Goal: Task Accomplishment & Management: Use online tool/utility

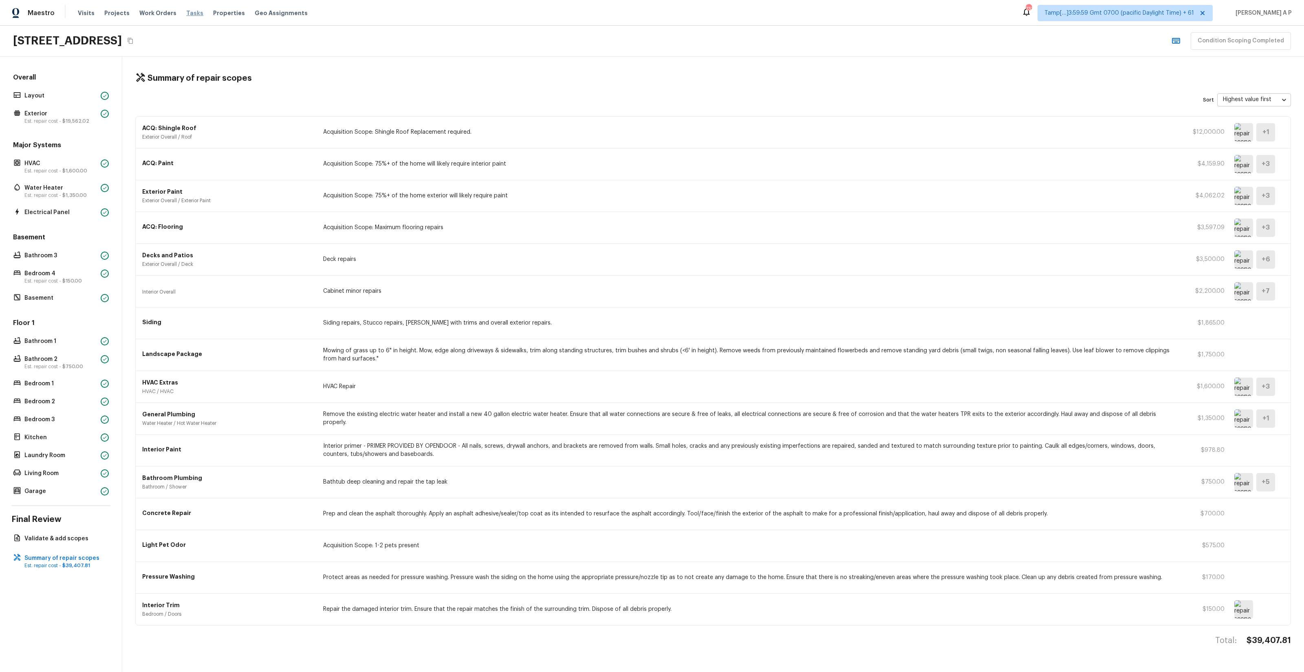
click at [188, 15] on span "Tasks" at bounding box center [194, 13] width 17 height 6
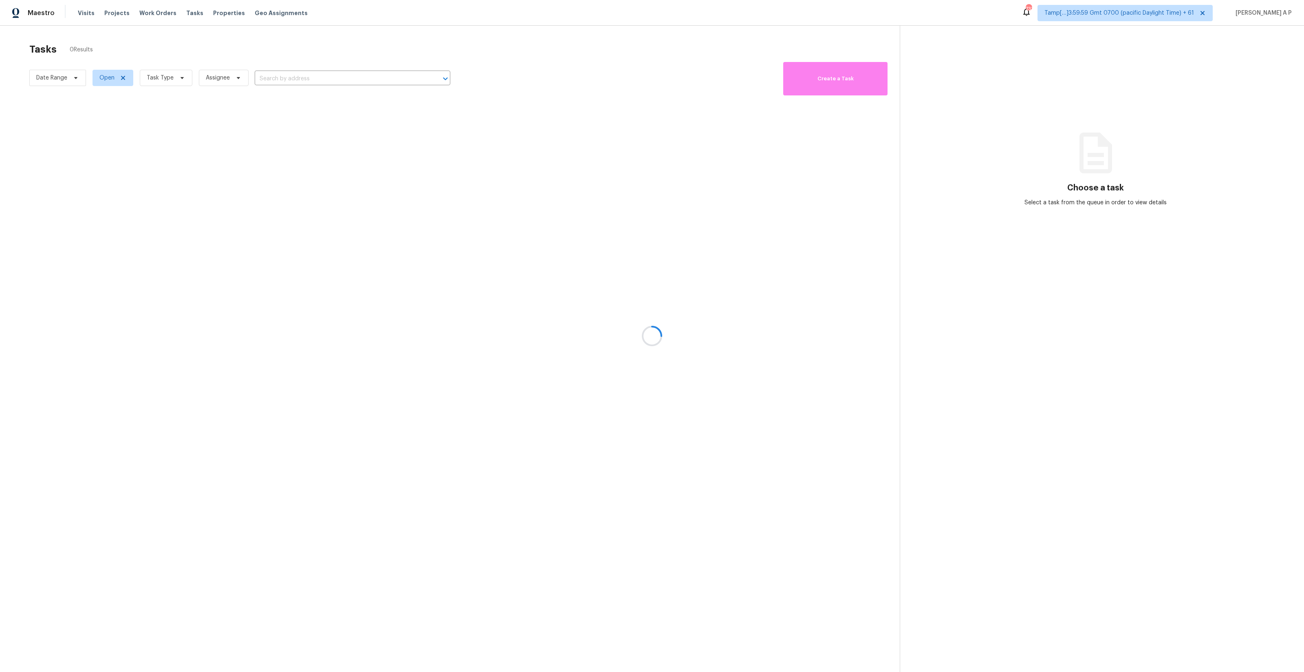
click at [64, 77] on div at bounding box center [652, 336] width 1304 height 672
click at [76, 79] on div at bounding box center [652, 336] width 1304 height 672
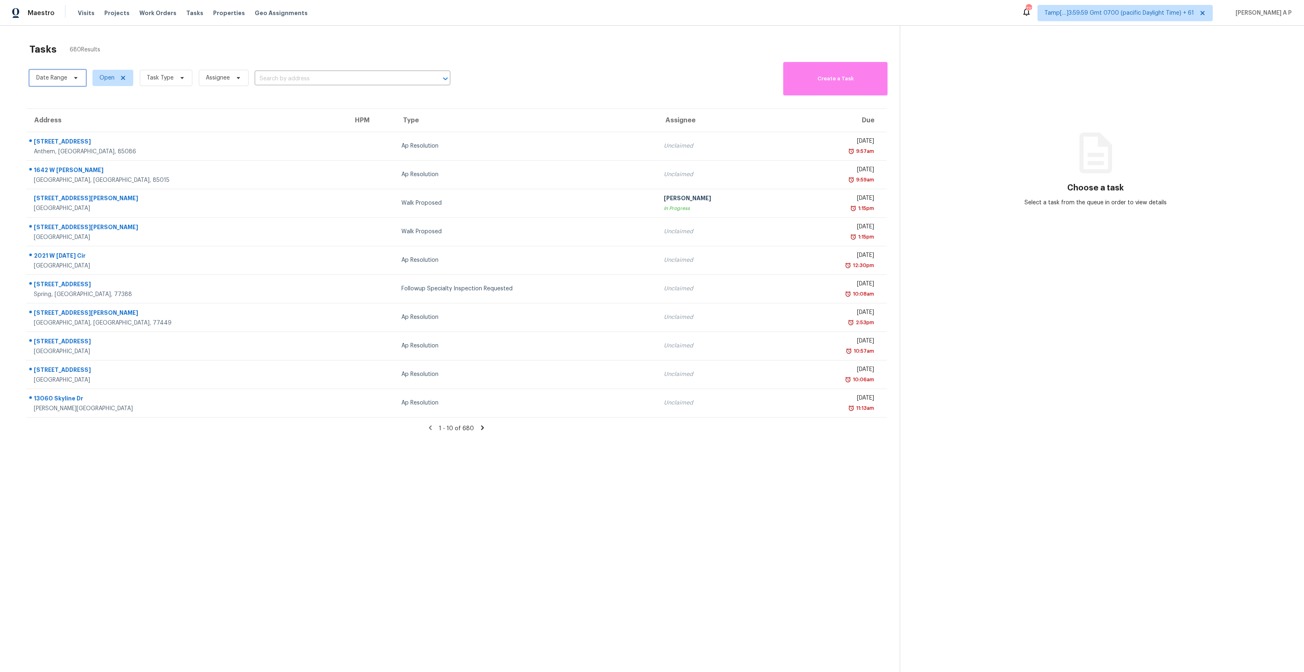
click at [76, 79] on icon at bounding box center [76, 78] width 7 height 7
click at [76, 104] on input "text" at bounding box center [74, 105] width 80 height 16
select select "9"
select select "2025"
select select "10"
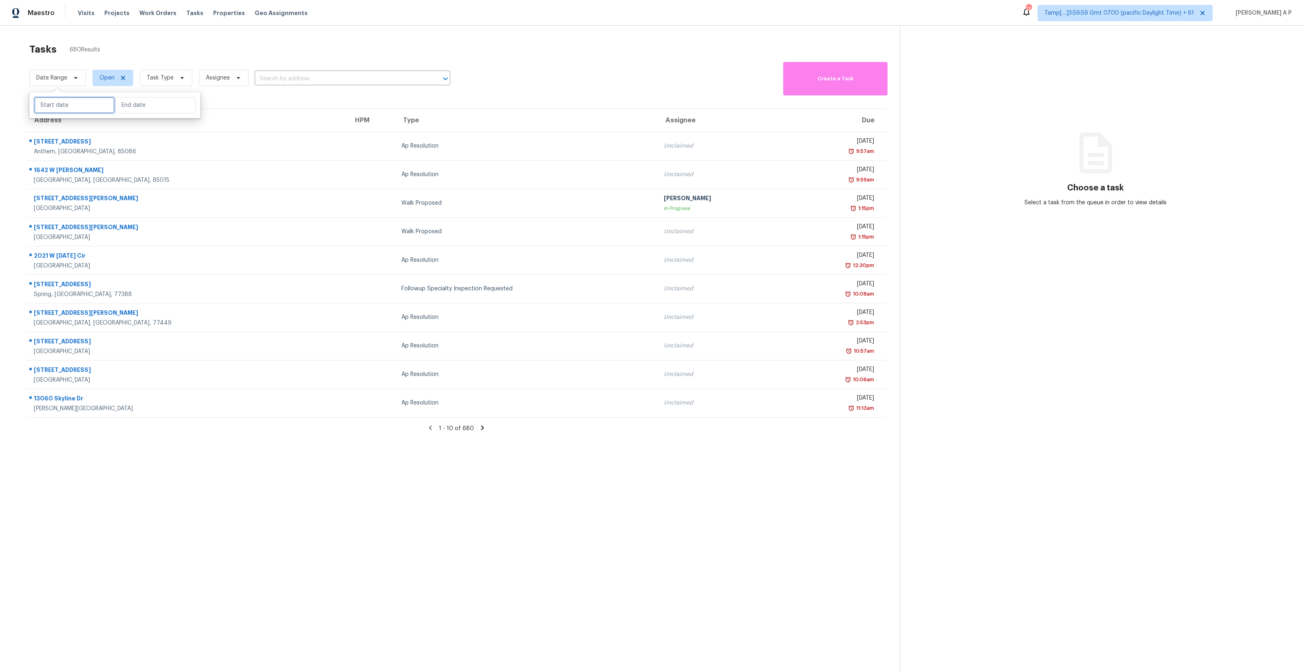
select select "2025"
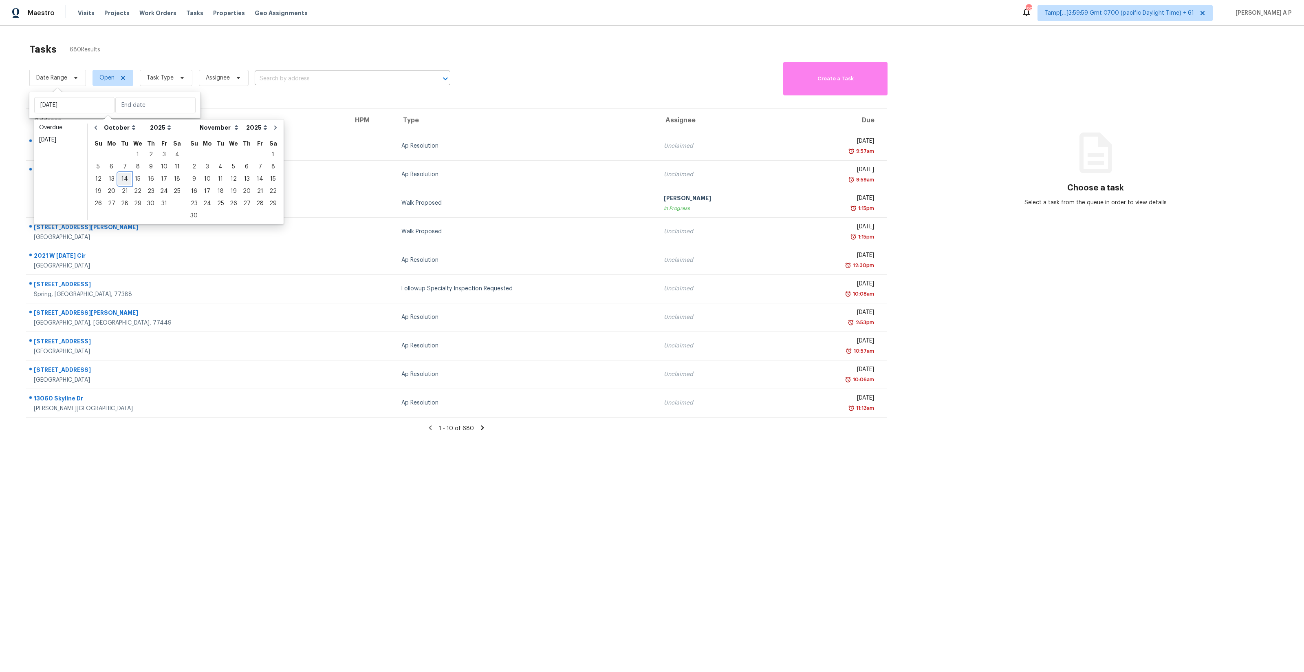
click at [122, 177] on div "14" at bounding box center [124, 178] width 13 height 11
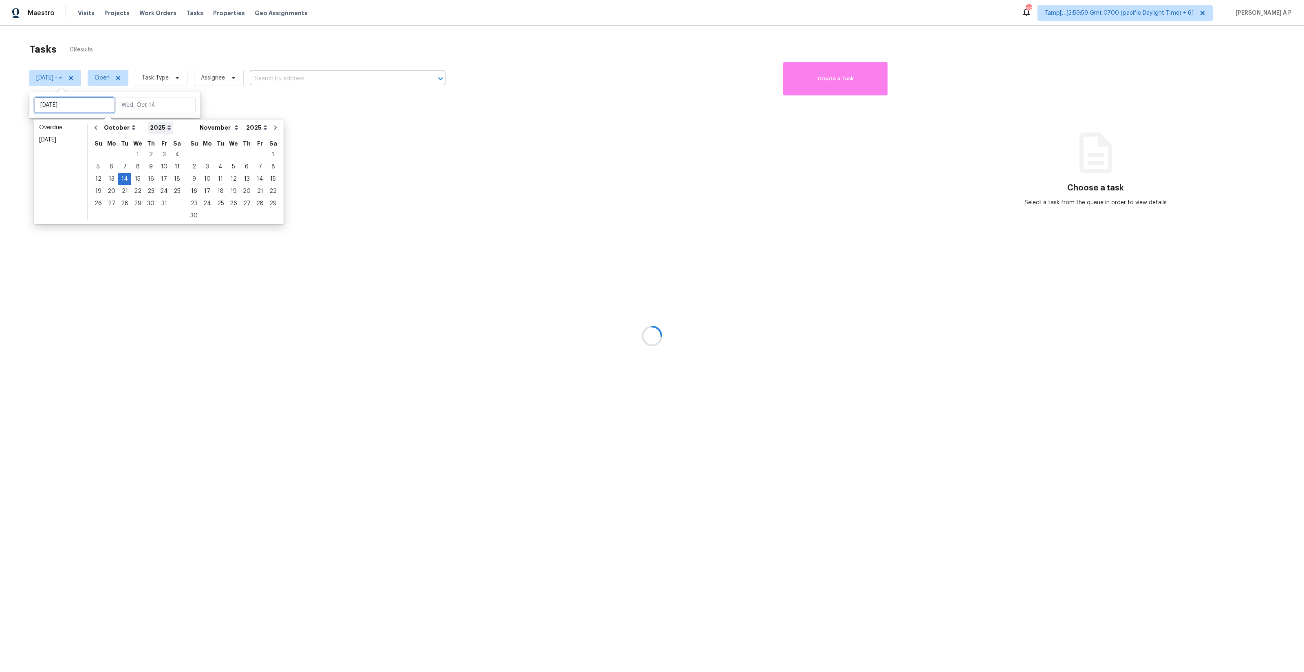
type input "Tue, Oct 07"
type input "Tue, Oct 14"
type input "Fri, Oct 03"
type input "Tue, Oct 14"
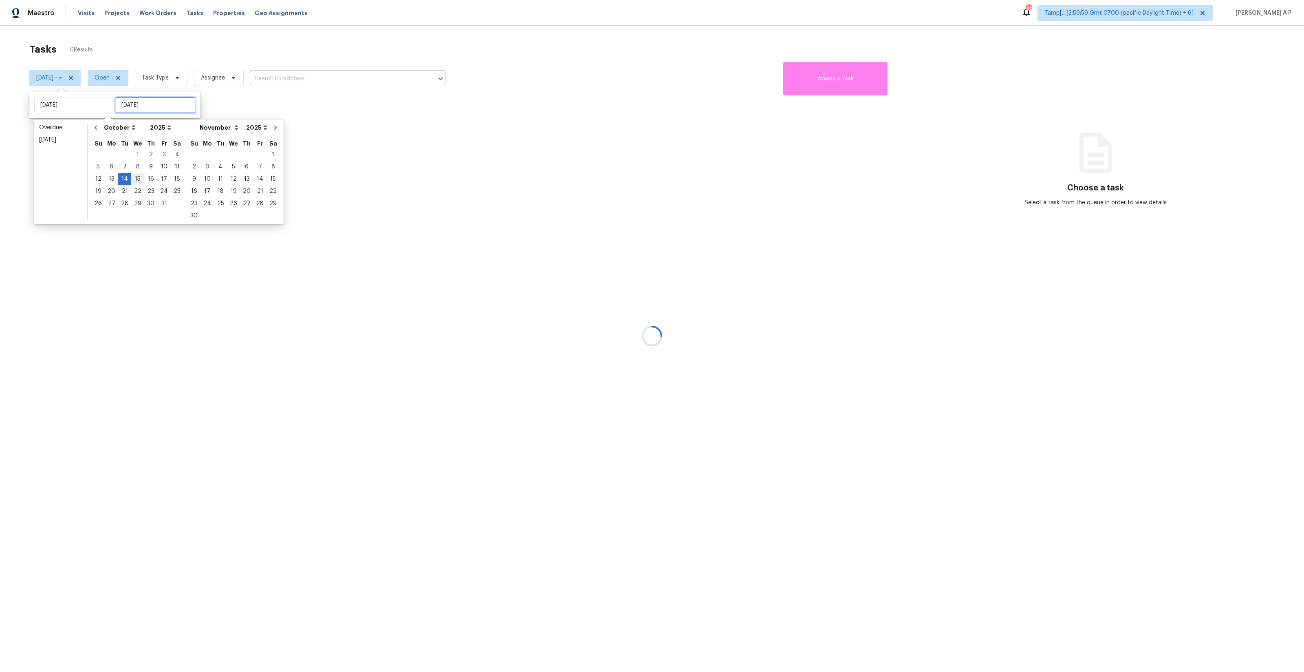
type input "Tue, Oct 14"
click at [128, 179] on div "14" at bounding box center [124, 178] width 13 height 11
type input "Tue, Oct 14"
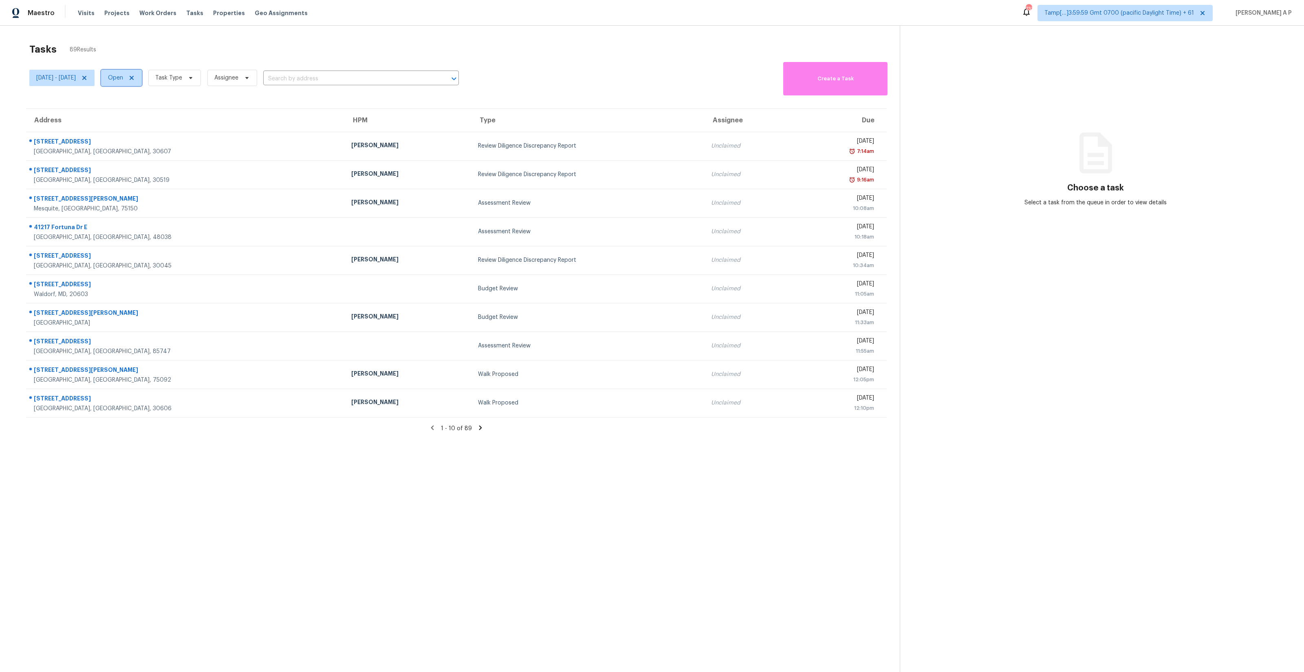
click at [123, 77] on span "Open" at bounding box center [115, 78] width 15 height 8
click at [146, 109] on label "Closed" at bounding box center [145, 112] width 29 height 8
click at [136, 109] on input "Closed" at bounding box center [133, 110] width 5 height 5
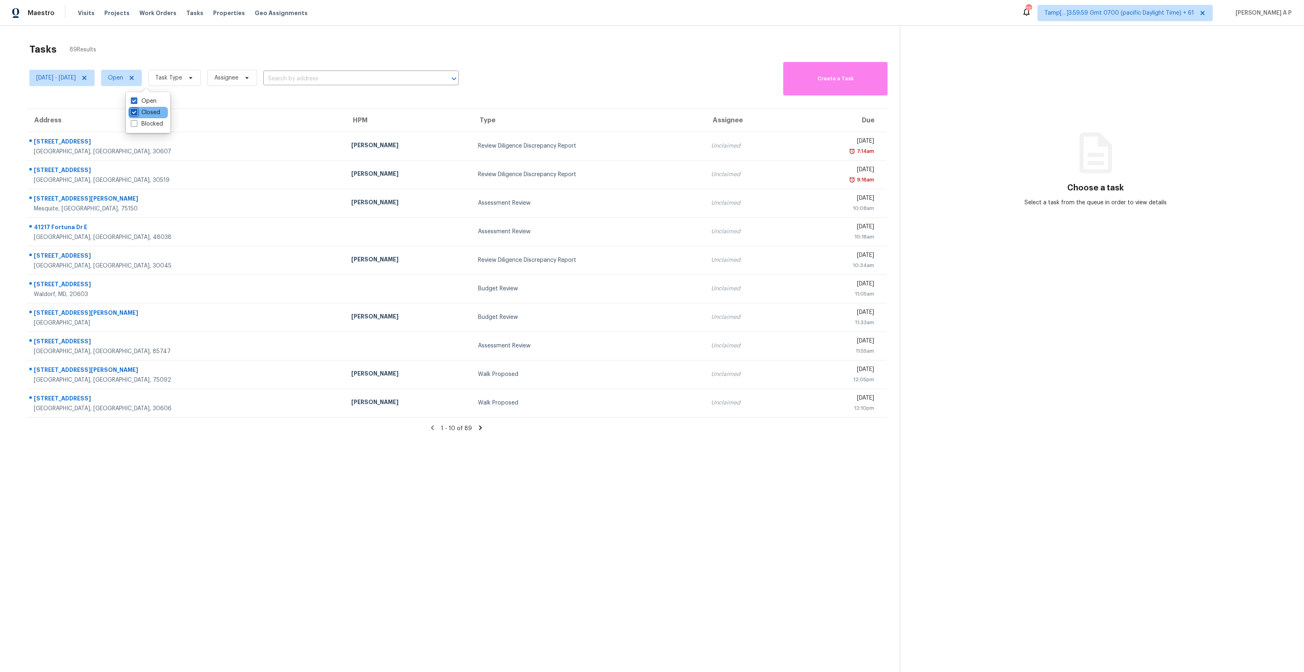
checkbox input "true"
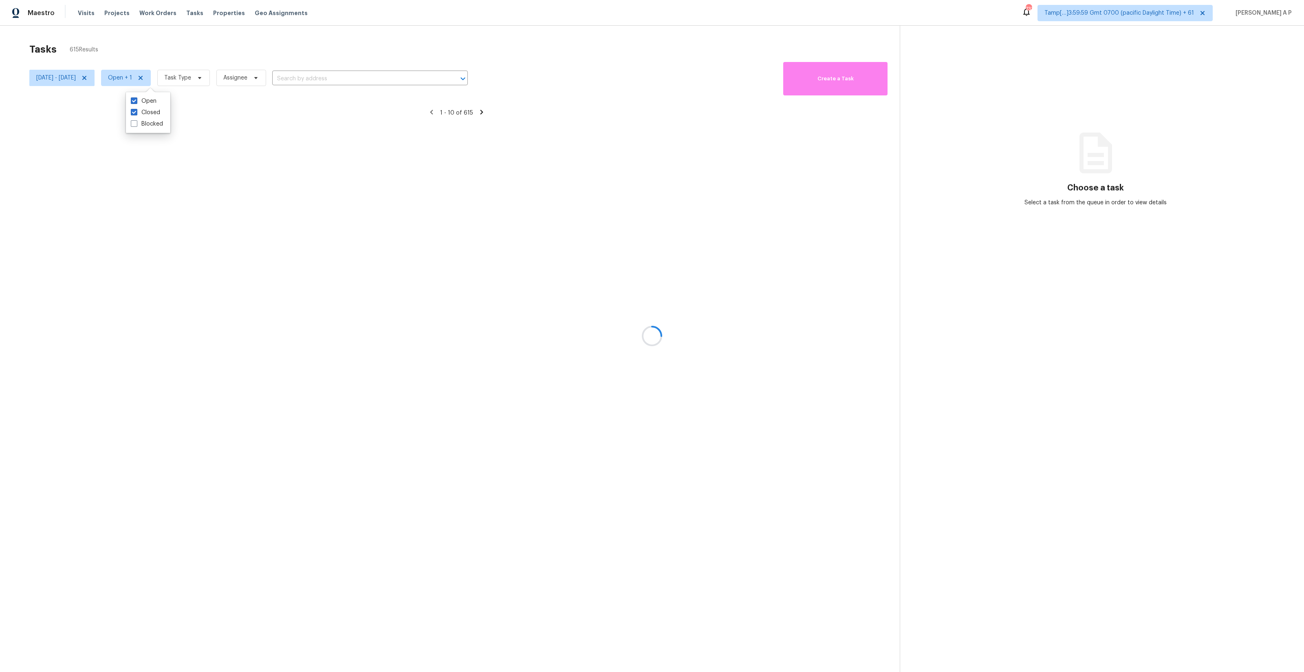
click at [195, 80] on div at bounding box center [652, 336] width 1304 height 672
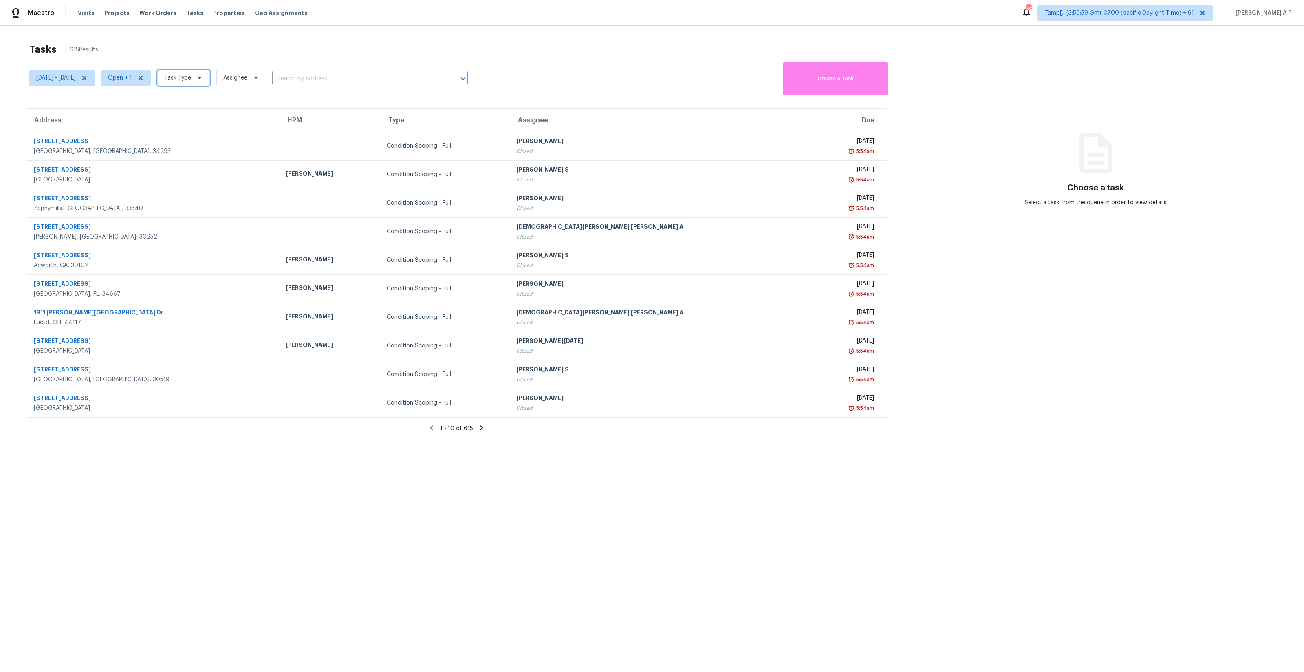
click at [191, 76] on span "Task Type" at bounding box center [177, 78] width 27 height 8
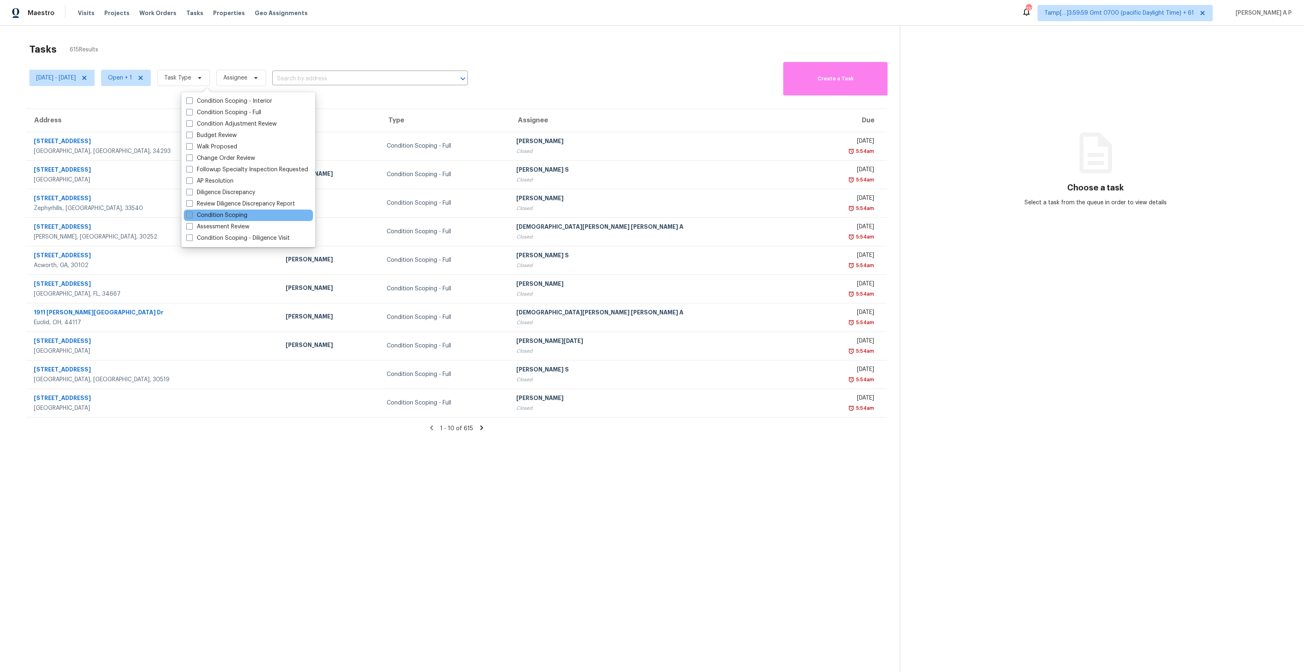
click at [230, 213] on label "Condition Scoping" at bounding box center [216, 215] width 61 height 8
click at [192, 213] on input "Condition Scoping" at bounding box center [188, 213] width 5 height 5
checkbox input "true"
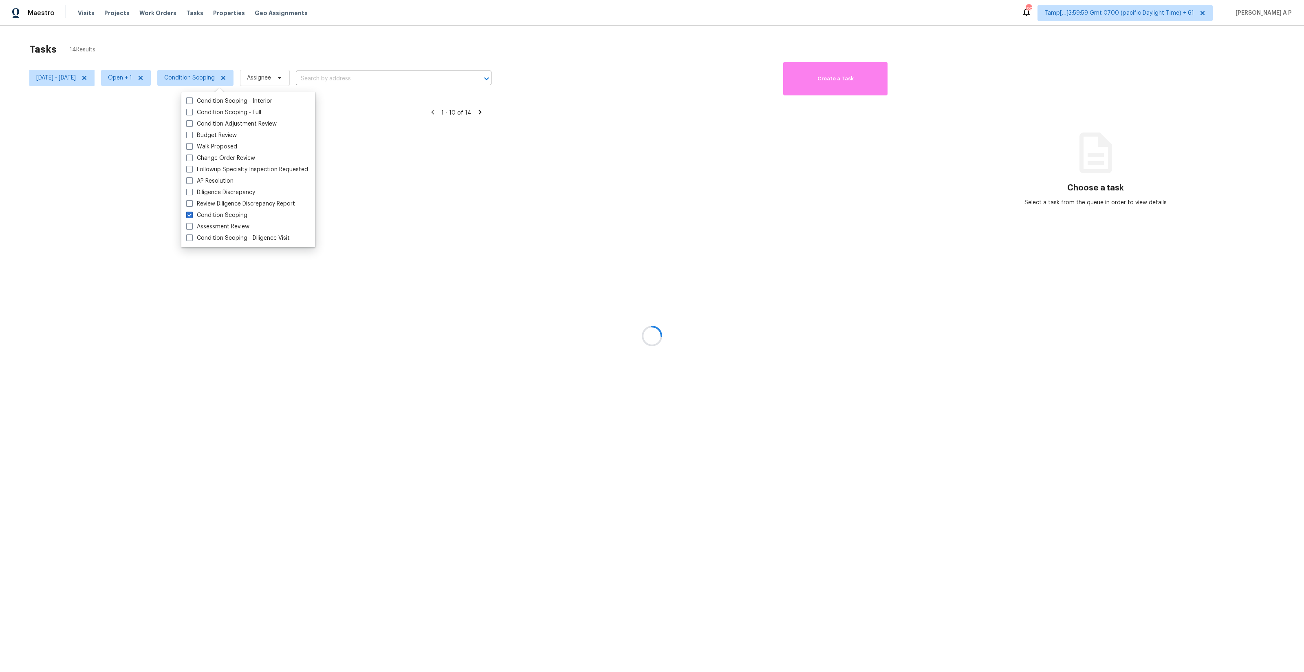
click at [361, 68] on div at bounding box center [652, 336] width 1304 height 672
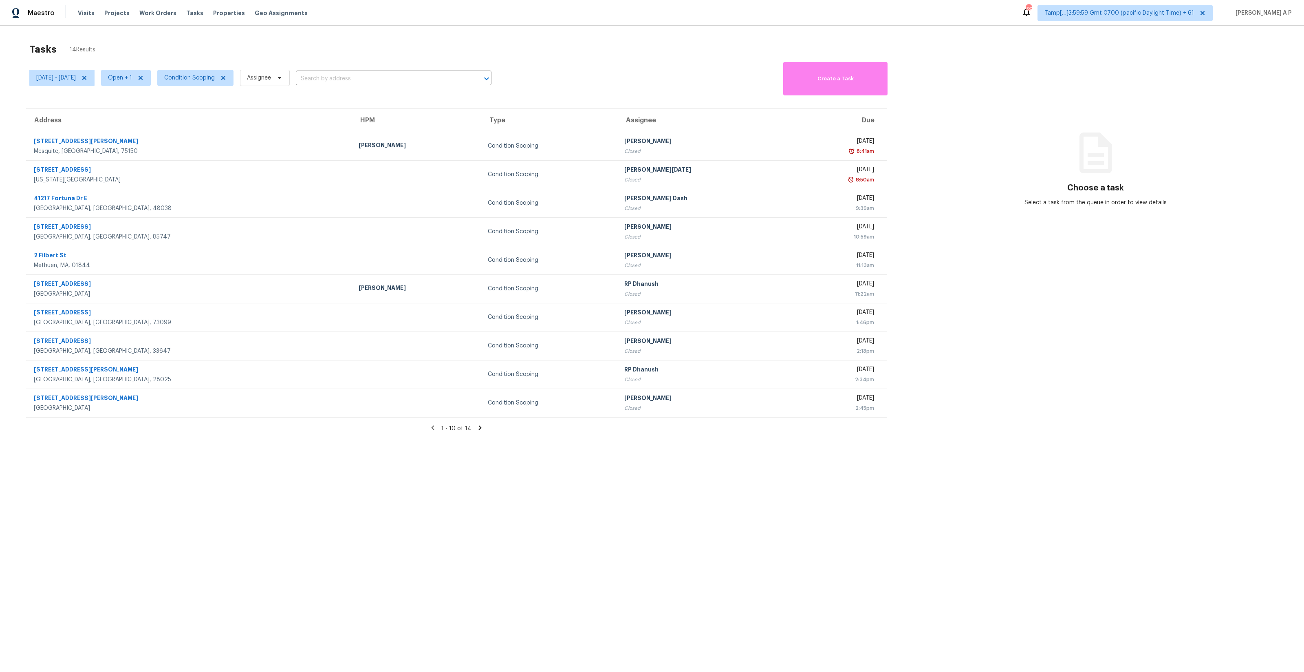
click at [481, 384] on icon at bounding box center [480, 427] width 7 height 7
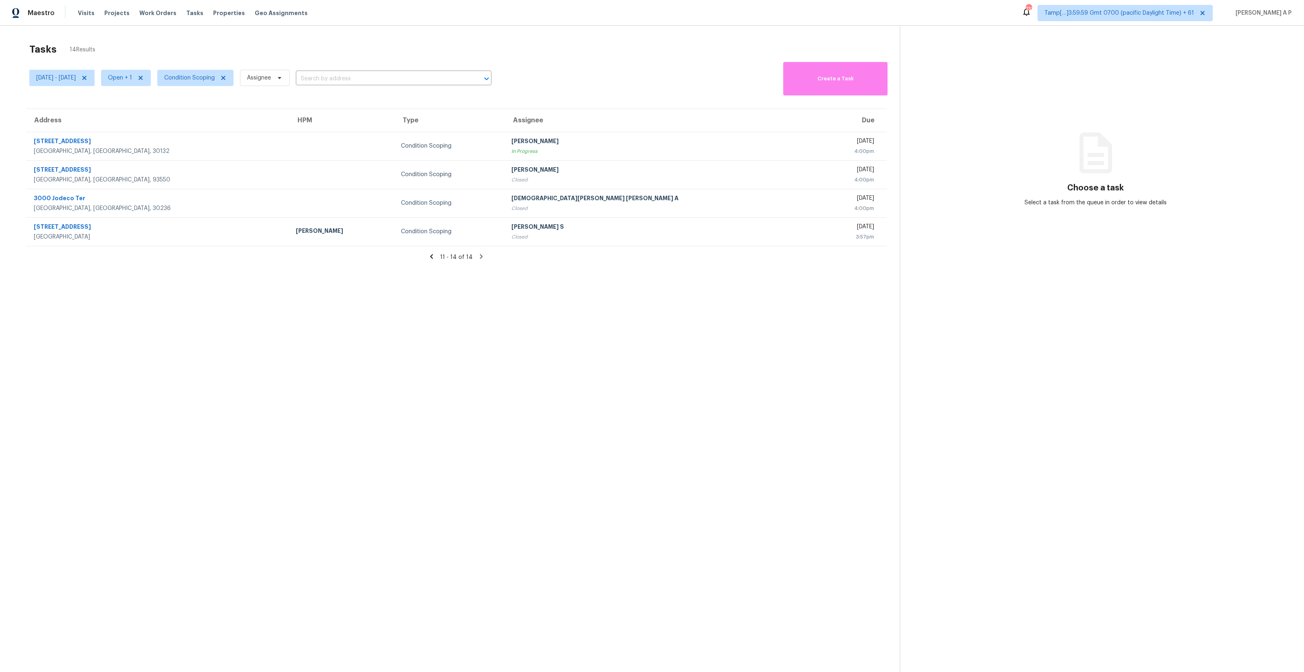
click at [433, 258] on icon at bounding box center [431, 256] width 3 height 4
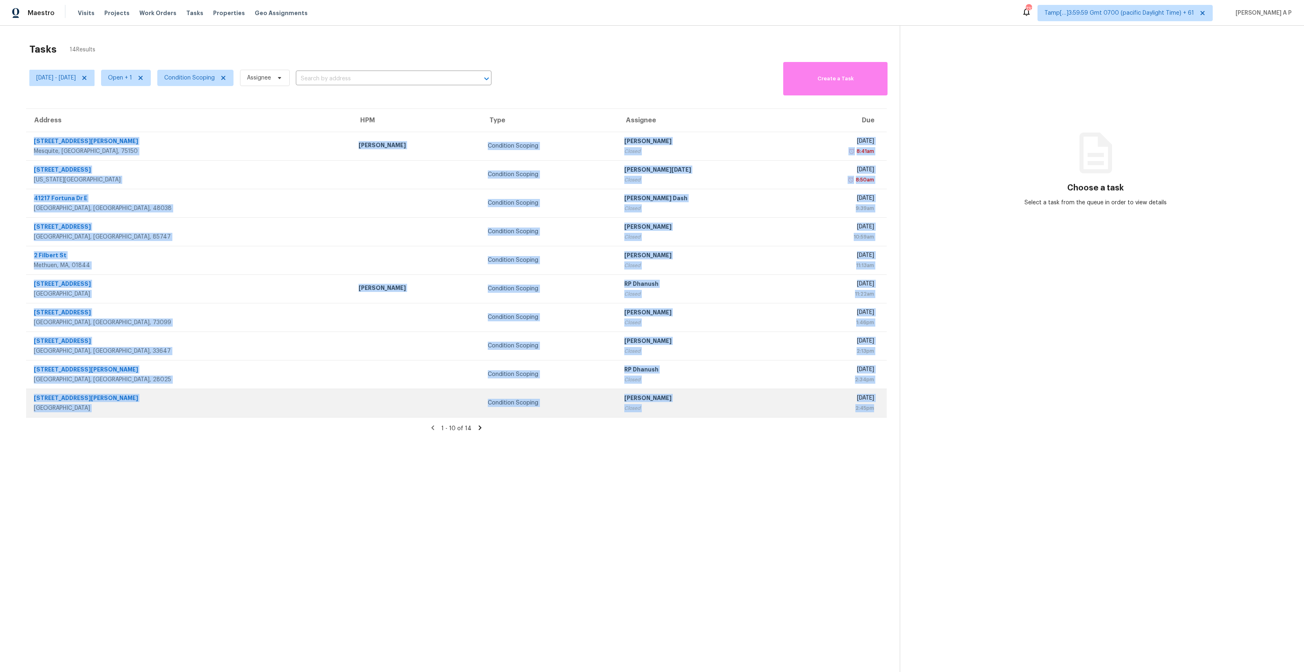
drag, startPoint x: 29, startPoint y: 138, endPoint x: 877, endPoint y: 405, distance: 889.0
click at [733, 384] on tbody "3018 Harlan Dr Mesquite, TX, 75150 Brad Limes Condition Scoping Pavithran Omsek…" at bounding box center [456, 274] width 861 height 285
copy tbody "3018 Harlan Dr Mesquite, TX, 75150 Brad Limes Condition Scoping Pavithran Omsek…"
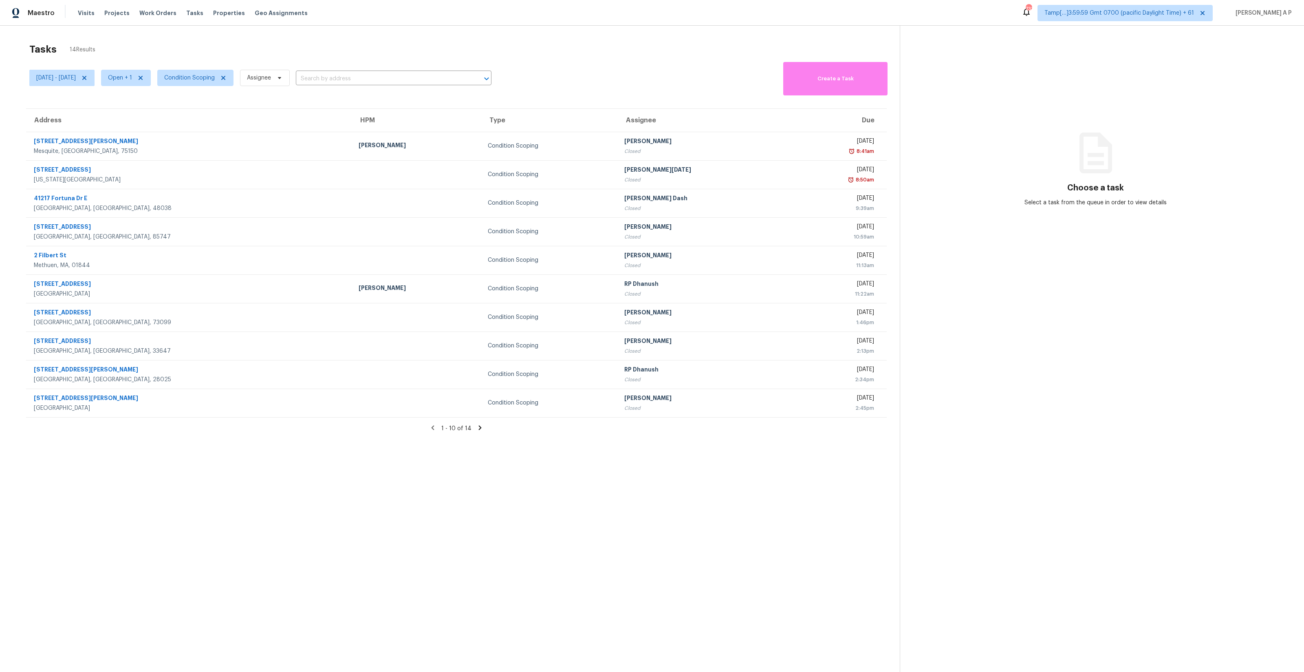
click at [481, 384] on icon at bounding box center [480, 427] width 7 height 7
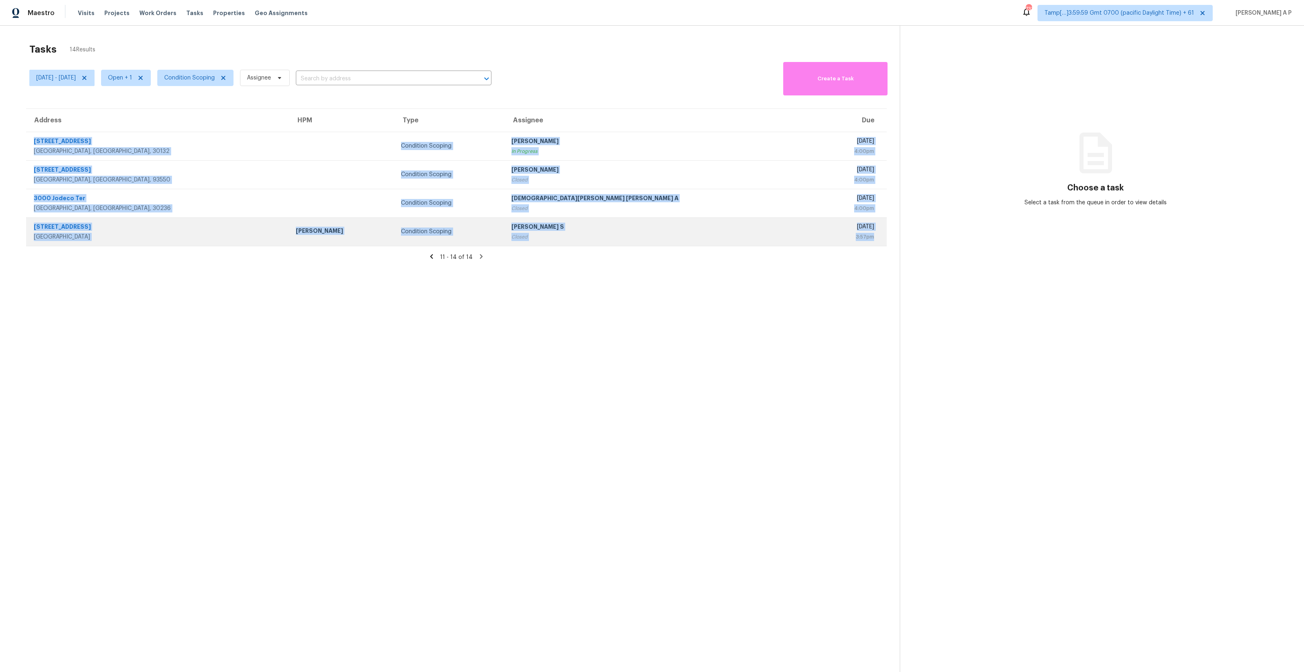
drag, startPoint x: 30, startPoint y: 139, endPoint x: 882, endPoint y: 238, distance: 857.7
click at [733, 238] on tbody "13 Burnt Hickory Pointe Dr Dallas, GA, 30132 Condition Scoping Hariharan GV In …" at bounding box center [456, 189] width 861 height 114
copy tbody "13 Burnt Hickory Pointe Dr Dallas, GA, 30132 Condition Scoping Hariharan GV In …"
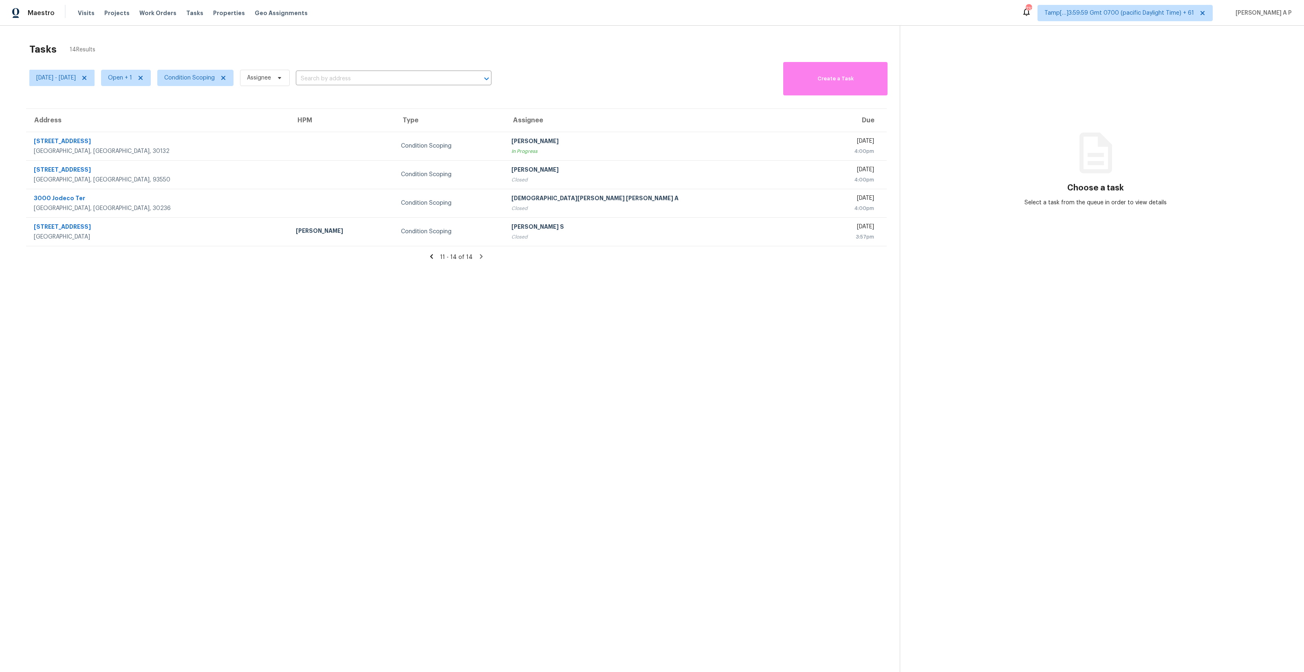
click at [433, 258] on icon at bounding box center [431, 256] width 3 height 4
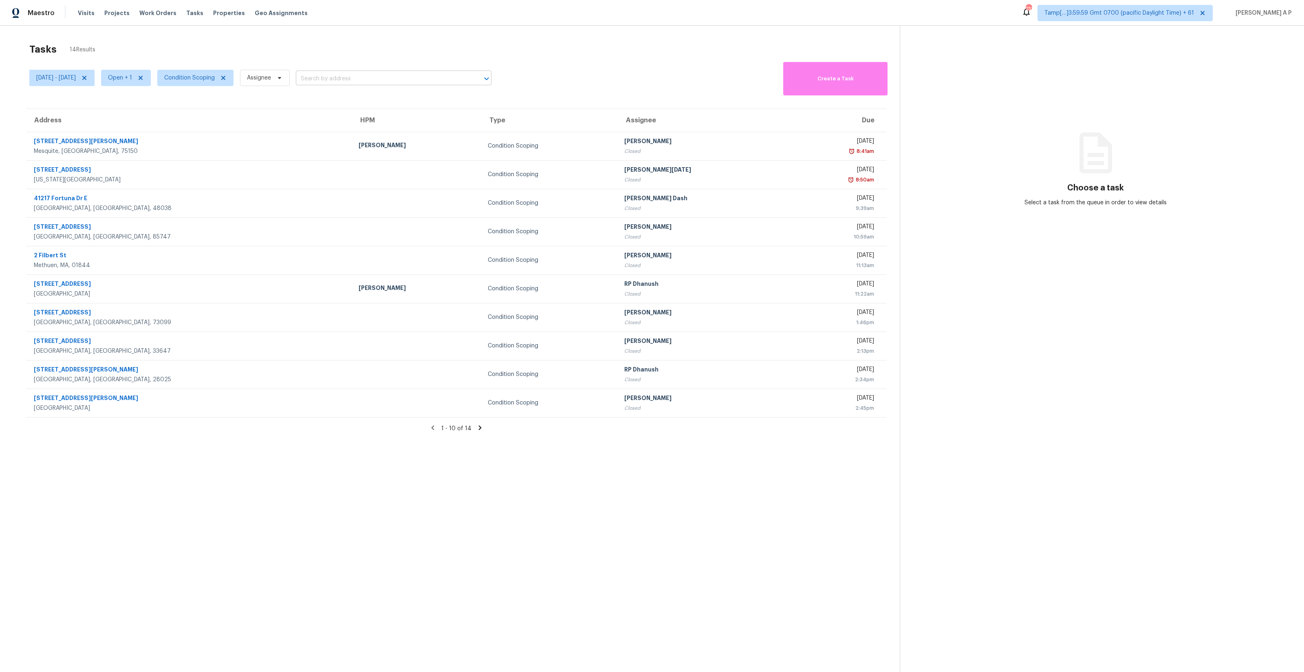
click at [335, 73] on input "text" at bounding box center [382, 79] width 173 height 13
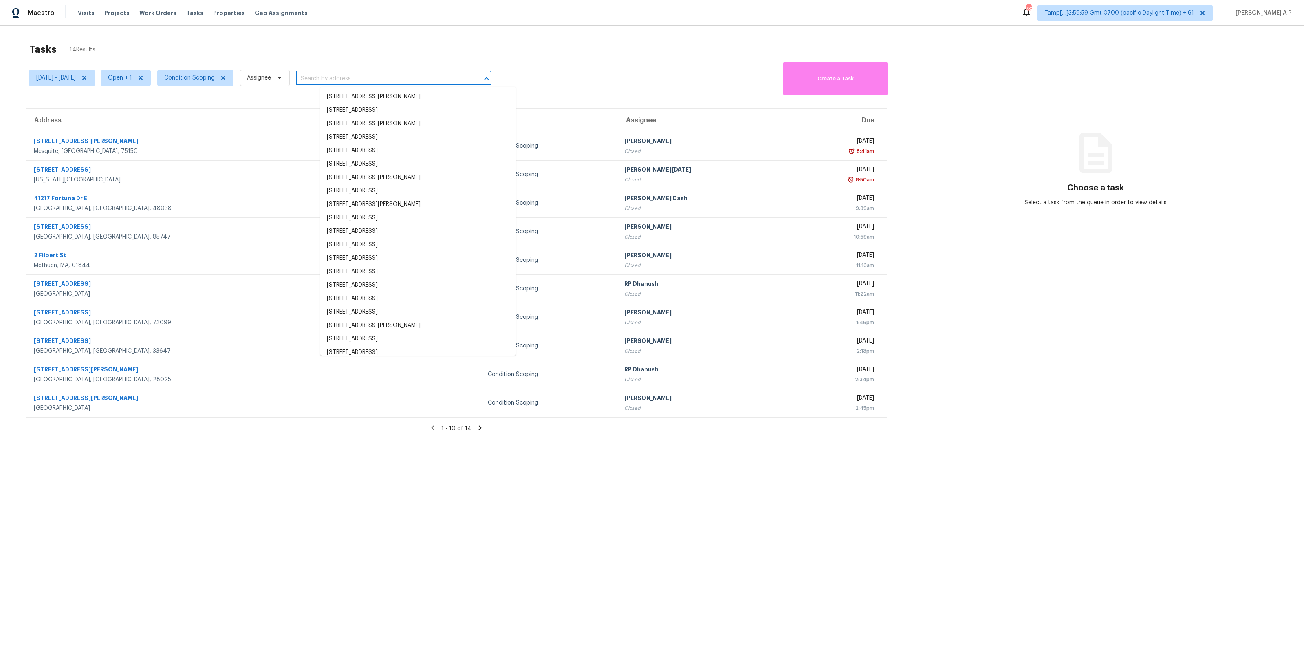
paste input ""3018 Harlan Dr Mesquite, TX, 75150""
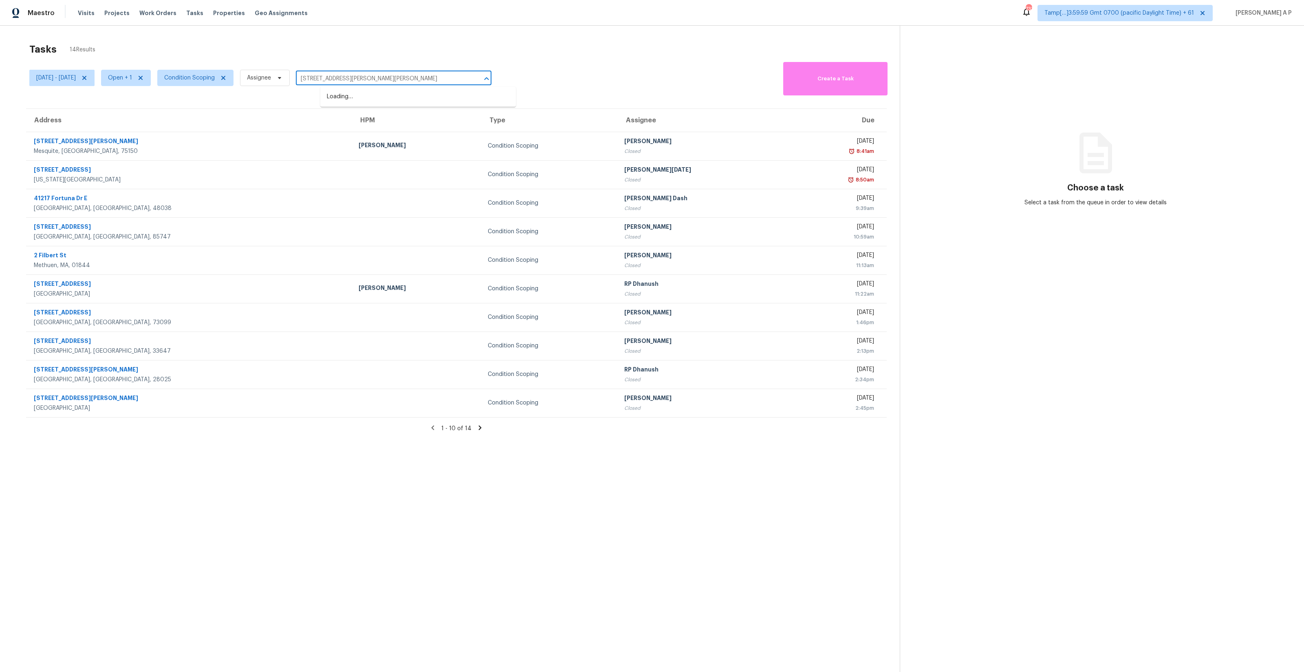
type input "3018 Harlan Dr Mesquite, TX, 75150"
click at [379, 96] on li "3018 Harlan Dr, Mesquite, TX 75150" at bounding box center [418, 96] width 196 height 13
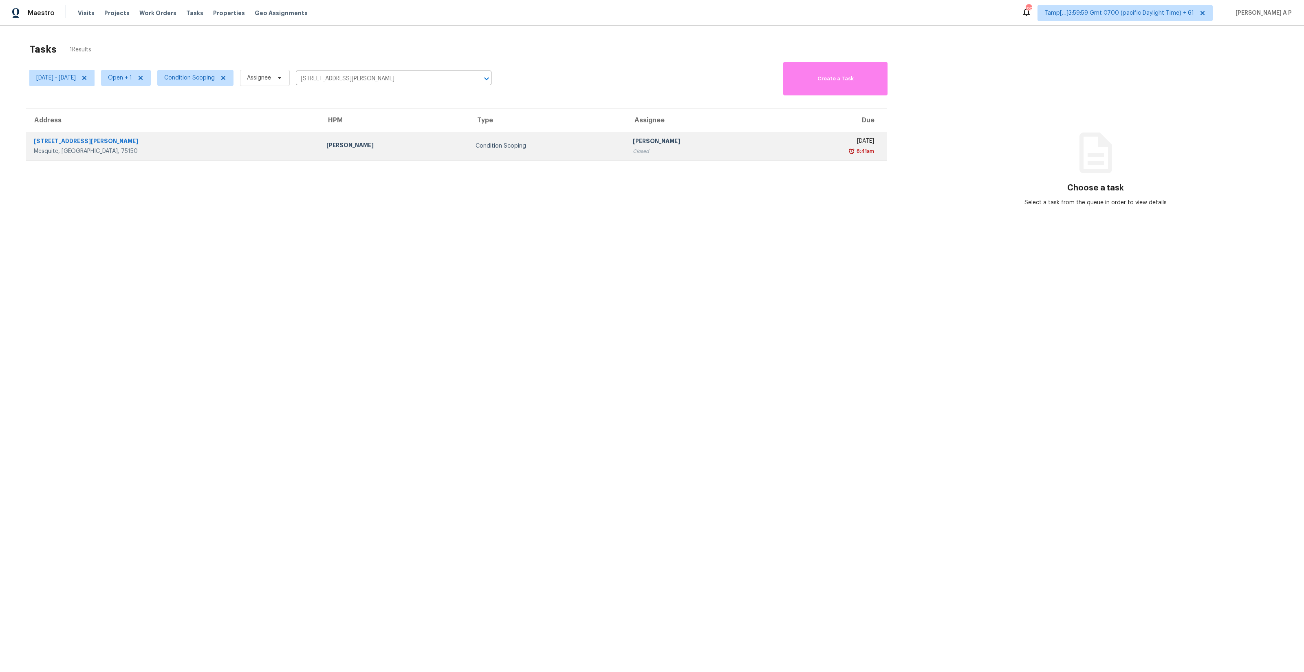
click at [469, 155] on td "Condition Scoping" at bounding box center [547, 146] width 157 height 29
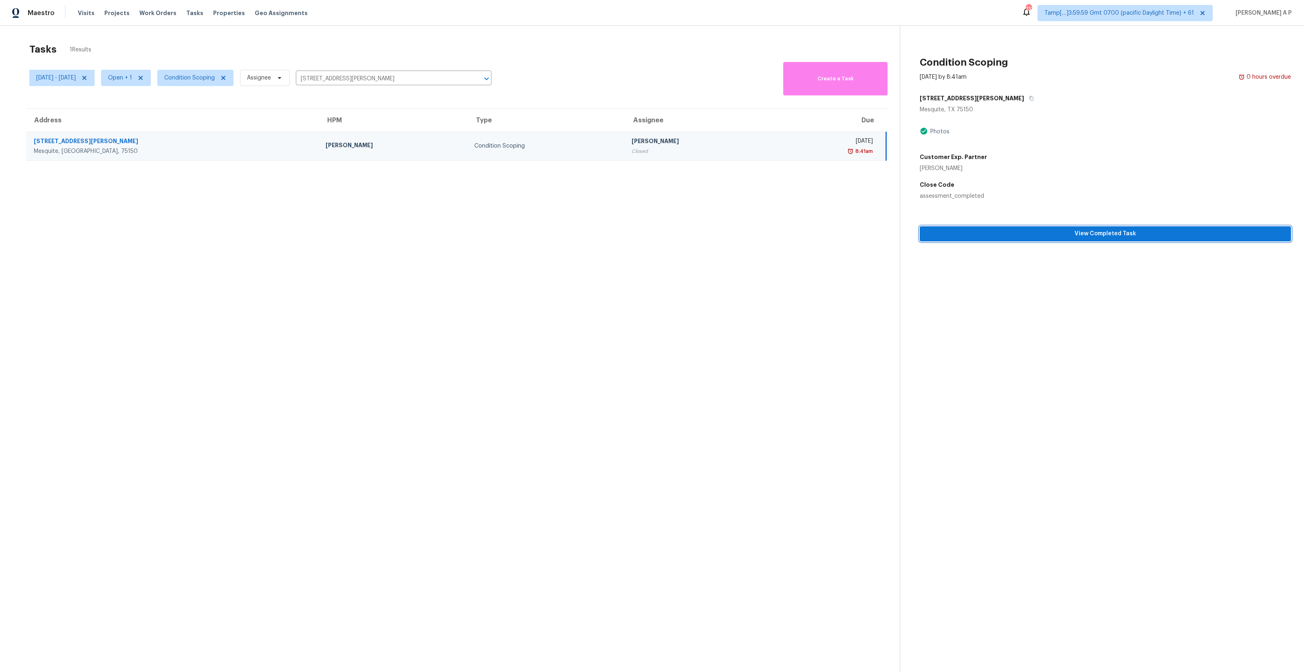
click at [733, 229] on span "View Completed Task" at bounding box center [1106, 234] width 358 height 10
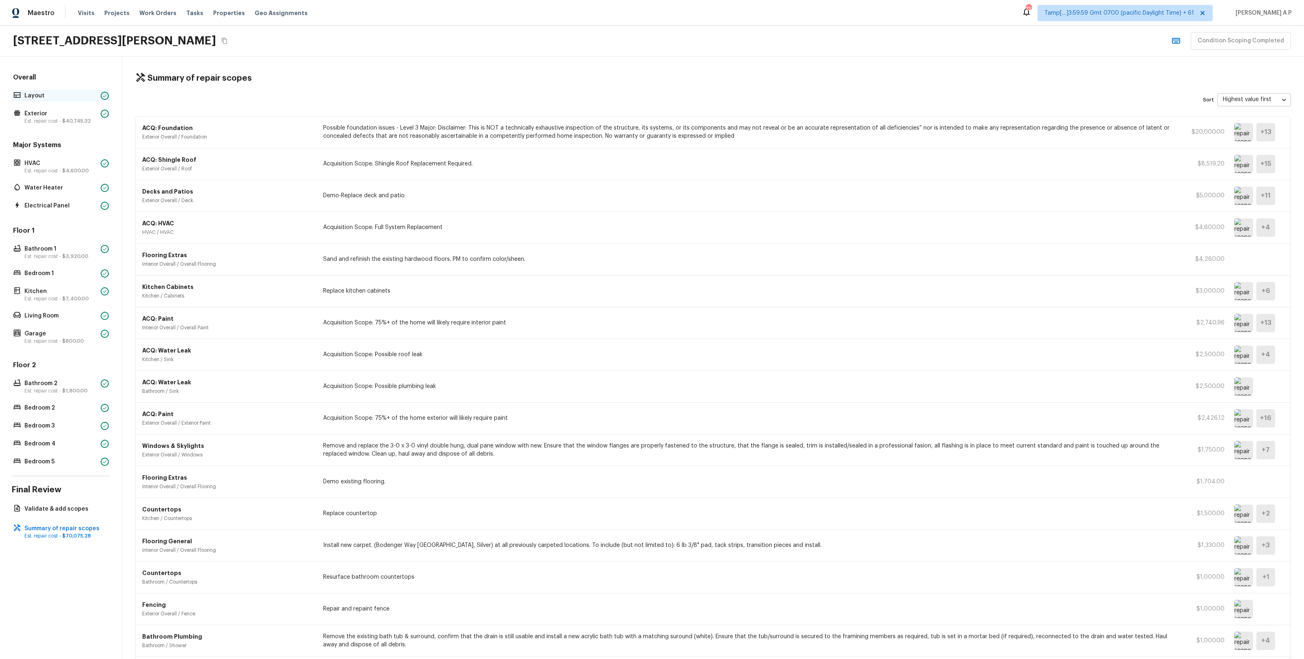
click at [76, 93] on p "Layout" at bounding box center [60, 96] width 73 height 8
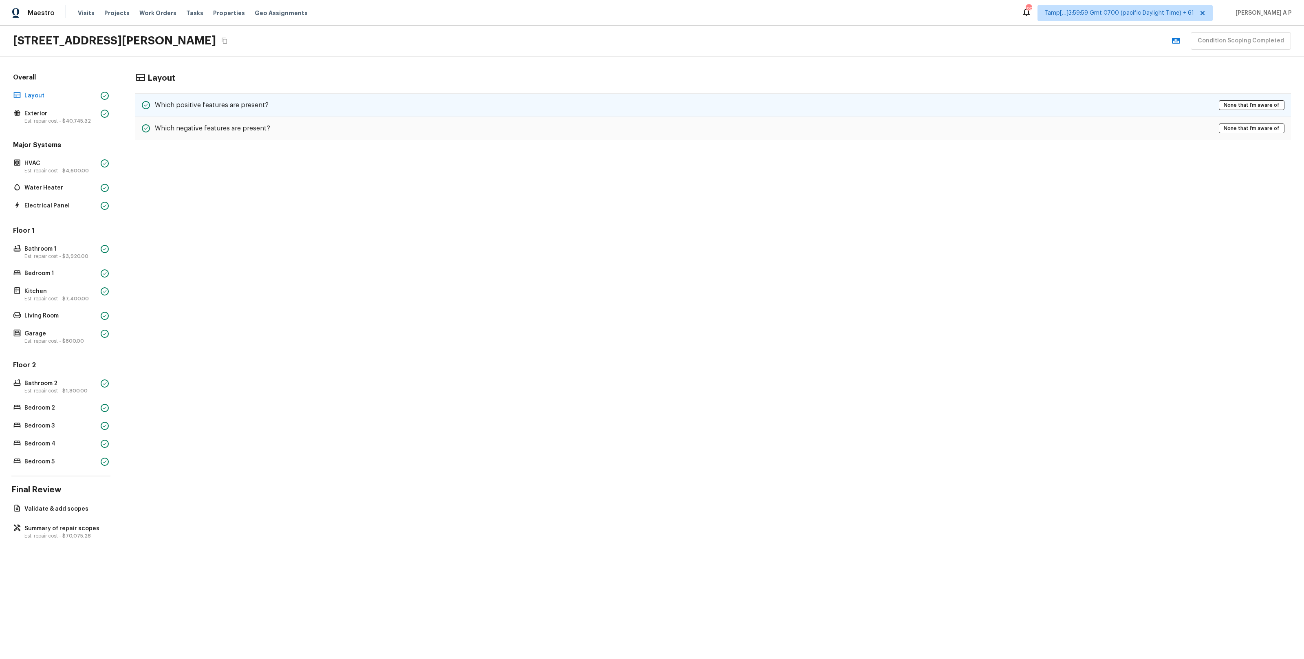
click at [253, 106] on h5 "Which positive features are present?" at bounding box center [212, 105] width 114 height 9
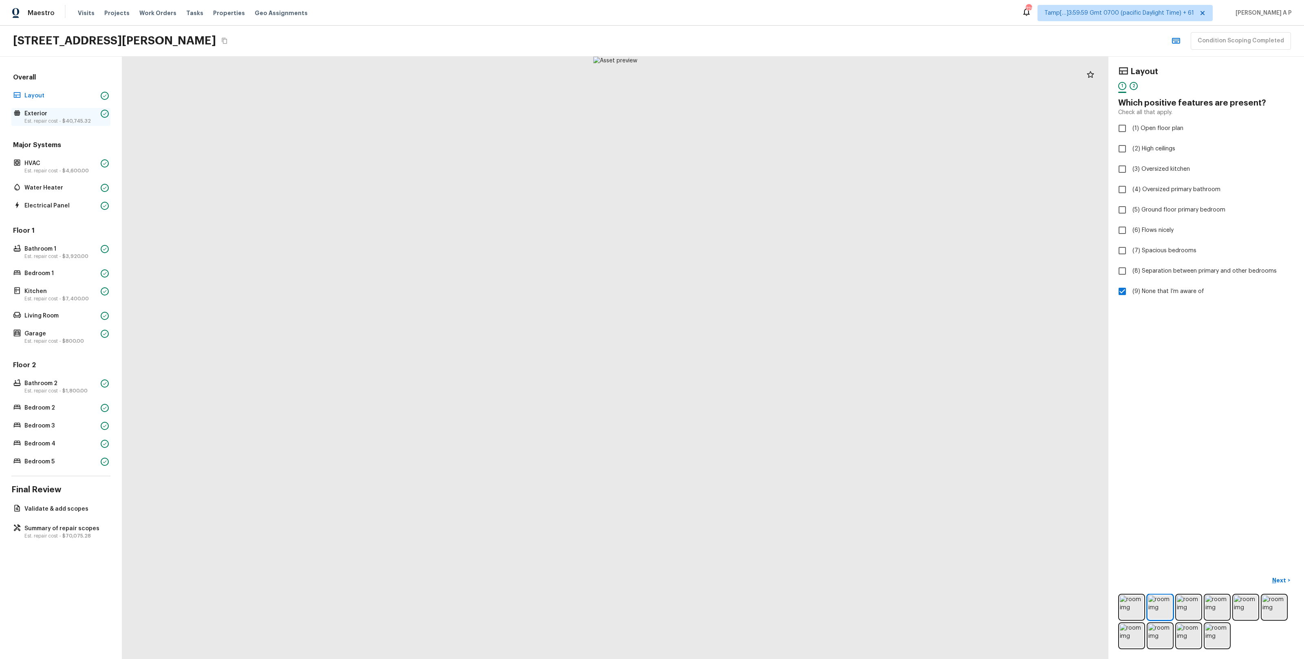
click at [88, 117] on p "Exterior" at bounding box center [60, 114] width 73 height 8
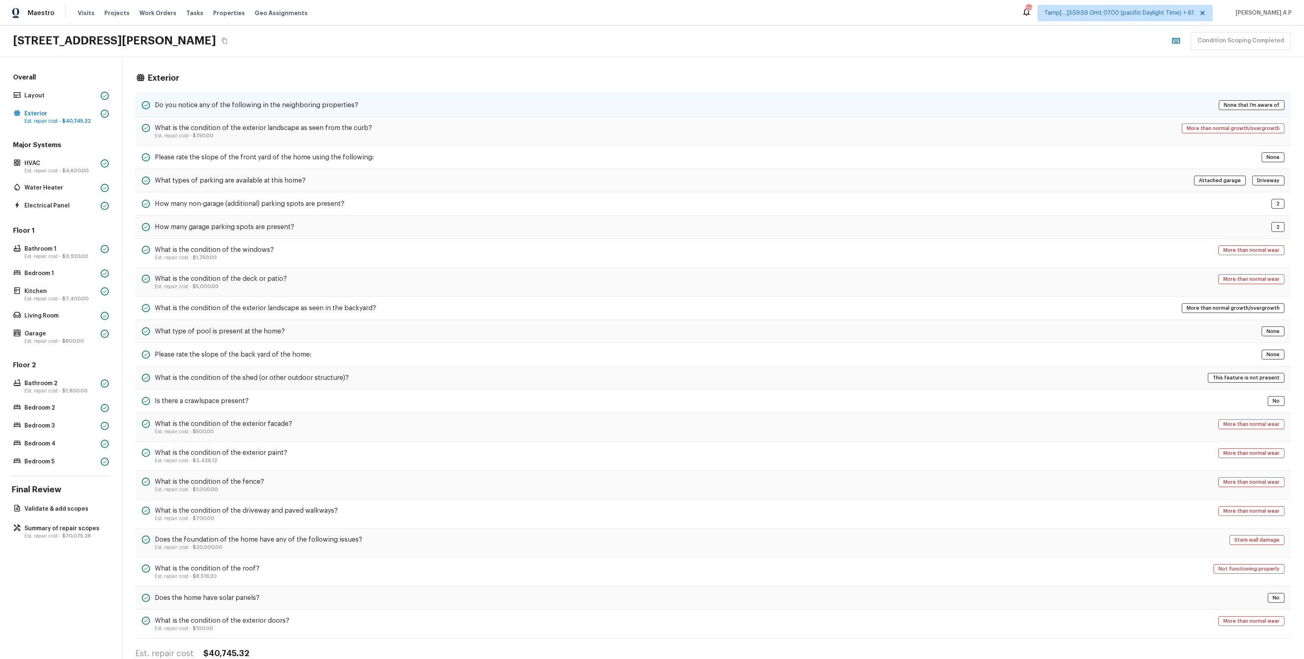
click at [207, 106] on h5 "Do you notice any of the following in the neighboring properties?" at bounding box center [256, 105] width 203 height 9
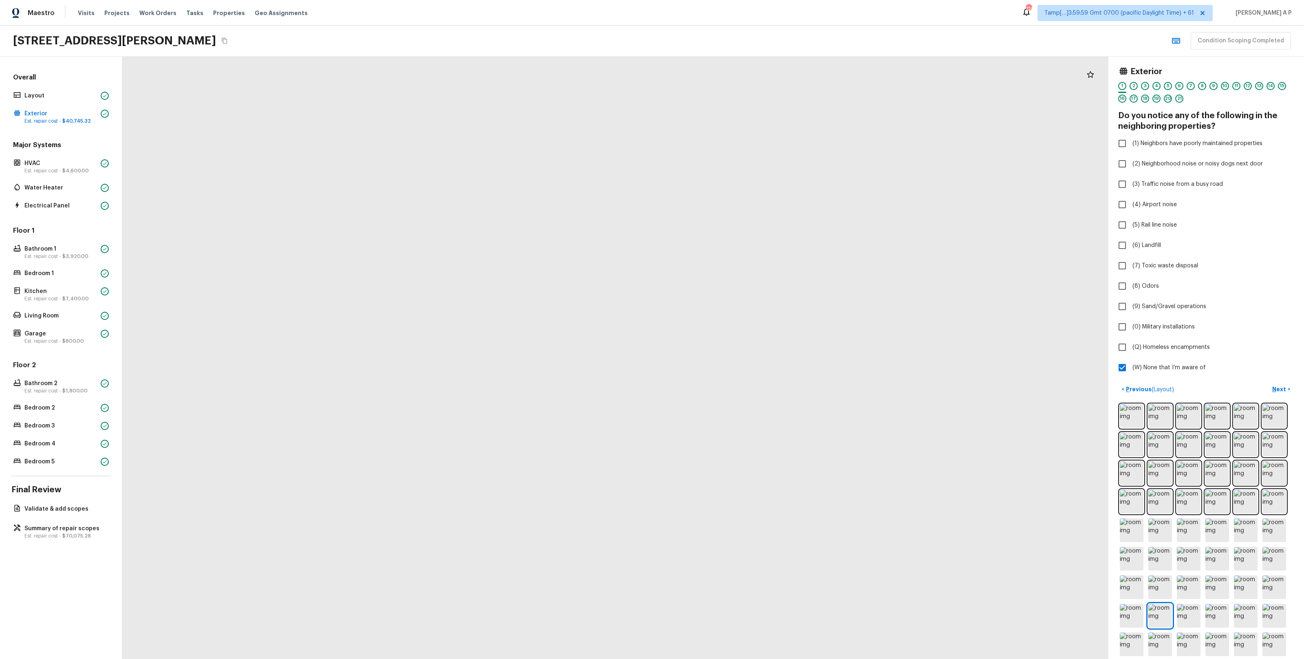
click at [598, 340] on div at bounding box center [663, 389] width 3711 height 2267
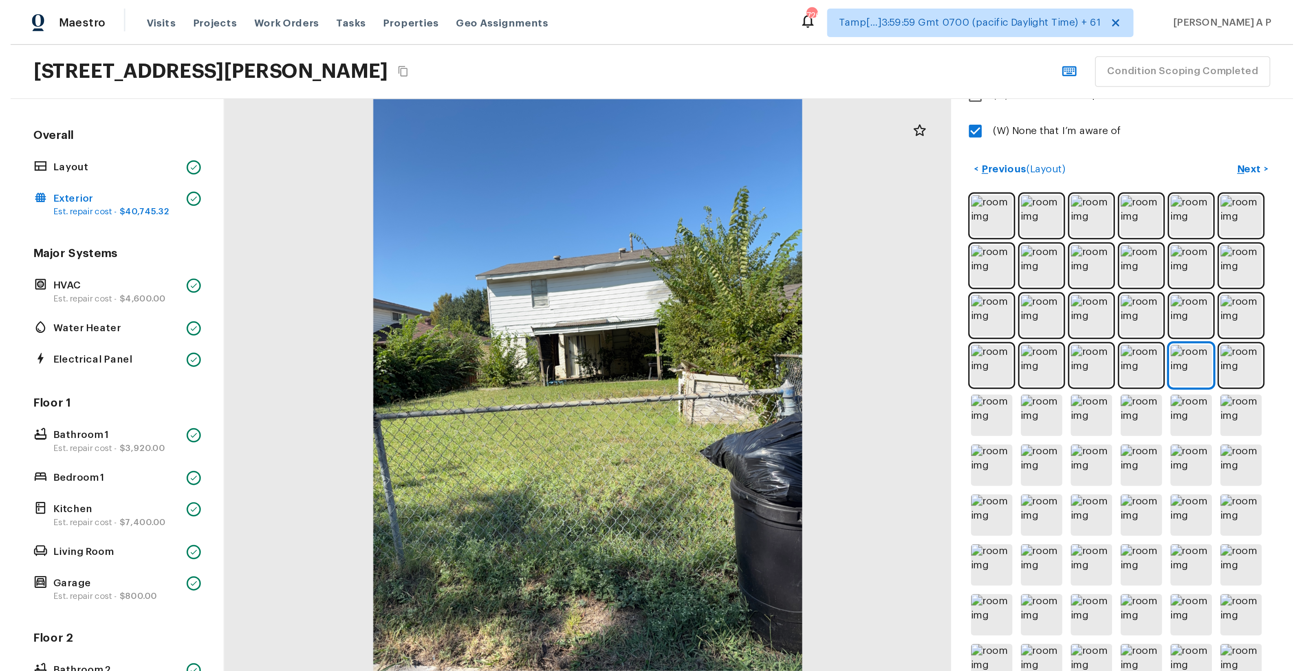
scroll to position [293, 0]
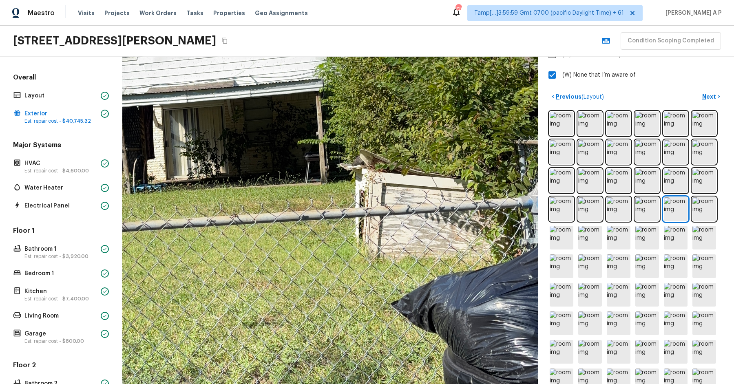
drag, startPoint x: 447, startPoint y: 194, endPoint x: 397, endPoint y: 235, distance: 65.1
click at [397, 235] on div at bounding box center [202, 192] width 1227 height 966
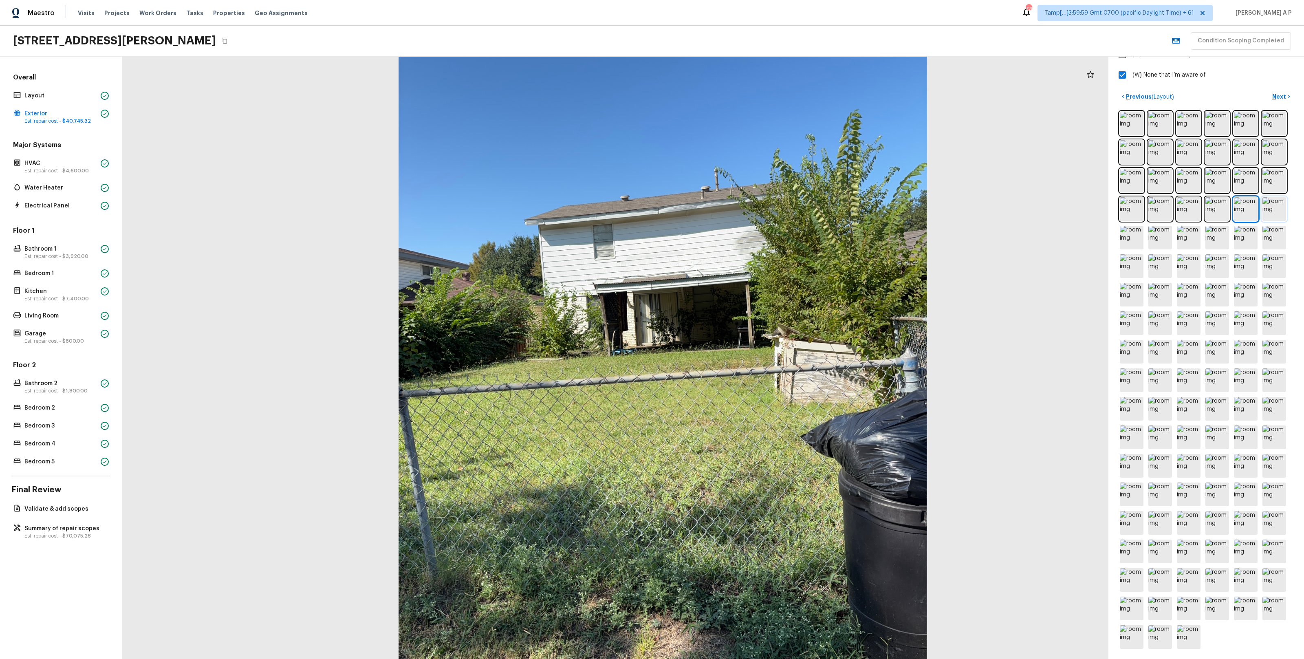
click at [733, 201] on img at bounding box center [1275, 209] width 24 height 24
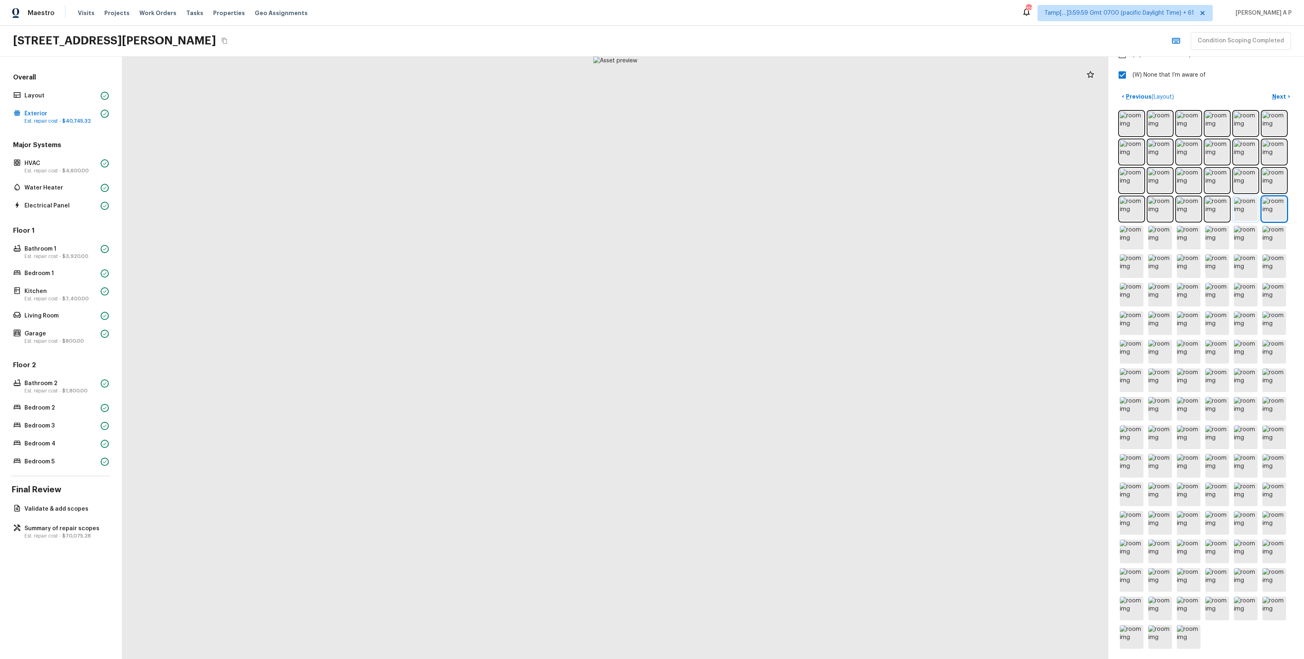
click at [733, 206] on img at bounding box center [1246, 209] width 24 height 24
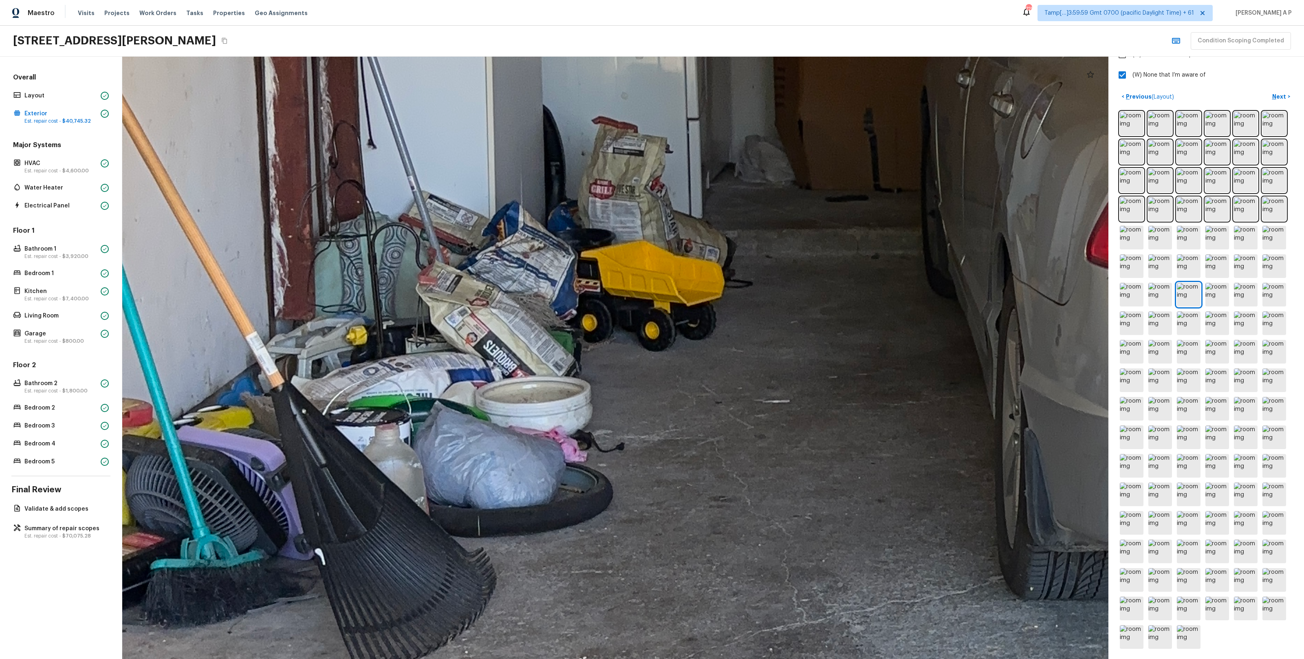
drag, startPoint x: 498, startPoint y: 341, endPoint x: 496, endPoint y: 425, distance: 84.0
click at [496, 384] on div at bounding box center [1167, 269] width 4611 height 2816
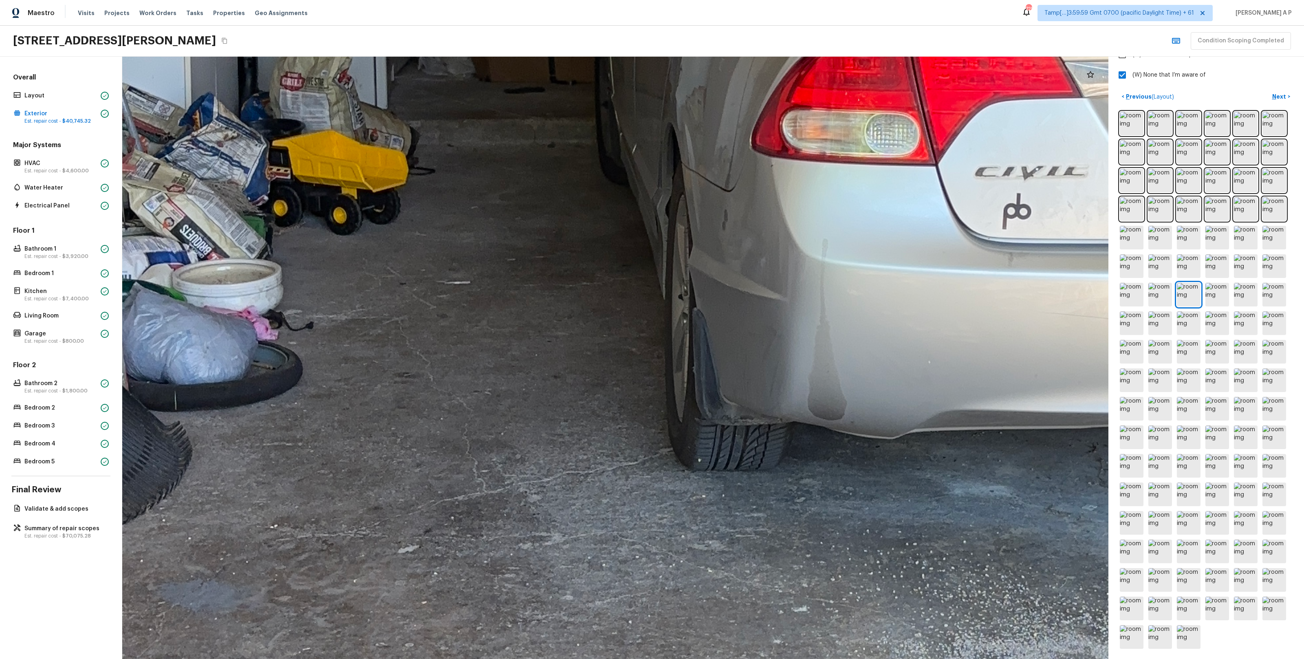
drag, startPoint x: 540, startPoint y: 367, endPoint x: 568, endPoint y: 538, distance: 172.6
click at [567, 384] on div at bounding box center [828, 158] width 4371 height 2670
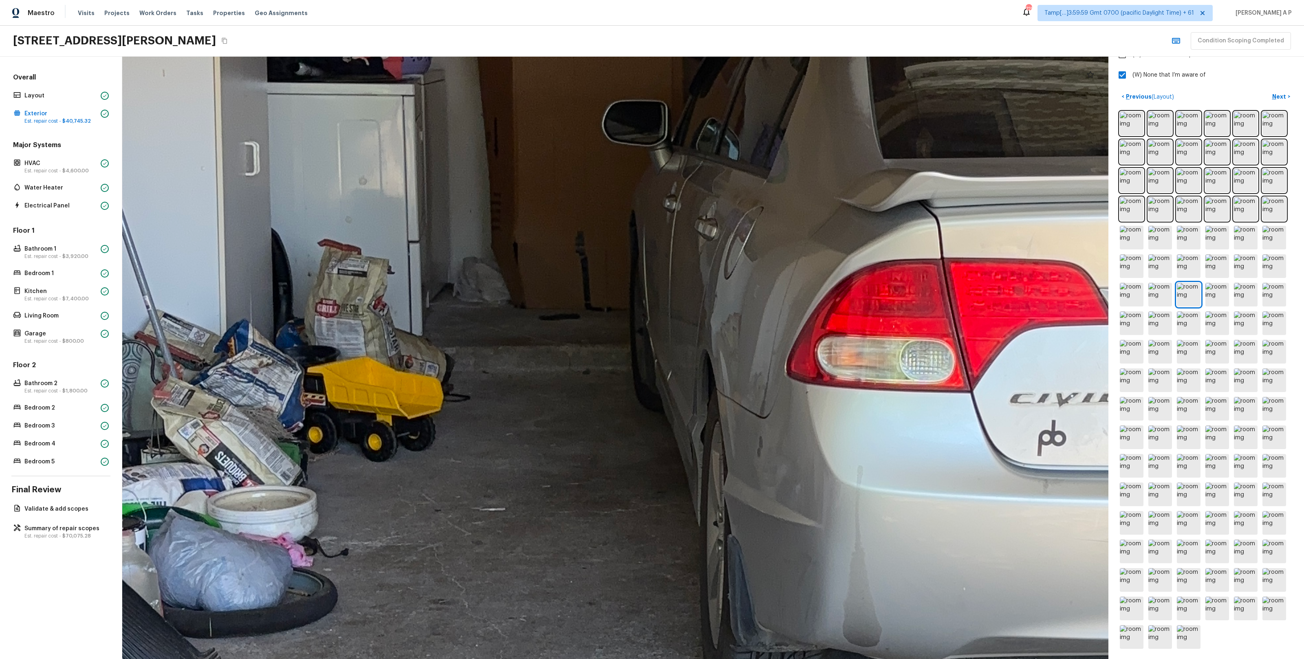
drag, startPoint x: 530, startPoint y: 440, endPoint x: 525, endPoint y: 554, distance: 114.3
click at [525, 384] on div at bounding box center [863, 384] width 4371 height 2670
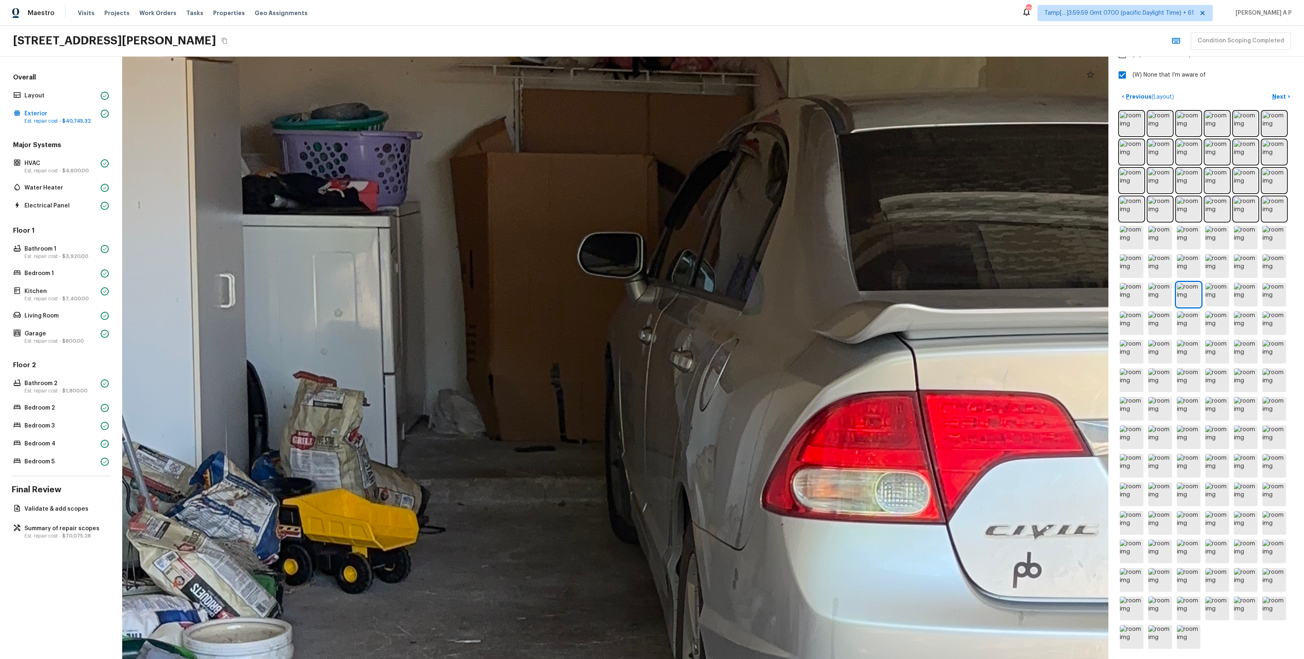
drag, startPoint x: 527, startPoint y: 544, endPoint x: 524, endPoint y: 607, distance: 63.2
click at [525, 384] on div at bounding box center [838, 516] width 4371 height 2670
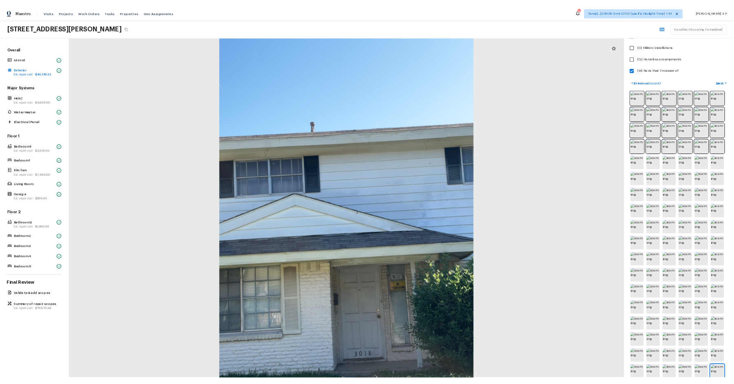
scroll to position [282, 0]
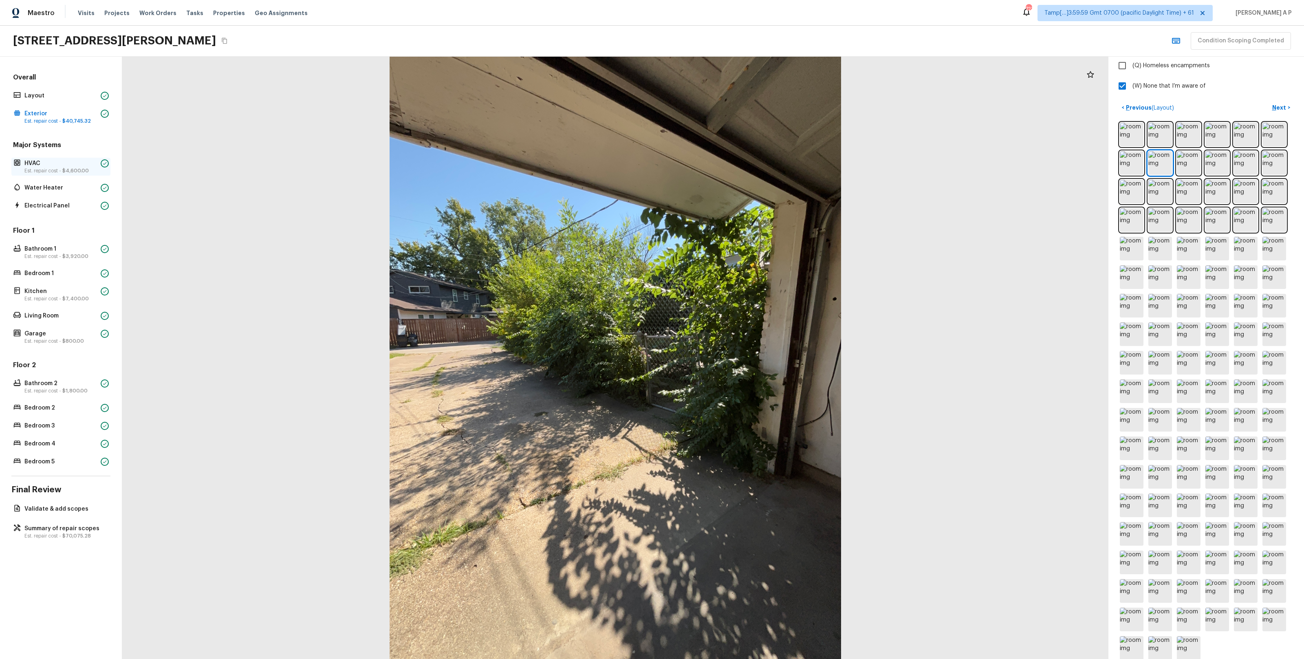
click at [80, 161] on p "HVAC" at bounding box center [60, 163] width 73 height 8
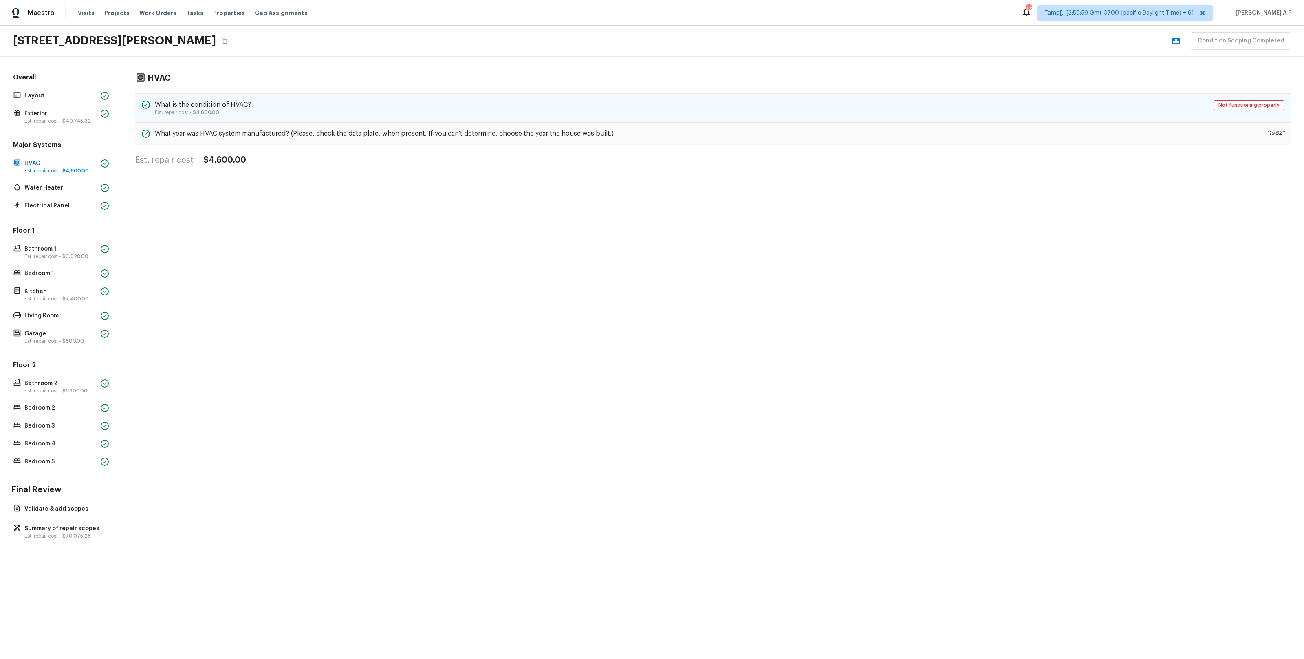
click at [219, 101] on h5 "What is the condition of HVAC?" at bounding box center [203, 104] width 97 height 9
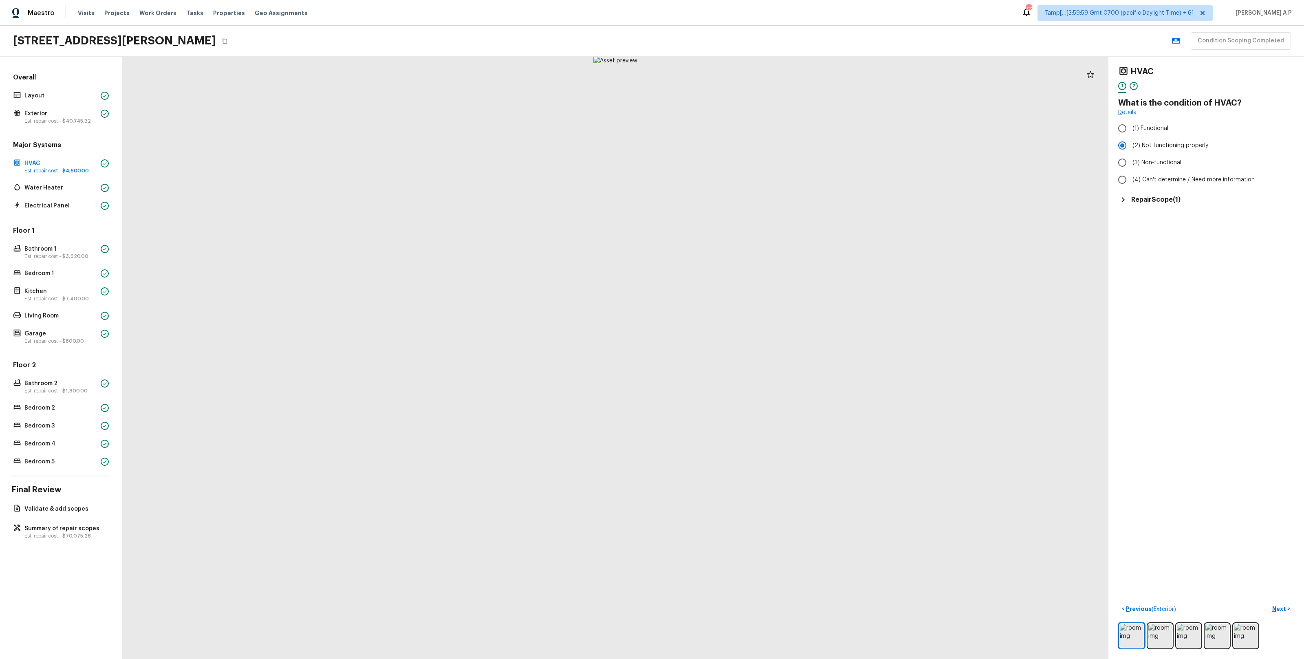
click at [733, 190] on div "HVAC 1 2 What is the condition of HVAC? Details (1) Functional (2) Not function…" at bounding box center [1207, 135] width 176 height 138
click at [733, 202] on h5 "Repair Scope ( 1 )" at bounding box center [1156, 199] width 49 height 9
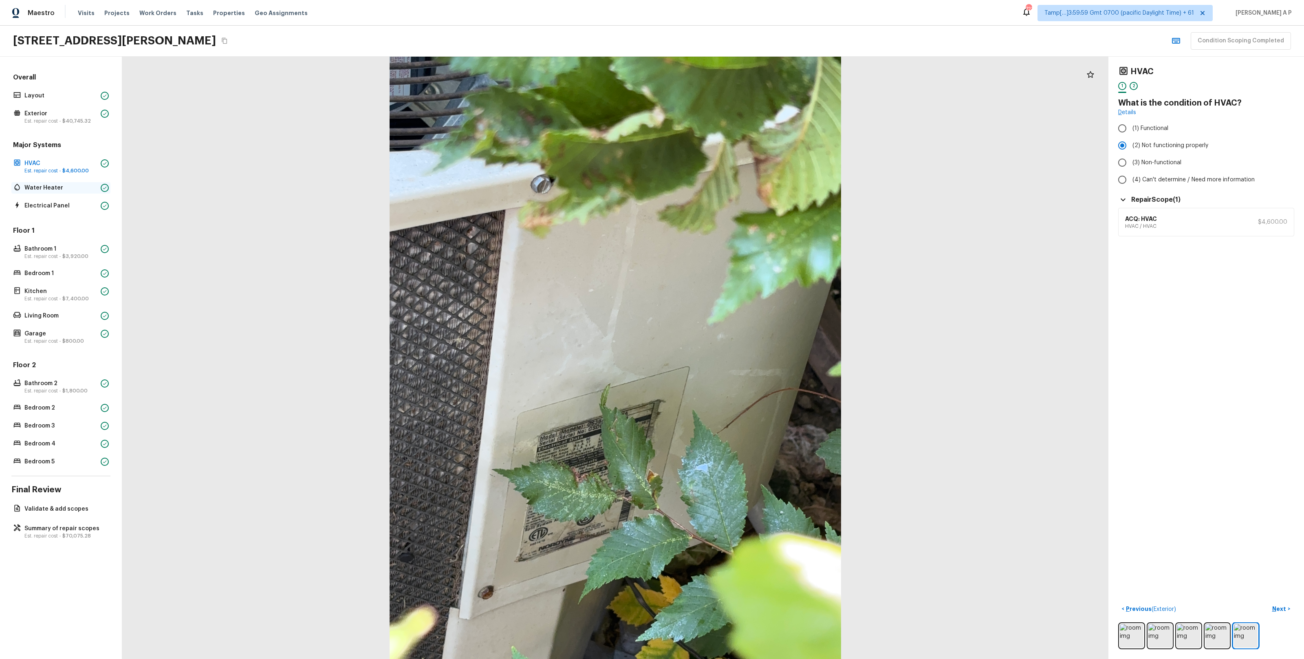
click at [85, 192] on div "Water Heater" at bounding box center [60, 187] width 99 height 11
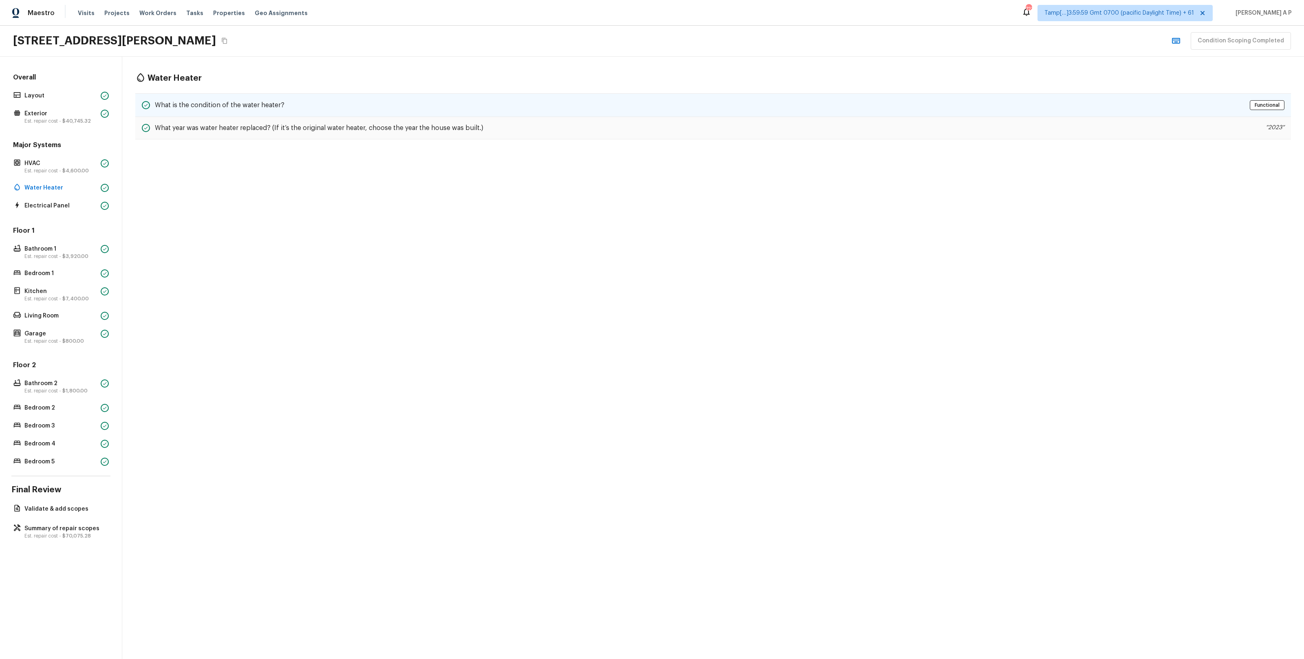
click at [221, 100] on div "What is the condition of the water heater?" at bounding box center [213, 105] width 143 height 10
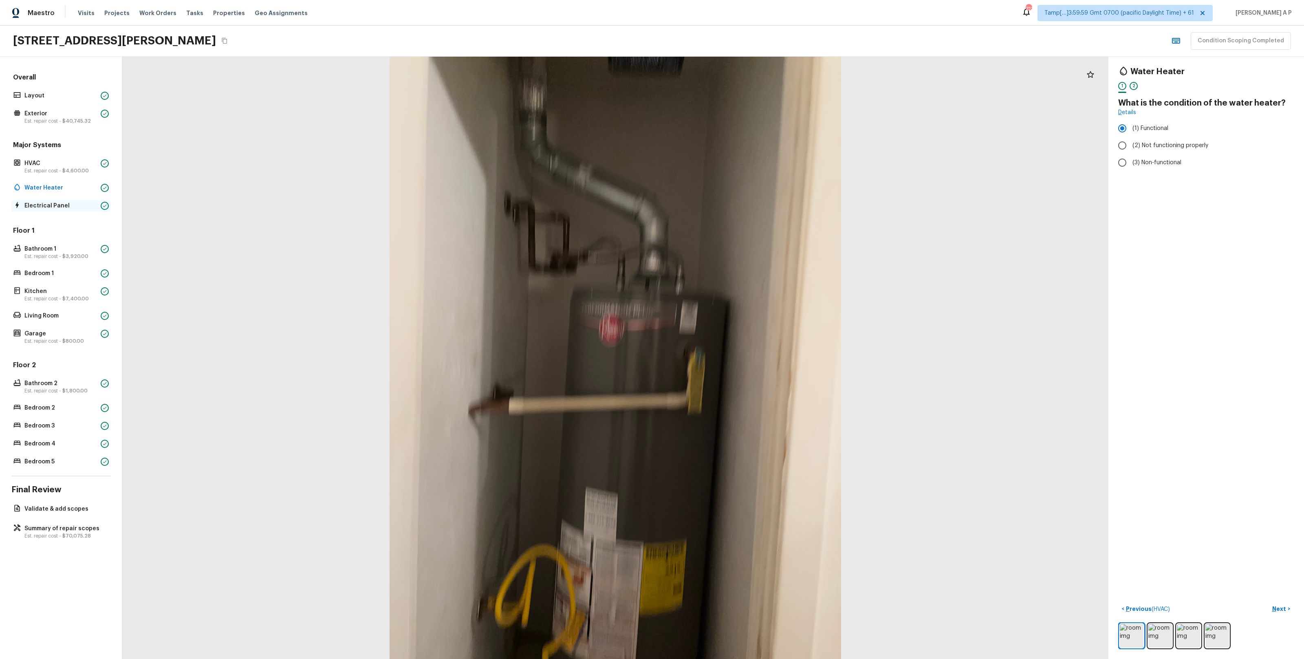
click at [75, 206] on p "Electrical Panel" at bounding box center [60, 206] width 73 height 8
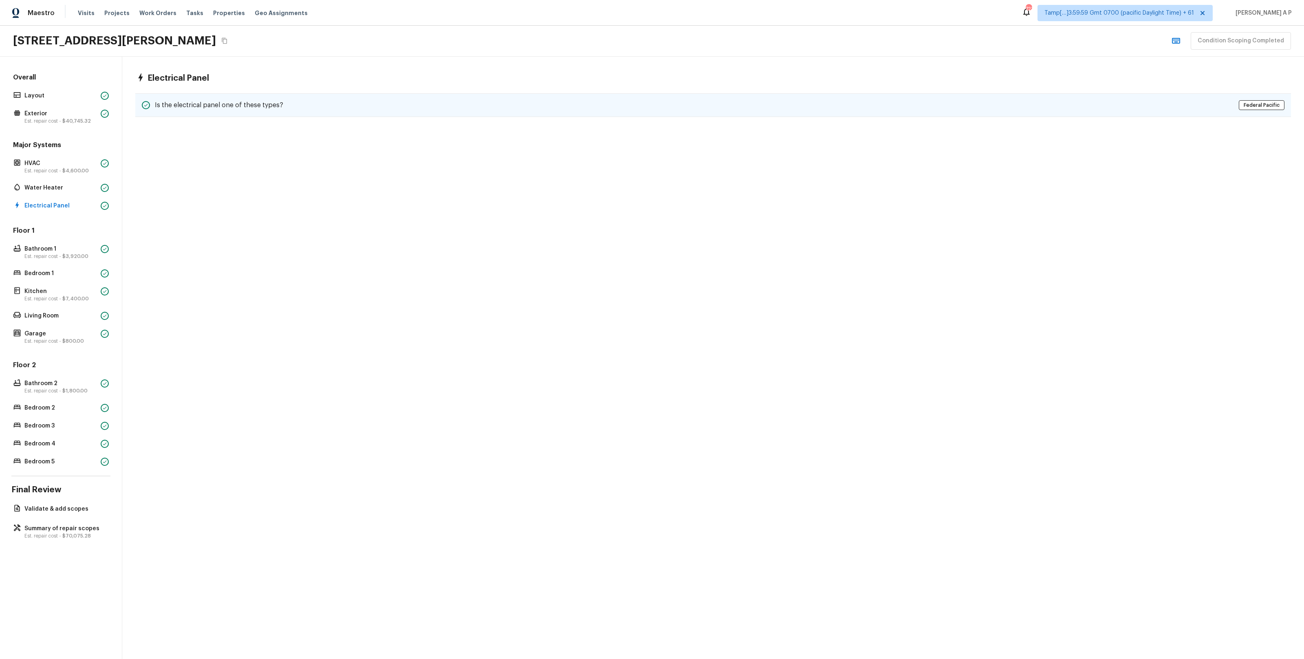
click at [249, 106] on h5 "Is the electrical panel one of these types?" at bounding box center [219, 105] width 128 height 9
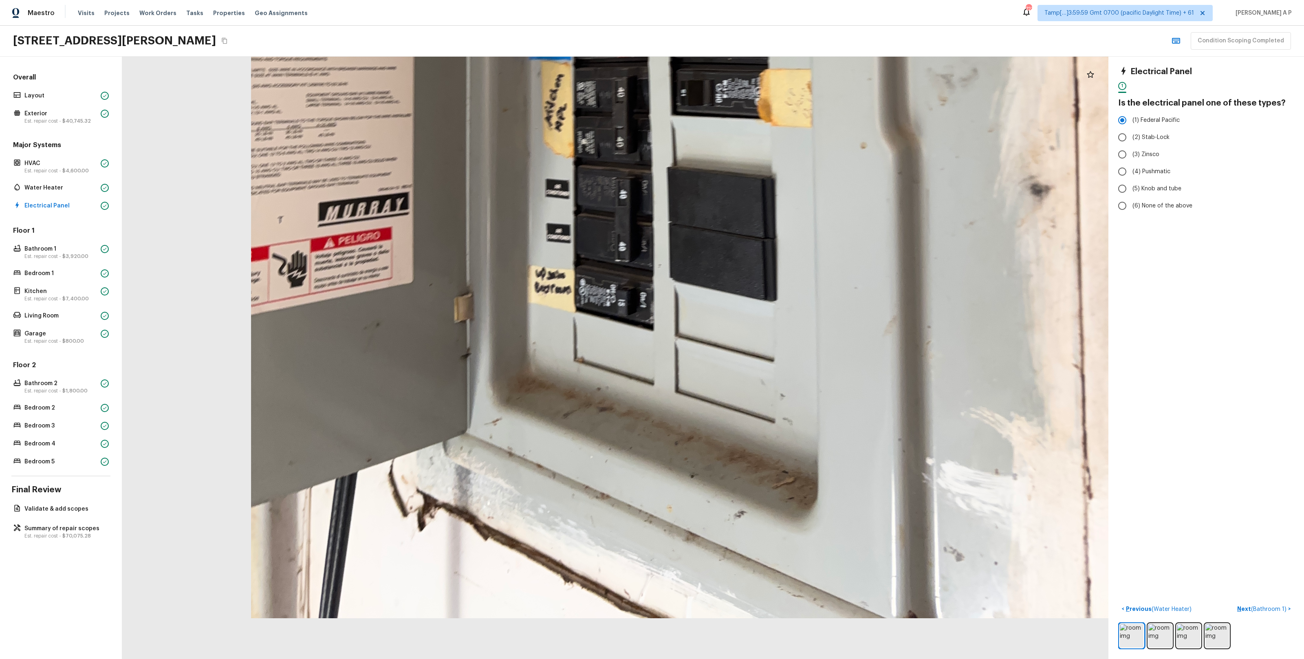
drag, startPoint x: 539, startPoint y: 526, endPoint x: 550, endPoint y: 349, distance: 177.7
click at [550, 349] on div at bounding box center [704, 14] width 1981 height 1210
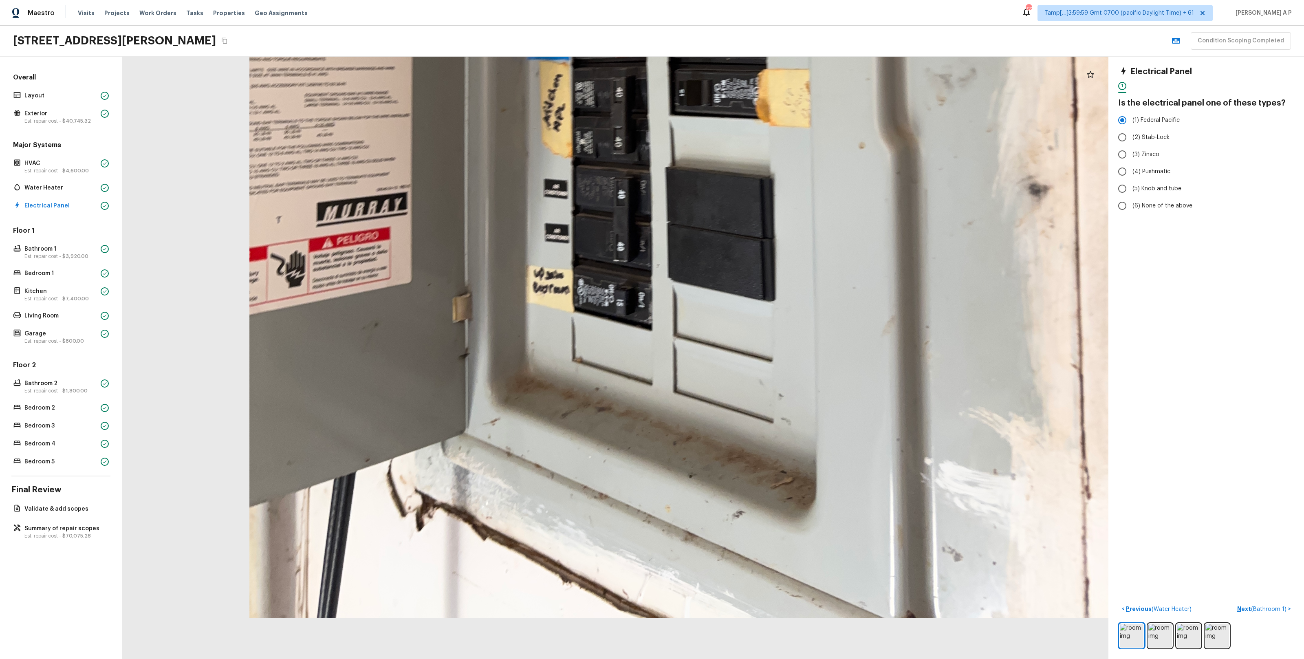
drag, startPoint x: 552, startPoint y: 422, endPoint x: 550, endPoint y: 327, distance: 95.8
click at [550, 327] on div at bounding box center [703, 14] width 1981 height 1210
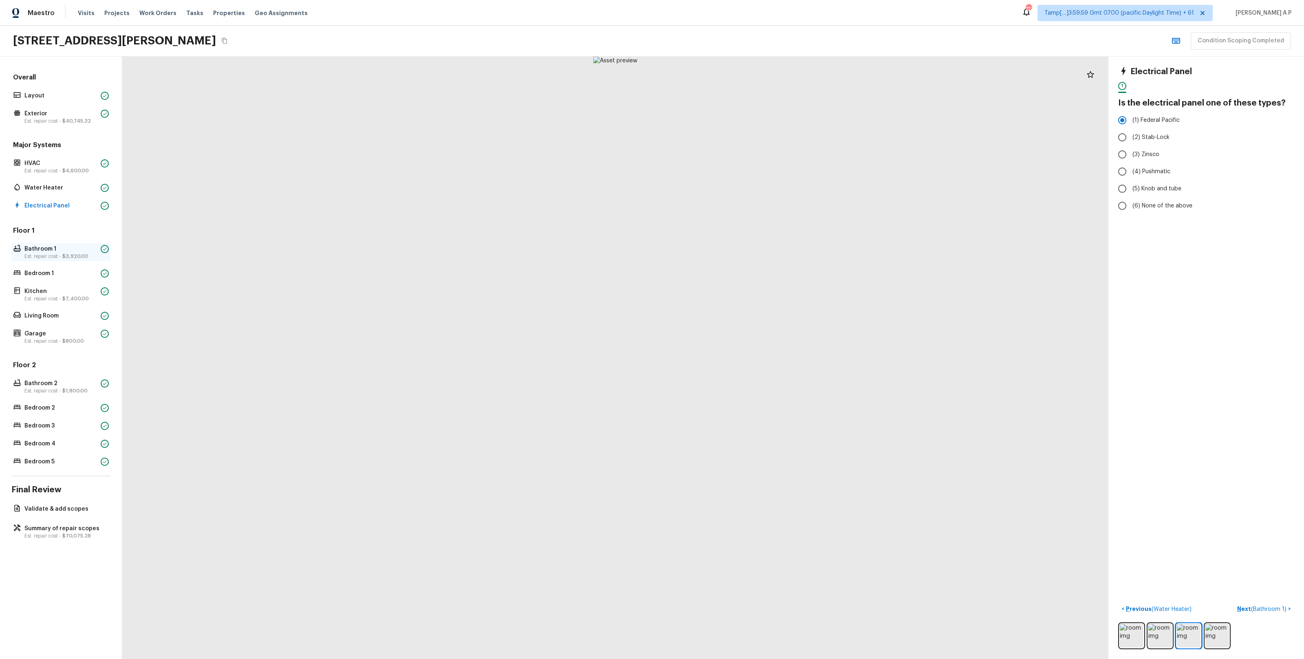
click at [75, 252] on p "Bathroom 1" at bounding box center [60, 249] width 73 height 8
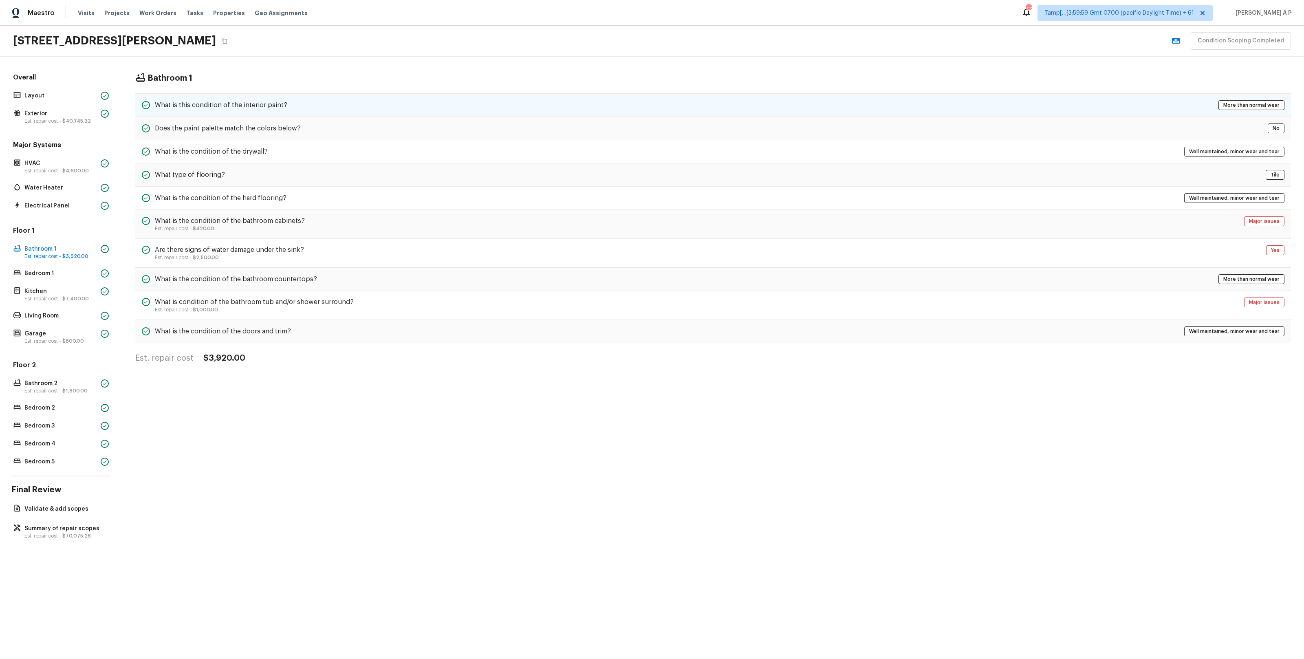
click at [227, 101] on h5 "What is this condition of the interior paint?" at bounding box center [221, 105] width 132 height 9
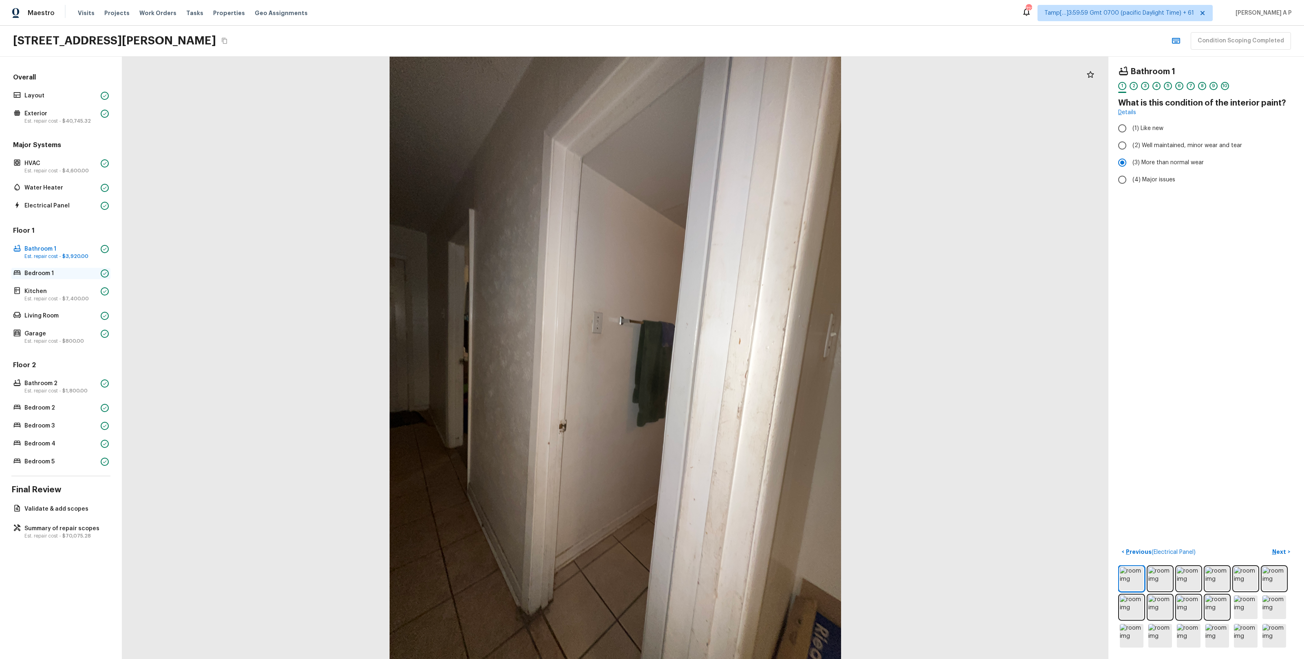
click at [87, 274] on p "Bedroom 1" at bounding box center [60, 273] width 73 height 8
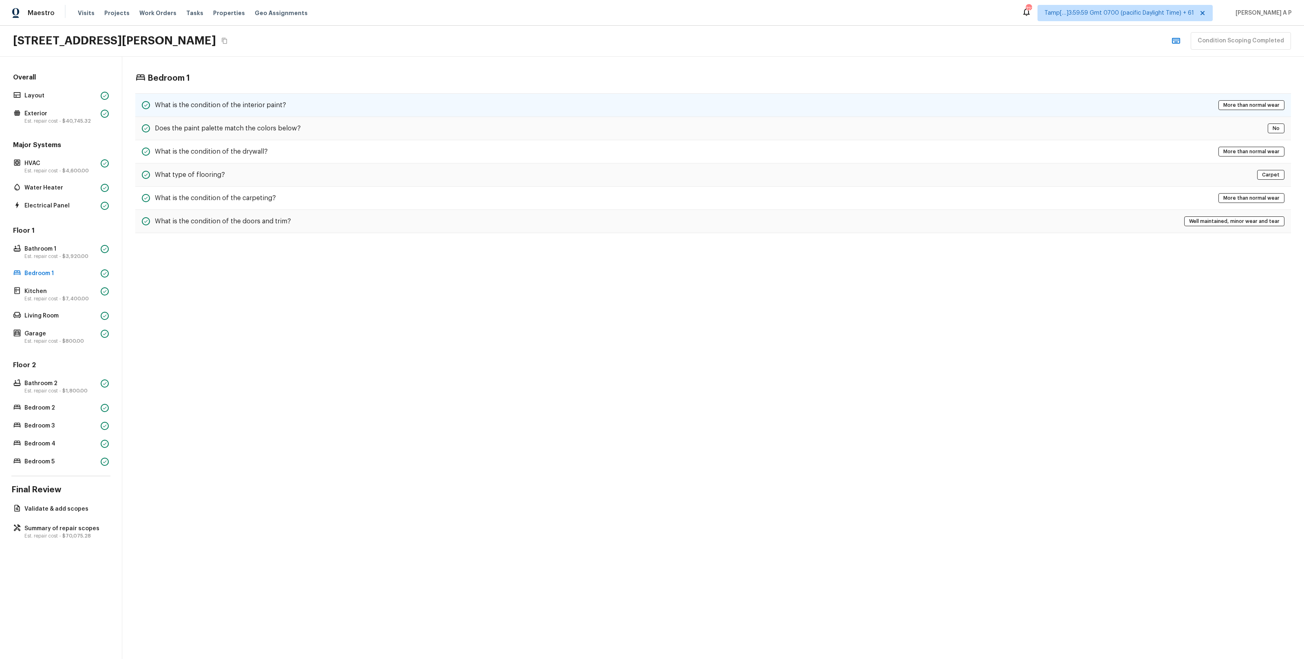
click at [245, 102] on h5 "What is the condition of the interior paint?" at bounding box center [220, 105] width 131 height 9
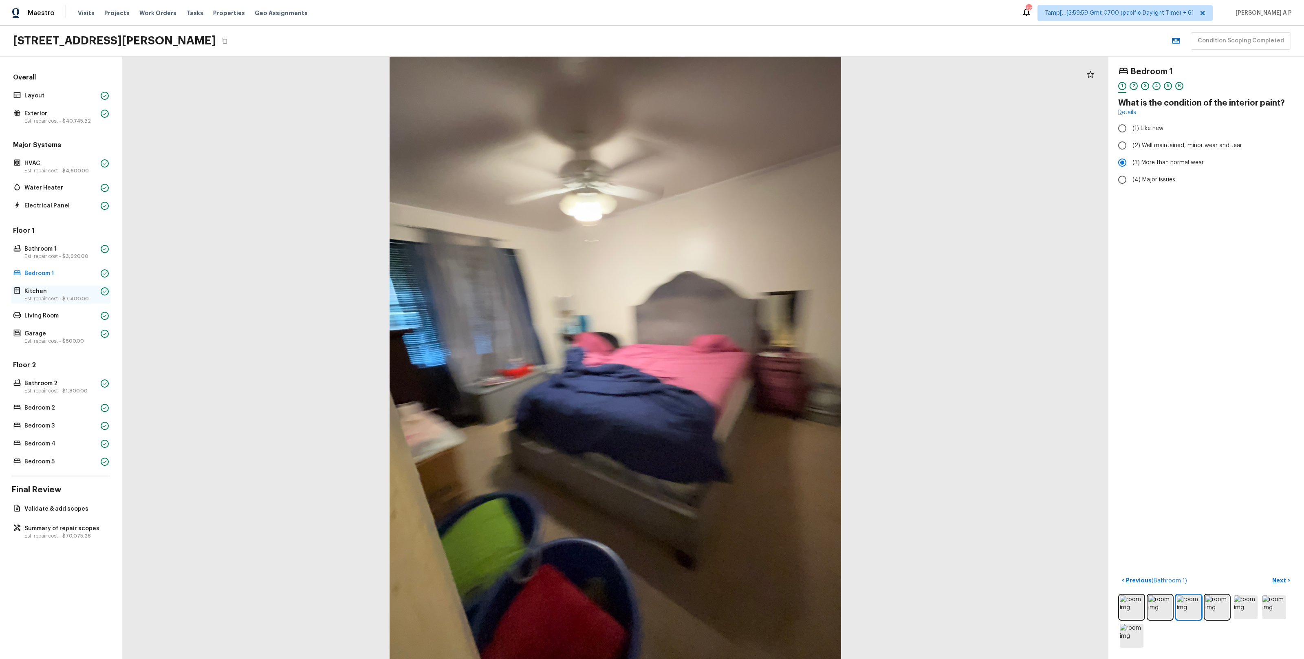
click at [91, 296] on p "Est. repair cost - $7,400.00" at bounding box center [60, 299] width 73 height 7
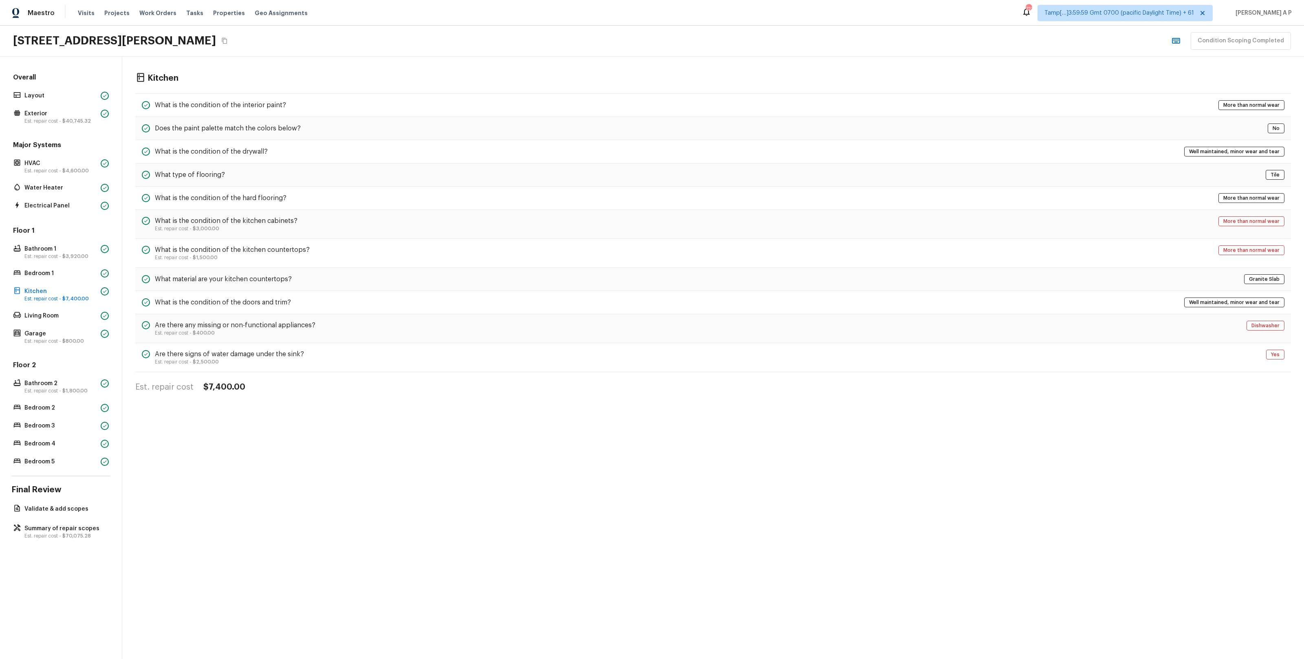
click at [308, 93] on div "Kitchen What is the condition of the interior paint? More than normal wear Does…" at bounding box center [713, 233] width 1182 height 352
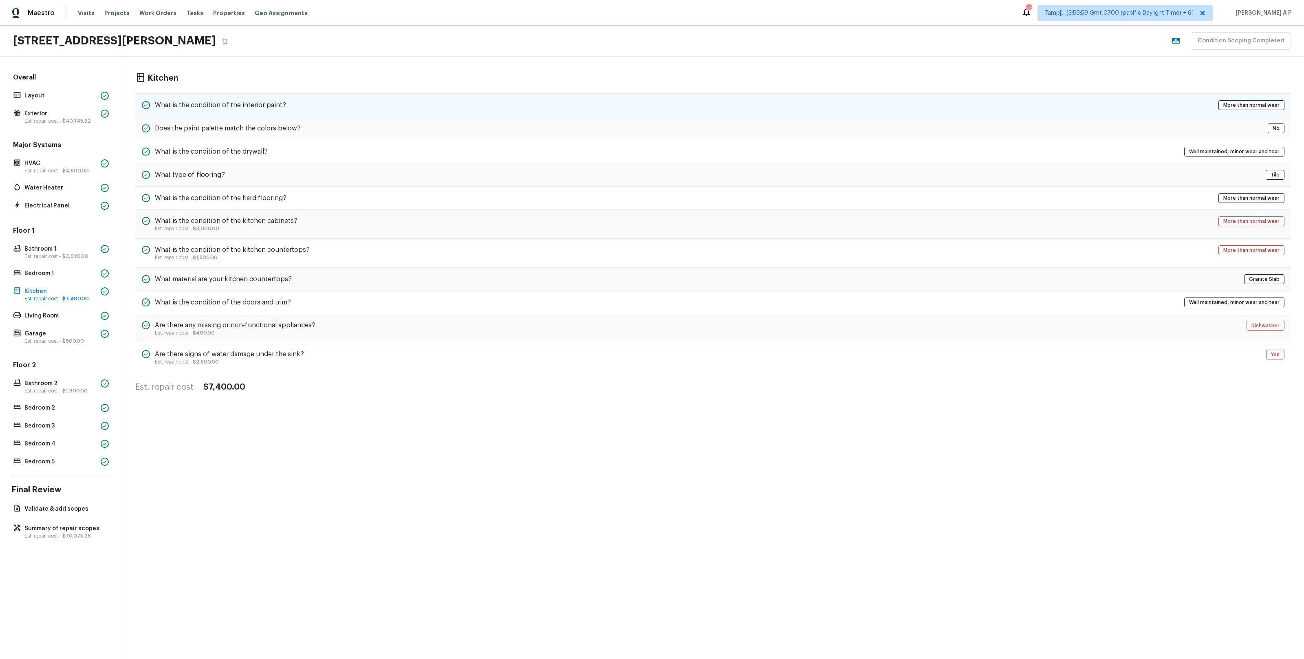
click at [305, 94] on div "What is the condition of the interior paint? More than normal wear" at bounding box center [713, 105] width 1156 height 24
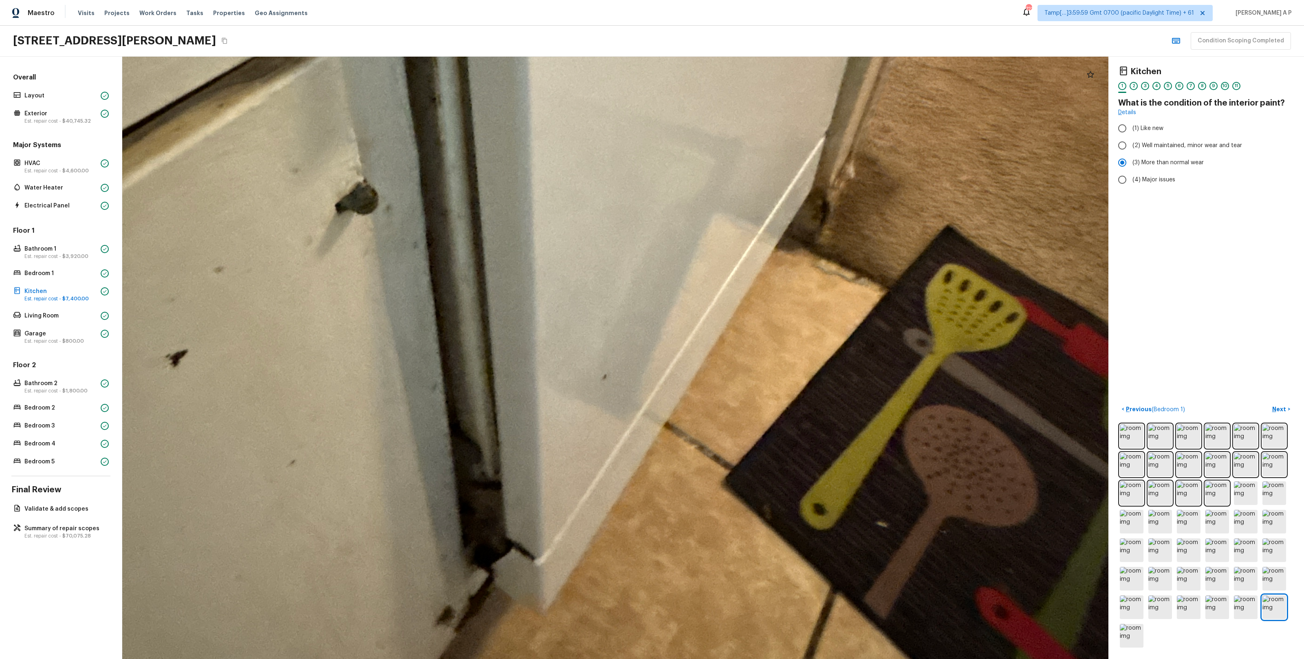
drag, startPoint x: 684, startPoint y: 408, endPoint x: 749, endPoint y: 227, distance: 192.4
click at [733, 227] on div at bounding box center [537, 71] width 3078 height 1880
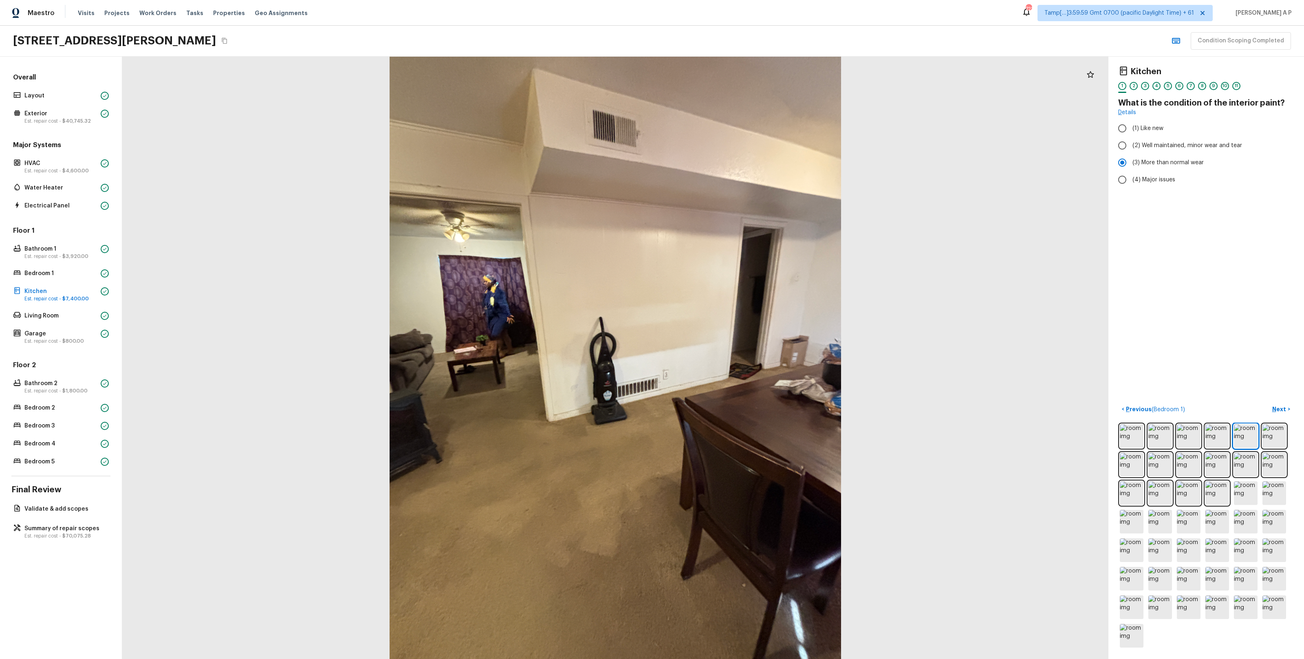
click at [697, 373] on div at bounding box center [615, 358] width 987 height 603
click at [62, 313] on p "Living Room" at bounding box center [60, 316] width 73 height 8
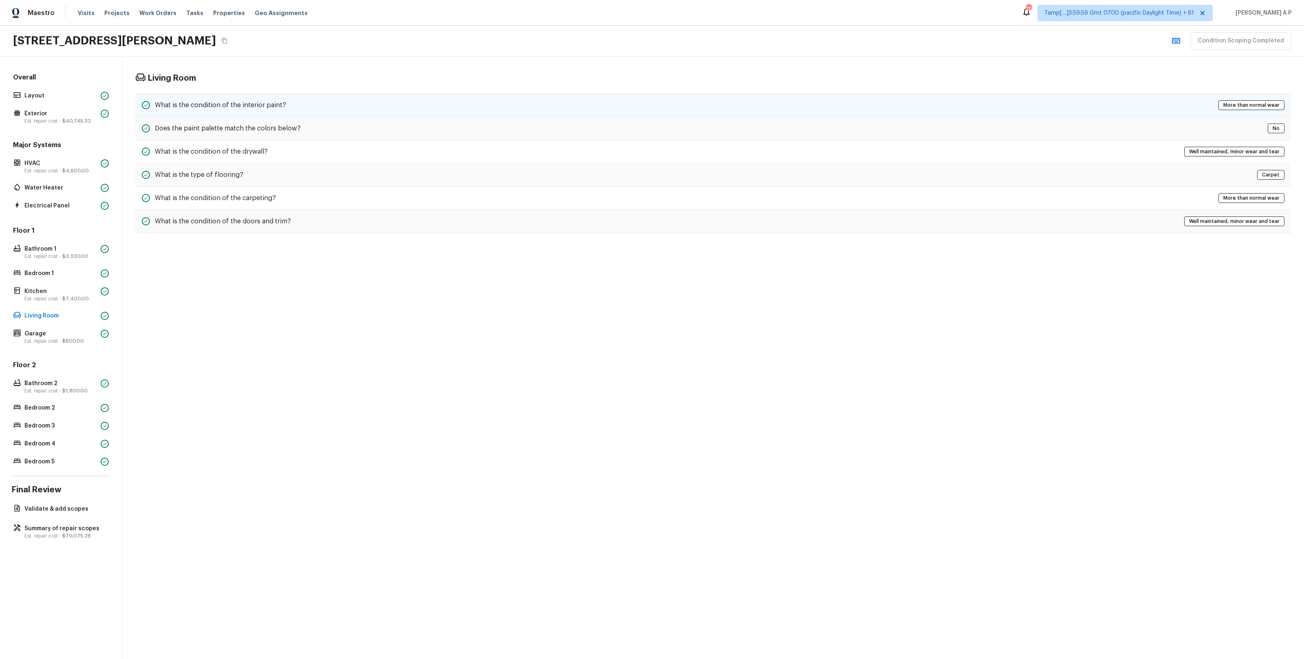
click at [338, 102] on div "What is the condition of the interior paint? More than normal wear" at bounding box center [713, 105] width 1156 height 24
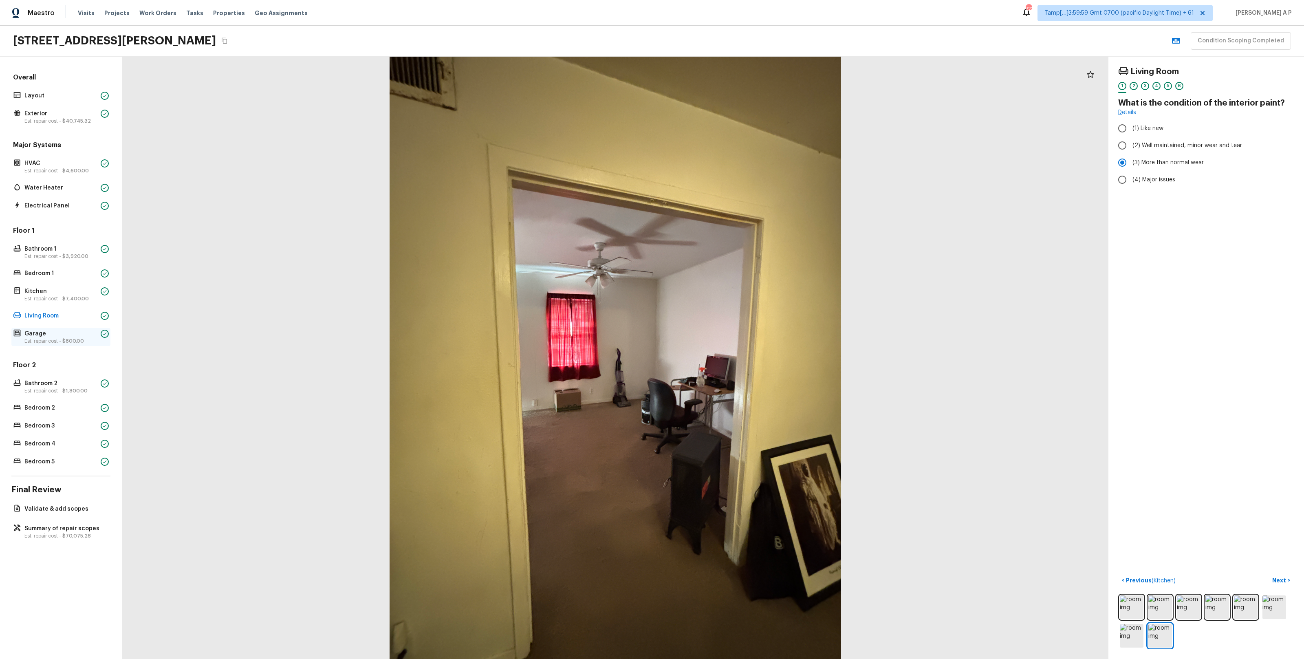
click at [72, 340] on span "$800.00" at bounding box center [73, 341] width 22 height 5
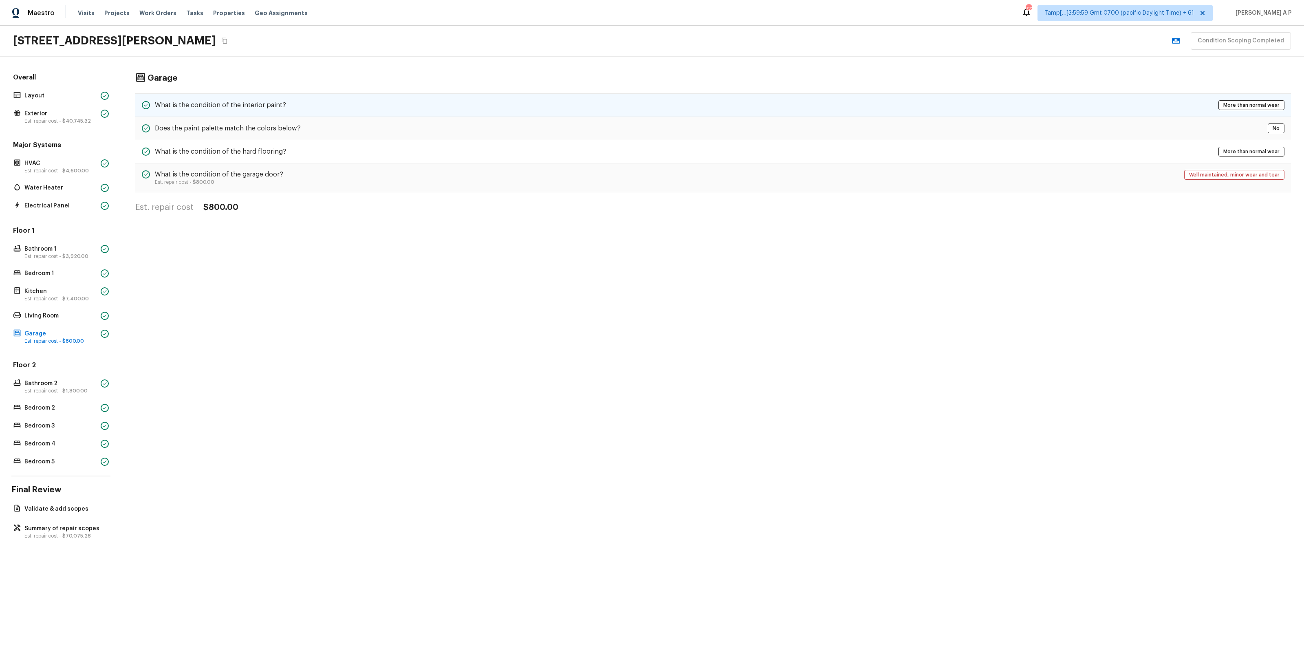
click at [291, 101] on div "What is the condition of the interior paint? More than normal wear" at bounding box center [713, 105] width 1156 height 24
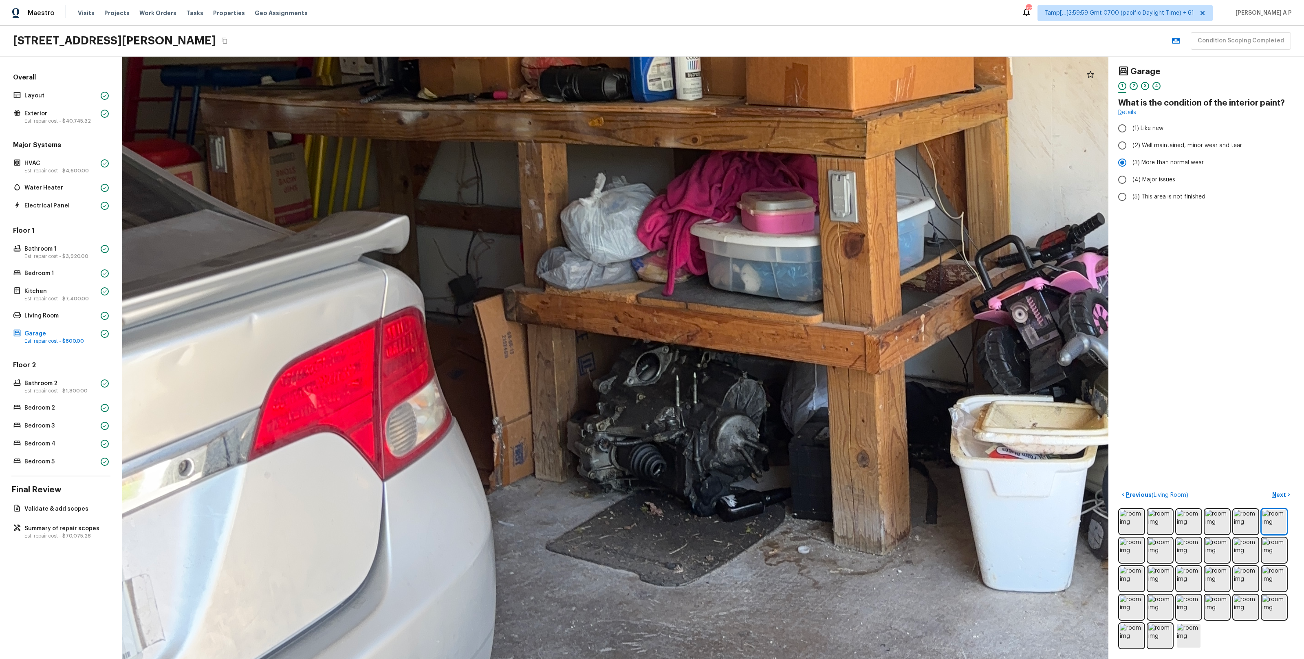
drag, startPoint x: 610, startPoint y: 427, endPoint x: 610, endPoint y: 292, distance: 135.3
click at [610, 292] on div at bounding box center [778, 84] width 3035 height 1854
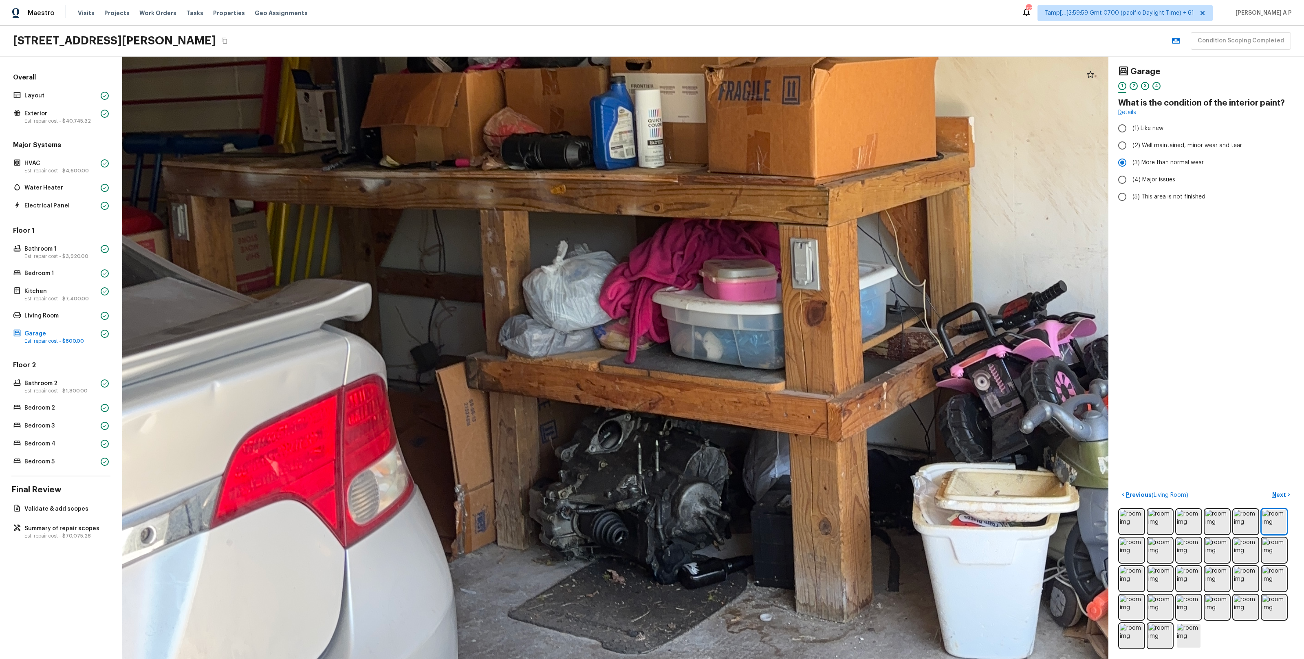
drag, startPoint x: 601, startPoint y: 363, endPoint x: 554, endPoint y: 429, distance: 81.3
click at [554, 384] on div at bounding box center [740, 152] width 3035 height 1854
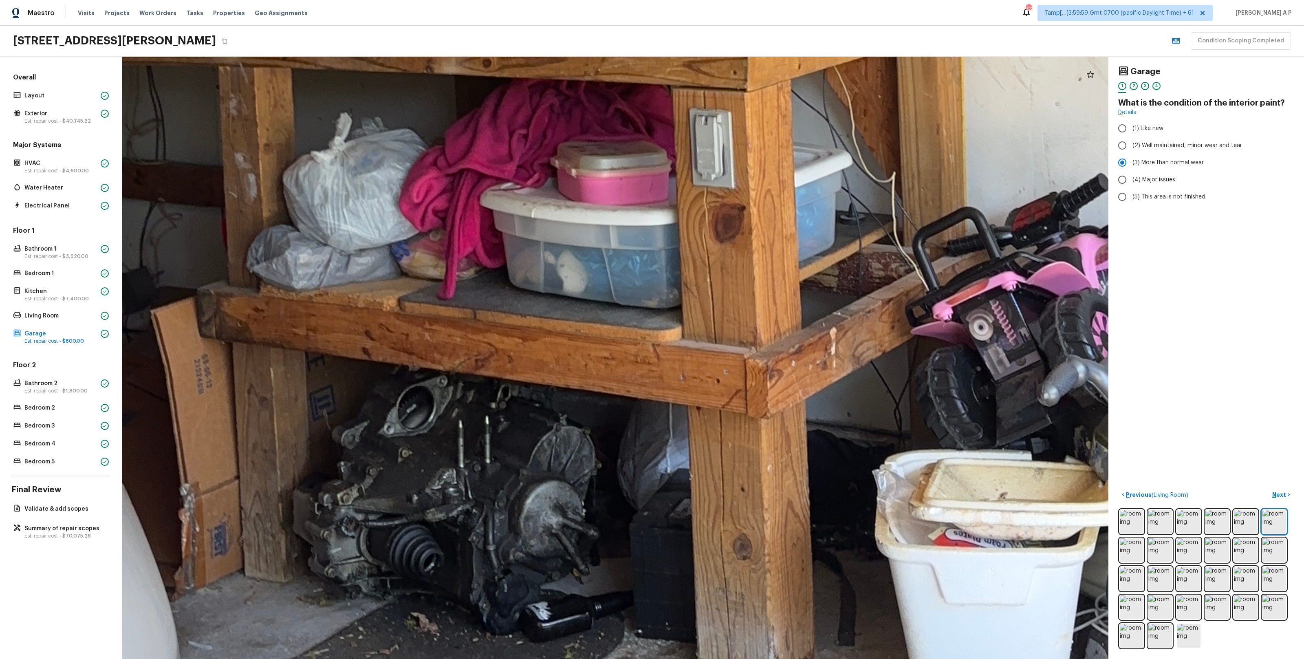
drag, startPoint x: 958, startPoint y: 483, endPoint x: 877, endPoint y: 463, distance: 83.7
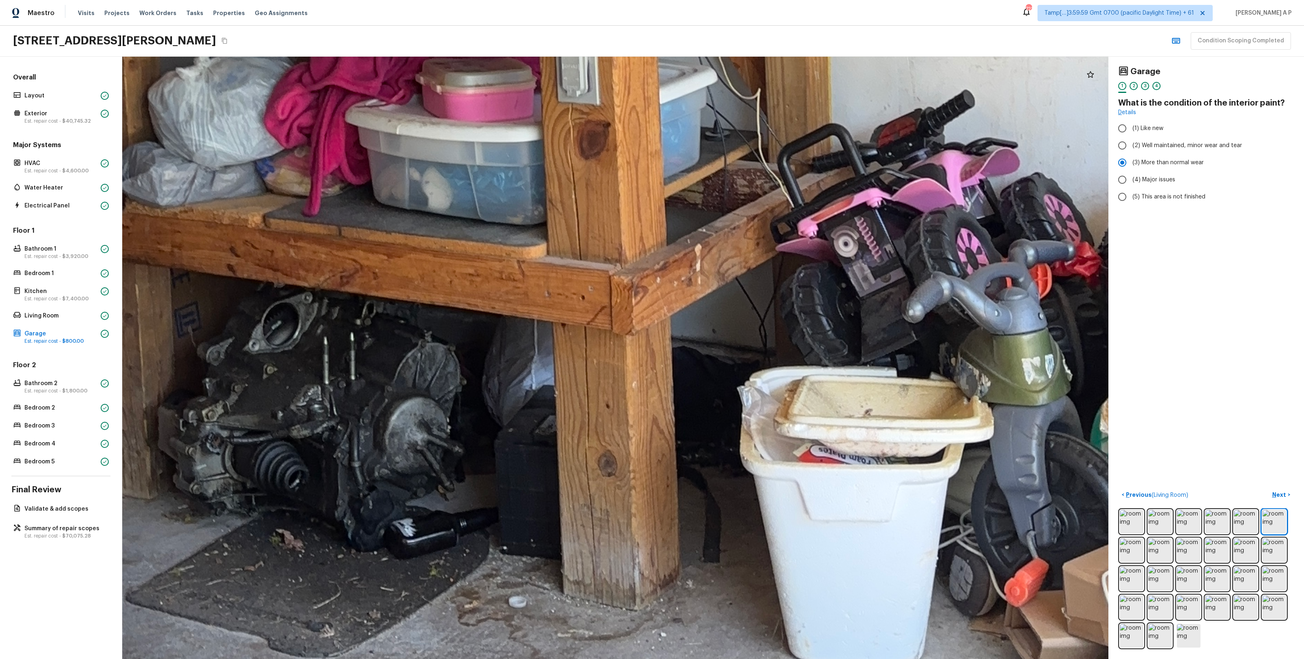
drag, startPoint x: 901, startPoint y: 504, endPoint x: 867, endPoint y: 435, distance: 77.1
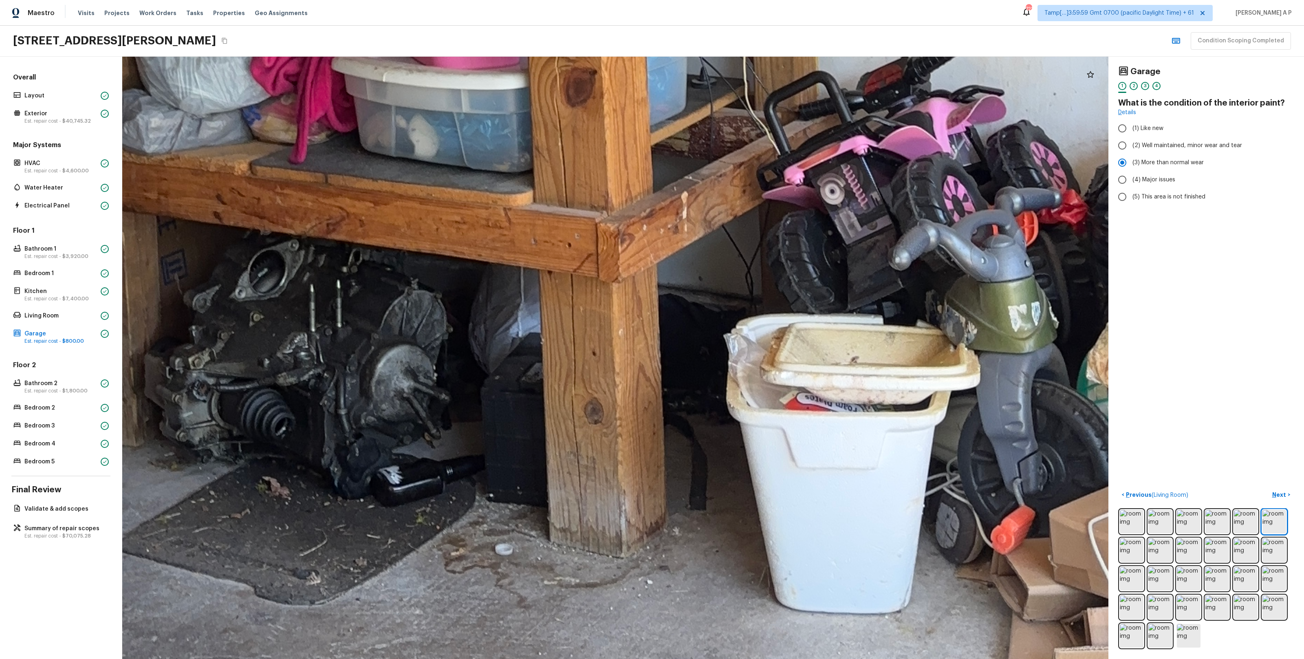
drag, startPoint x: 874, startPoint y: 447, endPoint x: 817, endPoint y: 362, distance: 102.3
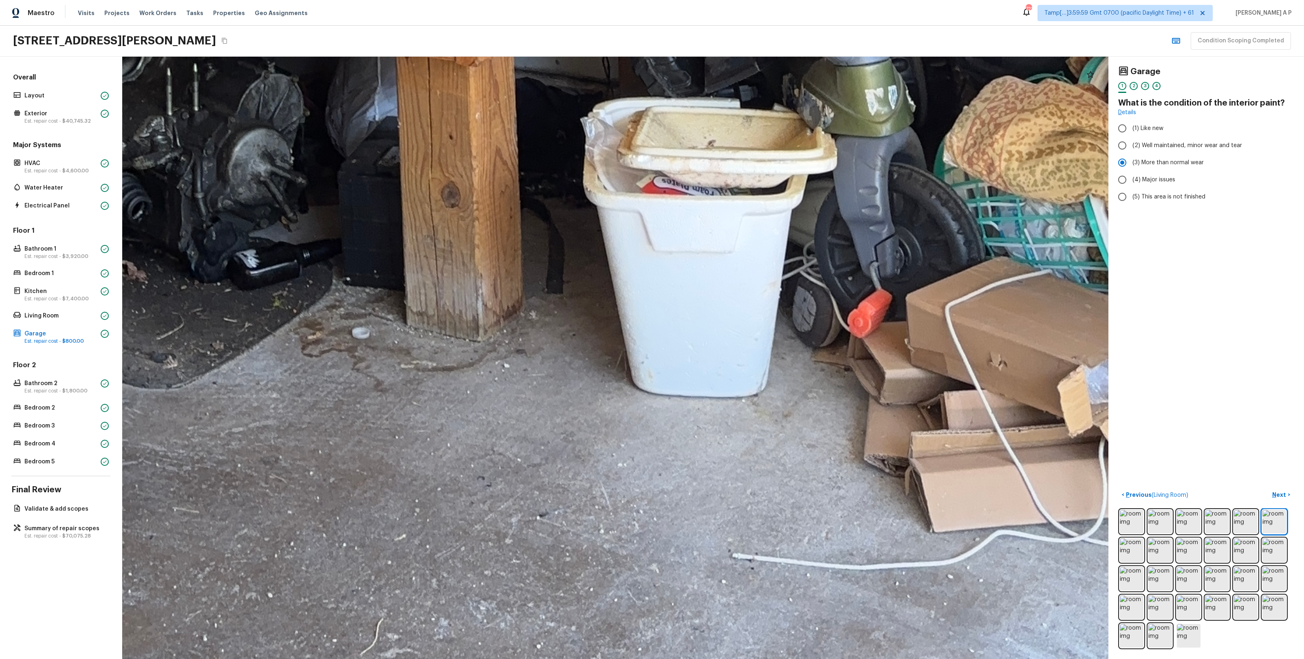
drag, startPoint x: 837, startPoint y: 405, endPoint x: 799, endPoint y: 355, distance: 63.4
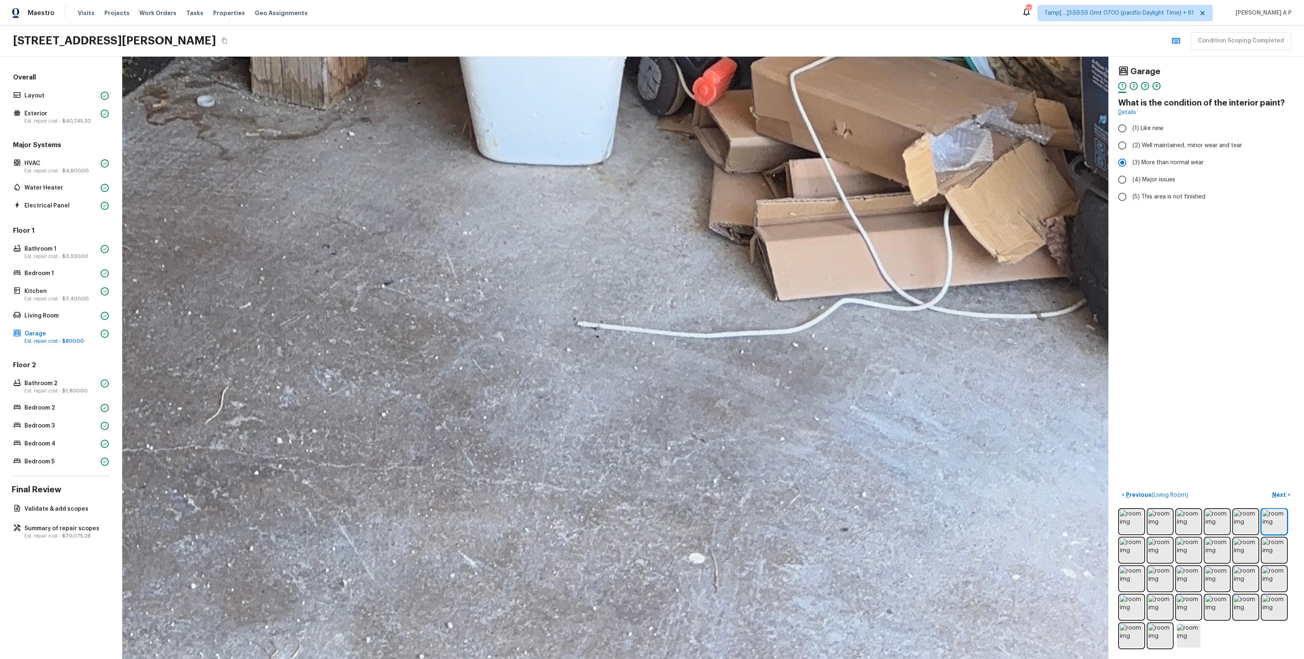
drag, startPoint x: 798, startPoint y: 354, endPoint x: 766, endPoint y: 287, distance: 74.9
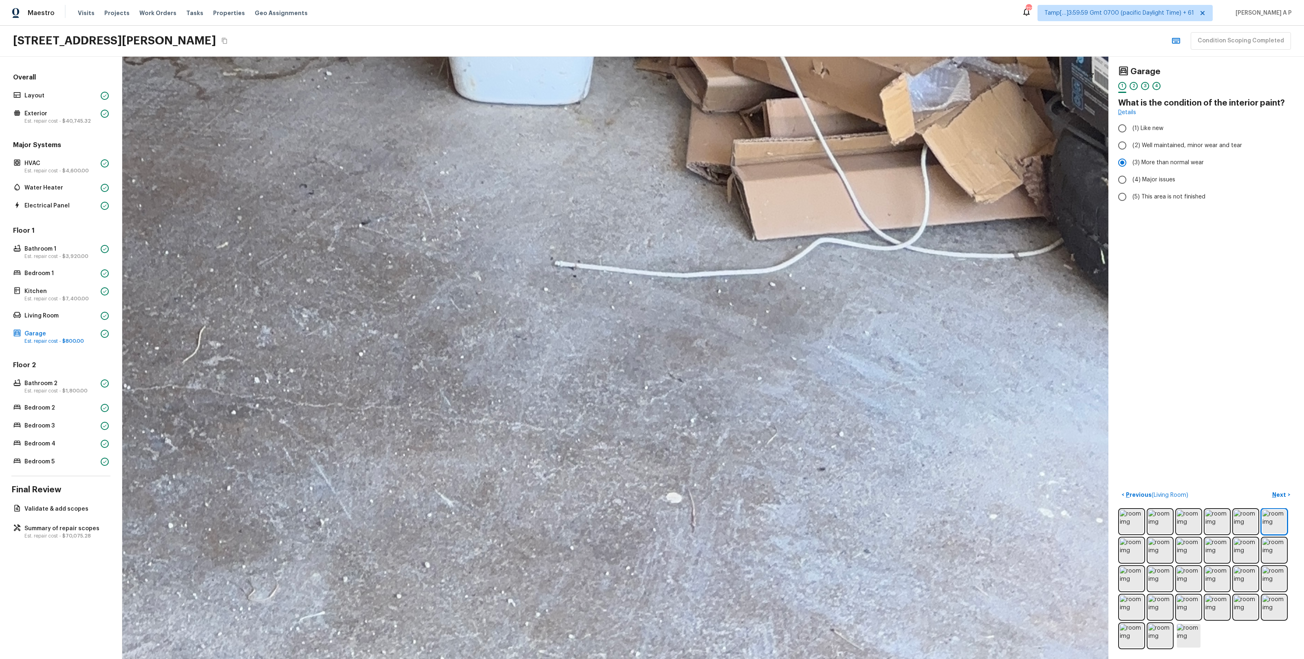
drag, startPoint x: 768, startPoint y: 271, endPoint x: 816, endPoint y: 183, distance: 100.1
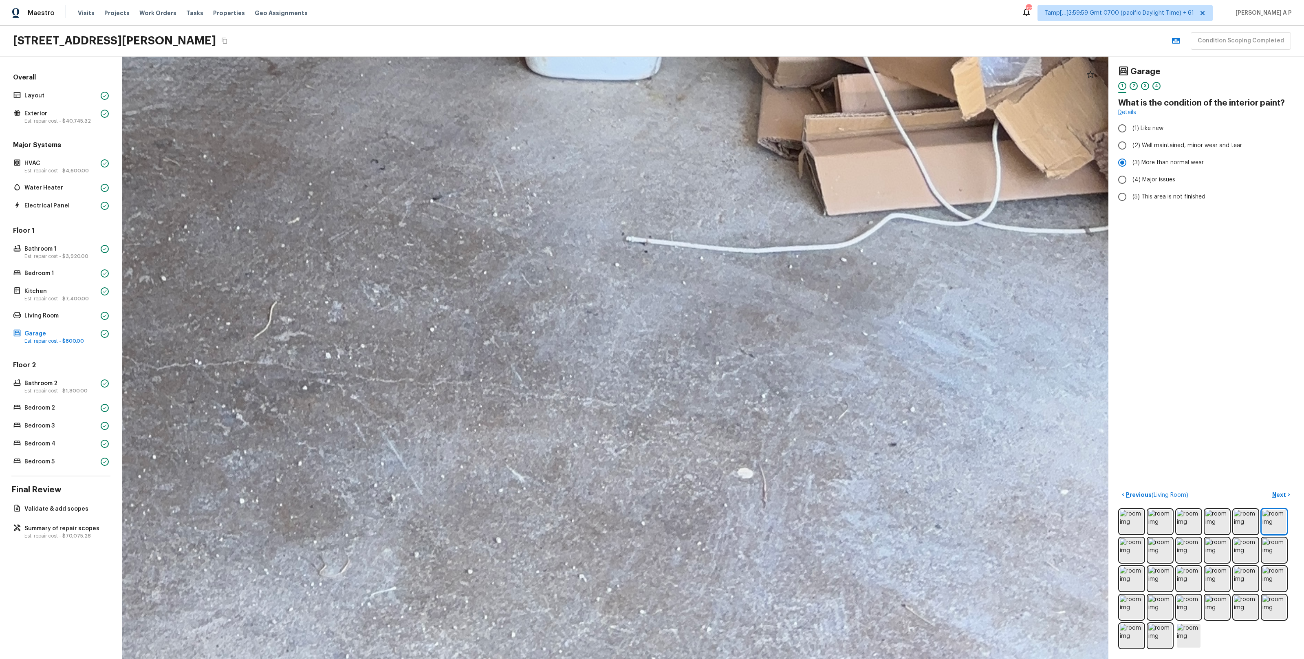
drag, startPoint x: 782, startPoint y: 240, endPoint x: 731, endPoint y: 349, distance: 120.4
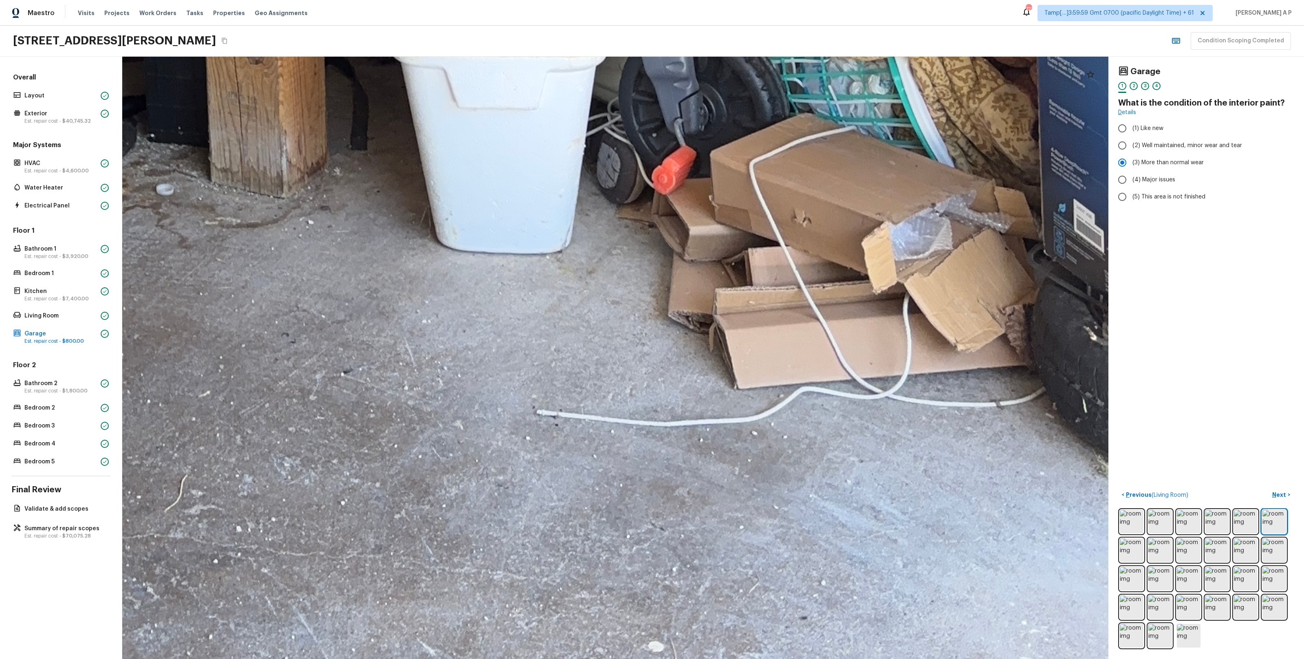
drag, startPoint x: 733, startPoint y: 349, endPoint x: 628, endPoint y: 337, distance: 105.9
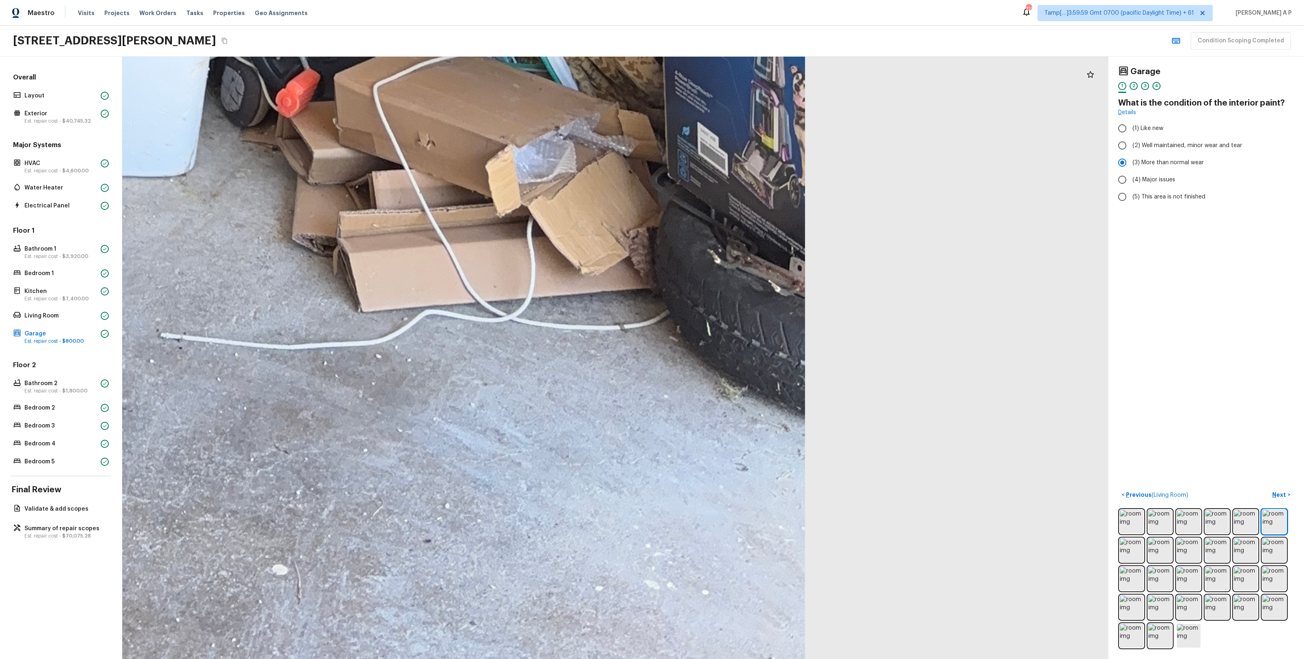
drag, startPoint x: 628, startPoint y: 337, endPoint x: 813, endPoint y: 375, distance: 189.0
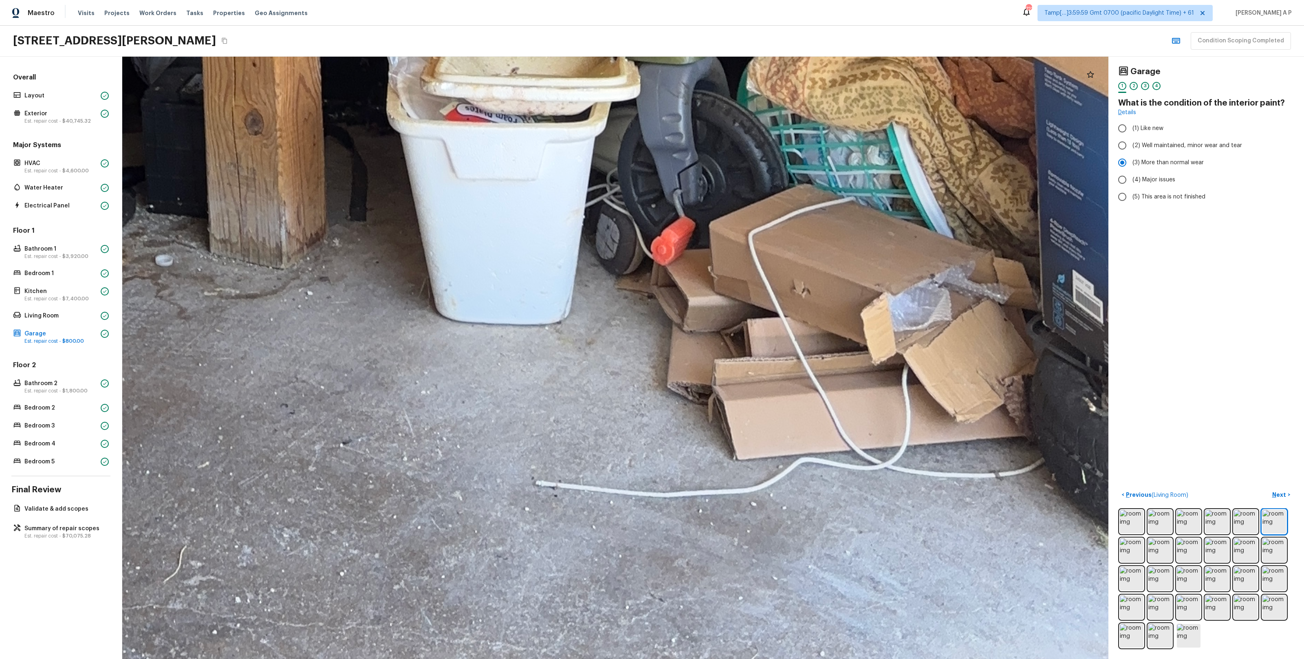
drag, startPoint x: 813, startPoint y: 375, endPoint x: 832, endPoint y: 475, distance: 101.1
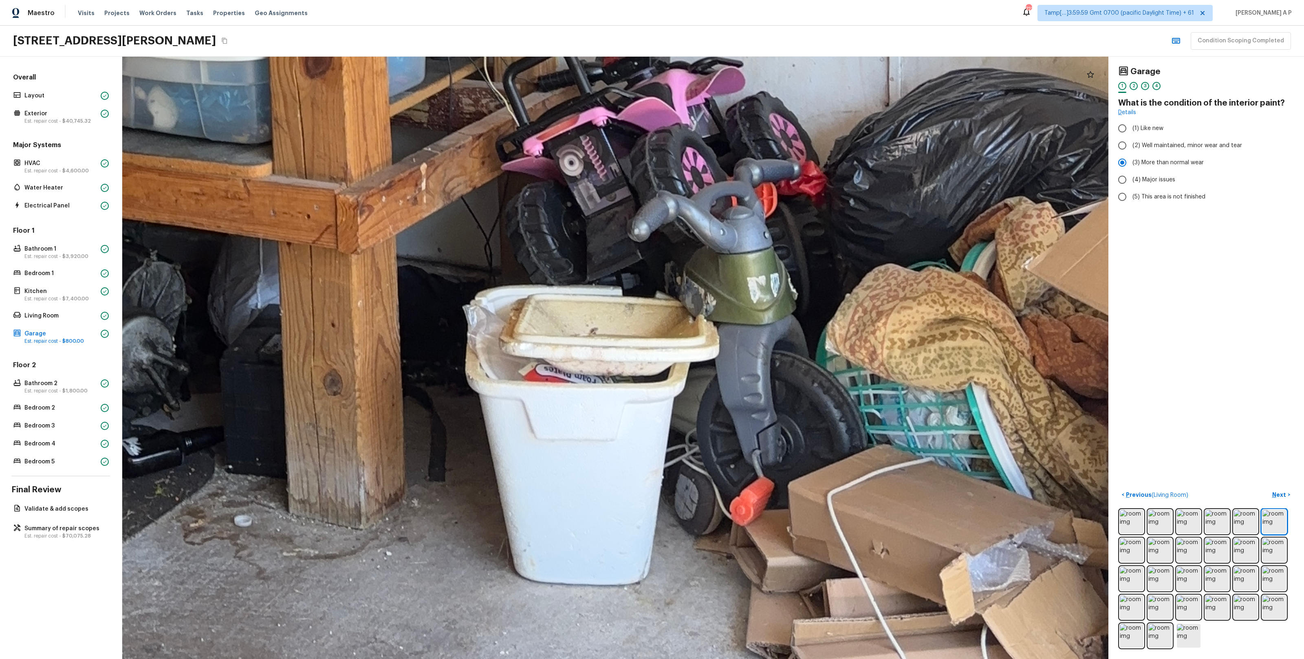
drag, startPoint x: 832, startPoint y: 475, endPoint x: 865, endPoint y: 488, distance: 35.9
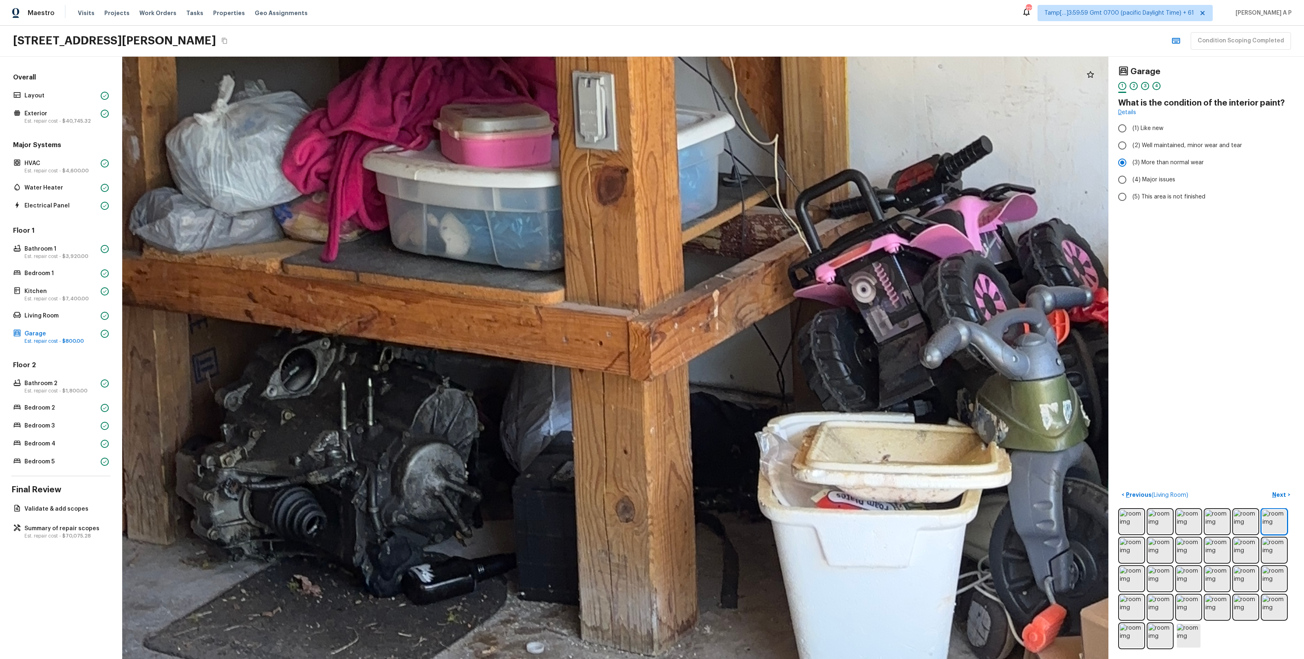
drag, startPoint x: 848, startPoint y: 486, endPoint x: 865, endPoint y: 489, distance: 17.8
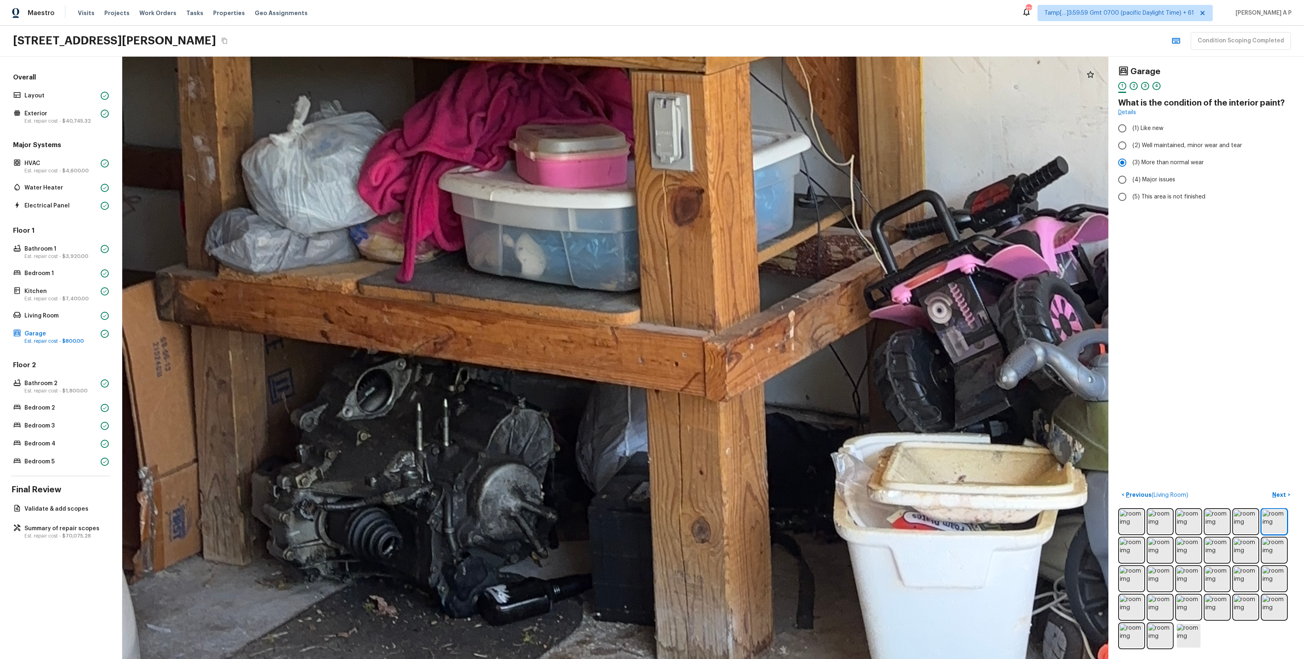
drag, startPoint x: 865, startPoint y: 489, endPoint x: 868, endPoint y: 501, distance: 12.6
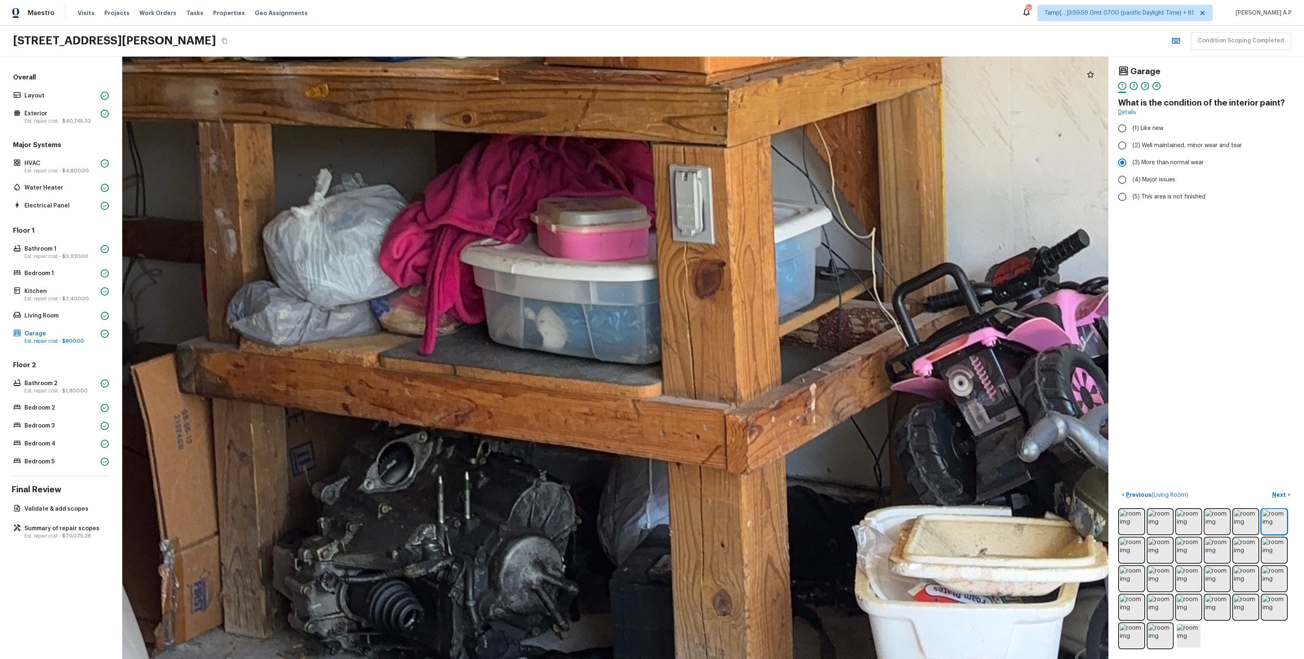
drag, startPoint x: 868, startPoint y: 501, endPoint x: 895, endPoint y: 527, distance: 37.5
click at [733, 384] on div at bounding box center [593, 33] width 4611 height 2816
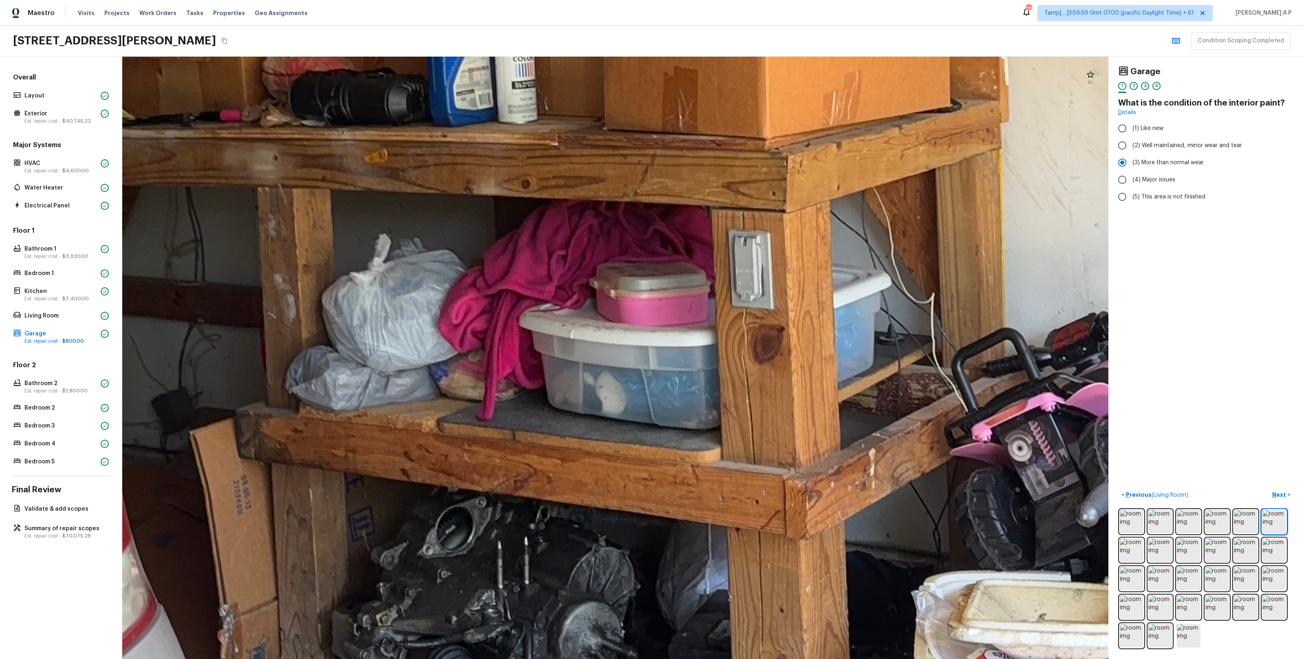
drag, startPoint x: 835, startPoint y: 494, endPoint x: 869, endPoint y: 497, distance: 33.5
click at [733, 384] on div at bounding box center [652, 99] width 4611 height 2816
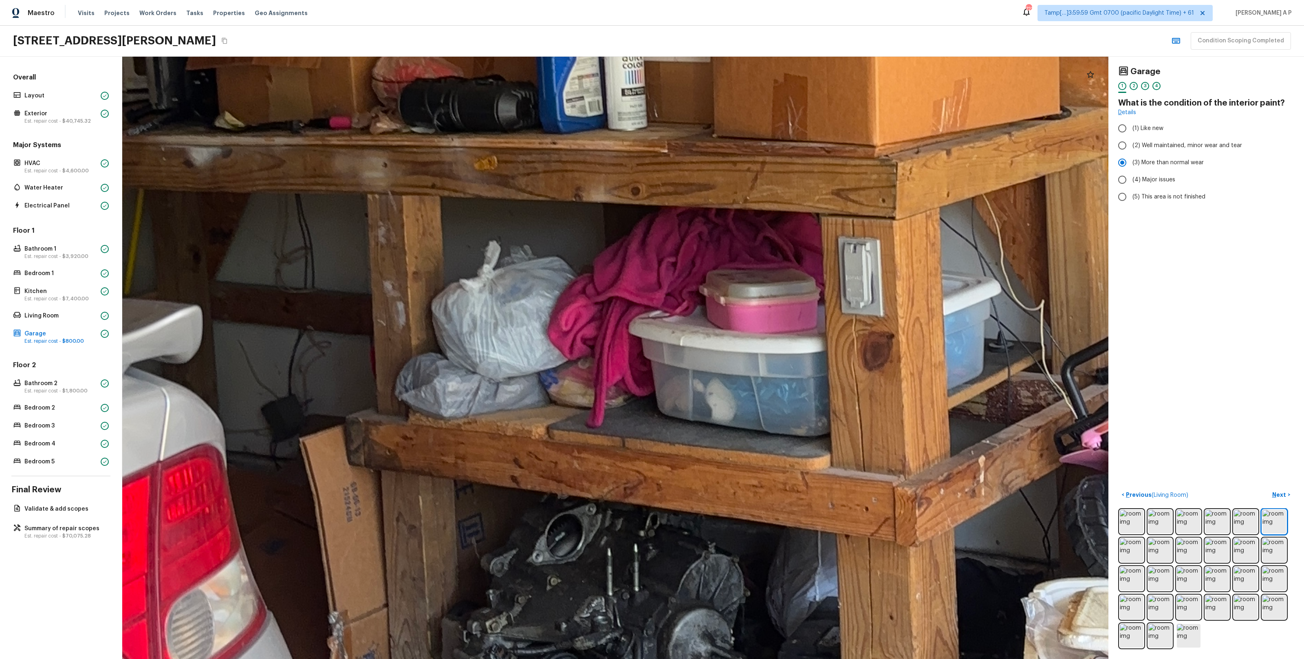
drag, startPoint x: 869, startPoint y: 497, endPoint x: 893, endPoint y: 525, distance: 37.3
click at [733, 384] on div at bounding box center [762, 106] width 4611 height 2816
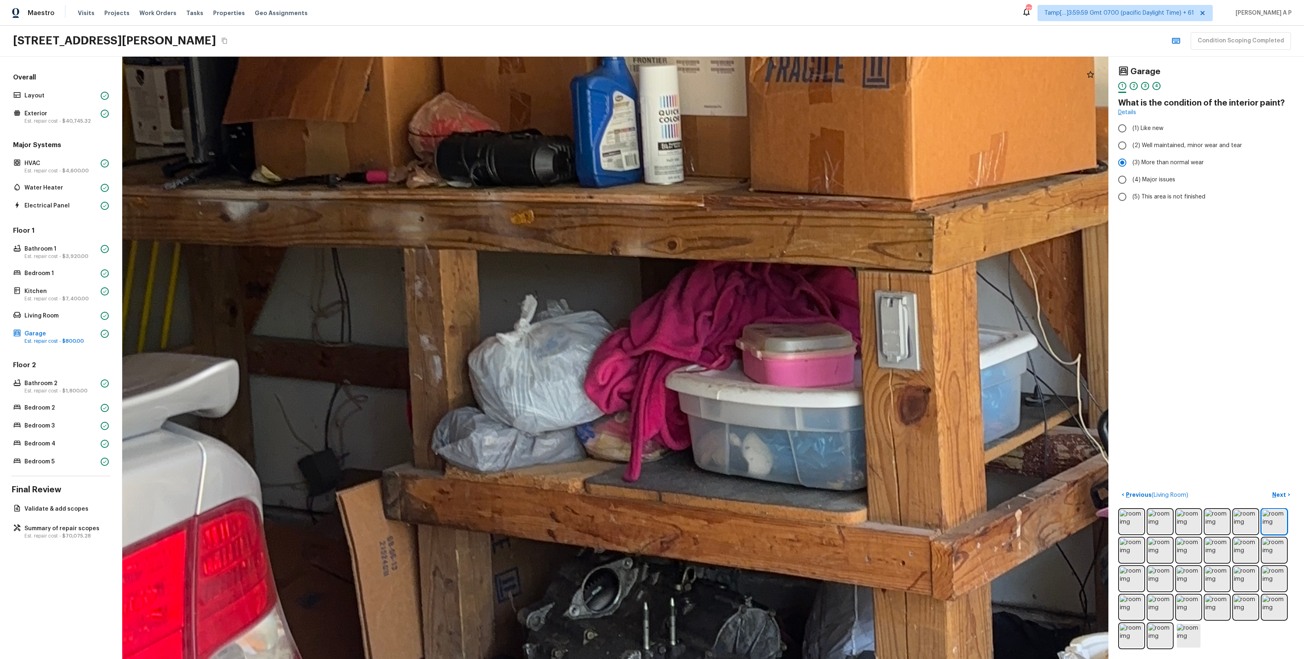
drag, startPoint x: 893, startPoint y: 525, endPoint x: 903, endPoint y: 551, distance: 27.8
click at [733, 384] on div at bounding box center [799, 160] width 4611 height 2816
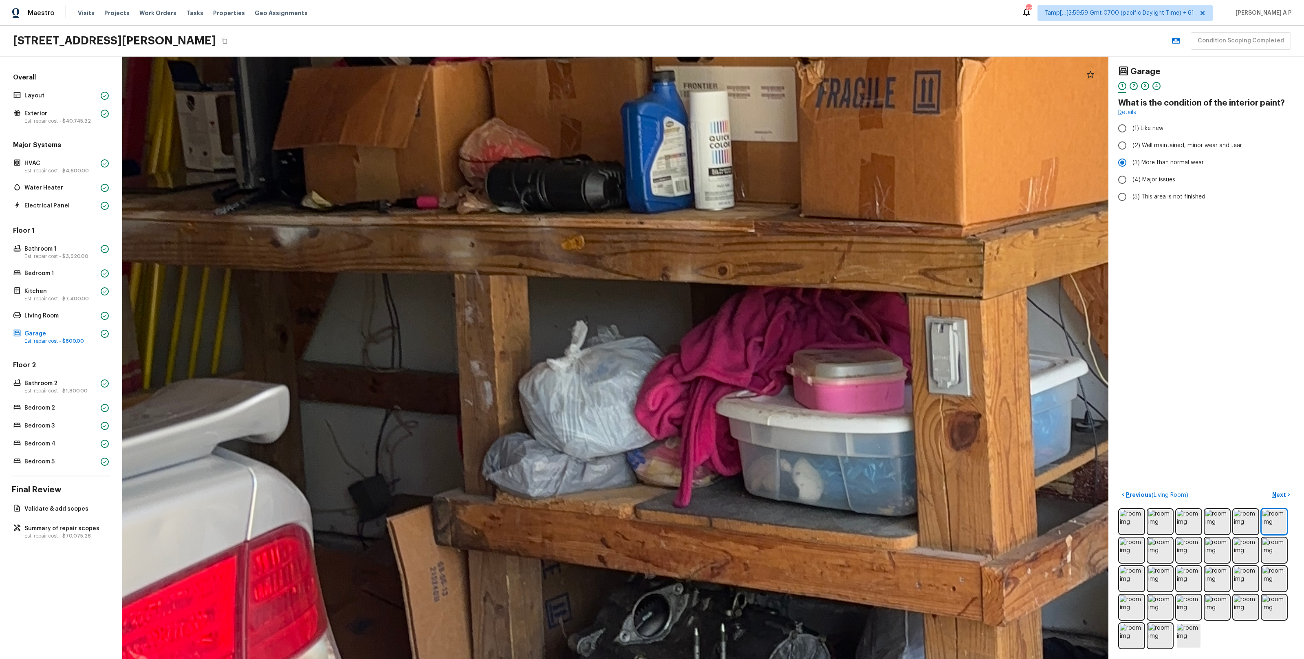
drag, startPoint x: 856, startPoint y: 491, endPoint x: 920, endPoint y: 497, distance: 64.3
click at [733, 384] on div at bounding box center [849, 185] width 4611 height 2816
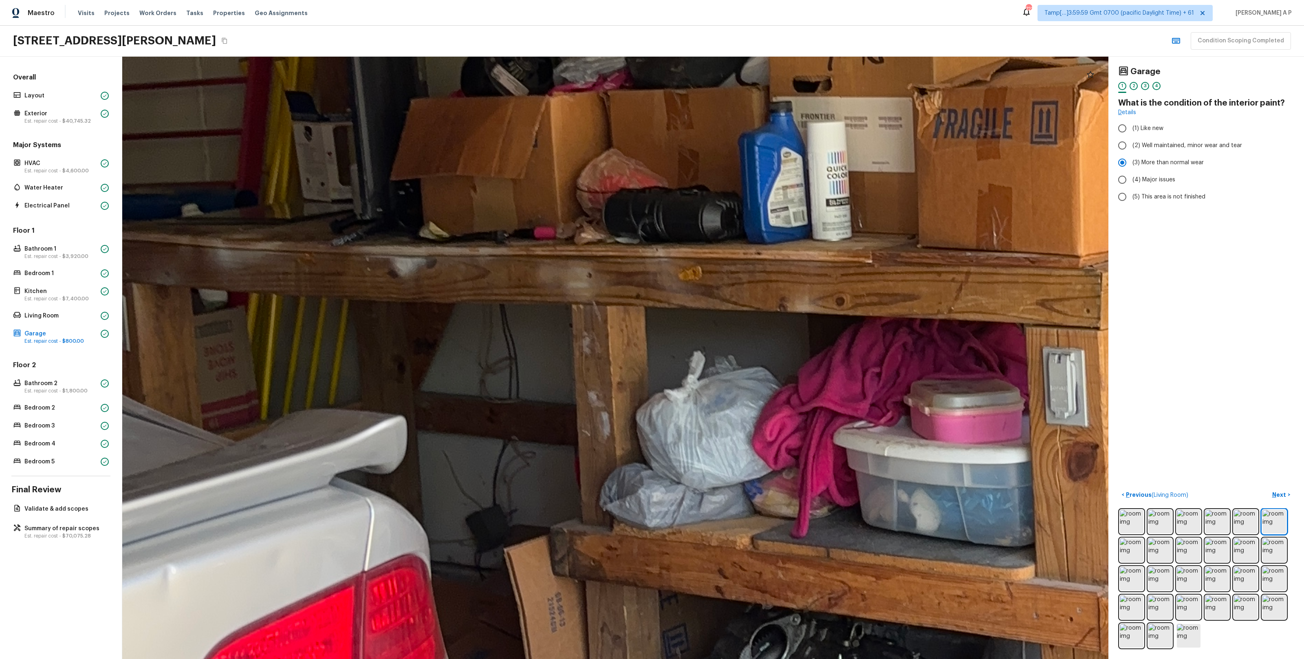
drag, startPoint x: 920, startPoint y: 497, endPoint x: 968, endPoint y: 505, distance: 48.4
click at [733, 384] on div at bounding box center [967, 216] width 4611 height 2816
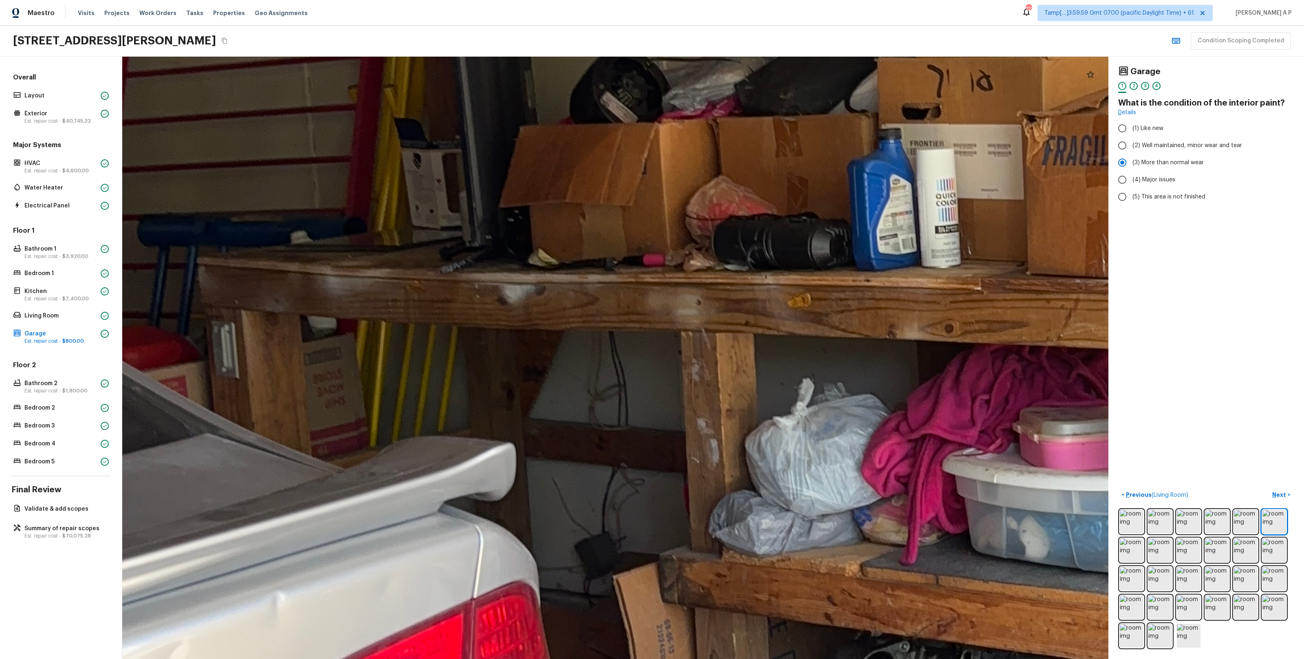
drag, startPoint x: 968, startPoint y: 505, endPoint x: 1007, endPoint y: 519, distance: 41.4
click at [733, 384] on div at bounding box center [1076, 243] width 4611 height 2816
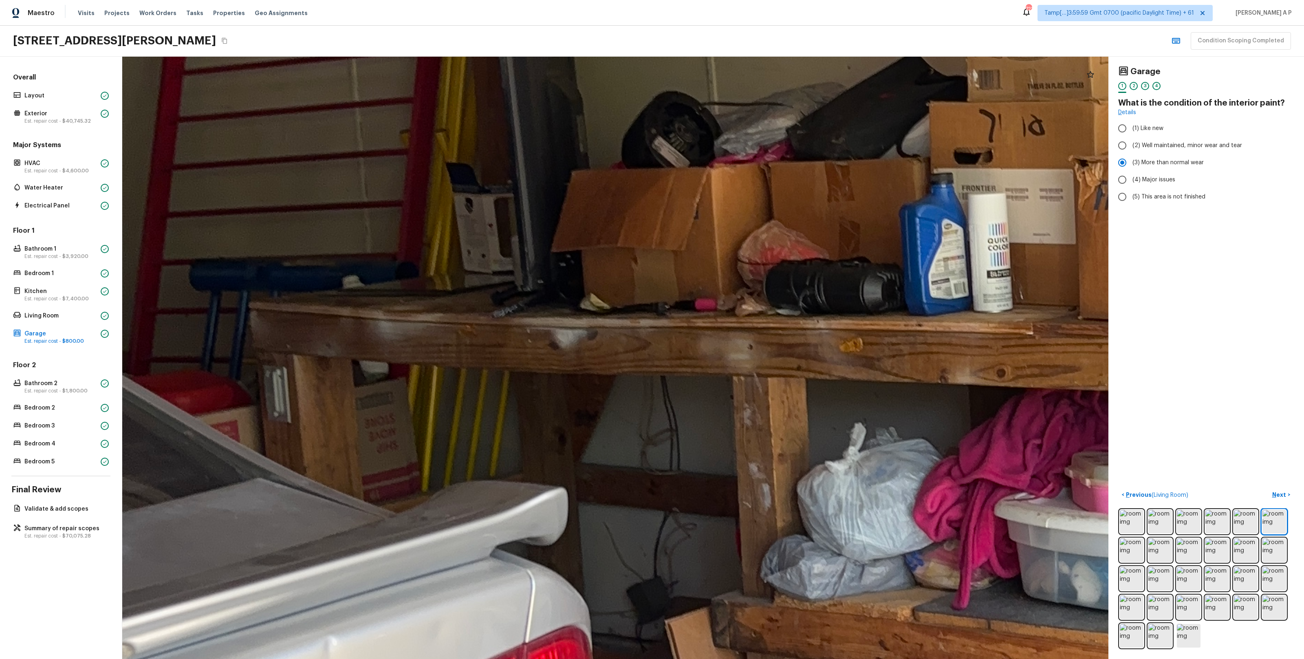
drag, startPoint x: 1007, startPoint y: 519, endPoint x: 1044, endPoint y: 535, distance: 40.5
click at [733, 384] on div at bounding box center [1128, 288] width 4611 height 2816
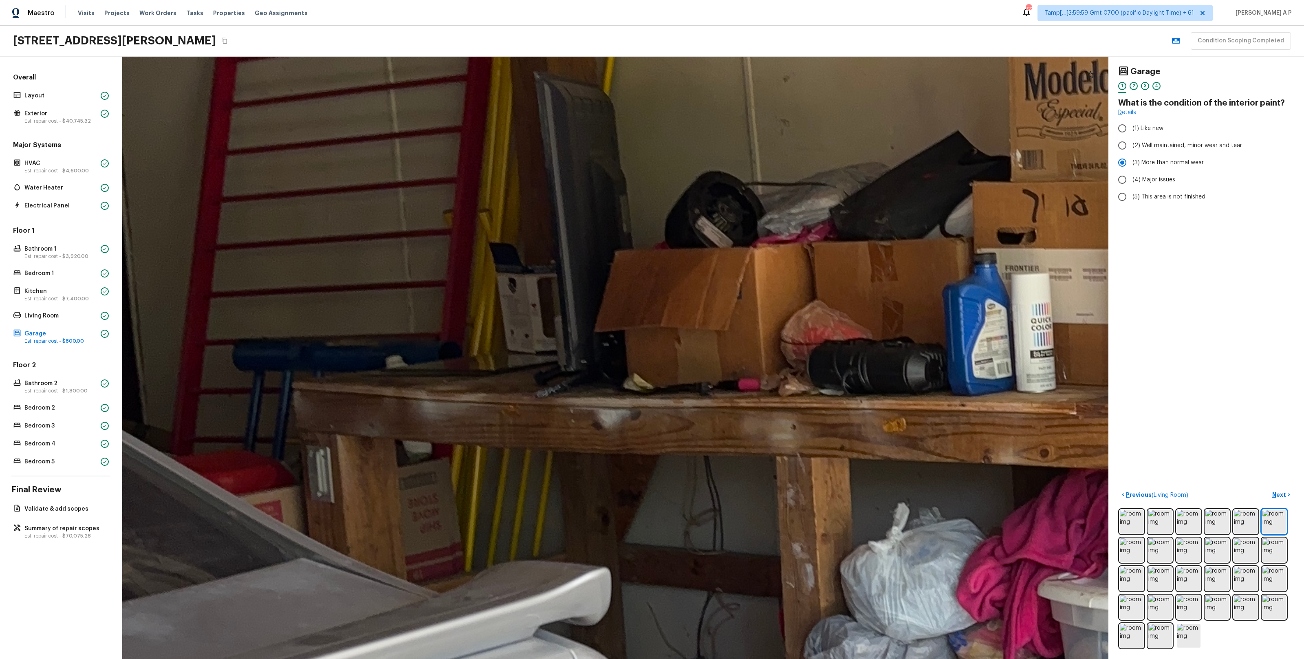
drag, startPoint x: 1007, startPoint y: 497, endPoint x: 1029, endPoint y: 511, distance: 25.7
click at [733, 384] on div at bounding box center [1171, 368] width 4611 height 2816
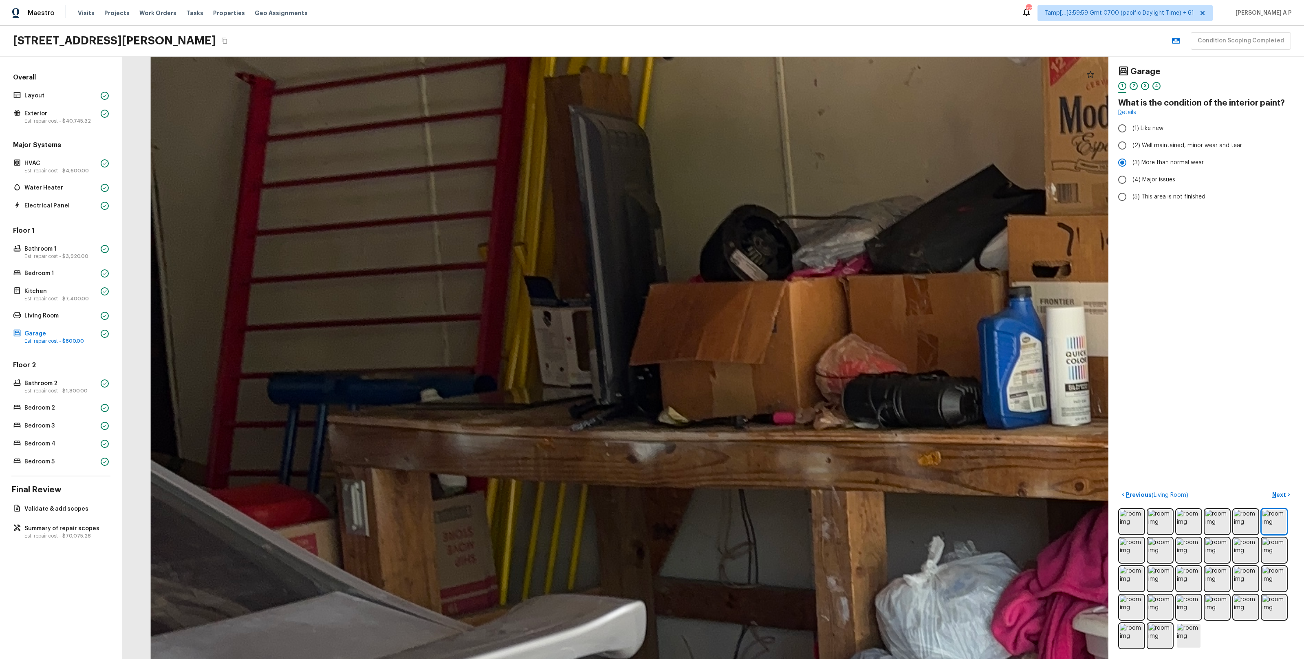
drag, startPoint x: 998, startPoint y: 509, endPoint x: 1010, endPoint y: 509, distance: 12.6
click at [733, 384] on div at bounding box center [1206, 401] width 4611 height 2816
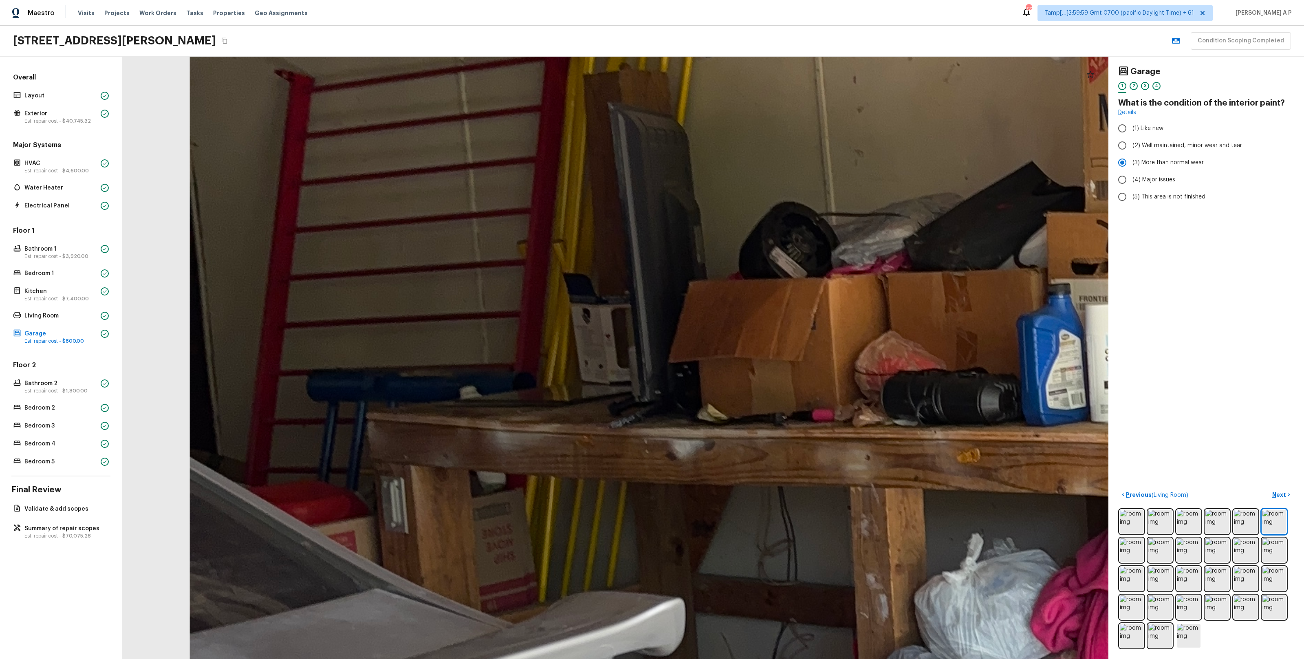
drag, startPoint x: 997, startPoint y: 537, endPoint x: 1022, endPoint y: 463, distance: 78.5
click at [733, 384] on div at bounding box center [1245, 398] width 4611 height 2816
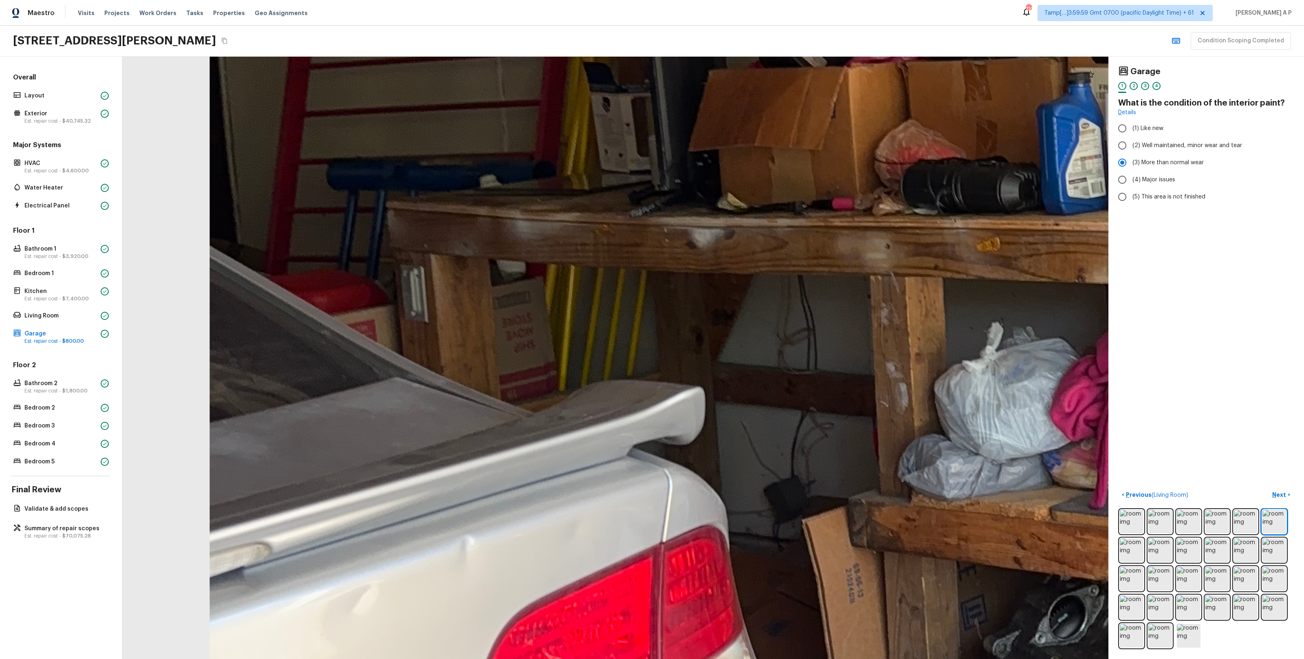
drag, startPoint x: 1022, startPoint y: 463, endPoint x: 1019, endPoint y: 397, distance: 66.1
click at [733, 384] on div at bounding box center [1265, 187] width 4611 height 2816
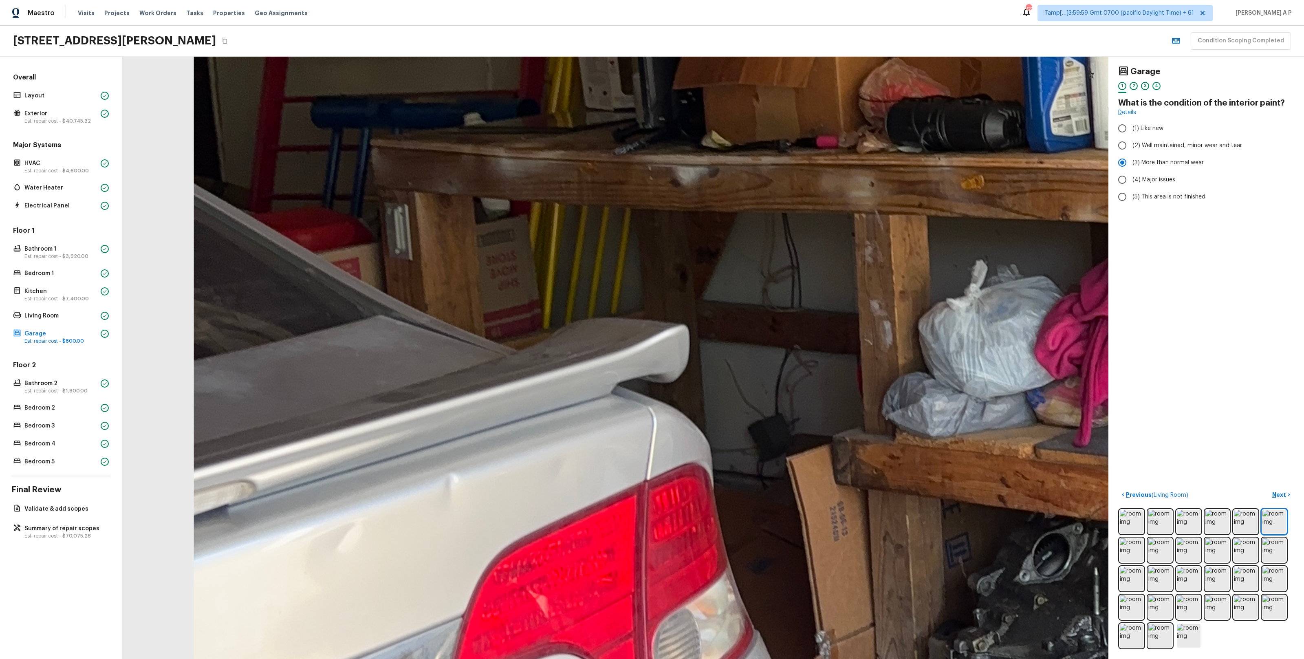
drag, startPoint x: 1010, startPoint y: 404, endPoint x: 968, endPoint y: 353, distance: 65.8
click at [733, 354] on div at bounding box center [1249, 125] width 4611 height 2816
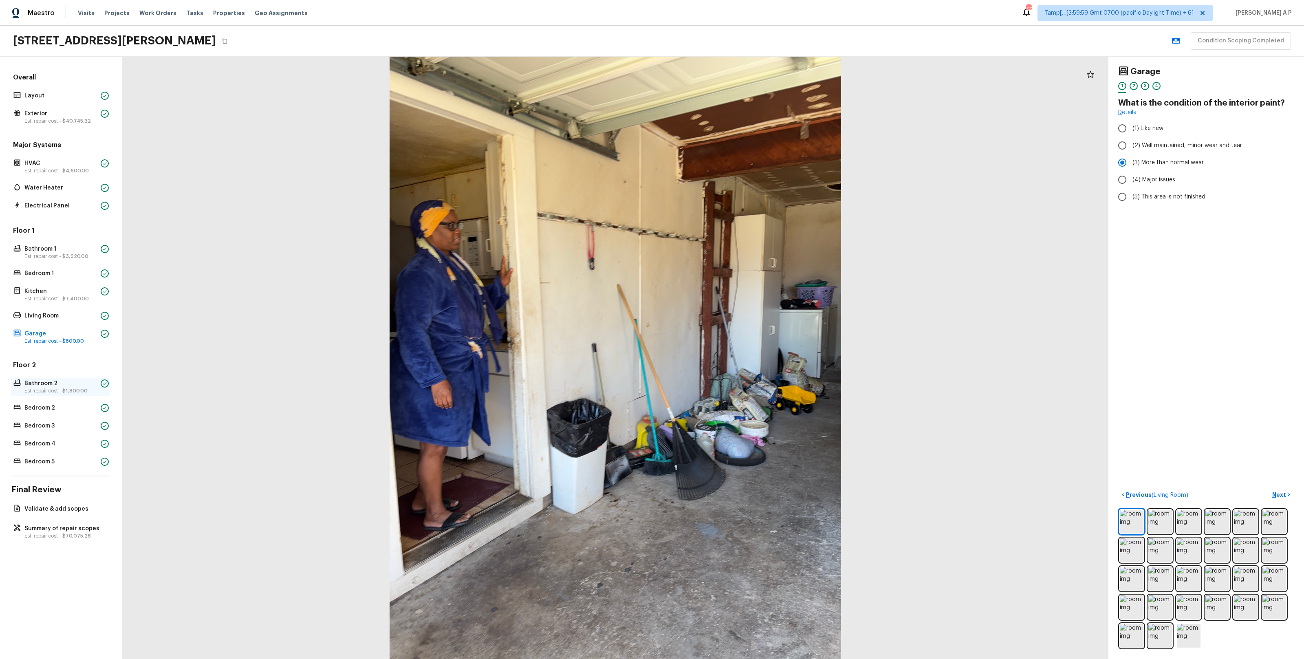
click at [53, 384] on p "Bathroom 2" at bounding box center [60, 384] width 73 height 8
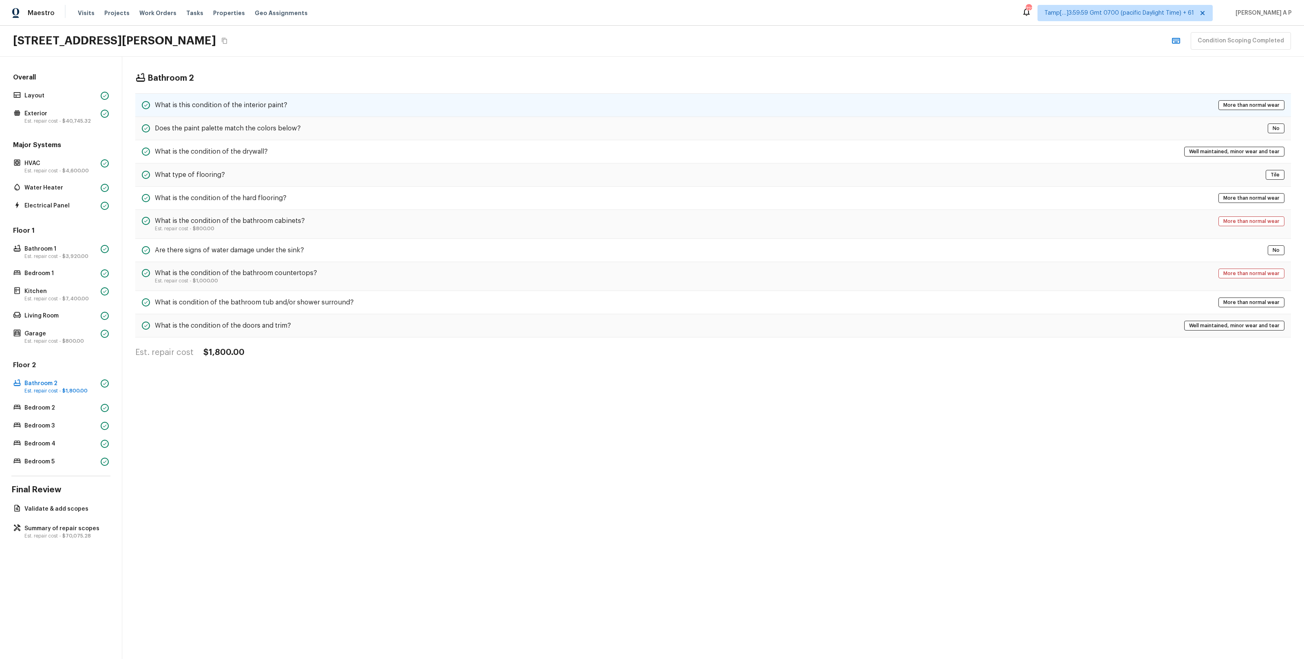
click at [327, 115] on div "What is this condition of the interior paint? More than normal wear" at bounding box center [713, 105] width 1156 height 24
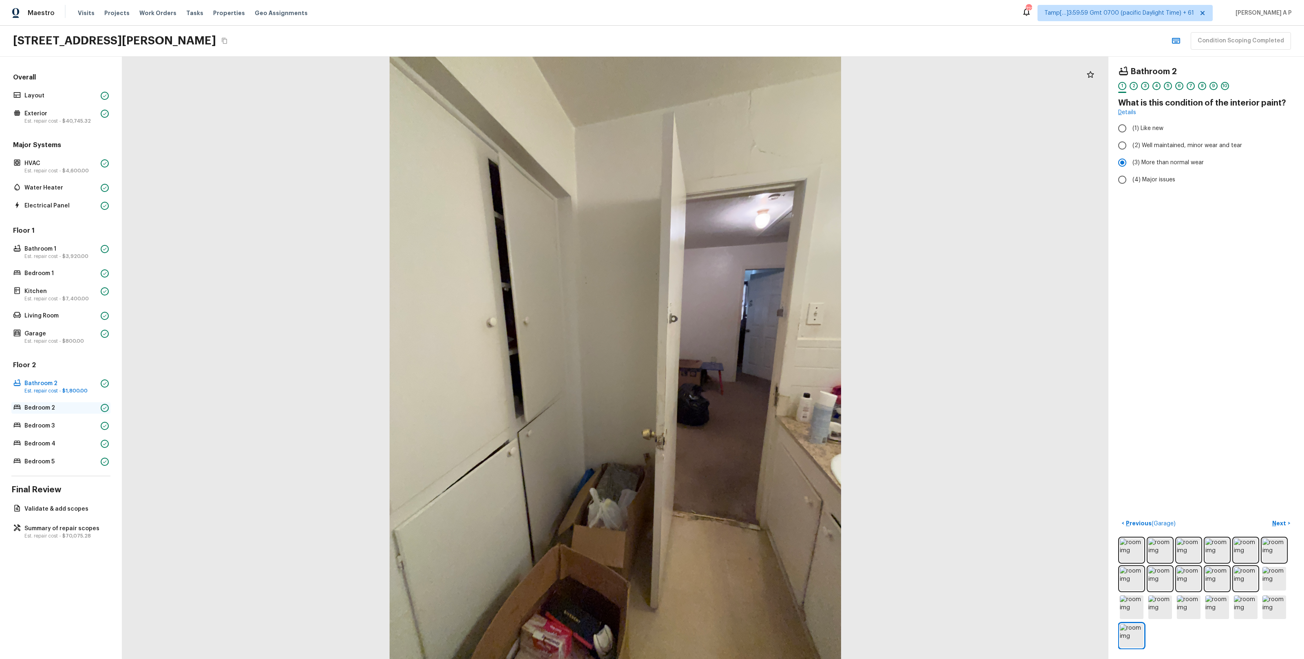
click at [52, 384] on div "Bedroom 2" at bounding box center [60, 407] width 99 height 11
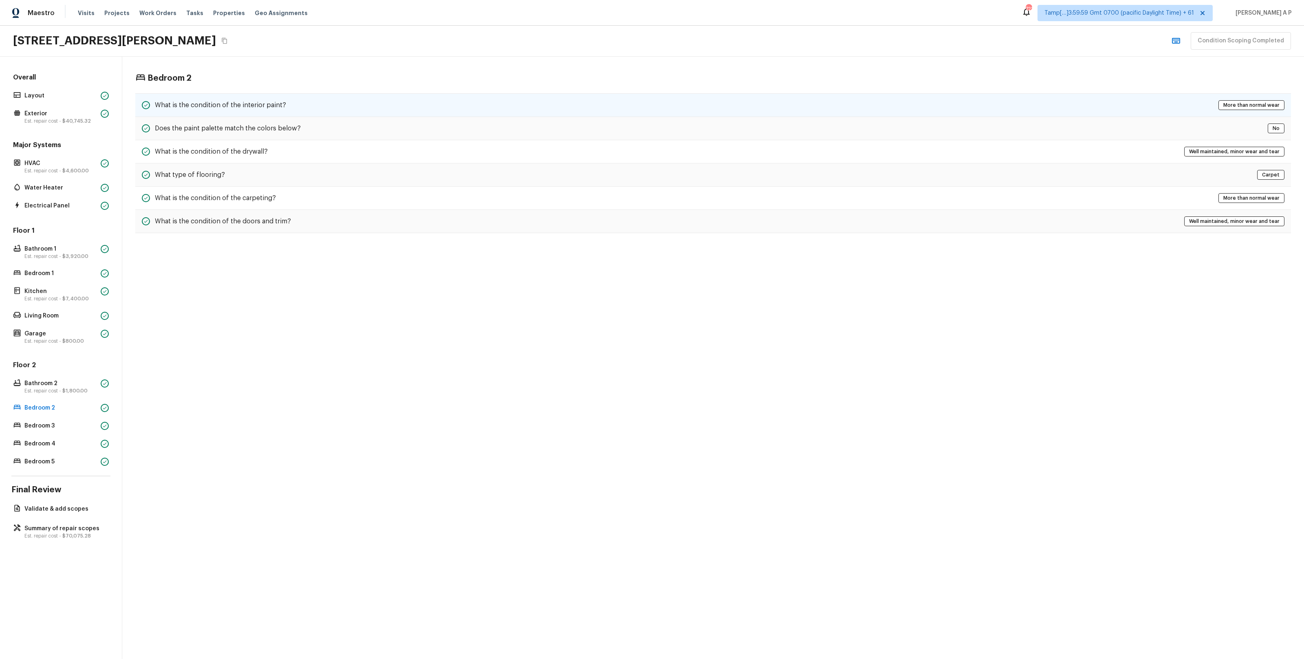
click at [281, 114] on div "What is the condition of the interior paint? More than normal wear" at bounding box center [713, 105] width 1156 height 24
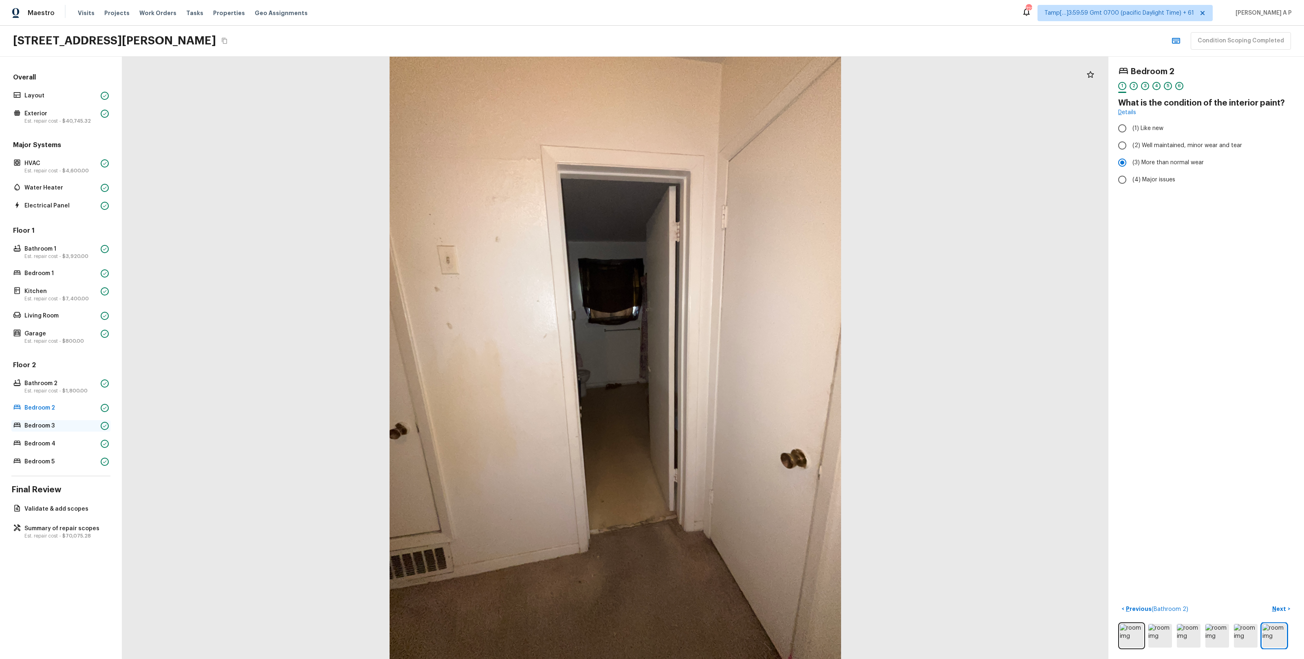
click at [78, 384] on p "Bedroom 3" at bounding box center [60, 426] width 73 height 8
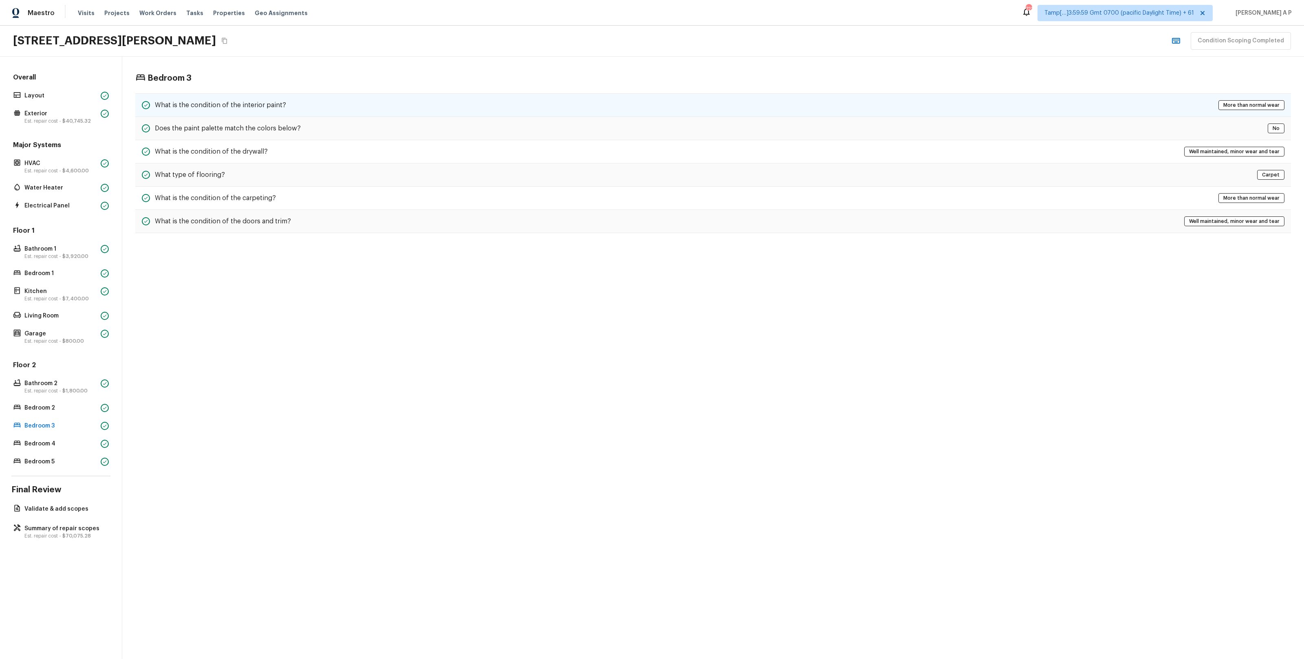
click at [290, 106] on div "What is the condition of the interior paint? More than normal wear" at bounding box center [713, 105] width 1156 height 24
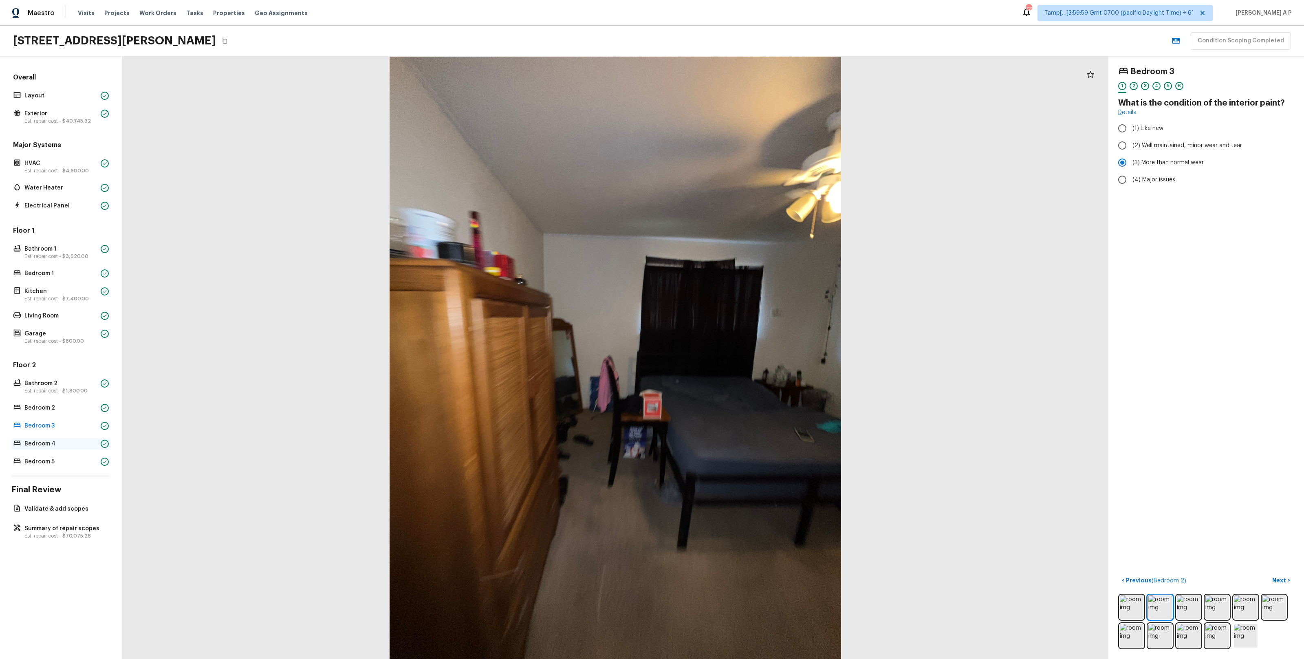
click at [83, 384] on p "Bedroom 4" at bounding box center [60, 444] width 73 height 8
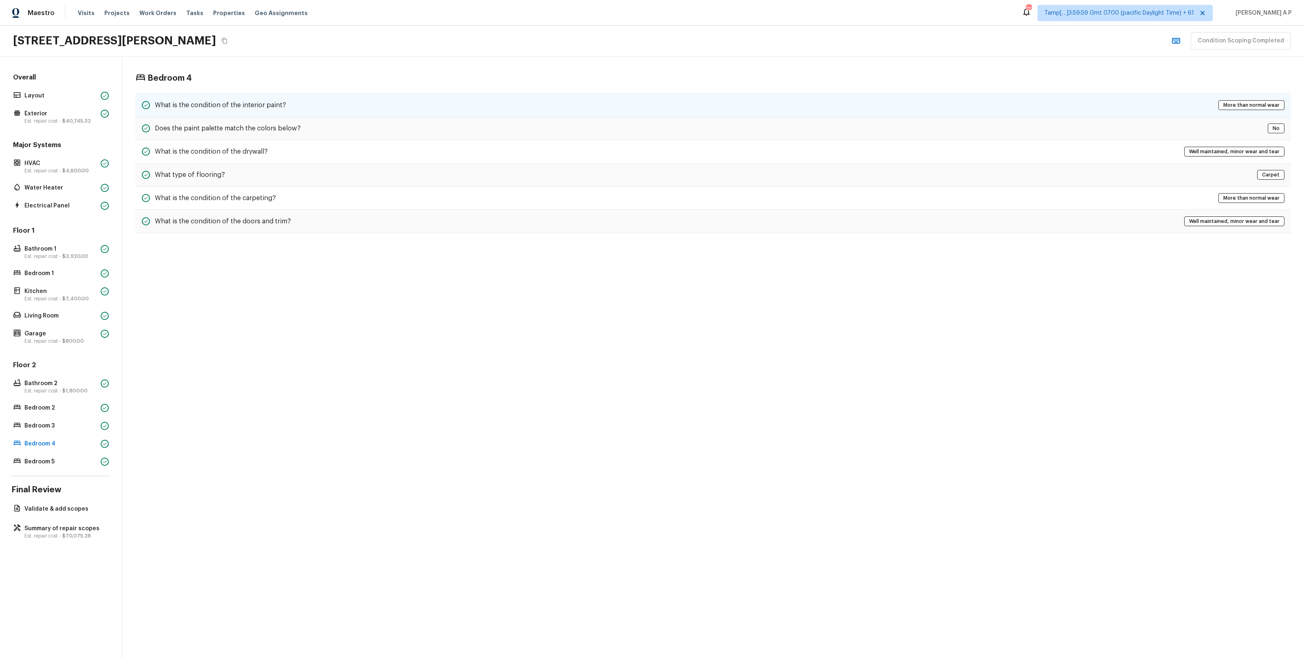
click at [289, 109] on div "What is the condition of the interior paint? More than normal wear" at bounding box center [713, 105] width 1156 height 24
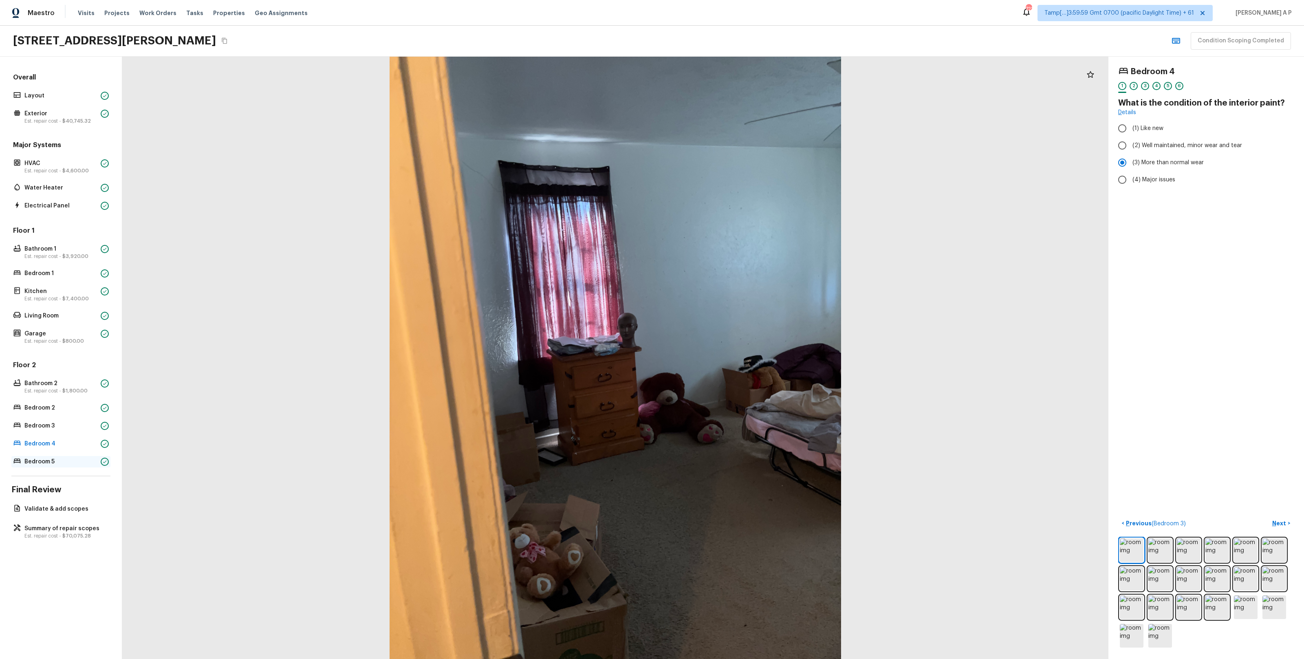
click at [55, 384] on p "Bedroom 5" at bounding box center [60, 462] width 73 height 8
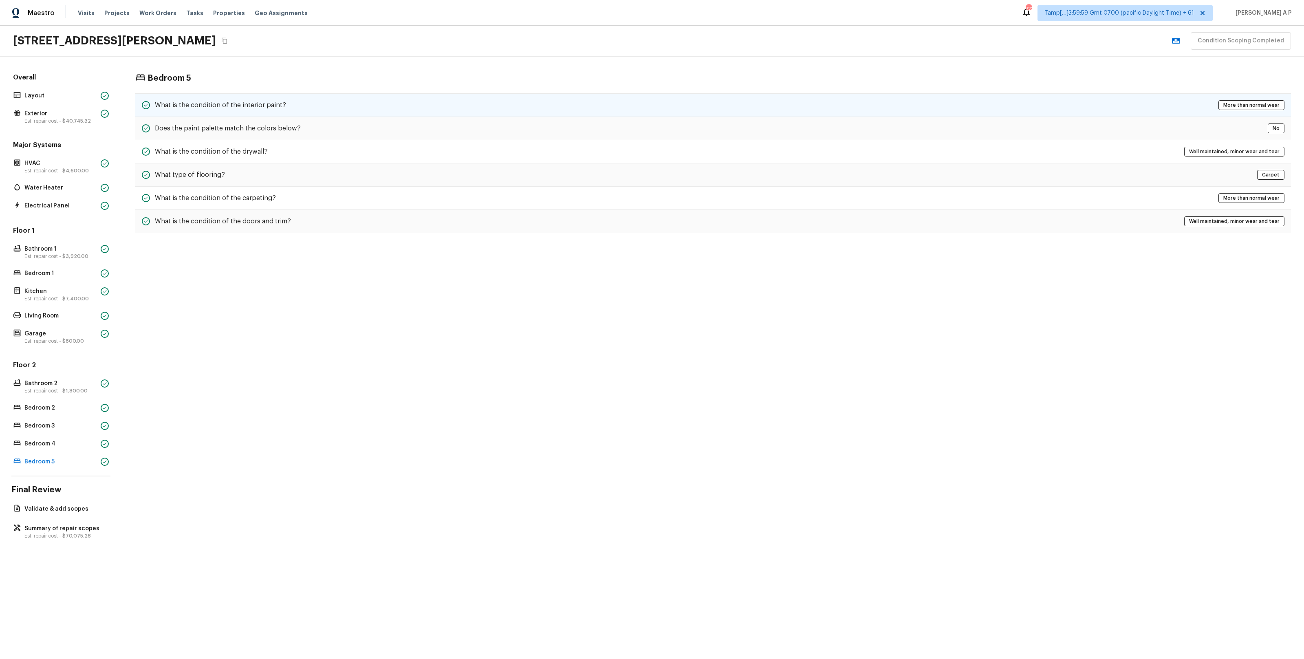
click at [349, 109] on div "What is the condition of the interior paint? More than normal wear" at bounding box center [713, 105] width 1156 height 24
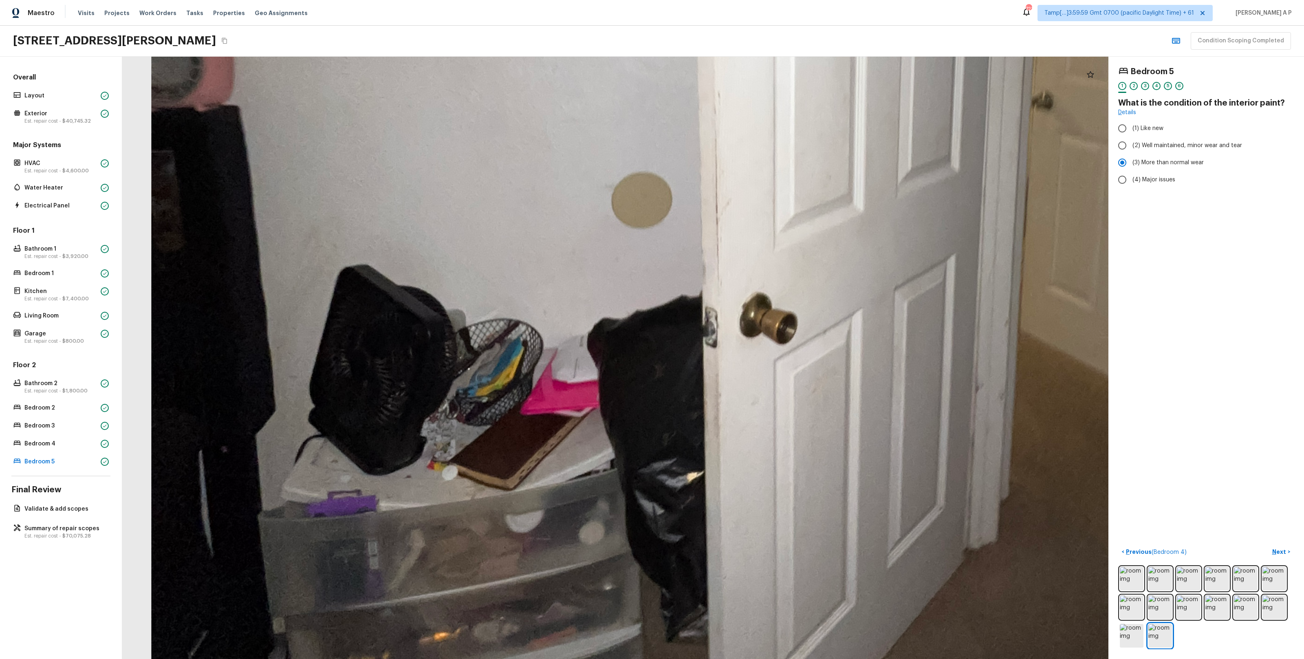
drag, startPoint x: 499, startPoint y: 466, endPoint x: 486, endPoint y: 382, distance: 85.4
click at [486, 382] on div at bounding box center [856, 92] width 3076 height 1878
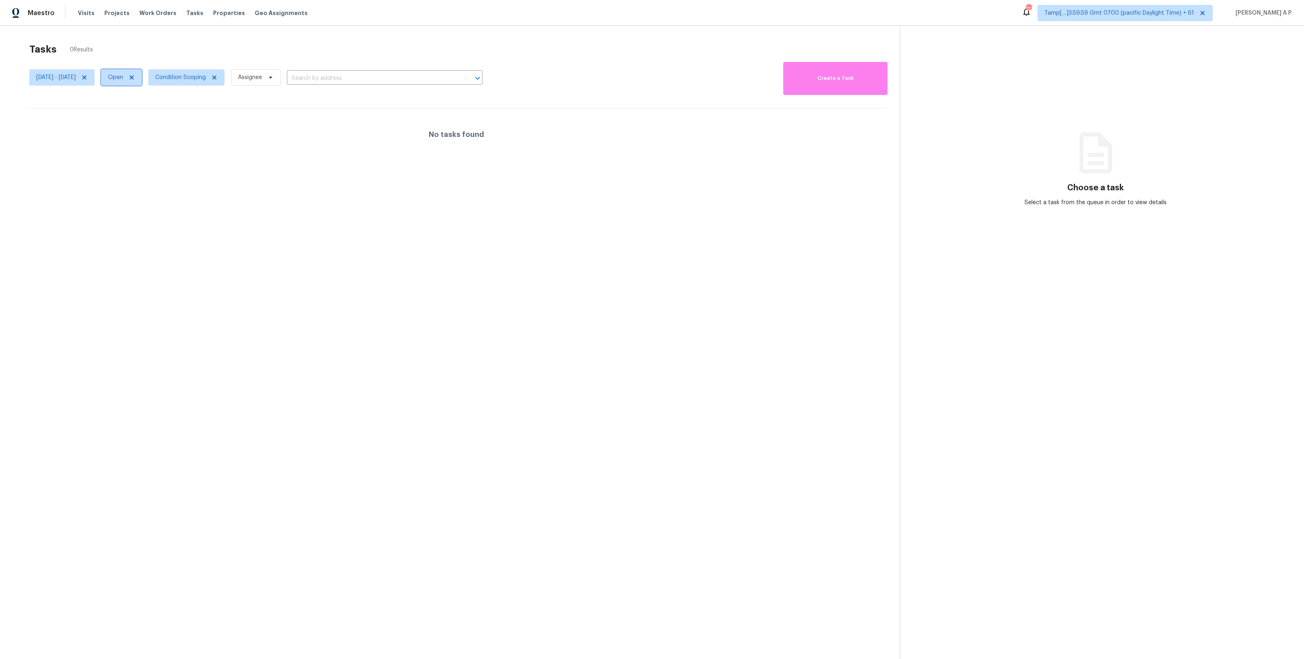
click at [141, 85] on span "Open" at bounding box center [121, 77] width 41 height 16
click at [147, 111] on label "Closed" at bounding box center [145, 112] width 29 height 8
click at [136, 111] on input "Closed" at bounding box center [133, 110] width 5 height 5
checkbox input "true"
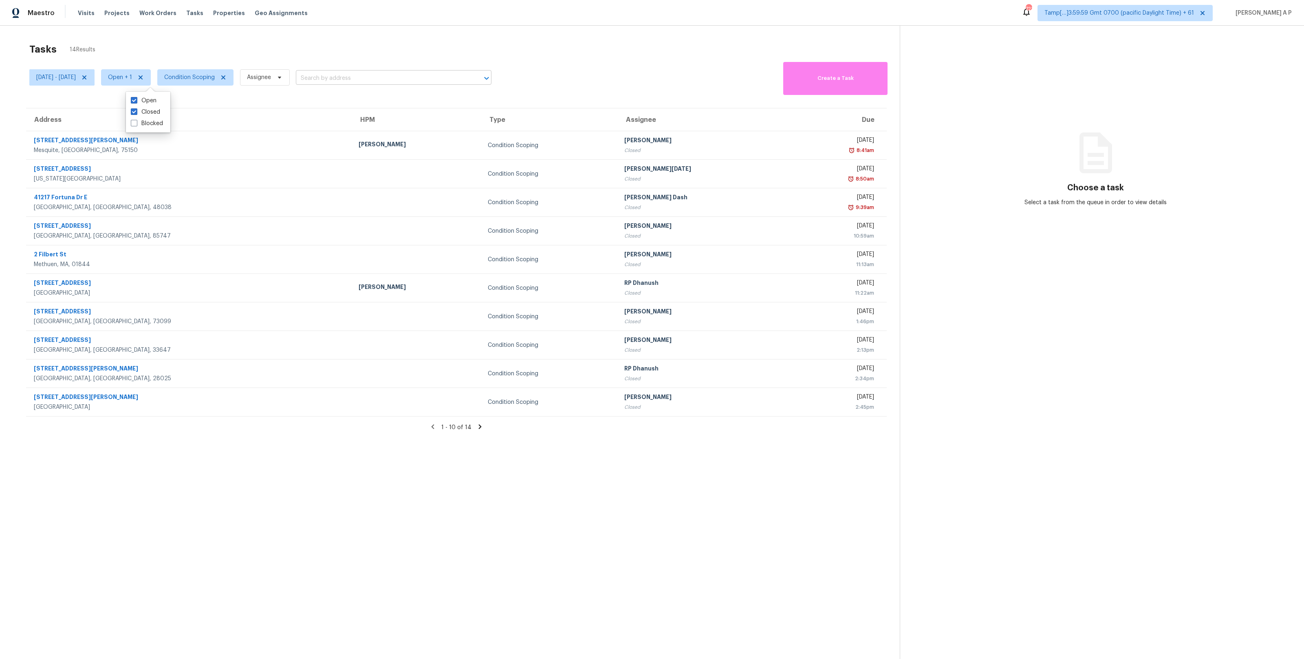
click at [354, 73] on input "text" at bounding box center [382, 78] width 173 height 13
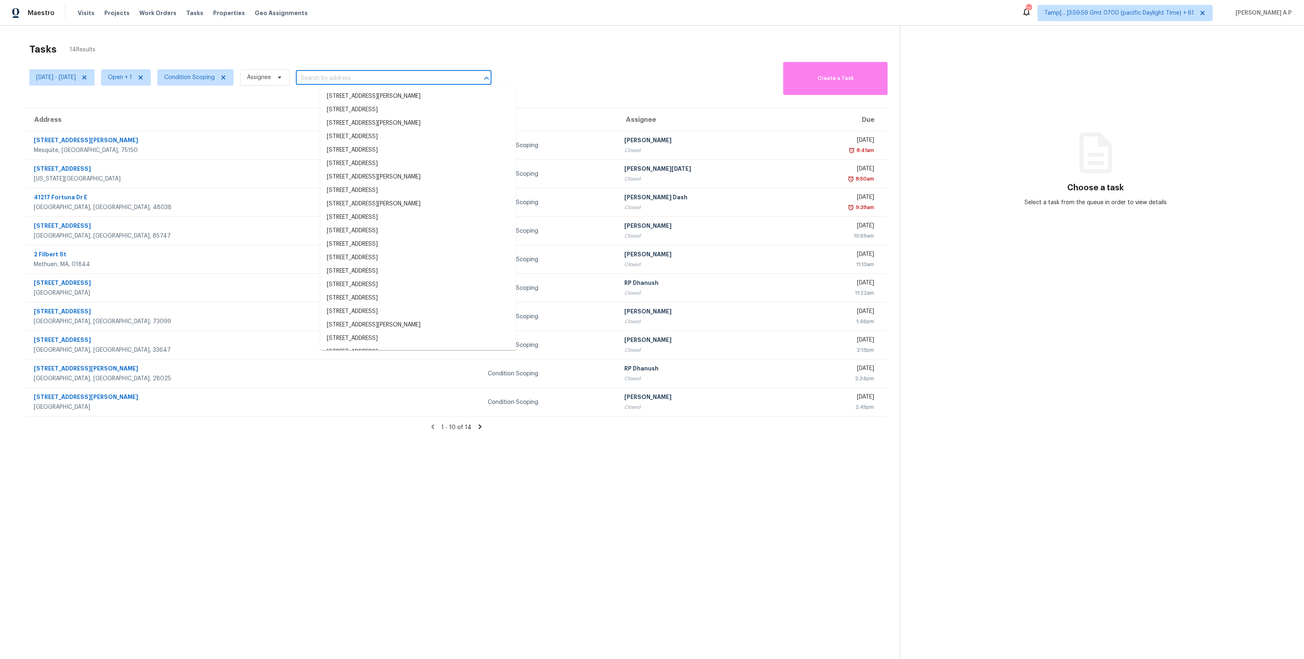
paste input ""8702 Beaverhead Cir Colorado Springs, CO, 80908""
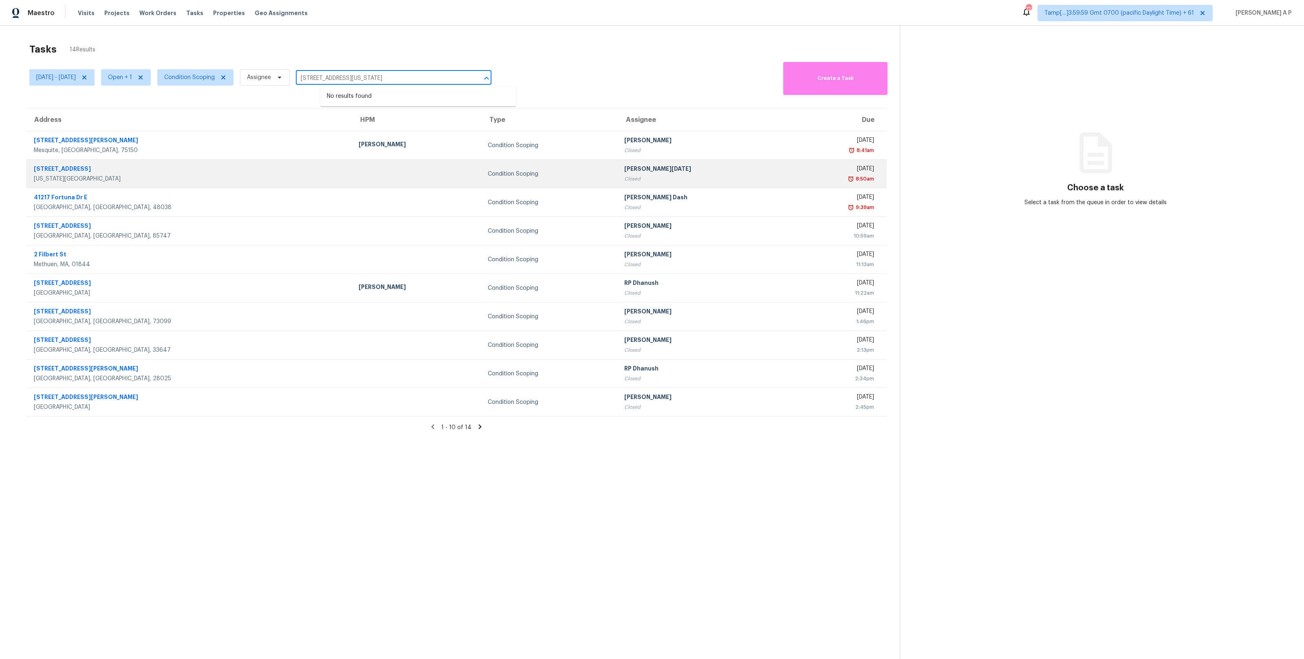
type input "8702 Beaverhead Cir Colorado Springs, CO, 80908"
click at [355, 183] on td at bounding box center [416, 174] width 129 height 29
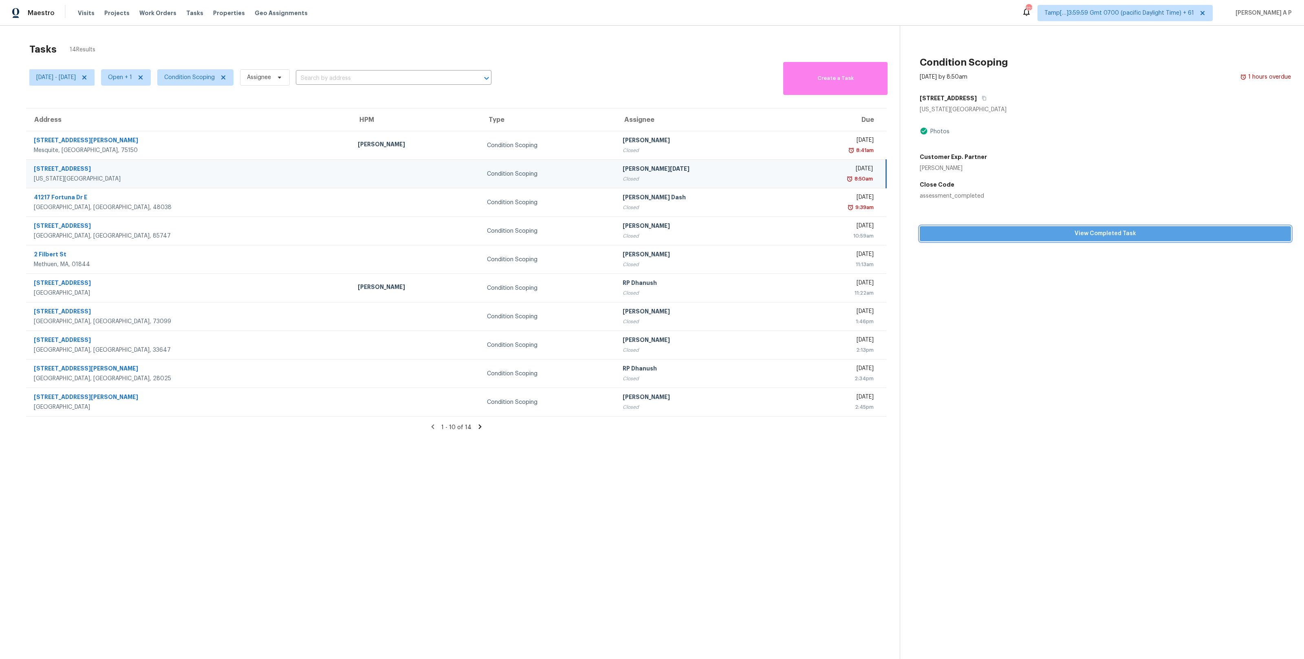
click at [733, 240] on button "View Completed Task" at bounding box center [1105, 233] width 371 height 15
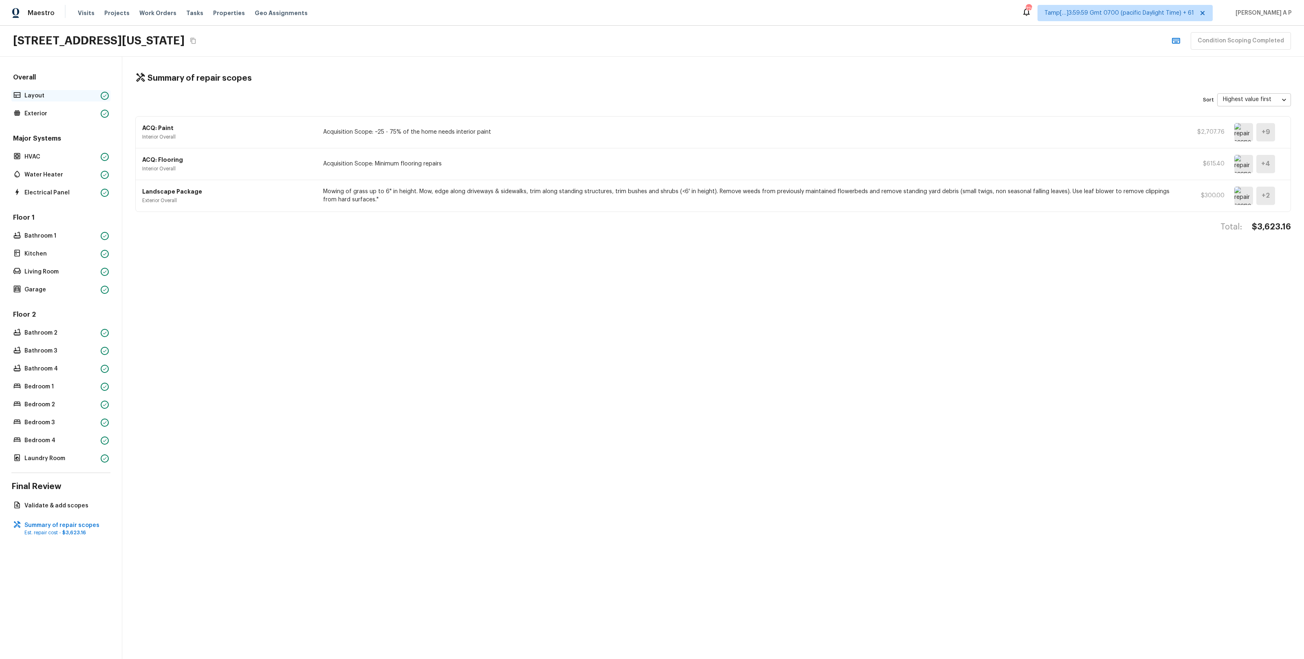
click at [79, 92] on p "Layout" at bounding box center [60, 96] width 73 height 8
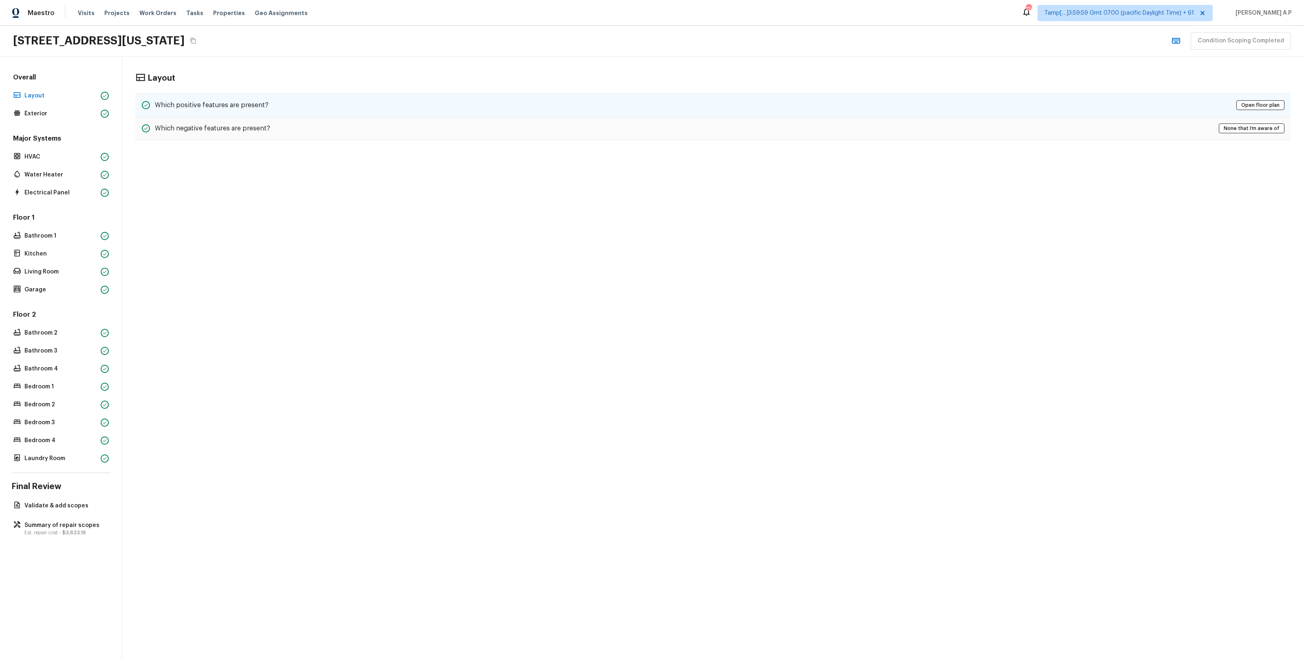
click at [196, 106] on h5 "Which positive features are present?" at bounding box center [212, 105] width 114 height 9
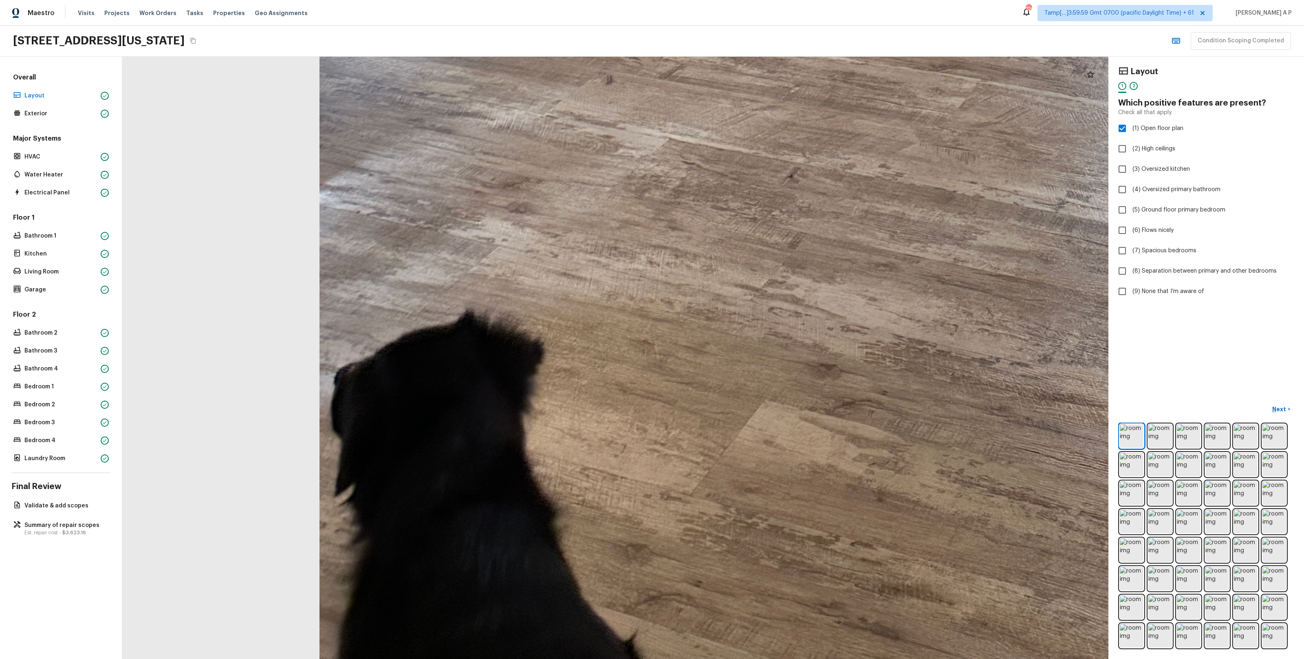
drag, startPoint x: 422, startPoint y: 591, endPoint x: 452, endPoint y: 381, distance: 212.8
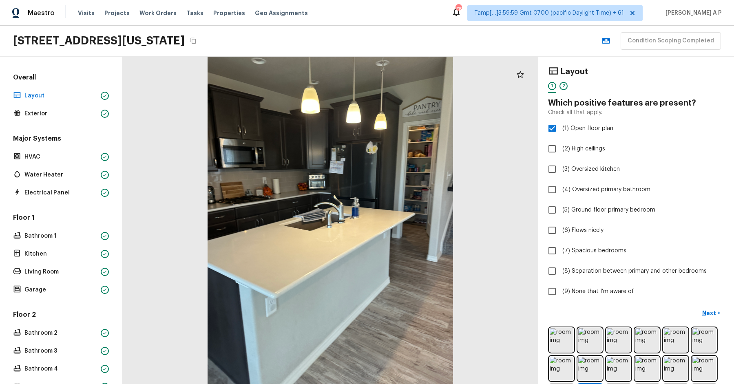
scroll to position [24, 0]
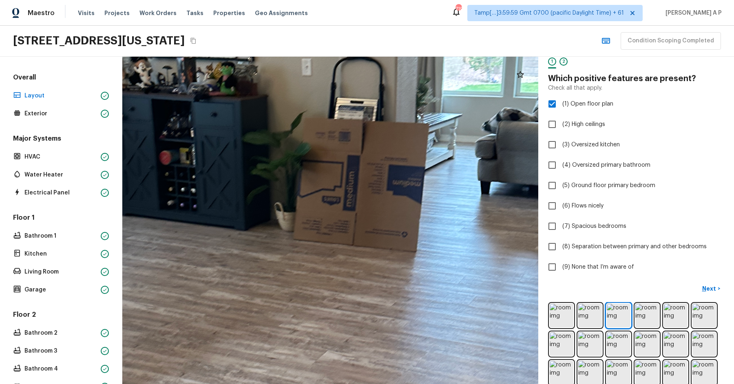
drag, startPoint x: 328, startPoint y: 206, endPoint x: 289, endPoint y: 206, distance: 39.1
click at [289, 206] on div at bounding box center [349, 253] width 1447 height 1139
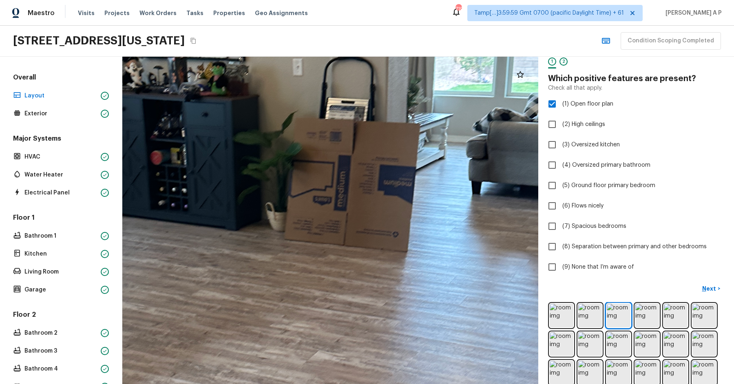
drag, startPoint x: 289, startPoint y: 206, endPoint x: 250, endPoint y: 206, distance: 38.3
click at [250, 206] on div at bounding box center [340, 253] width 1447 height 1139
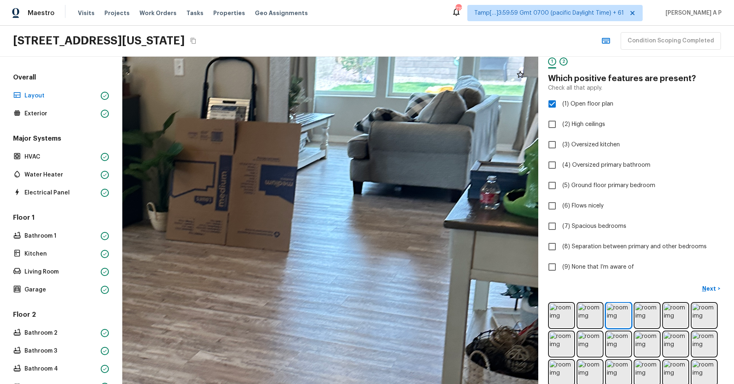
drag, startPoint x: 308, startPoint y: 215, endPoint x: 226, endPoint y: 215, distance: 81.9
click at [226, 215] on div at bounding box center [221, 253] width 1447 height 1139
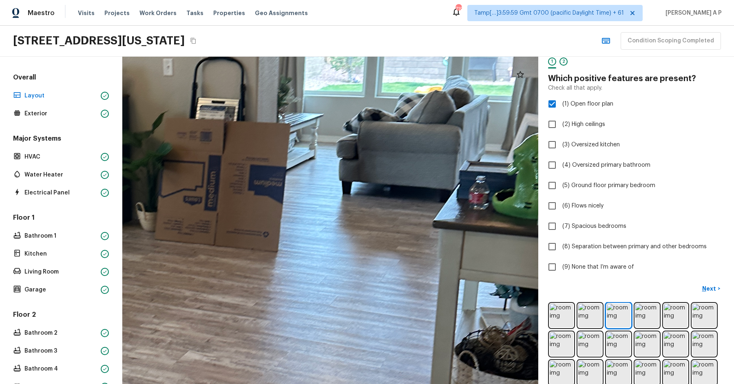
drag, startPoint x: 306, startPoint y: 237, endPoint x: 249, endPoint y: 237, distance: 56.7
click at [249, 237] on div at bounding box center [210, 253] width 1447 height 1139
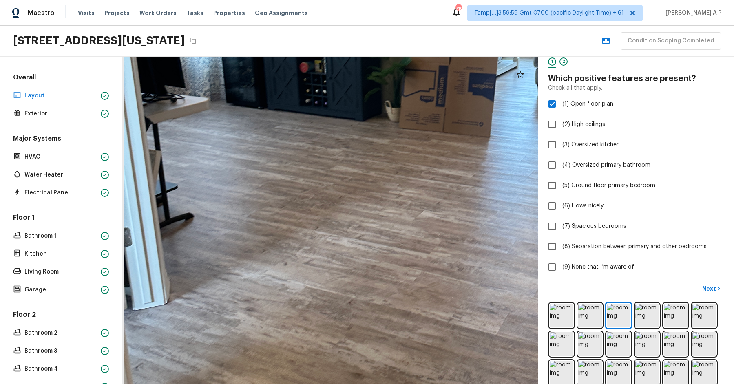
drag, startPoint x: 239, startPoint y: 231, endPoint x: 313, endPoint y: 330, distance: 123.8
click at [312, 329] on div at bounding box center [440, 139] width 1073 height 844
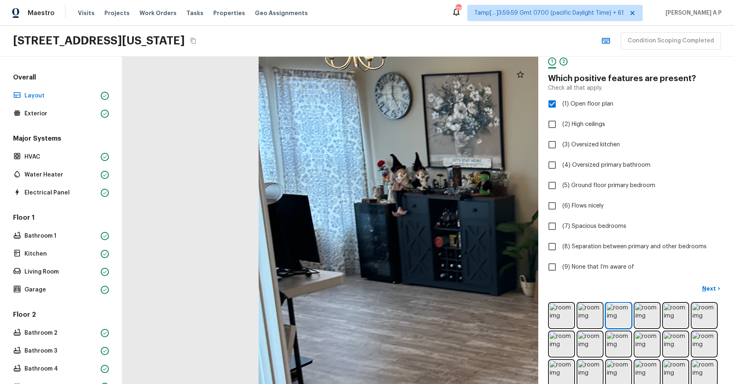
drag, startPoint x: 312, startPoint y: 321, endPoint x: 310, endPoint y: 285, distance: 35.5
click at [310, 286] on div at bounding box center [575, 313] width 1073 height 844
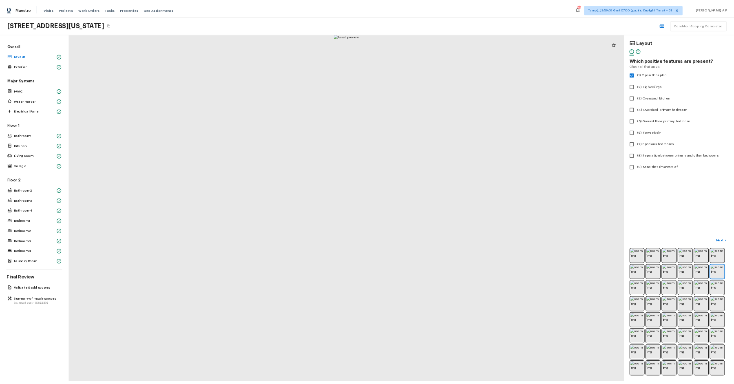
scroll to position [0, 0]
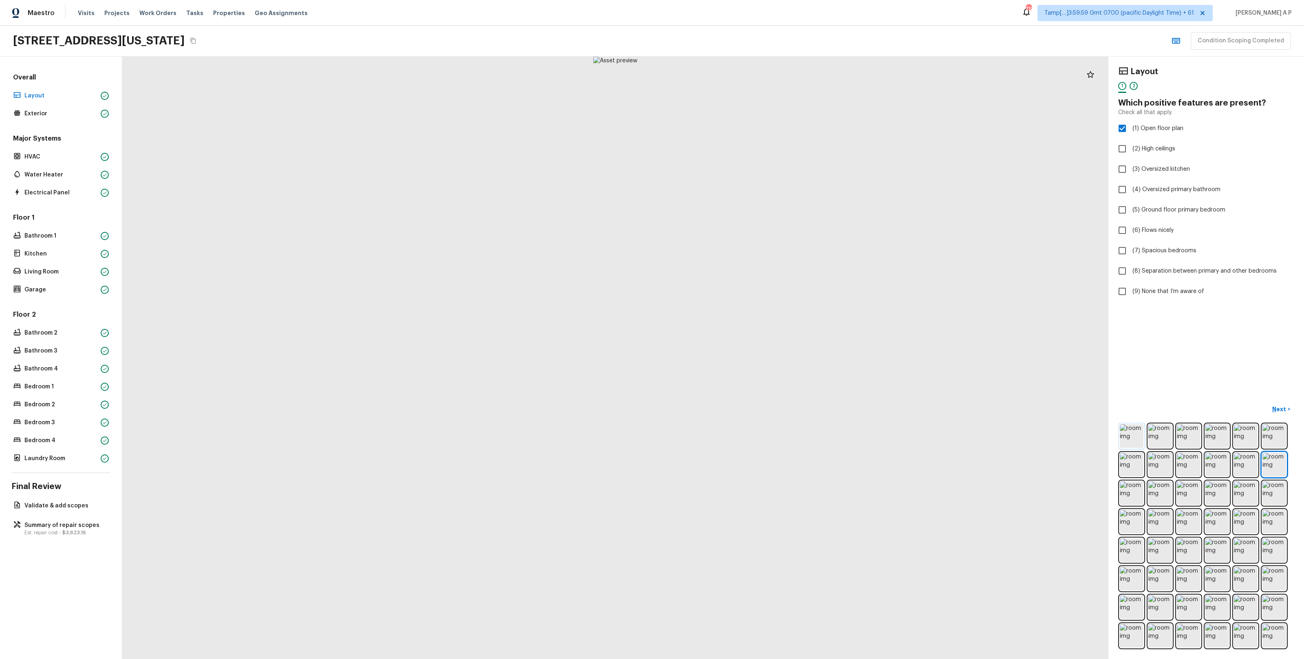
click at [733, 384] on img at bounding box center [1132, 436] width 24 height 24
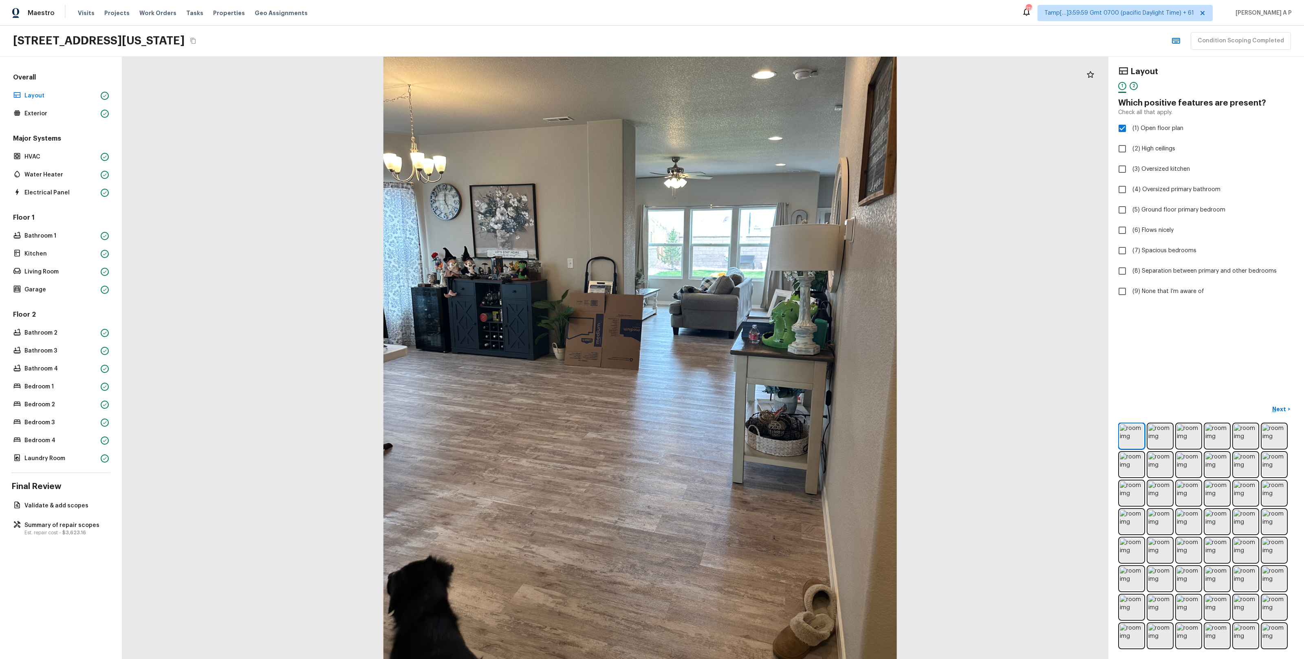
click at [435, 384] on div at bounding box center [640, 329] width 1122 height 685
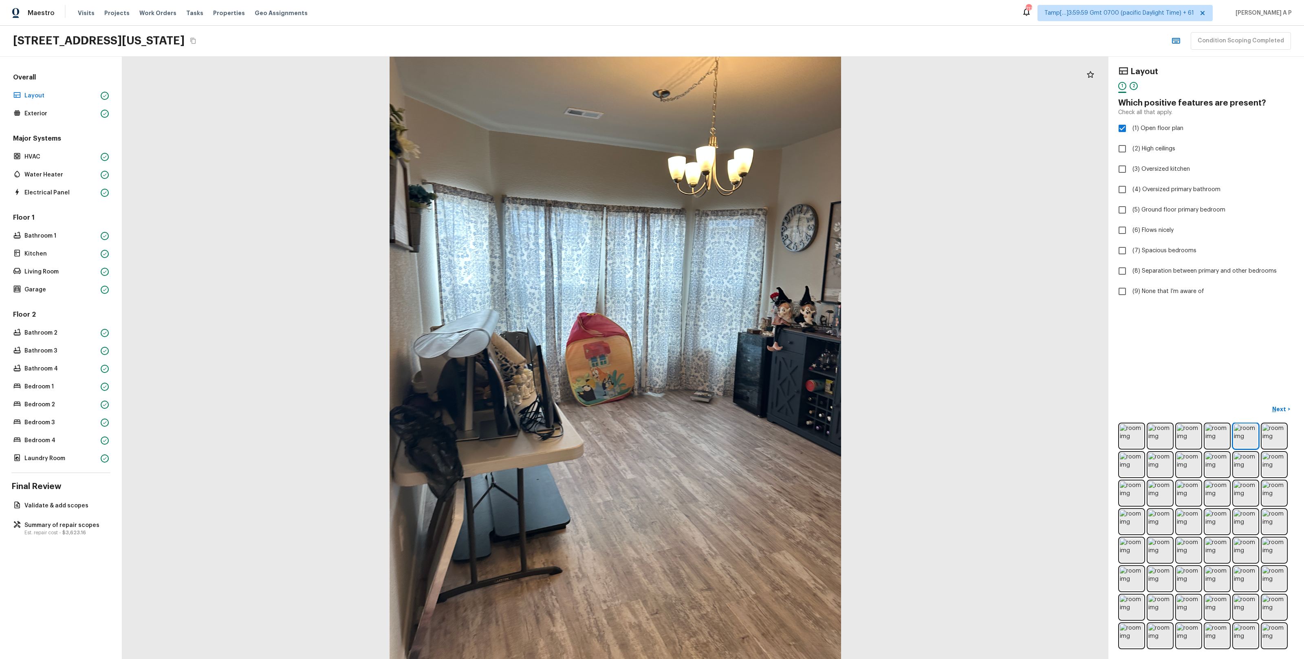
click at [78, 149] on div "Major Systems HVAC Water Heater Electrical Panel" at bounding box center [60, 166] width 99 height 64
click at [85, 121] on div "Overall Layout Exterior Major Systems HVAC Water Heater Electrical Panel Floor …" at bounding box center [60, 268] width 99 height 391
click at [85, 114] on p "Exterior" at bounding box center [60, 114] width 73 height 8
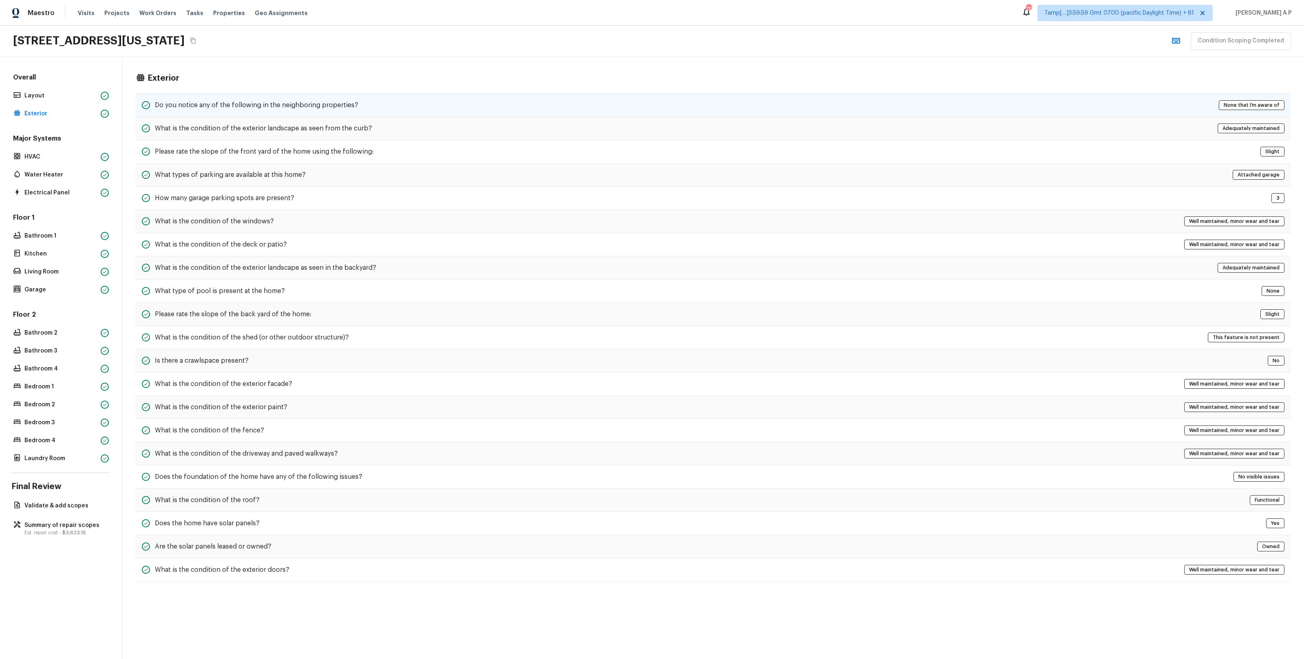
click at [214, 102] on h5 "Do you notice any of the following in the neighboring properties?" at bounding box center [256, 105] width 203 height 9
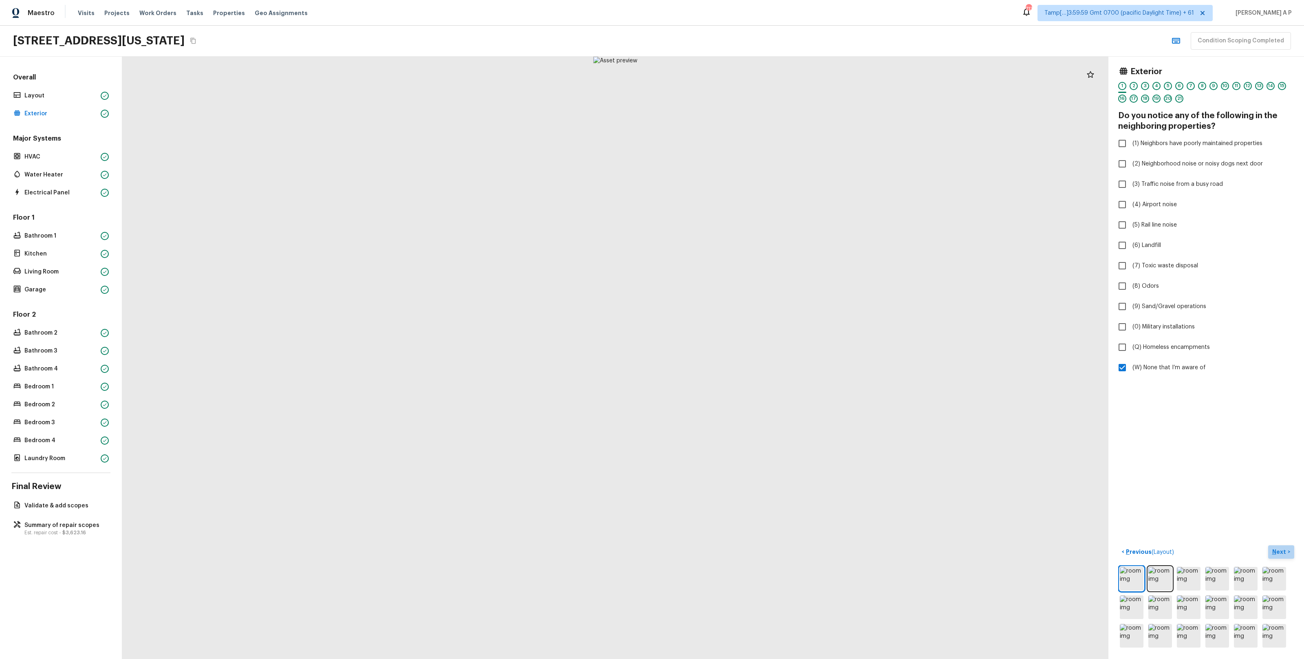
click at [733, 384] on p "Next" at bounding box center [1280, 552] width 15 height 8
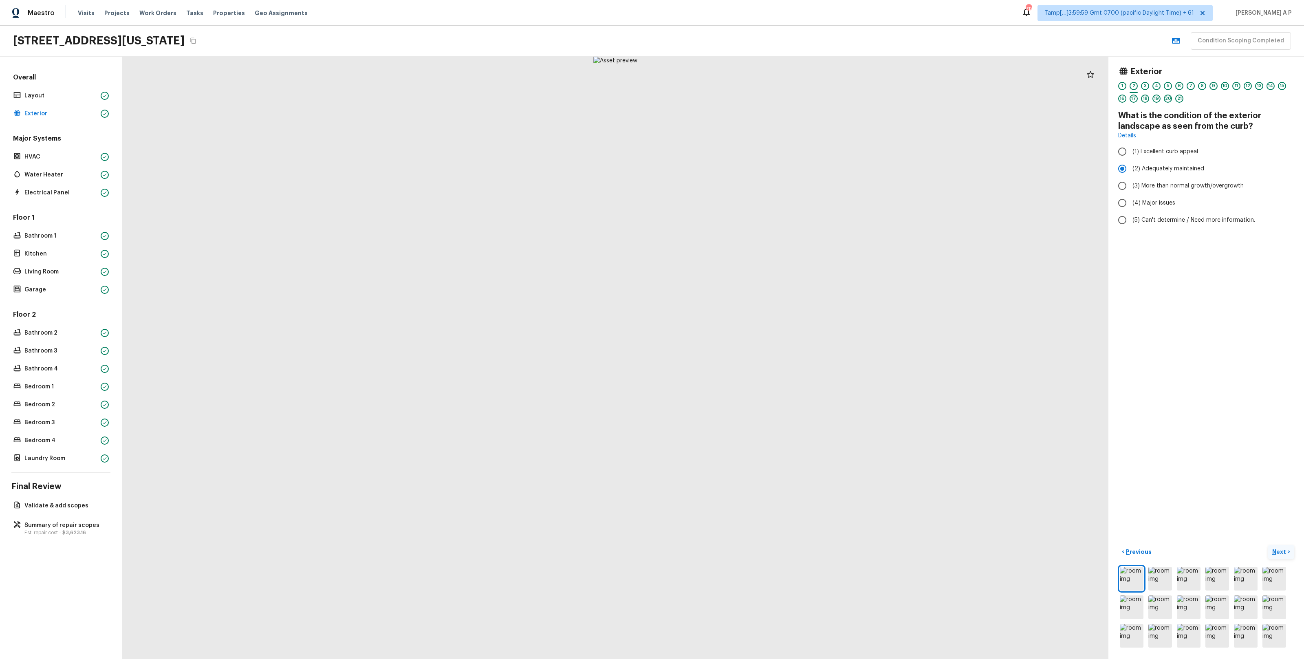
click at [733, 384] on p "Next" at bounding box center [1280, 552] width 15 height 8
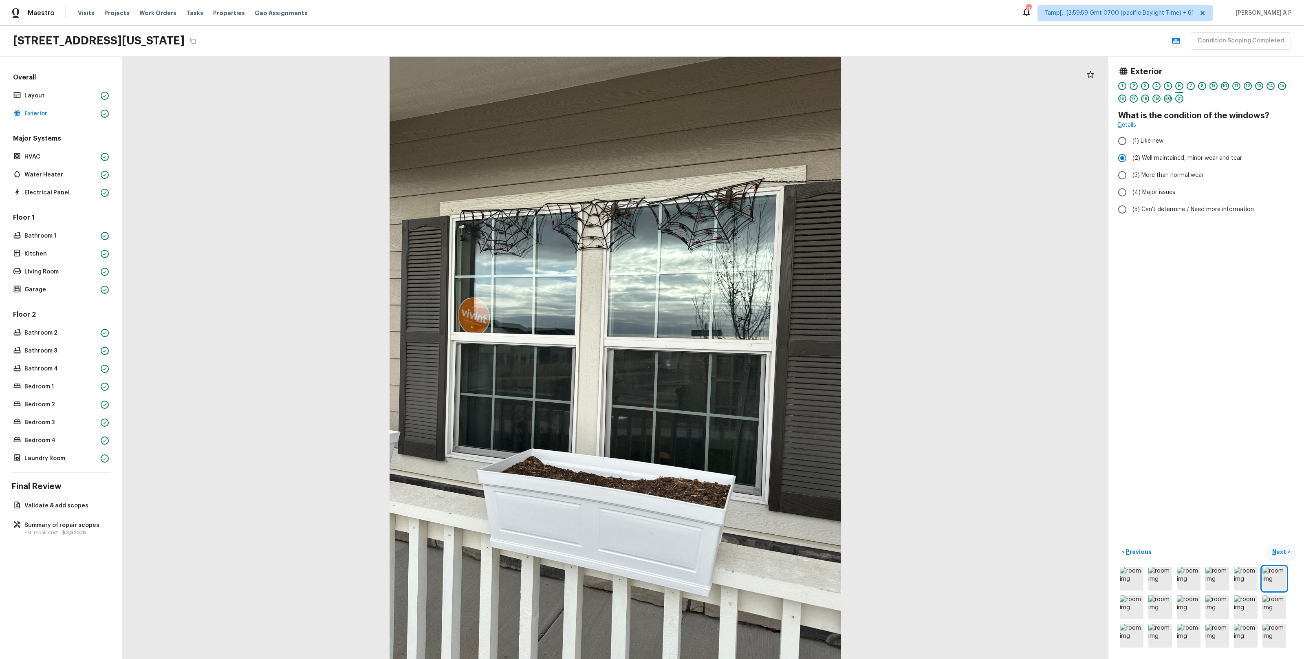
click at [733, 384] on p "Next" at bounding box center [1280, 552] width 15 height 8
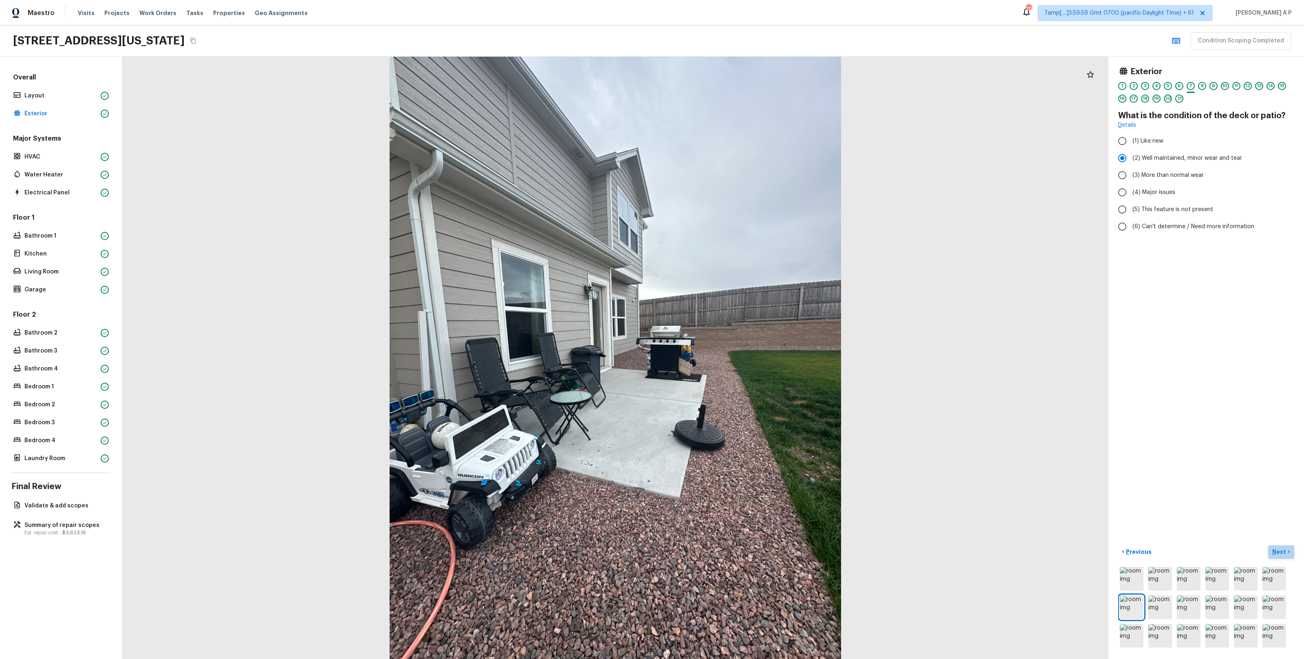
click at [733, 384] on p "Next" at bounding box center [1280, 552] width 15 height 8
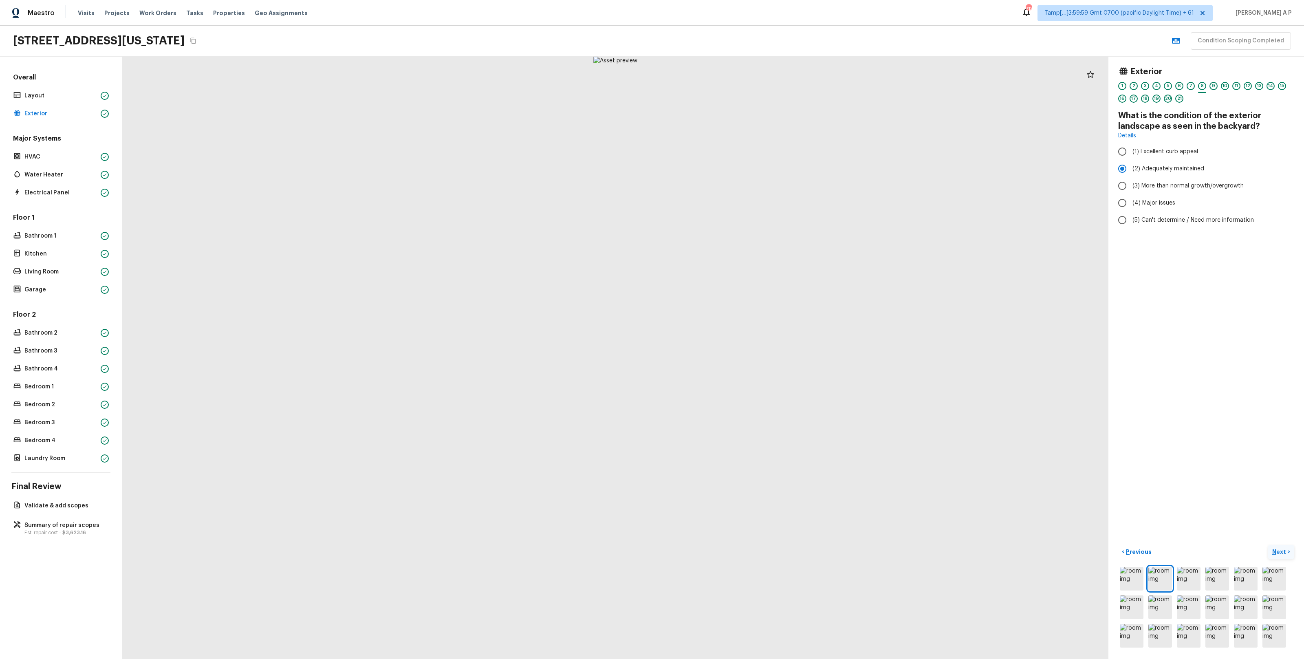
click at [733, 384] on p "Next" at bounding box center [1280, 552] width 15 height 8
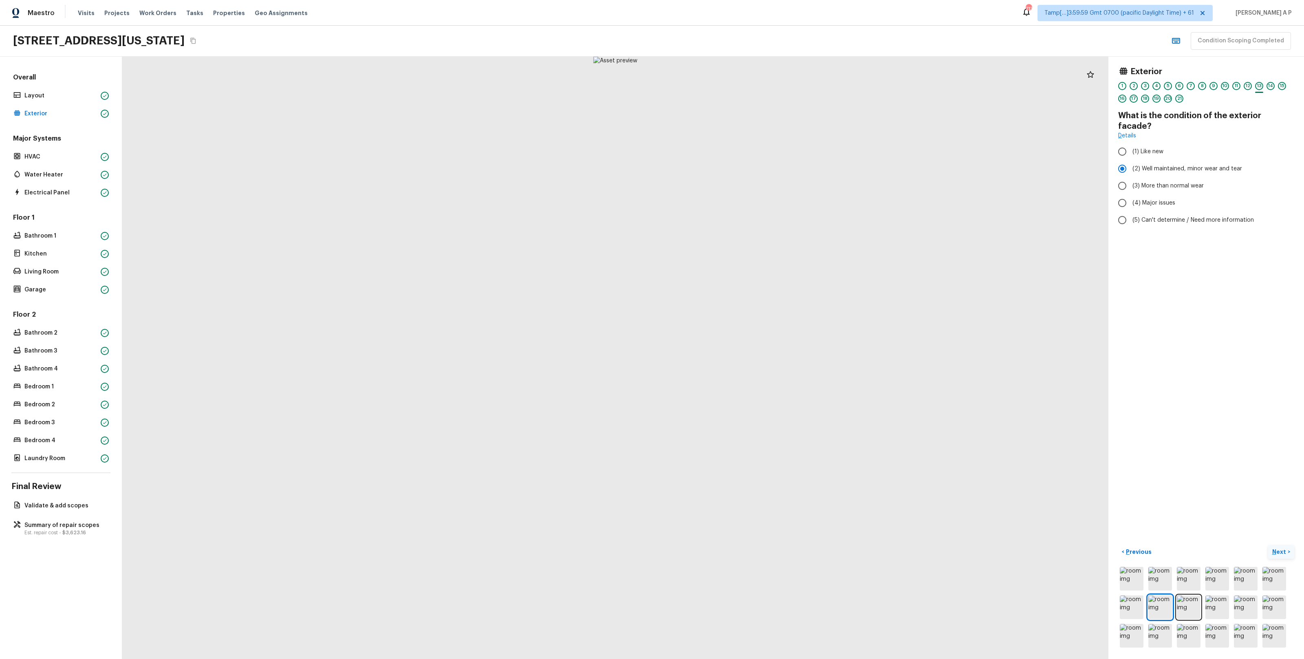
click at [733, 384] on p "Next" at bounding box center [1280, 552] width 15 height 8
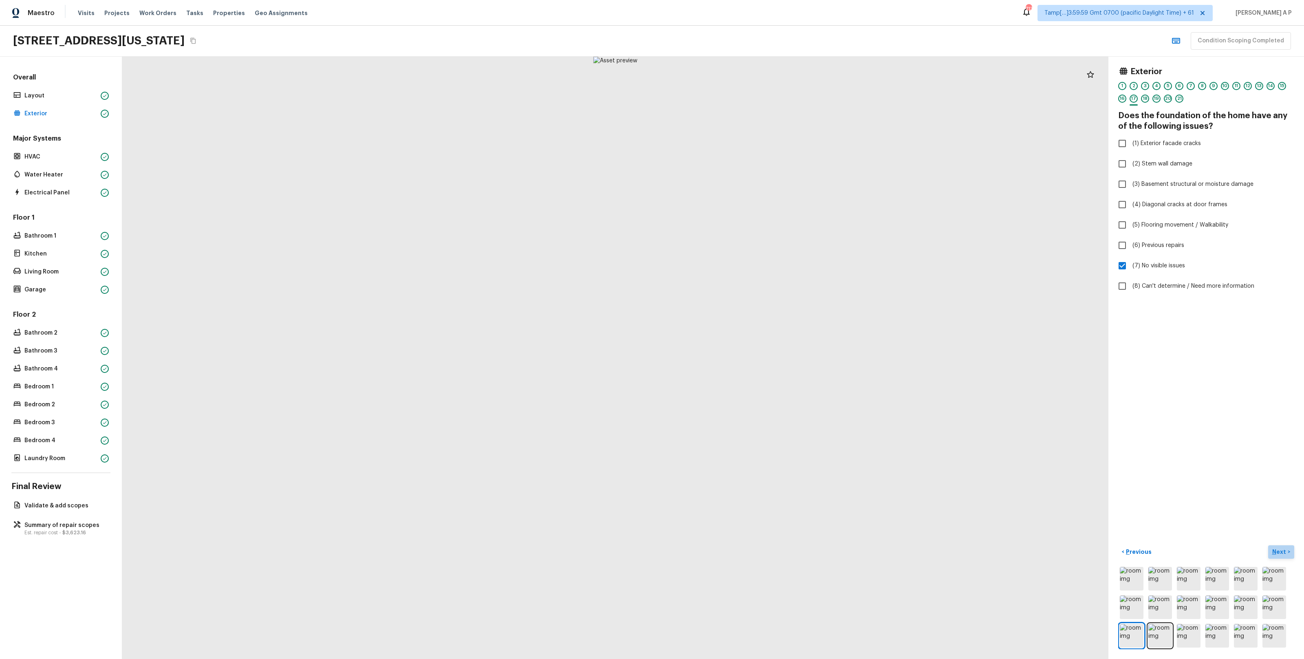
click at [733, 384] on p "Next" at bounding box center [1280, 552] width 15 height 8
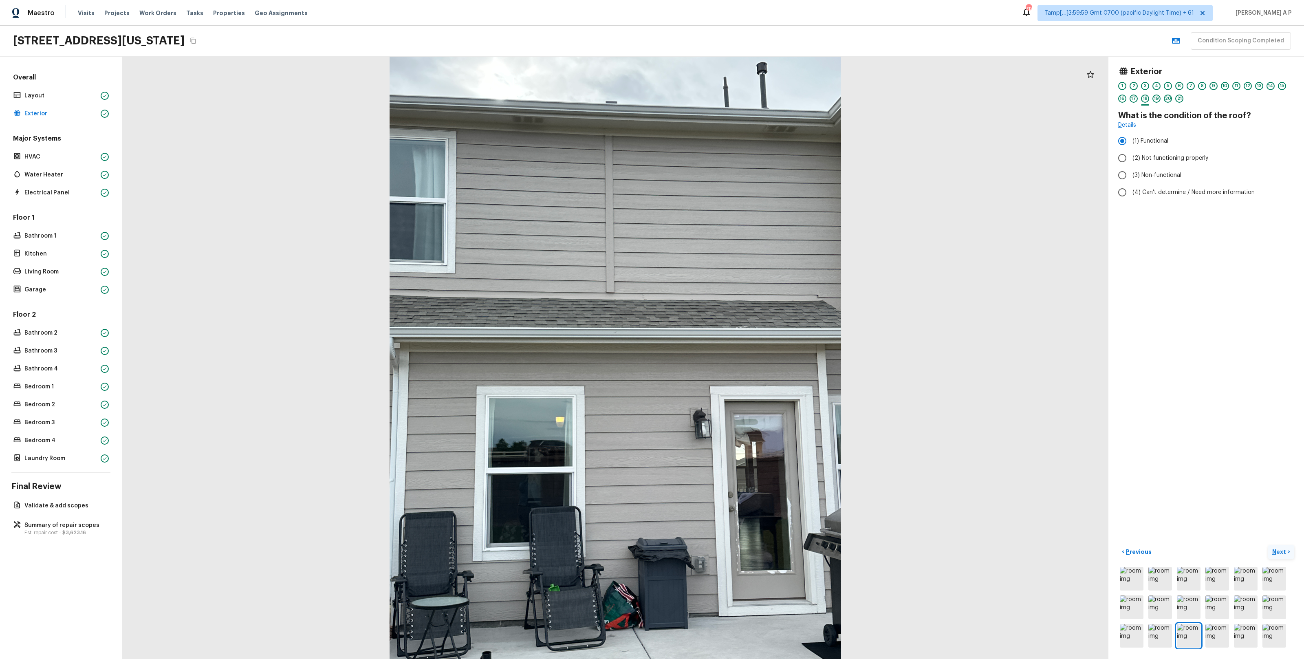
click at [733, 384] on p "Next" at bounding box center [1280, 552] width 15 height 8
click at [733, 384] on img at bounding box center [1132, 579] width 24 height 24
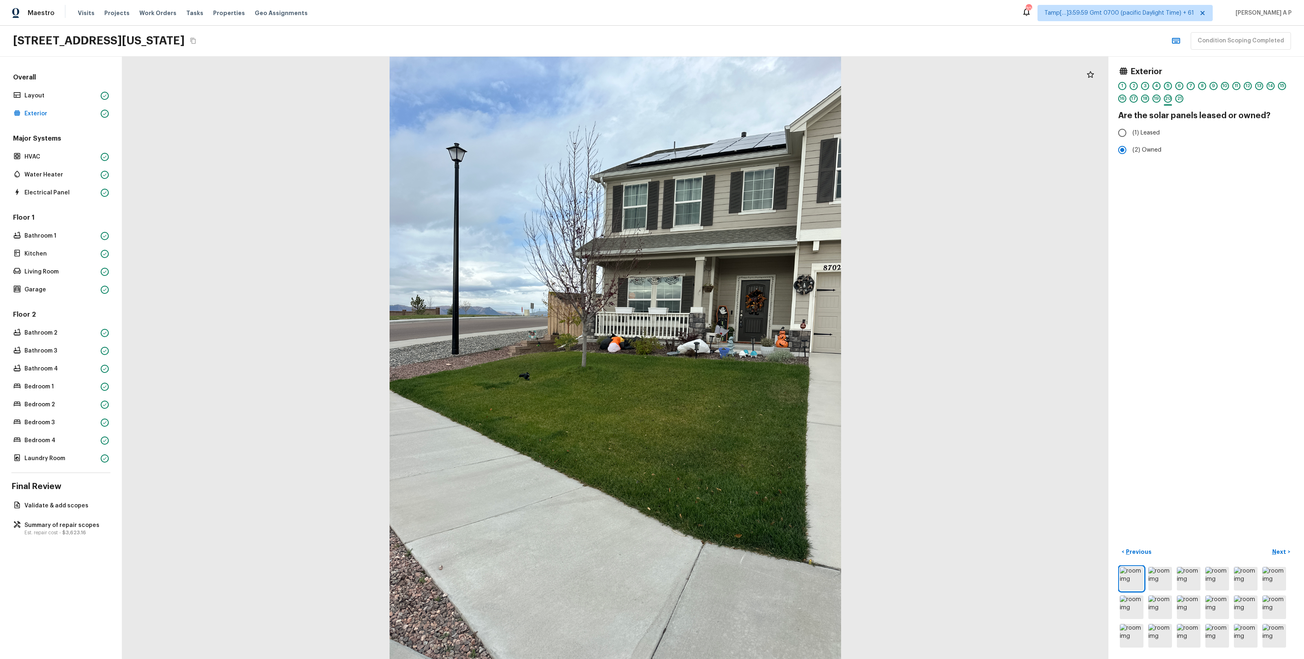
click at [733, 86] on div "5" at bounding box center [1168, 86] width 8 height 8
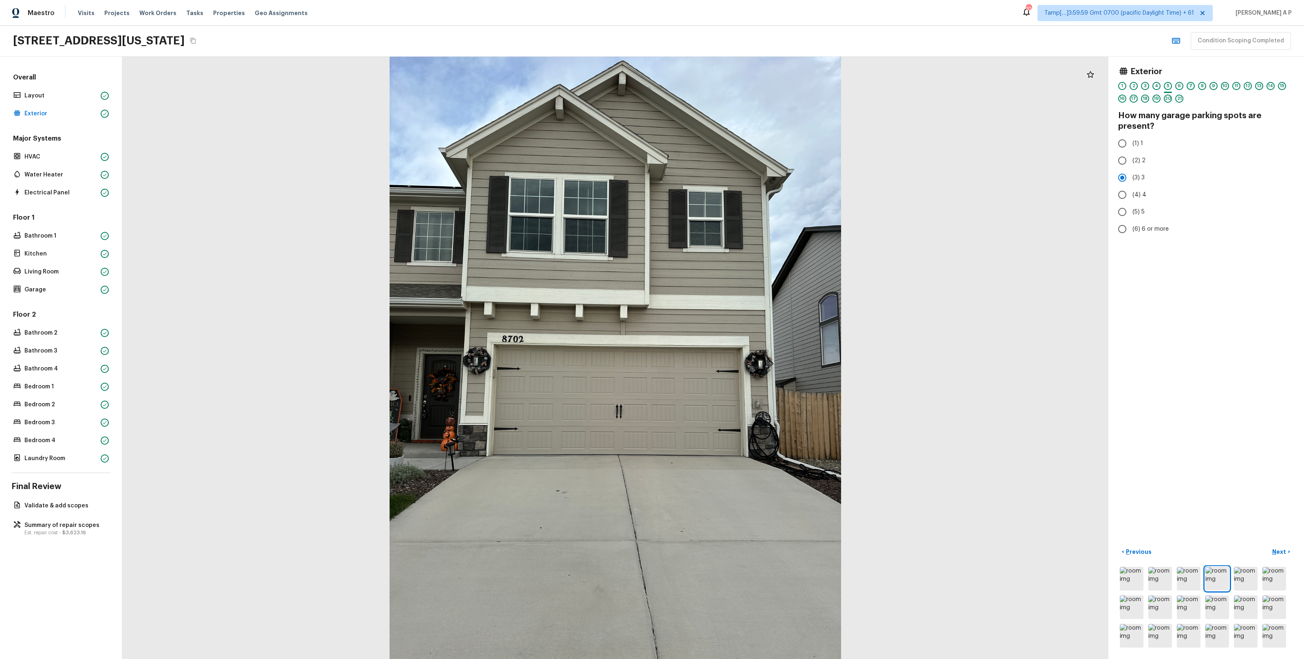
click at [733, 86] on div "7" at bounding box center [1191, 86] width 8 height 8
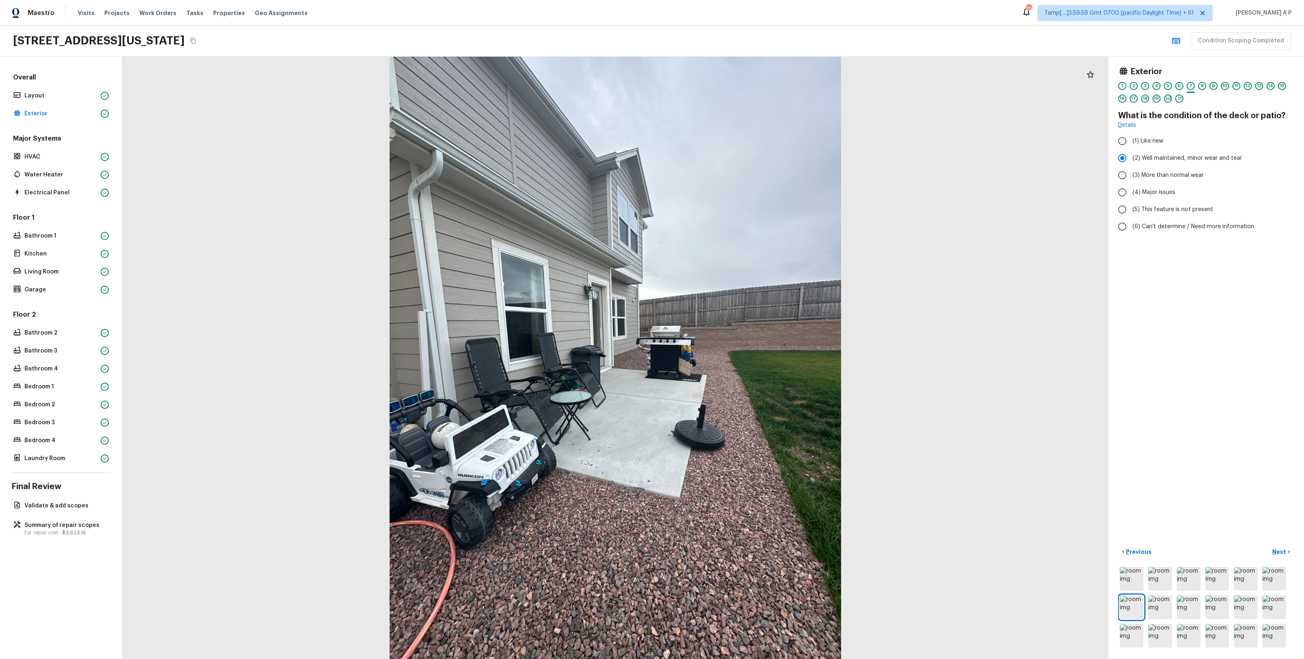
click at [733, 83] on div "9" at bounding box center [1214, 86] width 8 height 8
click at [733, 84] on div "11" at bounding box center [1237, 86] width 8 height 8
click at [733, 90] on div "10" at bounding box center [1225, 88] width 8 height 13
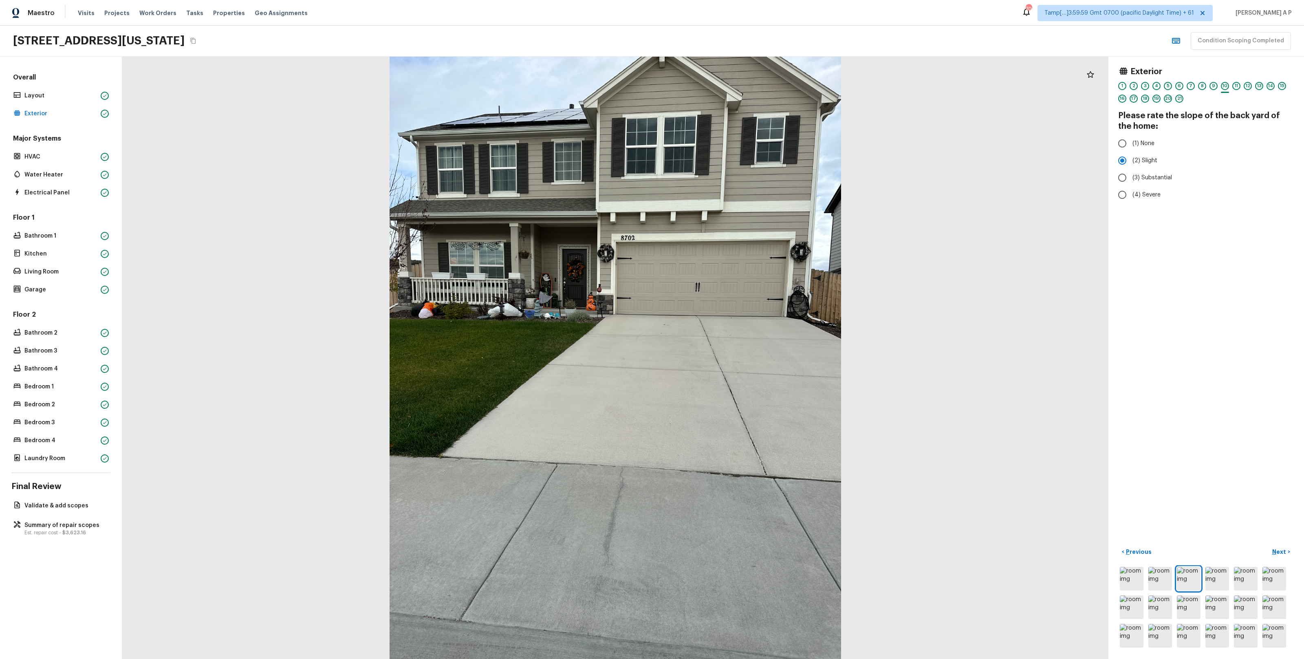
click at [733, 92] on div at bounding box center [1237, 92] width 8 height 1
click at [733, 88] on div "10" at bounding box center [1225, 86] width 8 height 8
click at [733, 93] on div at bounding box center [1237, 92] width 8 height 1
click at [73, 160] on p "HVAC" at bounding box center [60, 157] width 73 height 8
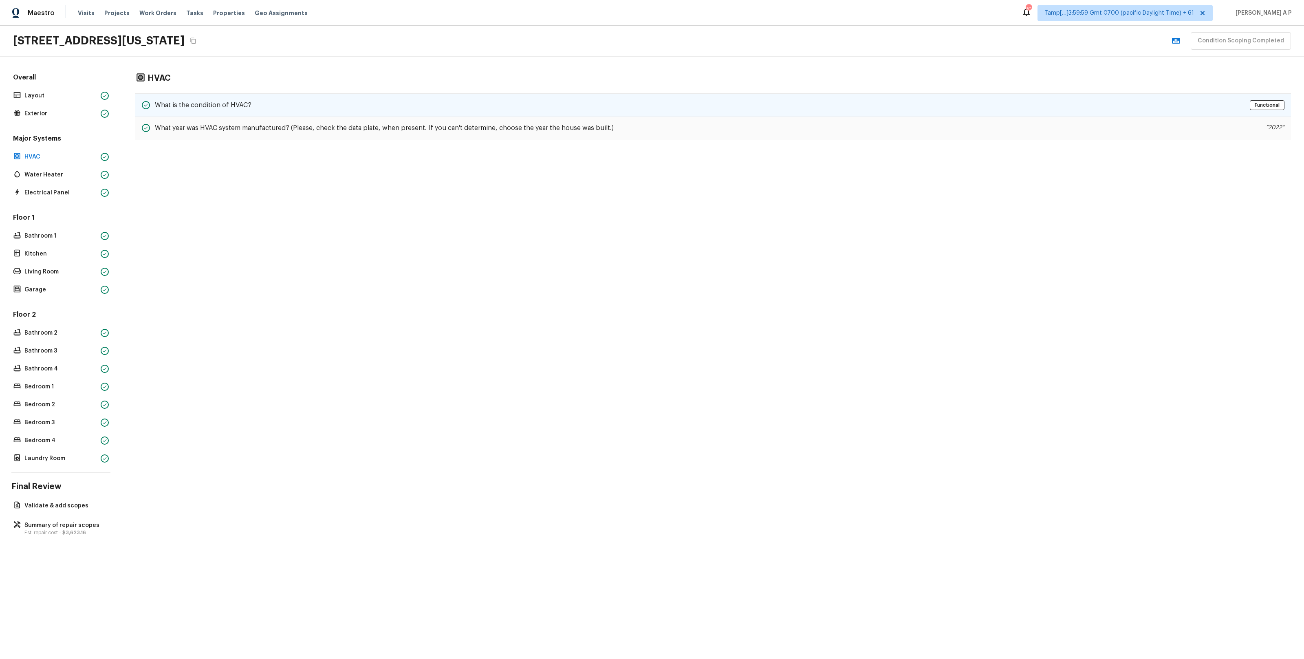
click at [271, 103] on div "What is the condition of HVAC? Functional" at bounding box center [713, 105] width 1156 height 24
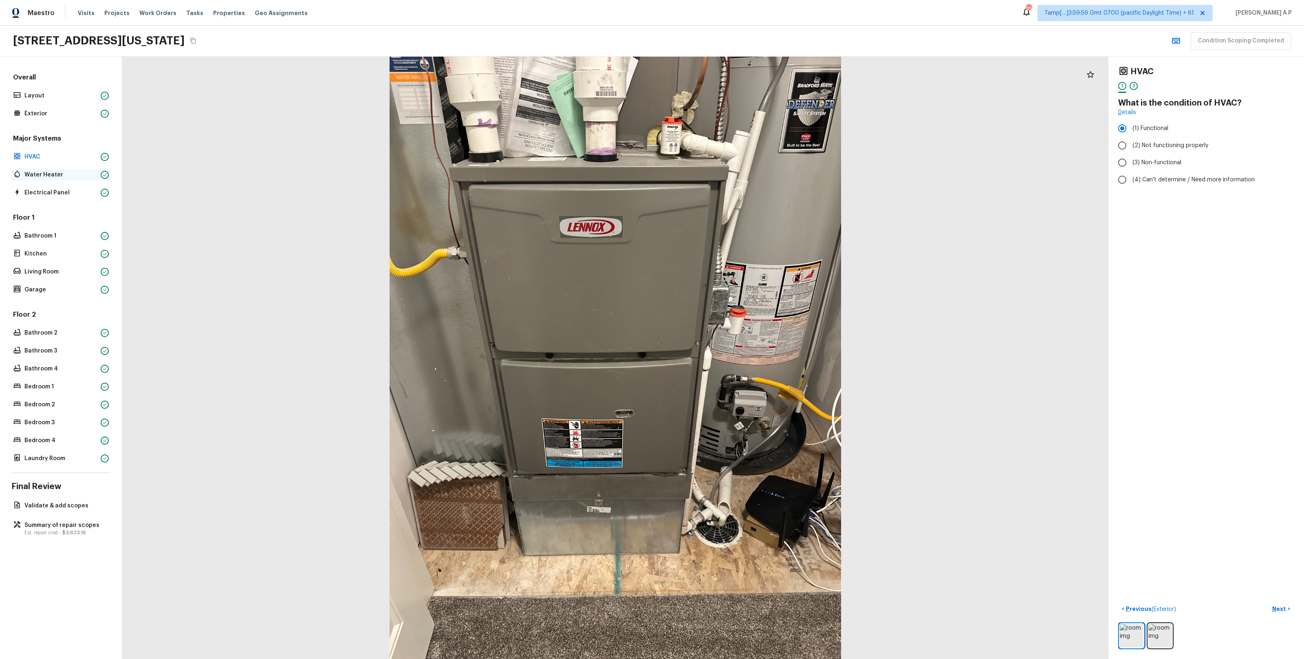
click at [102, 177] on icon at bounding box center [104, 174] width 5 height 5
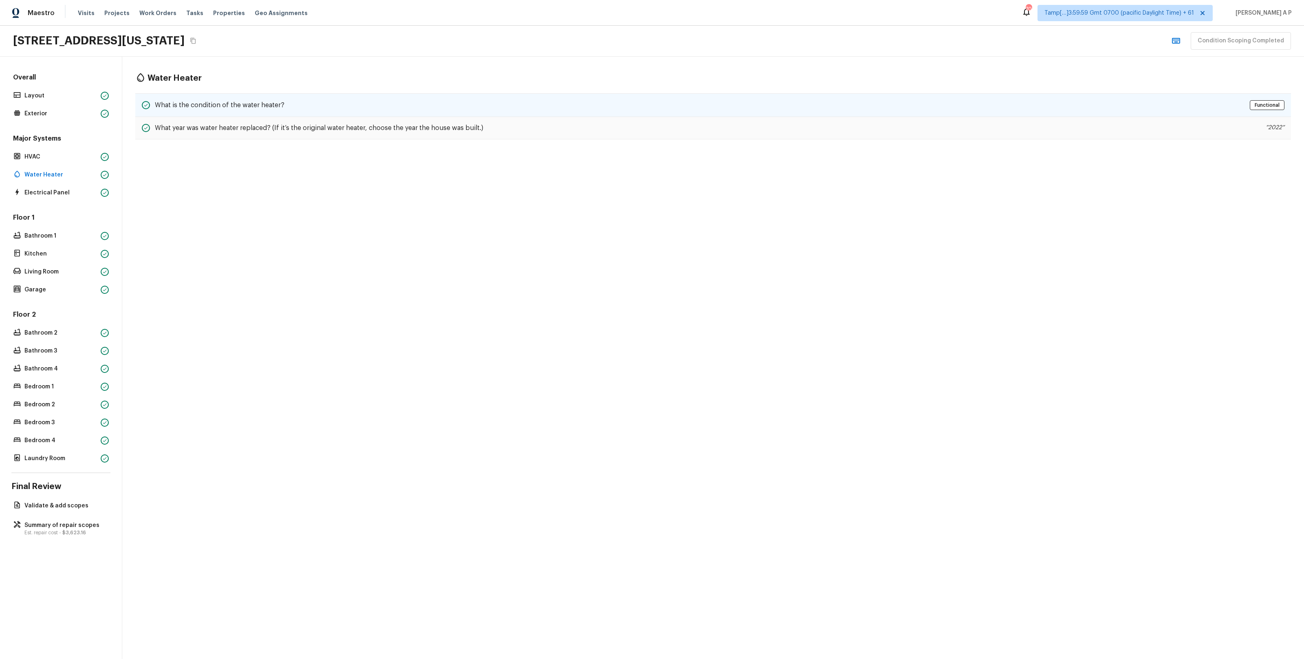
click at [271, 112] on div "What is the condition of the water heater? Functional" at bounding box center [713, 105] width 1156 height 24
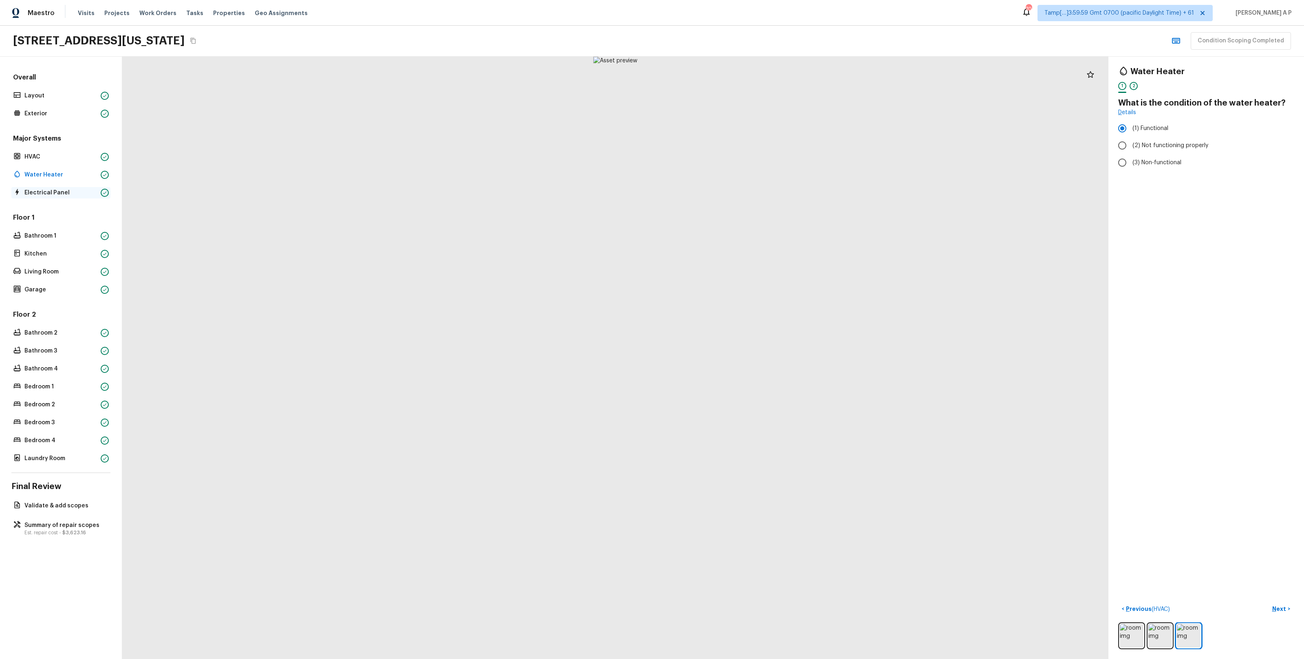
click at [73, 194] on p "Electrical Panel" at bounding box center [60, 193] width 73 height 8
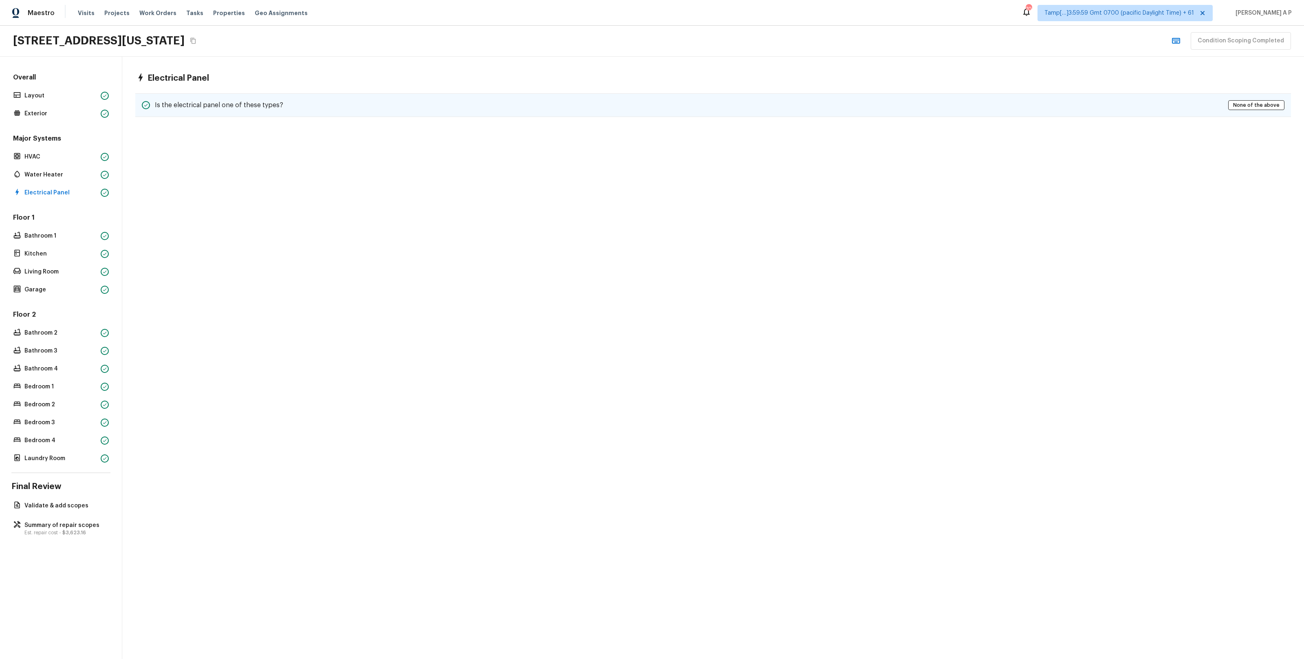
click at [278, 101] on h5 "Is the electrical panel one of these types?" at bounding box center [219, 105] width 128 height 9
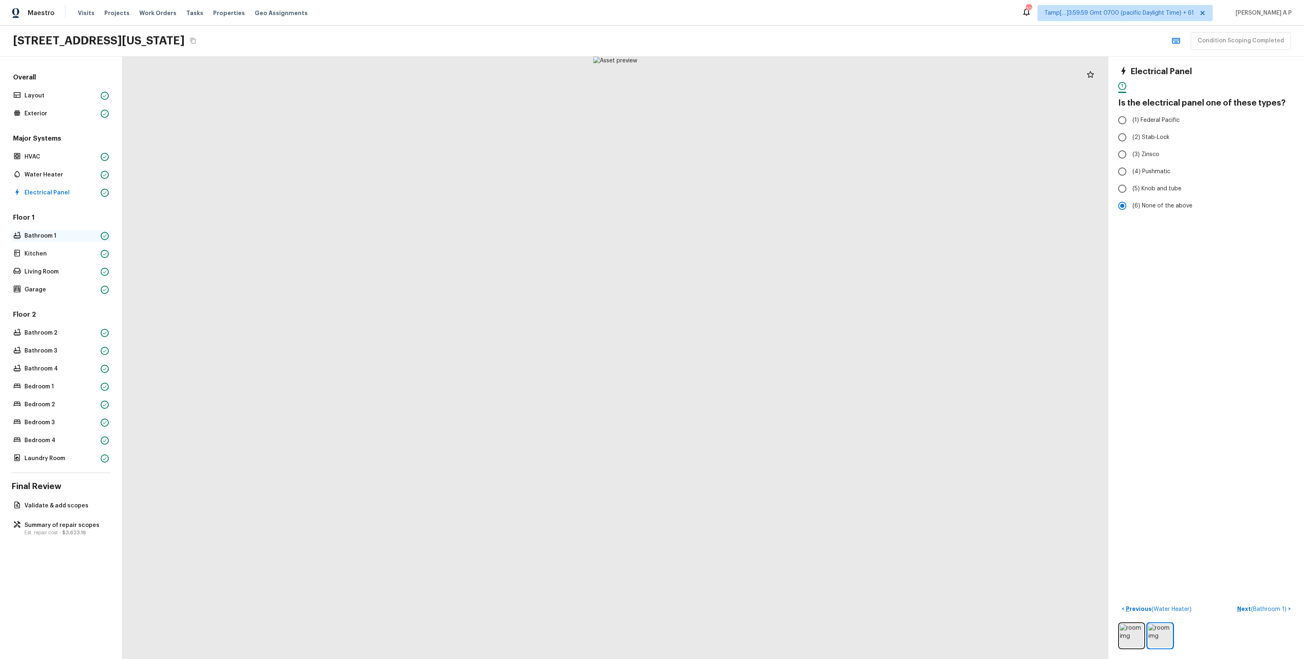
click at [56, 233] on p "Bathroom 1" at bounding box center [60, 236] width 73 height 8
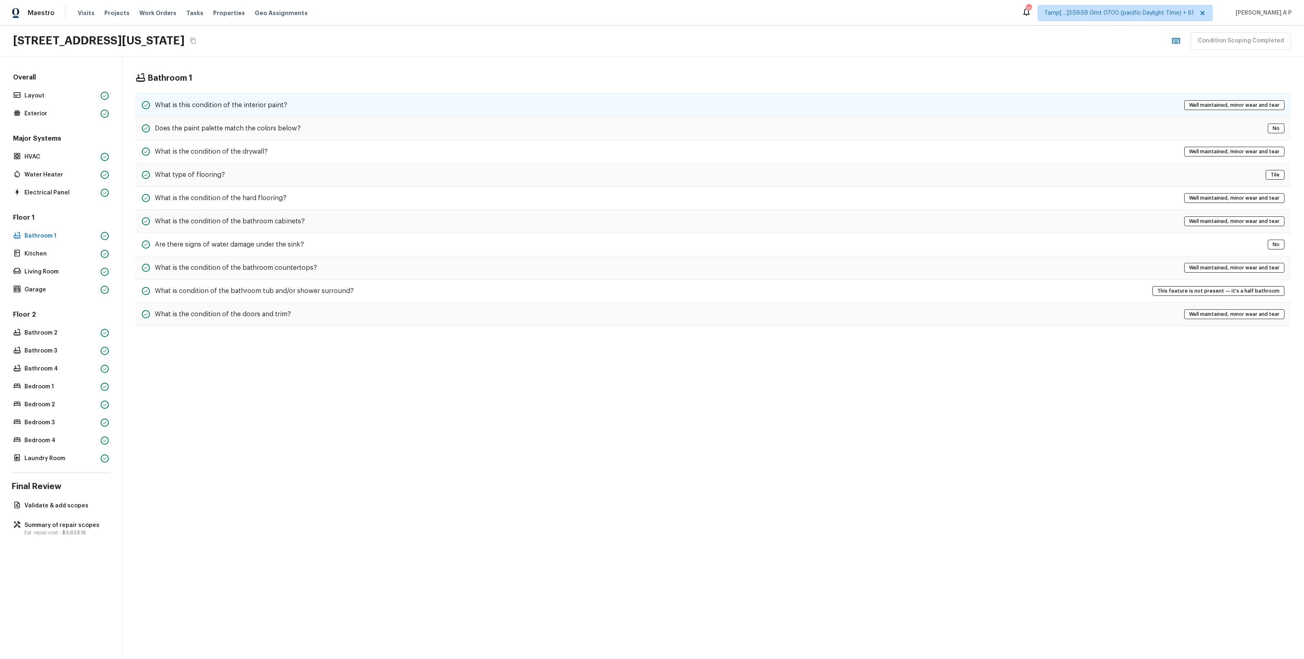
click at [212, 103] on h5 "What is this condition of the interior paint?" at bounding box center [221, 105] width 132 height 9
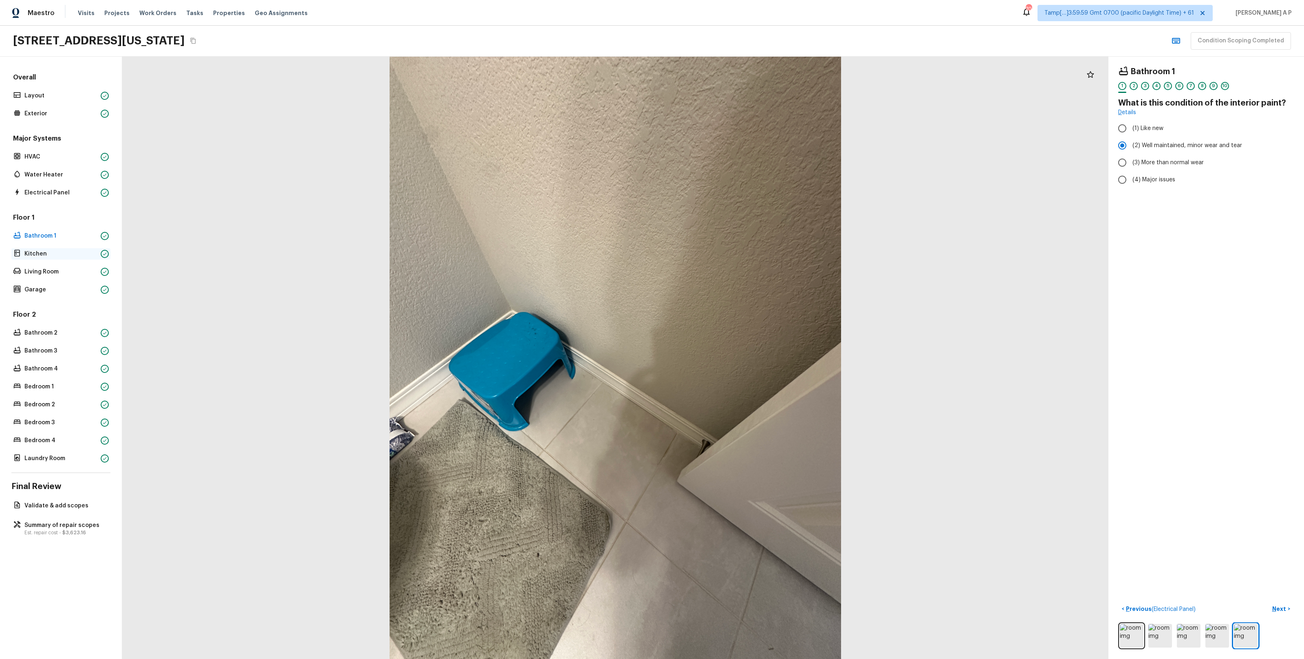
click at [56, 252] on p "Kitchen" at bounding box center [60, 254] width 73 height 8
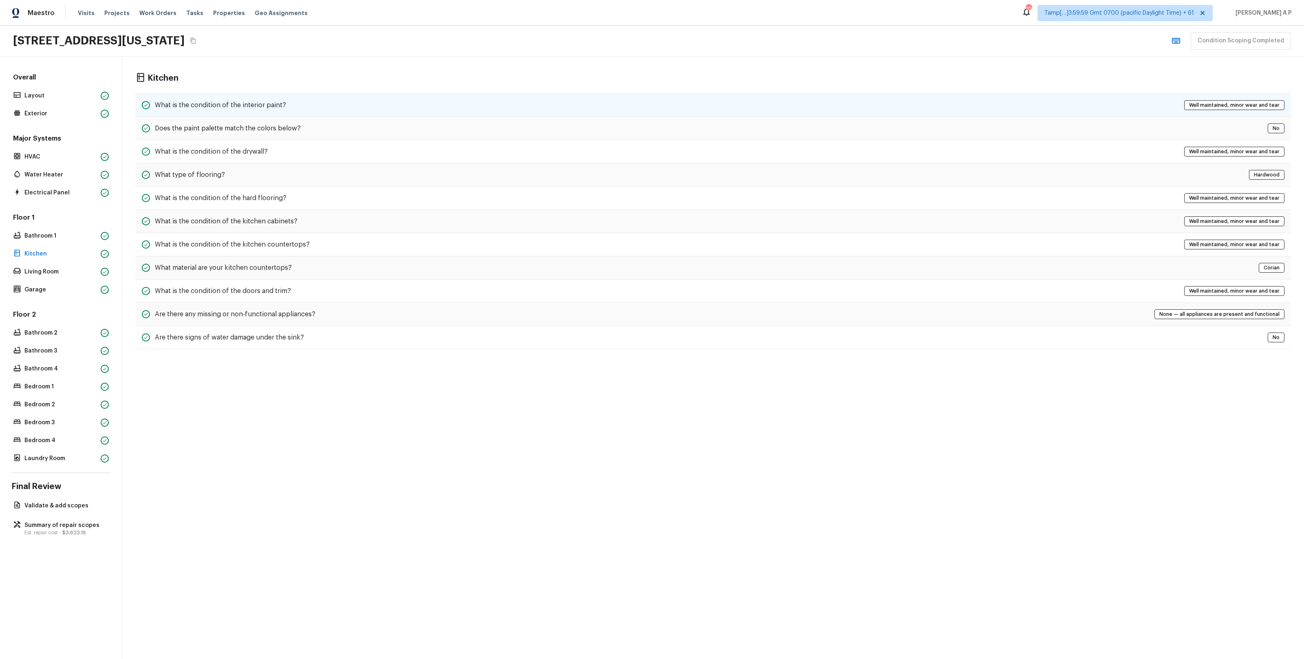
click at [275, 107] on h5 "What is the condition of the interior paint?" at bounding box center [220, 105] width 131 height 9
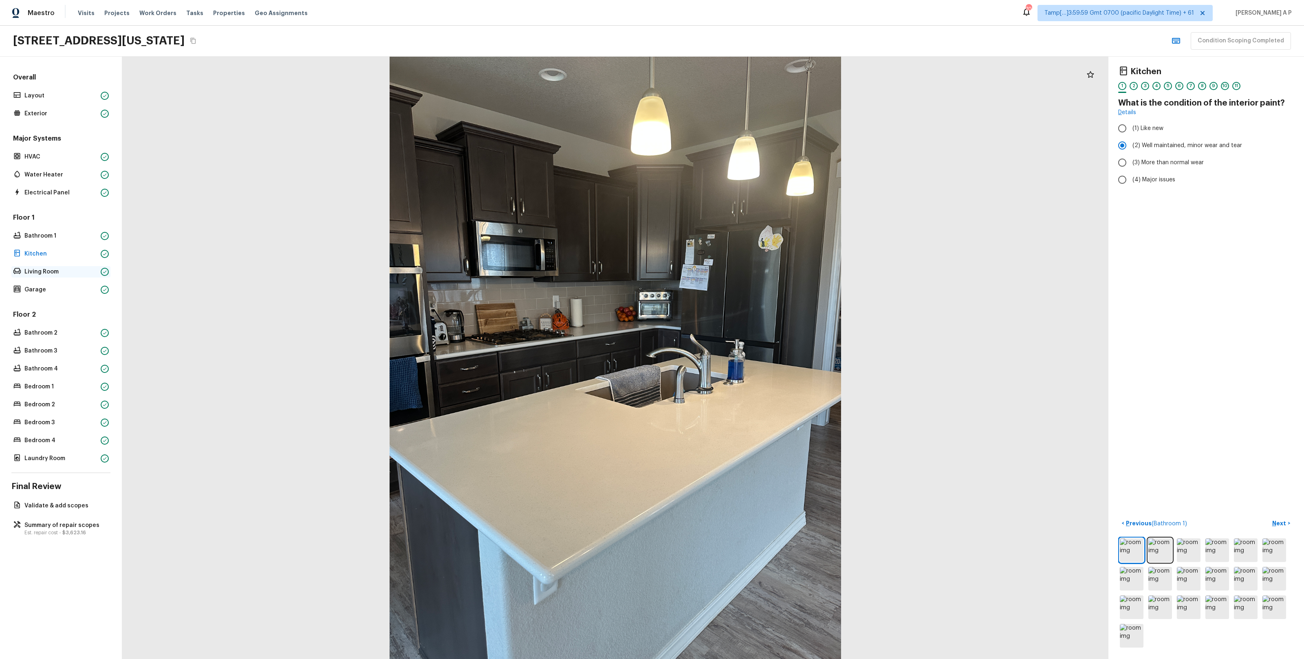
click at [46, 271] on p "Living Room" at bounding box center [60, 272] width 73 height 8
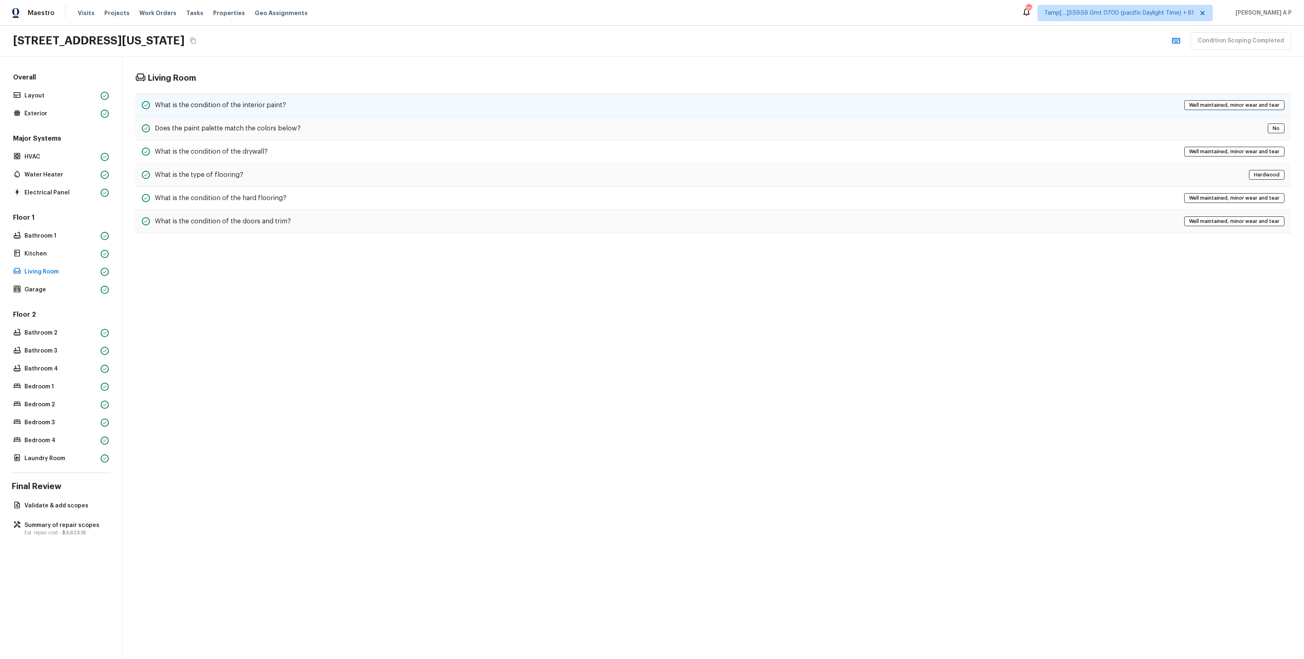
click at [293, 108] on div "What is the condition of the interior paint? Well maintained, minor wear and te…" at bounding box center [713, 105] width 1156 height 24
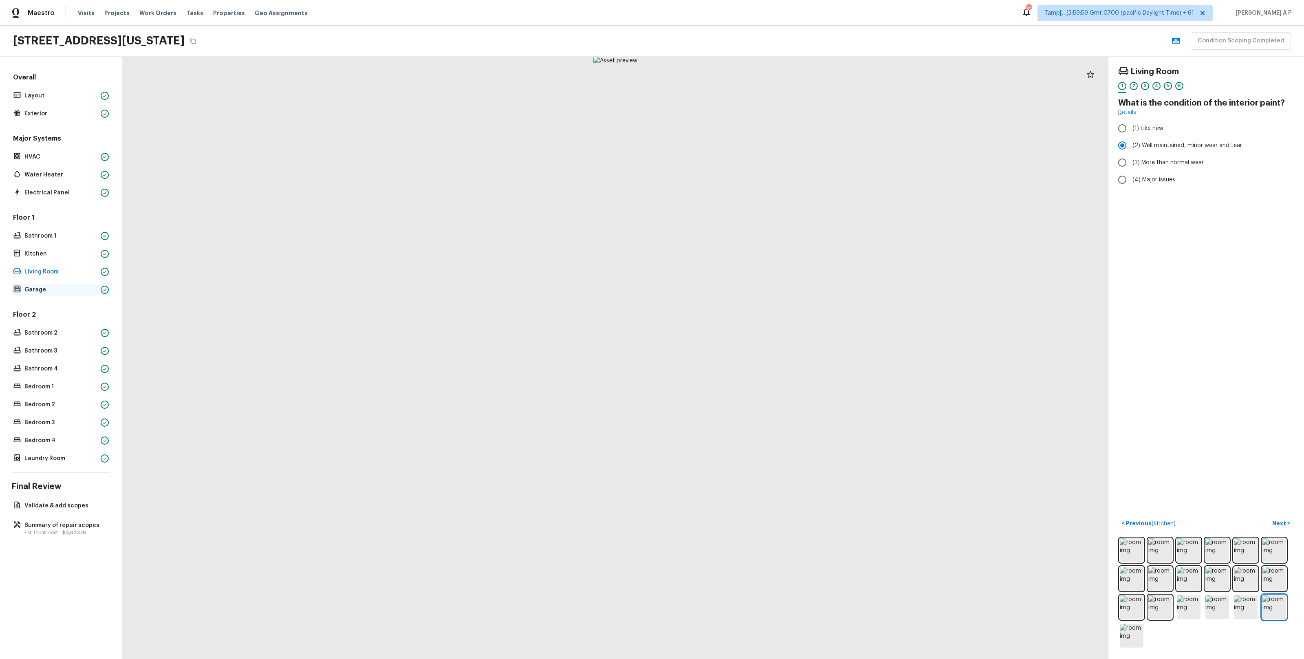
click at [83, 287] on p "Garage" at bounding box center [60, 290] width 73 height 8
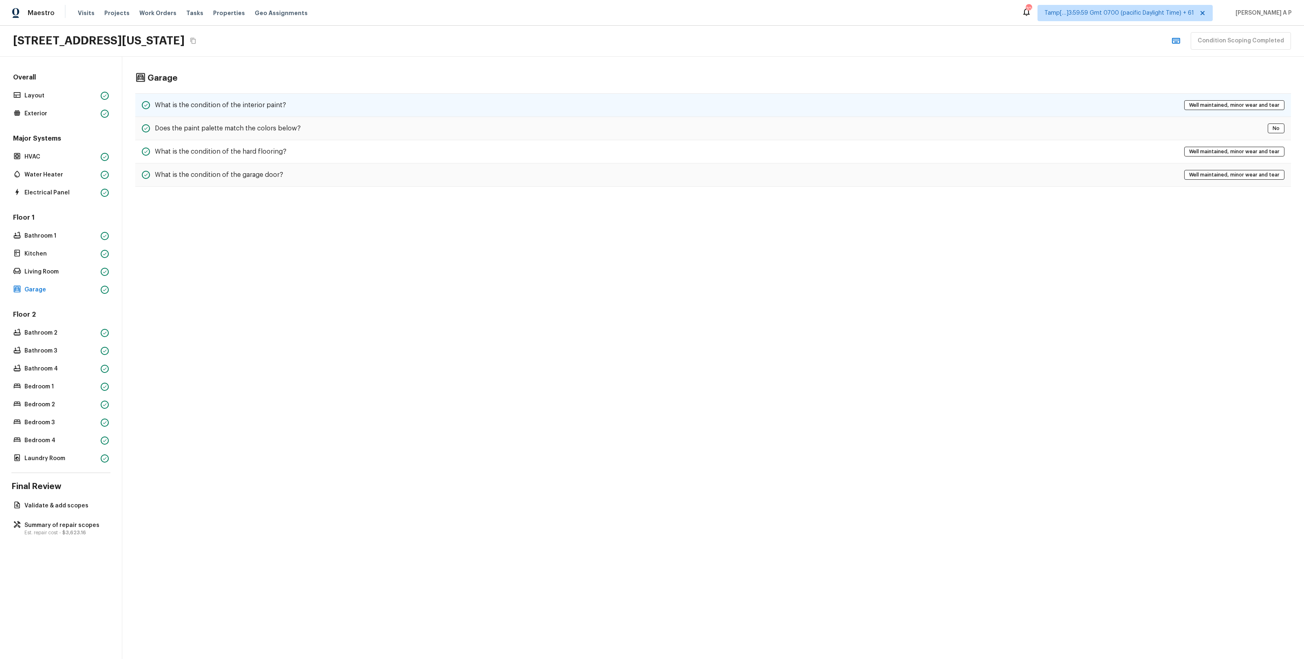
click at [379, 110] on div "What is the condition of the interior paint? Well maintained, minor wear and te…" at bounding box center [713, 105] width 1156 height 24
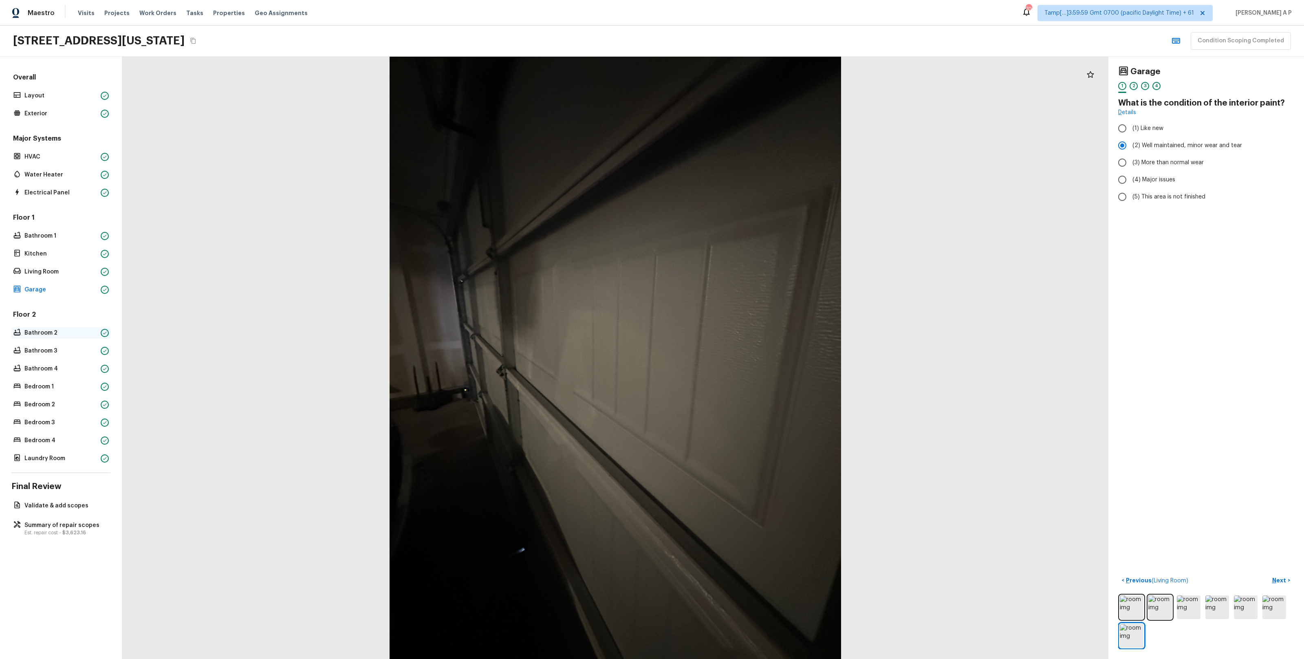
click at [53, 330] on p "Bathroom 2" at bounding box center [60, 333] width 73 height 8
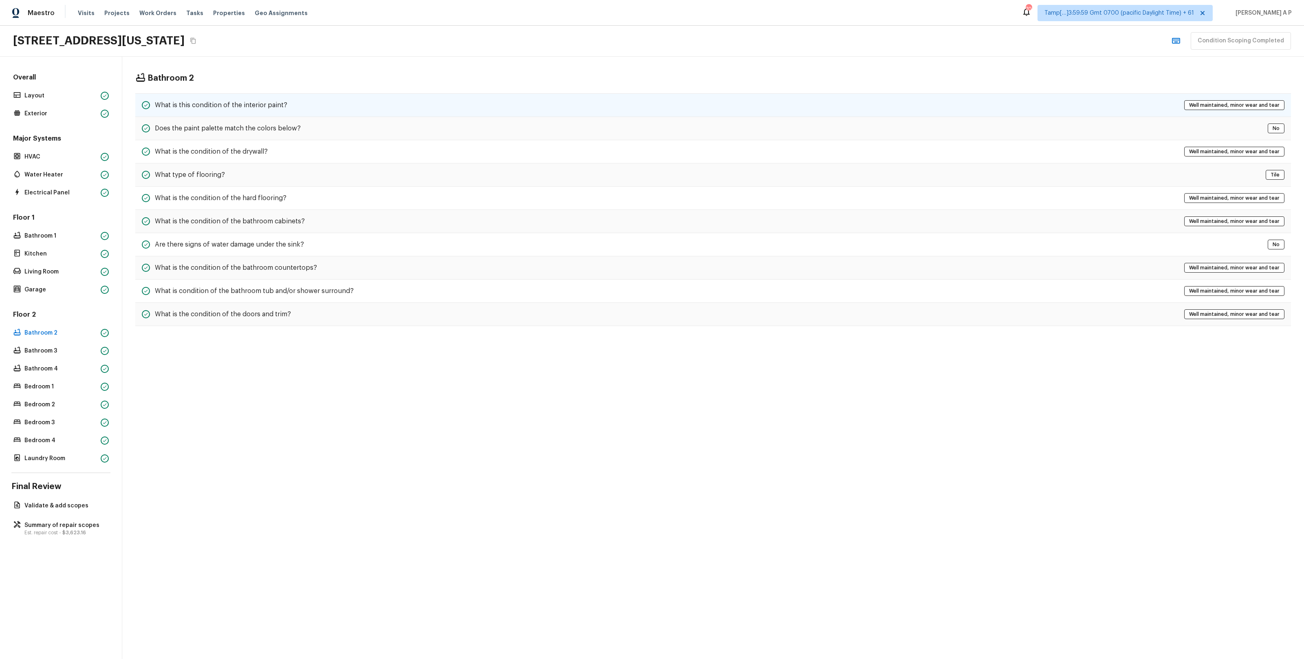
click at [309, 102] on div "What is this condition of the interior paint? Well maintained, minor wear and t…" at bounding box center [713, 105] width 1156 height 24
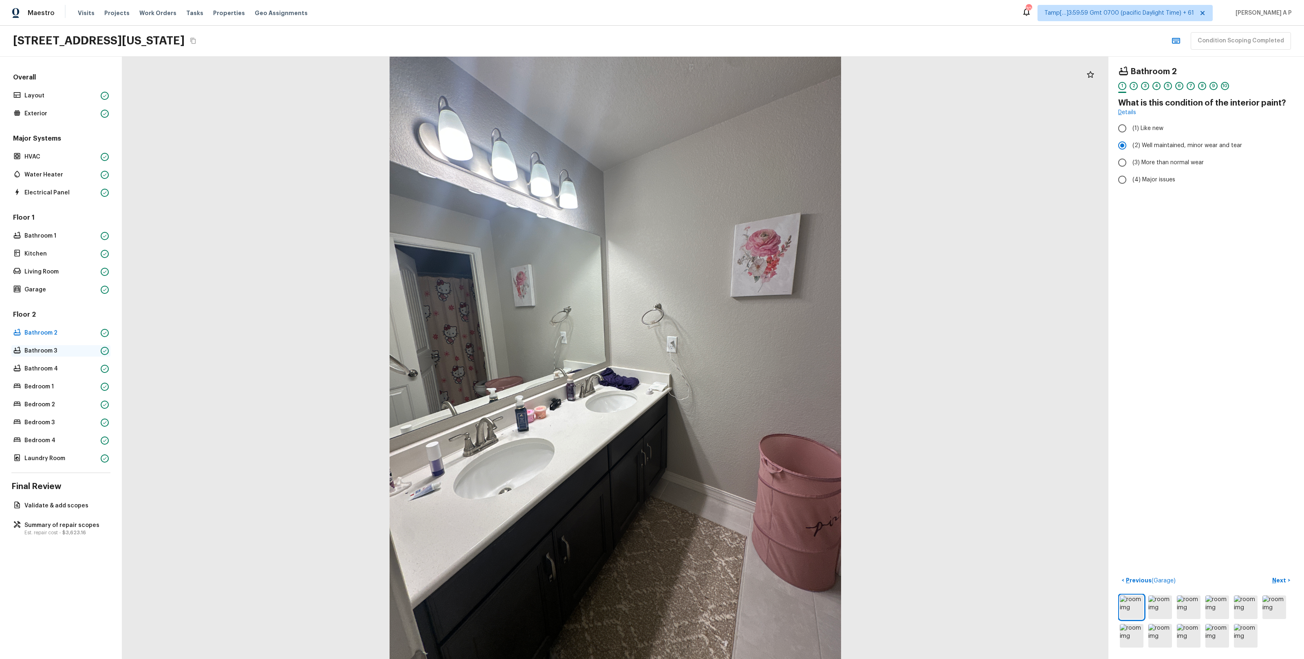
click at [76, 351] on p "Bathroom 3" at bounding box center [60, 351] width 73 height 8
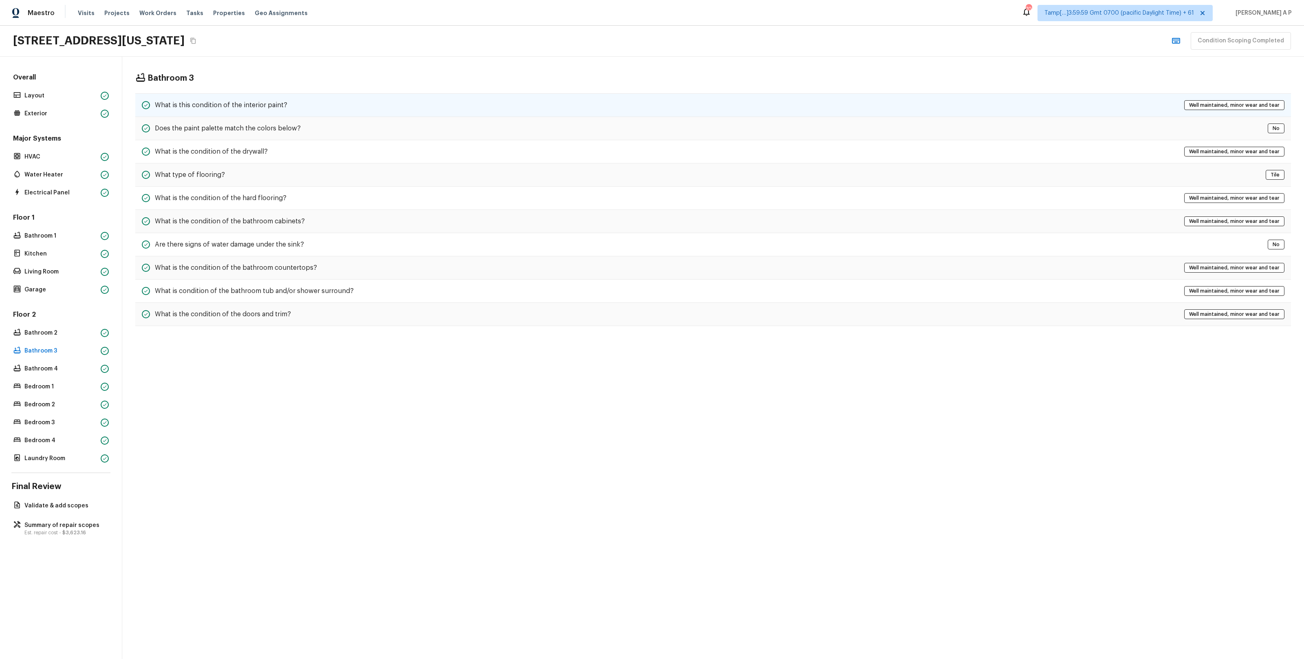
click at [333, 97] on div "What is this condition of the interior paint? Well maintained, minor wear and t…" at bounding box center [713, 105] width 1156 height 24
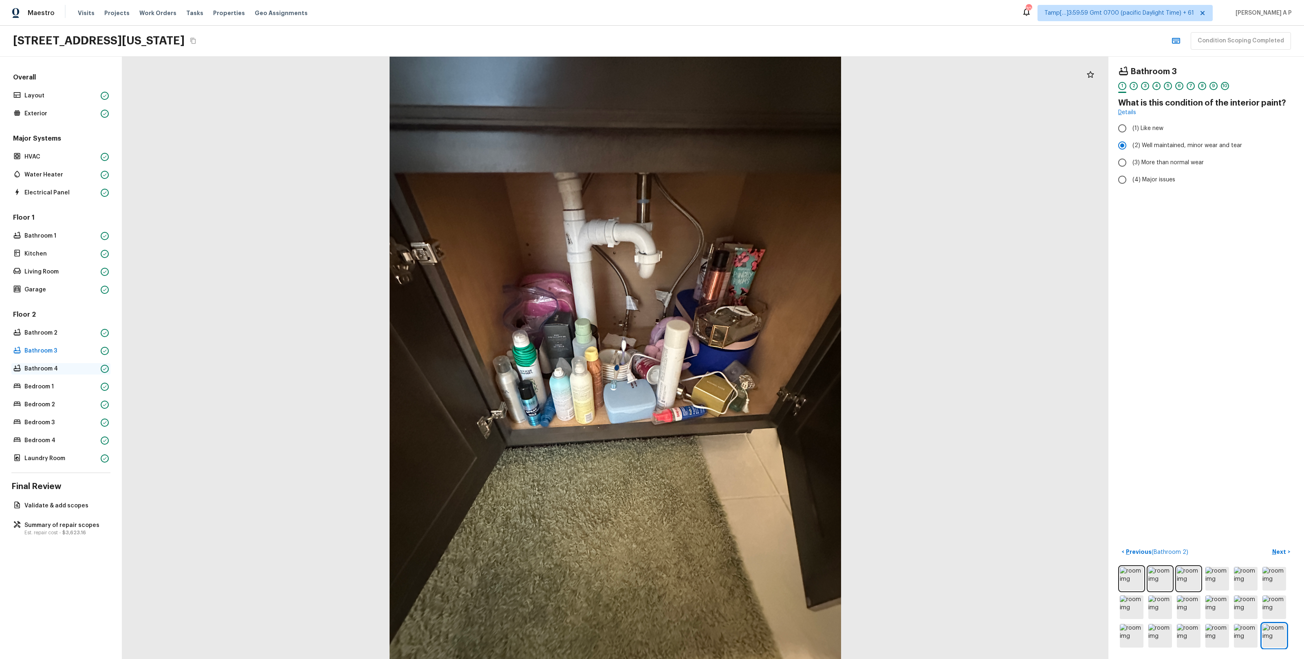
click at [44, 370] on p "Bathroom 4" at bounding box center [60, 369] width 73 height 8
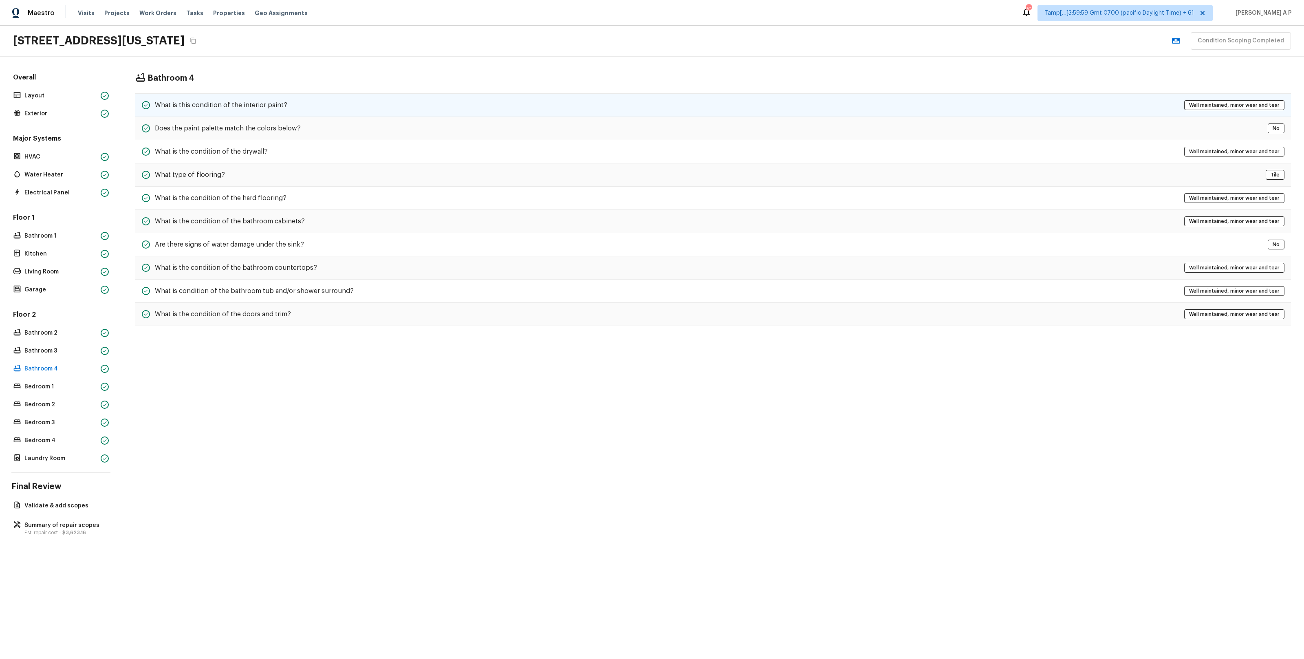
click at [304, 113] on div "What is this condition of the interior paint? Well maintained, minor wear and t…" at bounding box center [713, 105] width 1156 height 24
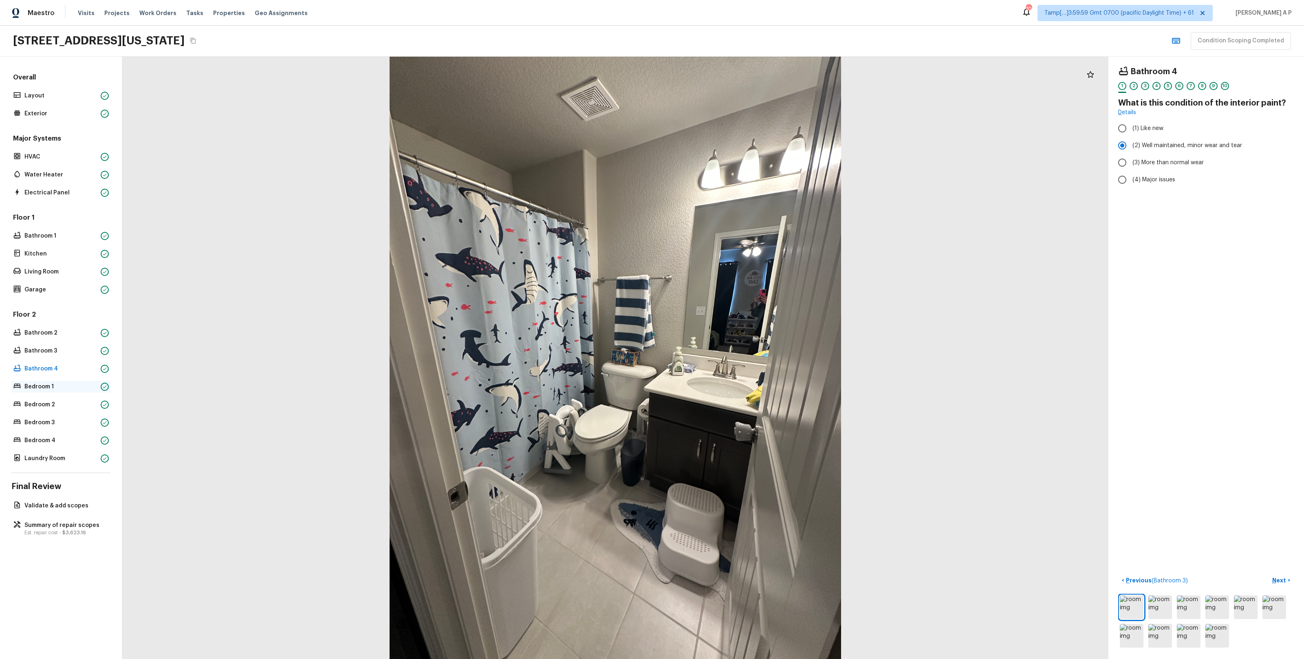
click at [87, 384] on p "Bedroom 1" at bounding box center [60, 387] width 73 height 8
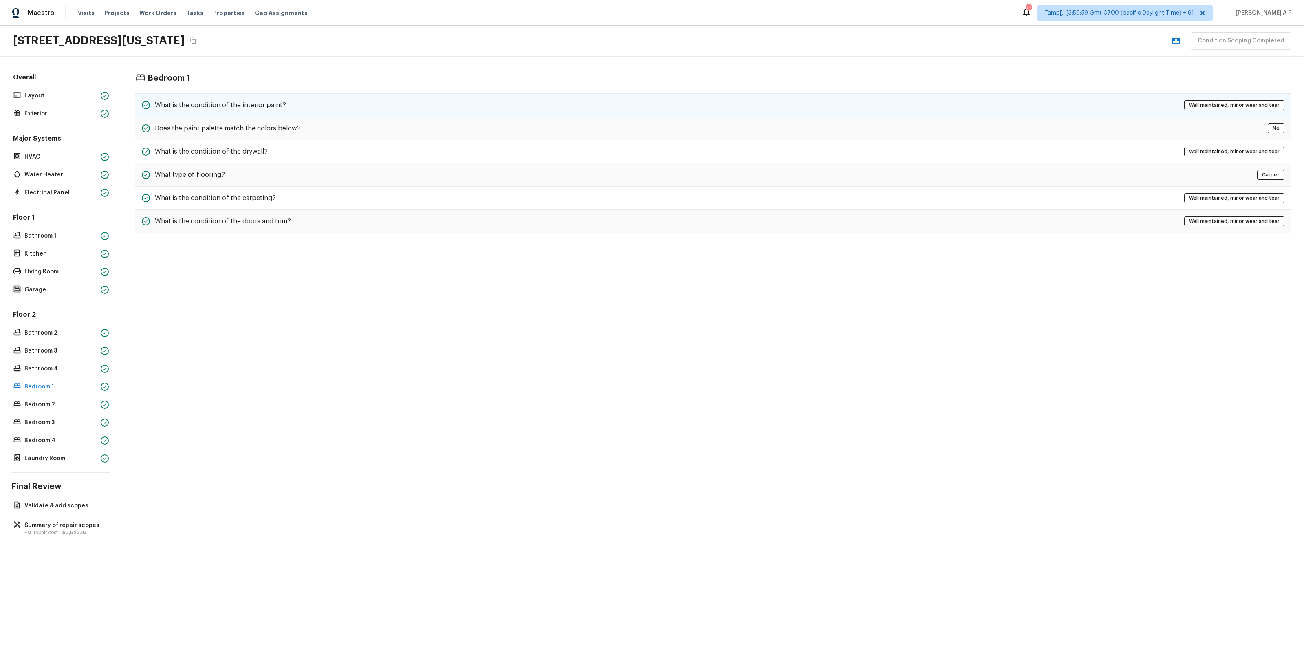
click at [376, 104] on div "What is the condition of the interior paint? Well maintained, minor wear and te…" at bounding box center [713, 105] width 1156 height 24
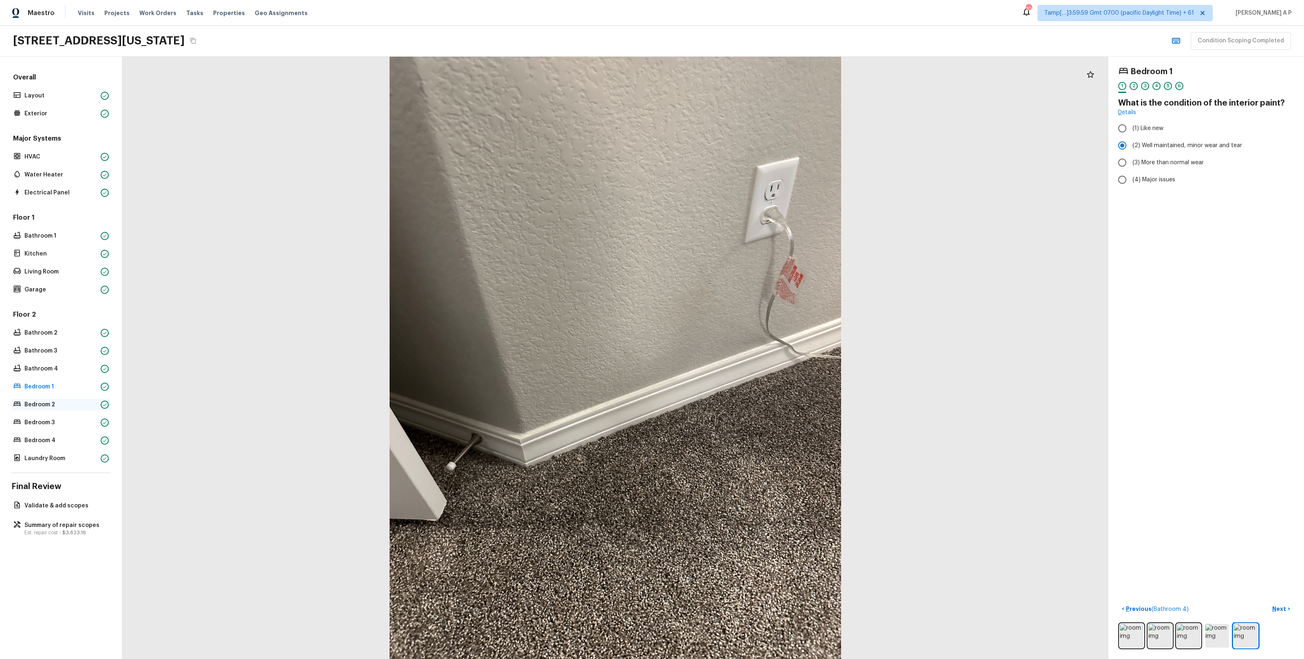
click at [86, 384] on p "Bedroom 2" at bounding box center [60, 405] width 73 height 8
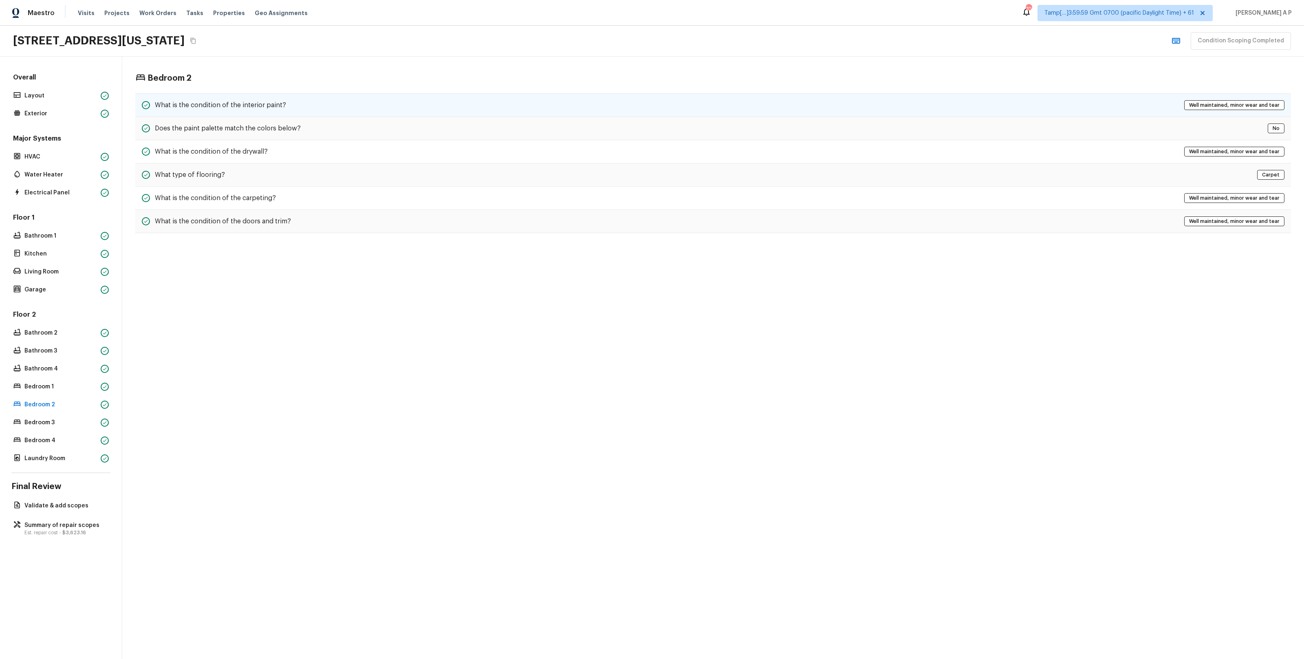
click at [351, 104] on div "What is the condition of the interior paint? Well maintained, minor wear and te…" at bounding box center [713, 105] width 1156 height 24
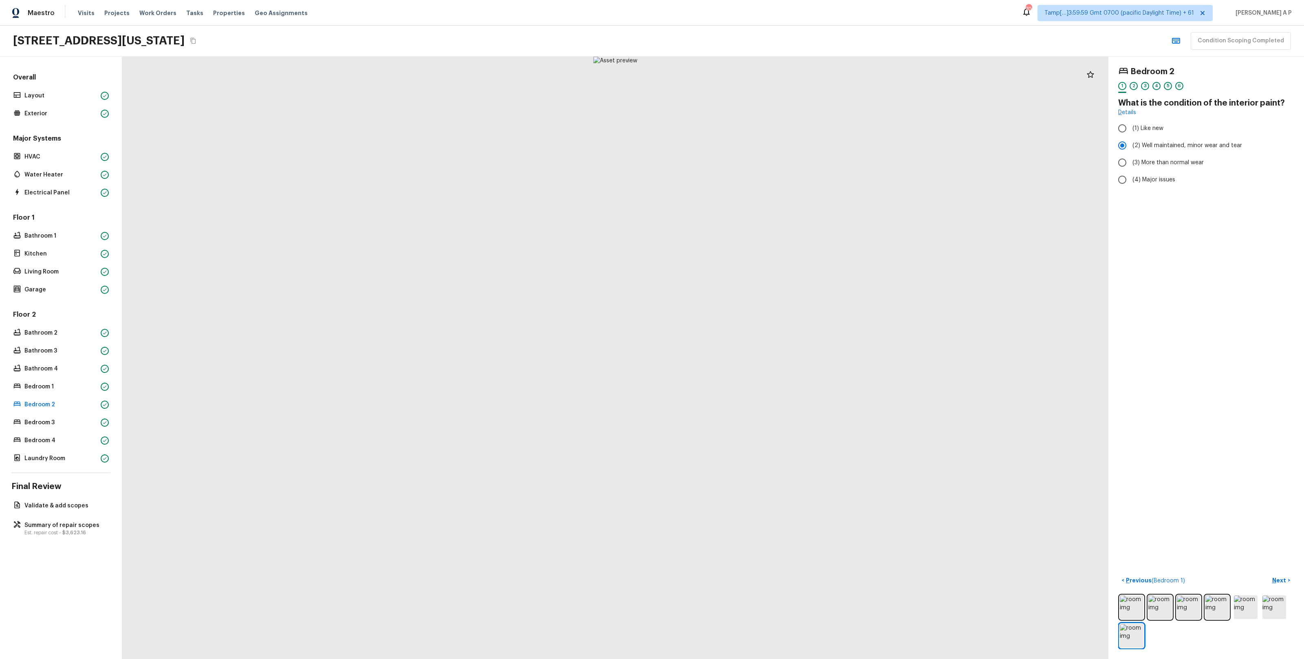
click at [475, 227] on div at bounding box center [615, 358] width 987 height 603
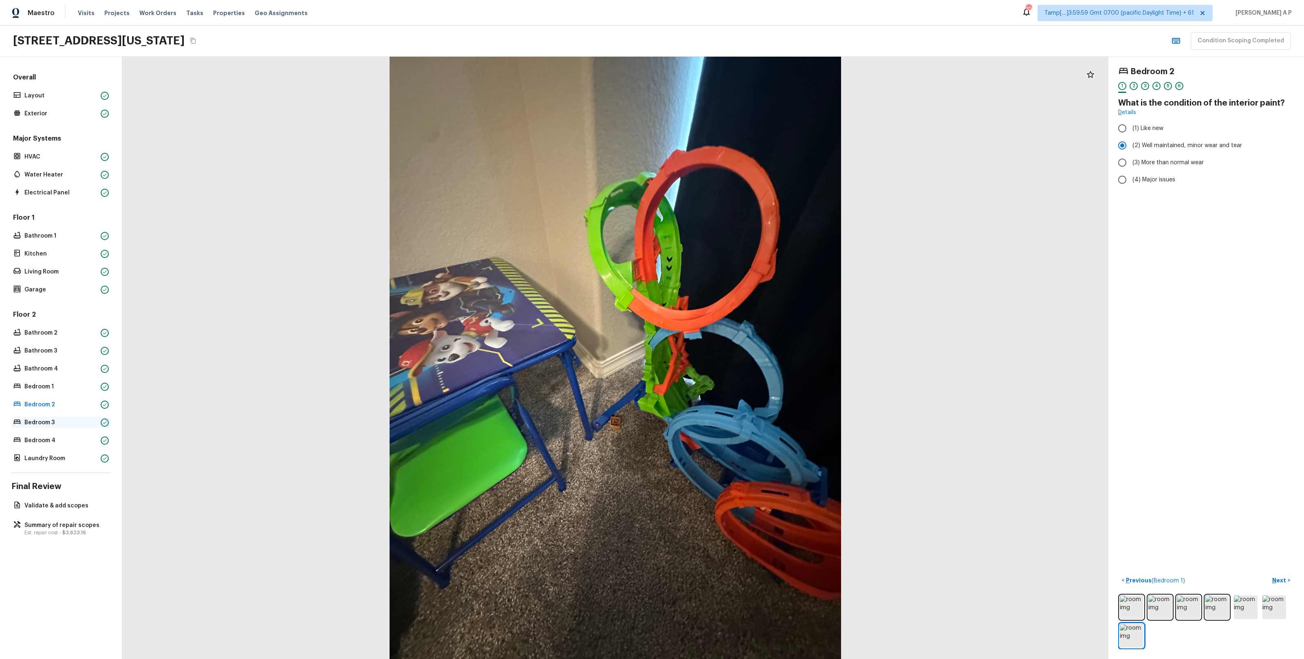
click at [78, 384] on div "Bedroom 3" at bounding box center [60, 422] width 99 height 11
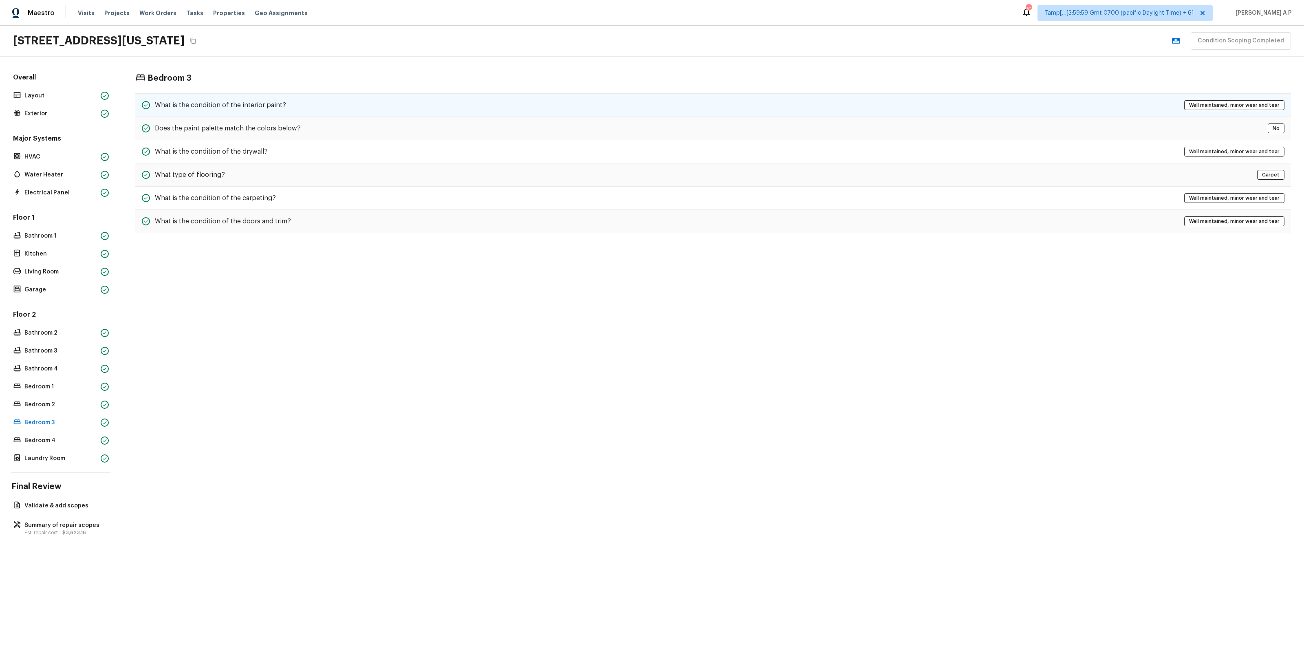
click at [322, 106] on div "What is the condition of the interior paint? Well maintained, minor wear and te…" at bounding box center [713, 105] width 1156 height 24
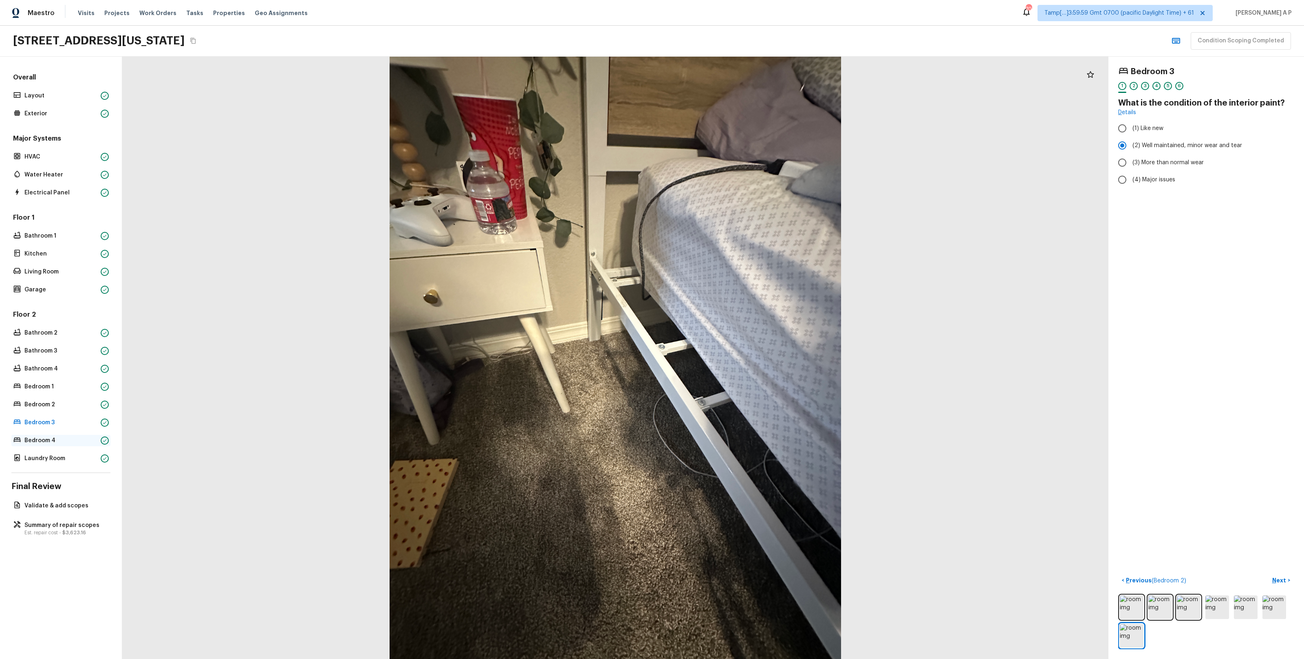
click at [80, 384] on div "Bedroom 4" at bounding box center [60, 440] width 99 height 11
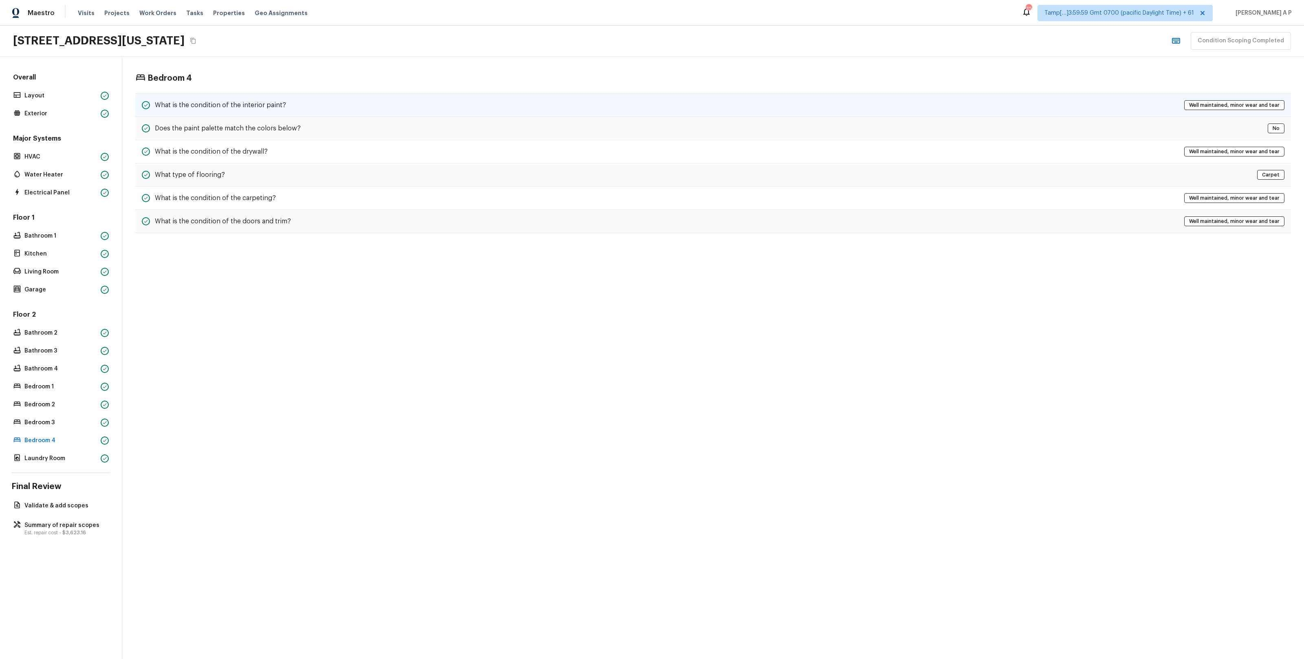
click at [350, 110] on div "What is the condition of the interior paint? Well maintained, minor wear and te…" at bounding box center [713, 105] width 1156 height 24
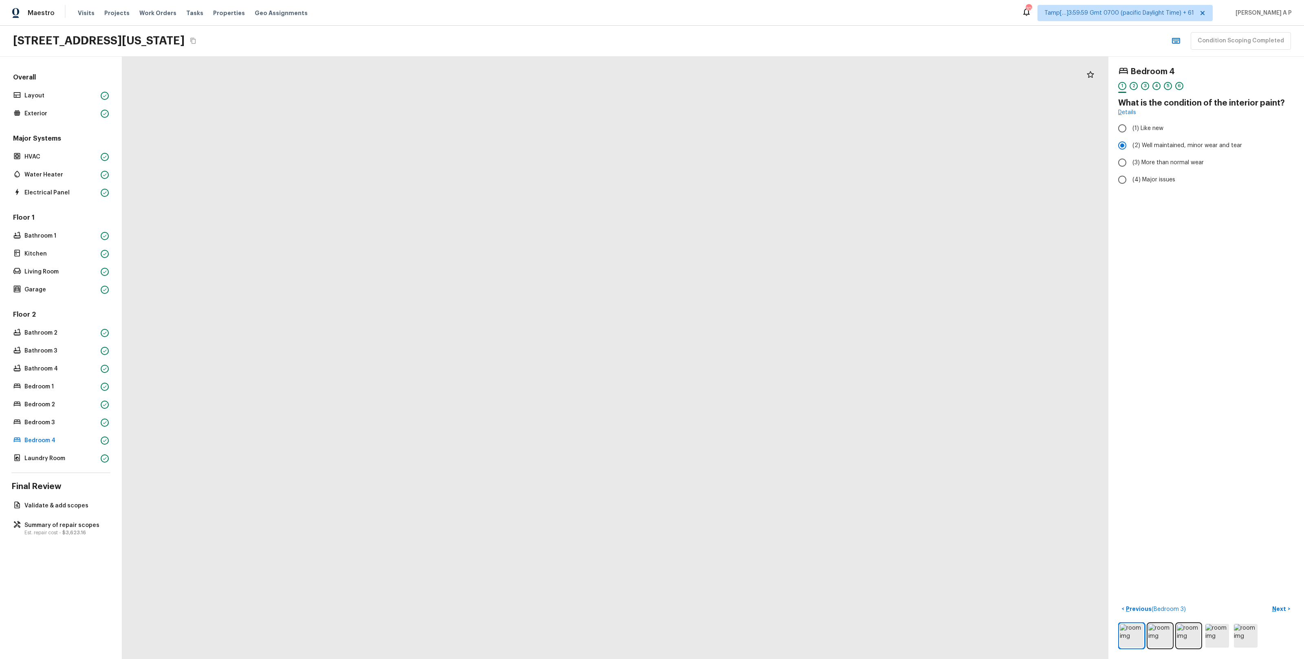
drag, startPoint x: 637, startPoint y: 320, endPoint x: 570, endPoint y: 433, distance: 131.1
click at [575, 384] on div at bounding box center [776, 104] width 3322 height 2028
drag, startPoint x: 585, startPoint y: 478, endPoint x: 592, endPoint y: 368, distance: 110.3
drag, startPoint x: 592, startPoint y: 368, endPoint x: 616, endPoint y: 349, distance: 30.4
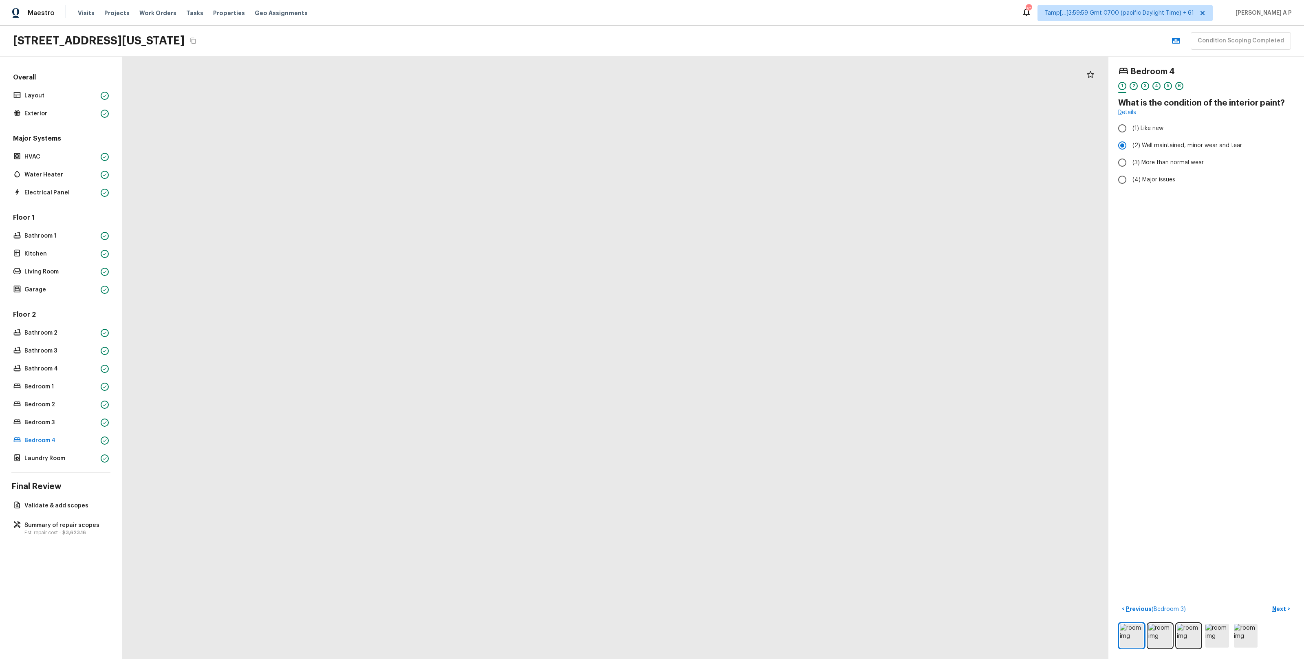
click at [616, 349] on div at bounding box center [147, 466] width 3322 height 2028
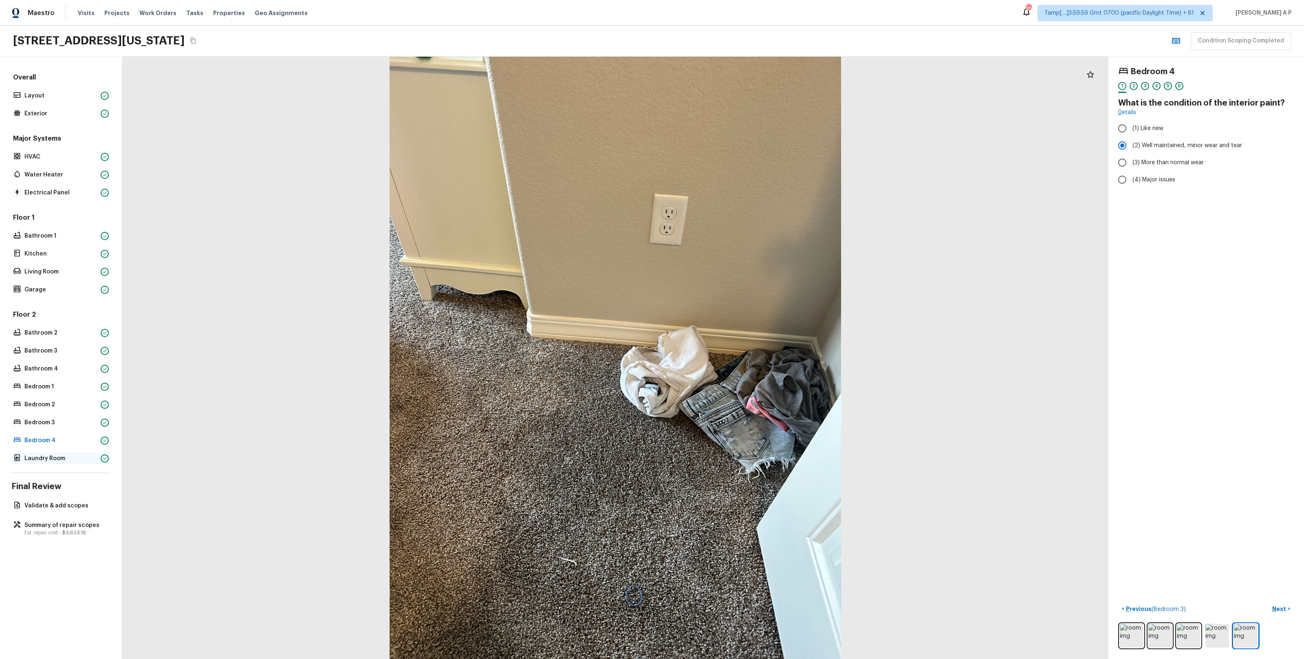
click at [54, 384] on div "Laundry Room" at bounding box center [60, 458] width 99 height 11
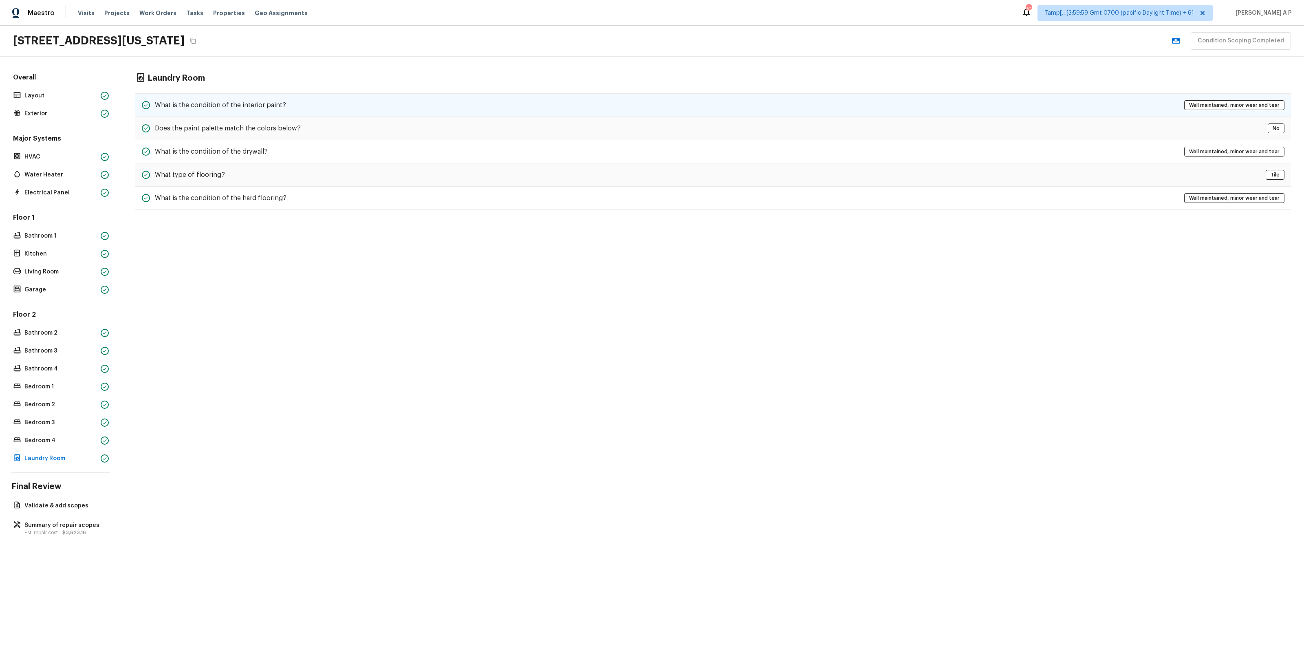
click at [298, 103] on div "What is the condition of the interior paint? Well maintained, minor wear and te…" at bounding box center [713, 105] width 1156 height 24
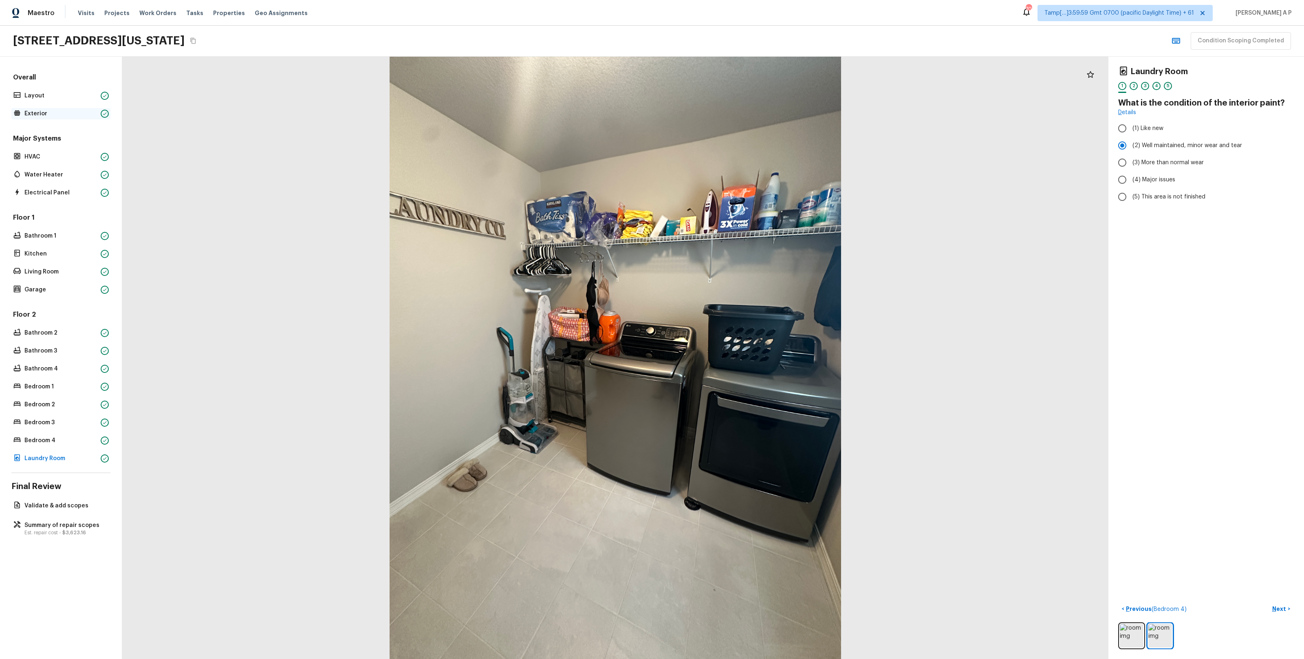
click at [86, 112] on p "Exterior" at bounding box center [60, 114] width 73 height 8
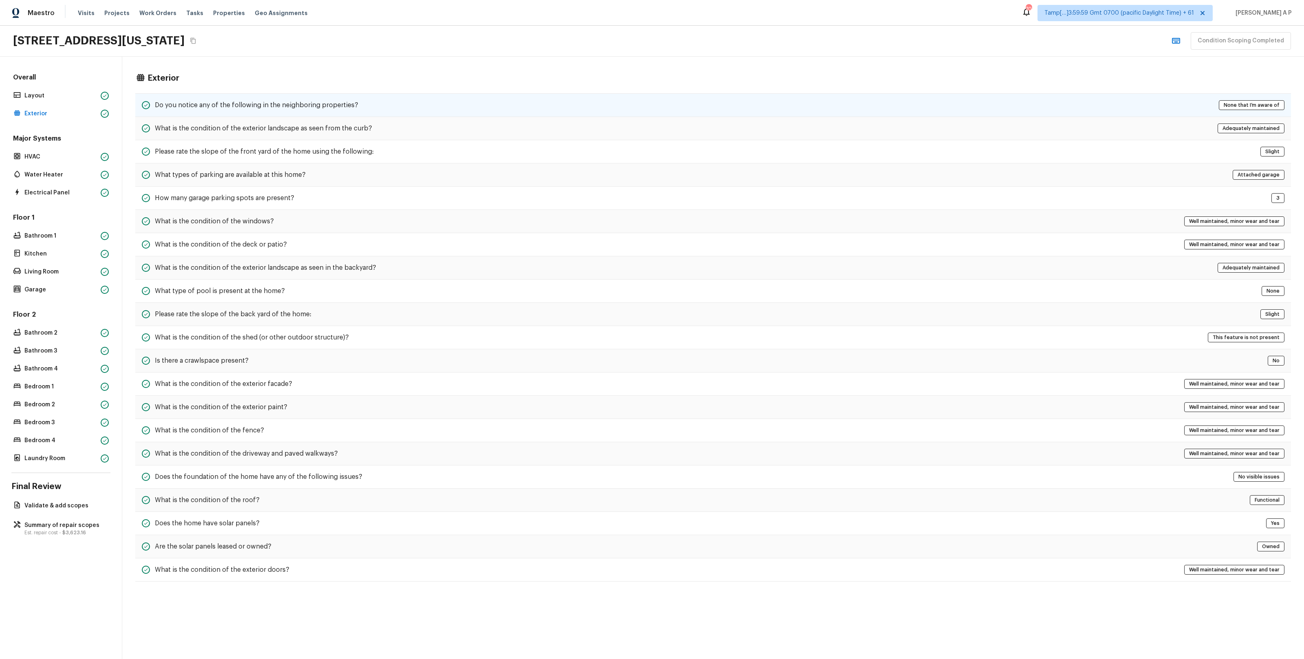
click at [208, 109] on h5 "Do you notice any of the following in the neighboring properties?" at bounding box center [256, 105] width 203 height 9
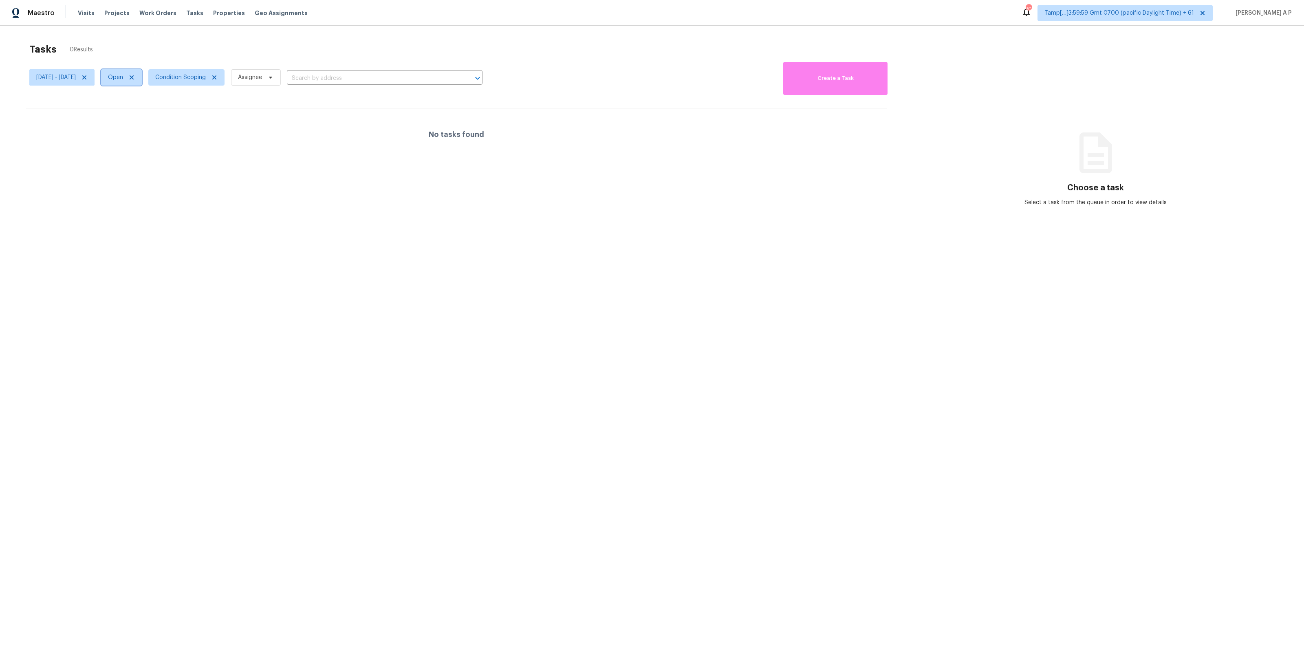
click at [123, 80] on span "Open" at bounding box center [115, 77] width 15 height 8
click at [150, 109] on label "Closed" at bounding box center [145, 112] width 29 height 8
click at [136, 109] on input "Closed" at bounding box center [133, 110] width 5 height 5
checkbox input "true"
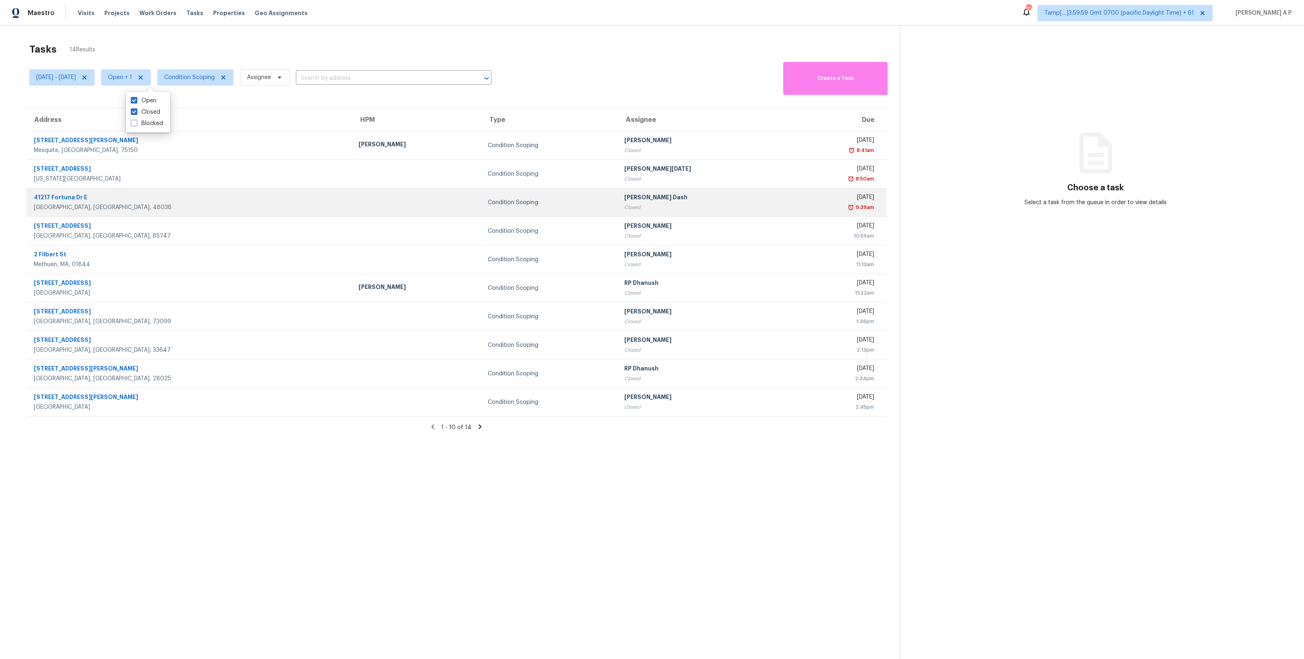
click at [259, 210] on td "41217 Fortuna Dr E Clinton Township, MI, 48038" at bounding box center [189, 202] width 326 height 29
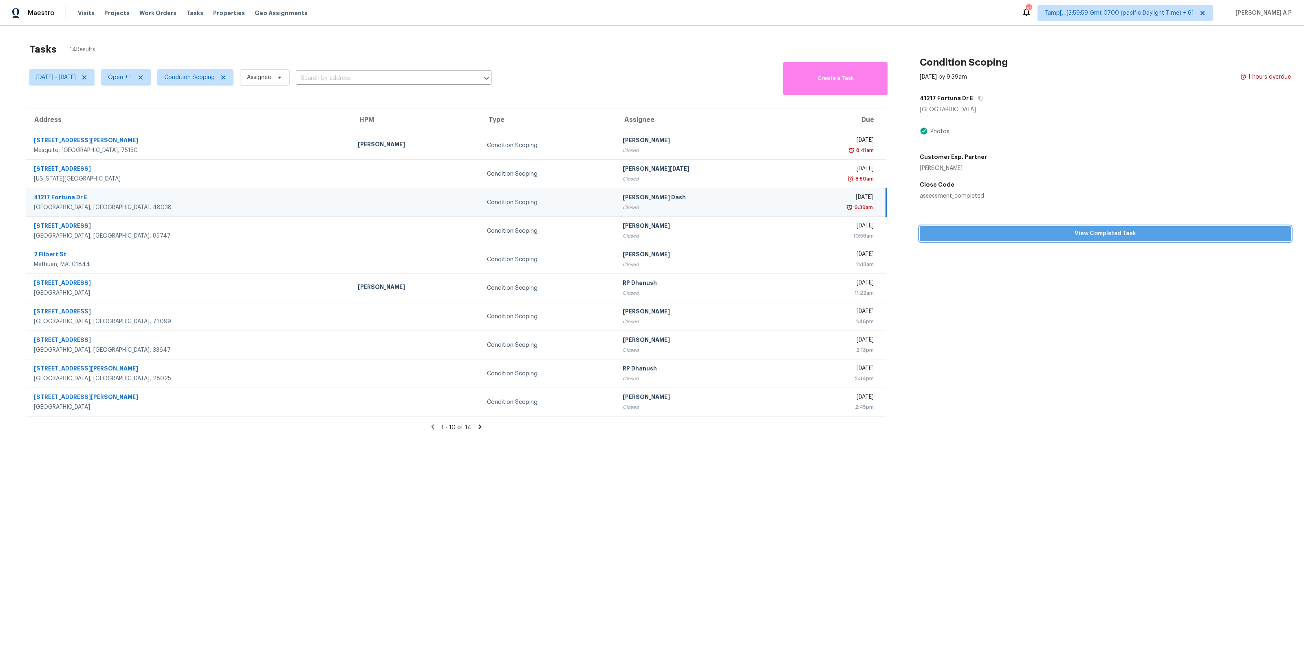
click at [733, 236] on span "View Completed Task" at bounding box center [1106, 234] width 358 height 10
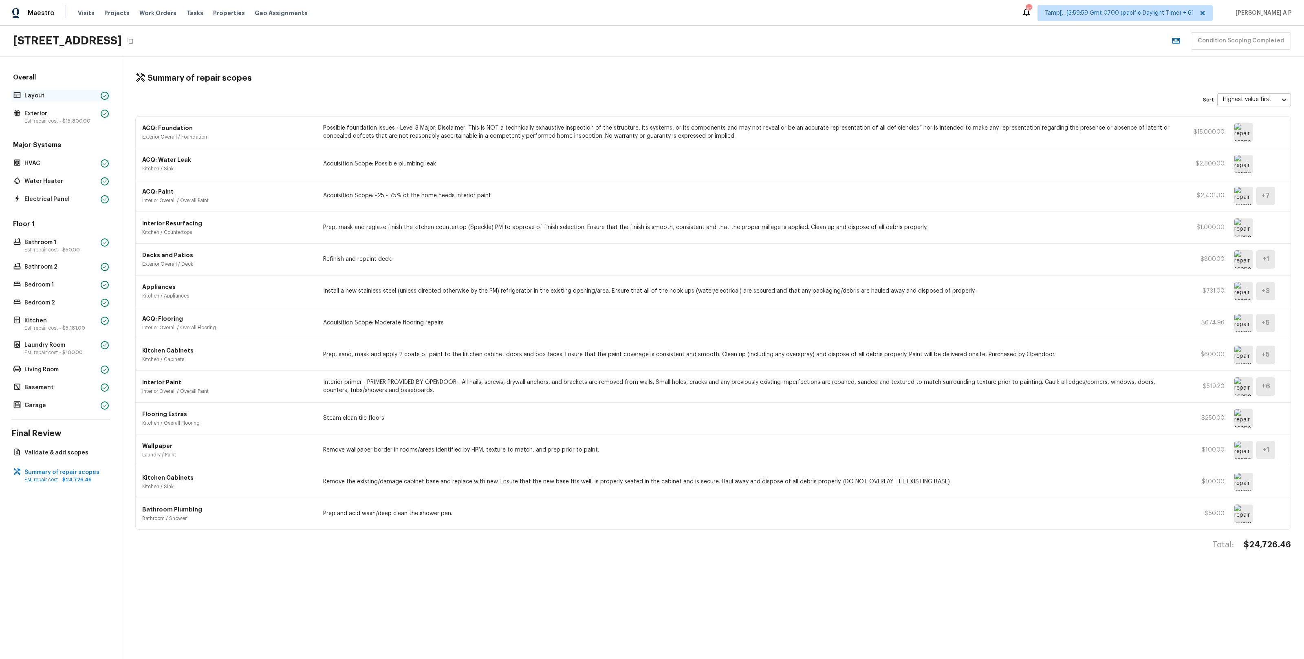
click at [88, 92] on p "Layout" at bounding box center [60, 96] width 73 height 8
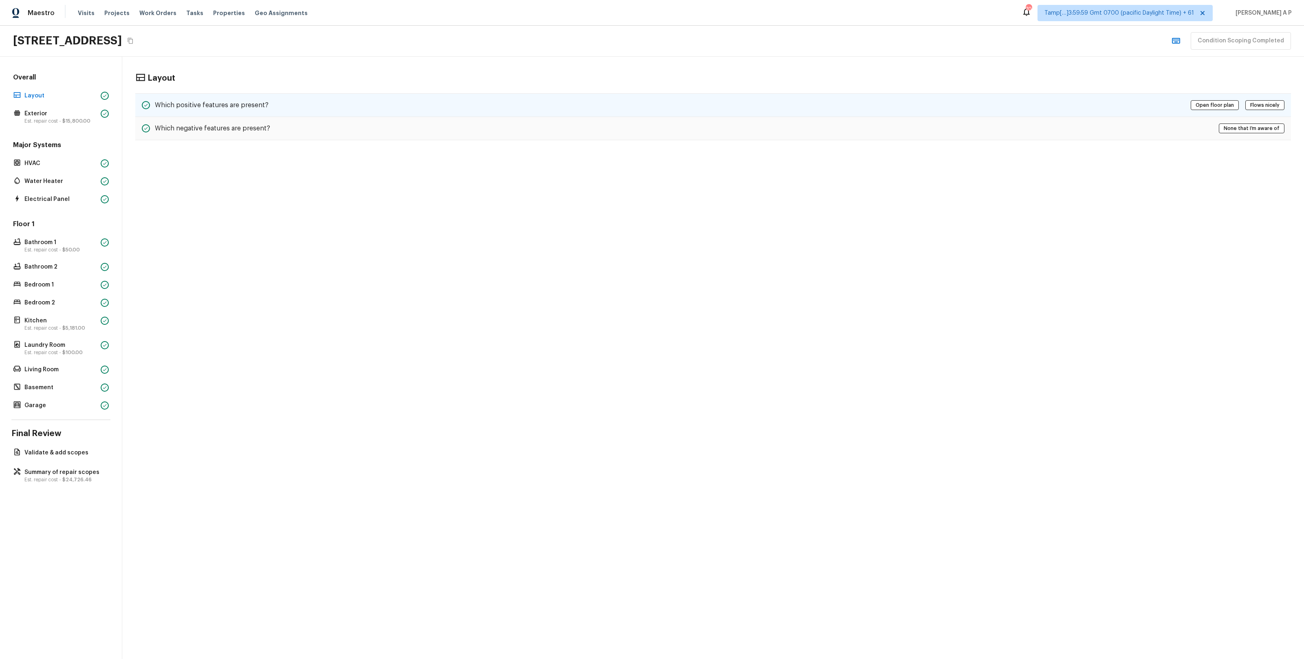
click at [195, 104] on h5 "Which positive features are present?" at bounding box center [212, 105] width 114 height 9
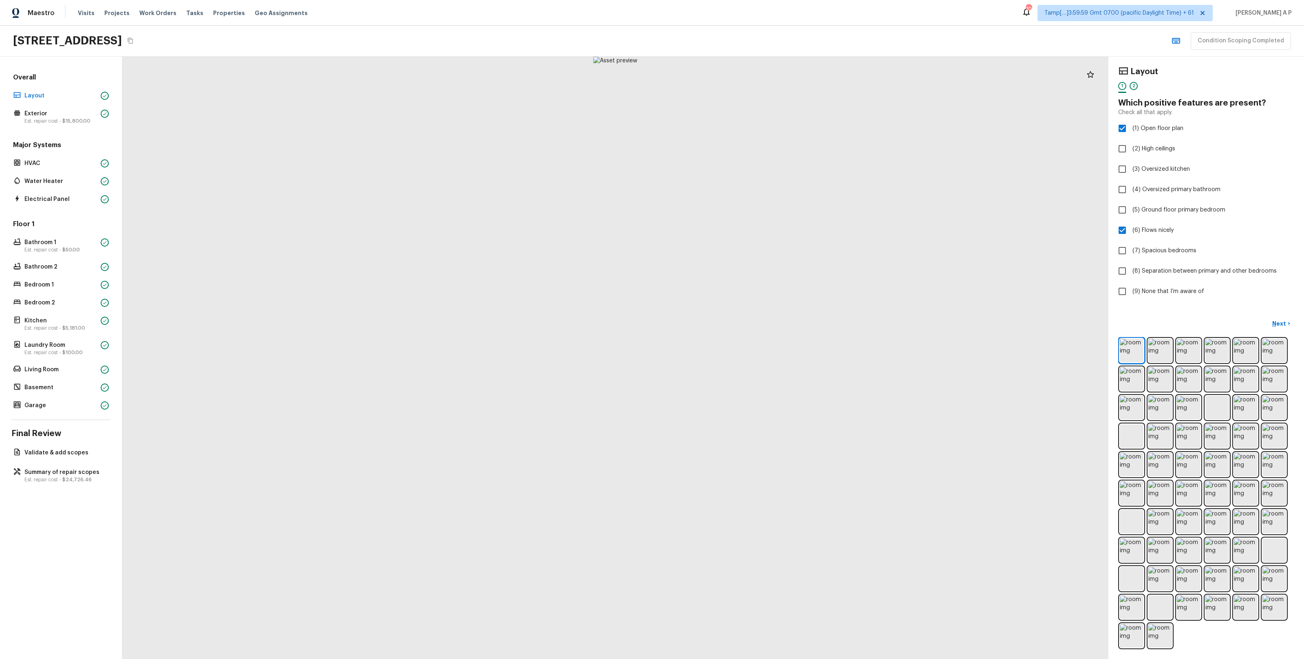
click at [195, 104] on div at bounding box center [615, 358] width 987 height 603
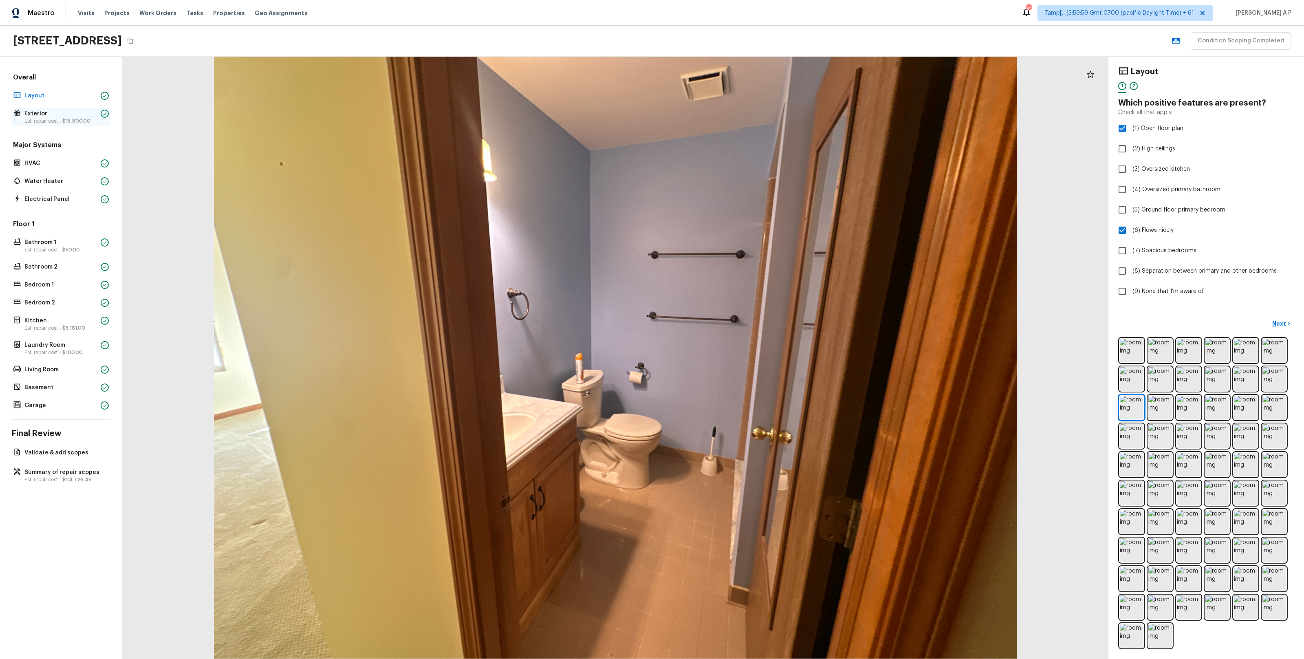
click at [79, 117] on p "Exterior" at bounding box center [60, 114] width 73 height 8
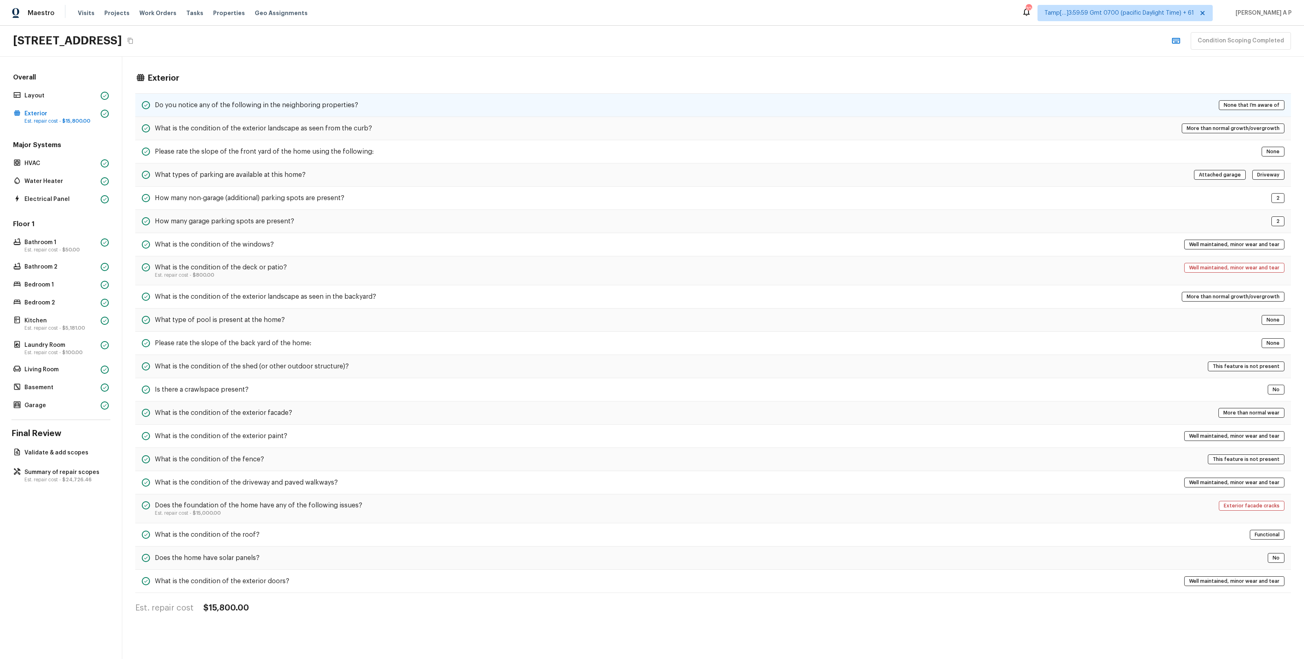
click at [192, 102] on h5 "Do you notice any of the following in the neighboring properties?" at bounding box center [256, 105] width 203 height 9
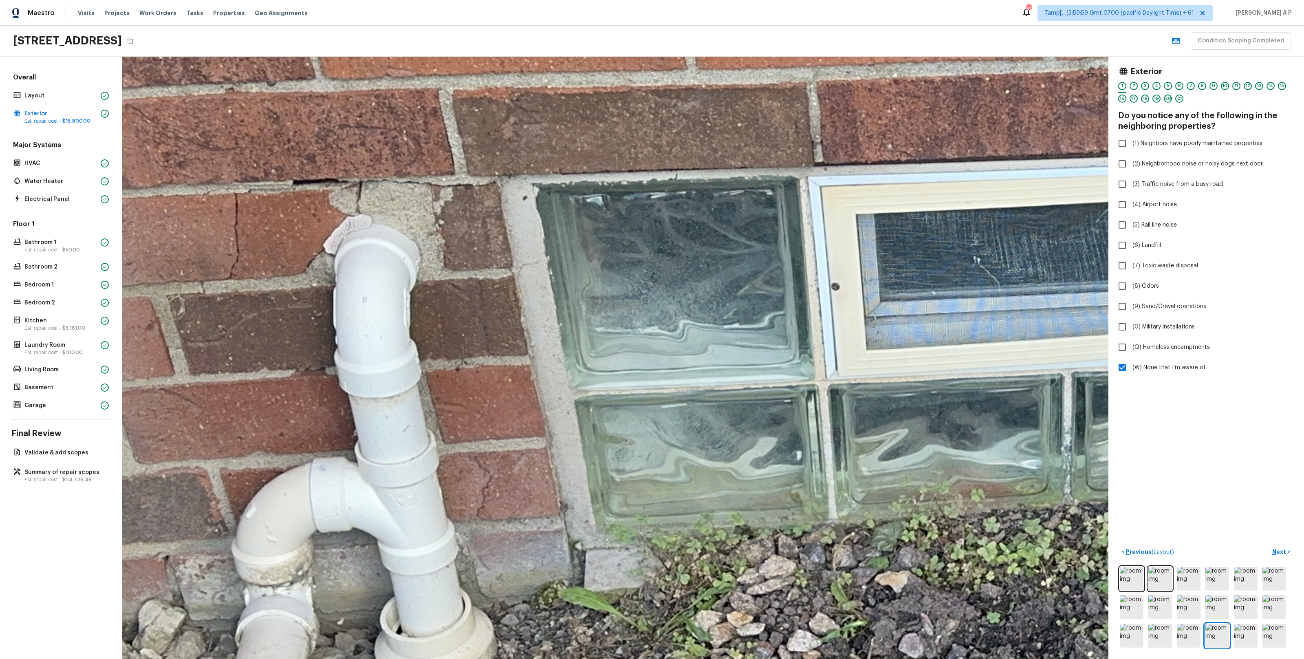
drag, startPoint x: 553, startPoint y: 219, endPoint x: 478, endPoint y: 225, distance: 75.3
click at [478, 225] on div at bounding box center [1143, 526] width 2538 height 1550
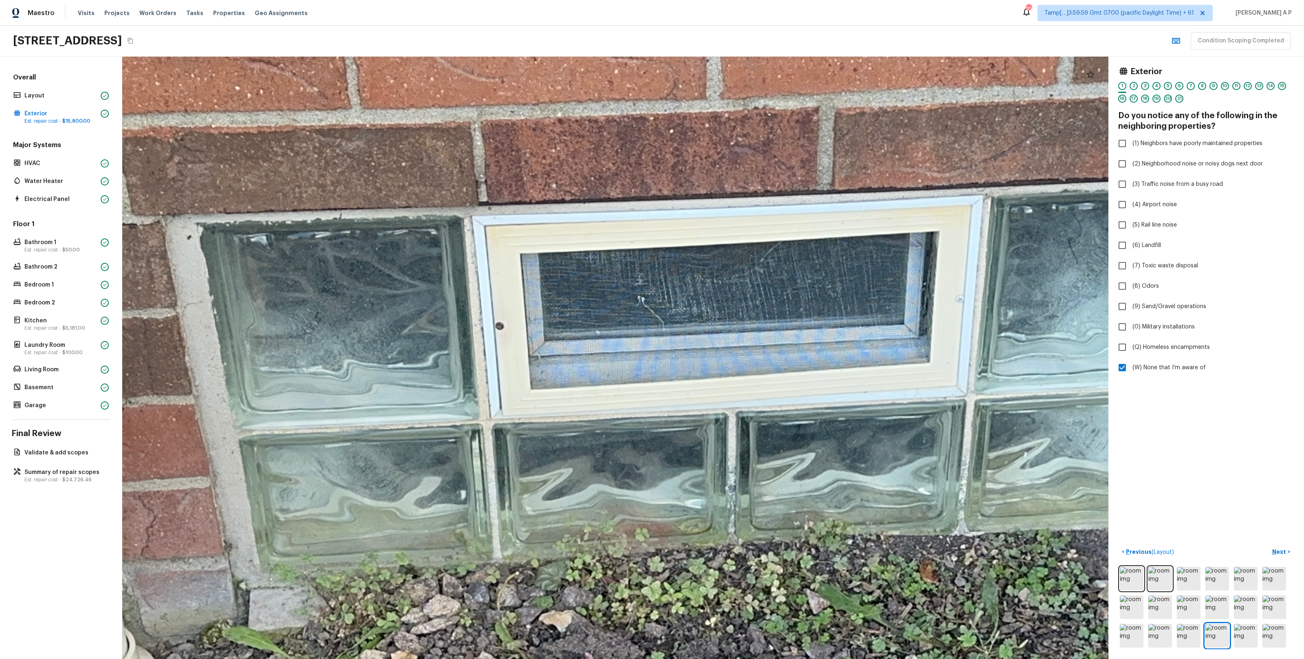
drag, startPoint x: 653, startPoint y: 192, endPoint x: 558, endPoint y: 192, distance: 94.2
click at [563, 192] on div at bounding box center [807, 566] width 2538 height 1550
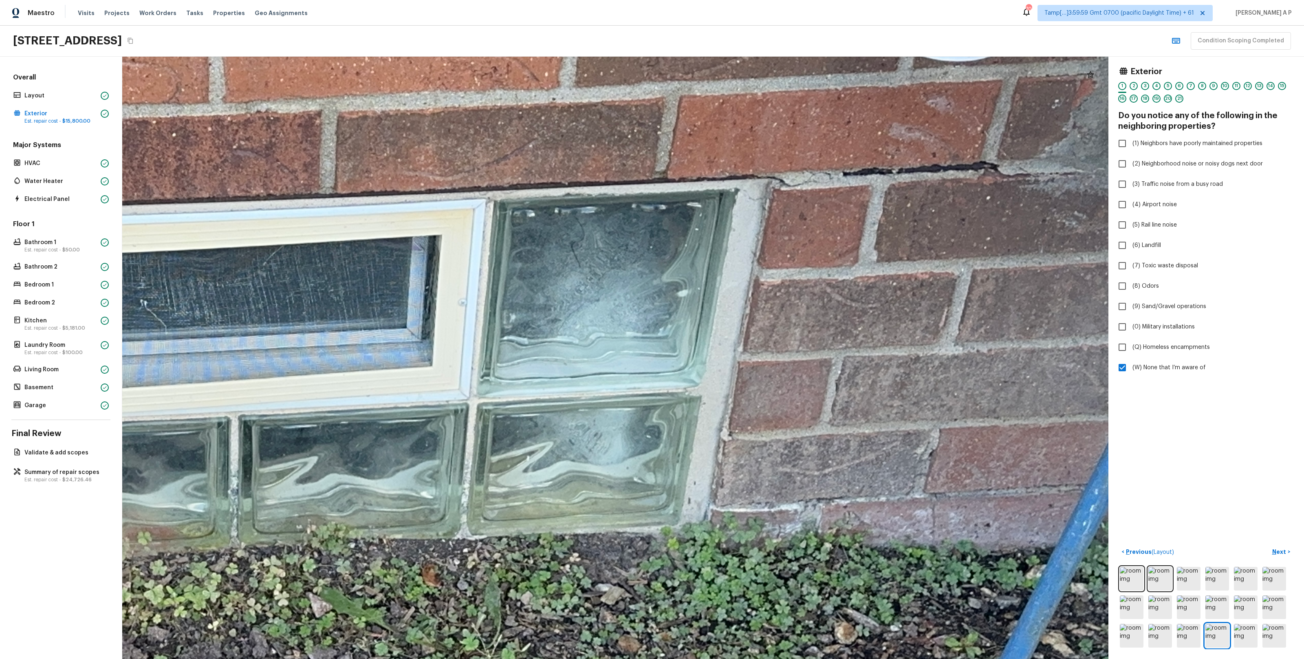
drag, startPoint x: 645, startPoint y: 180, endPoint x: 590, endPoint y: 188, distance: 55.7
click at [599, 188] on div at bounding box center [309, 570] width 2538 height 1550
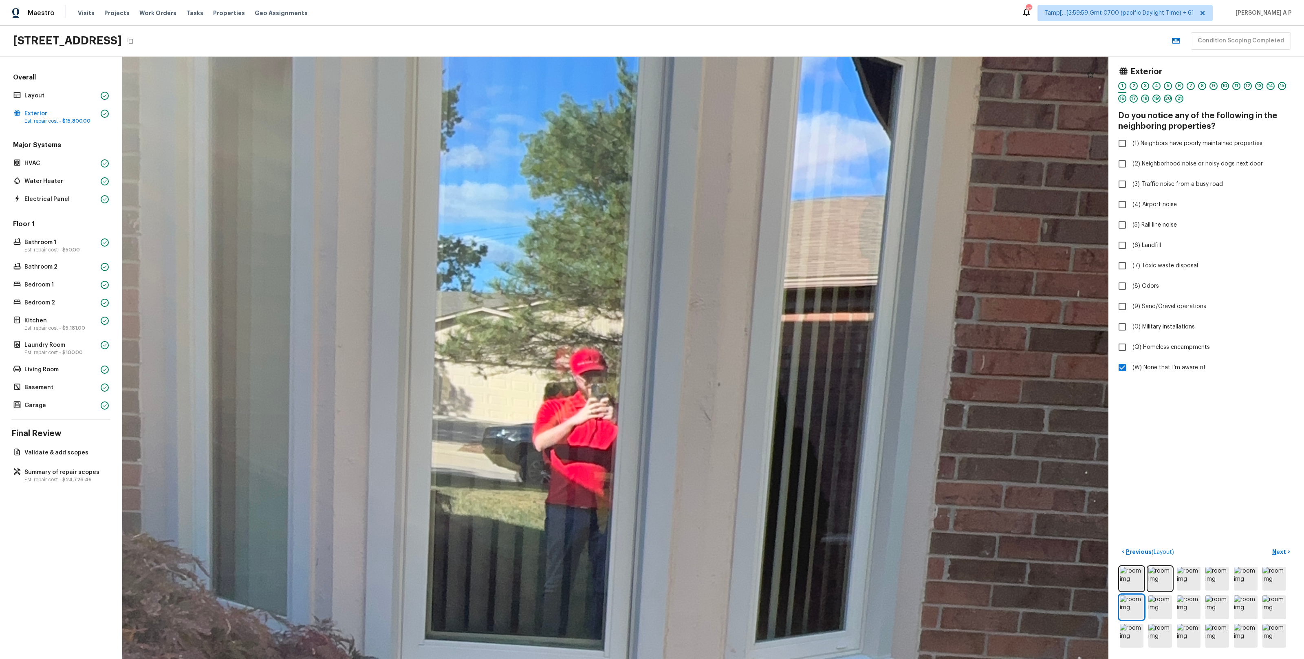
drag, startPoint x: 678, startPoint y: 274, endPoint x: 676, endPoint y: 400, distance: 126.4
click at [676, 384] on div at bounding box center [531, 518] width 2624 height 1602
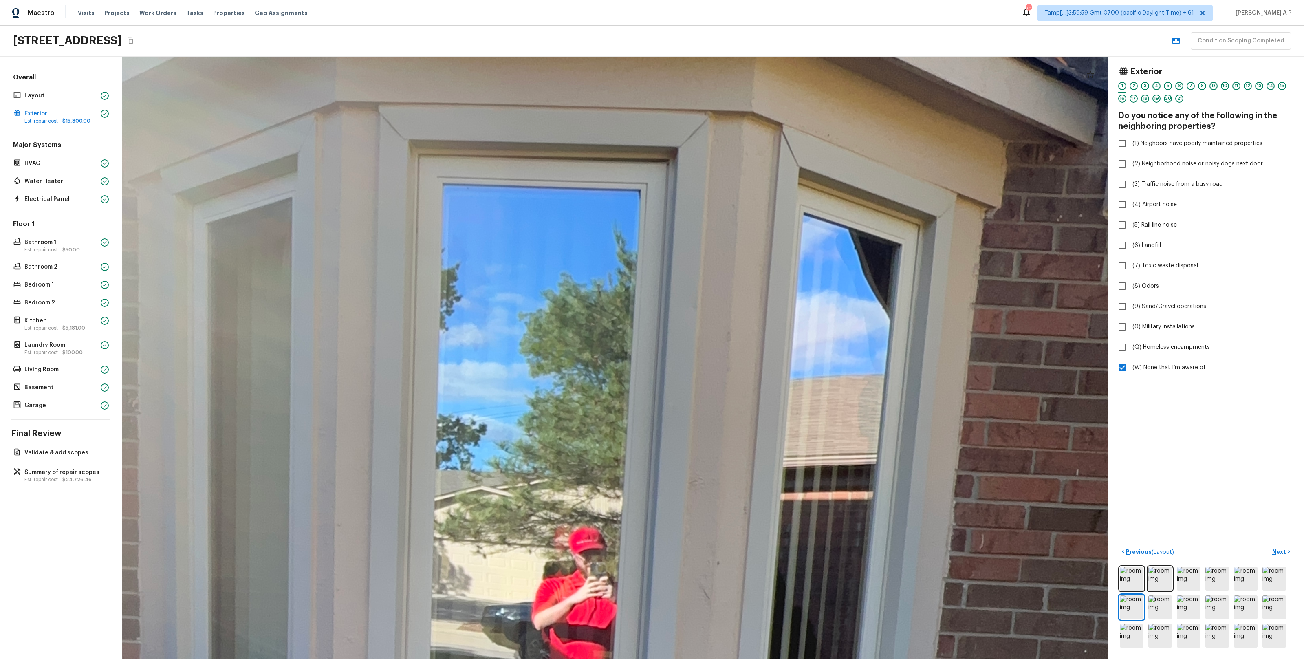
drag, startPoint x: 687, startPoint y: 329, endPoint x: 685, endPoint y: 385, distance: 56.3
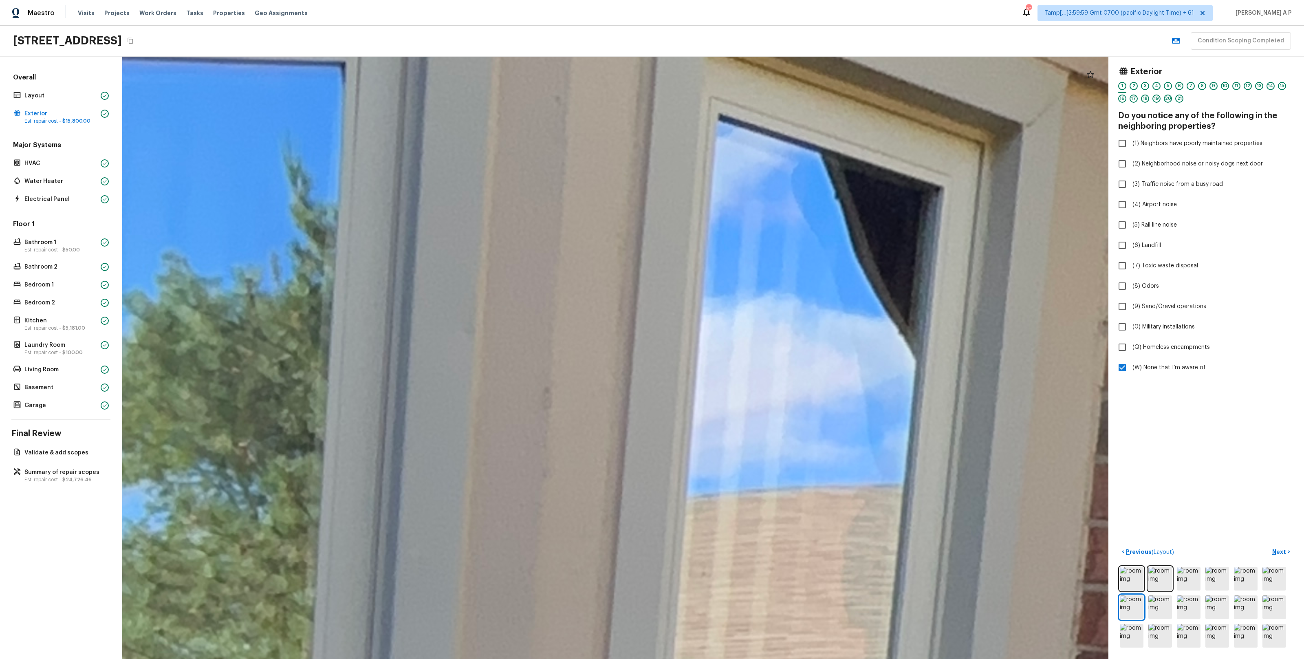
drag, startPoint x: 867, startPoint y: 262, endPoint x: 763, endPoint y: 264, distance: 104.8
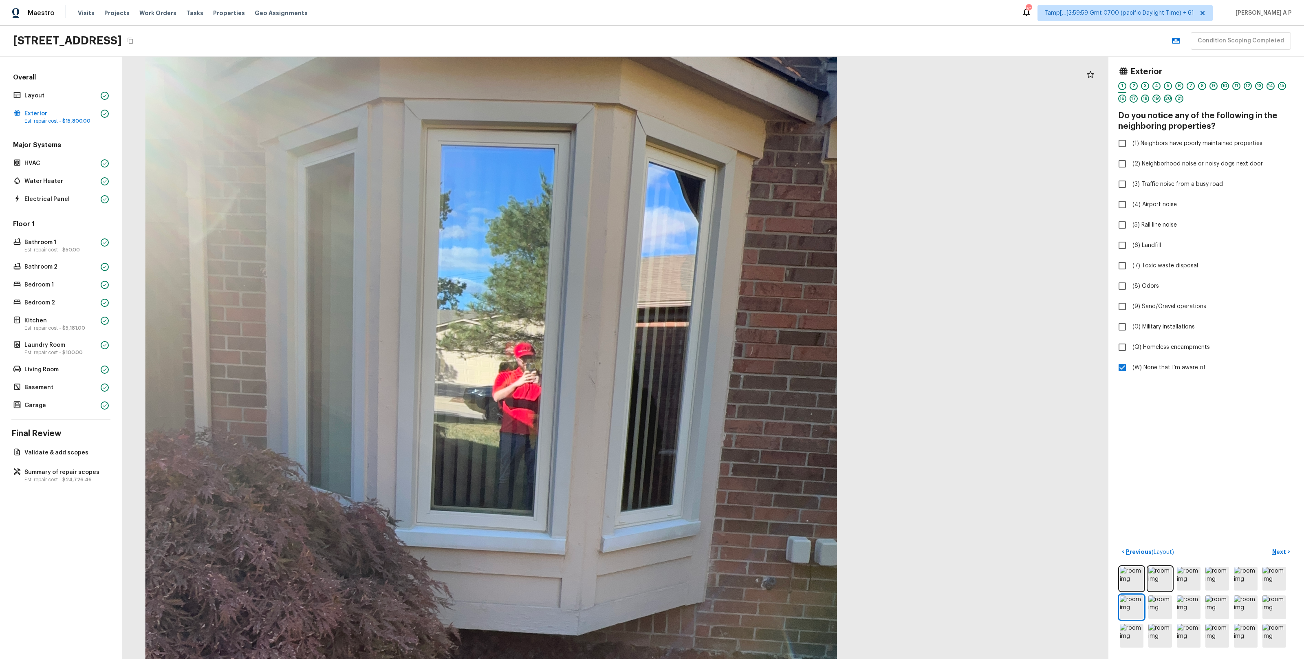
drag, startPoint x: 726, startPoint y: 212, endPoint x: 659, endPoint y: 217, distance: 67.1
click at [659, 217] on div at bounding box center [491, 440] width 1511 height 923
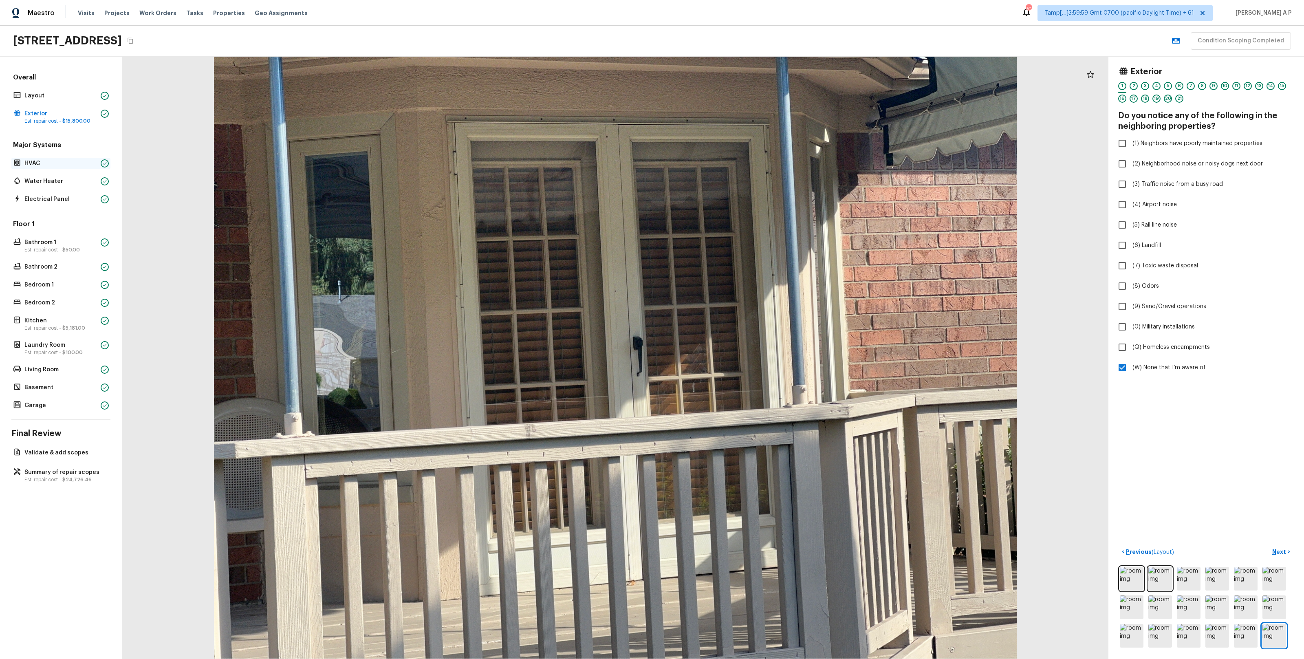
click at [54, 163] on p "HVAC" at bounding box center [60, 163] width 73 height 8
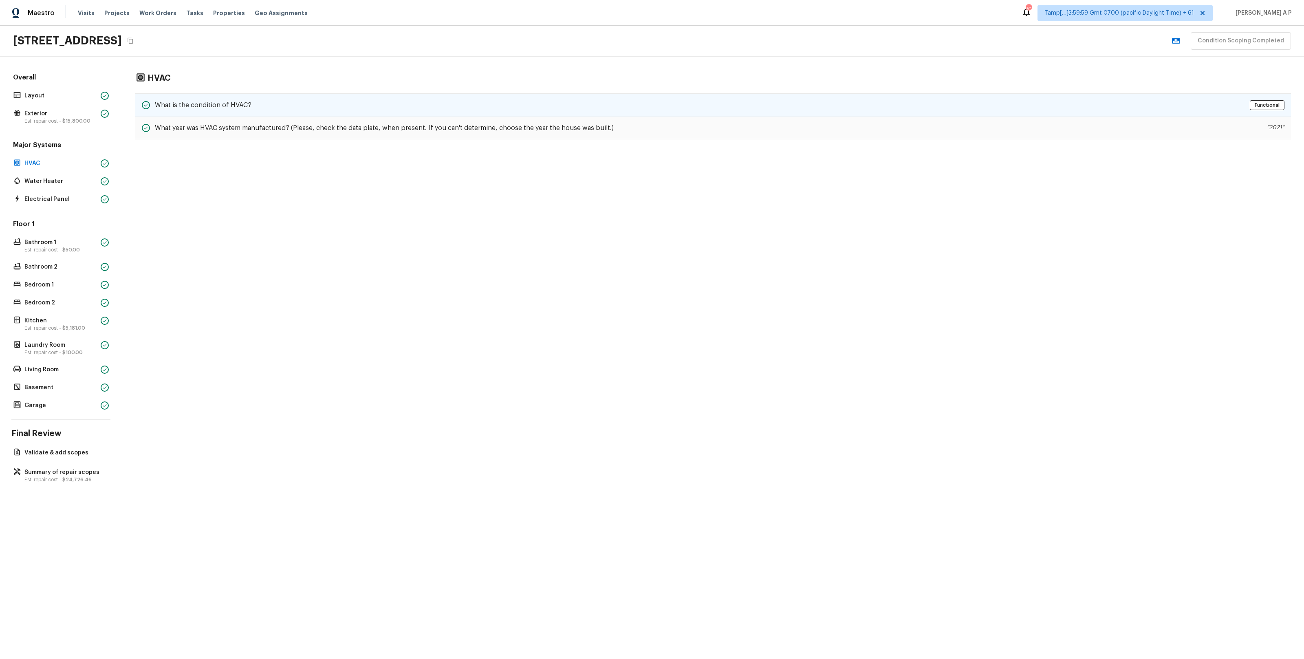
click at [211, 105] on h5 "What is the condition of HVAC?" at bounding box center [203, 105] width 97 height 9
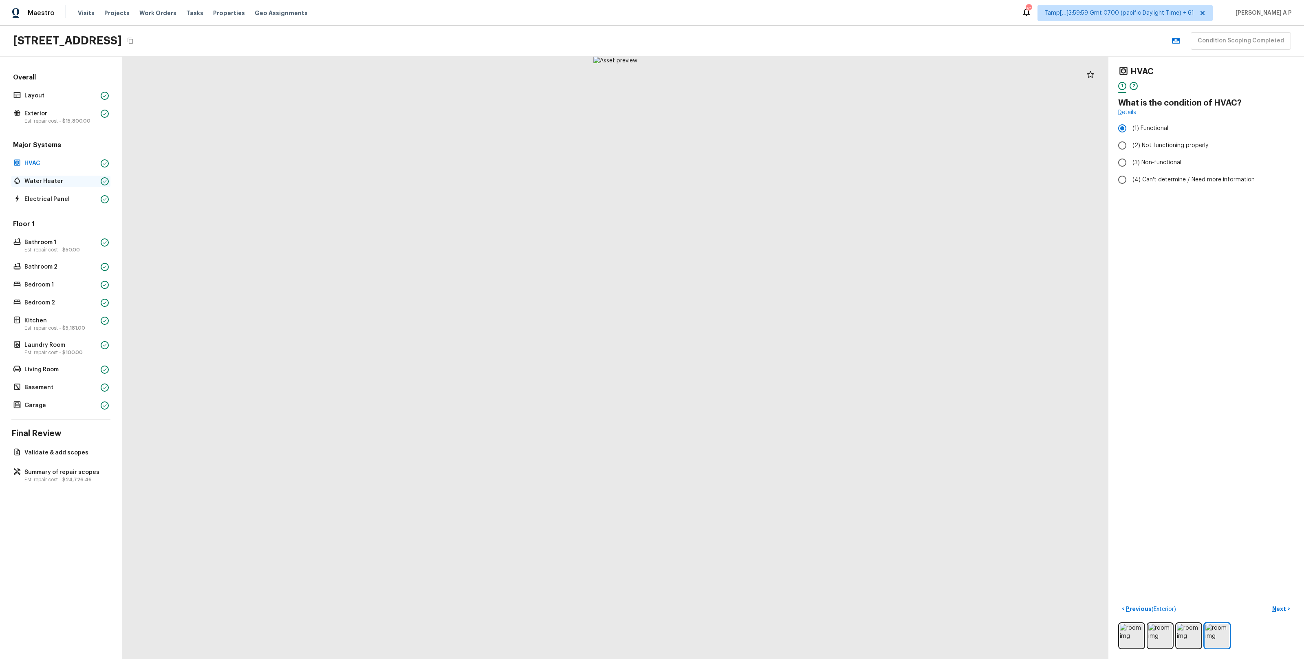
click at [84, 185] on p "Water Heater" at bounding box center [60, 181] width 73 height 8
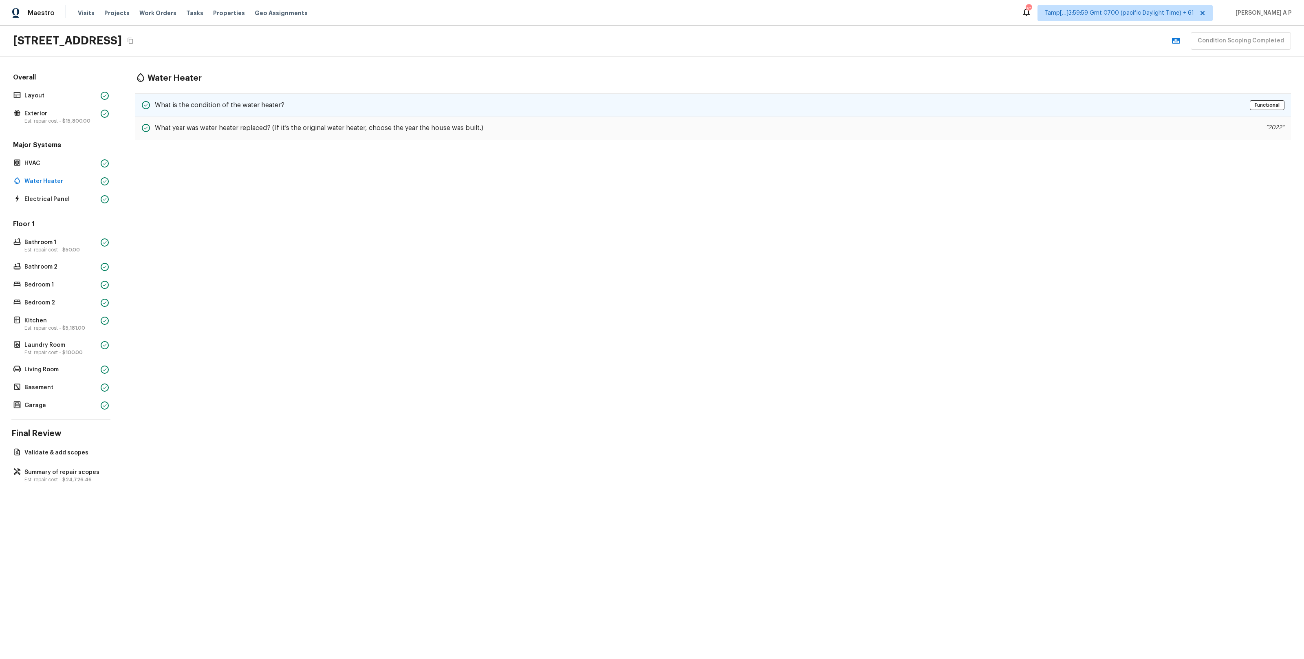
click at [238, 97] on div "What is the condition of the water heater? Functional" at bounding box center [713, 105] width 1156 height 24
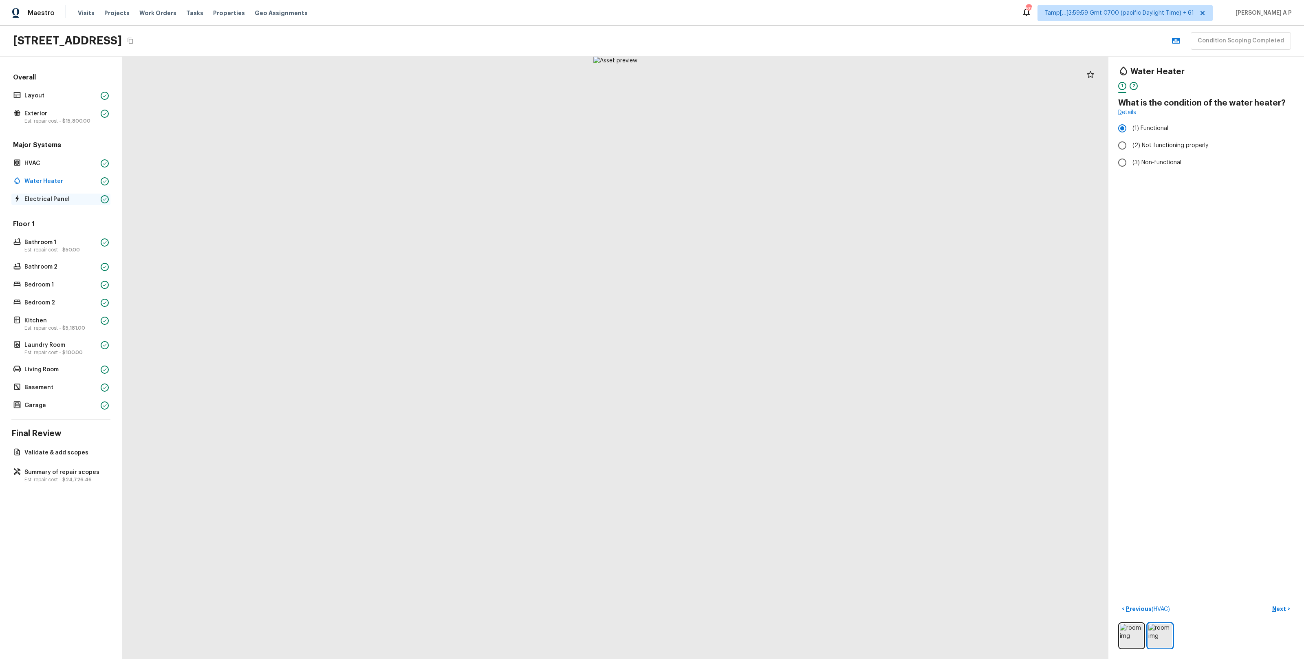
click at [55, 194] on div "Electrical Panel" at bounding box center [60, 199] width 99 height 11
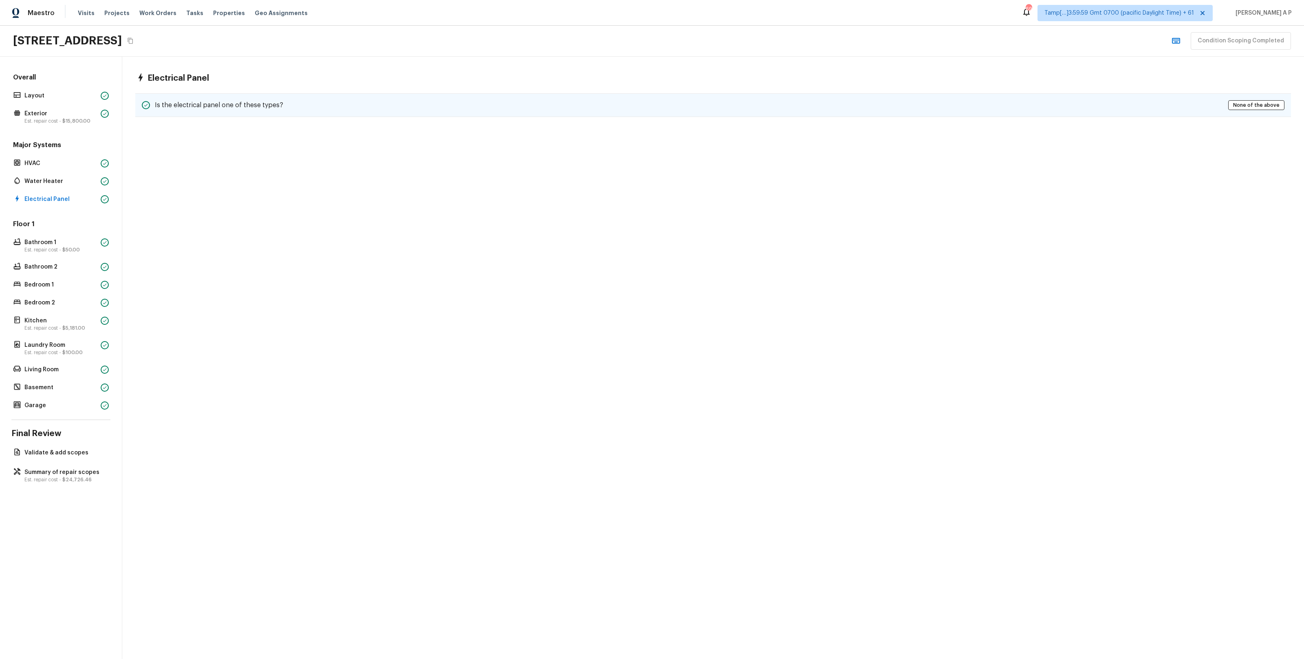
click at [235, 102] on h5 "Is the electrical panel one of these types?" at bounding box center [219, 105] width 128 height 9
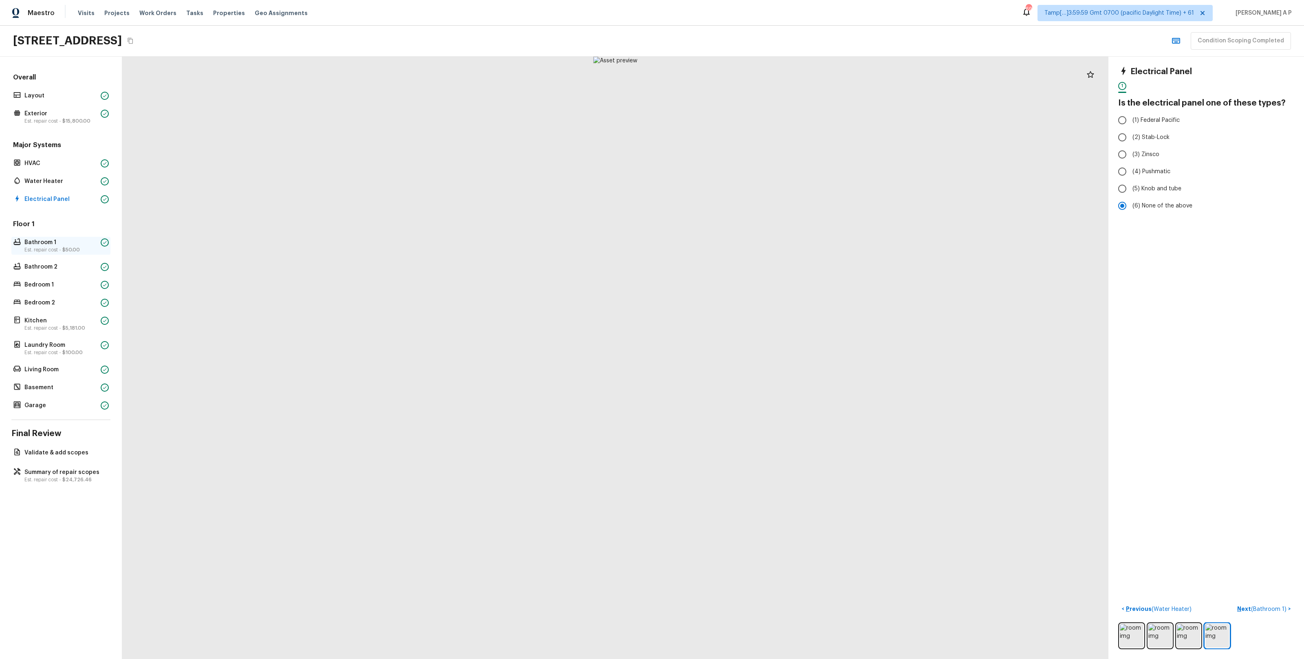
click at [62, 241] on p "Bathroom 1" at bounding box center [60, 242] width 73 height 8
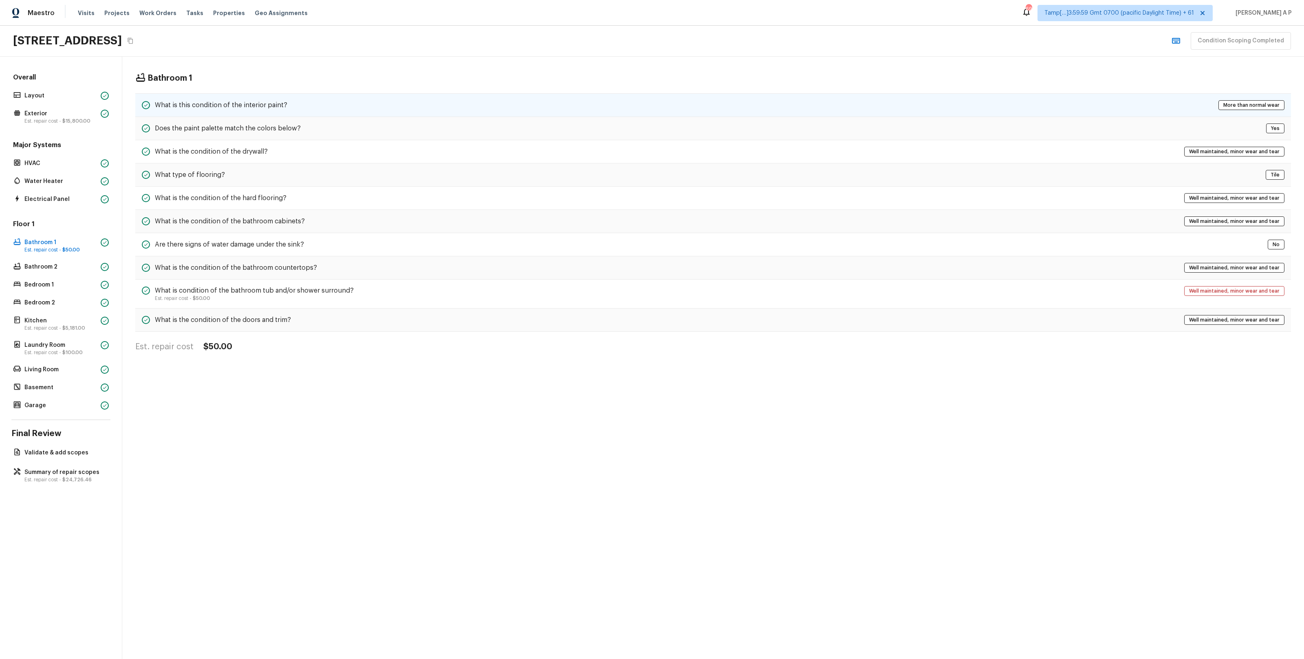
click at [207, 101] on h5 "What is this condition of the interior paint?" at bounding box center [221, 105] width 132 height 9
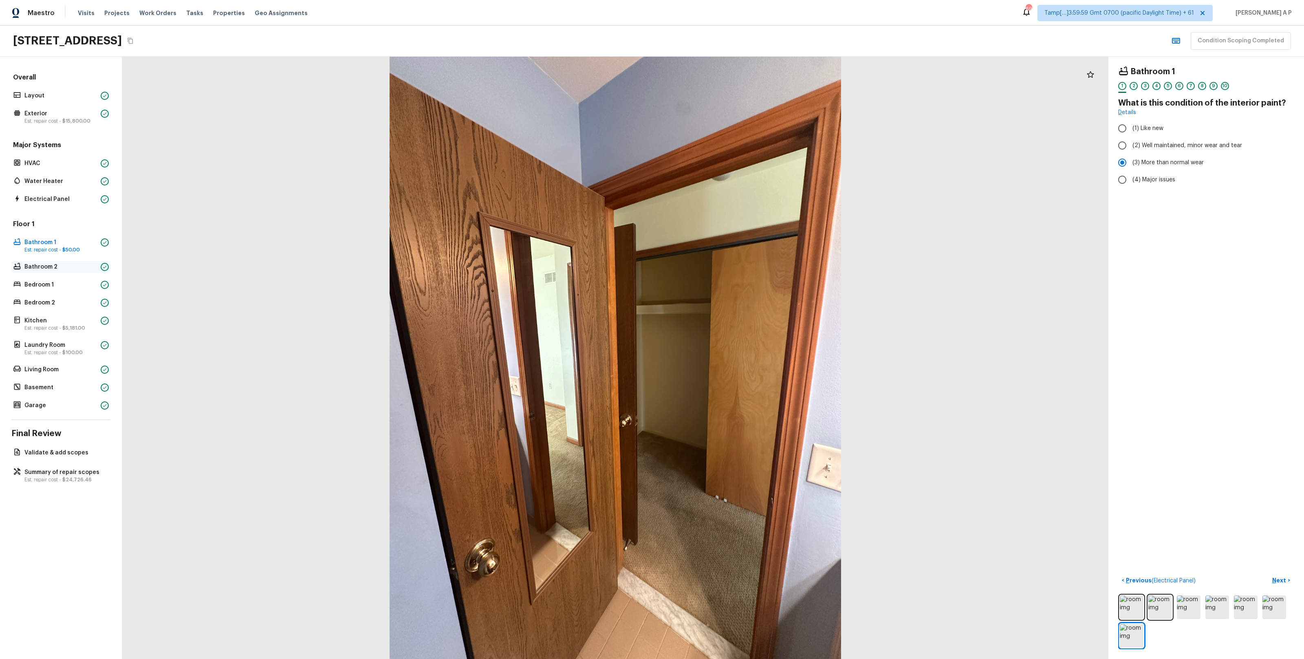
click at [68, 265] on p "Bathroom 2" at bounding box center [60, 267] width 73 height 8
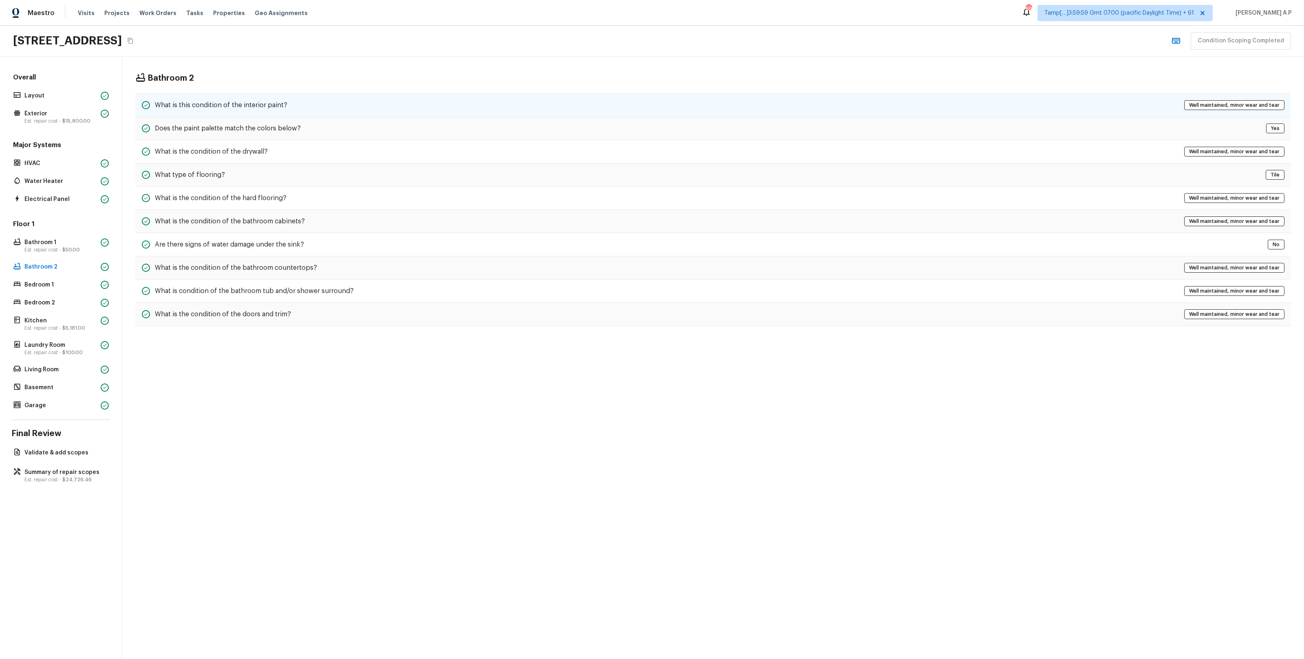
click at [330, 103] on div "What is this condition of the interior paint? Well maintained, minor wear and t…" at bounding box center [713, 105] width 1156 height 24
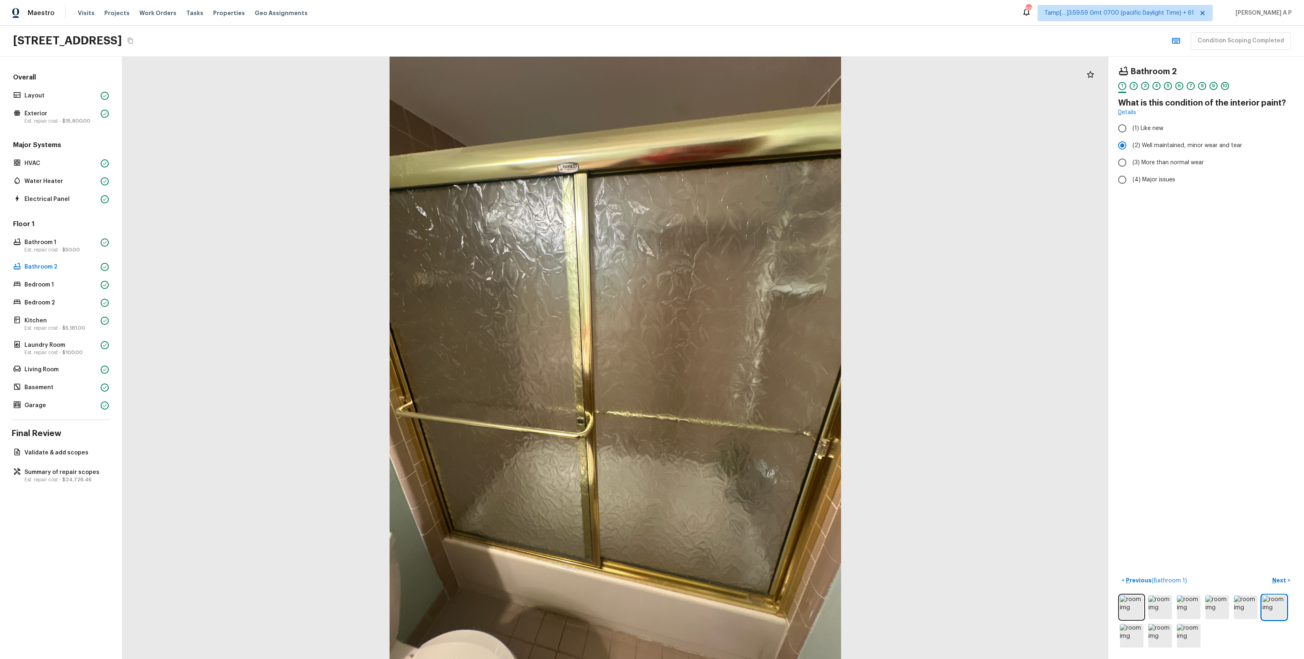
click at [733, 90] on div "5" at bounding box center [1168, 88] width 8 height 13
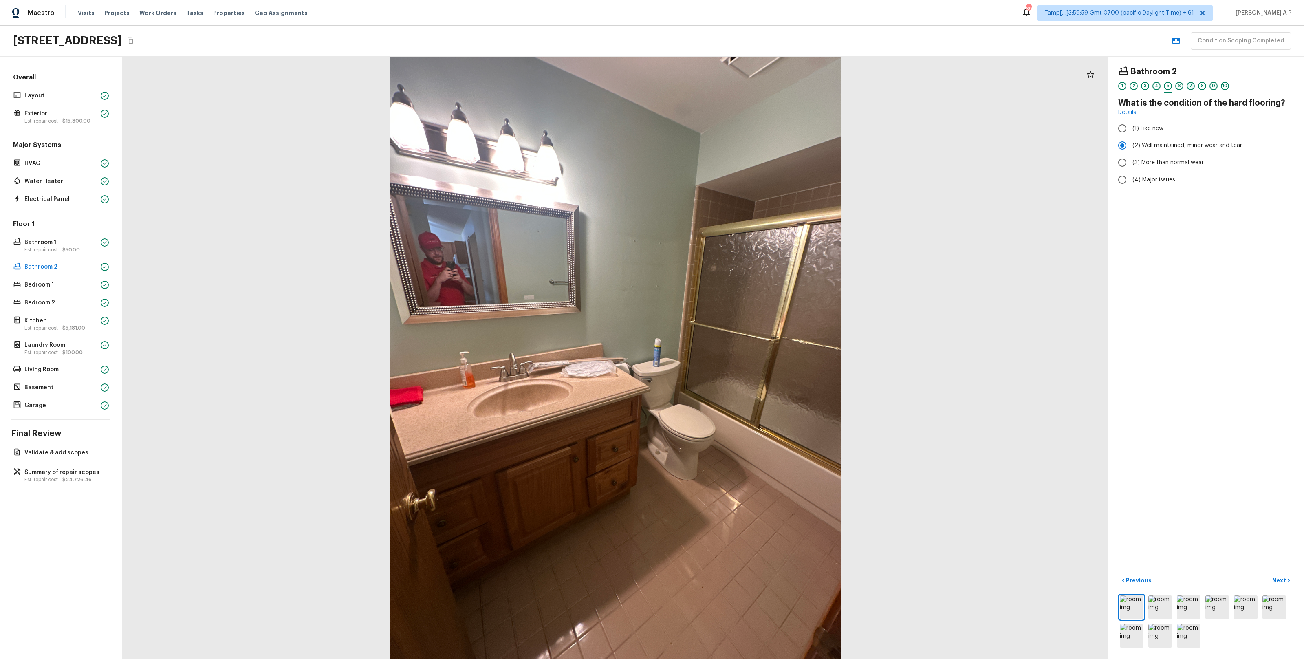
click at [733, 88] on div "7" at bounding box center [1191, 86] width 8 height 8
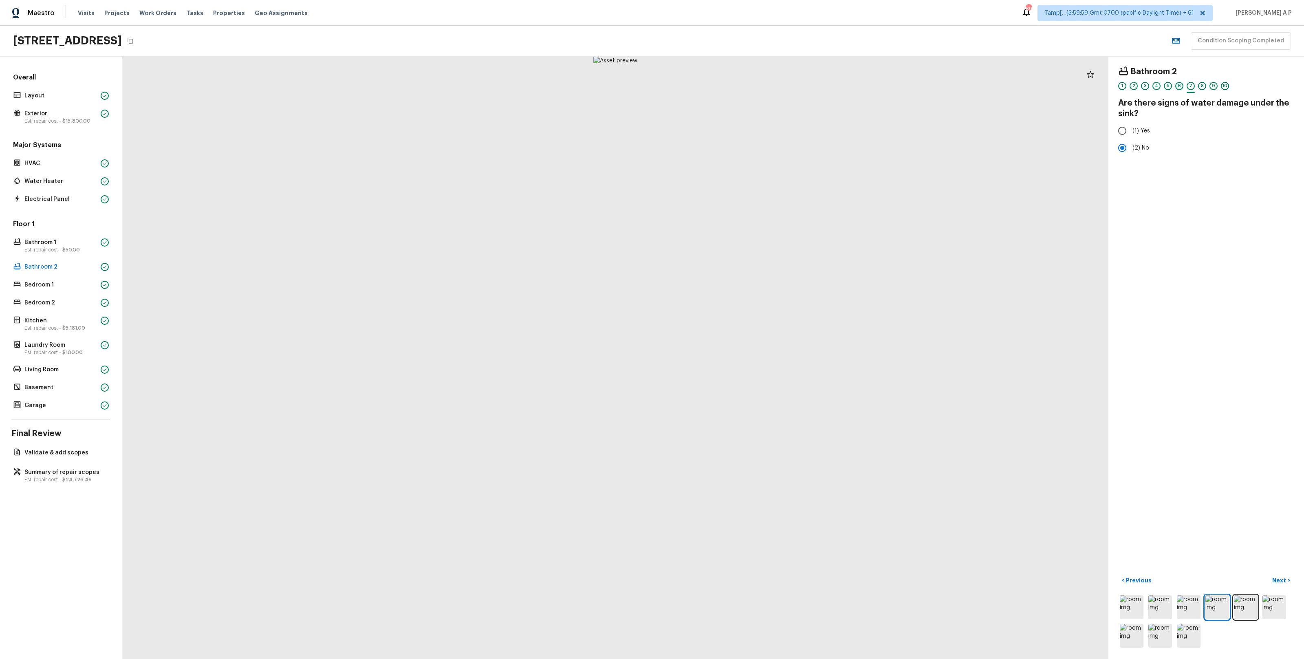
click at [733, 85] on div "6" at bounding box center [1180, 86] width 8 height 8
click at [733, 86] on div "7" at bounding box center [1191, 86] width 8 height 8
click at [79, 289] on div "Bedroom 1" at bounding box center [60, 284] width 99 height 11
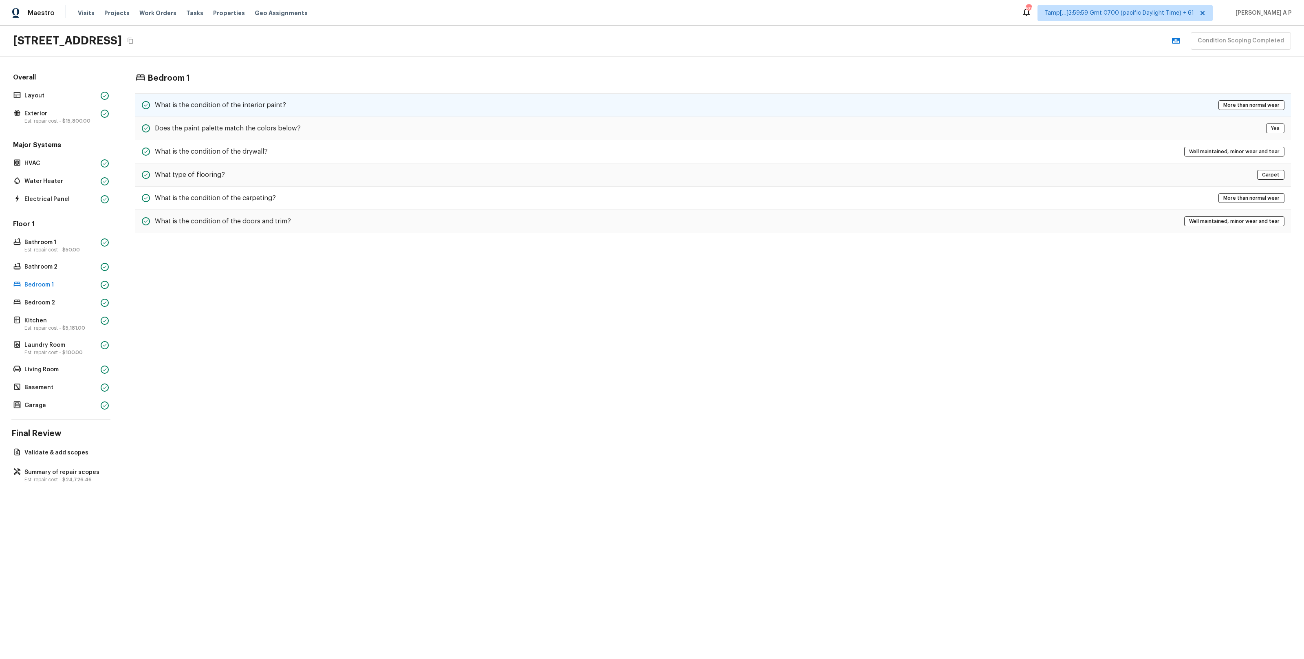
click at [280, 106] on h5 "What is the condition of the interior paint?" at bounding box center [220, 105] width 131 height 9
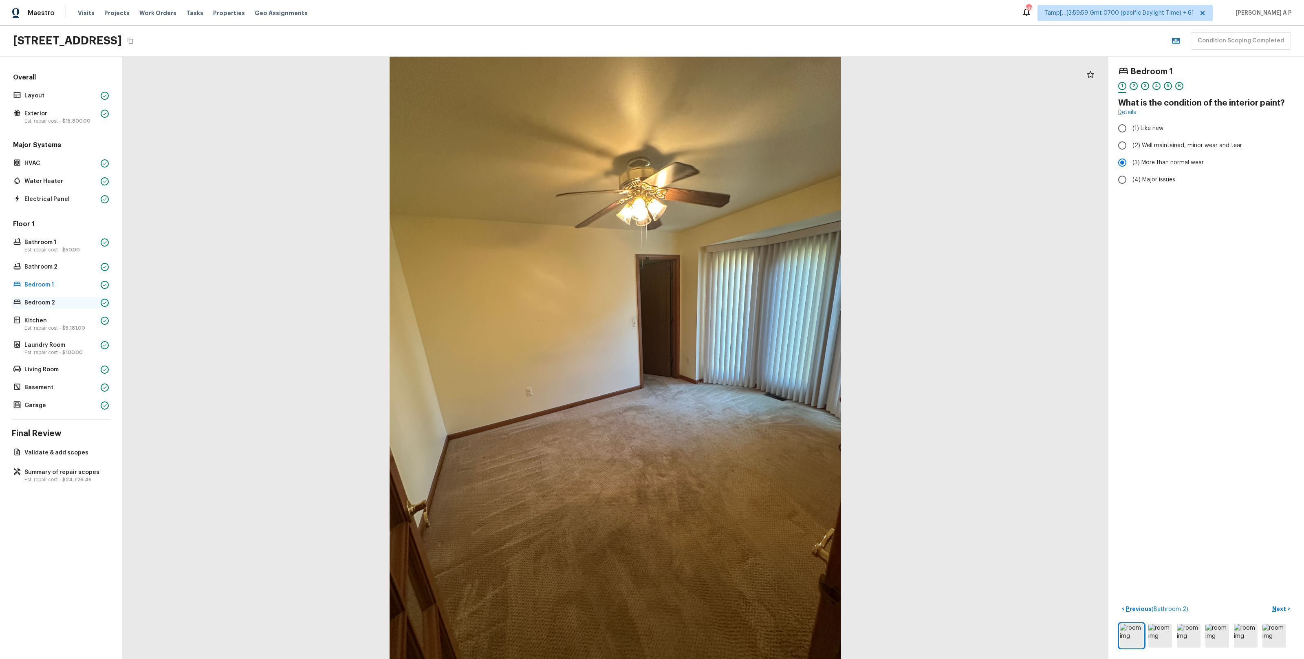
click at [64, 299] on p "Bedroom 2" at bounding box center [60, 303] width 73 height 8
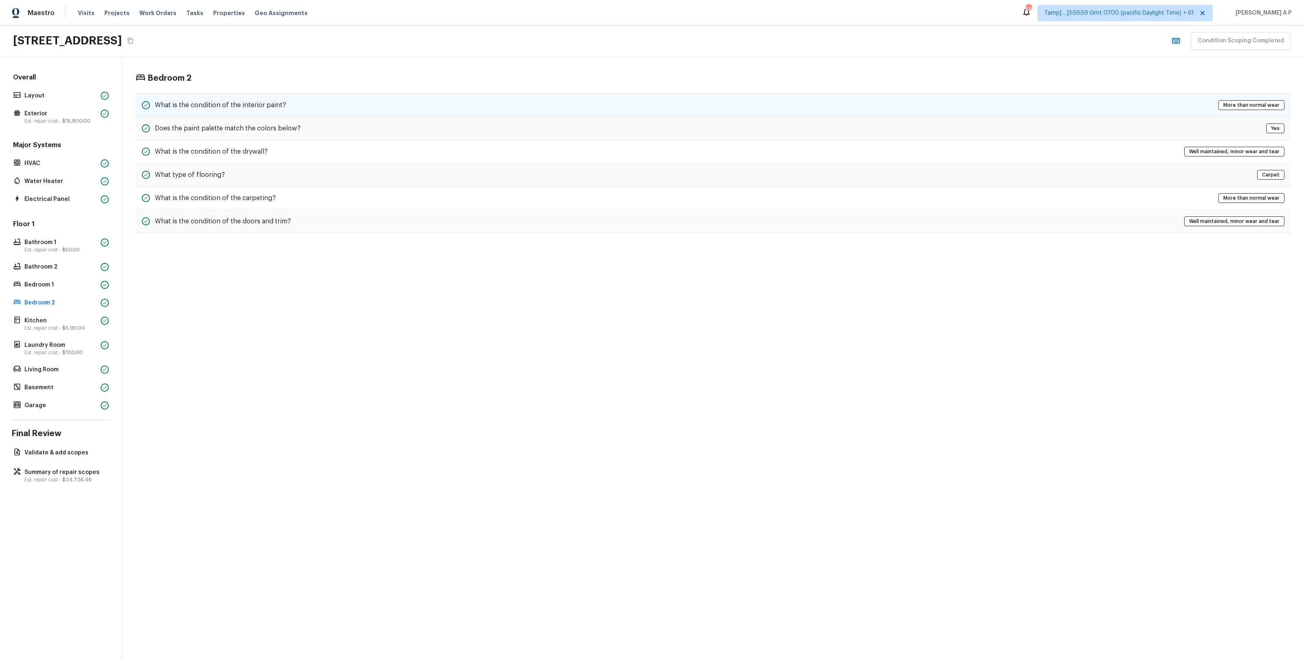
click at [294, 100] on div "What is the condition of the interior paint? More than normal wear" at bounding box center [713, 105] width 1156 height 24
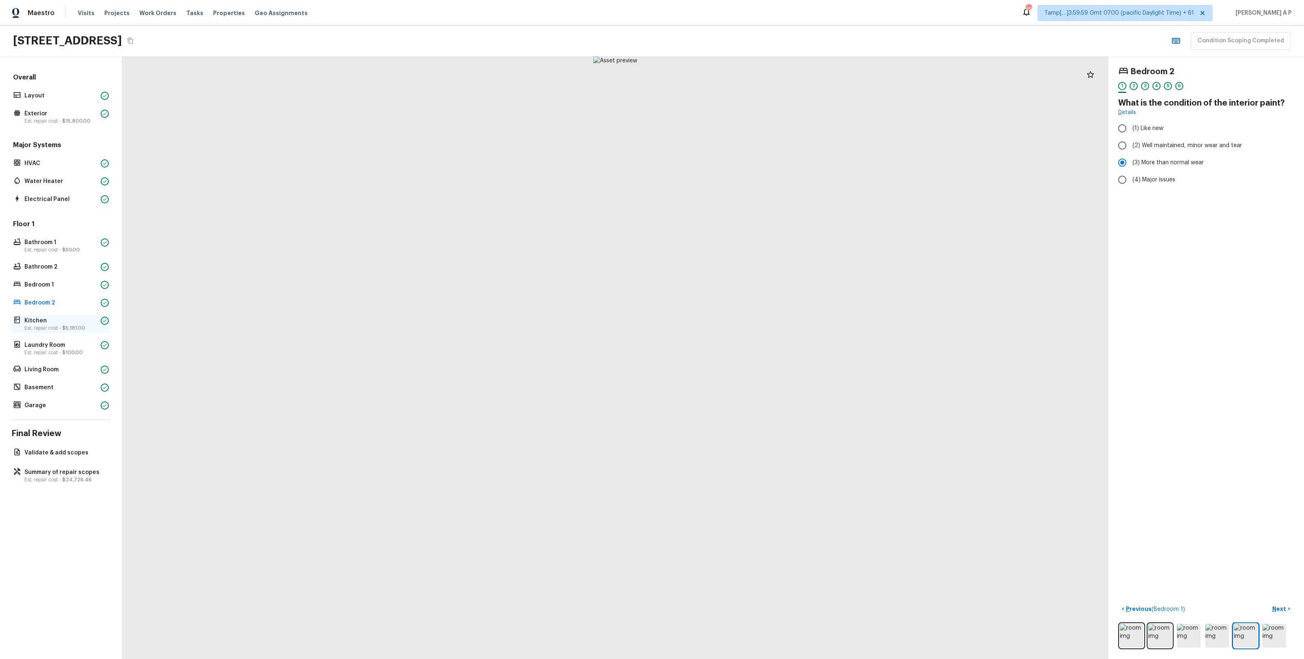
click at [93, 332] on div "Kitchen Est. repair cost - $5,181.00" at bounding box center [60, 324] width 99 height 18
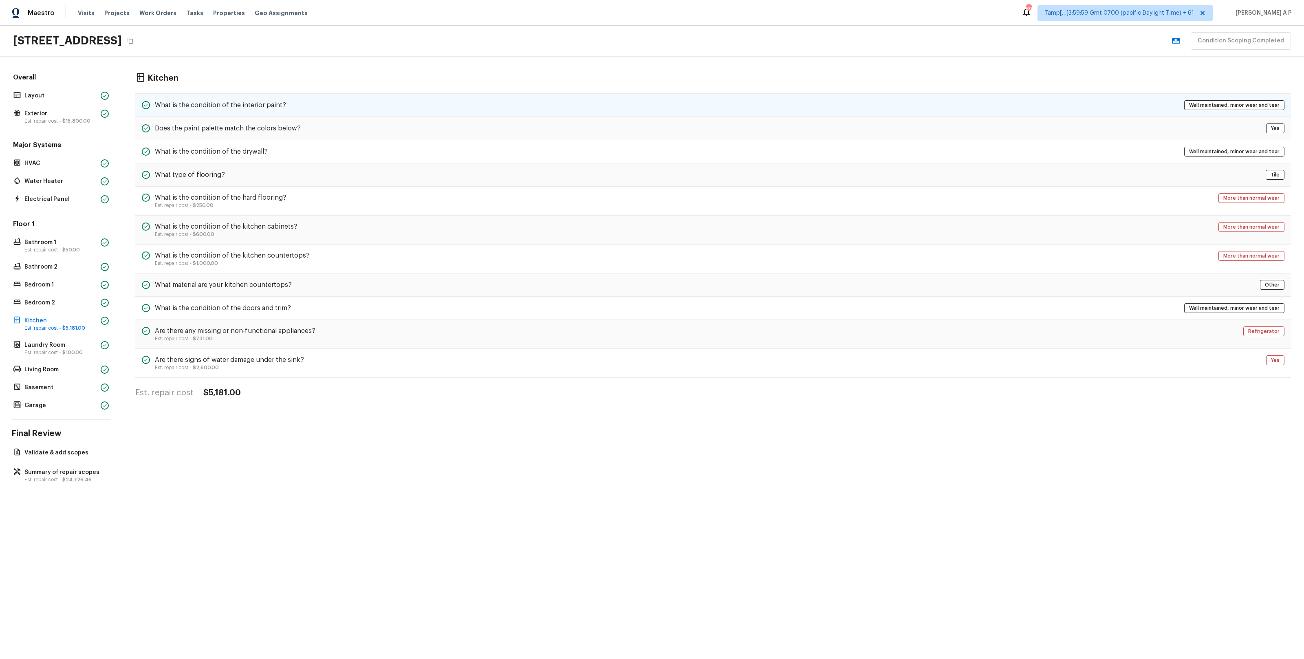
click at [267, 101] on h5 "What is the condition of the interior paint?" at bounding box center [220, 105] width 131 height 9
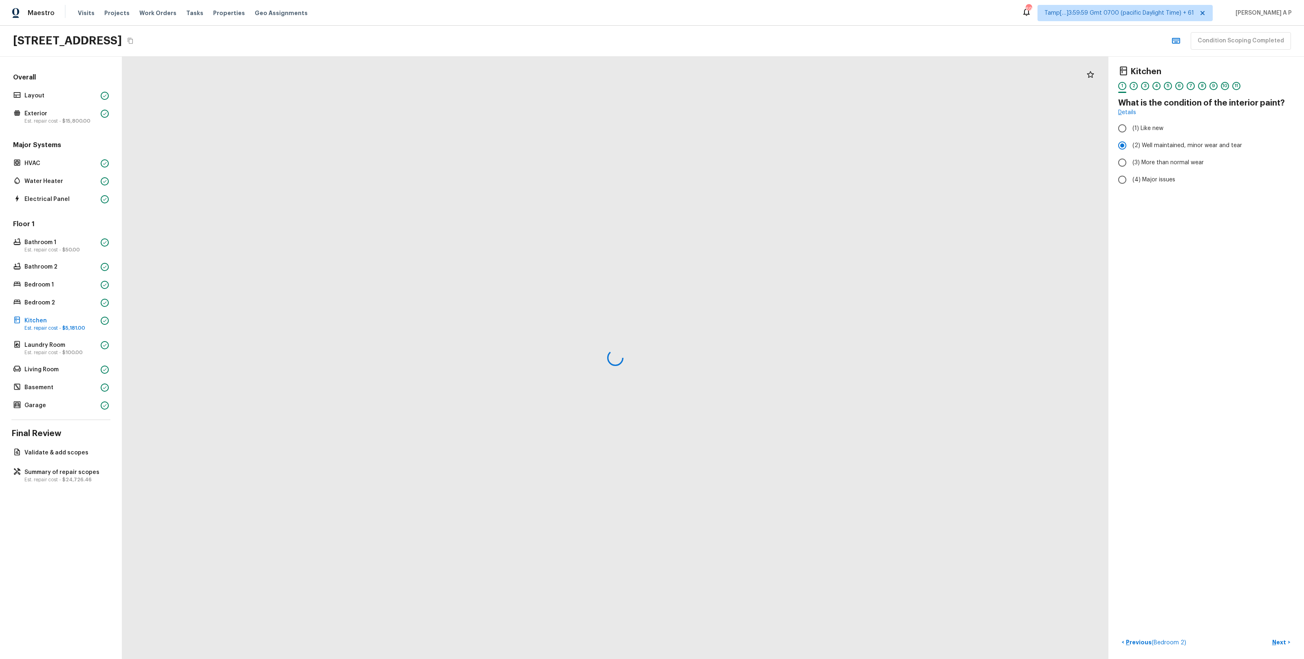
click at [267, 101] on div at bounding box center [615, 358] width 987 height 603
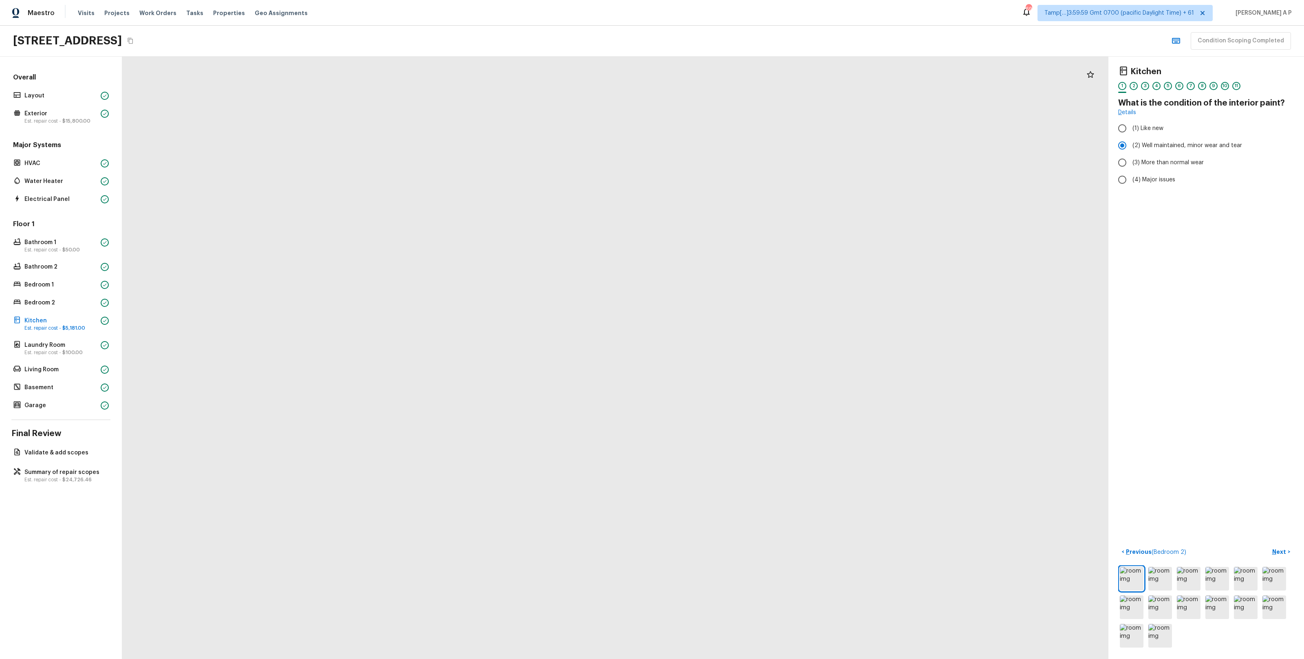
drag, startPoint x: 436, startPoint y: 350, endPoint x: 368, endPoint y: 344, distance: 68.3
click at [368, 344] on div at bounding box center [899, 246] width 2323 height 1419
drag, startPoint x: 460, startPoint y: 329, endPoint x: 390, endPoint y: 330, distance: 70.1
click at [392, 330] on div at bounding box center [743, 236] width 2323 height 1419
drag, startPoint x: 499, startPoint y: 343, endPoint x: 499, endPoint y: 183, distance: 160.2
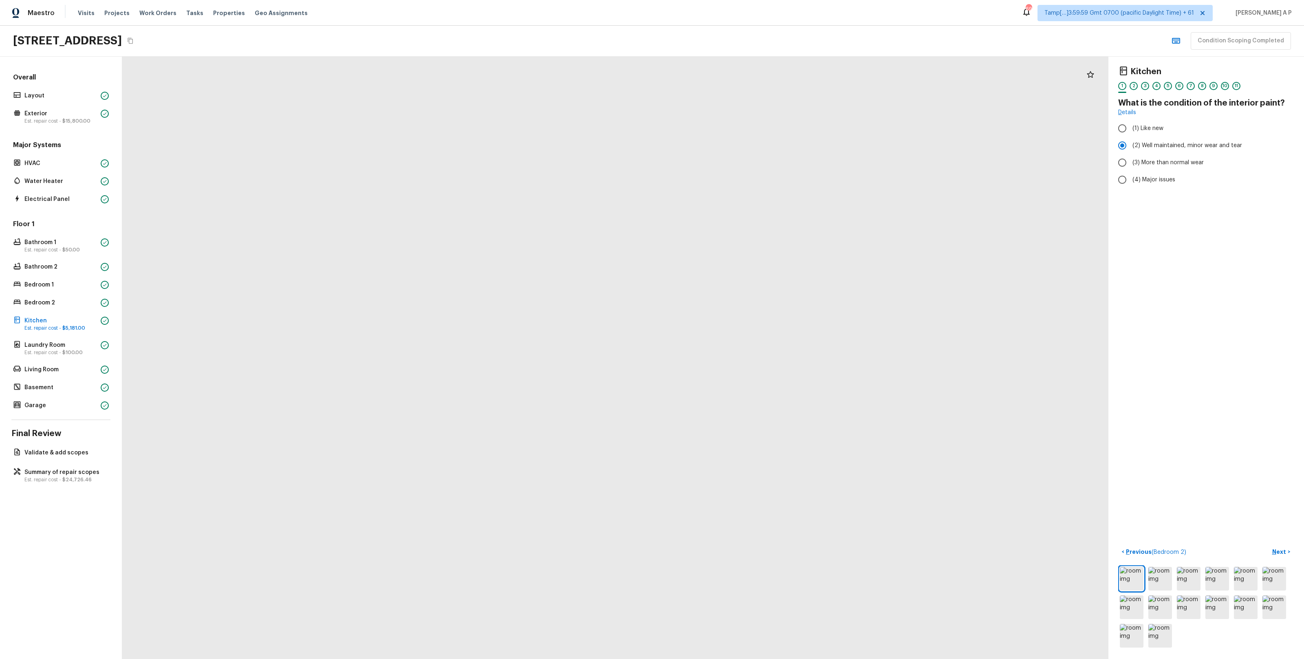
click at [499, 186] on div at bounding box center [249, 275] width 2323 height 1419
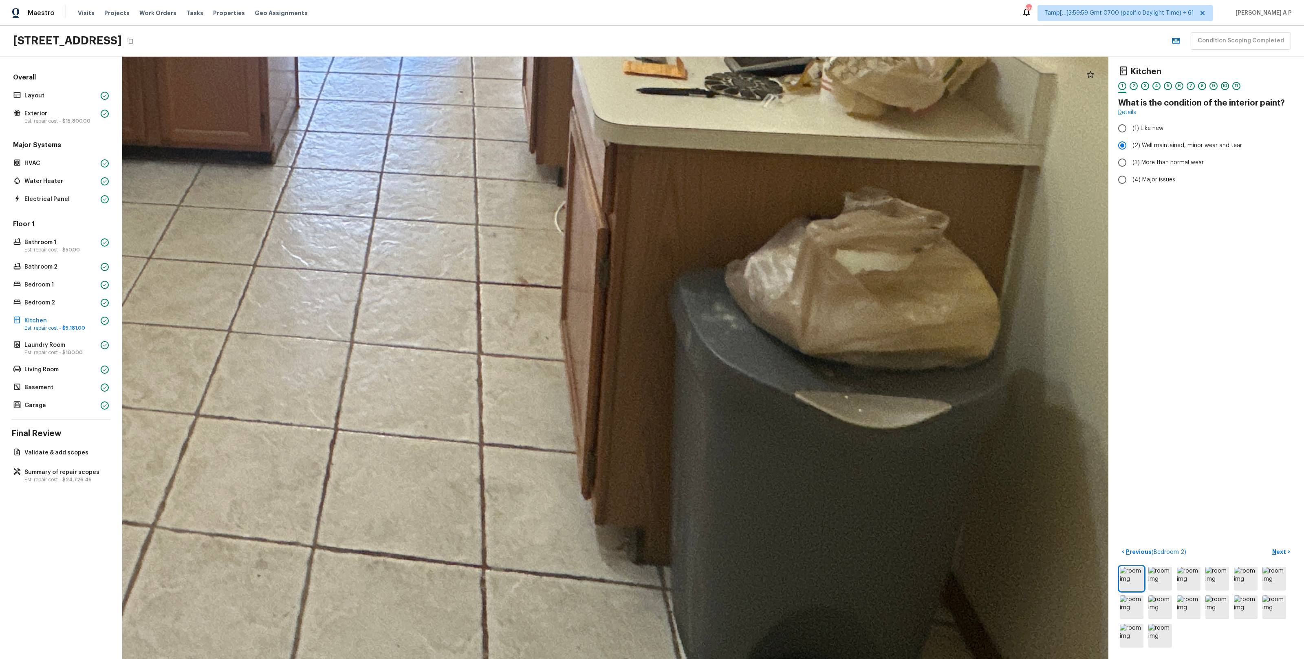
drag, startPoint x: 499, startPoint y: 183, endPoint x: 592, endPoint y: 154, distance: 96.8
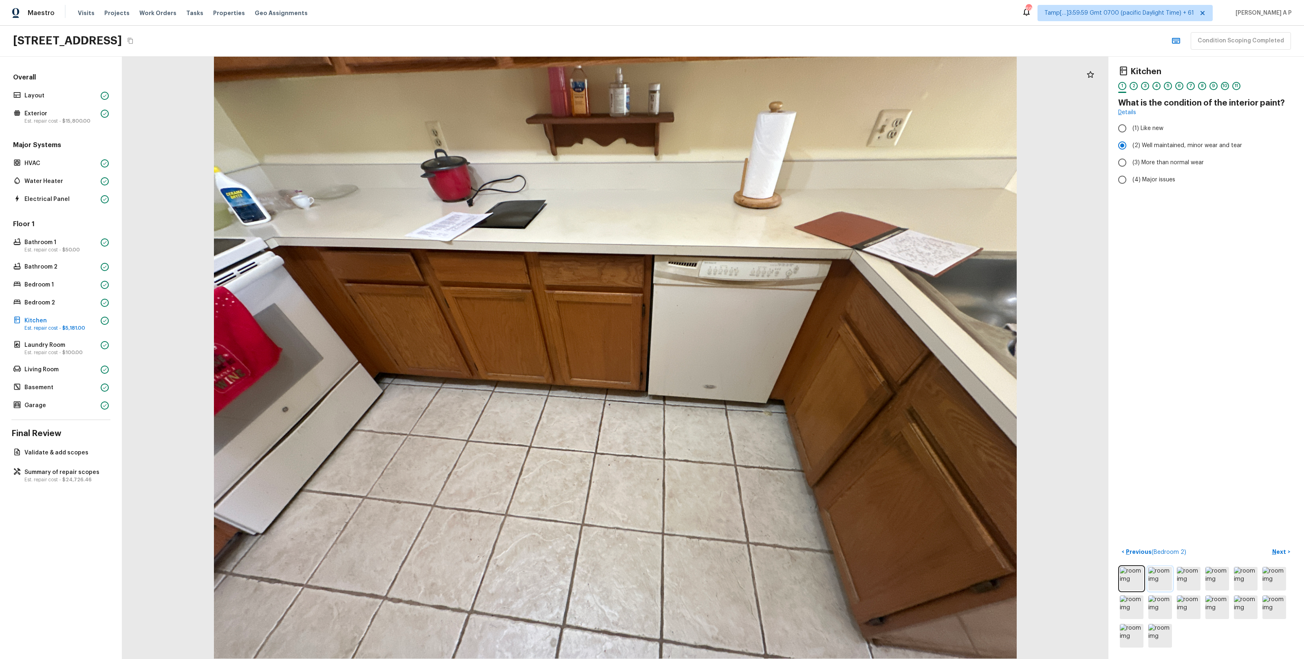
click at [733, 384] on img at bounding box center [1161, 579] width 24 height 24
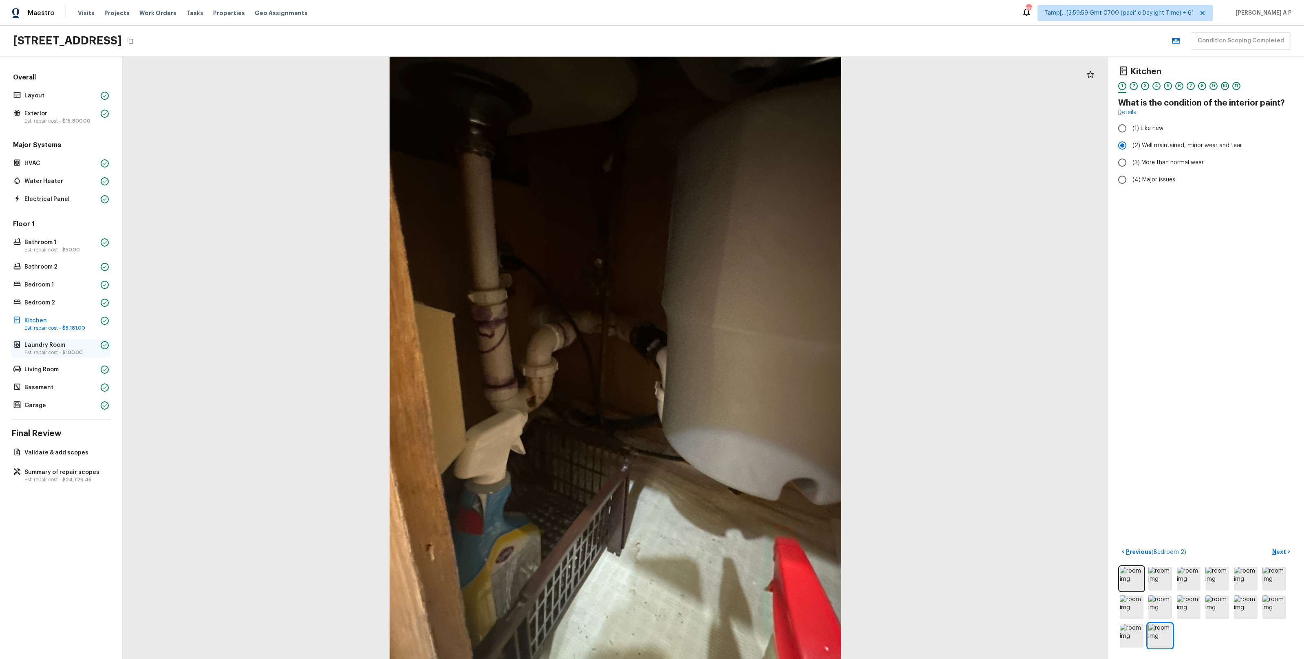
click at [67, 352] on span "$100.00" at bounding box center [72, 352] width 20 height 5
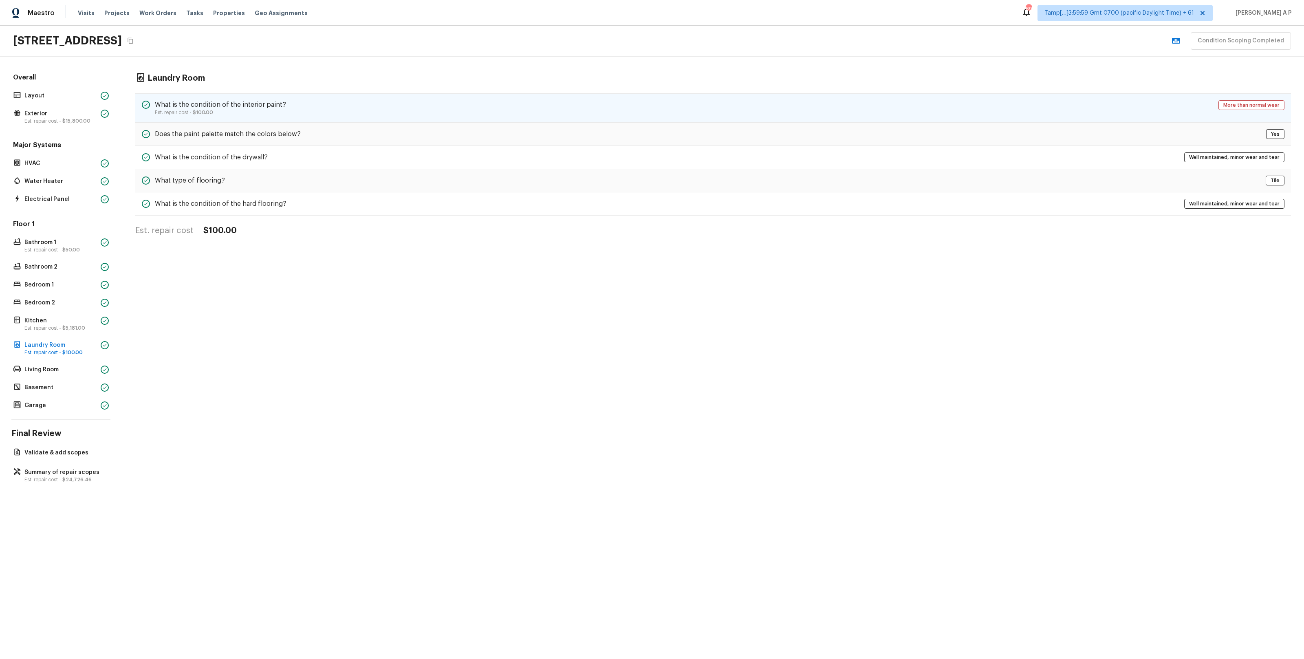
click at [316, 110] on div "What is the condition of the interior paint? Est. repair cost - $100.00 More th…" at bounding box center [713, 107] width 1156 height 29
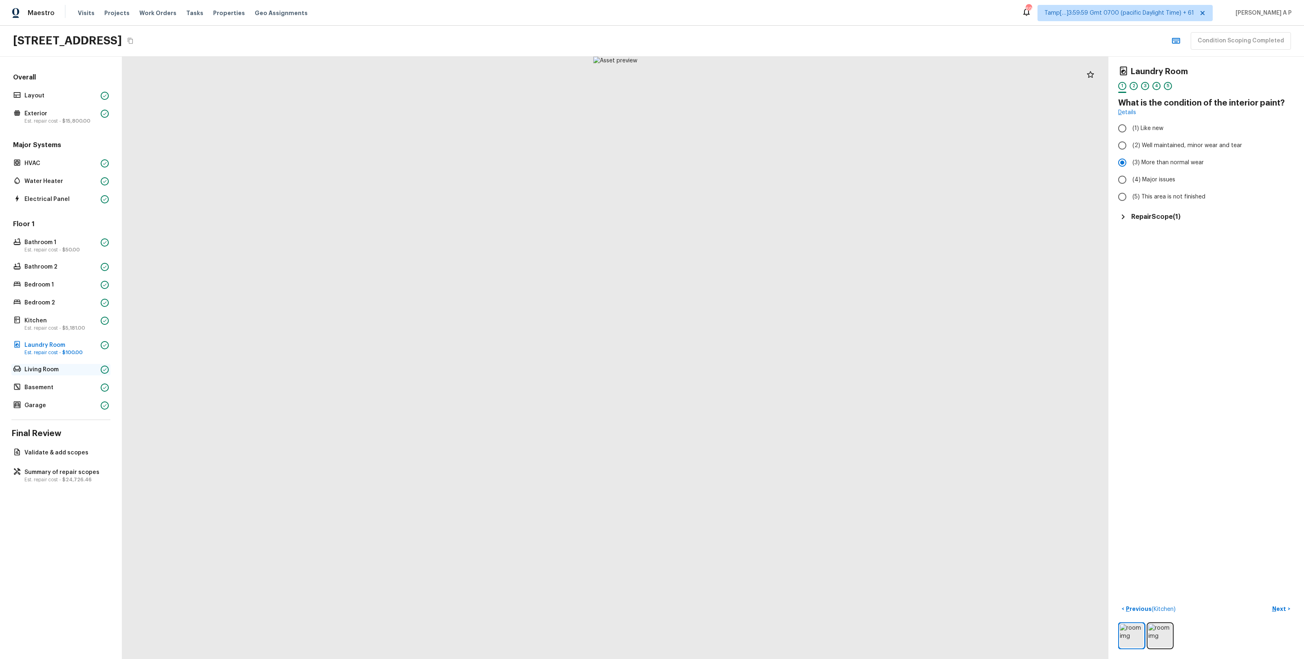
click at [67, 369] on p "Living Room" at bounding box center [60, 370] width 73 height 8
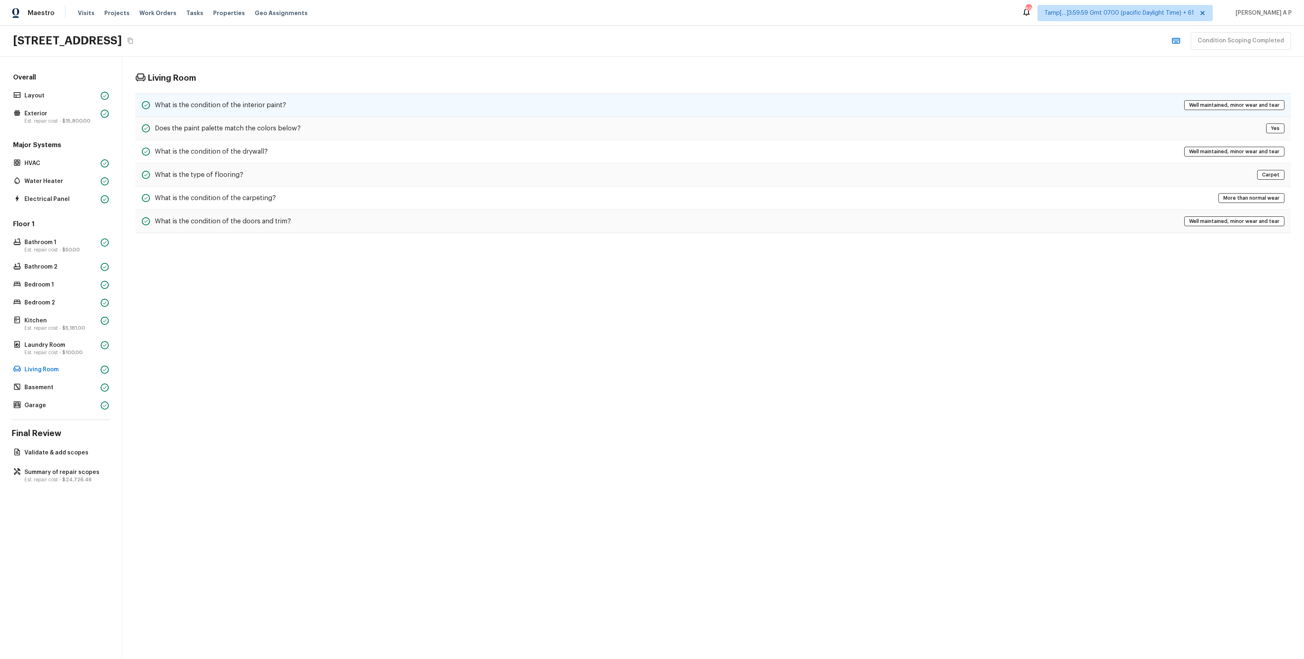
click at [290, 103] on div "What is the condition of the interior paint? Well maintained, minor wear and te…" at bounding box center [713, 105] width 1156 height 24
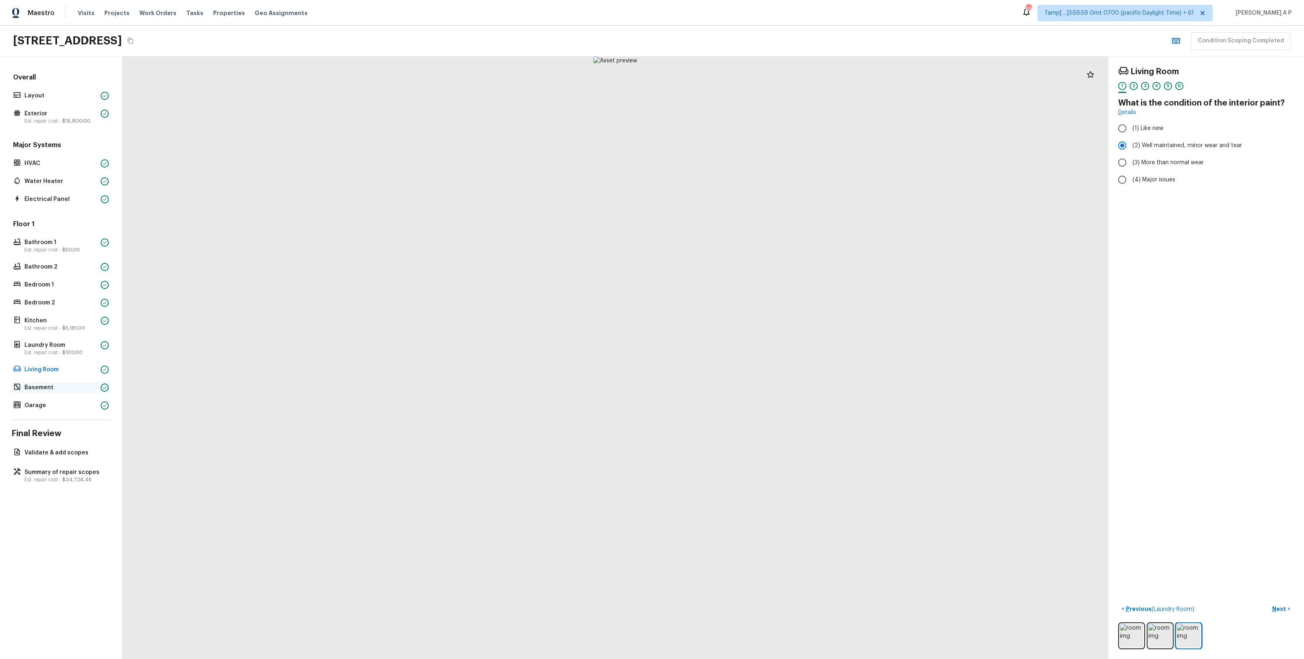
click at [60, 384] on p "Basement" at bounding box center [60, 388] width 73 height 8
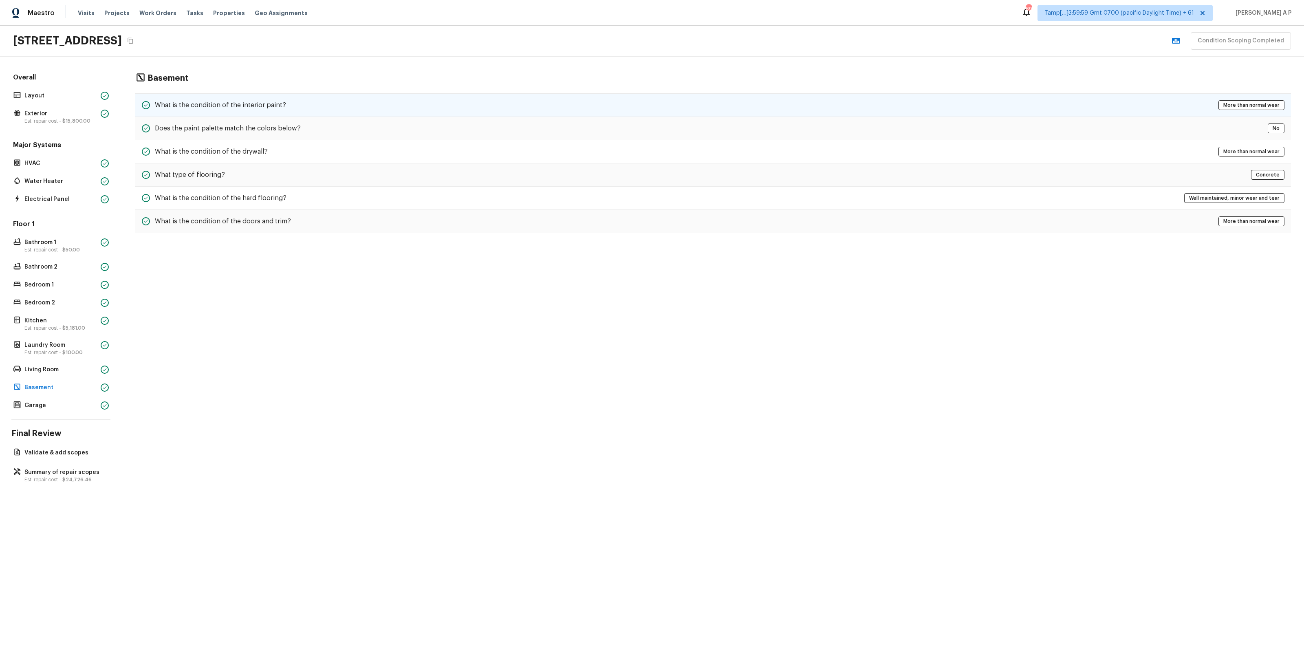
click at [304, 99] on div "What is the condition of the interior paint? More than normal wear" at bounding box center [713, 105] width 1156 height 24
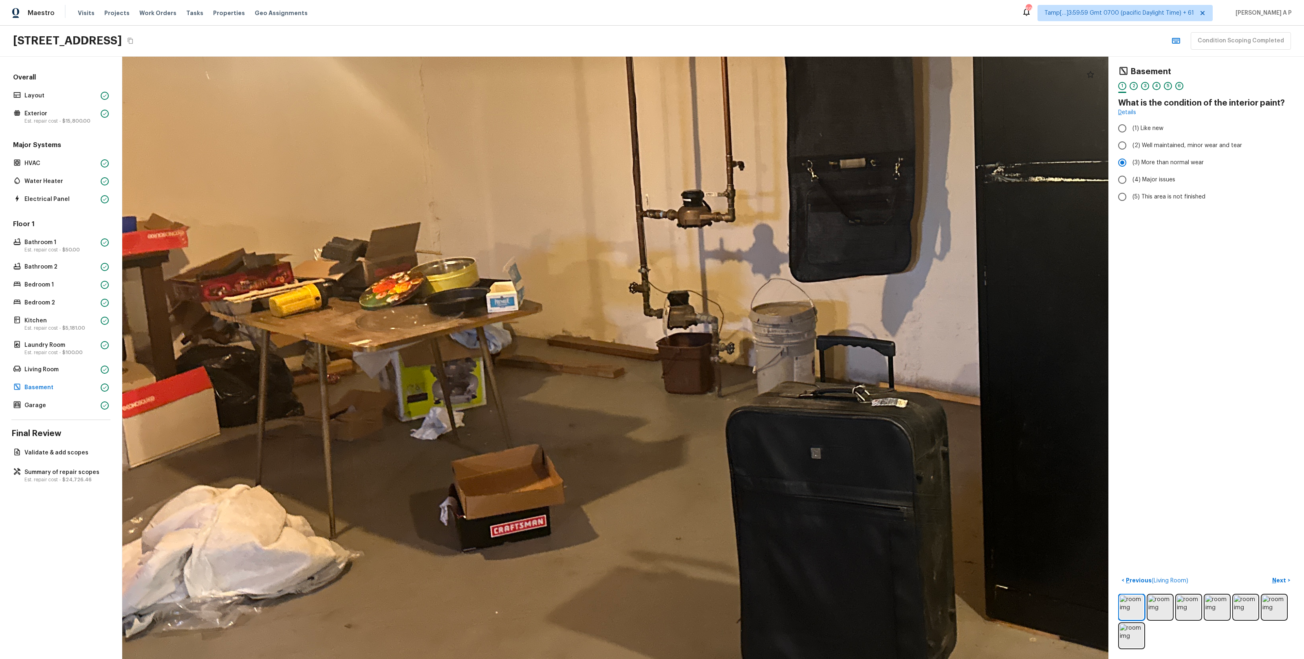
drag, startPoint x: 362, startPoint y: 437, endPoint x: 382, endPoint y: 209, distance: 228.4
click at [382, 211] on div at bounding box center [868, 244] width 1969 height 1203
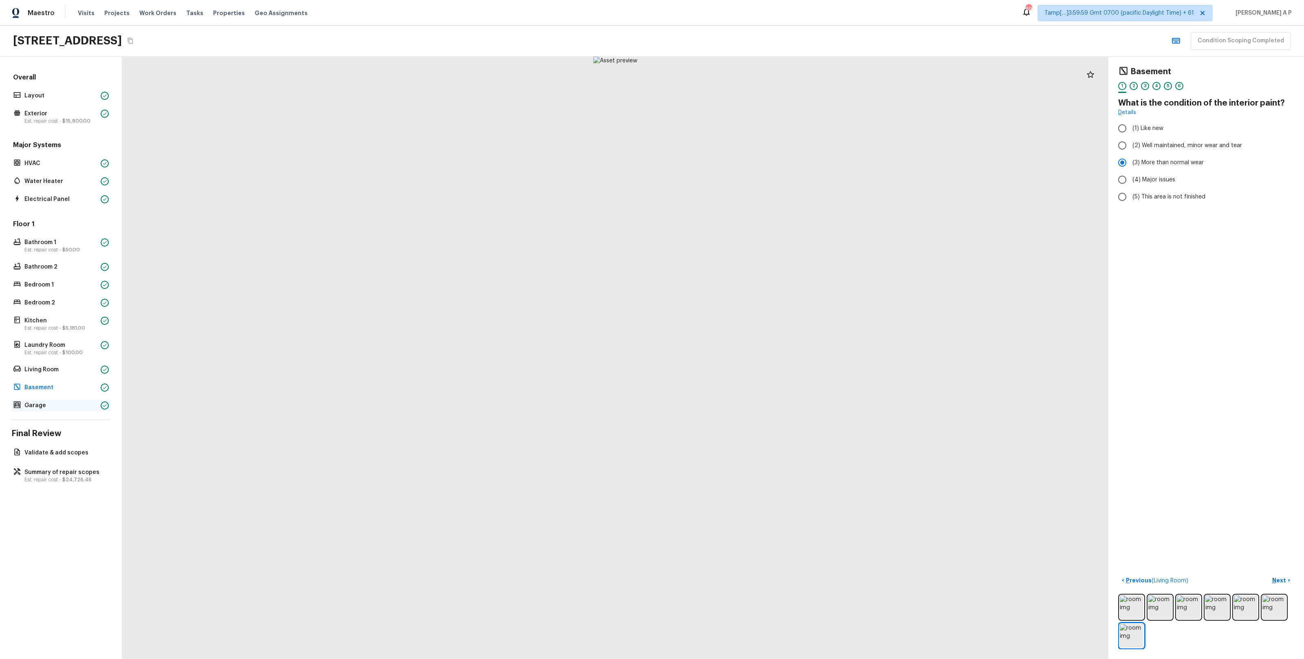
click at [83, 384] on p "Garage" at bounding box center [60, 406] width 73 height 8
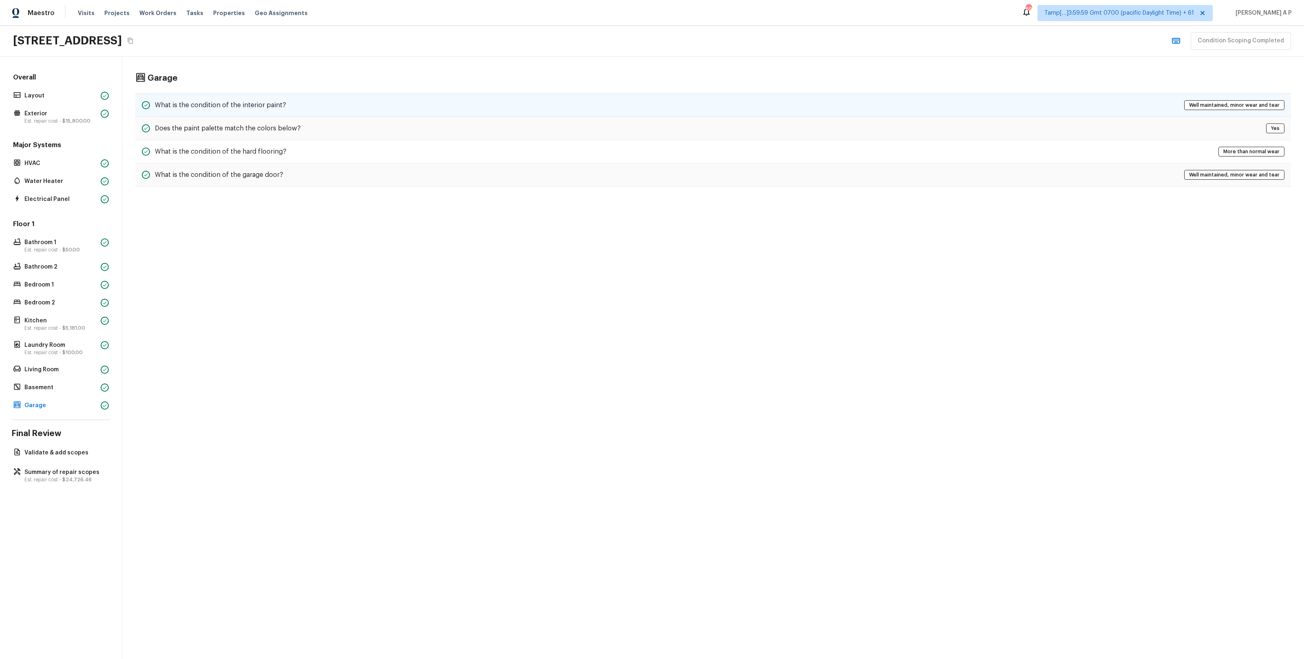
click at [295, 106] on div "What is the condition of the interior paint? Well maintained, minor wear and te…" at bounding box center [713, 105] width 1156 height 24
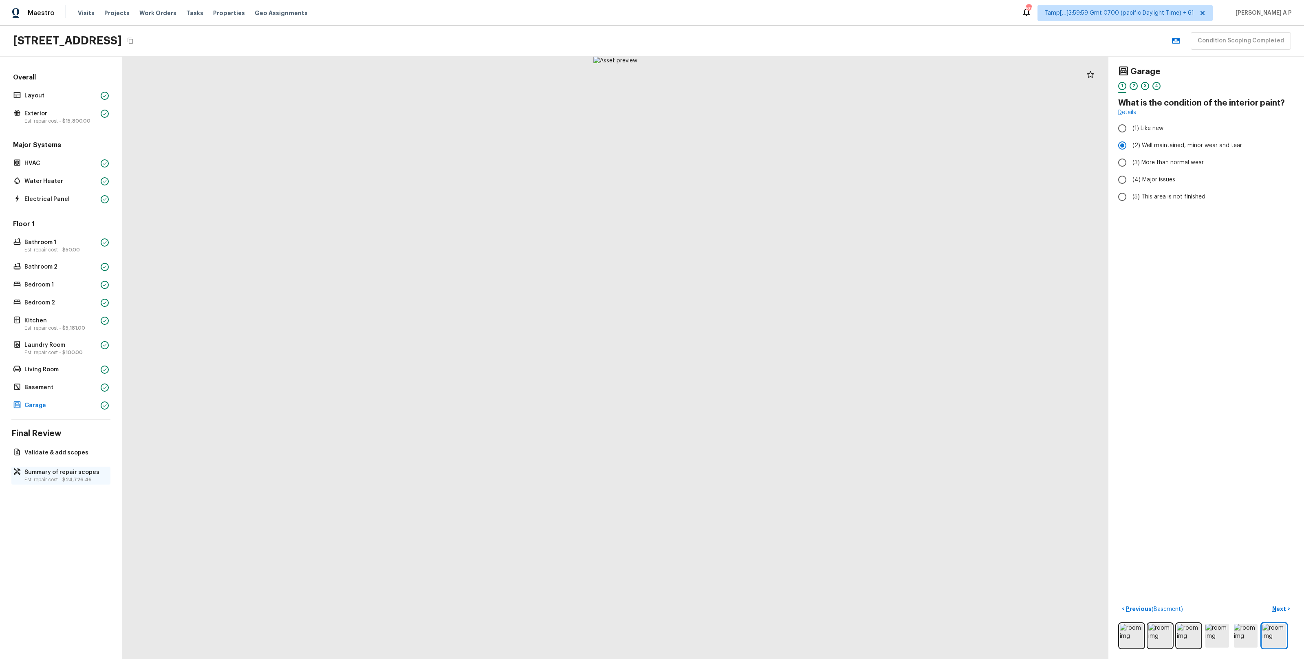
click at [71, 384] on span "$24,726.46" at bounding box center [76, 479] width 29 height 5
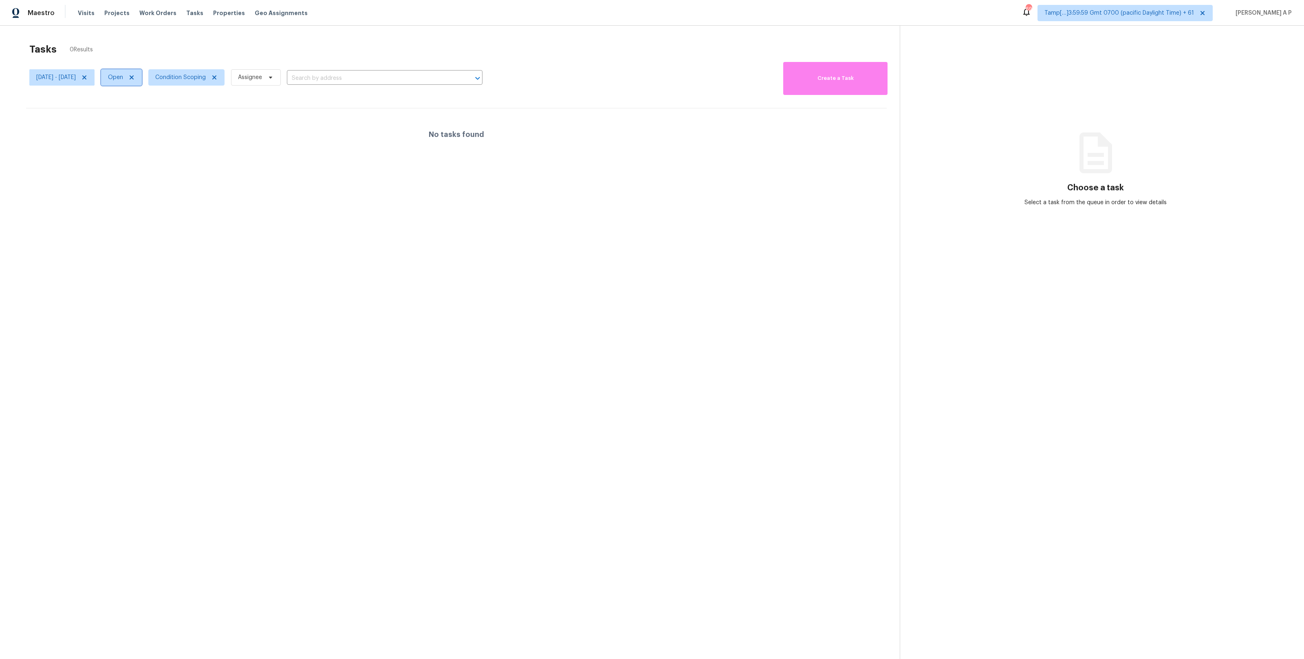
click at [123, 80] on span "Open" at bounding box center [115, 77] width 15 height 8
click at [153, 115] on label "Closed" at bounding box center [145, 112] width 29 height 8
click at [136, 113] on input "Closed" at bounding box center [133, 110] width 5 height 5
checkbox input "true"
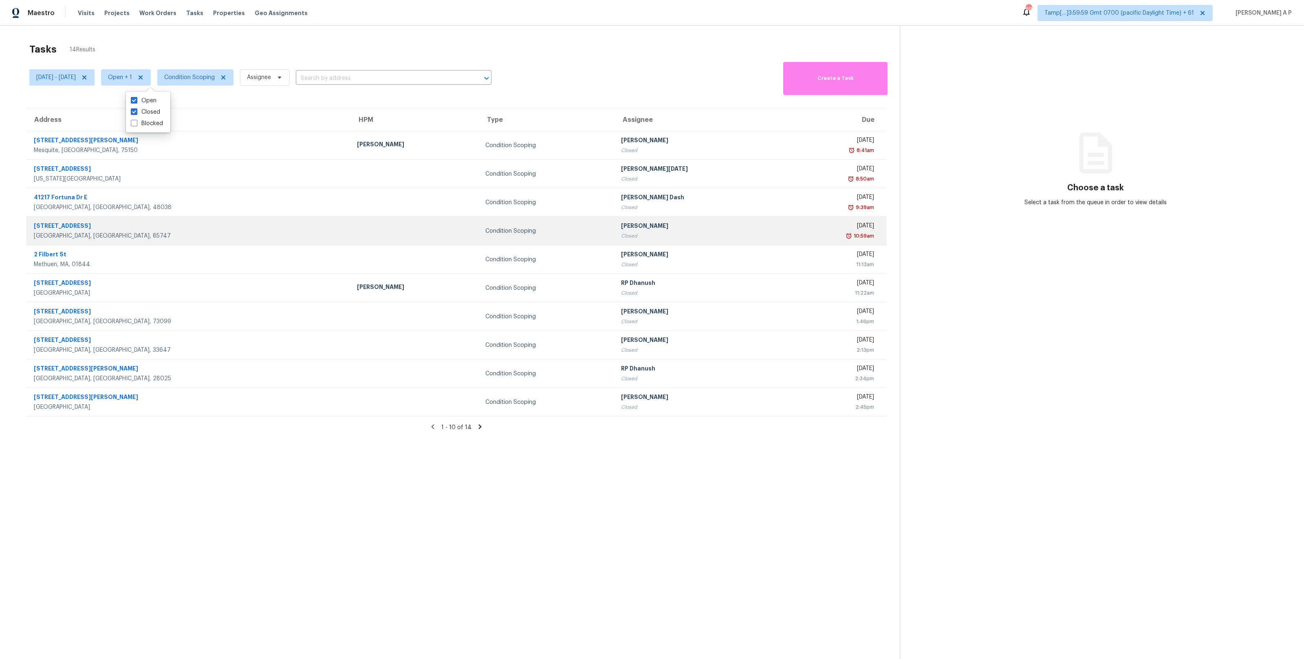
click at [233, 231] on div "10421 E Haymarket St" at bounding box center [189, 227] width 310 height 10
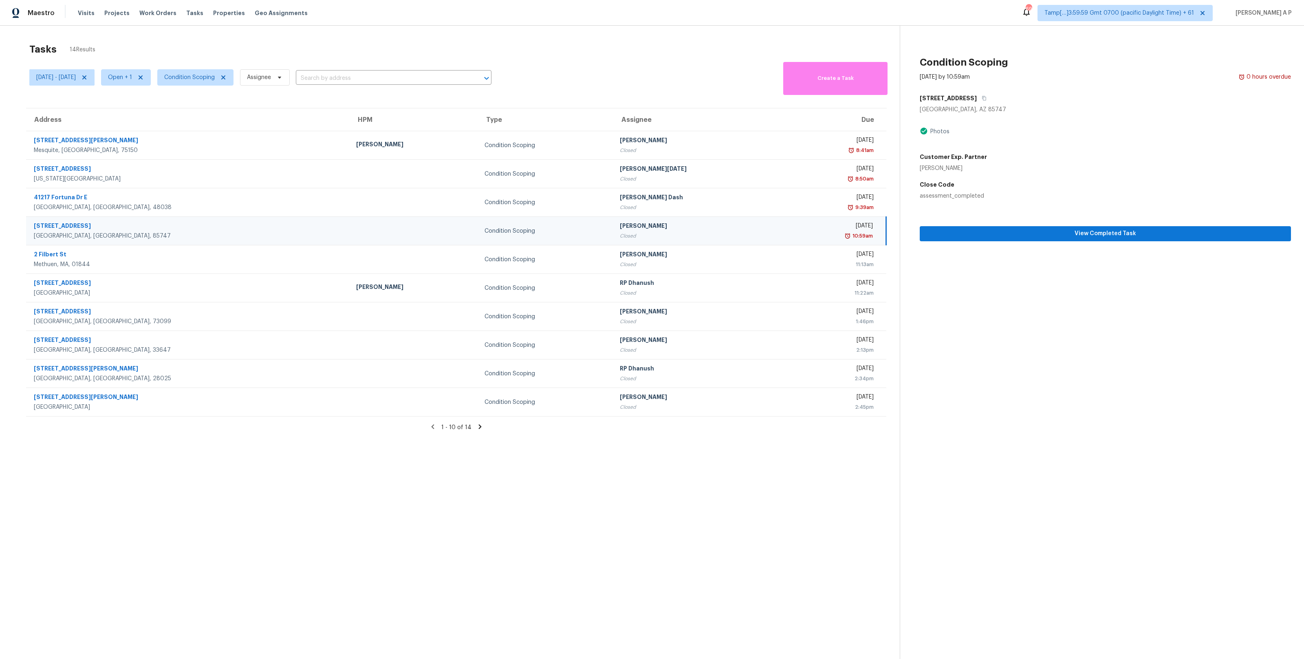
click at [733, 242] on section "Condition Scoping Oct 14th 2025 by 10:59am 0 hours overdue 10421 E Haymarket St…" at bounding box center [1095, 355] width 391 height 659
click at [733, 234] on span "View Completed Task" at bounding box center [1106, 234] width 358 height 10
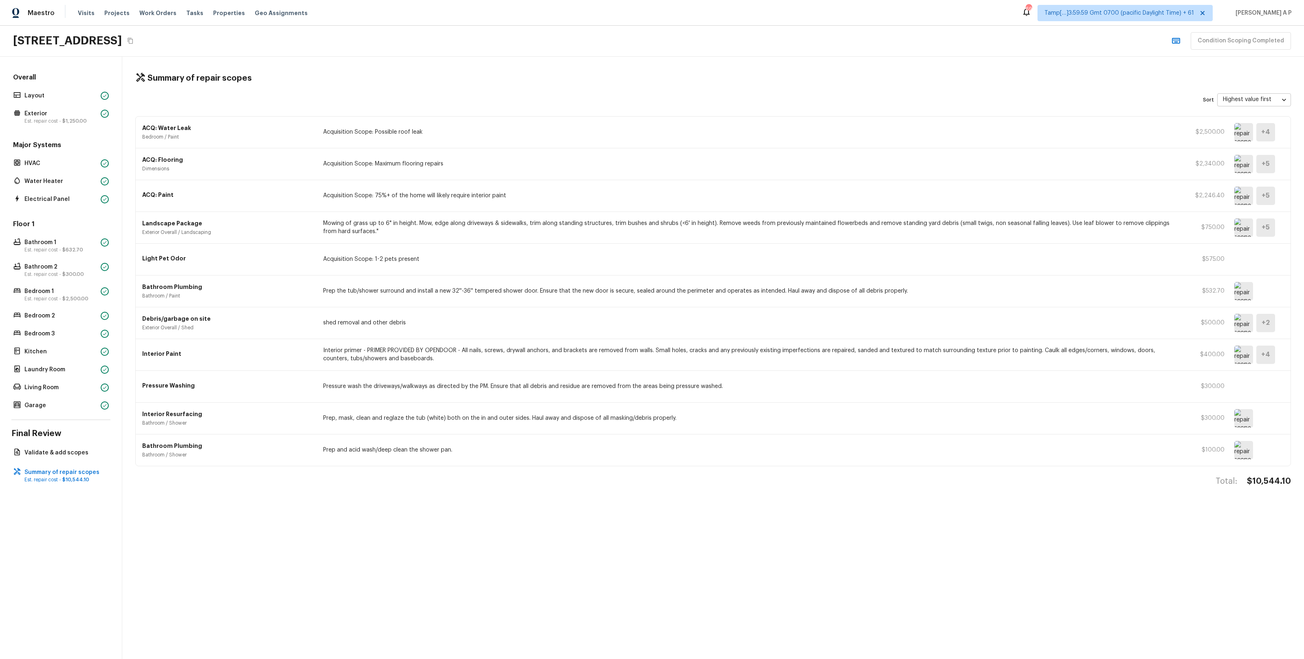
click at [95, 74] on h5 "Overall" at bounding box center [60, 78] width 99 height 11
click at [87, 89] on div "Overall Layout Exterior Est. repair cost - $1,250.00" at bounding box center [60, 99] width 99 height 53
click at [87, 100] on div "Layout" at bounding box center [60, 95] width 99 height 11
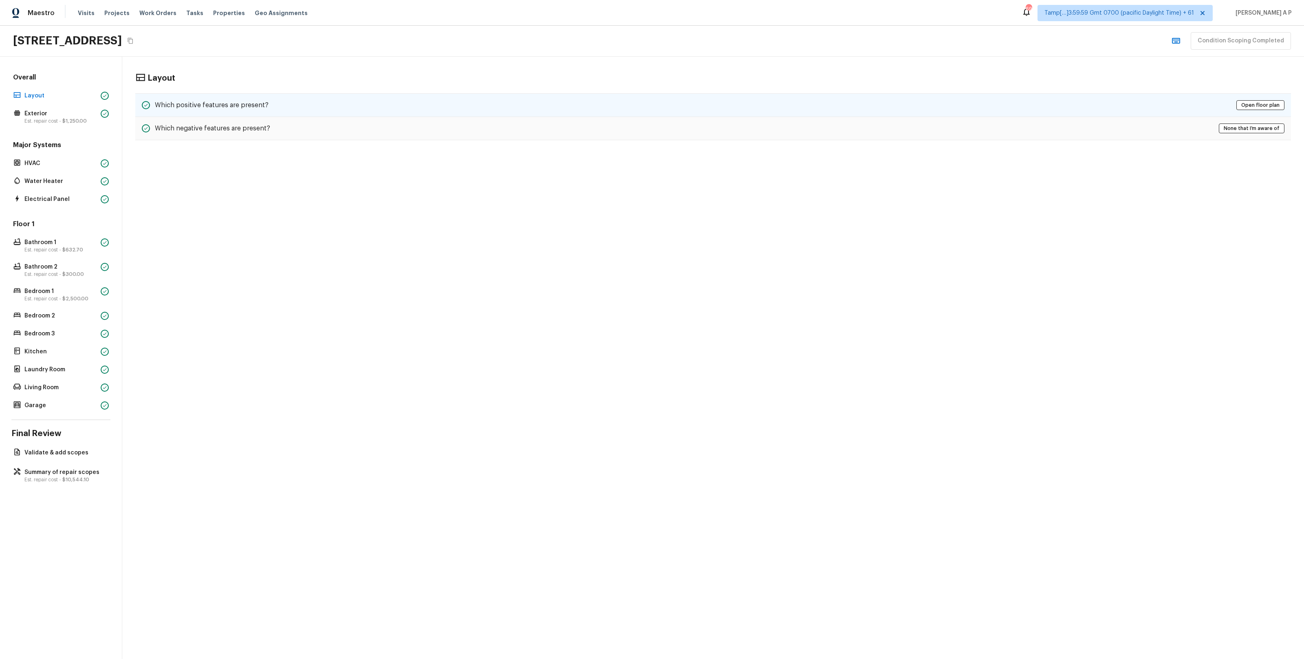
click at [177, 97] on div "Which positive features are present? Open floor plan" at bounding box center [713, 105] width 1156 height 24
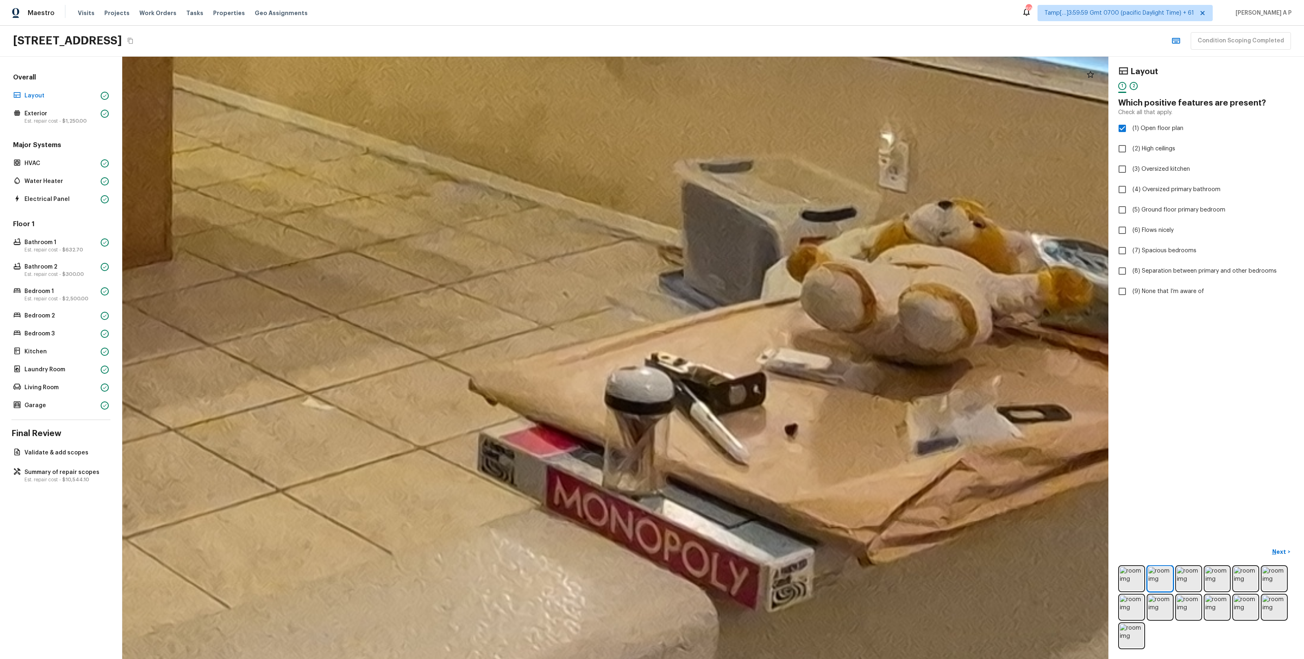
drag, startPoint x: 679, startPoint y: 336, endPoint x: 722, endPoint y: 393, distance: 72.2
click at [722, 384] on div at bounding box center [166, 16] width 5963 height 3642
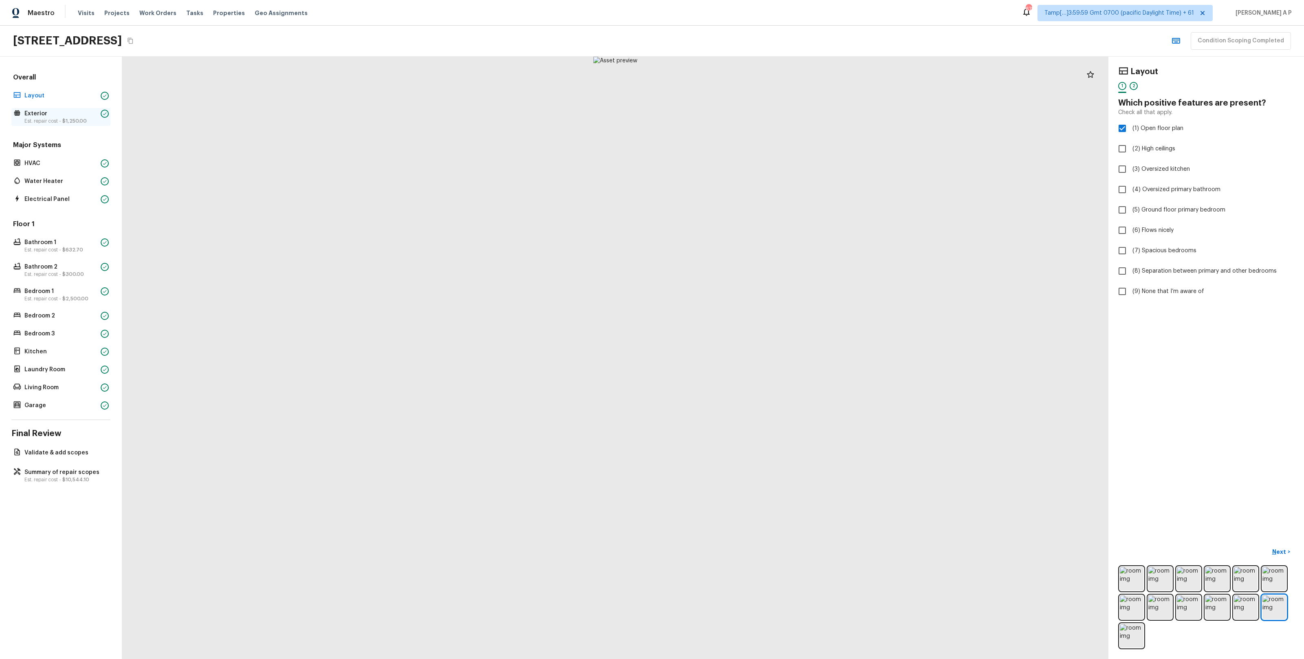
click at [82, 124] on span "$1,250.00" at bounding box center [74, 121] width 24 height 5
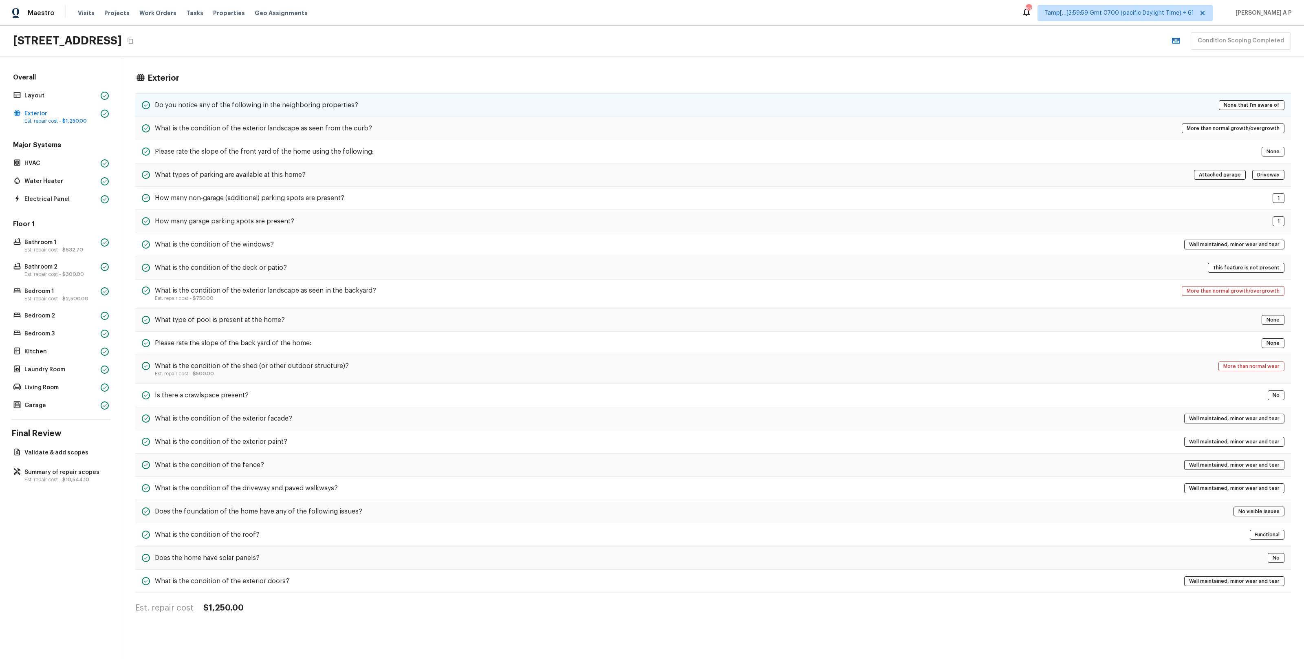
click at [171, 102] on h5 "Do you notice any of the following in the neighboring properties?" at bounding box center [256, 105] width 203 height 9
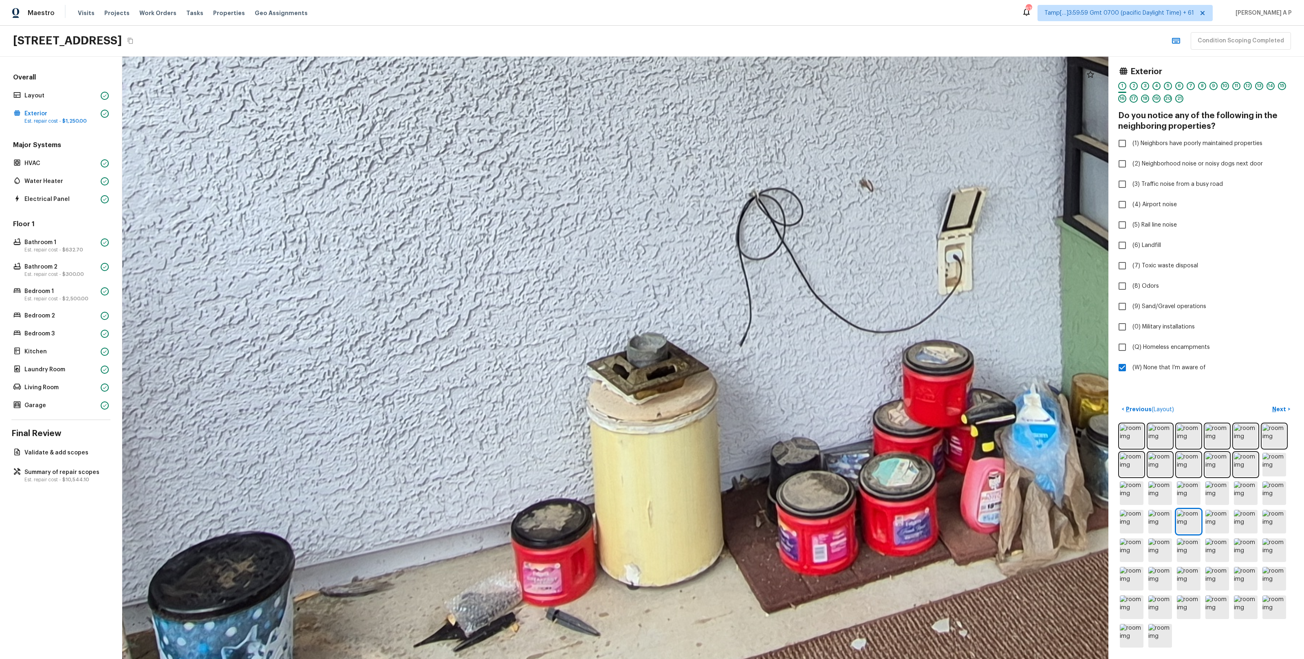
drag, startPoint x: 569, startPoint y: 480, endPoint x: 603, endPoint y: 261, distance: 221.8
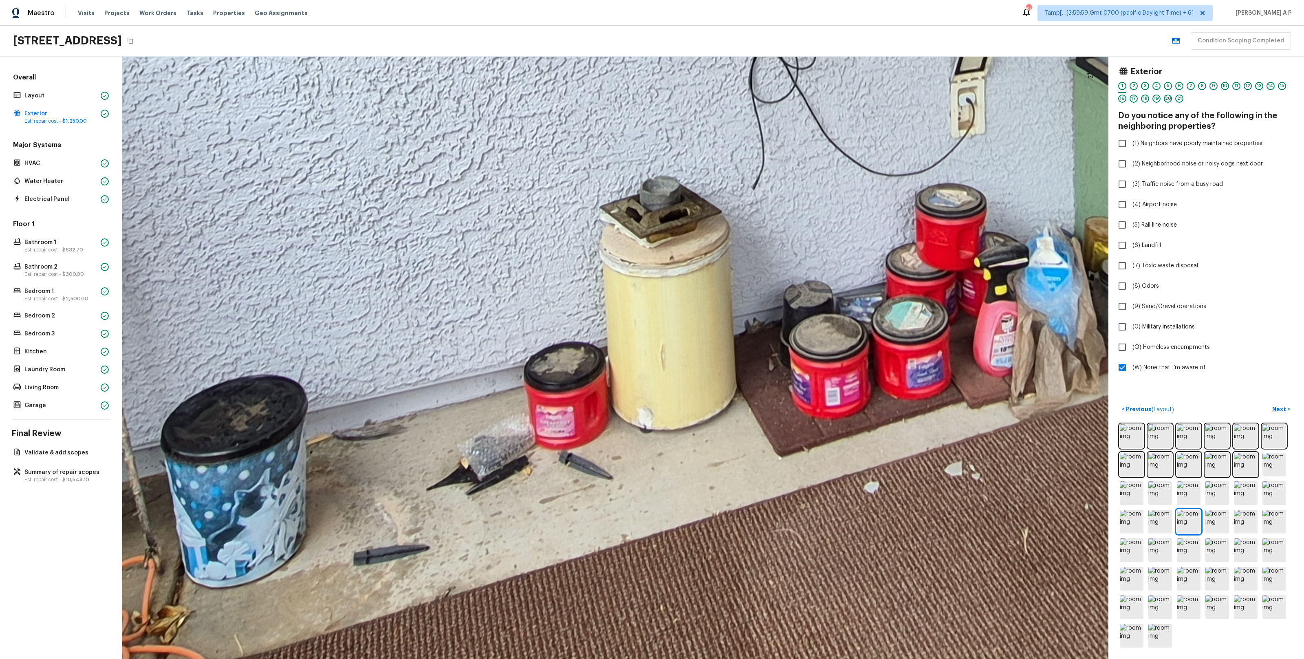
drag, startPoint x: 568, startPoint y: 318, endPoint x: 574, endPoint y: 274, distance: 44.4
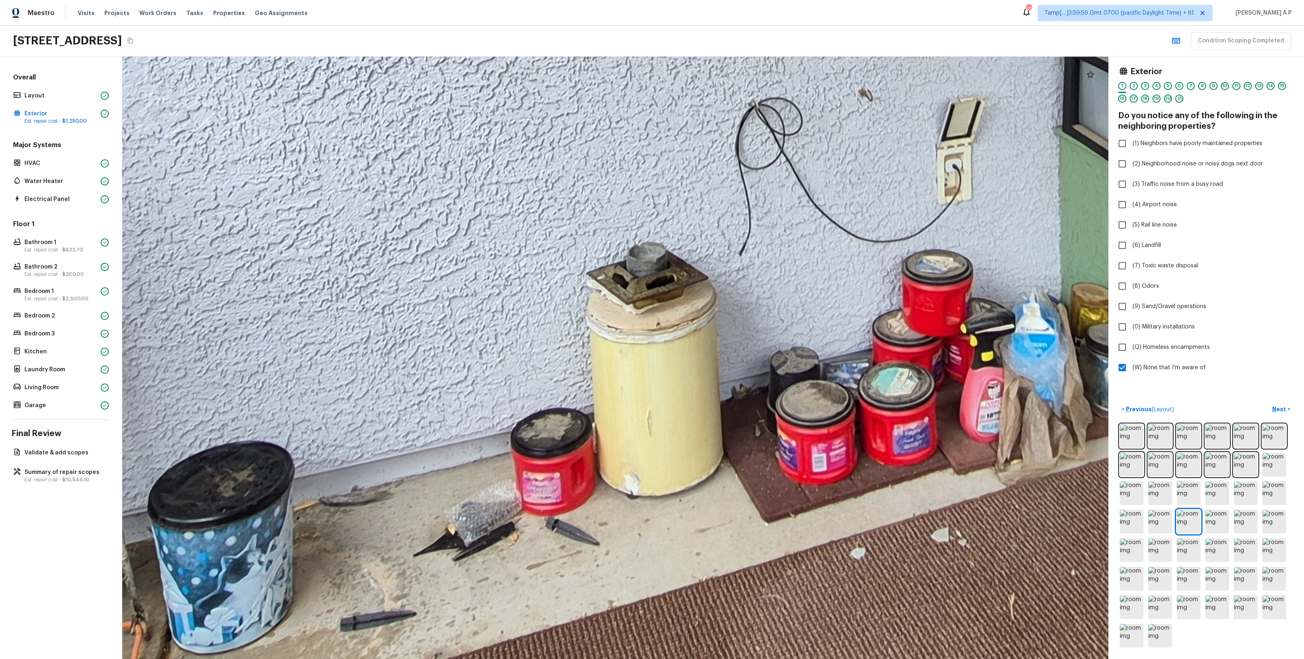
drag, startPoint x: 637, startPoint y: 181, endPoint x: 611, endPoint y: 273, distance: 95.1
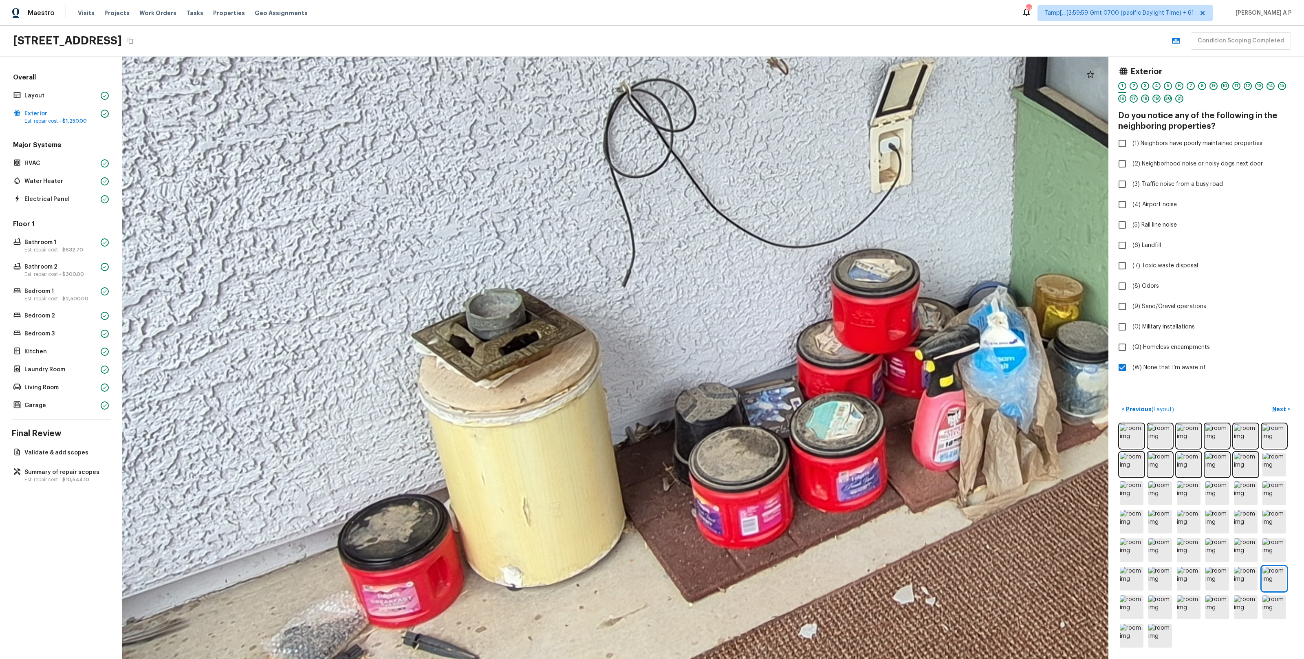
drag, startPoint x: 503, startPoint y: 352, endPoint x: 553, endPoint y: 499, distance: 155.3
click at [553, 384] on div at bounding box center [915, 248] width 3690 height 2253
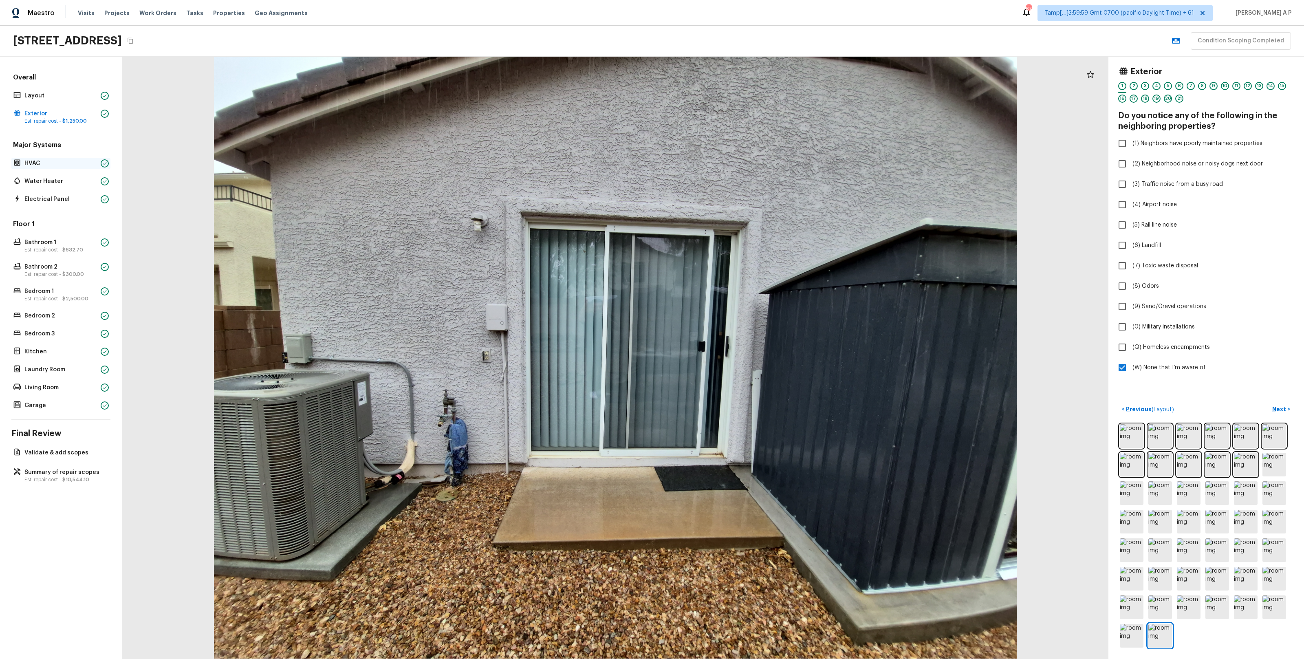
click at [40, 161] on p "HVAC" at bounding box center [60, 163] width 73 height 8
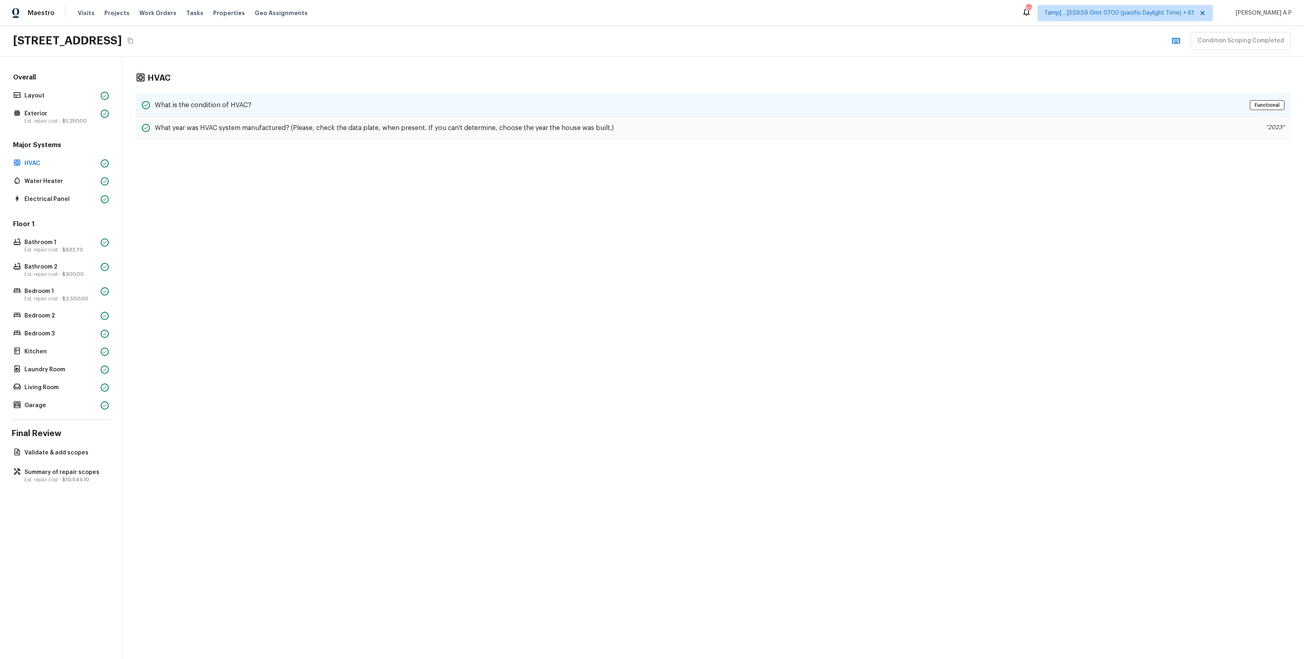
click at [181, 109] on h5 "What is the condition of HVAC?" at bounding box center [203, 105] width 97 height 9
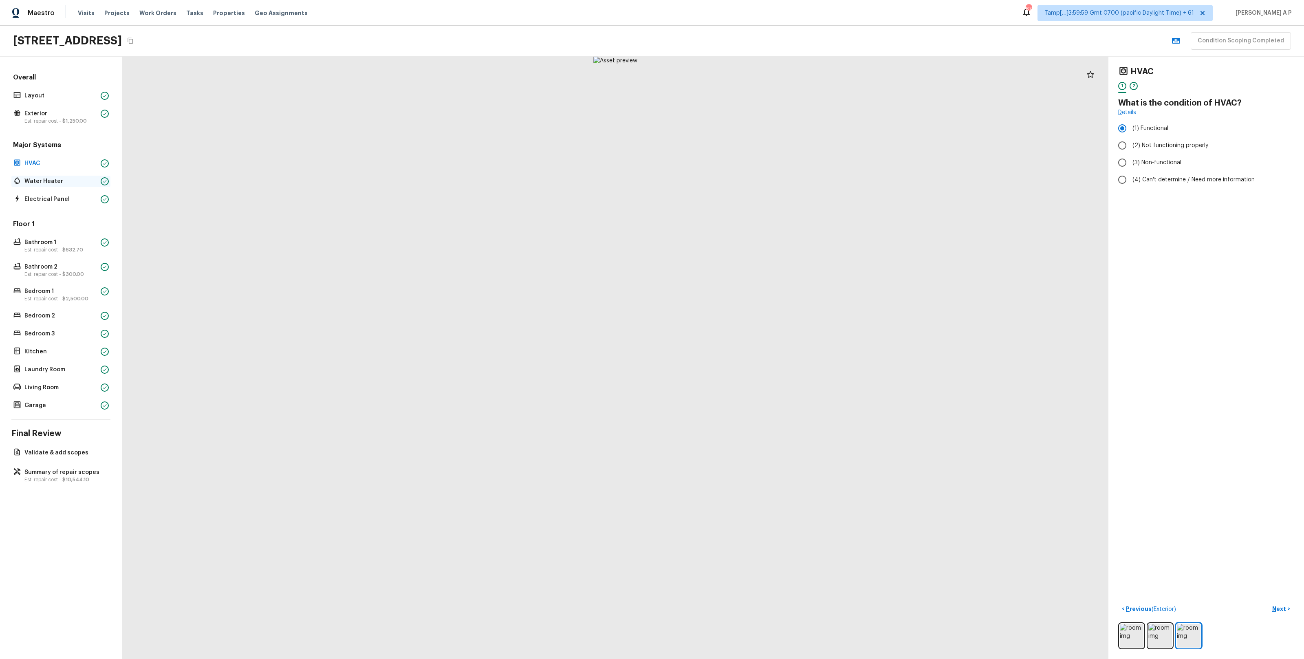
click at [52, 177] on p "Water Heater" at bounding box center [60, 181] width 73 height 8
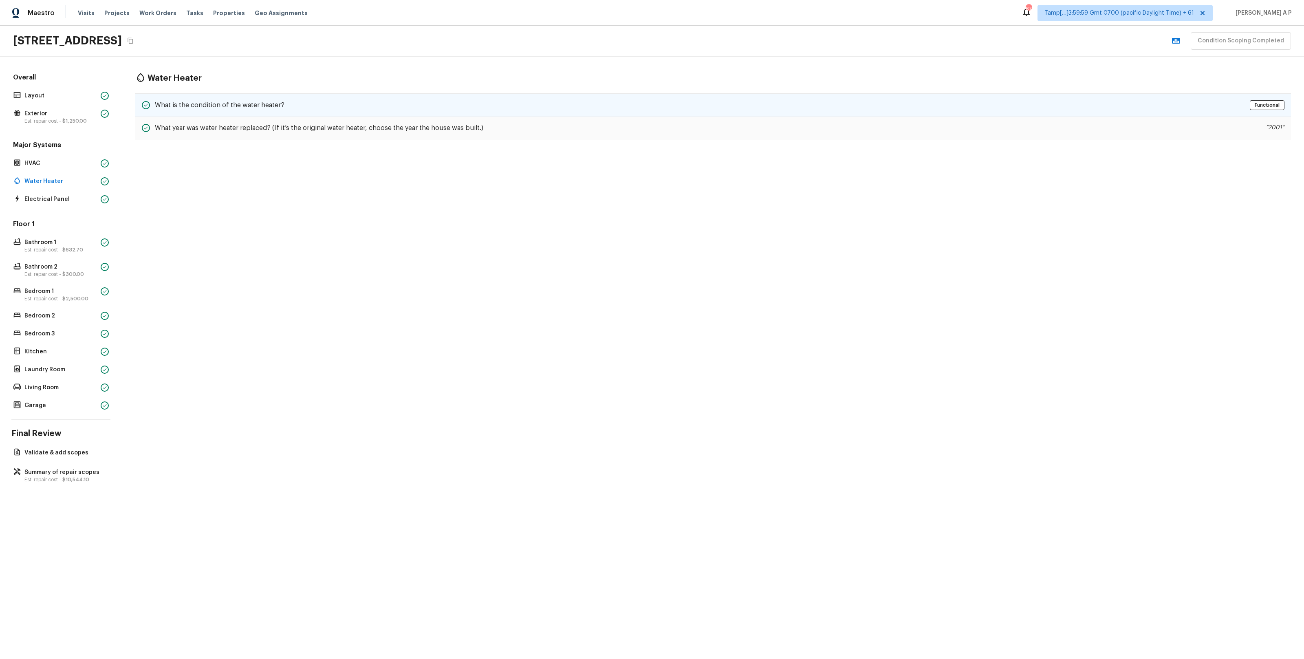
click at [238, 106] on h5 "What is the condition of the water heater?" at bounding box center [220, 105] width 130 height 9
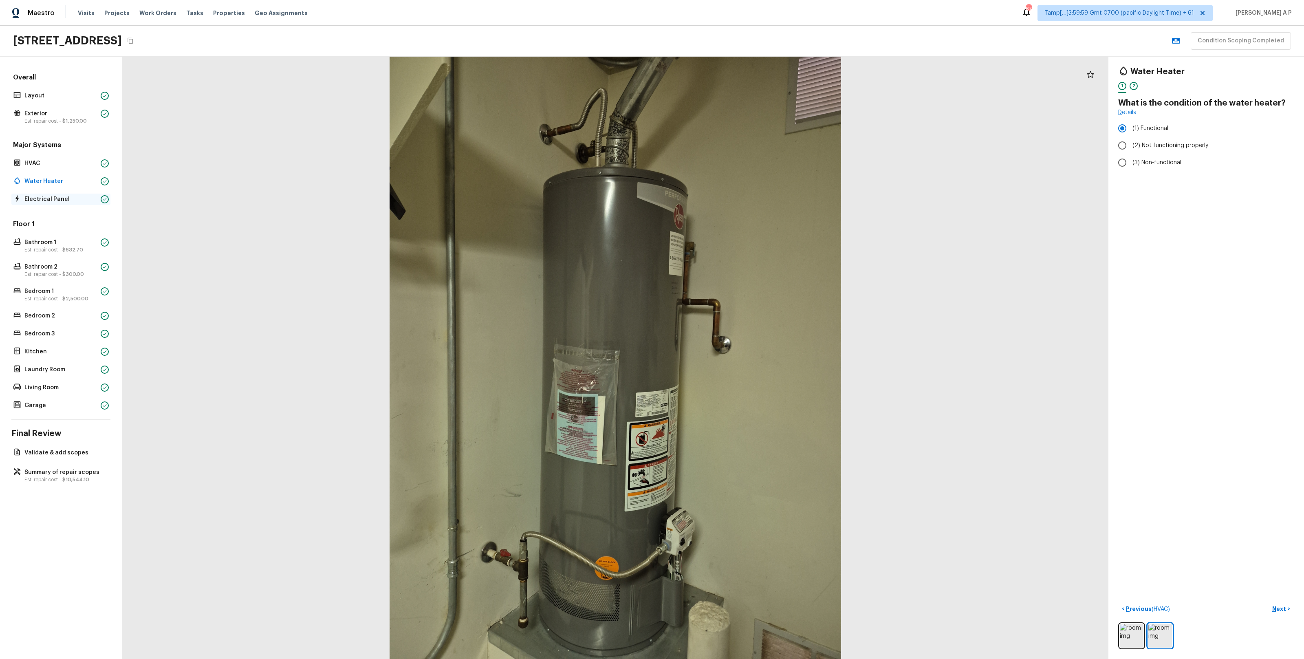
click at [76, 196] on p "Electrical Panel" at bounding box center [60, 199] width 73 height 8
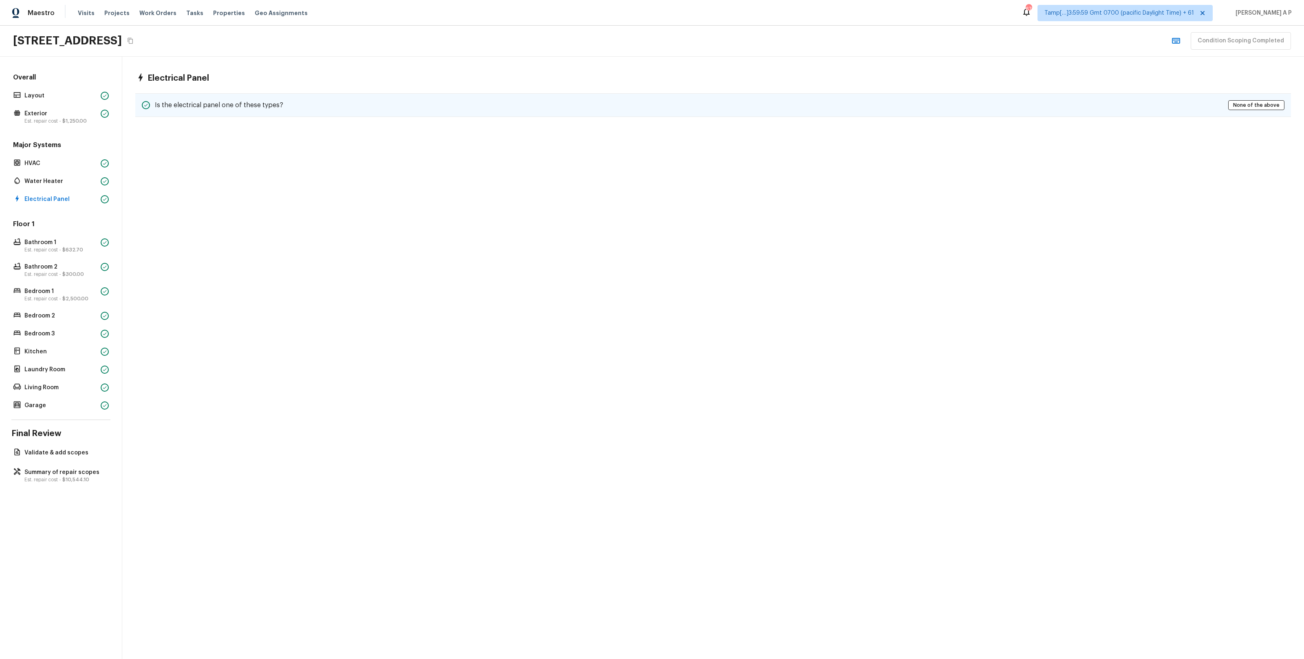
click at [196, 106] on h5 "Is the electrical panel one of these types?" at bounding box center [219, 105] width 128 height 9
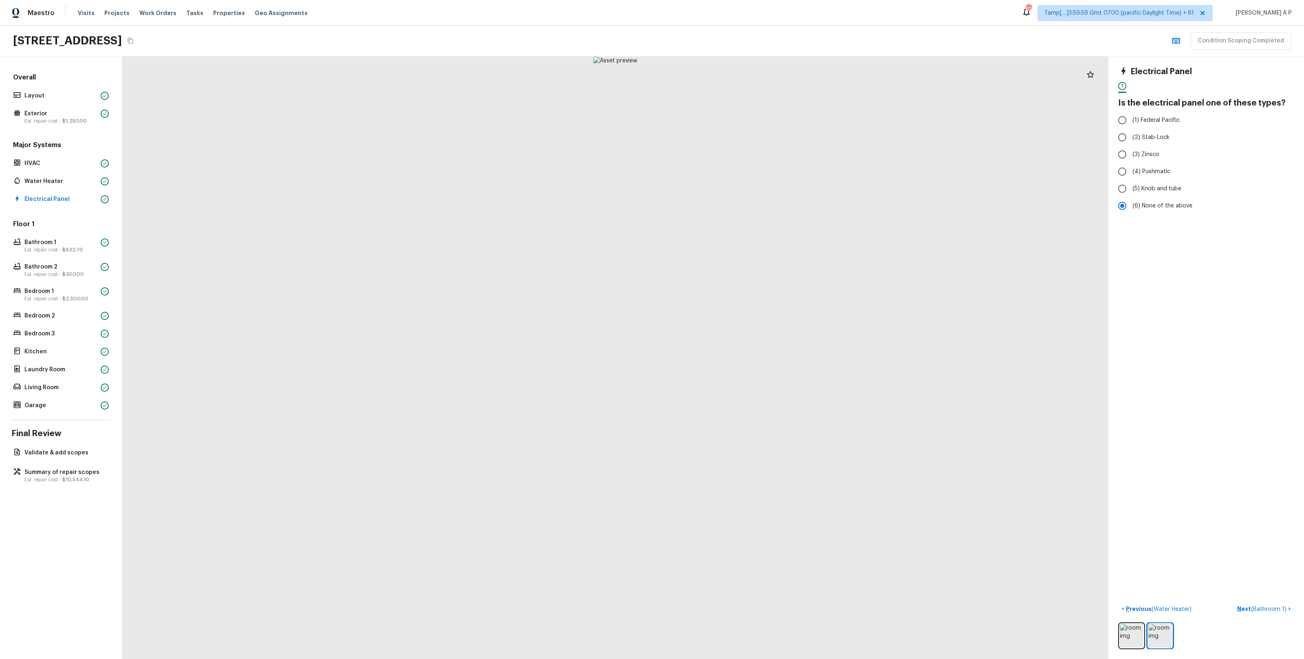
click at [71, 234] on div "Floor 1 Bathroom 1 Est. repair cost - $632.70 Bathroom 2 Est. repair cost - $30…" at bounding box center [60, 316] width 99 height 192
click at [60, 254] on div "Bathroom 1 Est. repair cost - $632.70" at bounding box center [60, 246] width 99 height 18
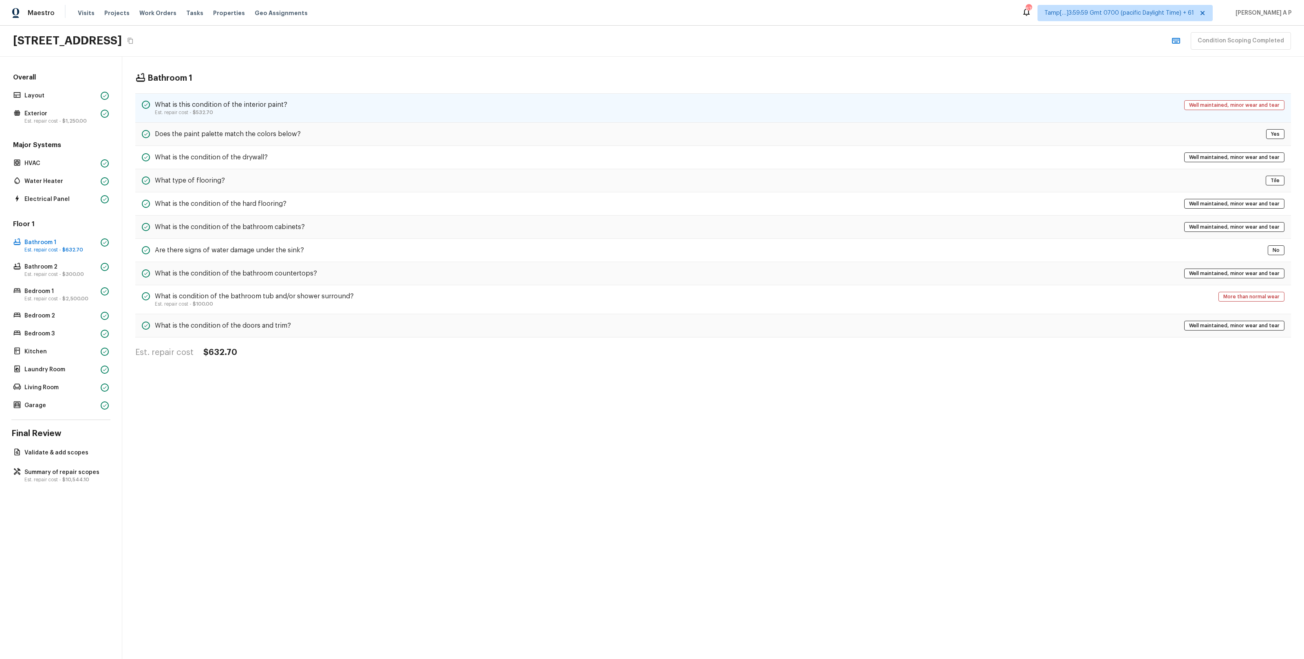
click at [205, 113] on span "$532.70" at bounding box center [203, 112] width 20 height 5
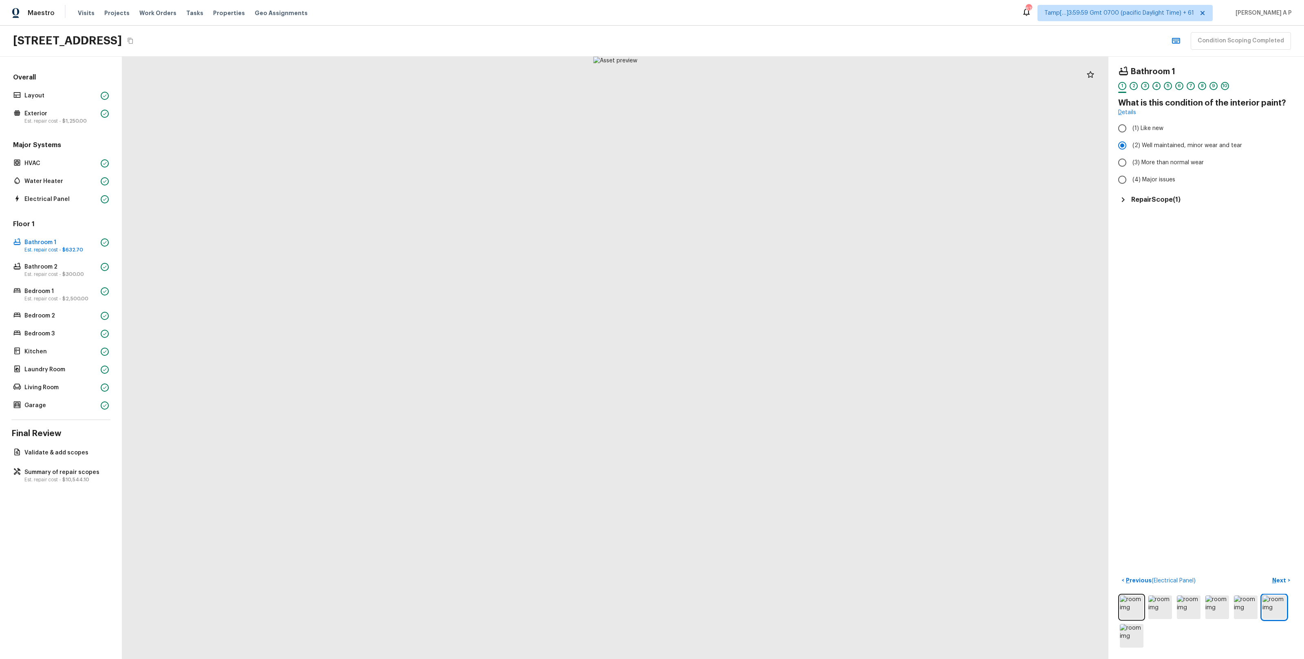
click at [733, 192] on div "Bathroom 1 1 2 3 4 5 6 7 8 9 10 What is this condition of the interior paint? D…" at bounding box center [1207, 135] width 176 height 138
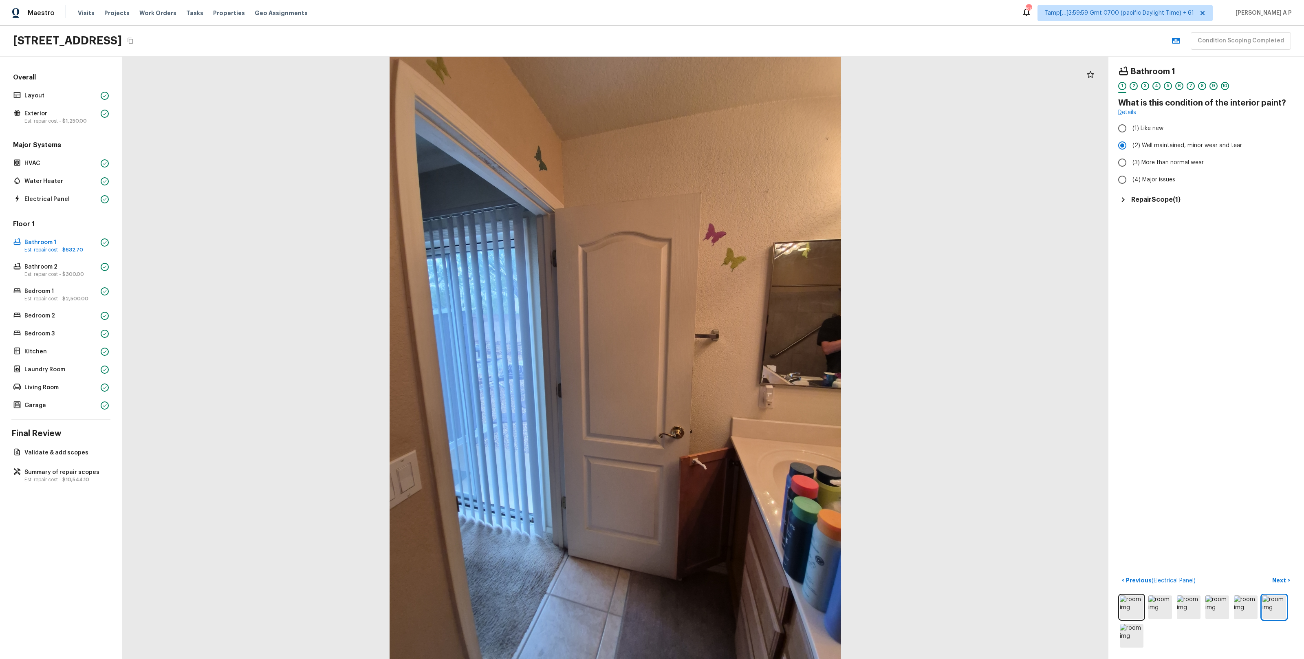
click at [733, 196] on h5 "Repair Scope ( 1 )" at bounding box center [1156, 199] width 49 height 9
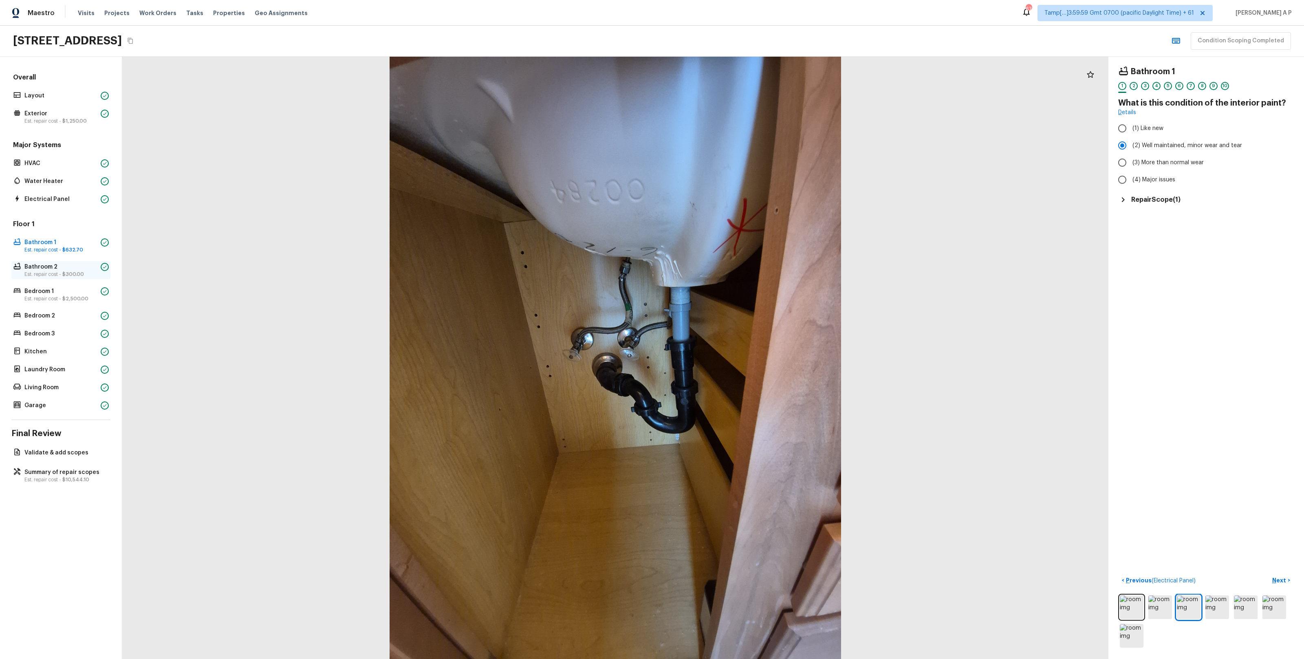
click at [86, 275] on p "Est. repair cost - $300.00" at bounding box center [60, 274] width 73 height 7
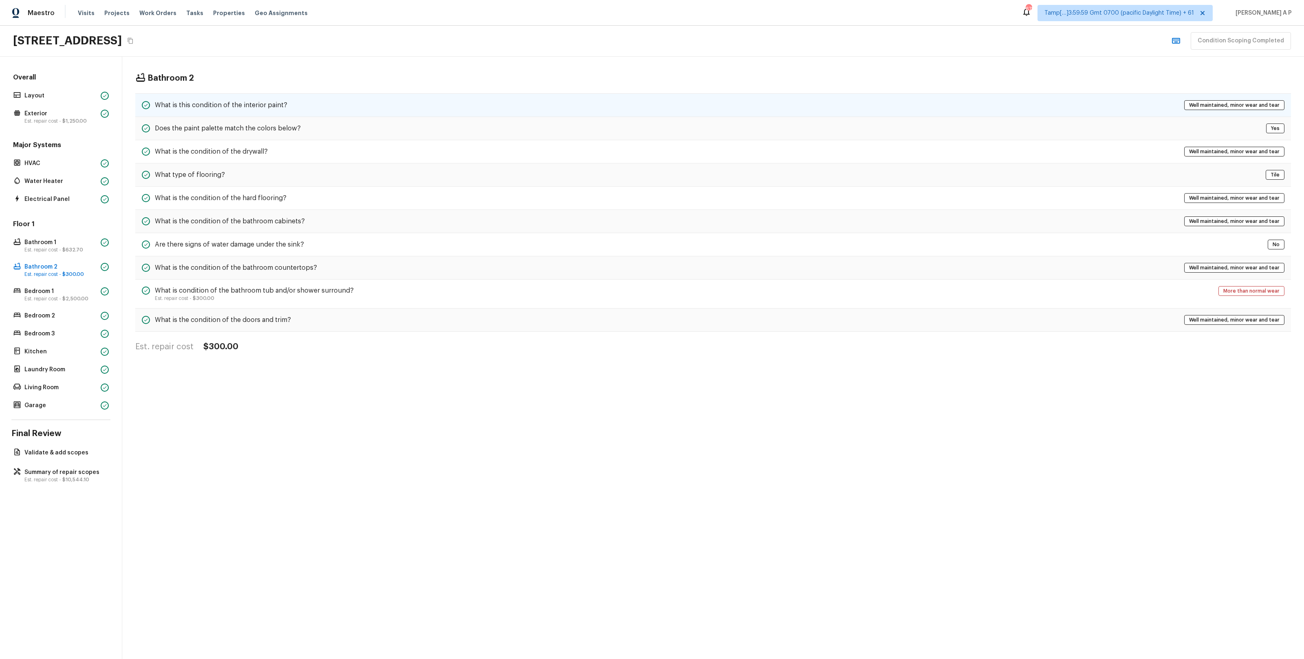
click at [306, 107] on div "What is this condition of the interior paint? Well maintained, minor wear and t…" at bounding box center [713, 105] width 1156 height 24
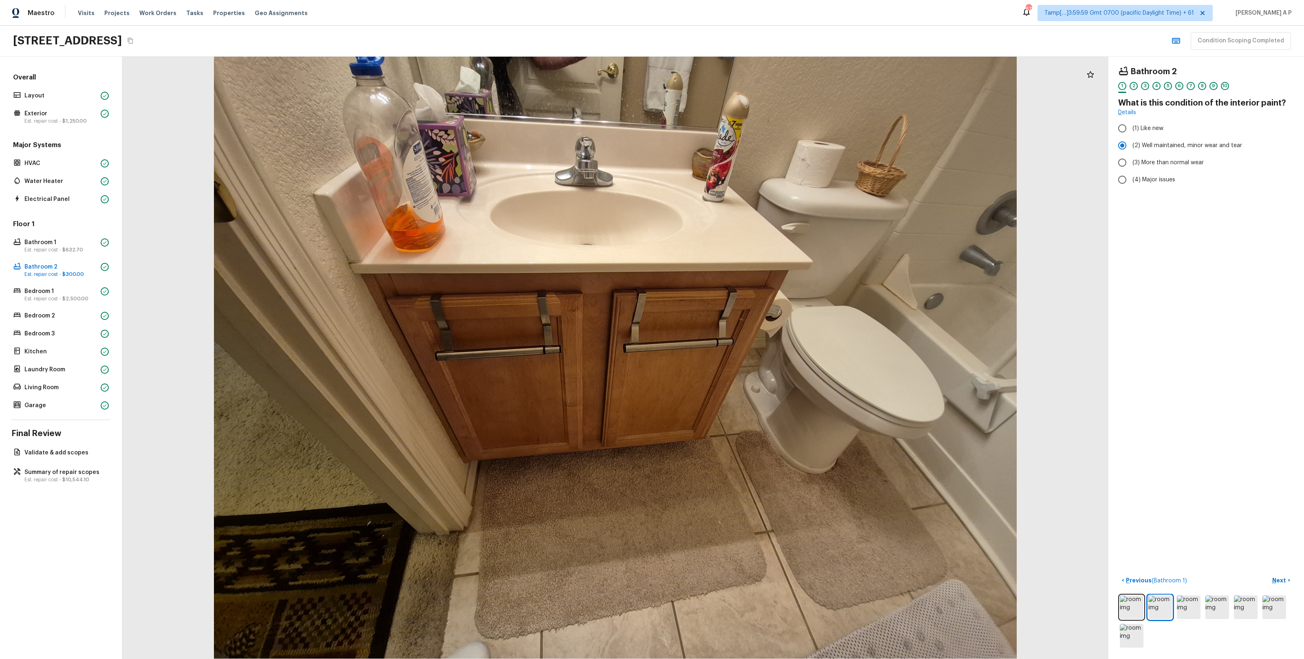
click at [733, 384] on div at bounding box center [615, 358] width 987 height 603
click at [71, 294] on p "Bedroom 1" at bounding box center [60, 291] width 73 height 8
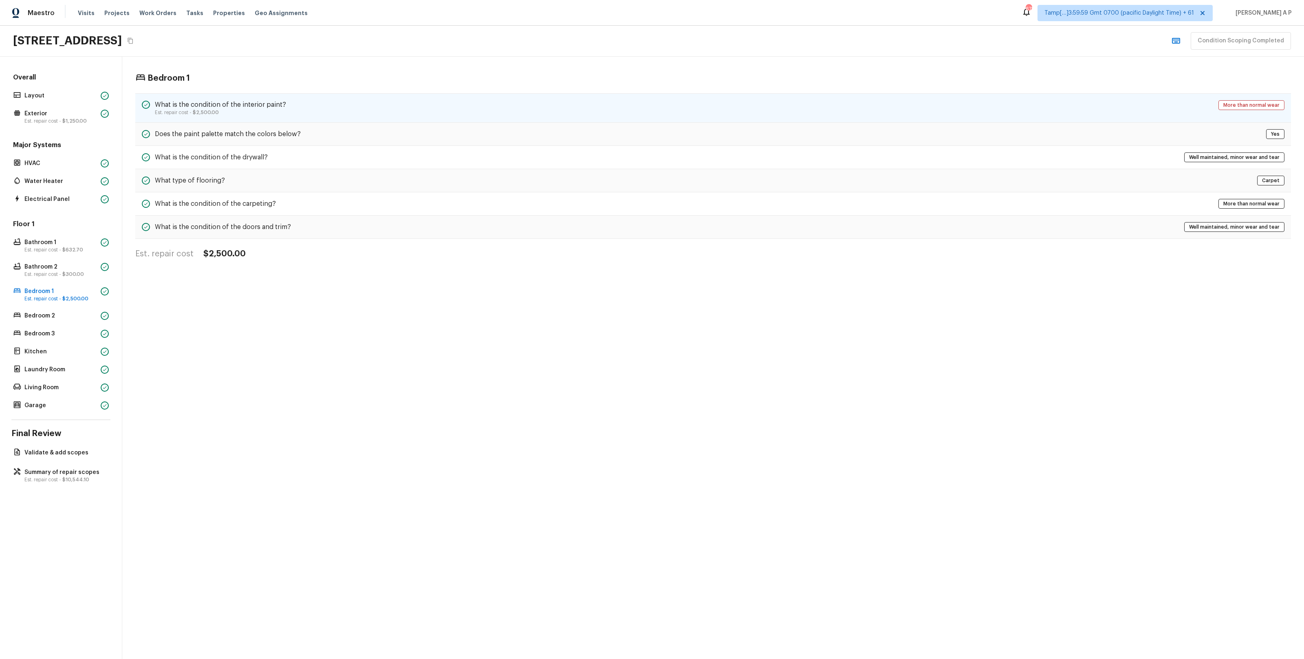
click at [281, 109] on p "Est. repair cost - $2,500.00" at bounding box center [220, 112] width 131 height 7
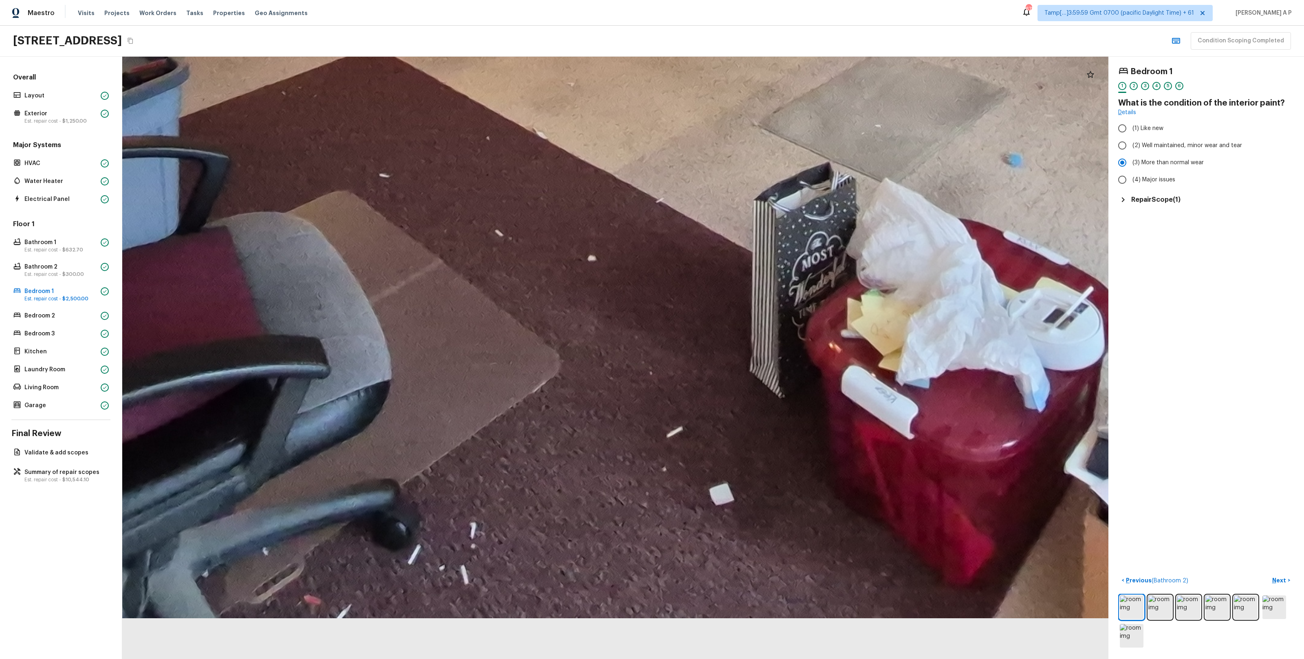
drag, startPoint x: 565, startPoint y: 583, endPoint x: 552, endPoint y: 364, distance: 219.3
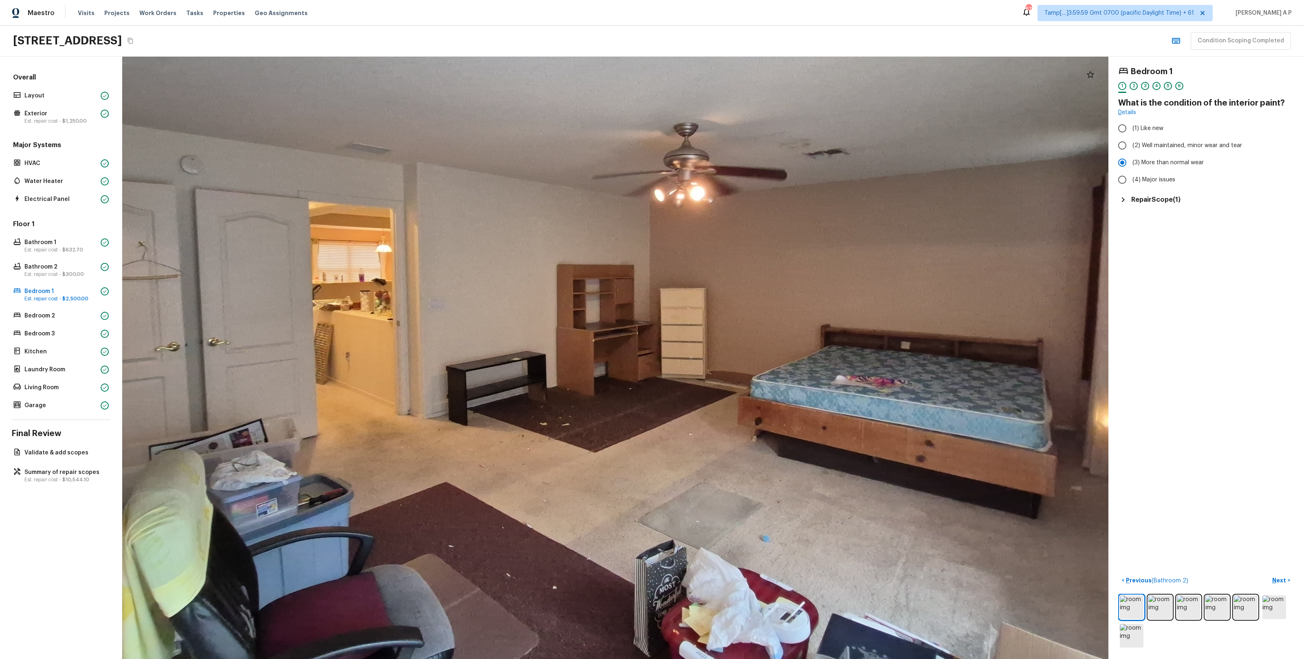
drag, startPoint x: 674, startPoint y: 472, endPoint x: 681, endPoint y: 551, distance: 79.8
click at [680, 384] on div at bounding box center [612, 303] width 1519 height 928
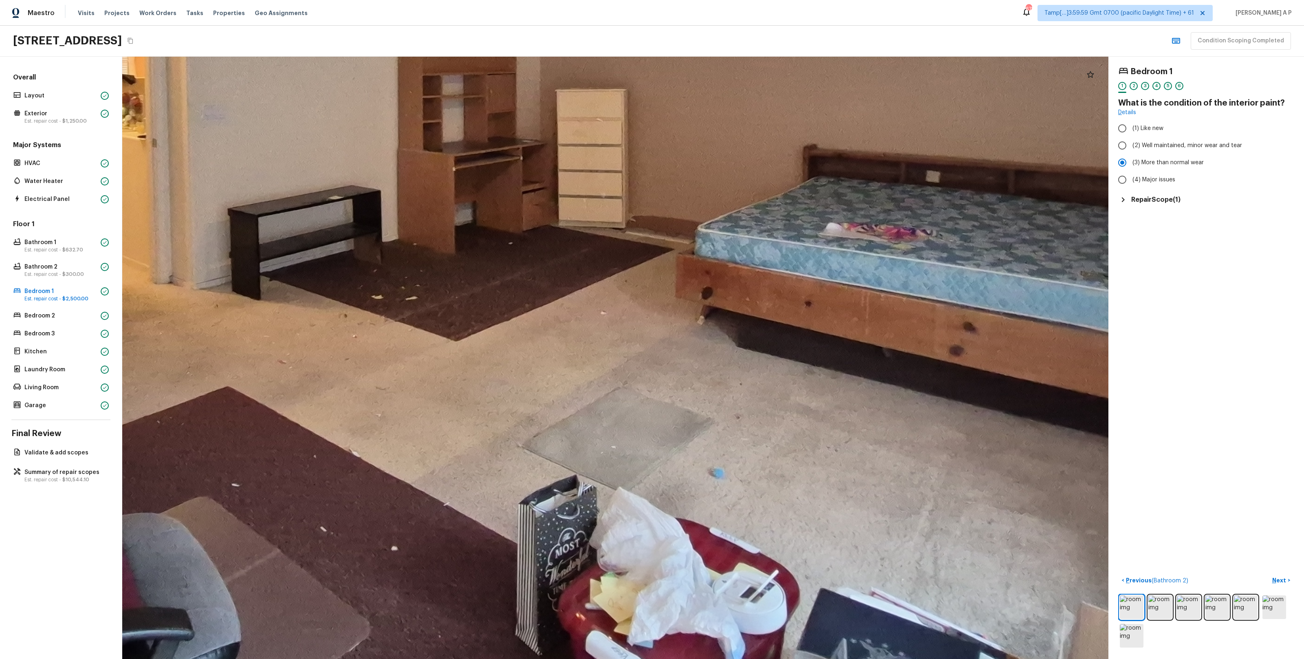
drag, startPoint x: 705, startPoint y: 516, endPoint x: 629, endPoint y: 555, distance: 85.3
click at [629, 384] on div at bounding box center [483, 112] width 2332 height 1424
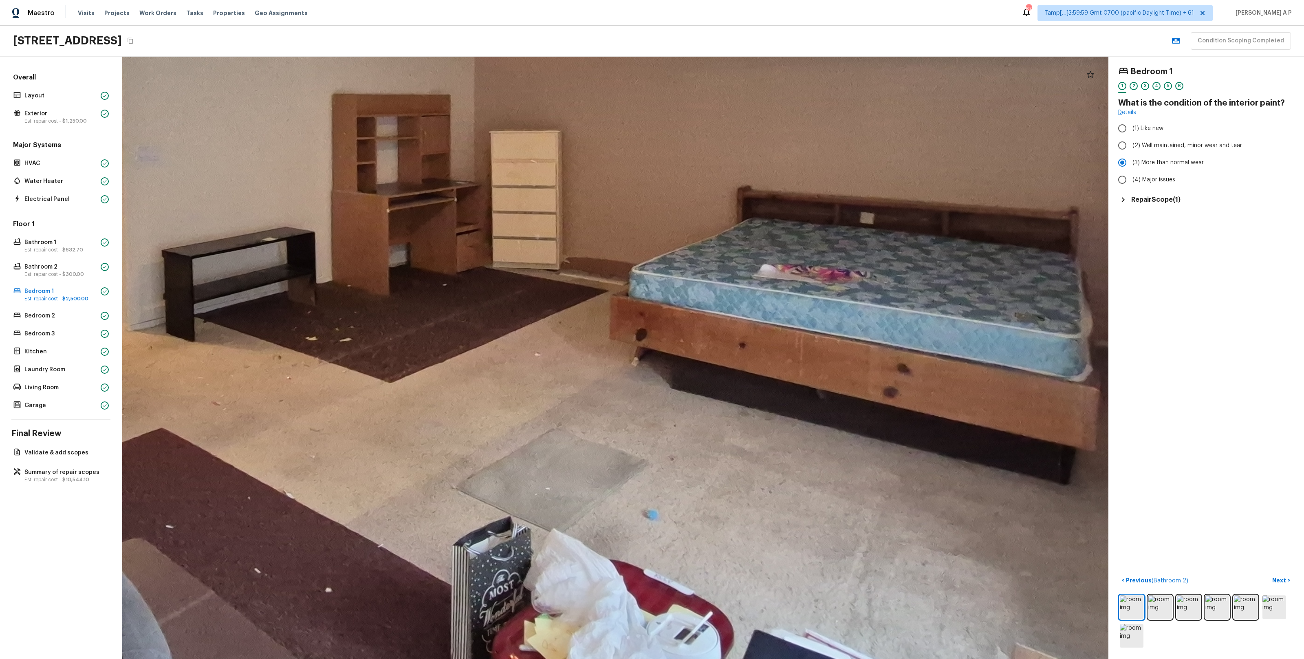
drag, startPoint x: 682, startPoint y: 528, endPoint x: 611, endPoint y: 546, distance: 72.8
click at [614, 384] on div at bounding box center [418, 154] width 2332 height 1424
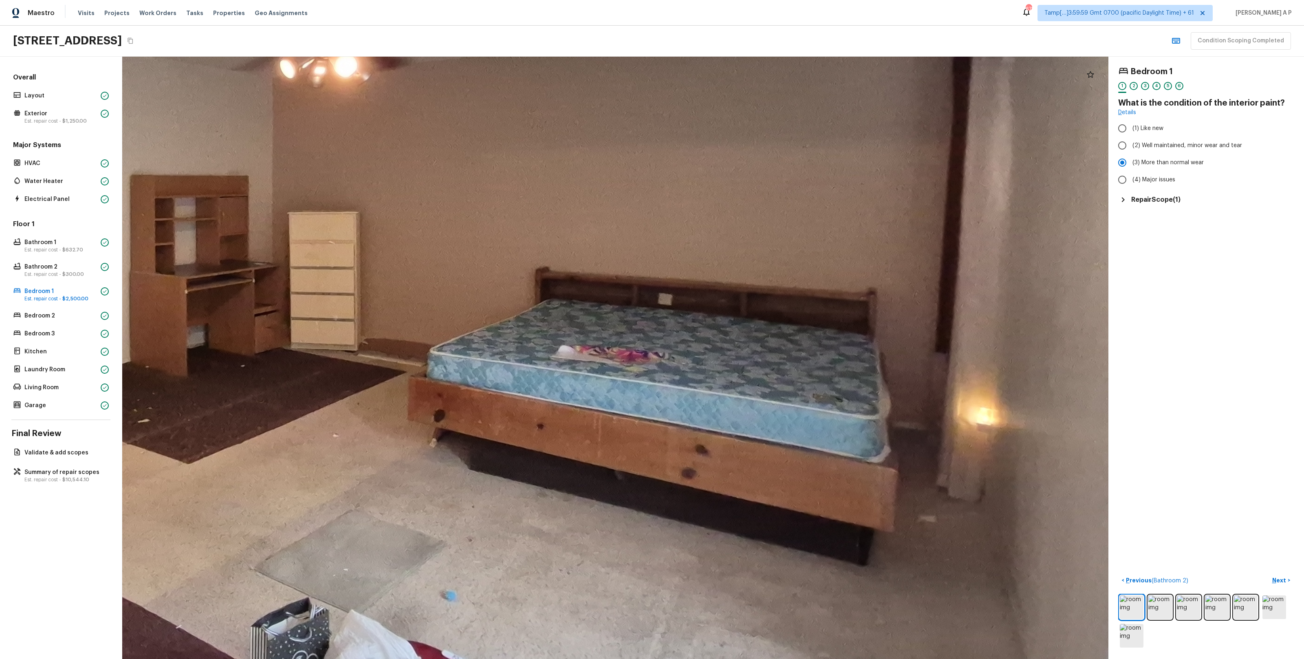
drag, startPoint x: 694, startPoint y: 496, endPoint x: 651, endPoint y: 555, distance: 73.2
click at [652, 384] on div at bounding box center [215, 234] width 2332 height 1424
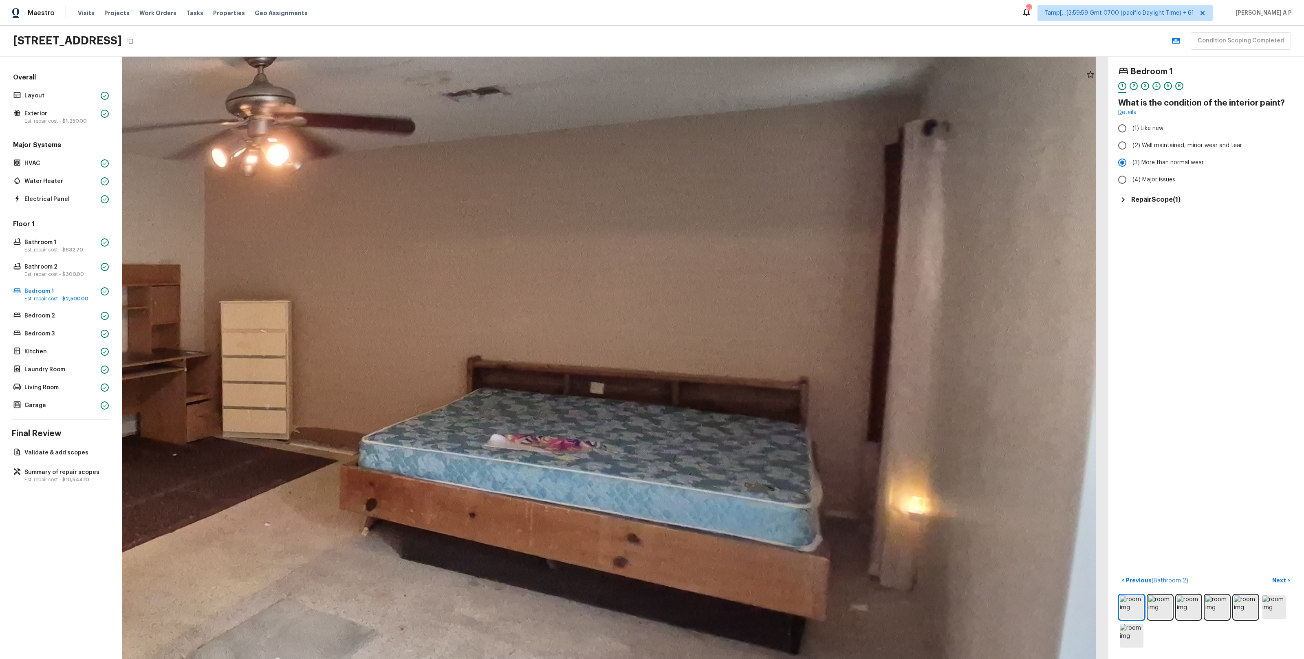
drag, startPoint x: 651, startPoint y: 555, endPoint x: 797, endPoint y: 322, distance: 274.4
click at [733, 329] on div at bounding box center [147, 324] width 2332 height 1424
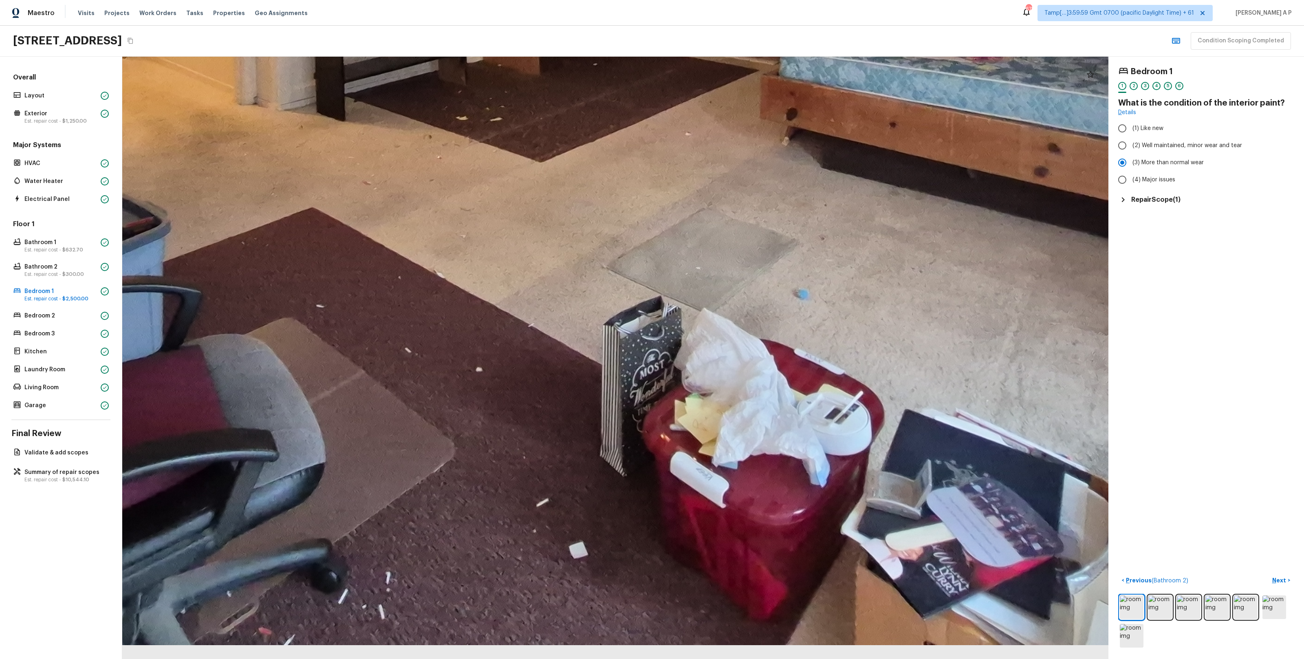
drag, startPoint x: 709, startPoint y: 421, endPoint x: 731, endPoint y: 394, distance: 35.3
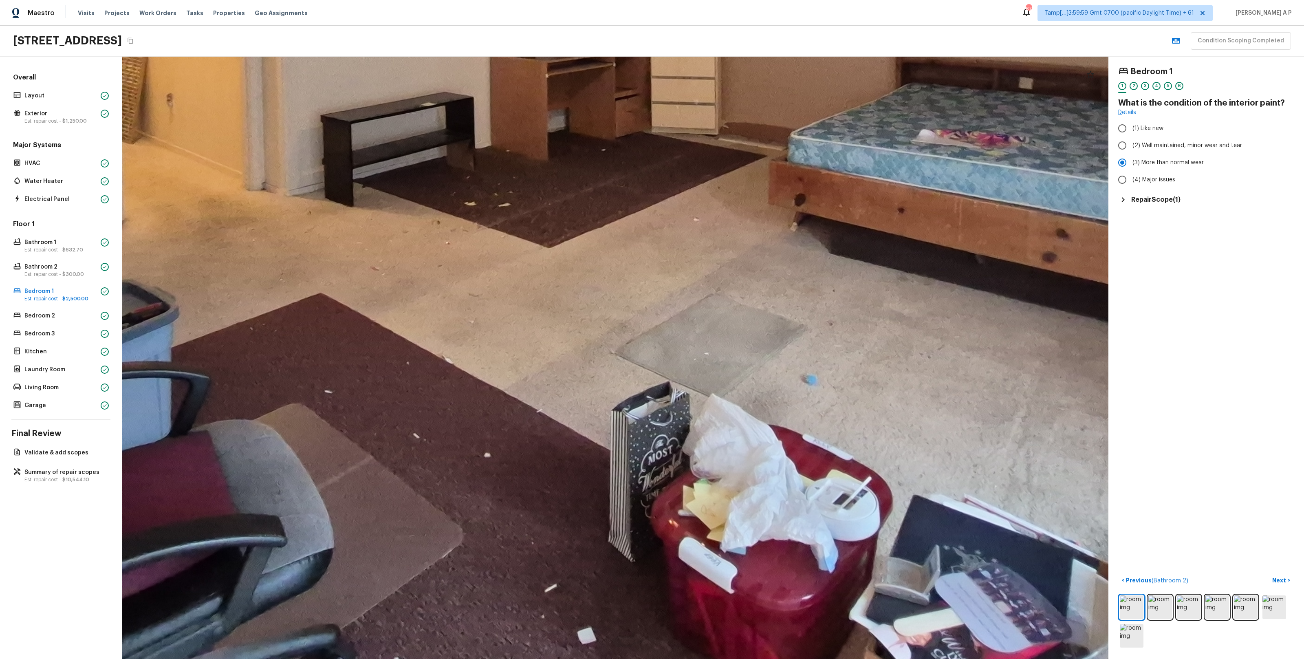
drag, startPoint x: 731, startPoint y: 394, endPoint x: 629, endPoint y: 525, distance: 166.8
click at [630, 384] on div at bounding box center [576, 19] width 2332 height 1424
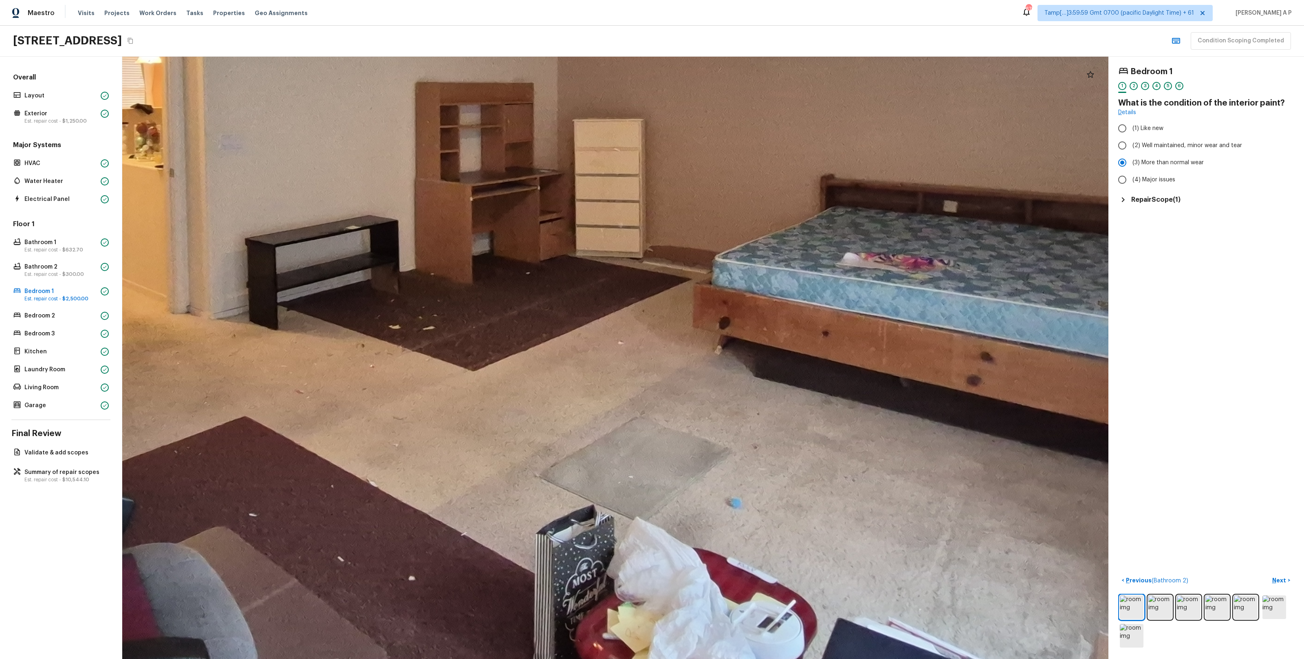
drag, startPoint x: 648, startPoint y: 437, endPoint x: 701, endPoint y: 486, distance: 71.8
click at [701, 384] on div at bounding box center [501, 142] width 2332 height 1424
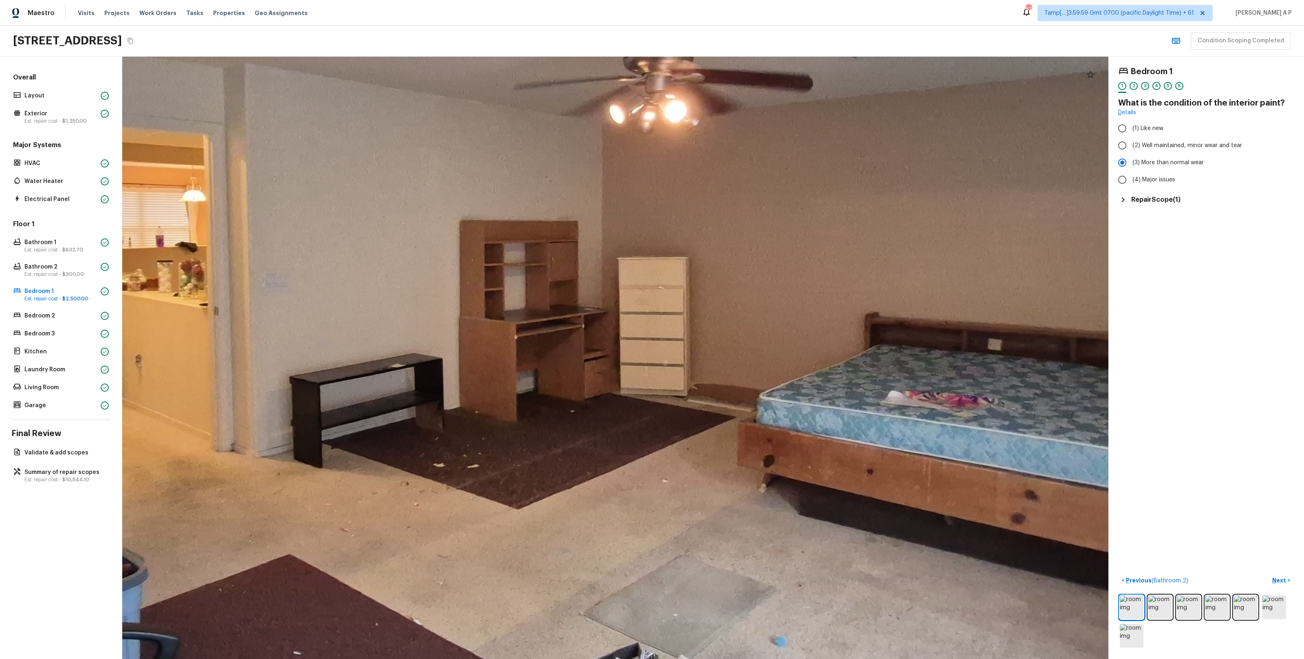
drag, startPoint x: 692, startPoint y: 470, endPoint x: 648, endPoint y: 561, distance: 100.3
click at [647, 384] on div at bounding box center [545, 280] width 2332 height 1424
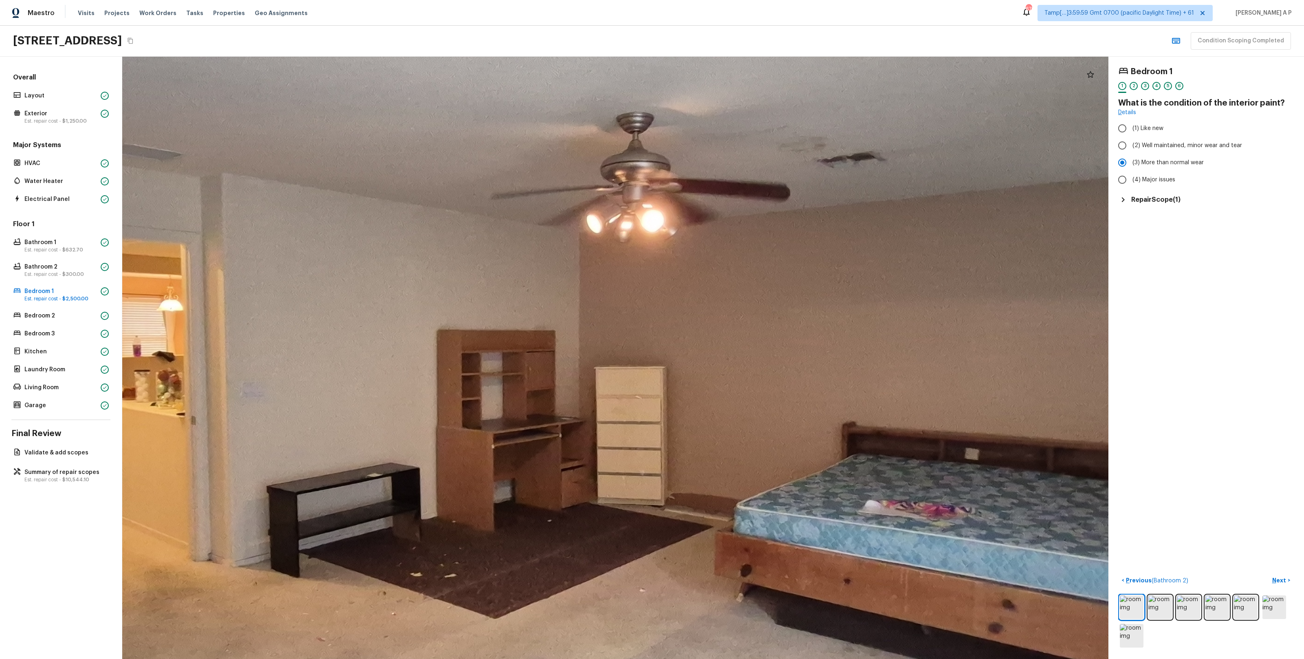
drag, startPoint x: 658, startPoint y: 546, endPoint x: 642, endPoint y: 601, distance: 57.3
click at [642, 384] on div at bounding box center [522, 389] width 2332 height 1424
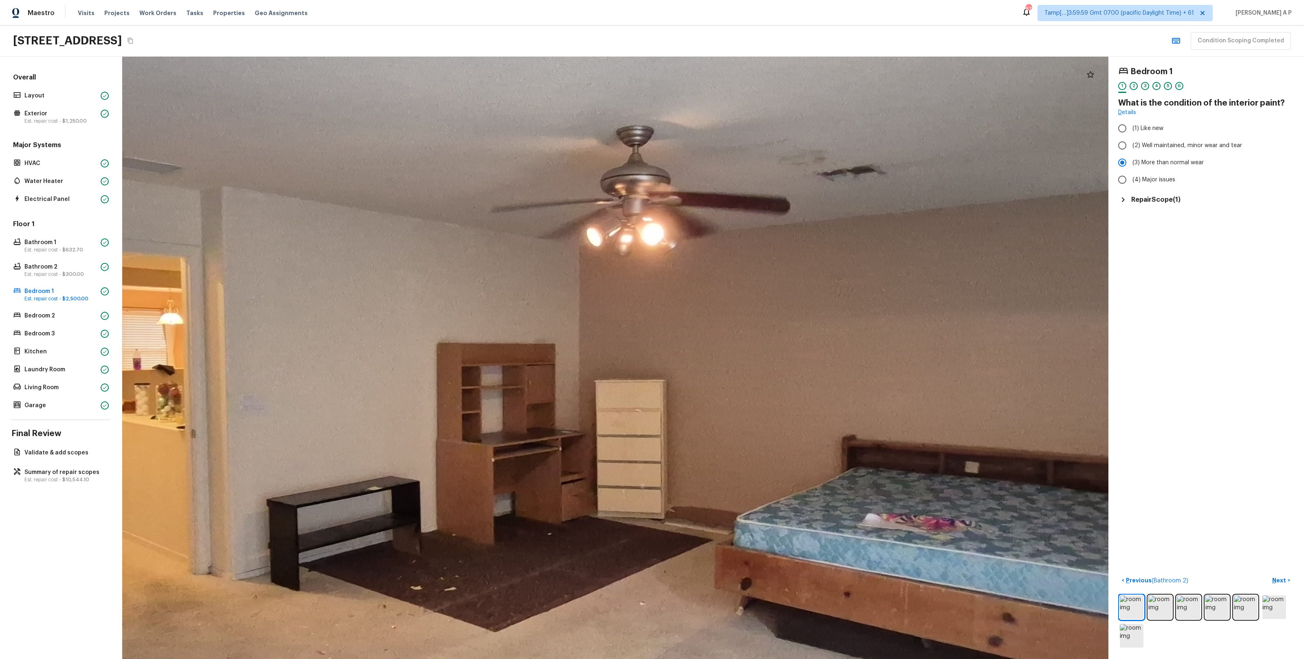
drag, startPoint x: 743, startPoint y: 413, endPoint x: 680, endPoint y: 545, distance: 146.1
click at [681, 384] on div at bounding box center [522, 403] width 2332 height 1424
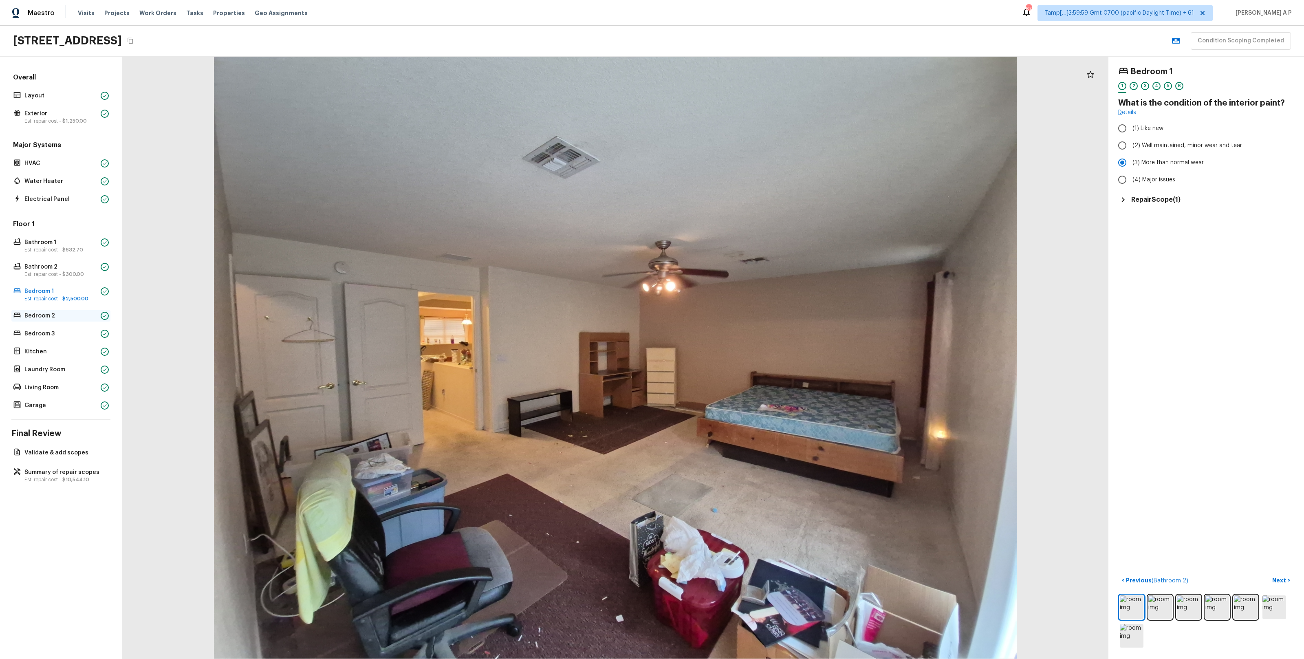
click at [32, 315] on p "Bedroom 2" at bounding box center [60, 316] width 73 height 8
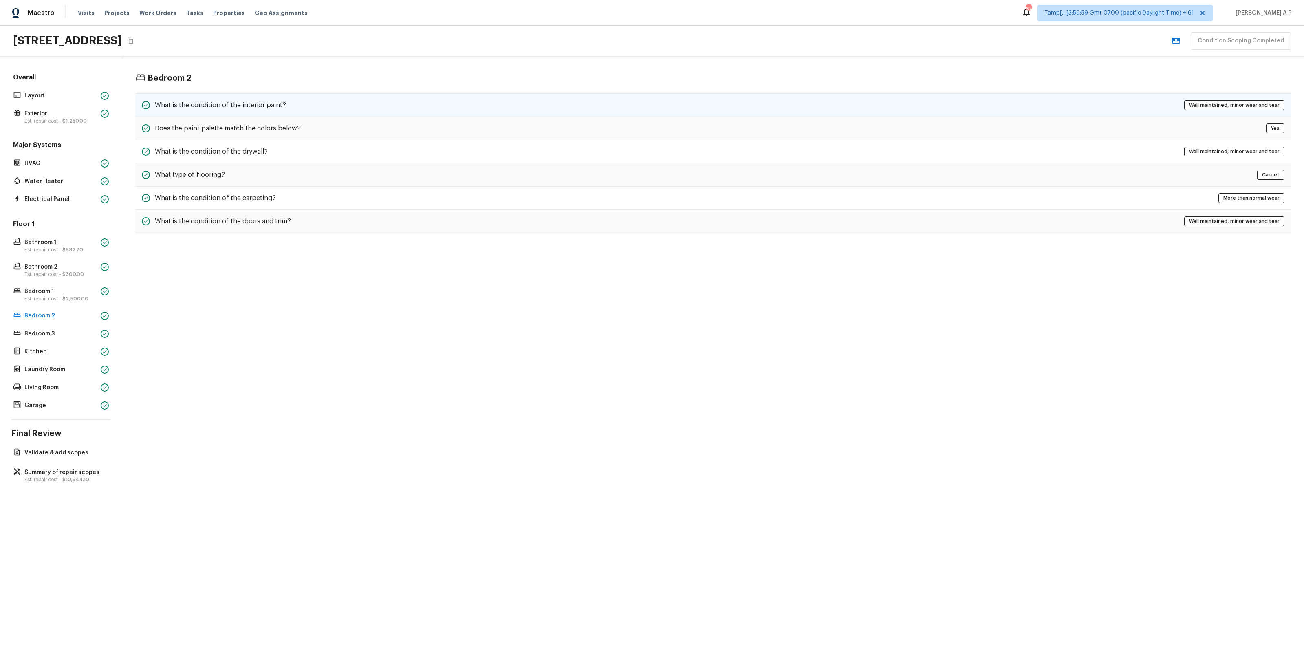
click at [257, 109] on h5 "What is the condition of the interior paint?" at bounding box center [220, 105] width 131 height 9
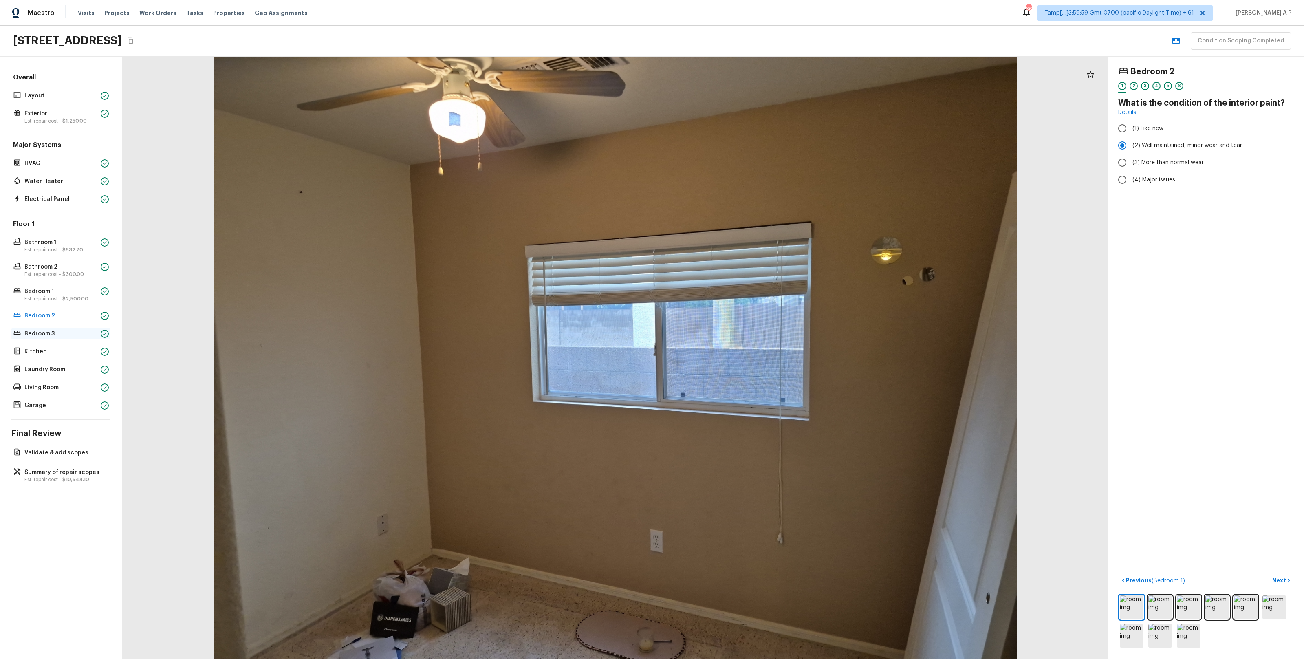
click at [69, 334] on p "Bedroom 3" at bounding box center [60, 334] width 73 height 8
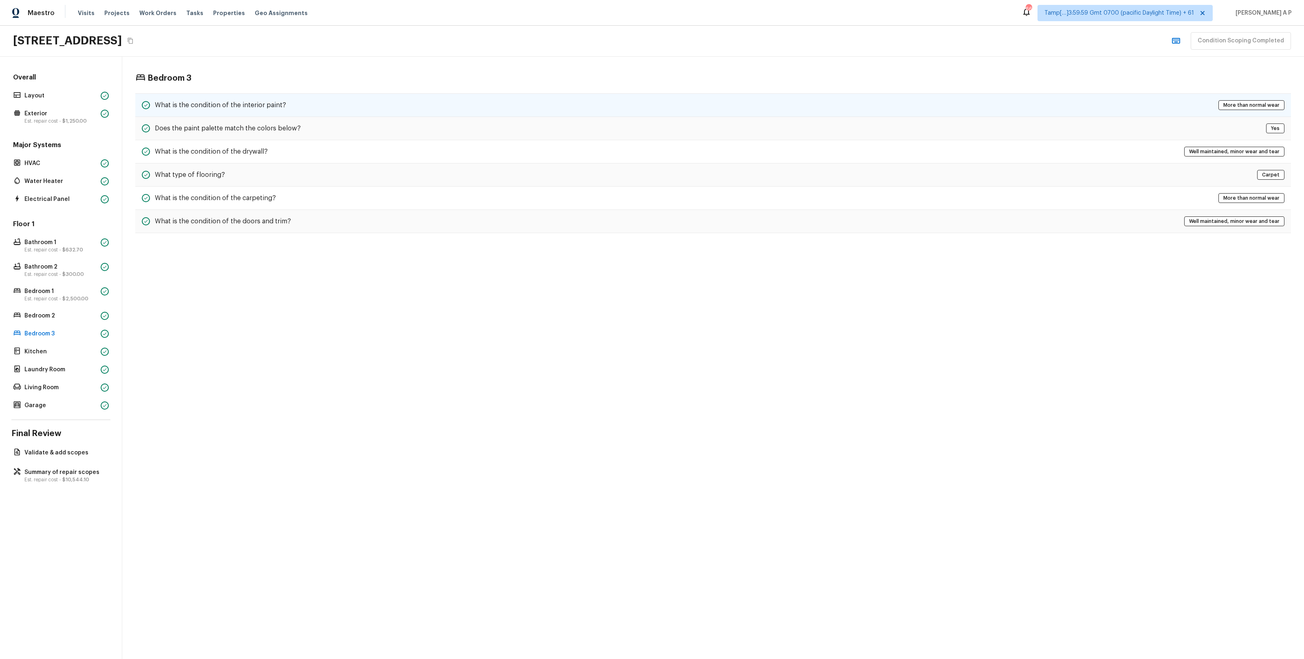
click at [252, 108] on h5 "What is the condition of the interior paint?" at bounding box center [220, 105] width 131 height 9
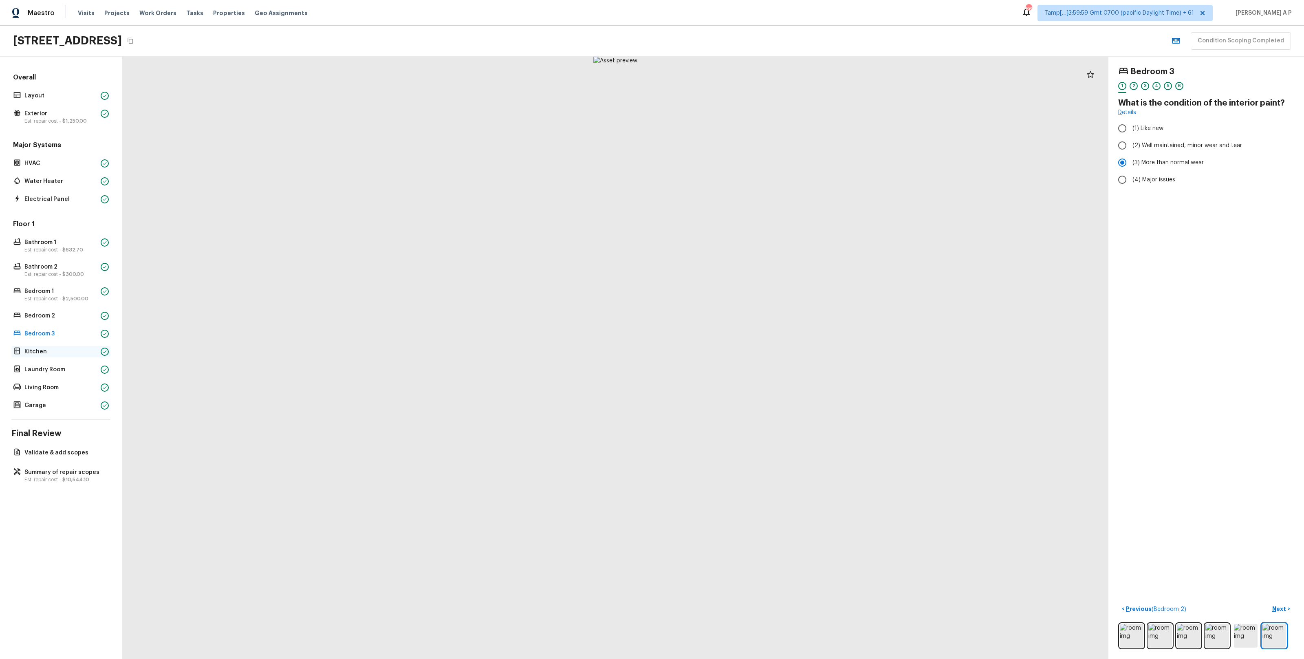
click at [75, 351] on p "Kitchen" at bounding box center [60, 352] width 73 height 8
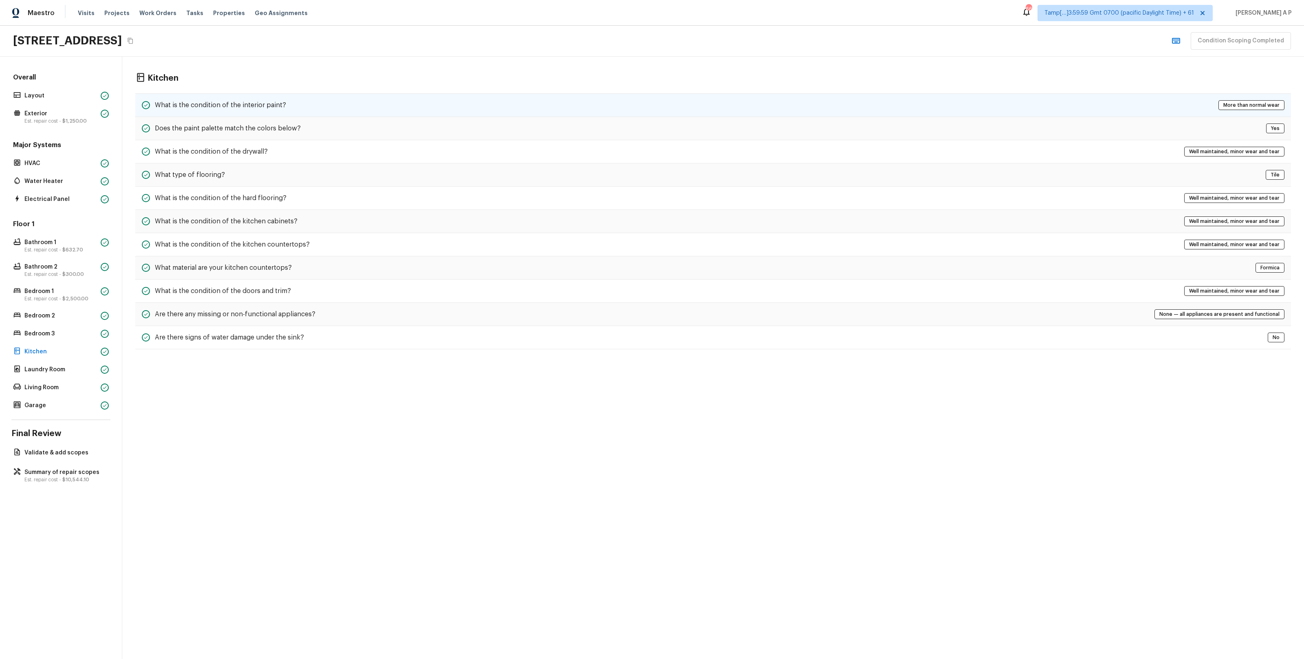
click at [344, 111] on div "What is the condition of the interior paint? More than normal wear" at bounding box center [713, 105] width 1156 height 24
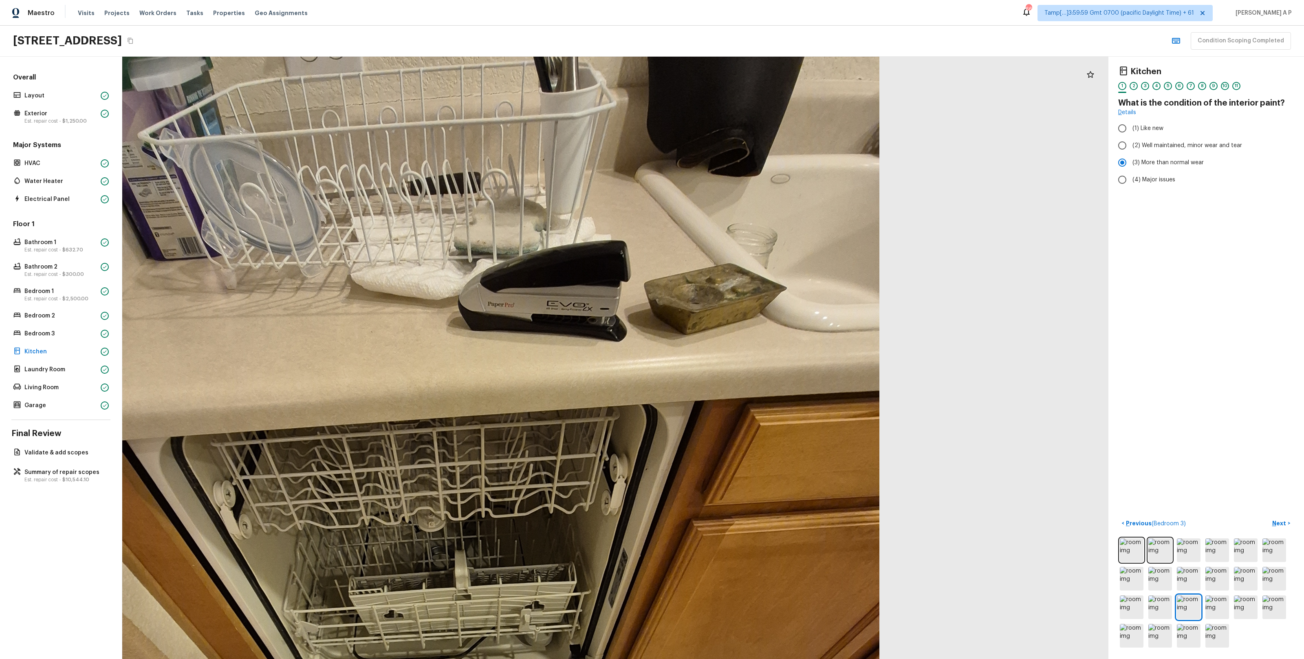
drag, startPoint x: 741, startPoint y: 204, endPoint x: 654, endPoint y: 304, distance: 132.6
click at [660, 305] on div at bounding box center [446, 591] width 1893 height 1156
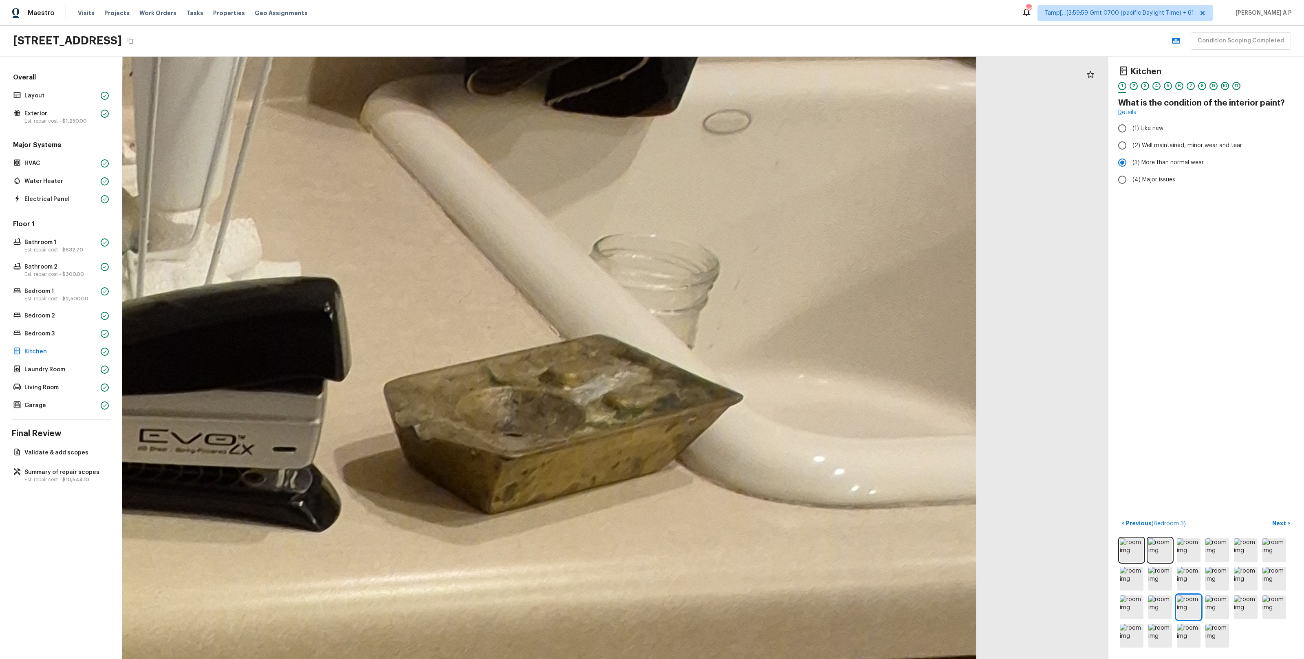
drag, startPoint x: 609, startPoint y: 368, endPoint x: 548, endPoint y: 609, distance: 249.1
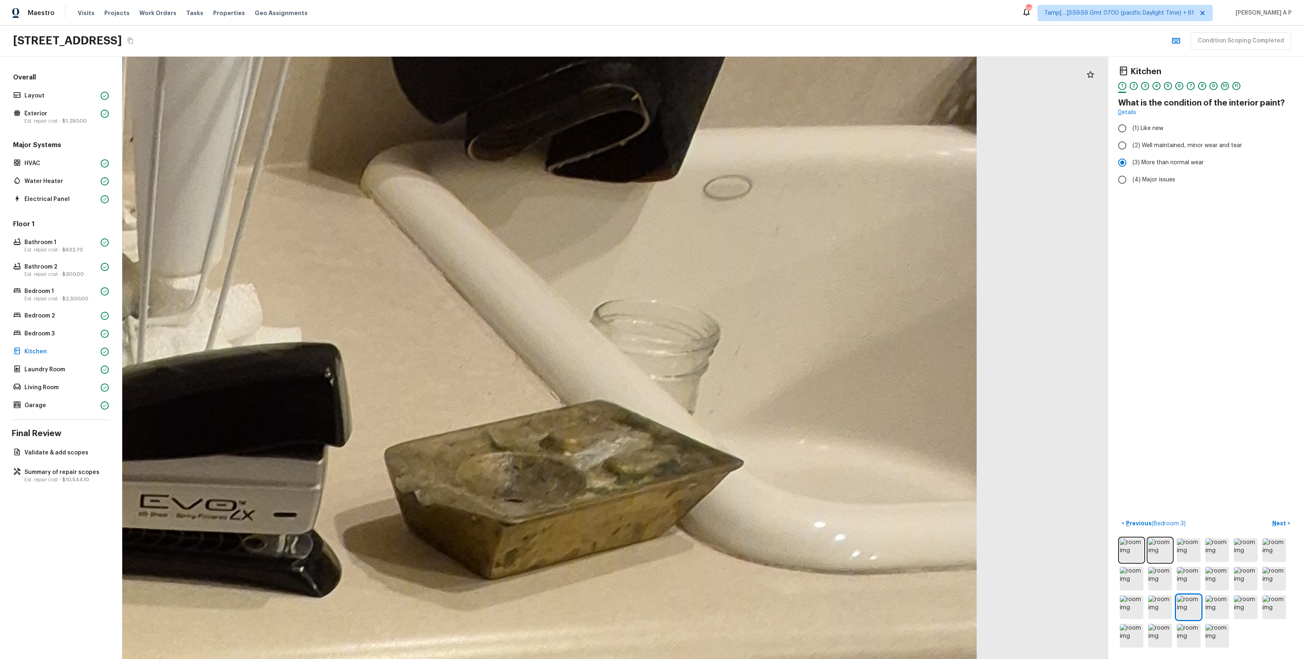
drag, startPoint x: 372, startPoint y: 340, endPoint x: 379, endPoint y: 386, distance: 46.6
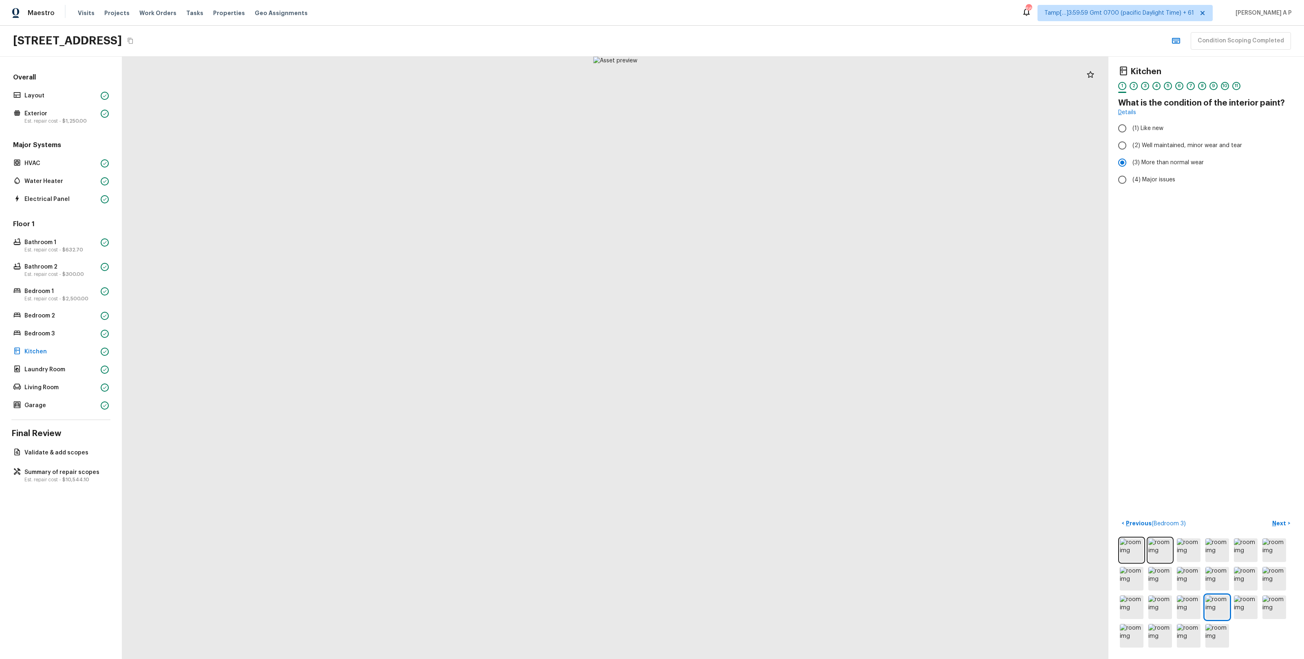
click at [723, 207] on div at bounding box center [615, 358] width 987 height 603
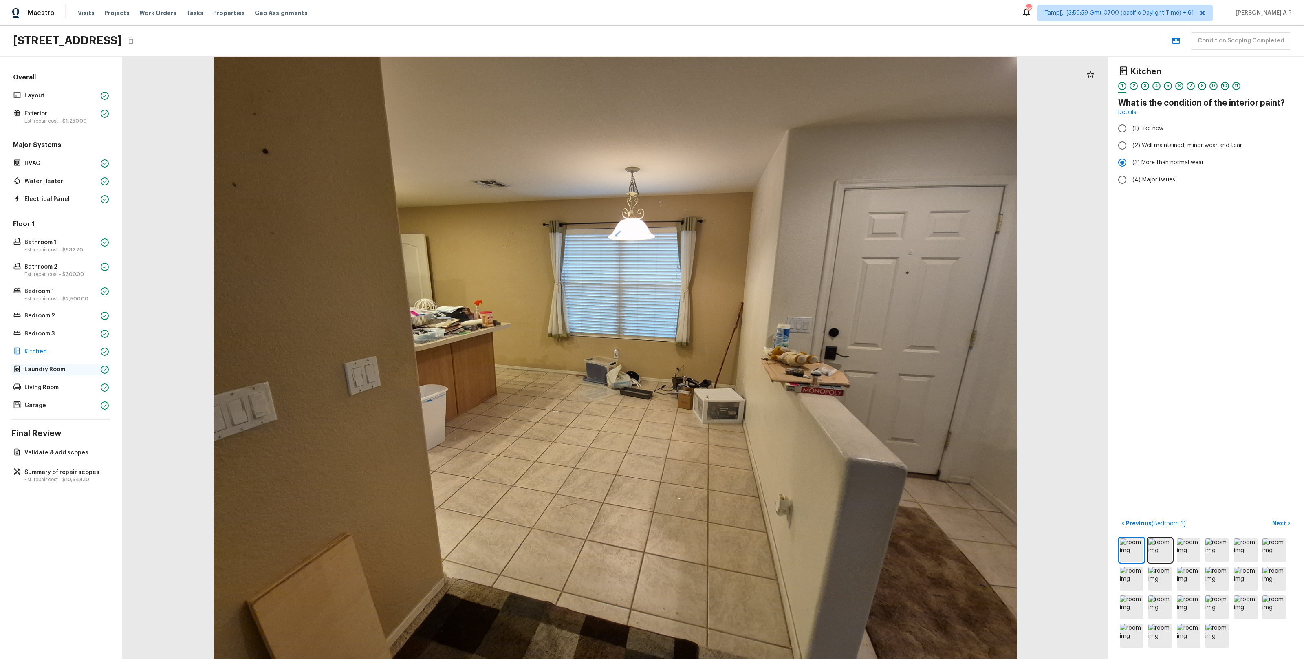
click at [51, 371] on p "Laundry Room" at bounding box center [60, 370] width 73 height 8
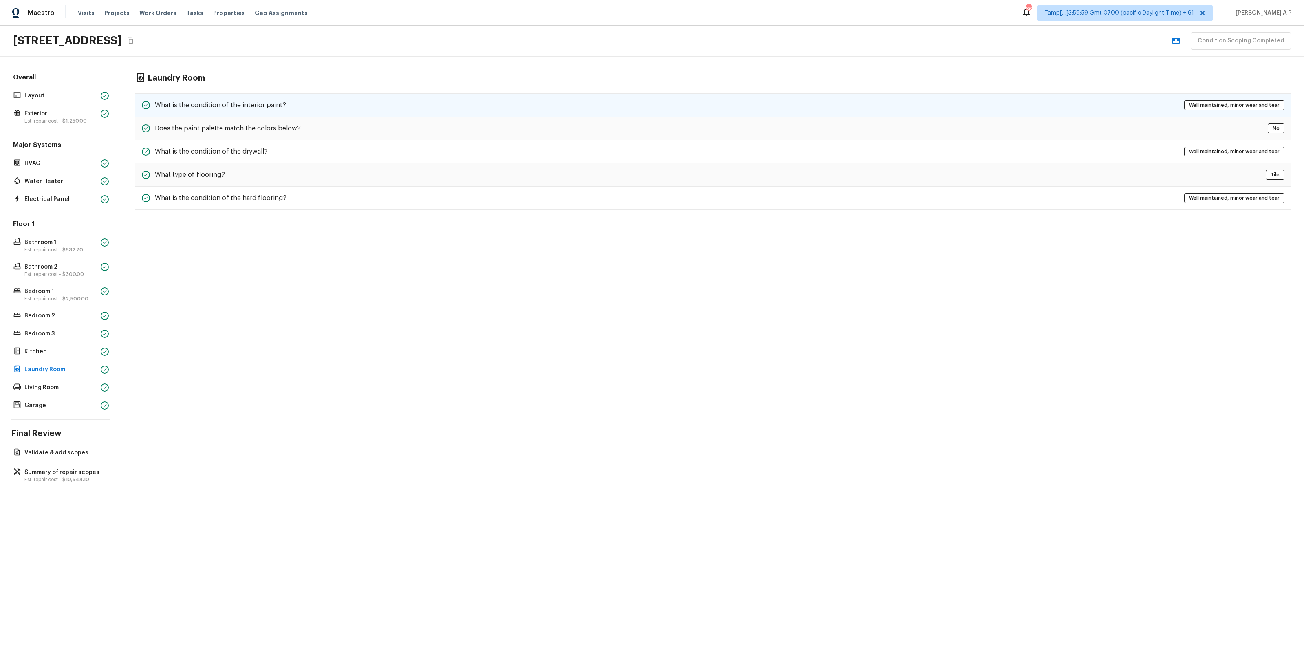
click at [308, 109] on div "What is the condition of the interior paint? Well maintained, minor wear and te…" at bounding box center [713, 105] width 1156 height 24
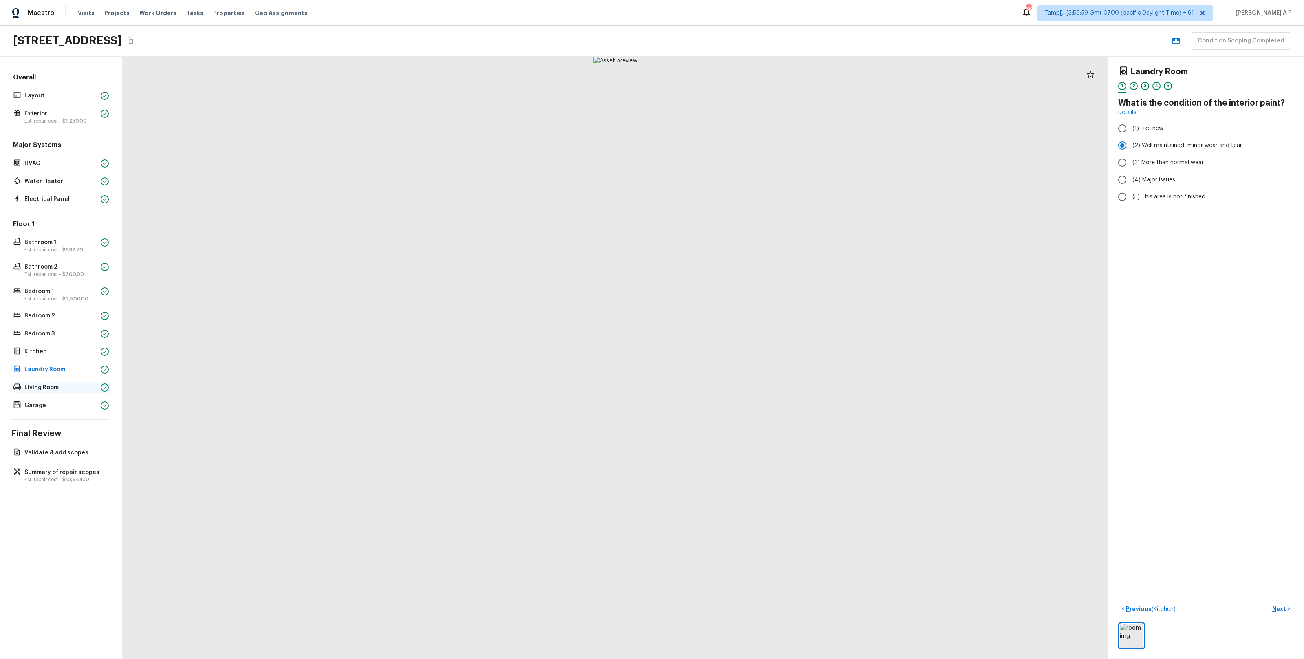
click at [41, 384] on p "Living Room" at bounding box center [60, 388] width 73 height 8
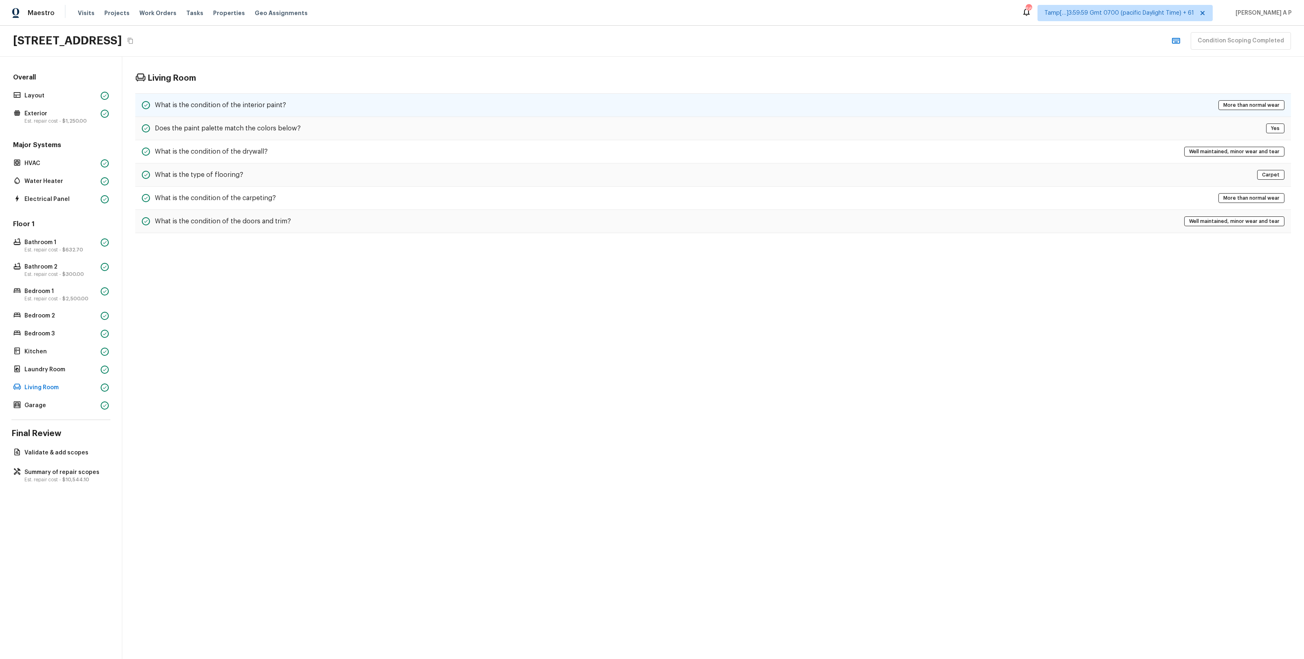
click at [239, 103] on h5 "What is the condition of the interior paint?" at bounding box center [220, 105] width 131 height 9
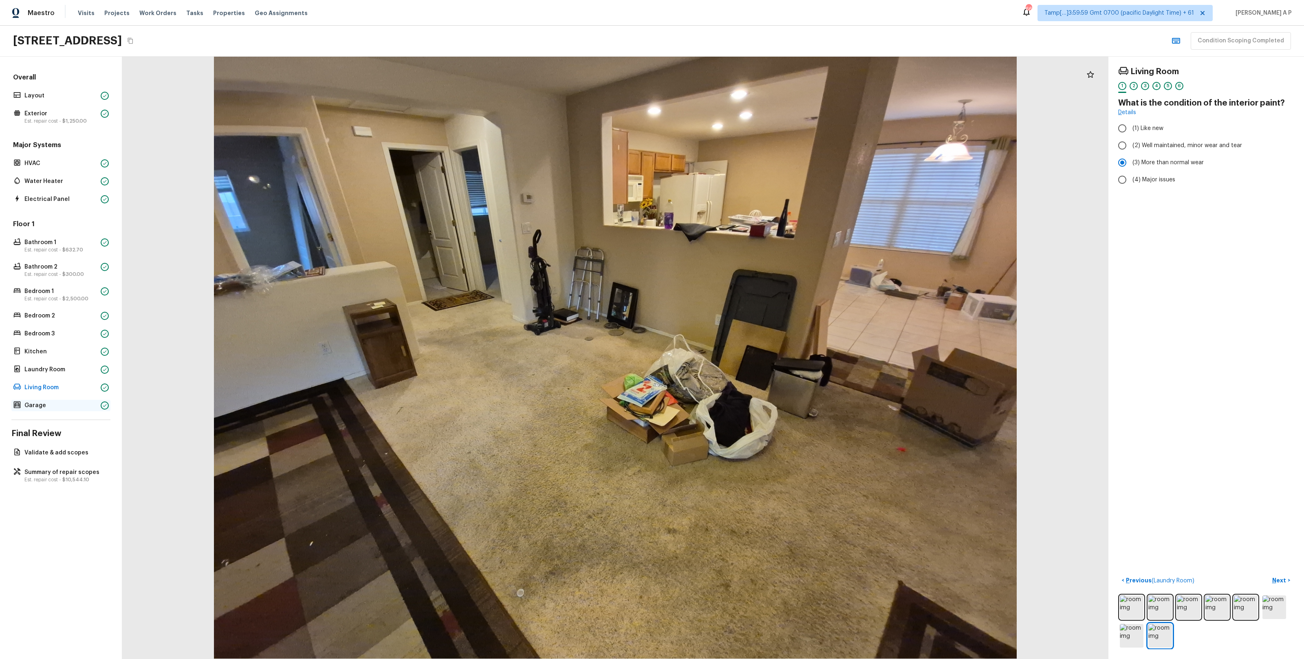
click at [50, 384] on p "Garage" at bounding box center [60, 406] width 73 height 8
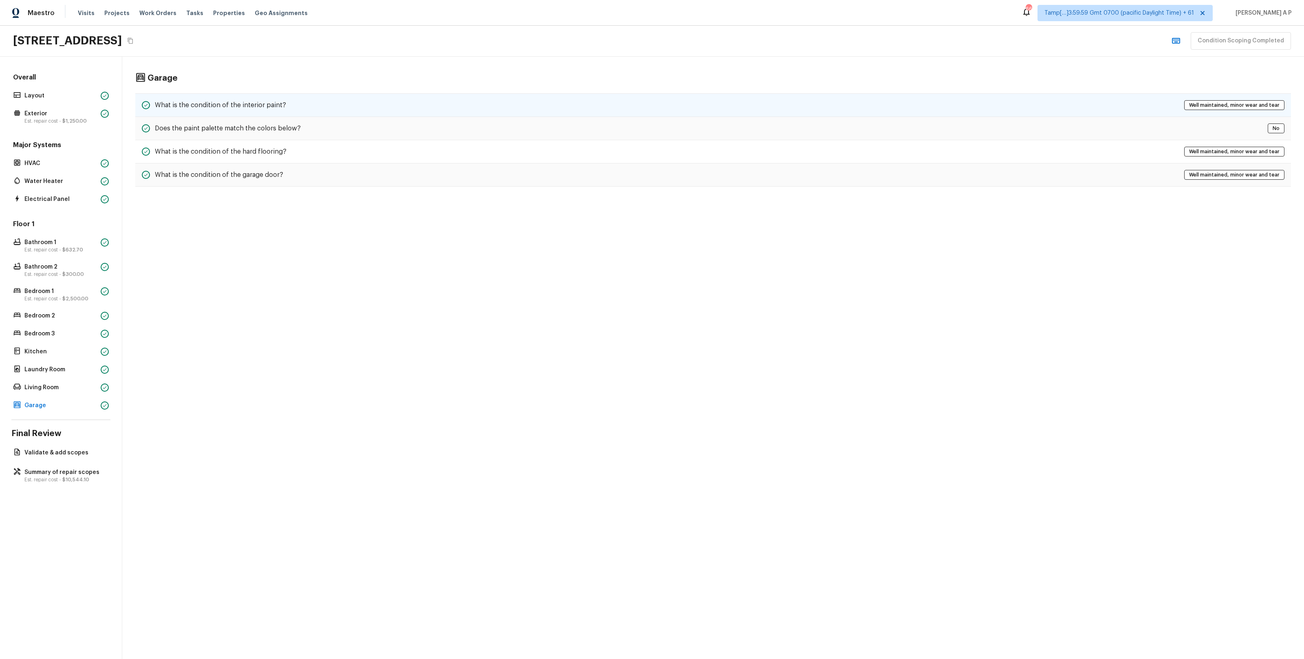
click at [331, 98] on div "What is the condition of the interior paint? Well maintained, minor wear and te…" at bounding box center [713, 105] width 1156 height 24
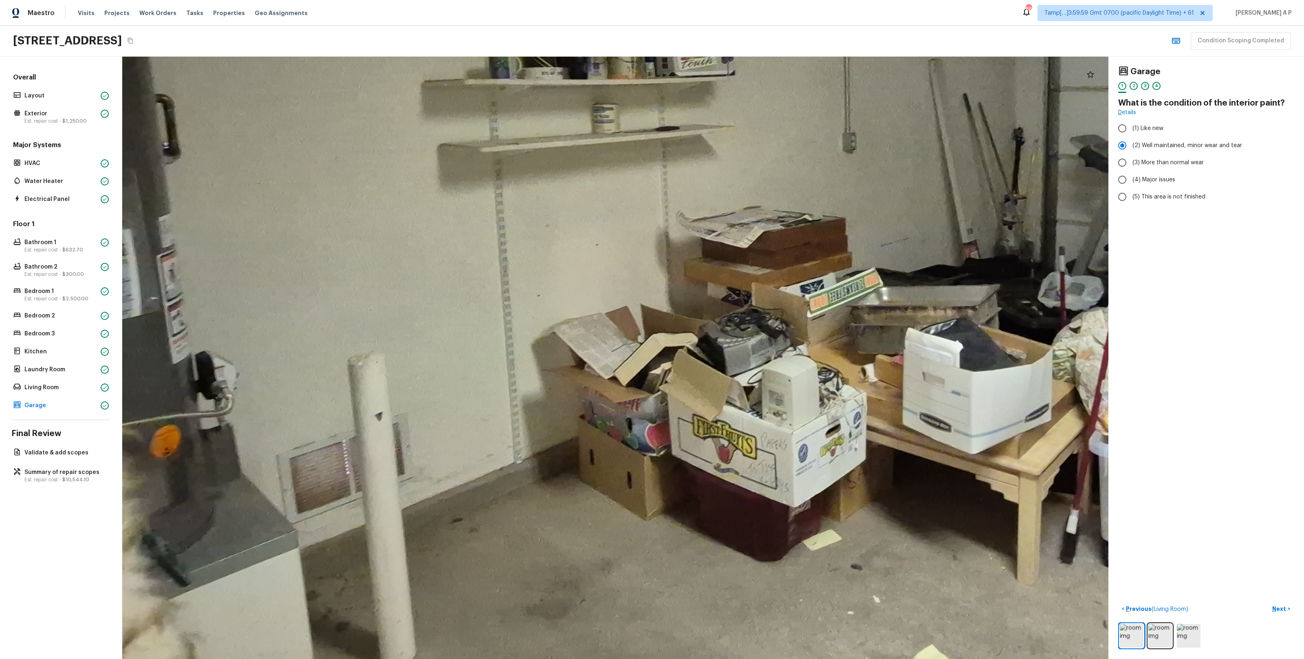
drag, startPoint x: 573, startPoint y: 403, endPoint x: 506, endPoint y: 406, distance: 66.5
click at [506, 384] on div at bounding box center [839, 210] width 2316 height 1415
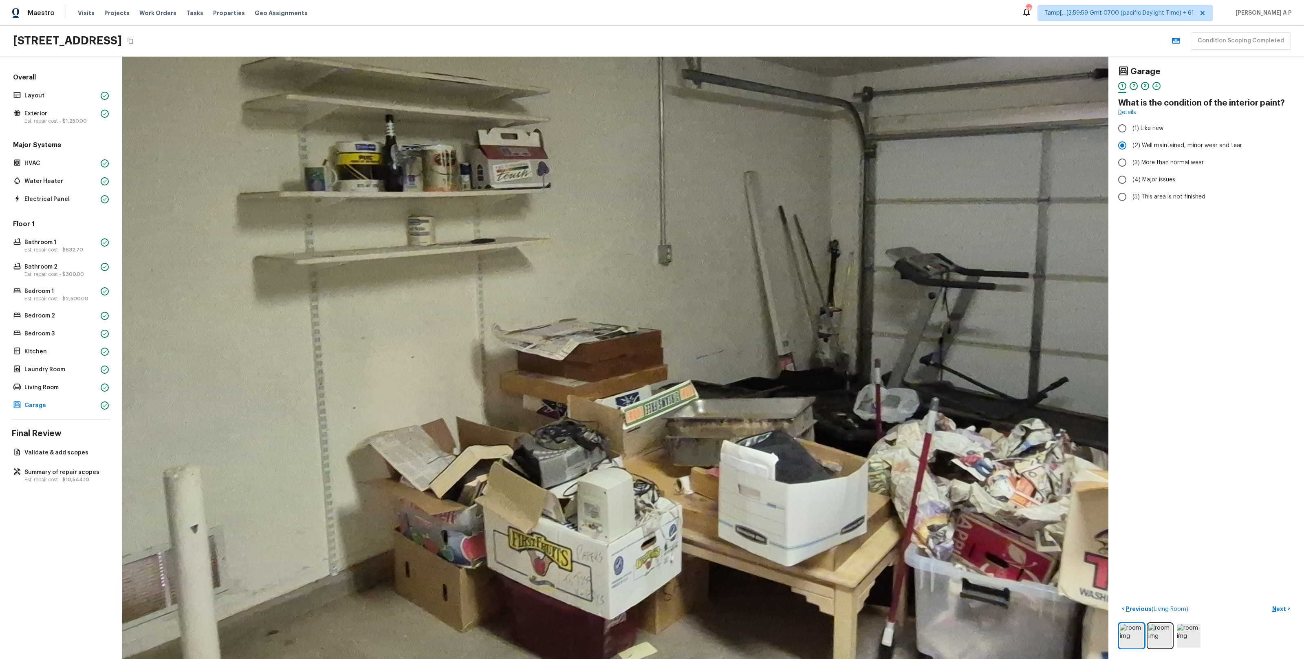
drag, startPoint x: 591, startPoint y: 391, endPoint x: 463, endPoint y: 478, distance: 155.0
click at [463, 384] on div at bounding box center [655, 322] width 2316 height 1415
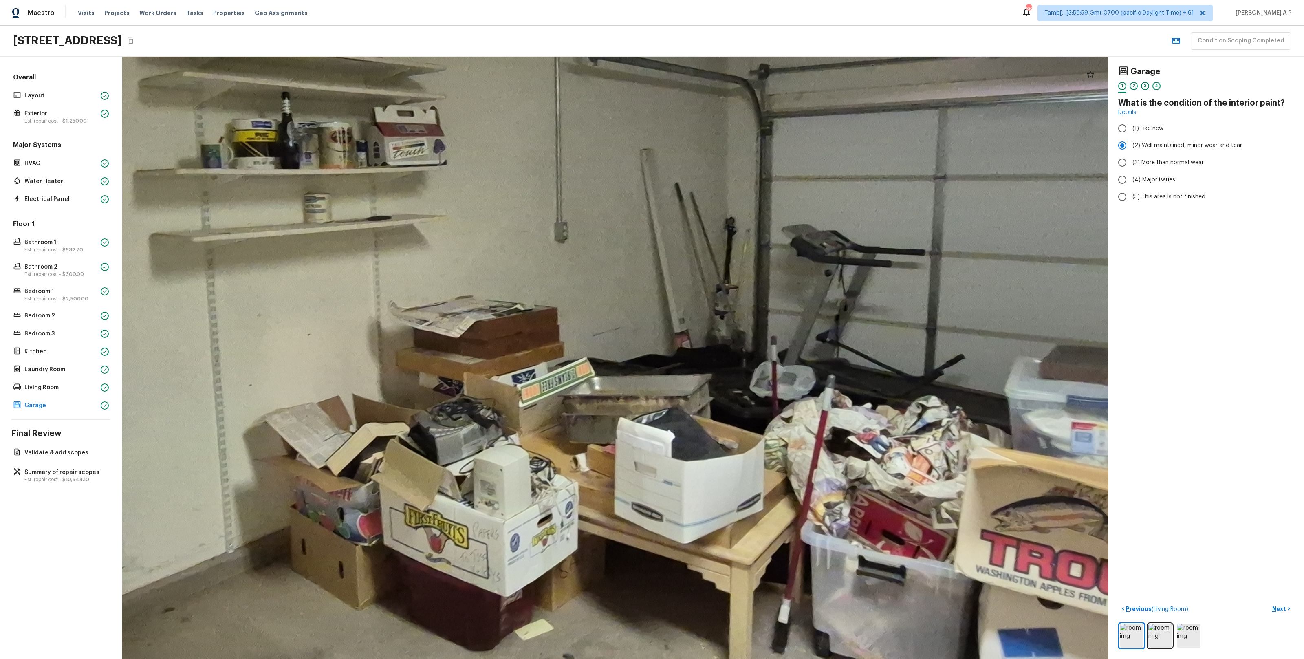
drag, startPoint x: 552, startPoint y: 484, endPoint x: 486, endPoint y: 461, distance: 70.6
click at [488, 384] on div at bounding box center [551, 299] width 2316 height 1415
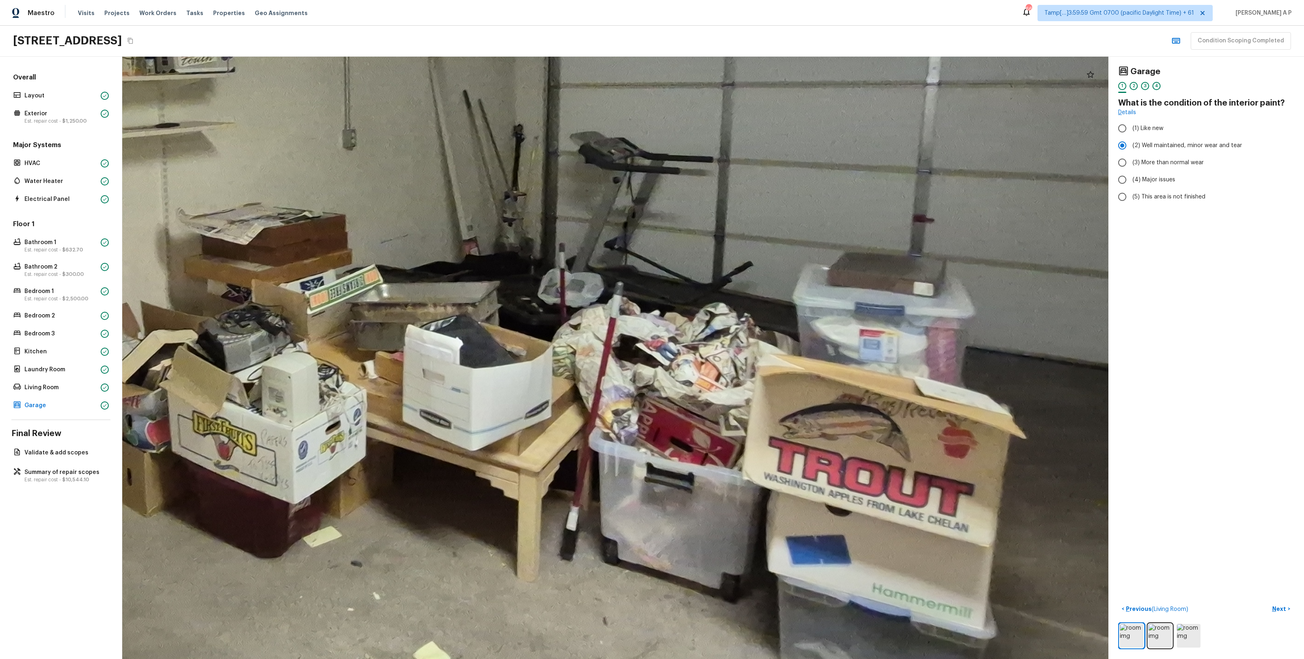
drag, startPoint x: 556, startPoint y: 476, endPoint x: 520, endPoint y: 466, distance: 37.3
click at [522, 384] on div at bounding box center [339, 206] width 2316 height 1415
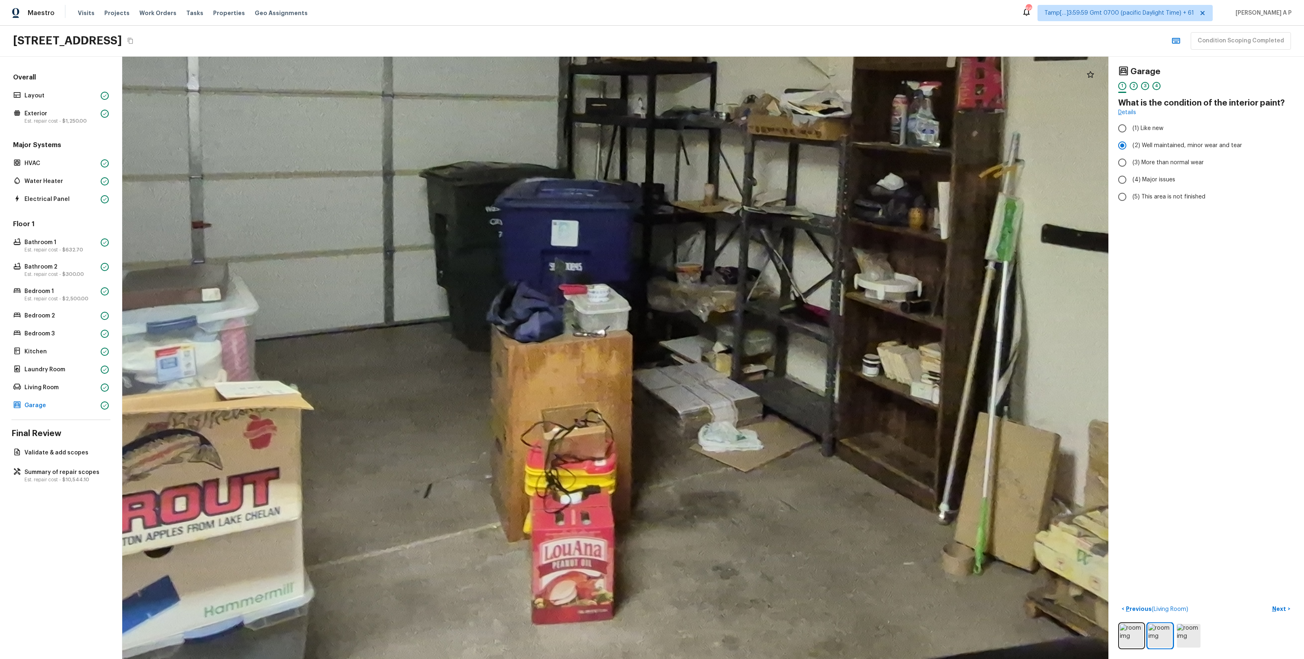
drag, startPoint x: 575, startPoint y: 472, endPoint x: 741, endPoint y: 455, distance: 167.2
click at [733, 384] on div at bounding box center [689, 180] width 2501 height 1527
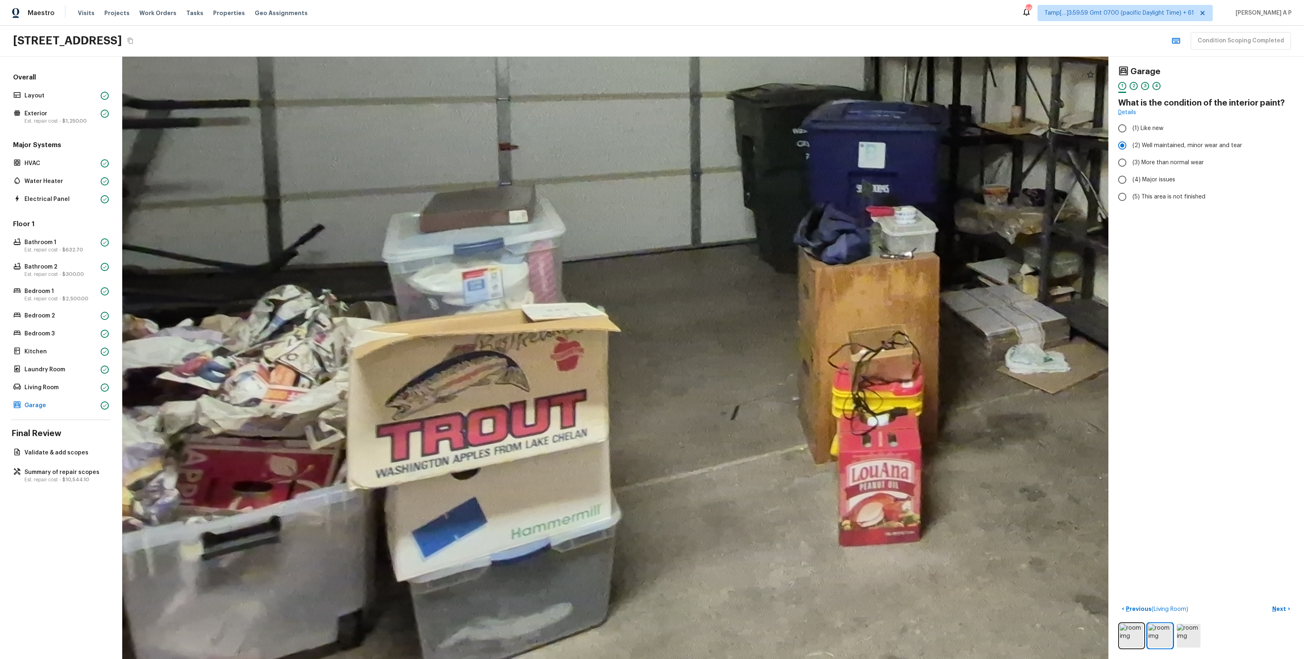
drag, startPoint x: 703, startPoint y: 470, endPoint x: 882, endPoint y: 408, distance: 189.1
click at [733, 384] on div at bounding box center [997, 102] width 2501 height 1527
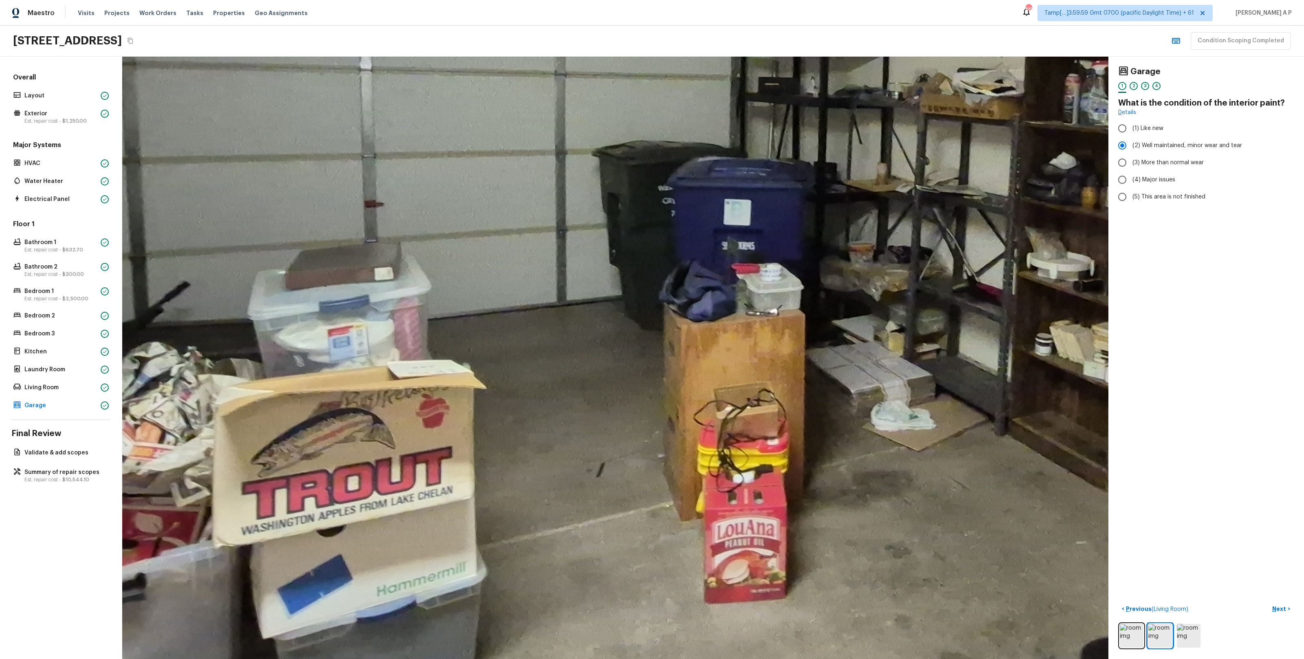
drag, startPoint x: 882, startPoint y: 408, endPoint x: 689, endPoint y: 499, distance: 213.5
click at [689, 384] on div at bounding box center [862, 159] width 2501 height 1527
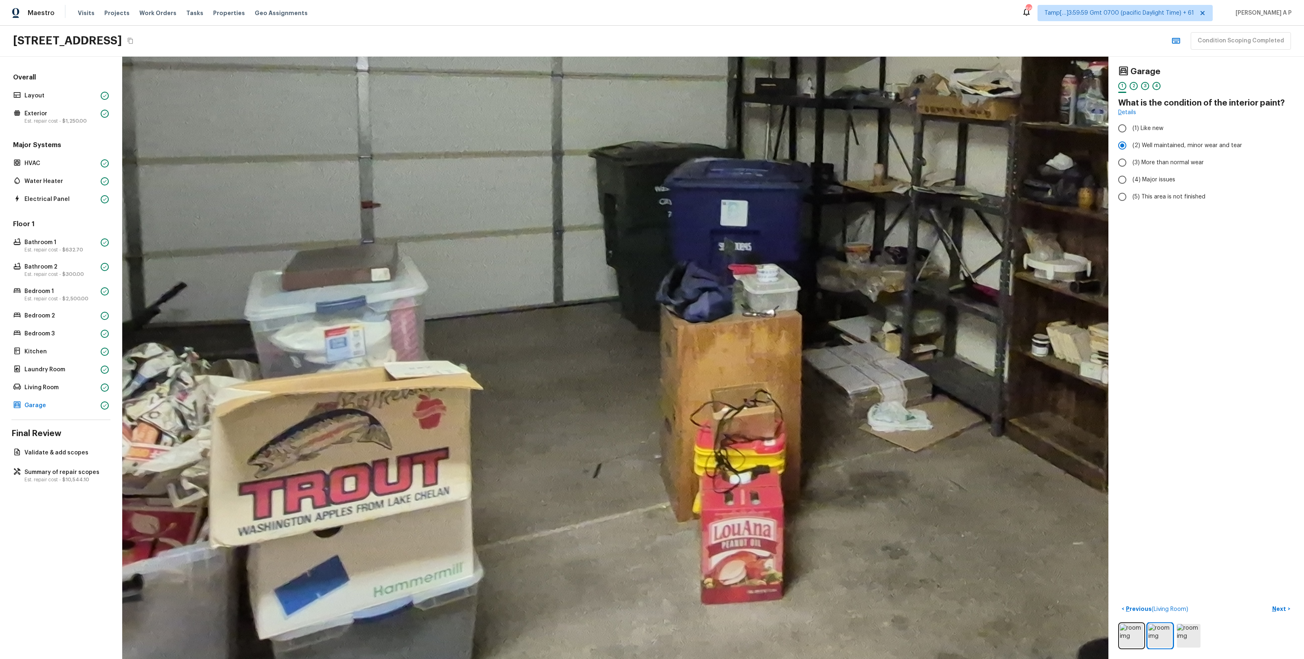
drag, startPoint x: 689, startPoint y: 499, endPoint x: 621, endPoint y: 427, distance: 99.2
click at [621, 384] on div at bounding box center [859, 160] width 2501 height 1527
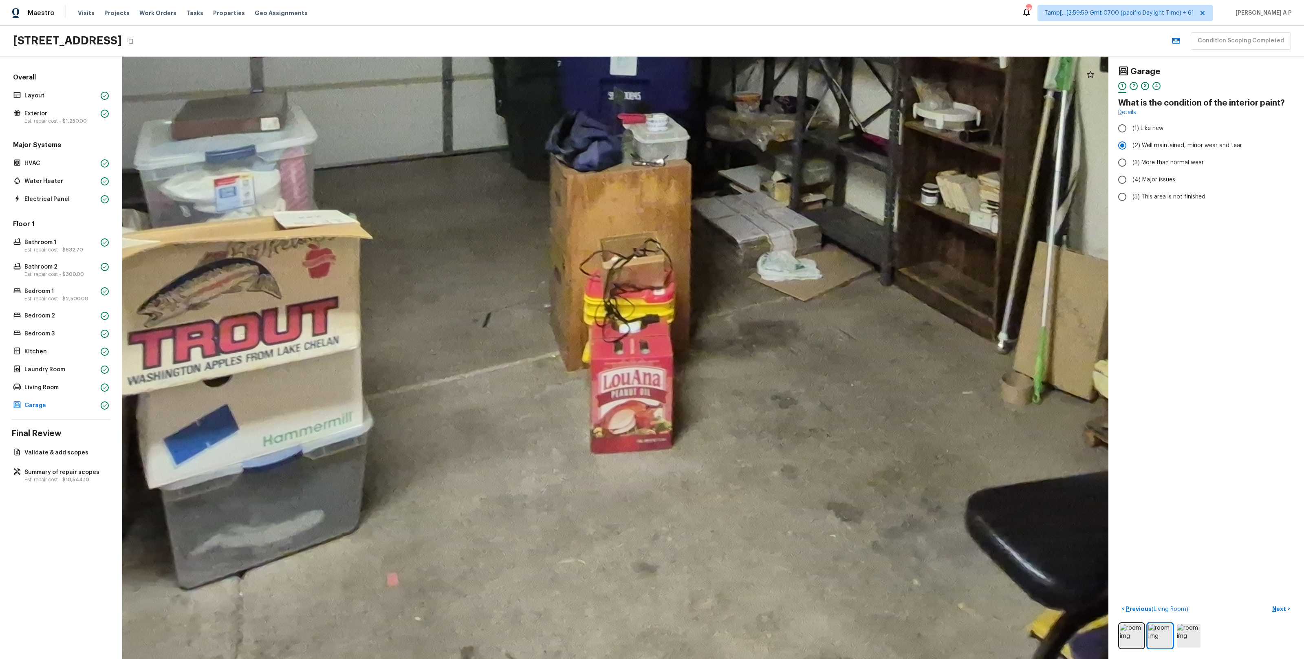
drag, startPoint x: 702, startPoint y: 438, endPoint x: 572, endPoint y: 428, distance: 131.3
click at [572, 384] on div at bounding box center [749, 9] width 2501 height 1527
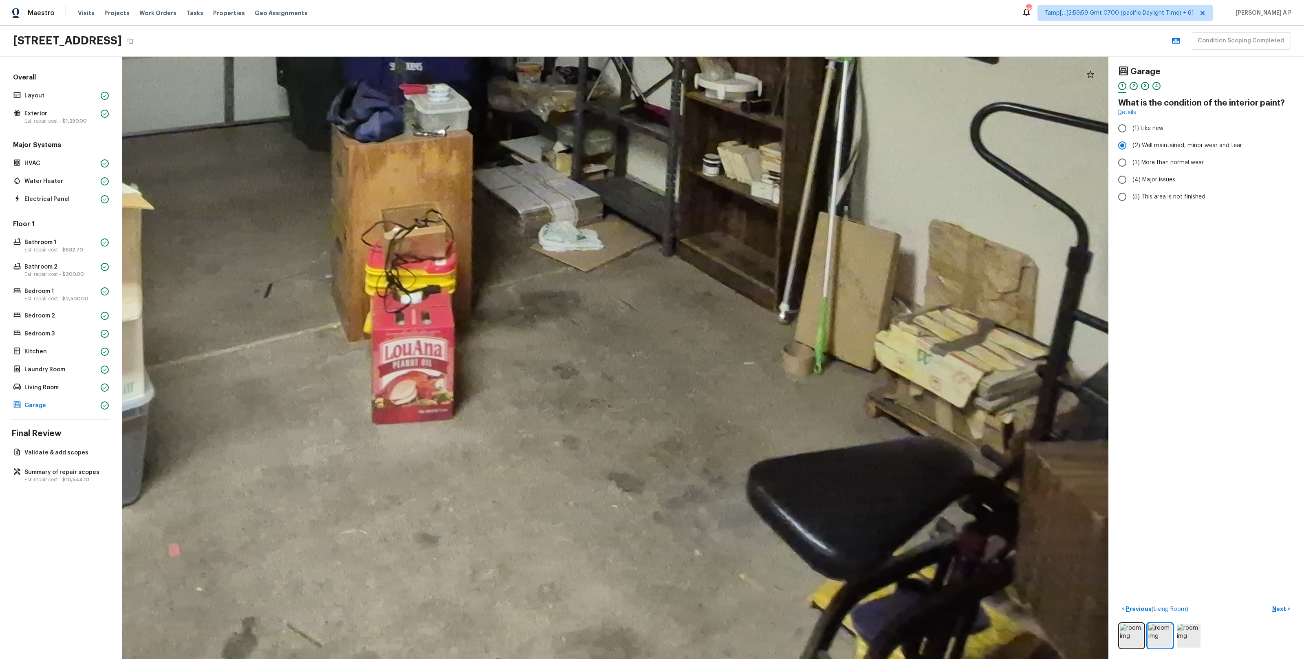
drag, startPoint x: 572, startPoint y: 428, endPoint x: 521, endPoint y: 419, distance: 51.6
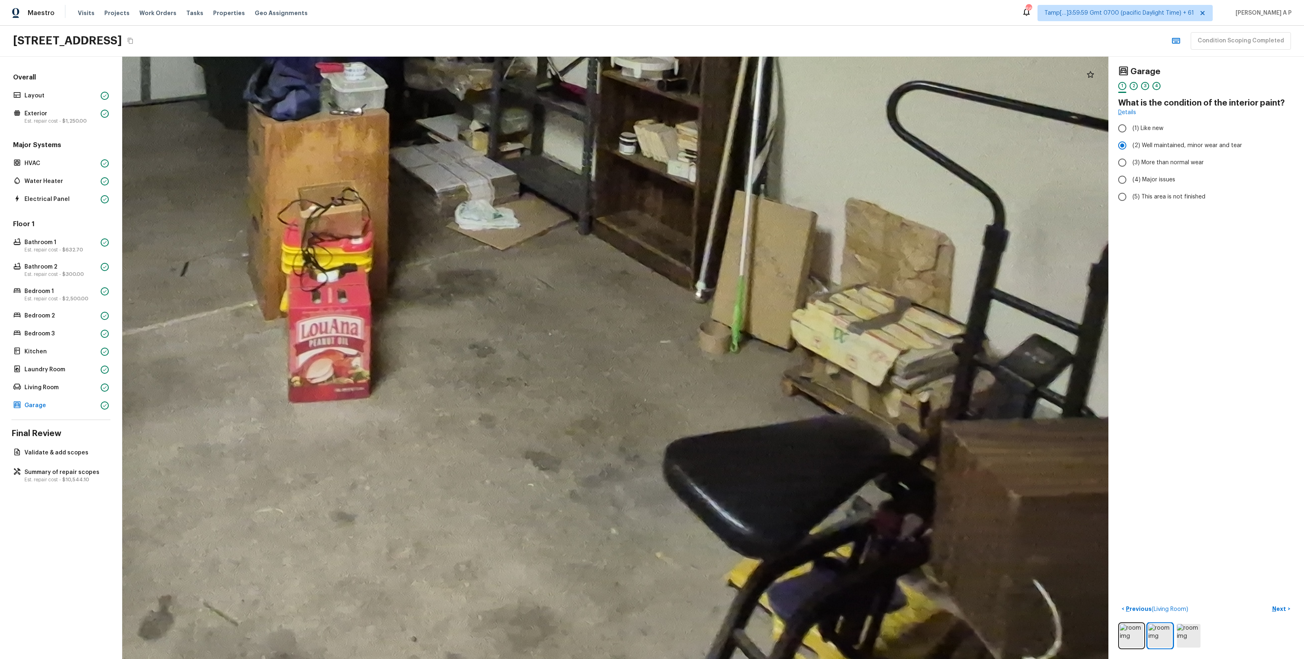
drag, startPoint x: 541, startPoint y: 452, endPoint x: 477, endPoint y: 349, distance: 120.8
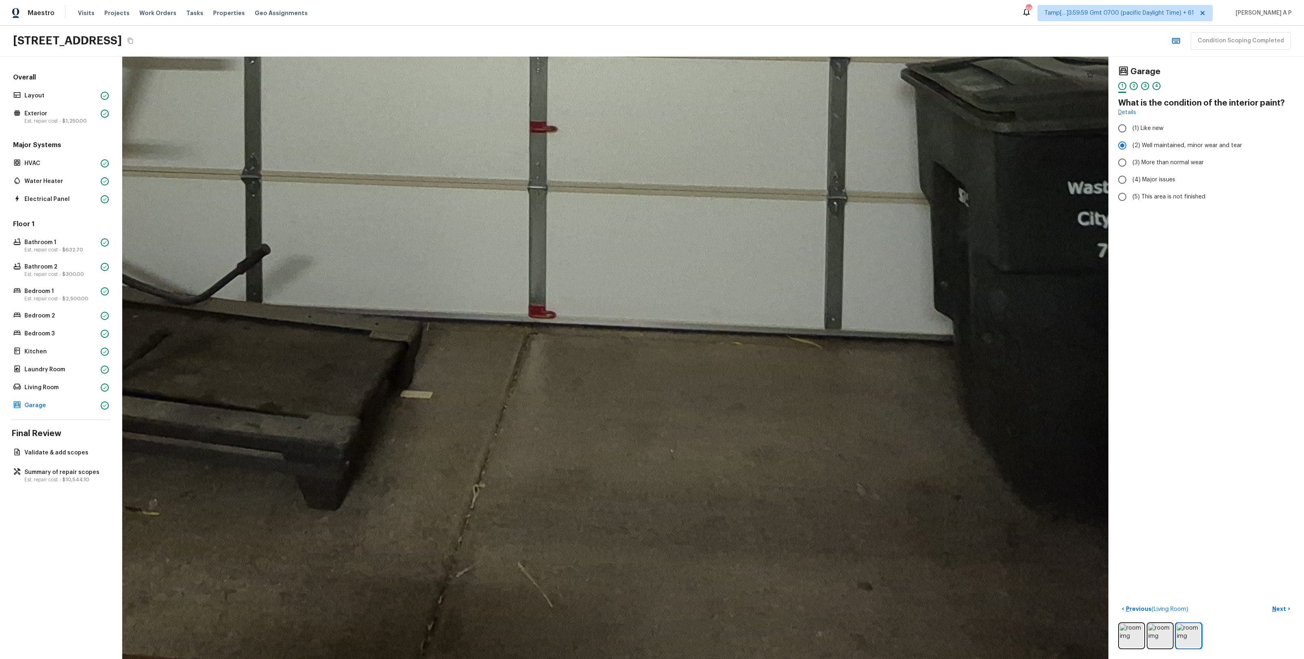
drag, startPoint x: 660, startPoint y: 472, endPoint x: 738, endPoint y: 228, distance: 256.3
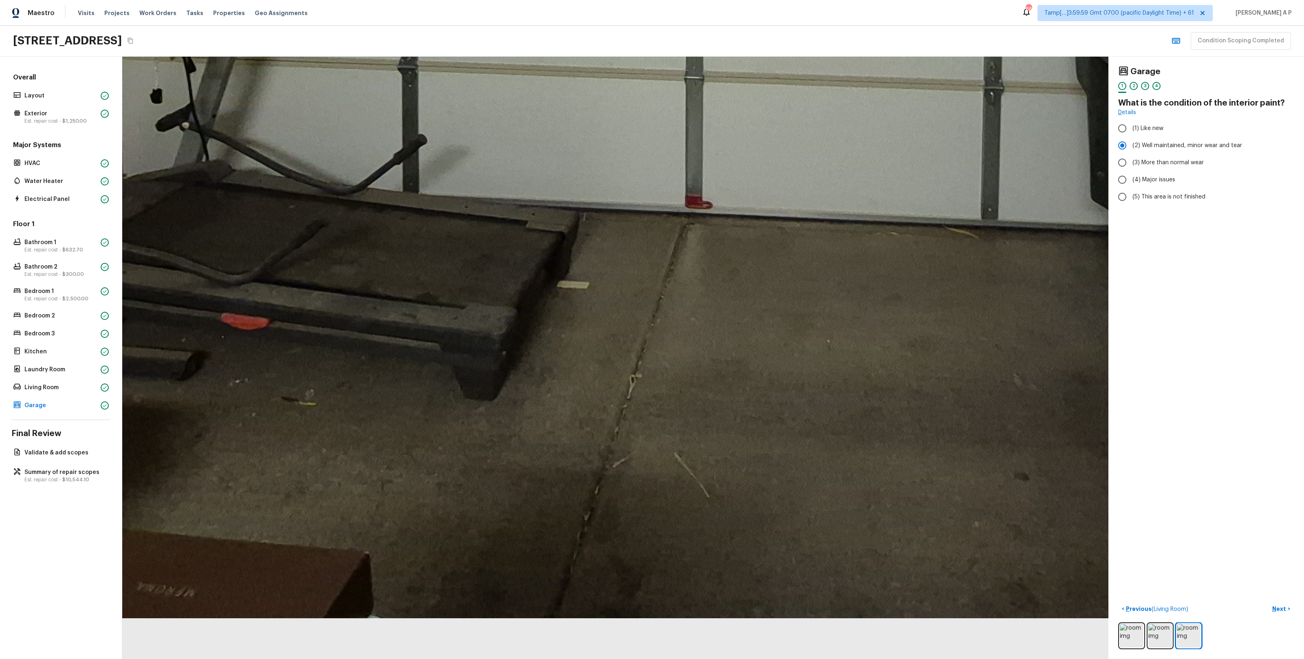
drag, startPoint x: 654, startPoint y: 353, endPoint x: 799, endPoint y: 152, distance: 247.7
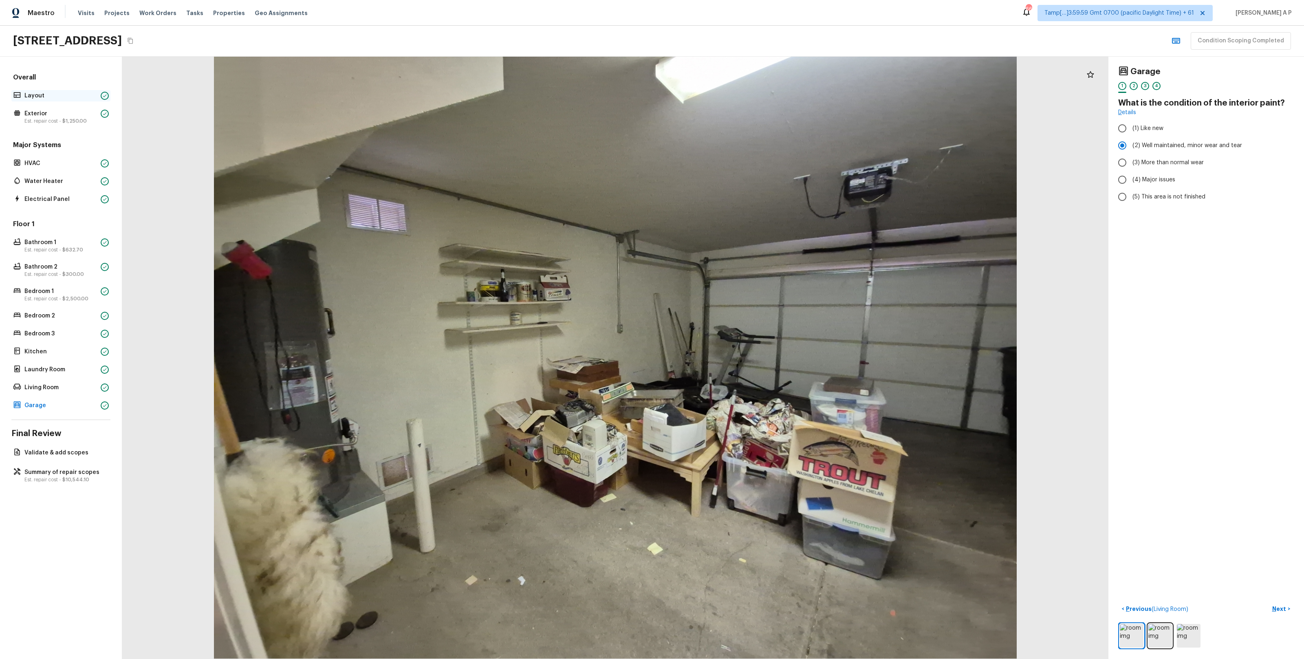
click at [62, 90] on div "Layout" at bounding box center [60, 95] width 99 height 11
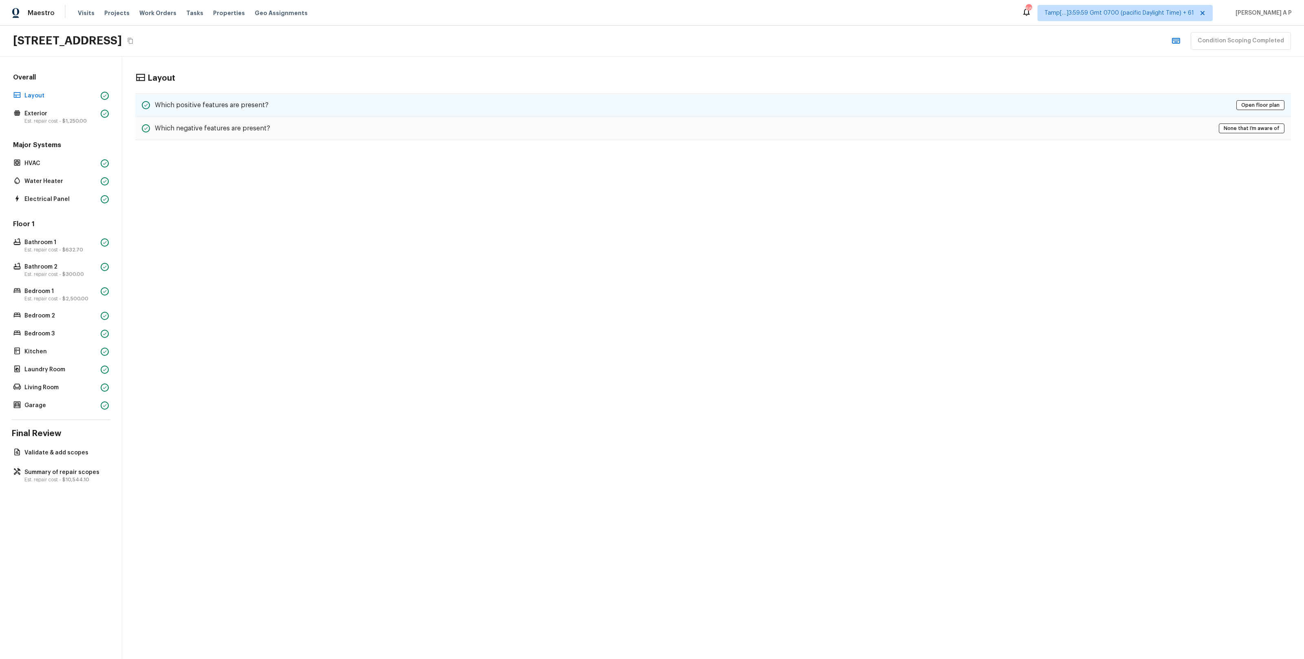
click at [213, 104] on h5 "Which positive features are present?" at bounding box center [212, 105] width 114 height 9
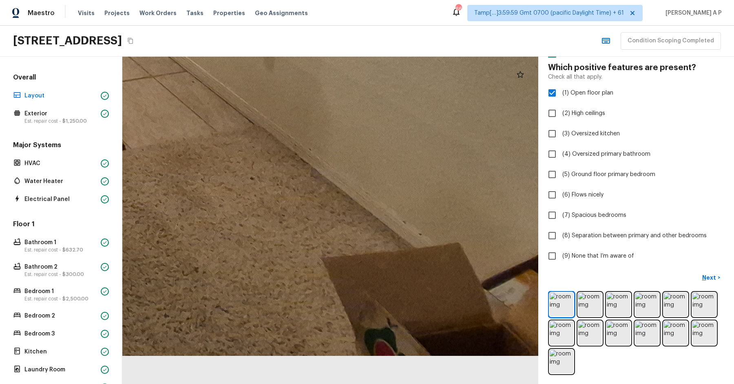
scroll to position [36, 0]
click at [558, 314] on img at bounding box center [562, 304] width 24 height 24
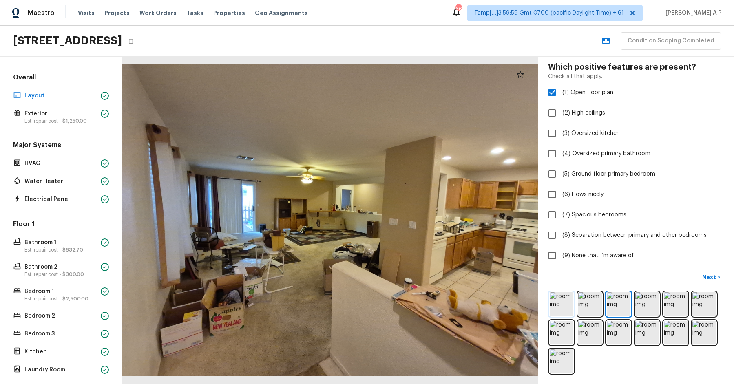
click at [563, 299] on img at bounding box center [562, 304] width 24 height 24
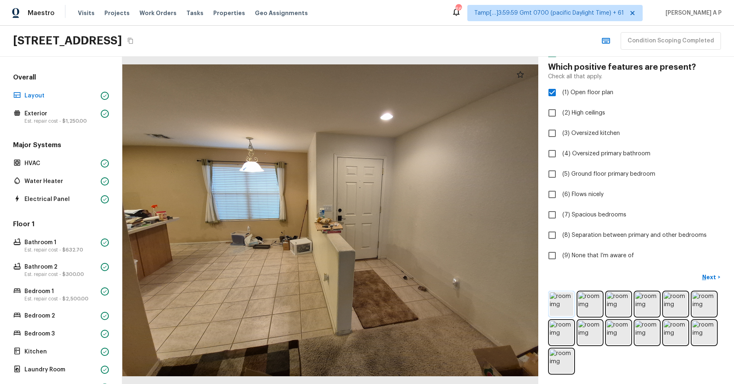
click at [566, 305] on img at bounding box center [562, 304] width 24 height 24
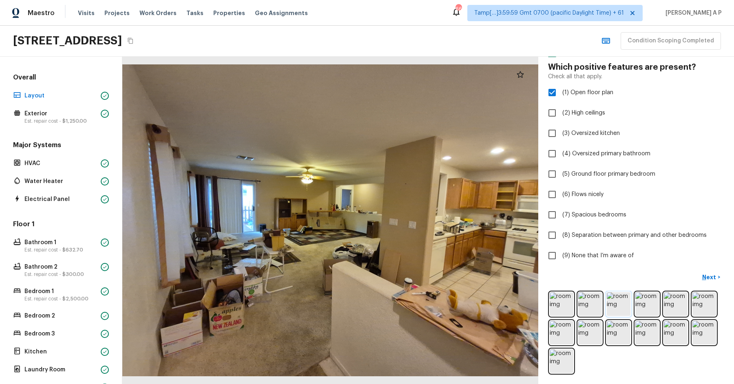
click at [621, 302] on img at bounding box center [619, 304] width 24 height 24
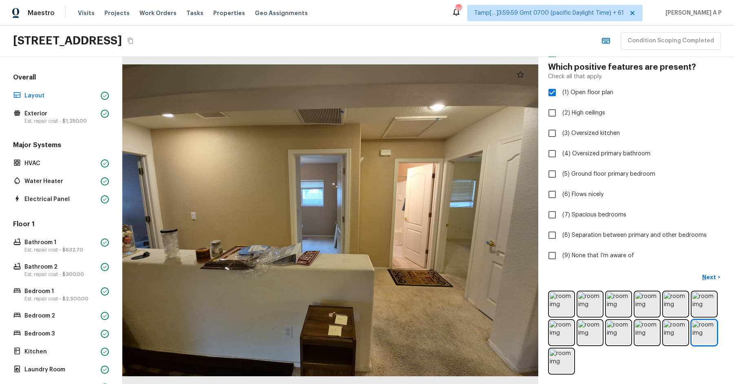
click at [60, 127] on div "Overall Layout Exterior Est. repair cost - $1,250.00 Major Systems HVAC Water H…" at bounding box center [60, 242] width 99 height 338
click at [64, 120] on span "$1,250.00" at bounding box center [74, 121] width 24 height 5
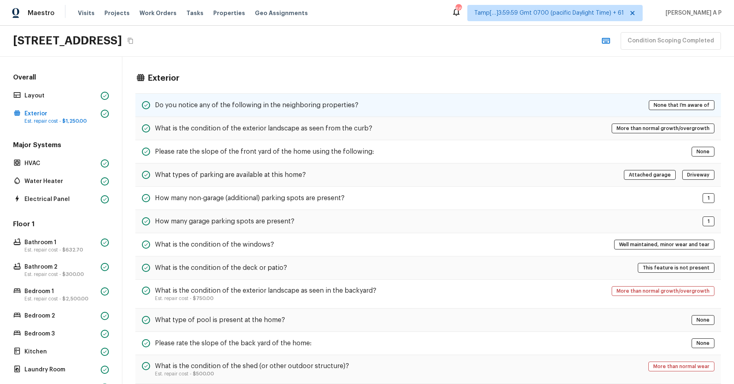
click at [189, 106] on h5 "Do you notice any of the following in the neighboring properties?" at bounding box center [256, 105] width 203 height 9
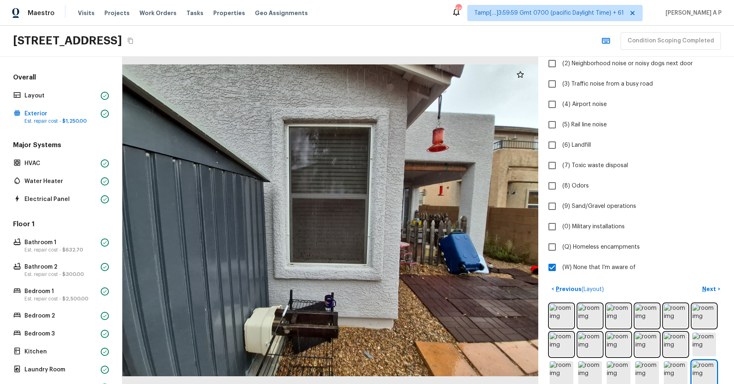
scroll to position [0, 0]
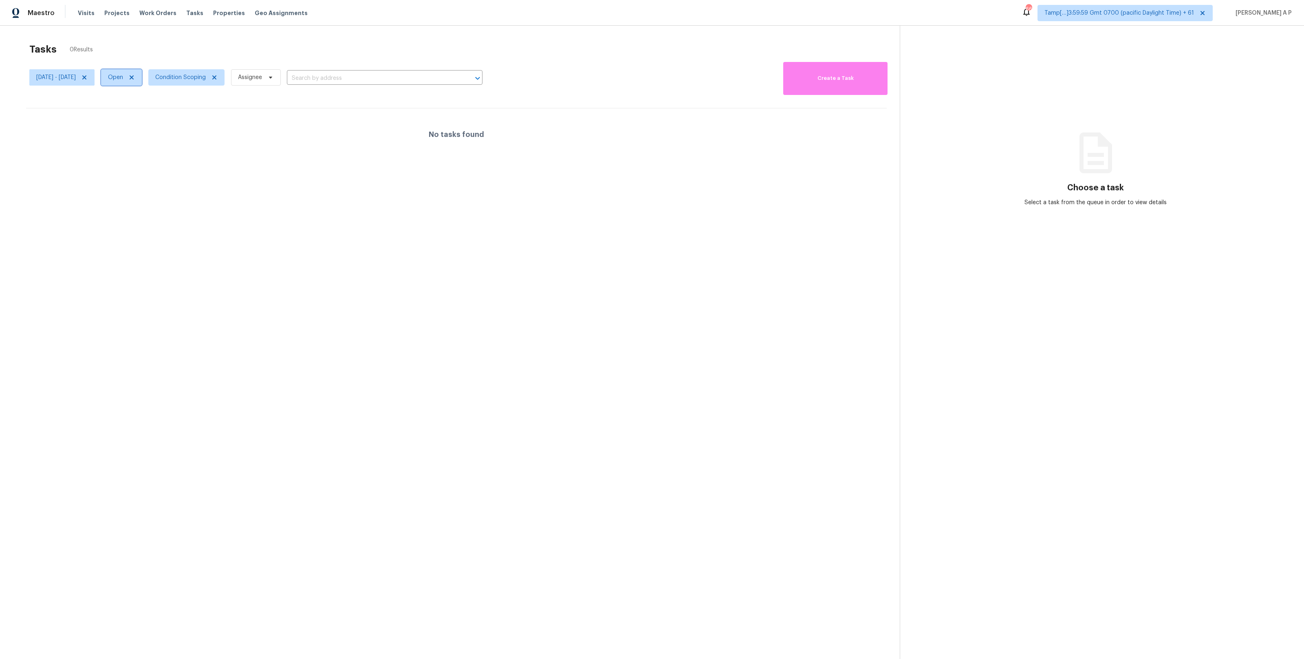
click at [135, 80] on icon at bounding box center [131, 77] width 7 height 7
click at [154, 72] on div at bounding box center [652, 329] width 1304 height 659
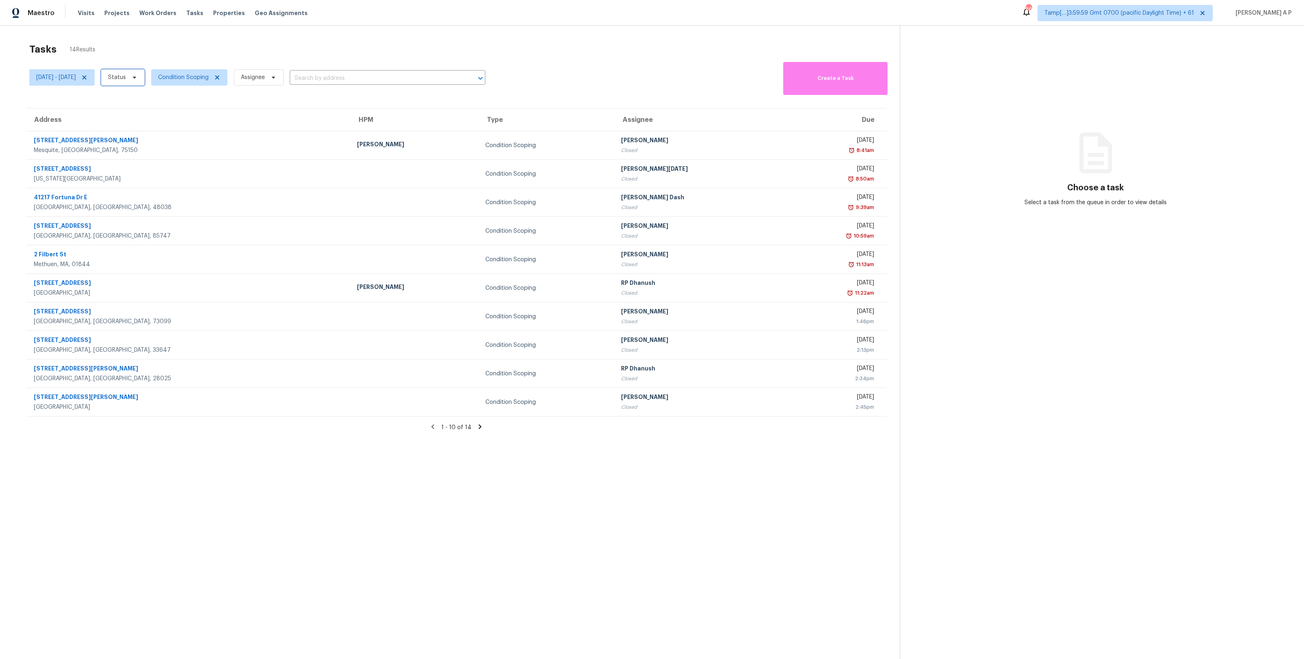
click at [138, 79] on icon at bounding box center [134, 77] width 7 height 7
click at [153, 109] on label "Open" at bounding box center [144, 112] width 26 height 8
click at [136, 109] on input "Open" at bounding box center [133, 110] width 5 height 5
checkbox input "true"
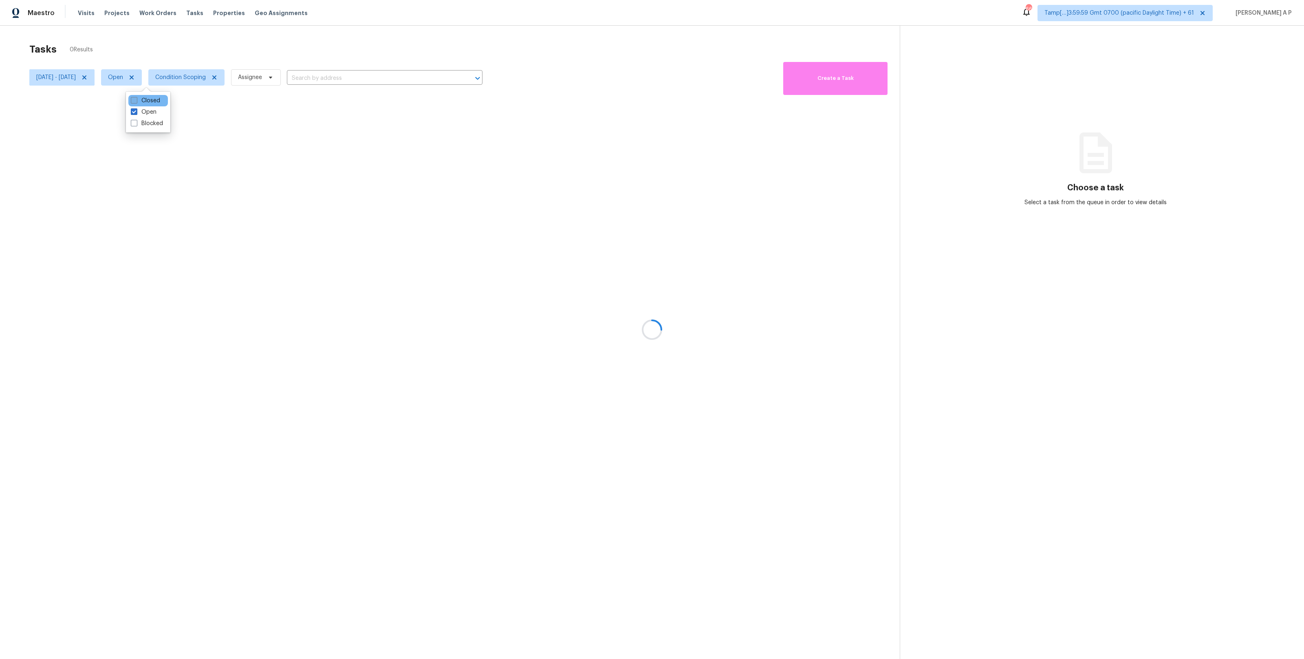
click at [153, 99] on label "Closed" at bounding box center [145, 101] width 29 height 8
click at [136, 99] on input "Closed" at bounding box center [133, 99] width 5 height 5
checkbox input "true"
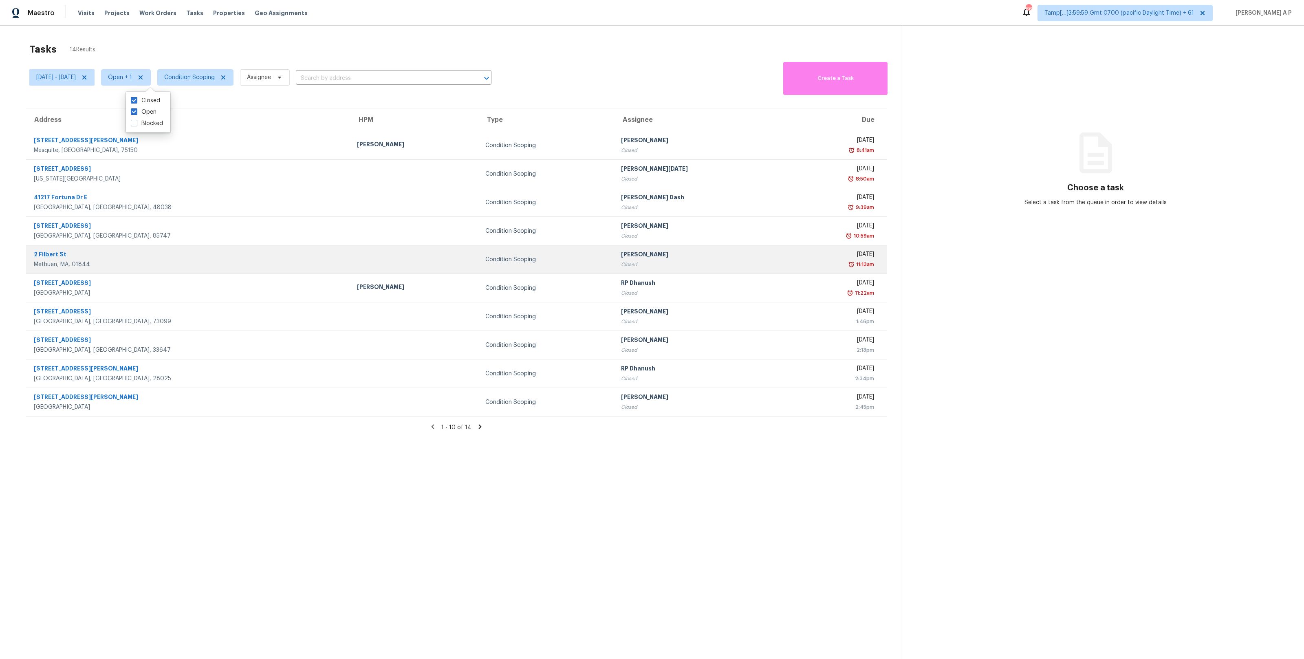
click at [173, 259] on div "2 Filbert St" at bounding box center [189, 255] width 310 height 10
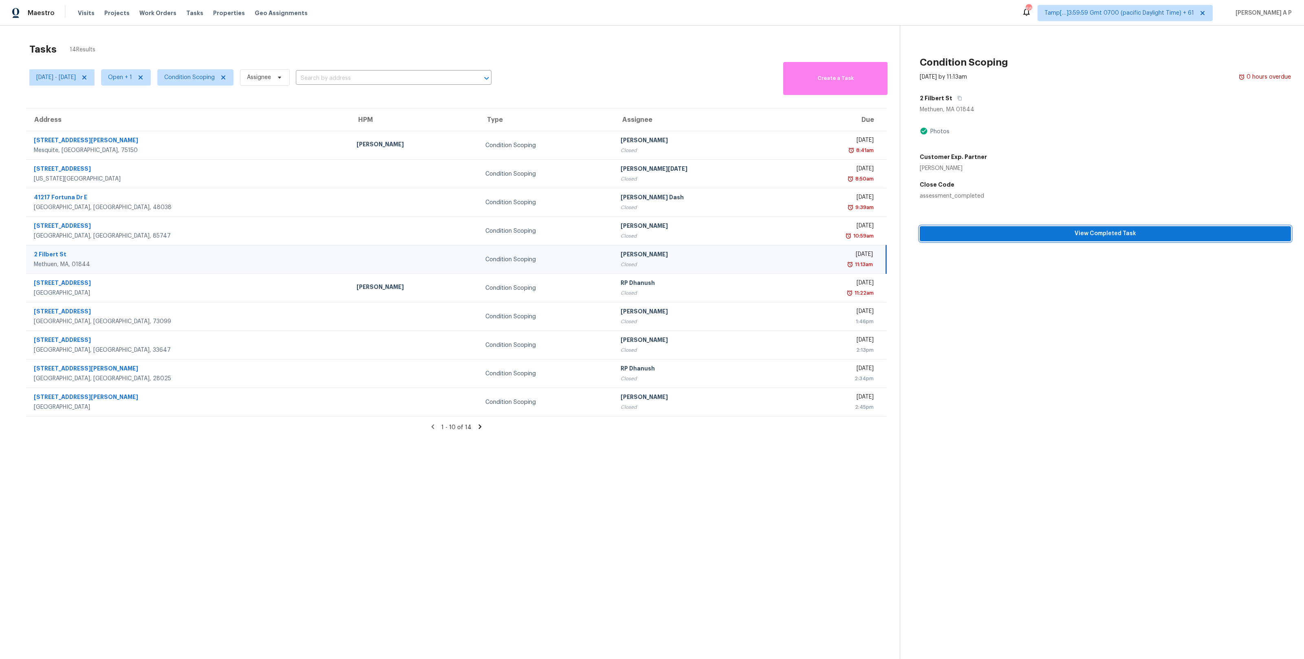
click at [733, 239] on button "View Completed Task" at bounding box center [1105, 233] width 371 height 15
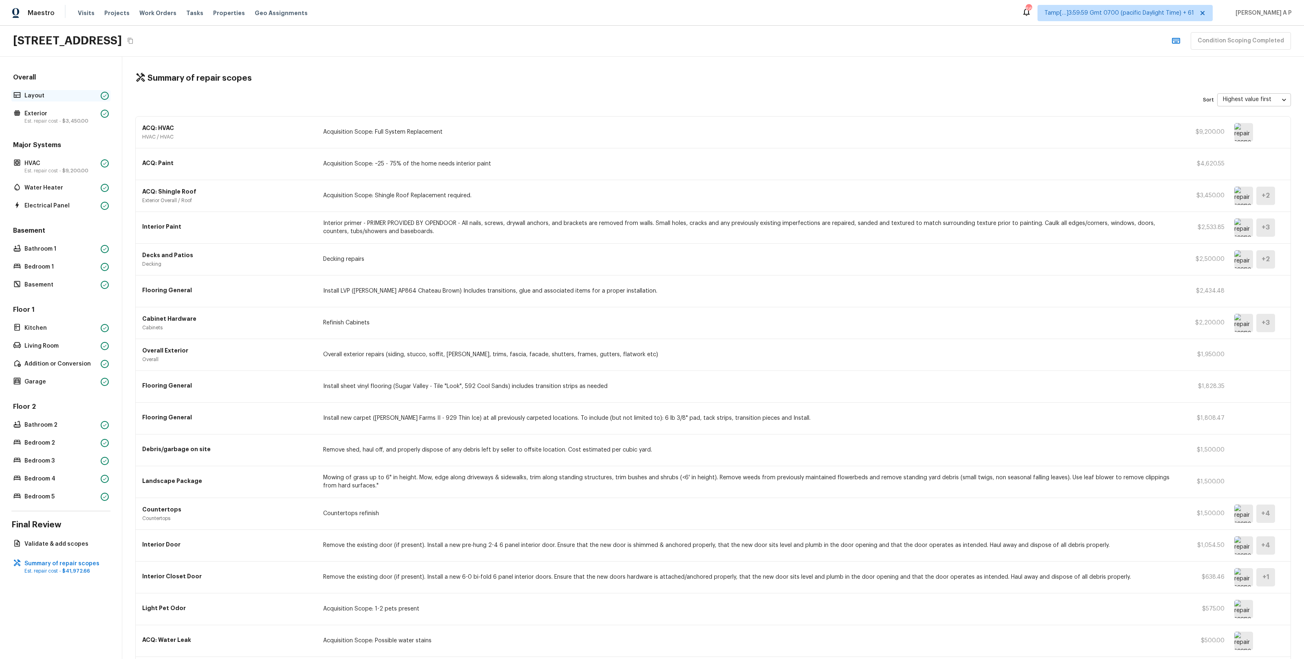
click at [58, 95] on p "Layout" at bounding box center [60, 96] width 73 height 8
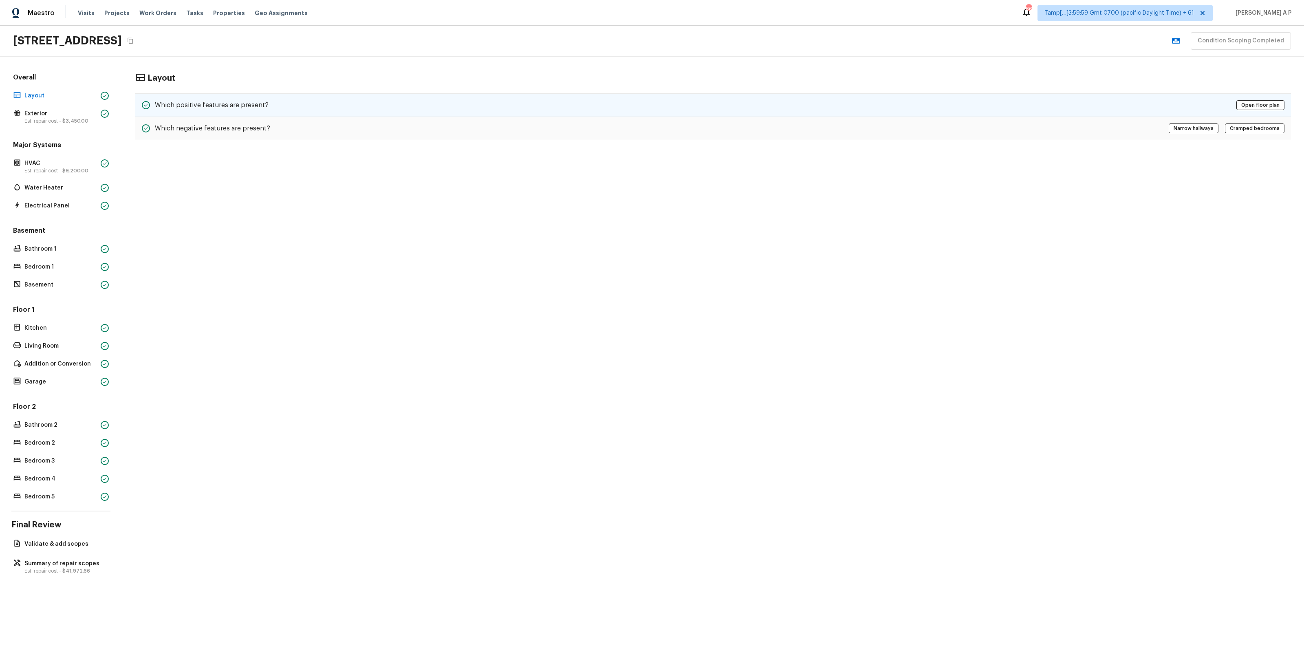
click at [220, 111] on div "Which positive features are present? Open floor plan" at bounding box center [713, 105] width 1156 height 24
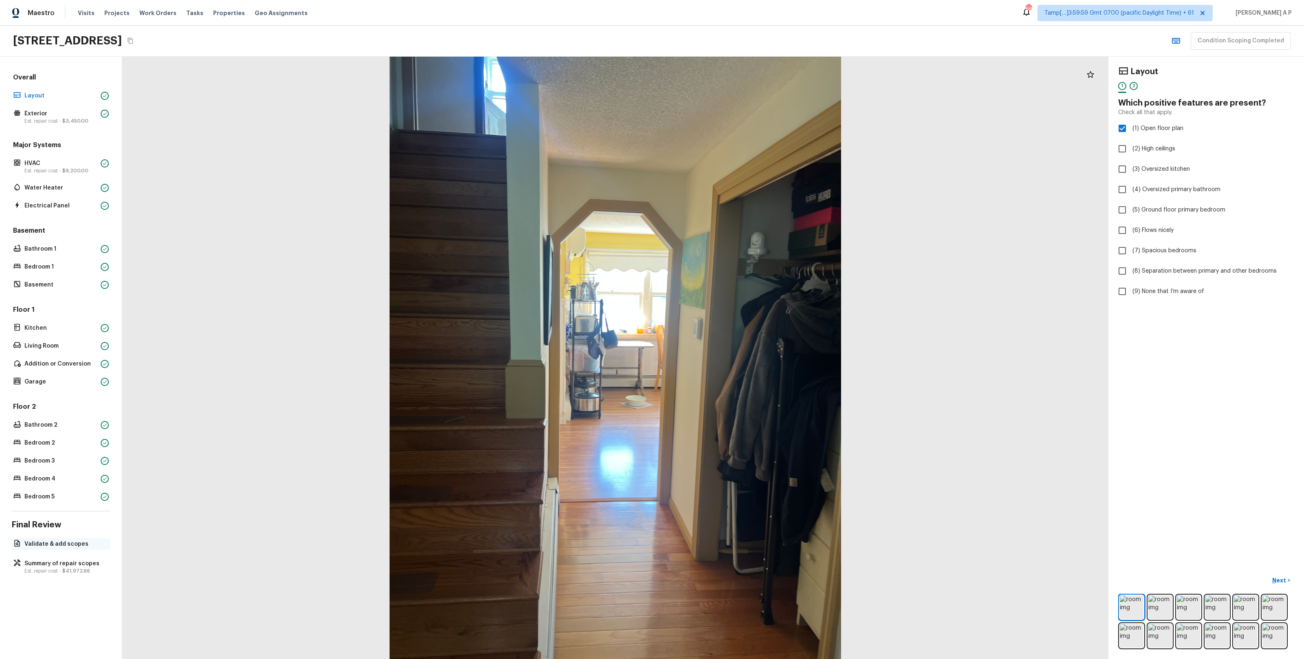
click at [48, 384] on p "Validate & add scopes" at bounding box center [64, 544] width 81 height 8
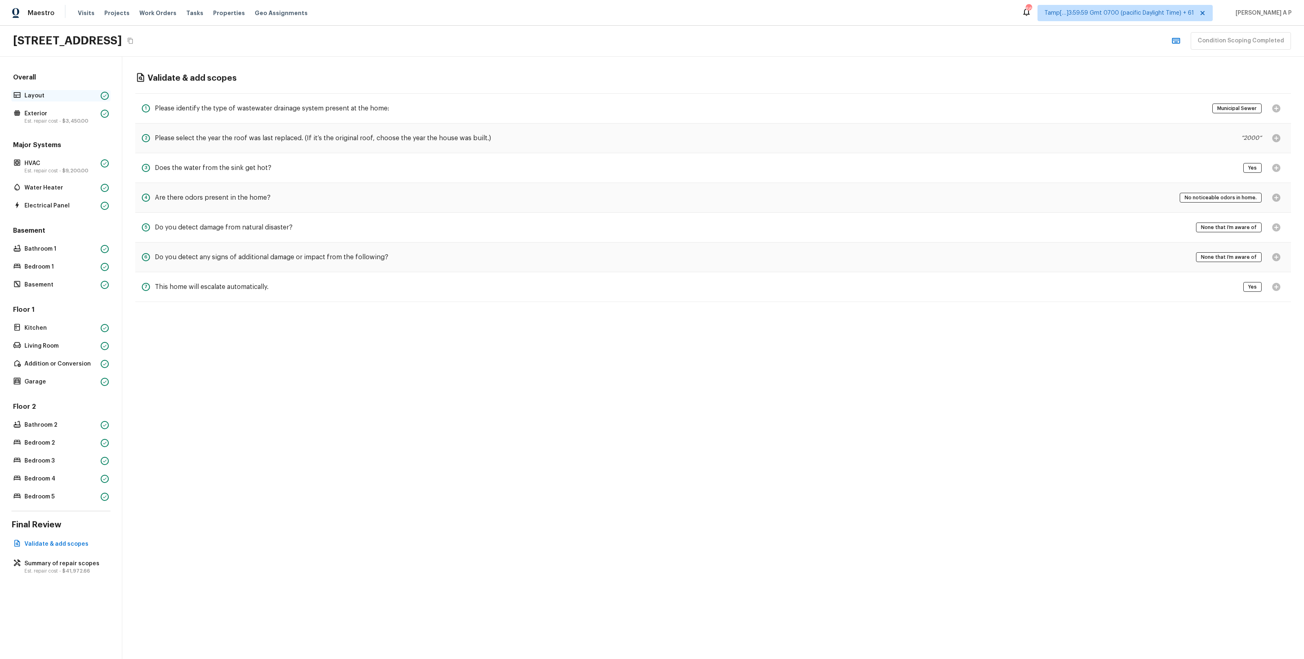
click at [65, 94] on p "Layout" at bounding box center [60, 96] width 73 height 8
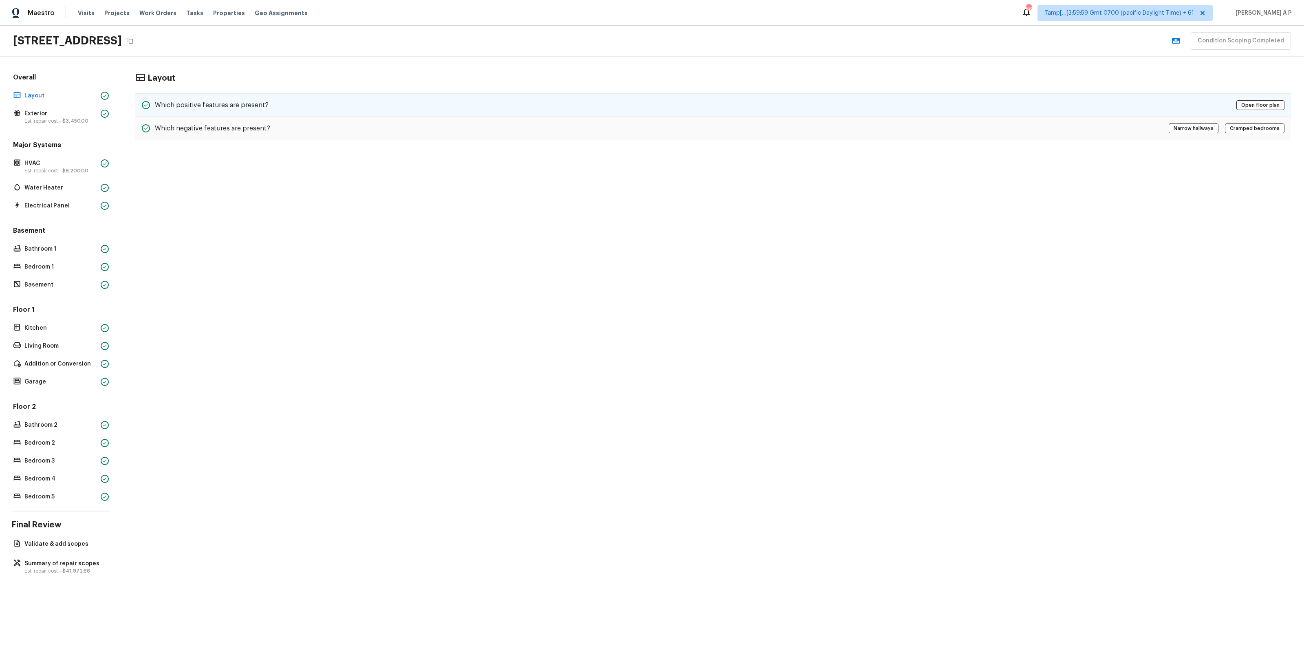
click at [240, 108] on h5 "Which positive features are present?" at bounding box center [212, 105] width 114 height 9
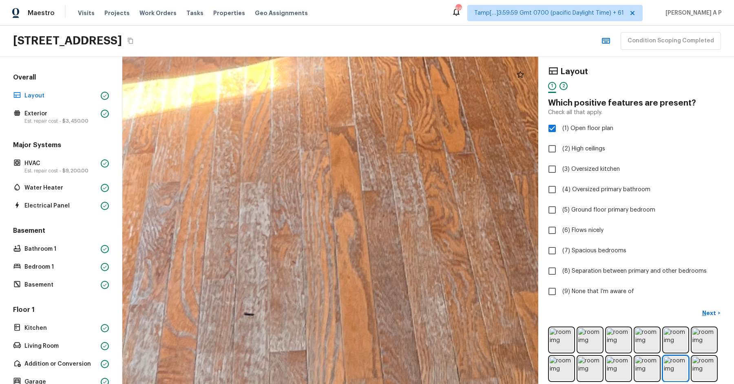
drag, startPoint x: 298, startPoint y: 315, endPoint x: 296, endPoint y: 264, distance: 51.0
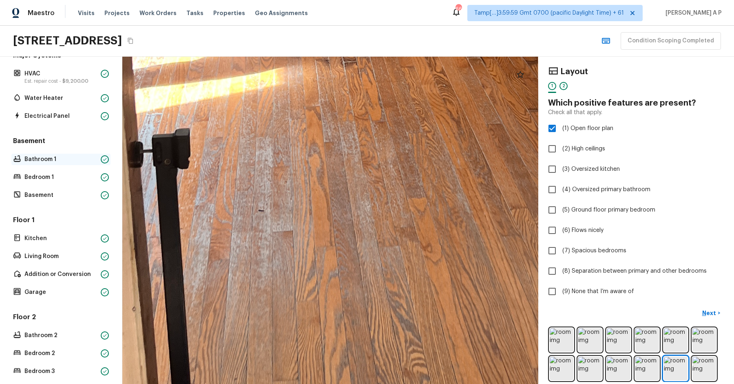
scroll to position [192, 0]
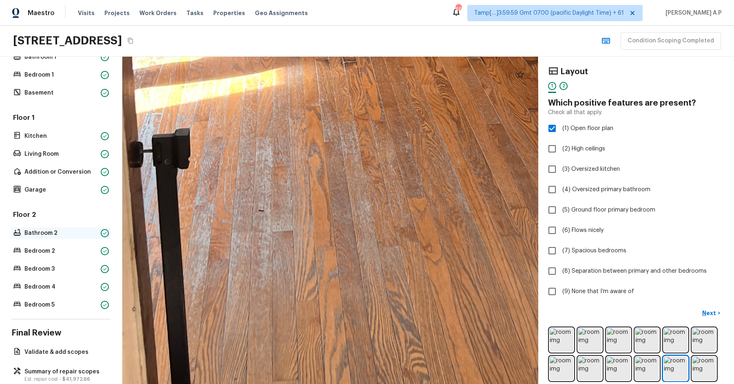
click at [44, 229] on p "Bathroom 2" at bounding box center [60, 233] width 73 height 8
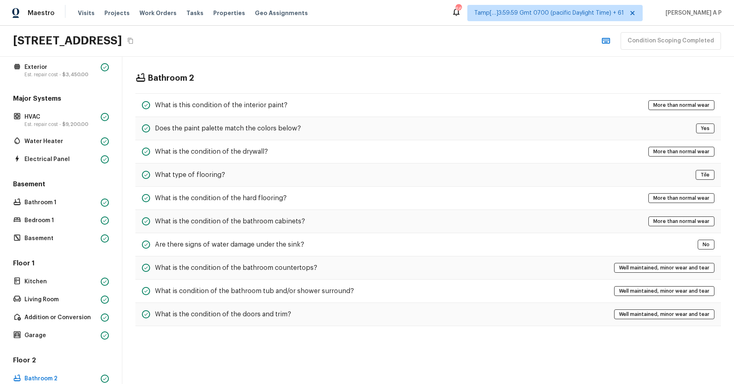
scroll to position [0, 0]
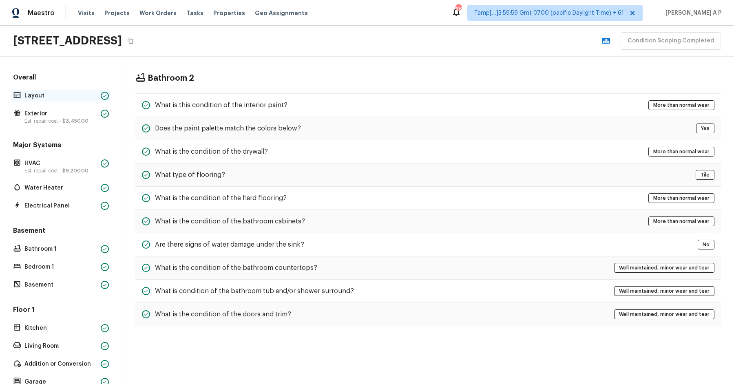
click at [66, 100] on div "Layout" at bounding box center [60, 95] width 99 height 11
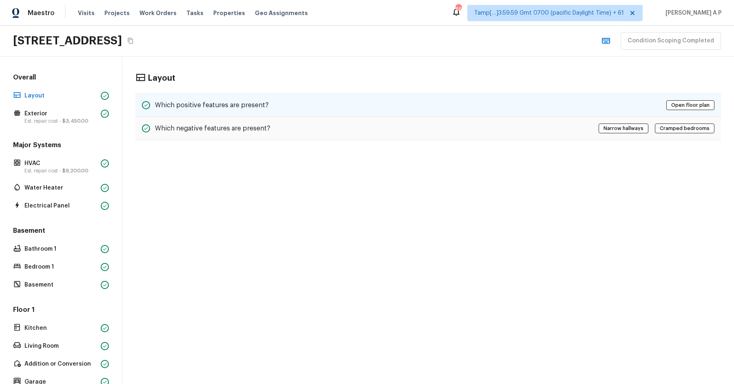
click at [210, 94] on div "Which positive features are present? Open floor plan" at bounding box center [427, 105] width 585 height 24
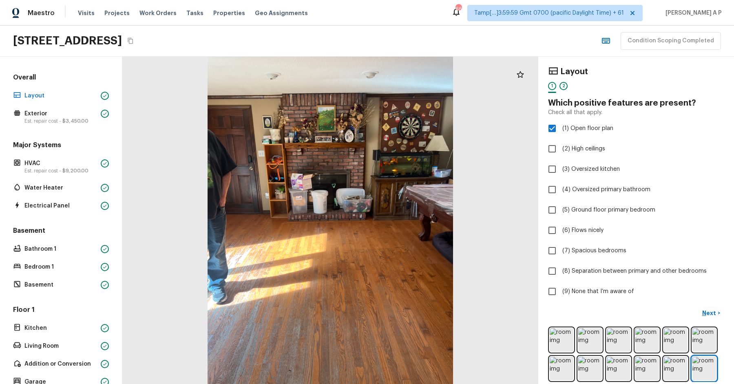
scroll to position [7, 0]
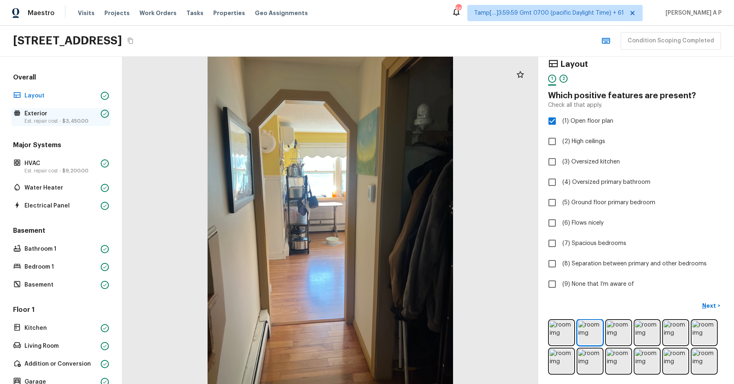
click at [88, 124] on div "Exterior Est. repair cost - $3,450.00" at bounding box center [60, 117] width 99 height 18
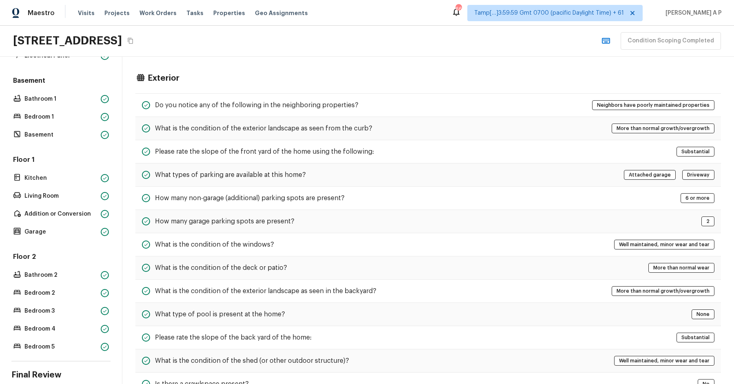
scroll to position [159, 0]
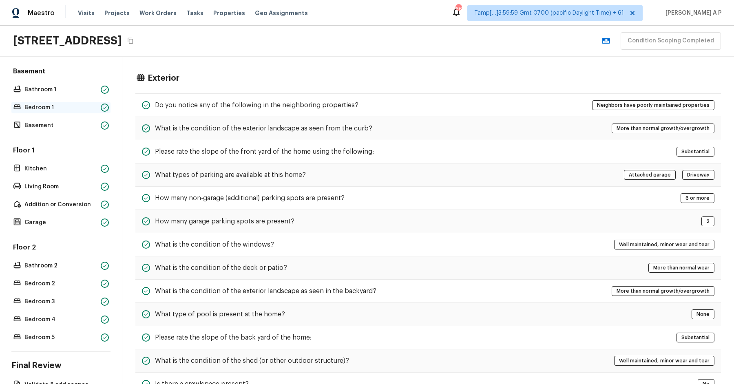
click at [65, 108] on p "Bedroom 1" at bounding box center [60, 108] width 73 height 8
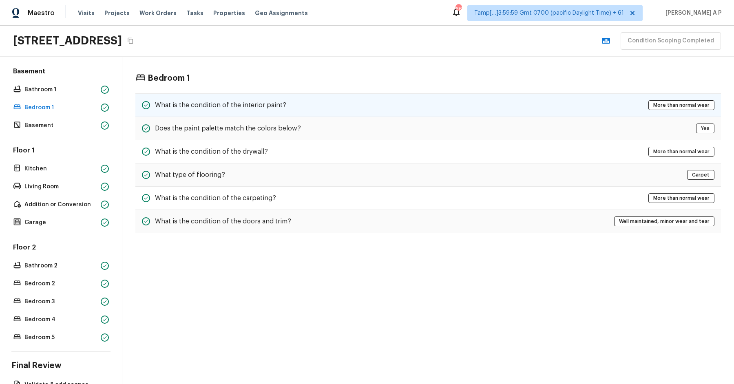
click at [175, 104] on h5 "What is the condition of the interior paint?" at bounding box center [220, 105] width 131 height 9
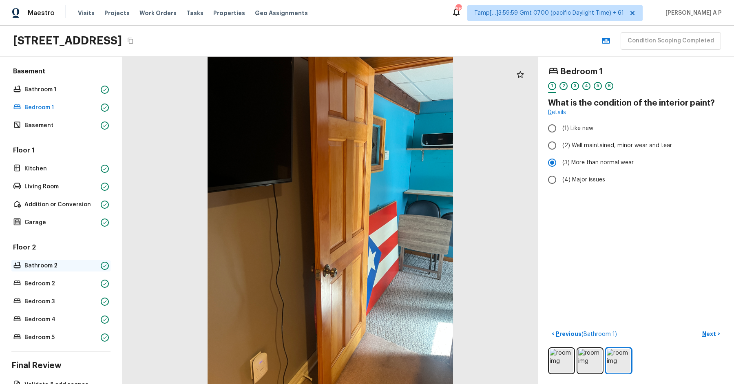
click at [60, 264] on p "Bathroom 2" at bounding box center [60, 266] width 73 height 8
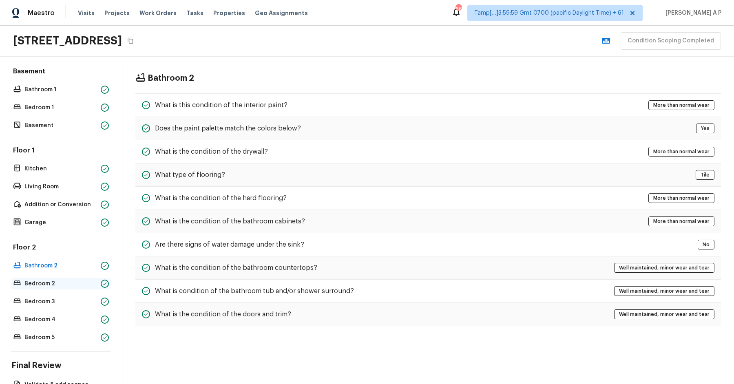
click at [61, 280] on p "Bedroom 2" at bounding box center [60, 284] width 73 height 8
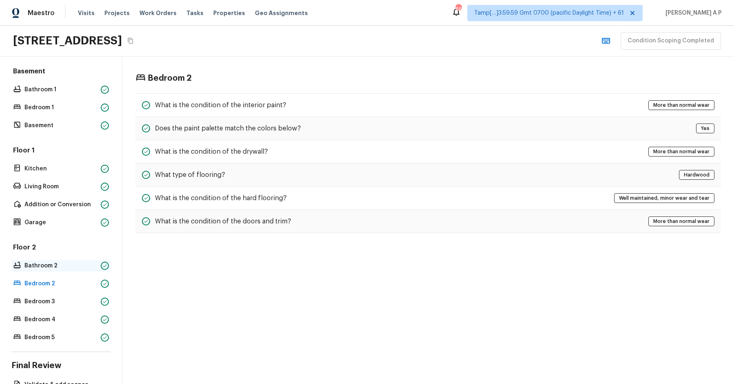
click at [66, 265] on p "Bathroom 2" at bounding box center [60, 266] width 73 height 8
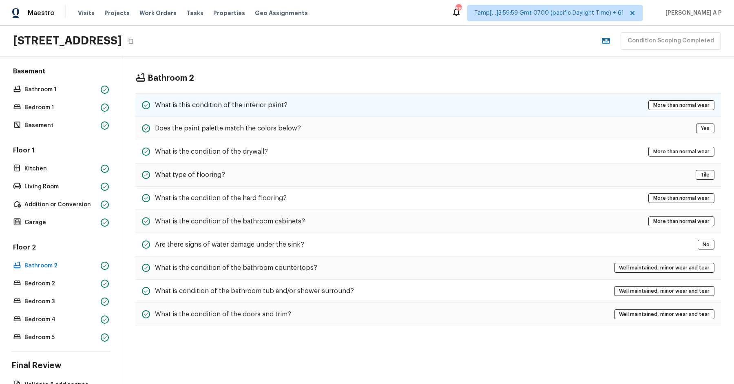
click at [194, 104] on h5 "What is this condition of the interior paint?" at bounding box center [221, 105] width 132 height 9
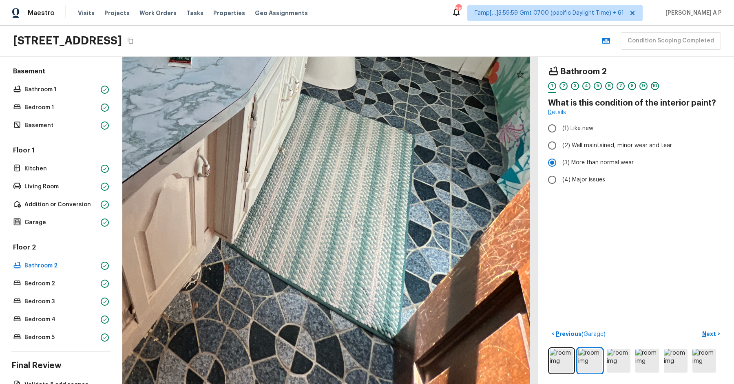
drag, startPoint x: 424, startPoint y: 287, endPoint x: 453, endPoint y: 185, distance: 105.8
click at [453, 186] on div at bounding box center [196, 20] width 1129 height 889
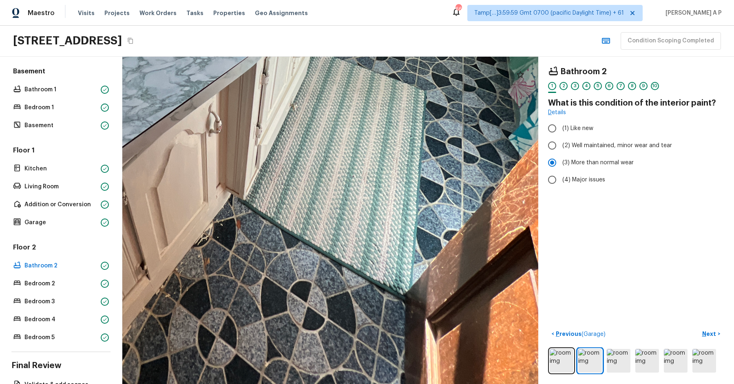
drag, startPoint x: 400, startPoint y: 264, endPoint x: 408, endPoint y: 199, distance: 65.7
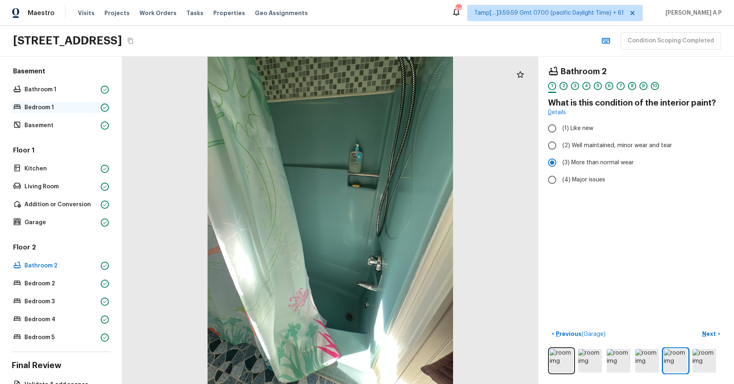
click at [47, 110] on p "Bedroom 1" at bounding box center [60, 108] width 73 height 8
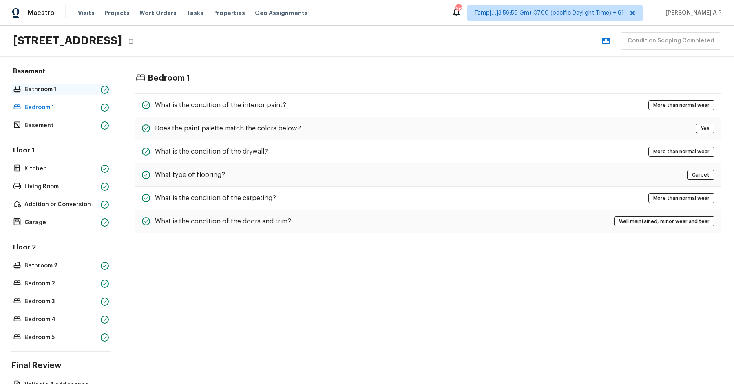
click at [61, 87] on p "Bathroom 1" at bounding box center [60, 90] width 73 height 8
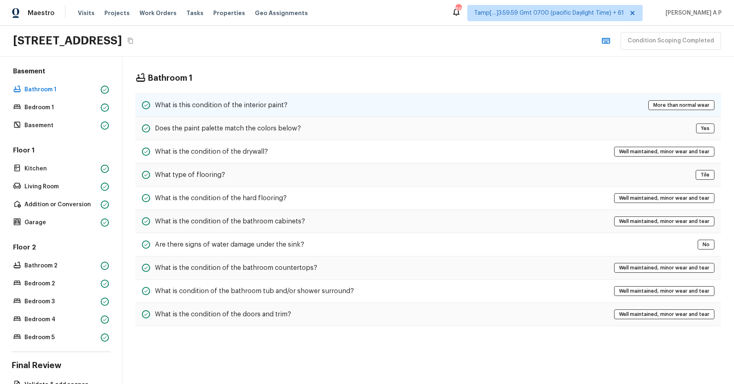
click at [185, 99] on div "What is this condition of the interior paint? More than normal wear" at bounding box center [427, 105] width 585 height 24
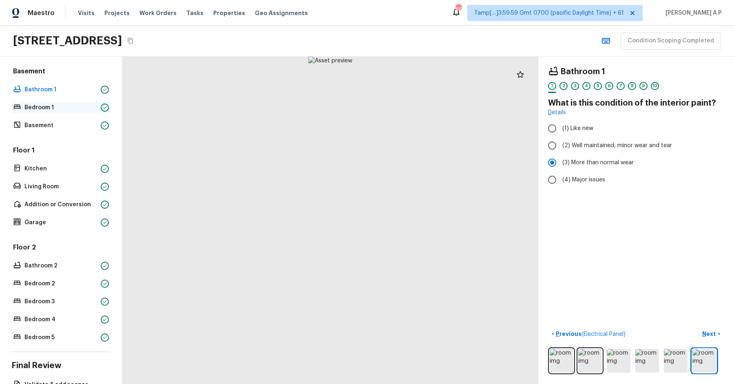
click at [57, 106] on p "Bedroom 1" at bounding box center [60, 108] width 73 height 8
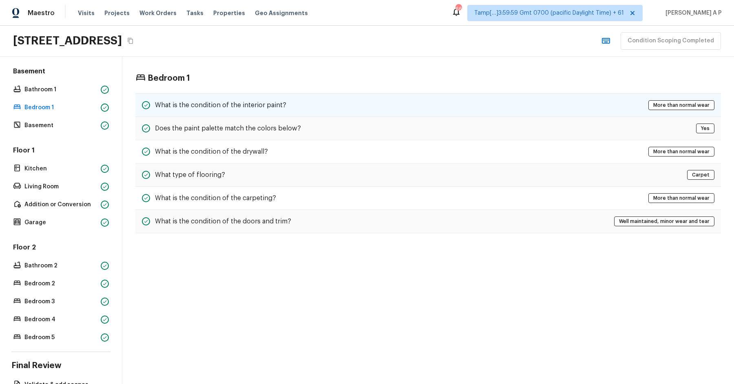
click at [168, 105] on h5 "What is the condition of the interior paint?" at bounding box center [220, 105] width 131 height 9
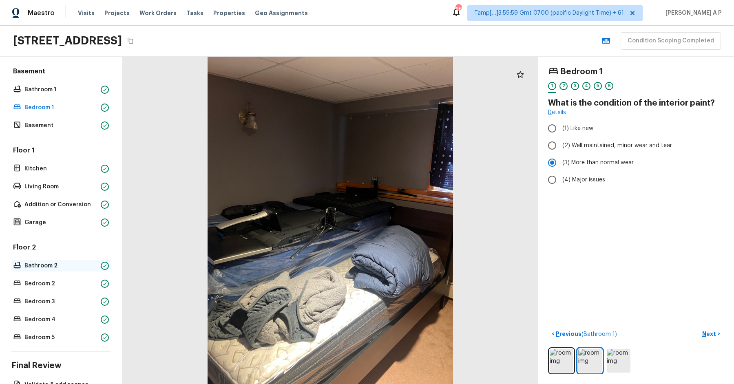
click at [64, 264] on p "Bathroom 2" at bounding box center [60, 266] width 73 height 8
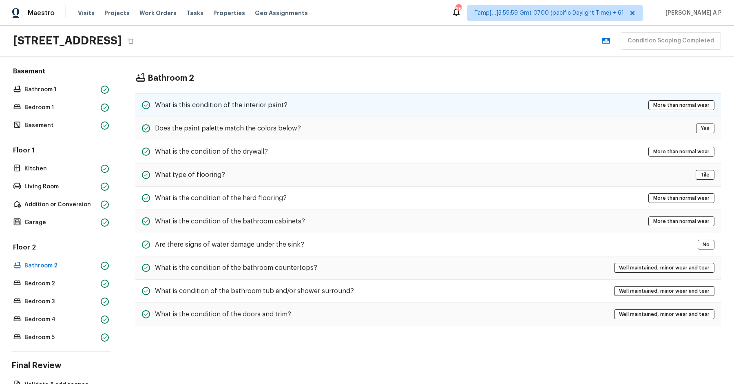
click at [244, 102] on h5 "What is this condition of the interior paint?" at bounding box center [221, 105] width 132 height 9
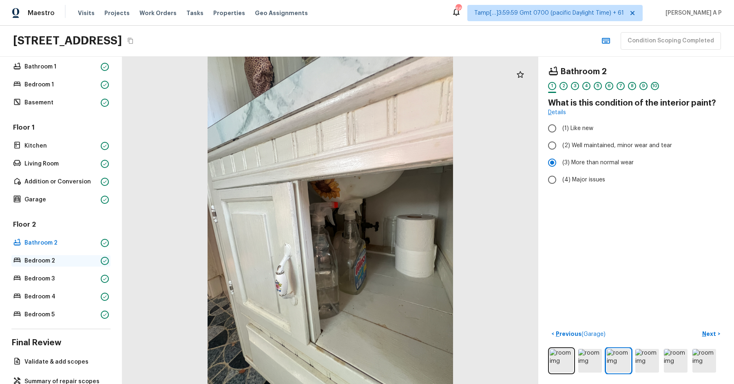
scroll to position [207, 0]
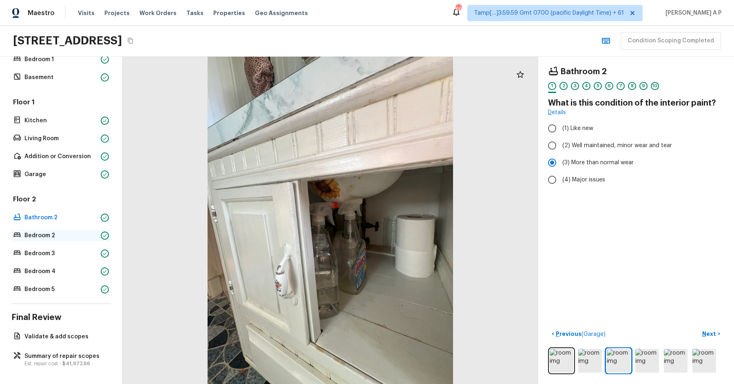
click at [64, 238] on p "Bedroom 2" at bounding box center [60, 236] width 73 height 8
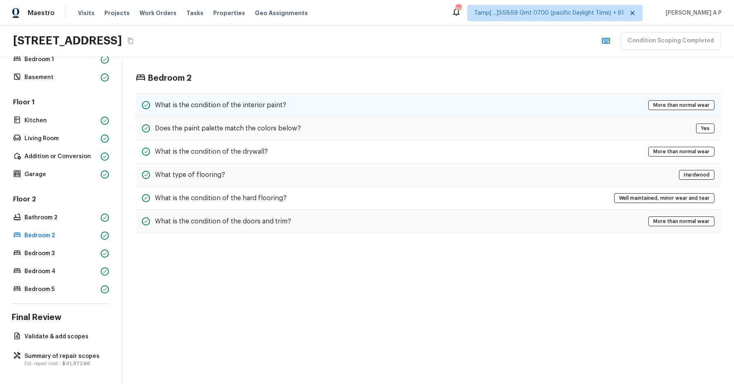
click at [174, 97] on div "What is the condition of the interior paint? More than normal wear" at bounding box center [427, 105] width 585 height 24
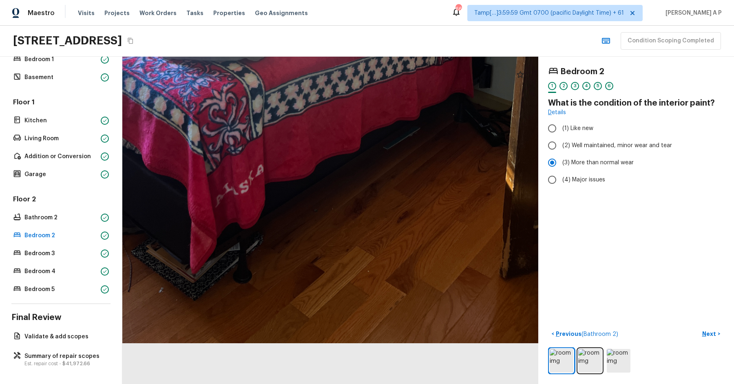
drag, startPoint x: 368, startPoint y: 327, endPoint x: 369, endPoint y: 153, distance: 173.7
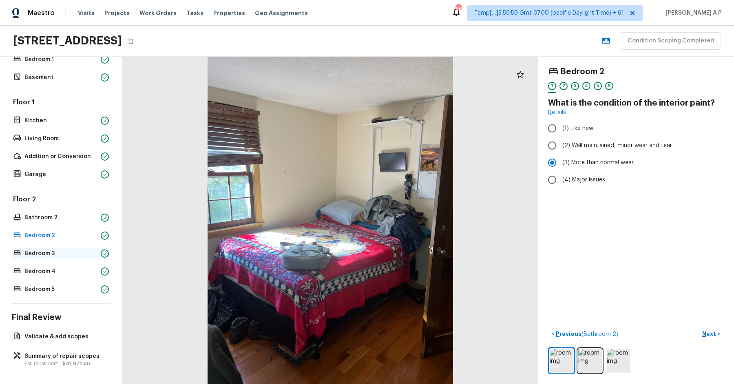
click at [83, 255] on p "Bedroom 3" at bounding box center [60, 253] width 73 height 8
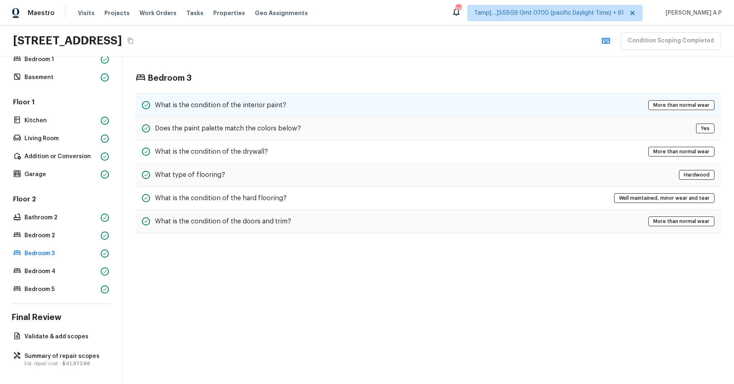
click at [218, 104] on h5 "What is the condition of the interior paint?" at bounding box center [220, 105] width 131 height 9
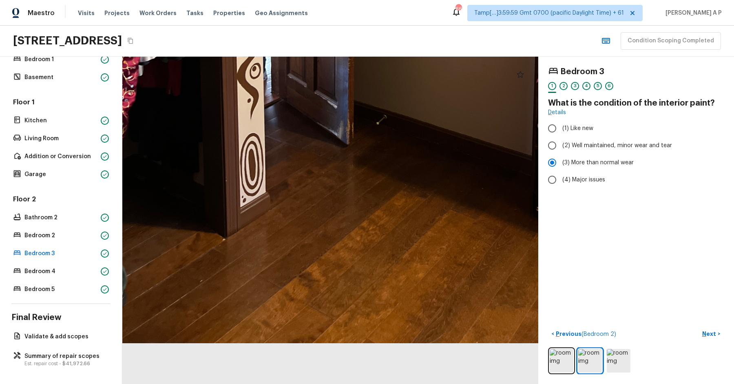
drag, startPoint x: 306, startPoint y: 327, endPoint x: 354, endPoint y: 189, distance: 146.7
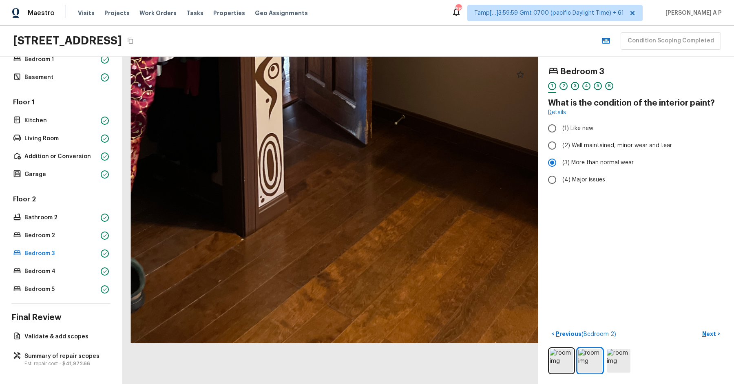
drag, startPoint x: 335, startPoint y: 270, endPoint x: 353, endPoint y: 175, distance: 96.3
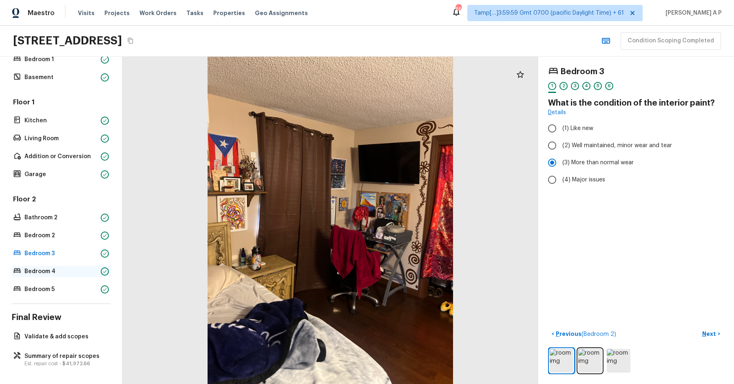
click at [68, 269] on p "Bedroom 4" at bounding box center [60, 271] width 73 height 8
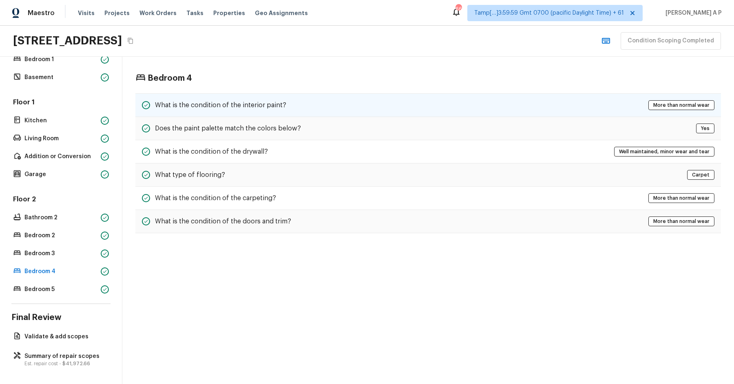
click at [207, 101] on h5 "What is the condition of the interior paint?" at bounding box center [220, 105] width 131 height 9
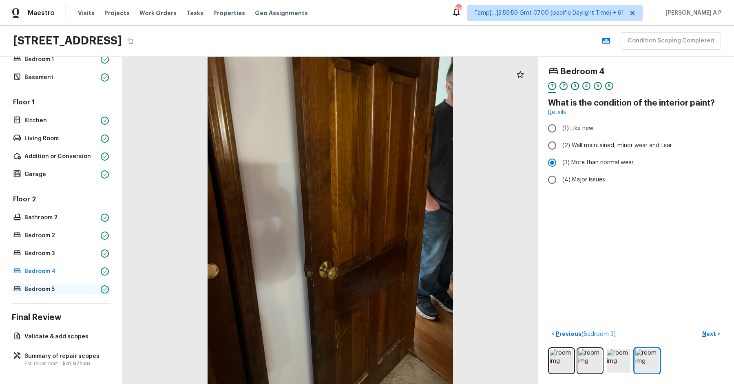
click at [83, 289] on p "Bedroom 5" at bounding box center [60, 289] width 73 height 8
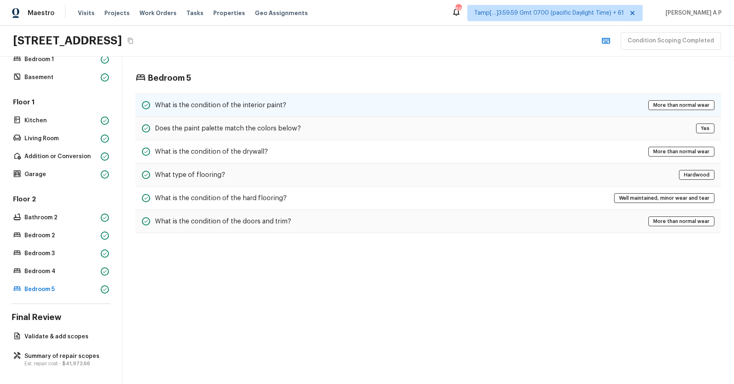
click at [225, 109] on div "What is the condition of the interior paint?" at bounding box center [214, 105] width 144 height 10
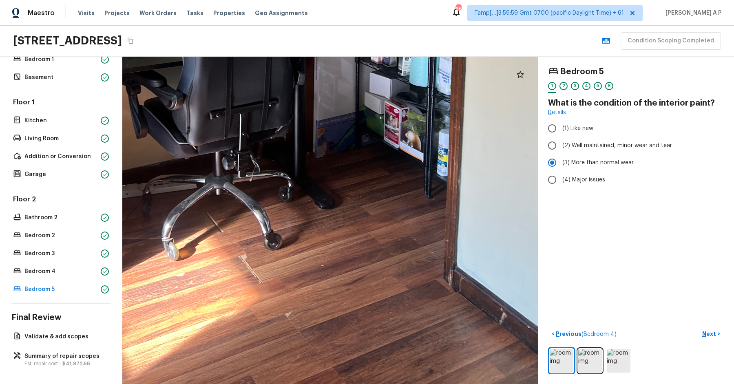
drag, startPoint x: 331, startPoint y: 290, endPoint x: 340, endPoint y: 157, distance: 132.8
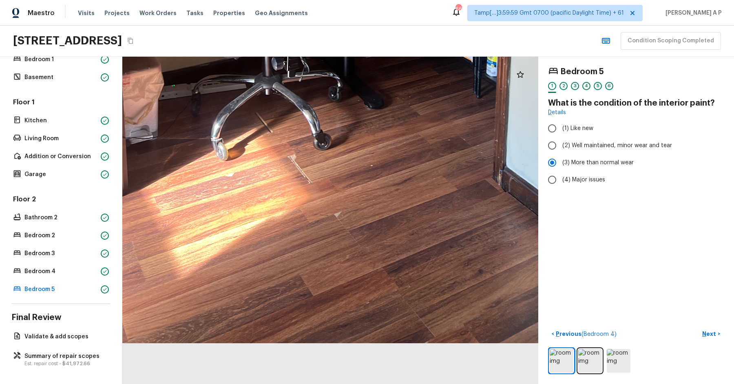
drag, startPoint x: 298, startPoint y: 288, endPoint x: 344, endPoint y: 171, distance: 125.4
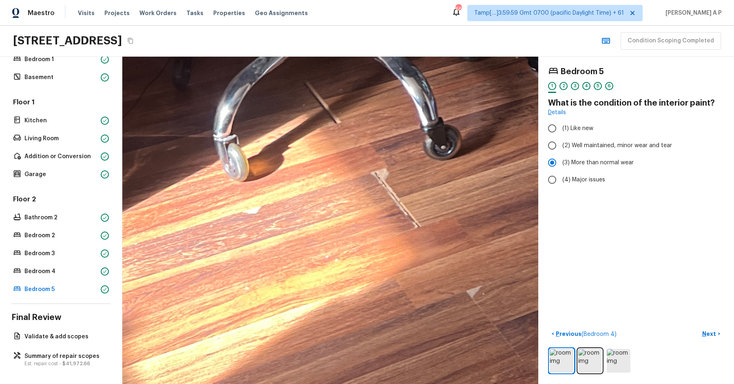
drag, startPoint x: 285, startPoint y: 210, endPoint x: 372, endPoint y: 180, distance: 91.5
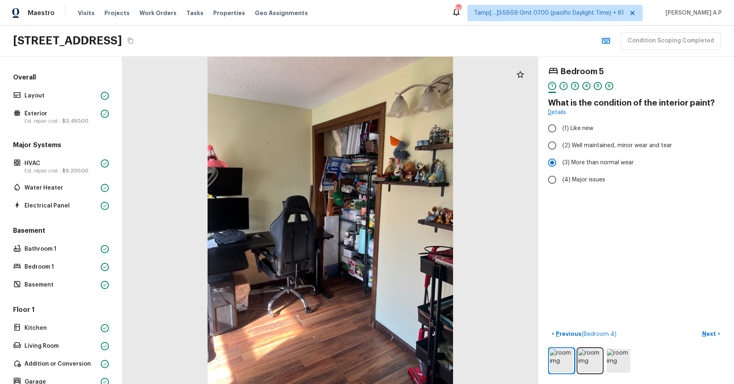
scroll to position [113, 0]
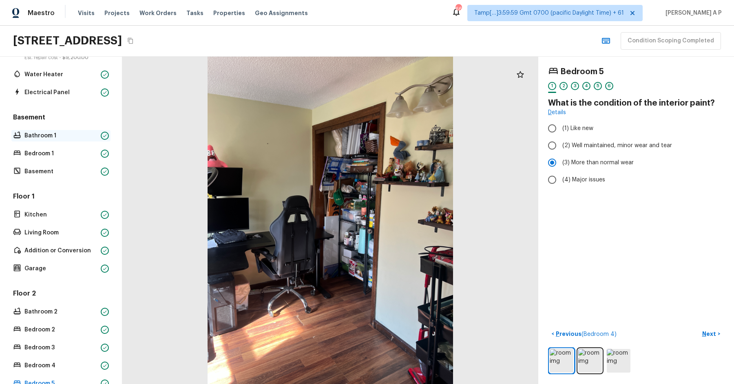
click at [67, 134] on p "Bathroom 1" at bounding box center [60, 136] width 73 height 8
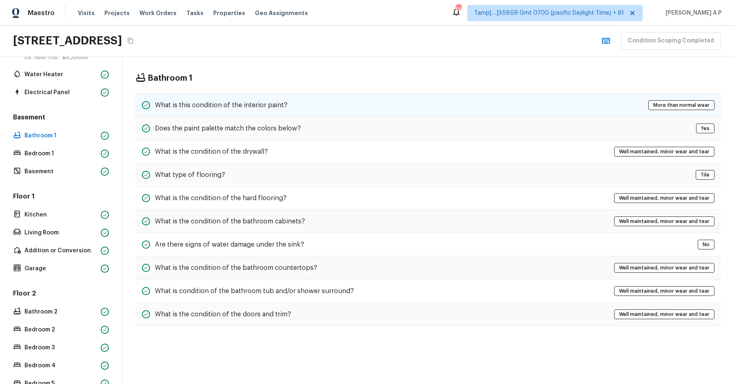
click at [251, 101] on h5 "What is this condition of the interior paint?" at bounding box center [221, 105] width 132 height 9
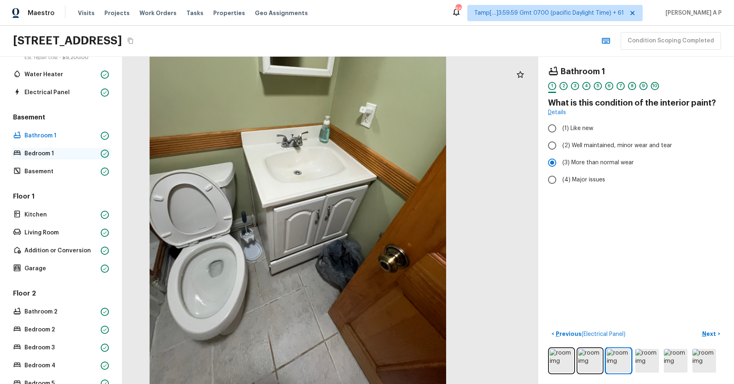
click at [56, 155] on p "Bedroom 1" at bounding box center [60, 154] width 73 height 8
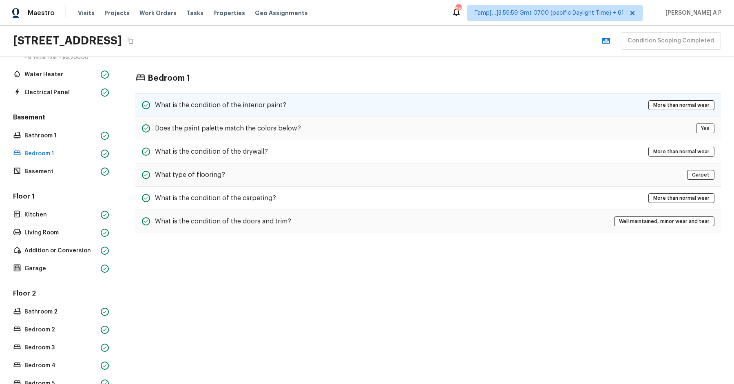
click at [179, 105] on h5 "What is the condition of the interior paint?" at bounding box center [220, 105] width 131 height 9
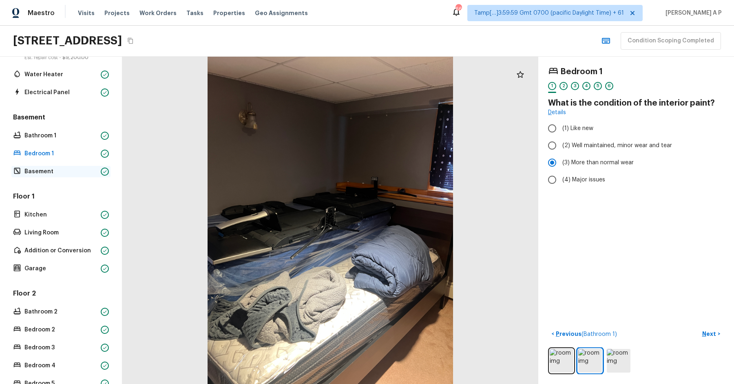
click at [64, 166] on div "Basement" at bounding box center [60, 171] width 99 height 11
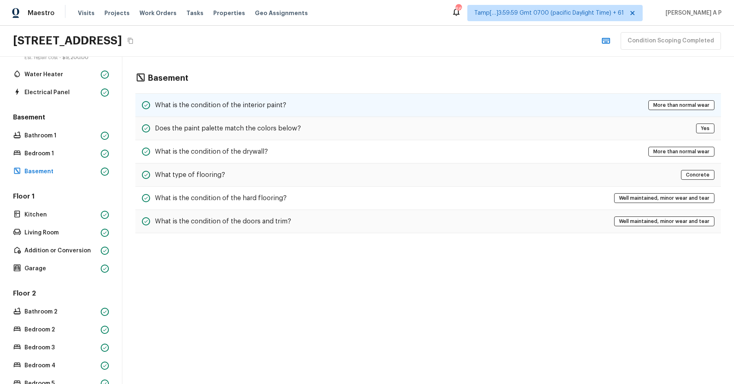
click at [185, 101] on h5 "What is the condition of the interior paint?" at bounding box center [220, 105] width 131 height 9
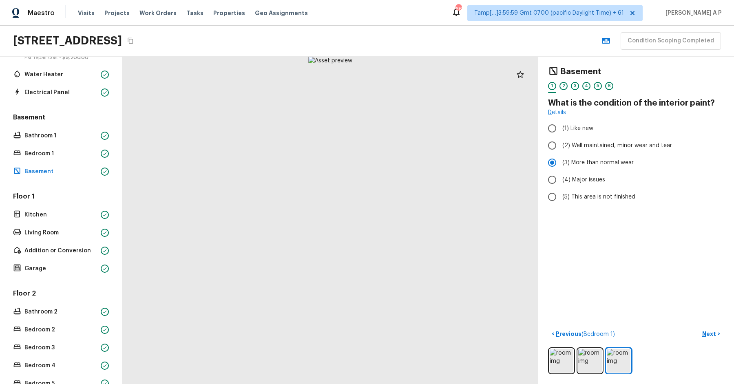
click at [56, 220] on div "Floor 1 Kitchen Living Room Addition or Conversion Garage" at bounding box center [60, 233] width 99 height 82
click at [58, 214] on p "Kitchen" at bounding box center [60, 215] width 73 height 8
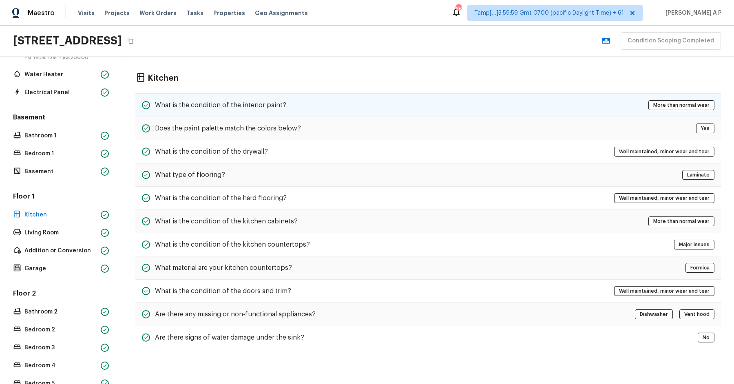
click at [210, 103] on h5 "What is the condition of the interior paint?" at bounding box center [220, 105] width 131 height 9
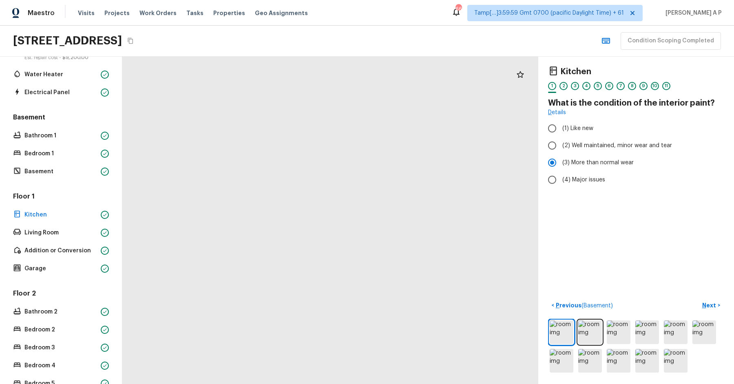
drag, startPoint x: 383, startPoint y: 345, endPoint x: 417, endPoint y: 180, distance: 168.7
drag, startPoint x: 401, startPoint y: 277, endPoint x: 326, endPoint y: 284, distance: 74.9
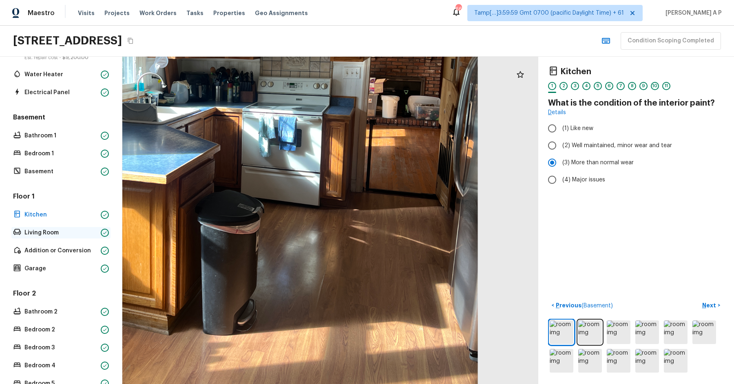
click at [54, 229] on p "Living Room" at bounding box center [60, 233] width 73 height 8
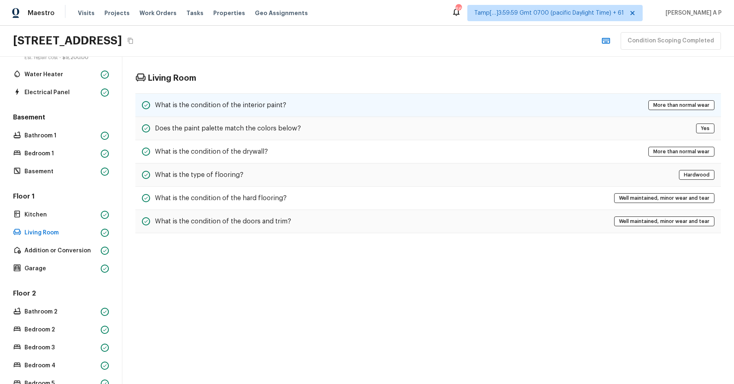
click at [207, 101] on h5 "What is the condition of the interior paint?" at bounding box center [220, 105] width 131 height 9
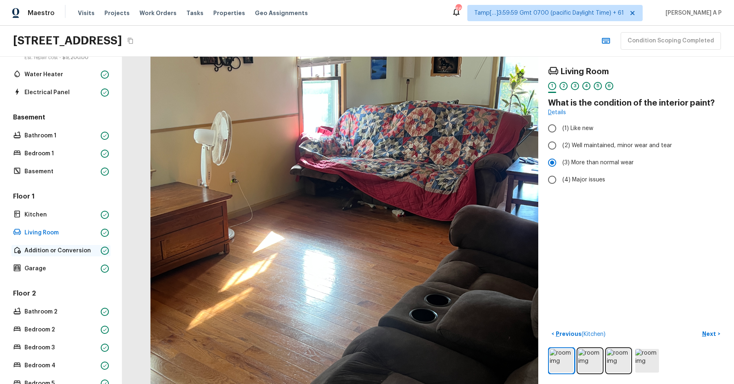
click at [71, 247] on p "Addition or Conversion" at bounding box center [60, 251] width 73 height 8
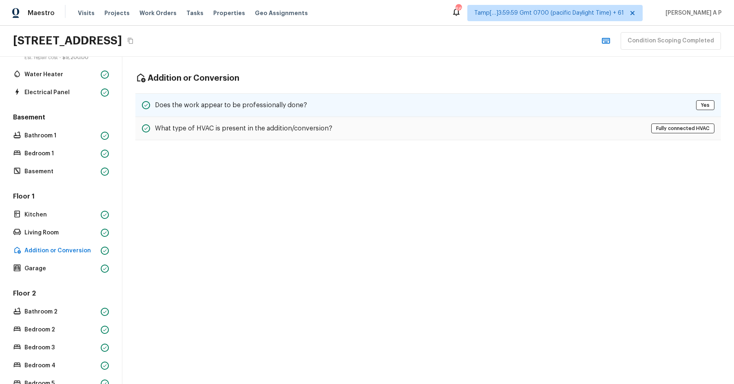
click at [268, 102] on h5 "Does the work appear to be professionally done?" at bounding box center [231, 105] width 152 height 9
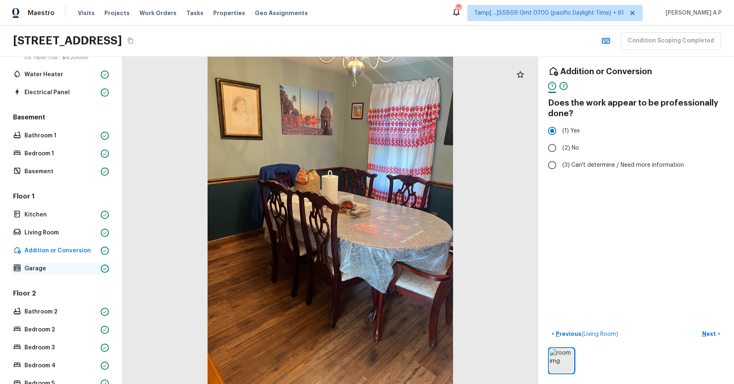
click at [68, 268] on p "Garage" at bounding box center [60, 269] width 73 height 8
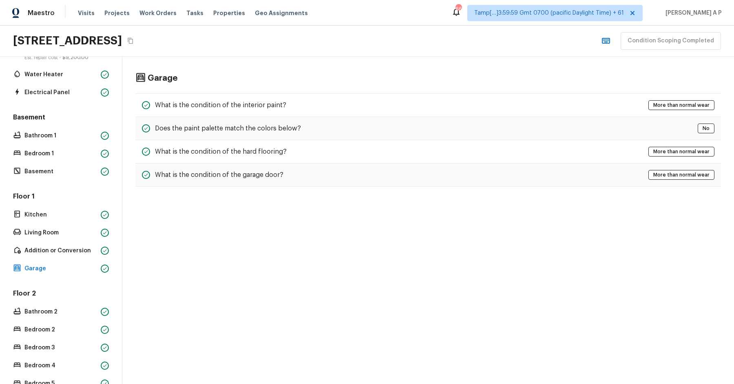
click at [262, 89] on div "Garage What is the condition of the interior paint? More than normal wear Does …" at bounding box center [427, 130] width 611 height 146
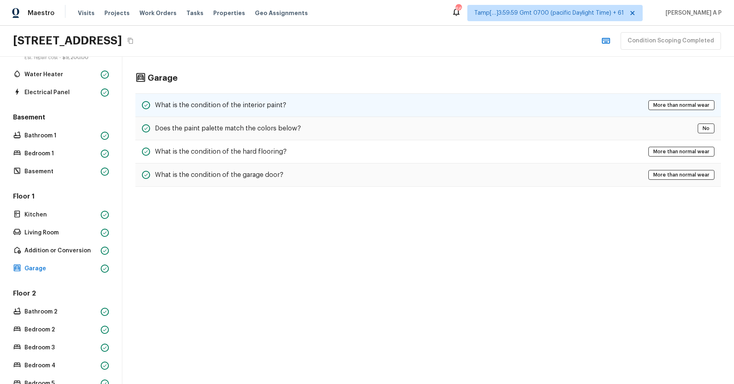
click at [254, 98] on div "What is the condition of the interior paint? More than normal wear" at bounding box center [427, 105] width 585 height 24
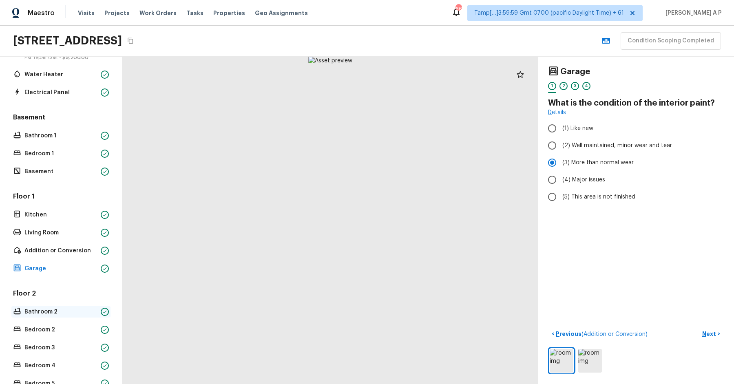
click at [78, 309] on p "Bathroom 2" at bounding box center [60, 312] width 73 height 8
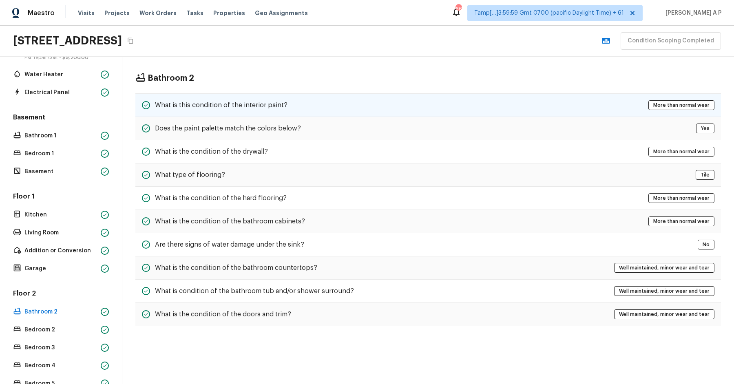
click at [280, 103] on h5 "What is this condition of the interior paint?" at bounding box center [221, 105] width 132 height 9
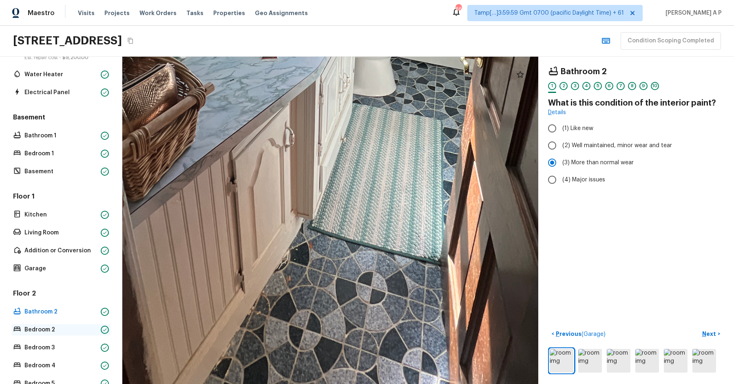
click at [48, 332] on p "Bedroom 2" at bounding box center [60, 330] width 73 height 8
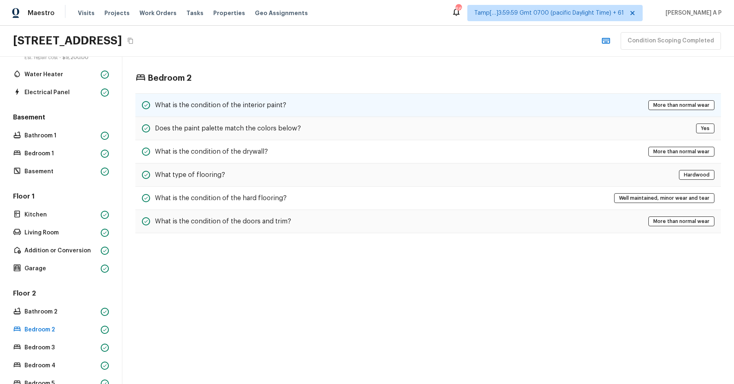
click at [283, 103] on h5 "What is the condition of the interior paint?" at bounding box center [220, 105] width 131 height 9
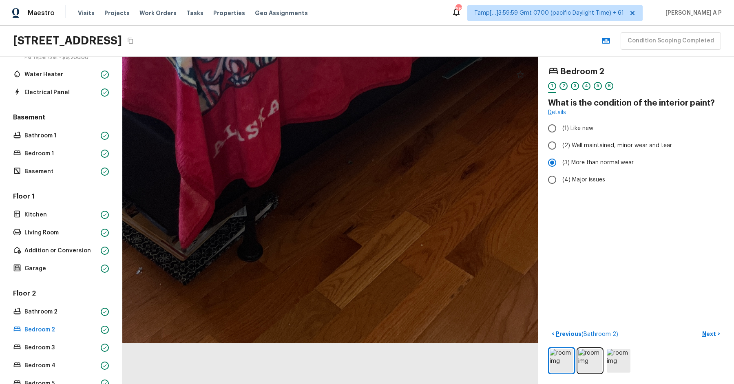
drag, startPoint x: 362, startPoint y: 345, endPoint x: 402, endPoint y: 213, distance: 138.1
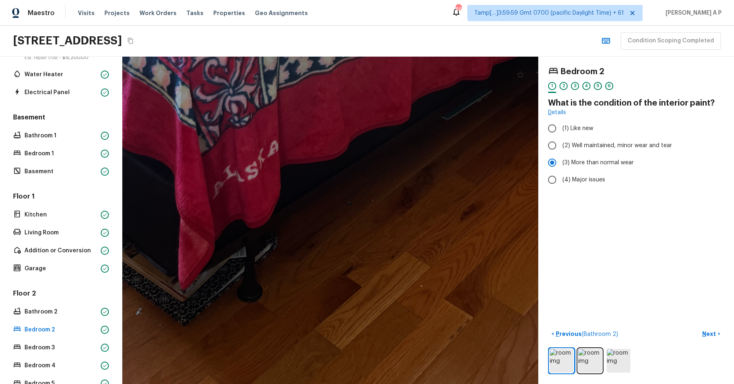
click at [67, 352] on div "Floor 2 Bathroom 2 Bedroom 2 Bedroom 3 Bedroom 4 Bedroom 5" at bounding box center [60, 339] width 99 height 100
click at [67, 351] on div "Bedroom 3" at bounding box center [60, 347] width 99 height 11
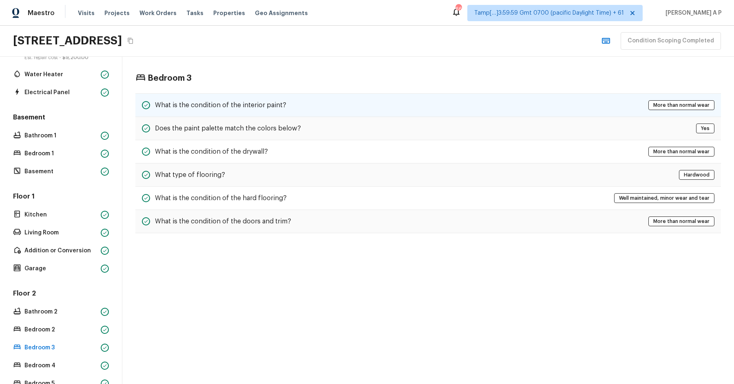
click at [260, 101] on h5 "What is the condition of the interior paint?" at bounding box center [220, 105] width 131 height 9
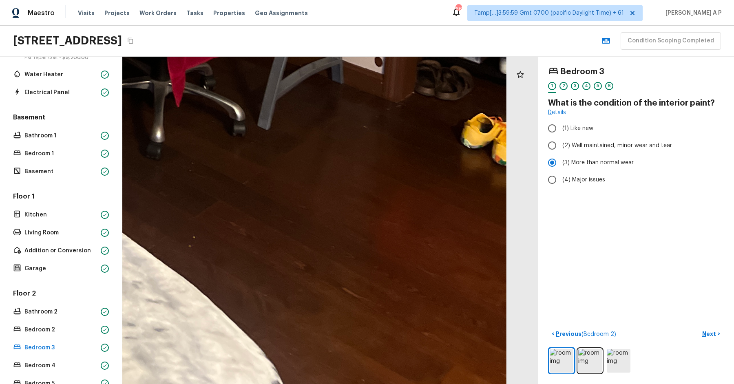
drag, startPoint x: 427, startPoint y: 310, endPoint x: 418, endPoint y: 132, distance: 177.6
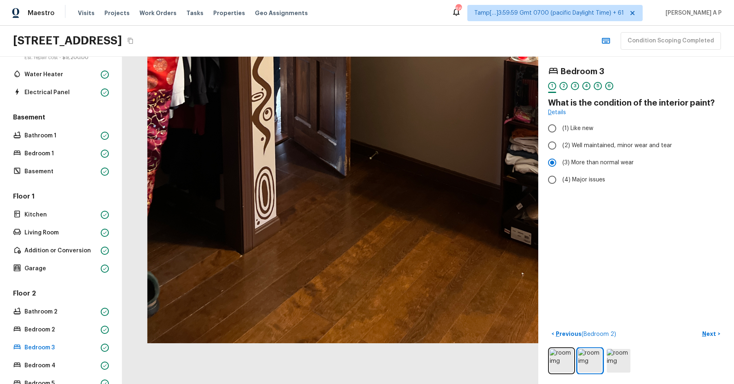
drag, startPoint x: 308, startPoint y: 223, endPoint x: 355, endPoint y: -75, distance: 301.7
click at [355, 0] on html "Maestro Visits Projects Work Orders Tasks Properties Geo Assignments 660 Tamp[……" at bounding box center [367, 192] width 734 height 384
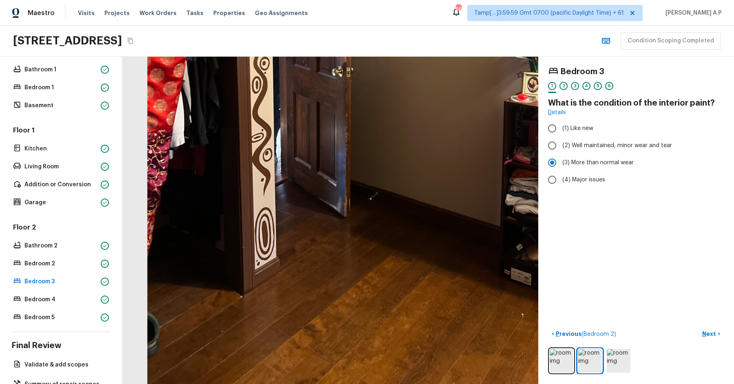
scroll to position [207, 0]
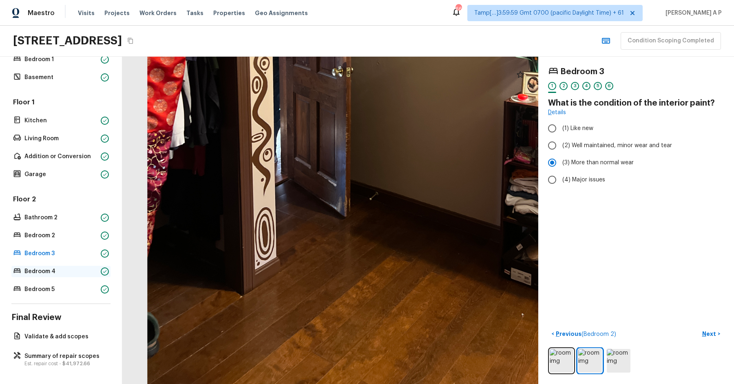
click at [45, 269] on p "Bedroom 4" at bounding box center [60, 271] width 73 height 8
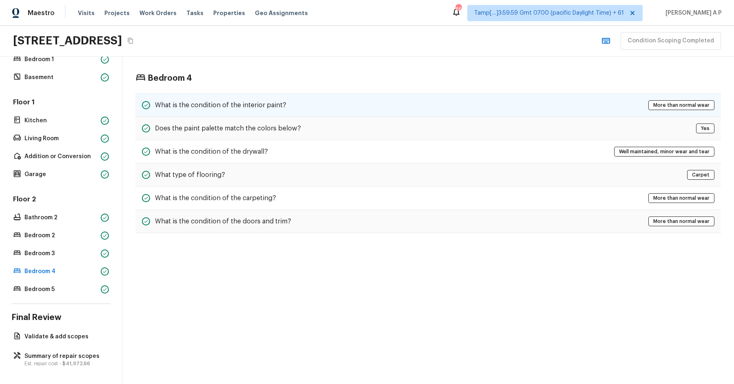
click at [281, 101] on h5 "What is the condition of the interior paint?" at bounding box center [220, 105] width 131 height 9
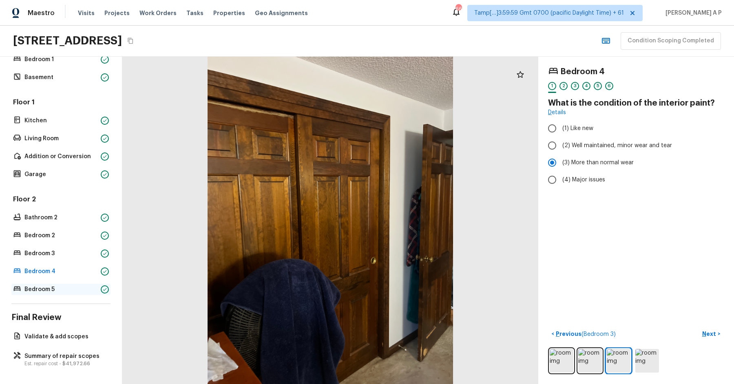
click at [88, 293] on div "Bedroom 5" at bounding box center [60, 289] width 99 height 11
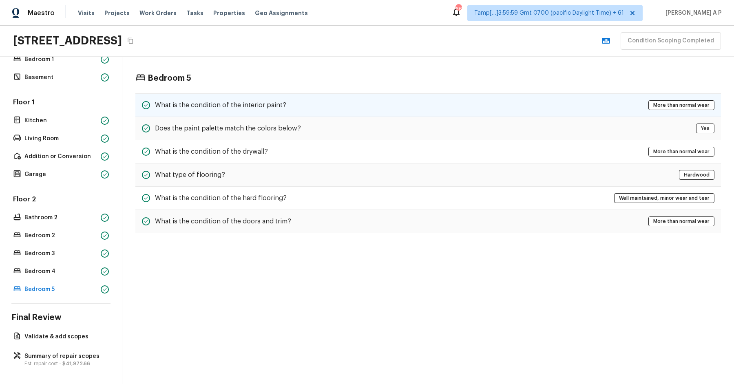
click at [286, 102] on div "What is the condition of the interior paint? More than normal wear" at bounding box center [427, 105] width 585 height 24
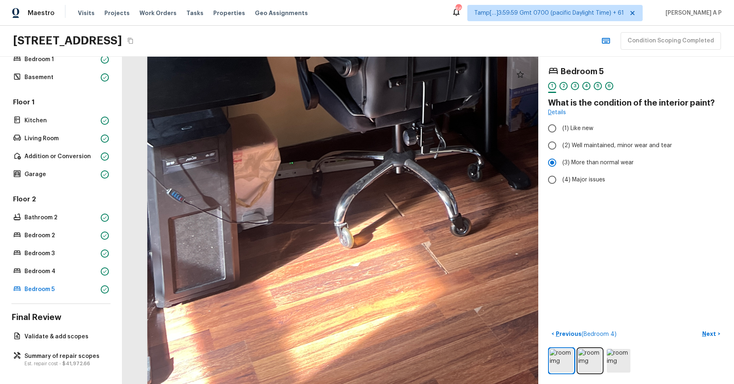
drag, startPoint x: 304, startPoint y: 329, endPoint x: 503, endPoint y: 246, distance: 215.5
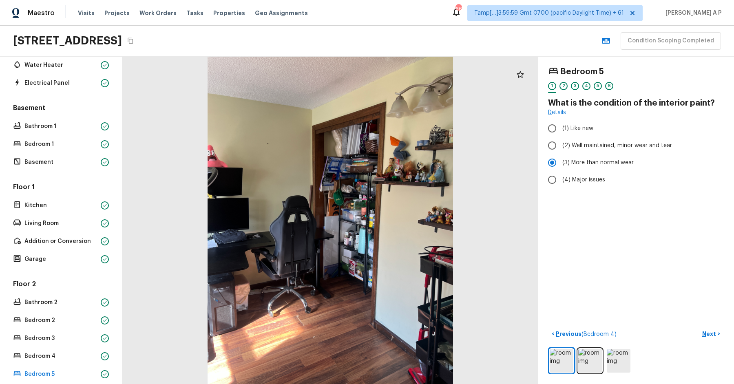
scroll to position [0, 0]
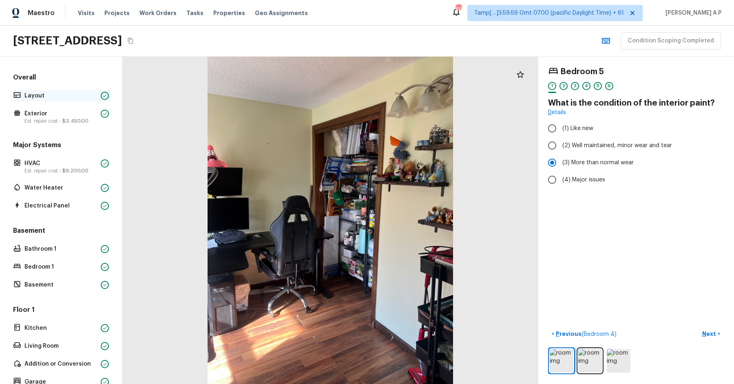
click at [70, 96] on p "Layout" at bounding box center [60, 96] width 73 height 8
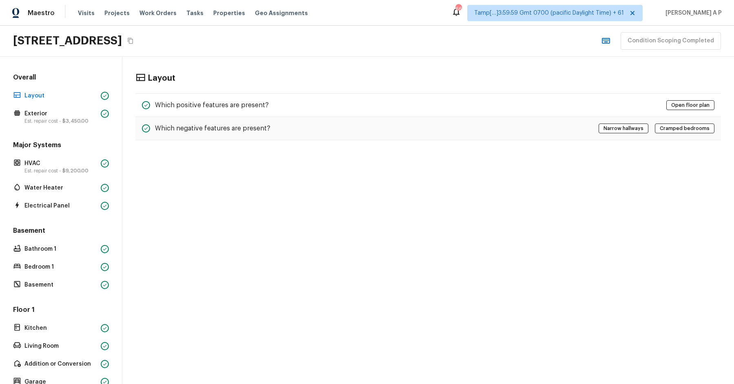
click at [91, 126] on div "Overall Layout Exterior Est. repair cost - $3,450.00 Major Systems HVAC Est. re…" at bounding box center [60, 288] width 99 height 430
click at [92, 128] on div "Overall Layout Exterior Est. repair cost - $3,450.00 Major Systems HVAC Est. re…" at bounding box center [60, 288] width 99 height 430
click at [92, 121] on p "Est. repair cost - $3,450.00" at bounding box center [60, 121] width 73 height 7
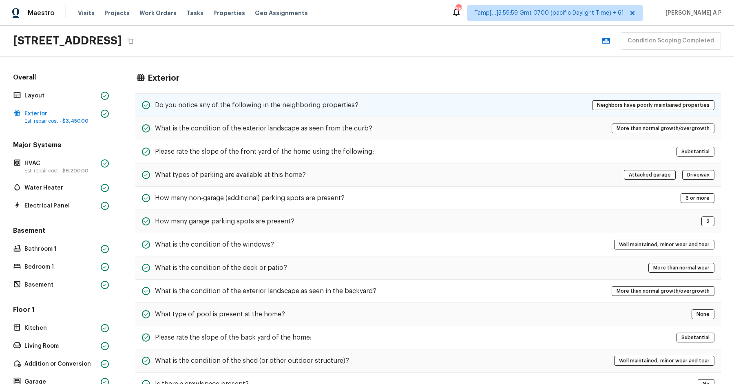
click at [183, 108] on h5 "Do you notice any of the following in the neighboring properties?" at bounding box center [256, 105] width 203 height 9
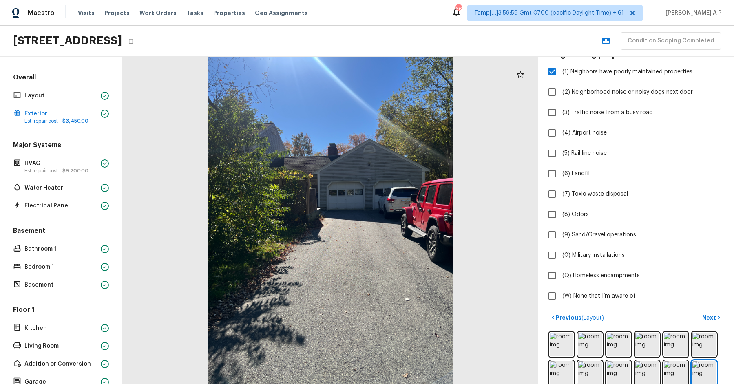
scroll to position [95, 0]
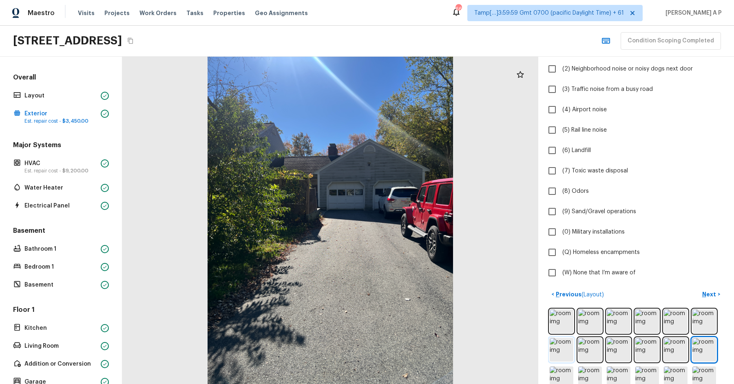
click at [560, 349] on img at bounding box center [562, 350] width 24 height 24
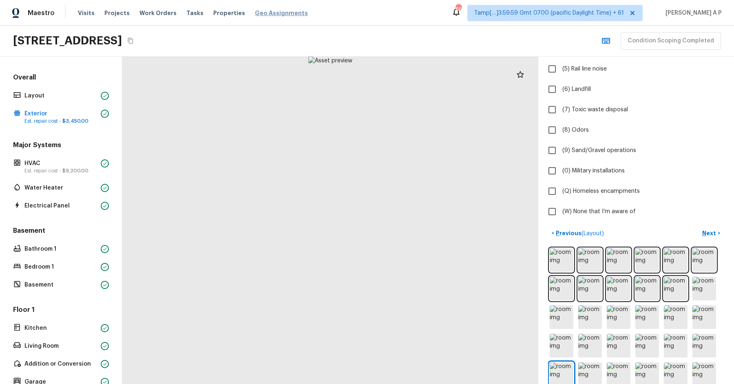
scroll to position [157, 0]
click at [65, 150] on div "Major Systems HVAC Est. repair cost - $9,200.00 Water Heater Electrical Panel" at bounding box center [60, 176] width 99 height 71
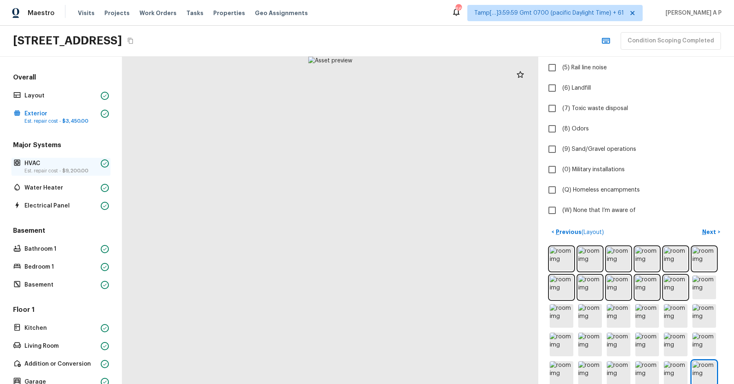
click at [62, 168] on span "$9,200.00" at bounding box center [75, 170] width 26 height 5
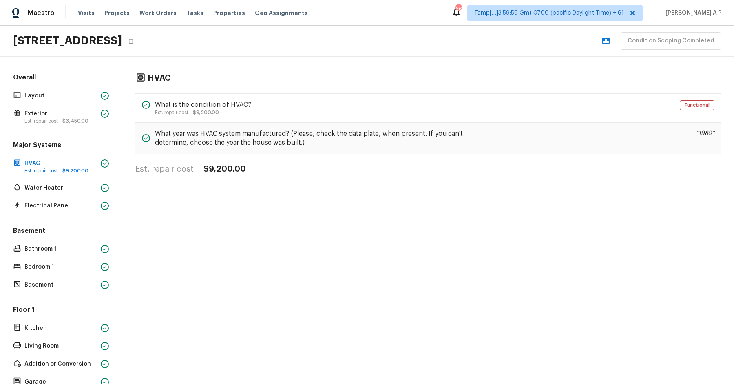
click at [194, 88] on div "HVAC What is the condition of HVAC? Est. repair cost - $9,200.00 Functional Wha…" at bounding box center [427, 124] width 611 height 134
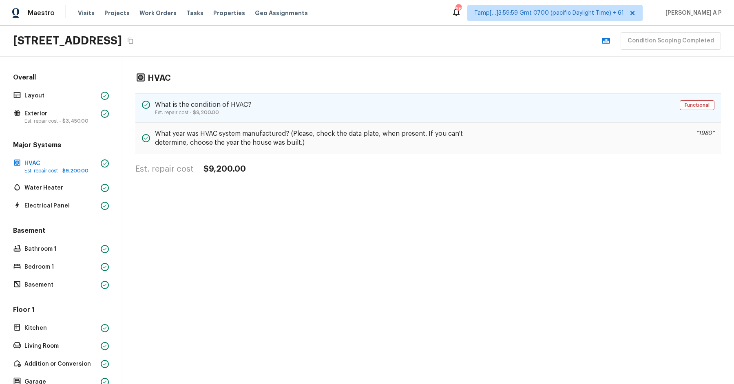
click at [192, 94] on div "What is the condition of HVAC? Est. repair cost - $9,200.00 Functional" at bounding box center [427, 107] width 585 height 29
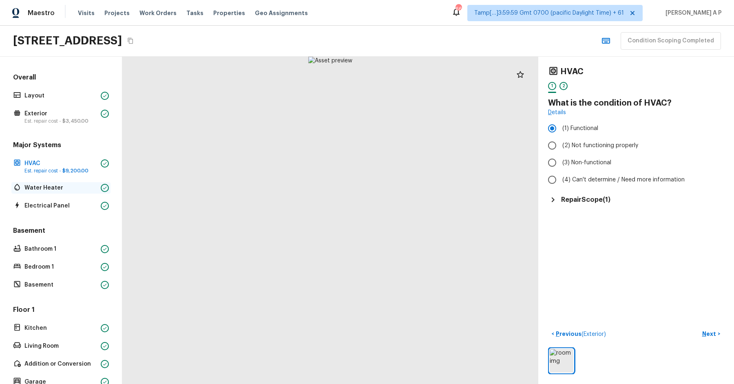
click at [42, 192] on div "Water Heater" at bounding box center [60, 187] width 99 height 11
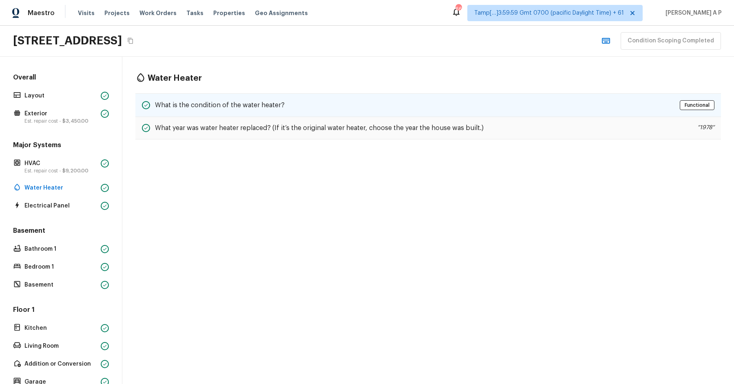
click at [213, 95] on div "What is the condition of the water heater? Functional" at bounding box center [427, 105] width 585 height 24
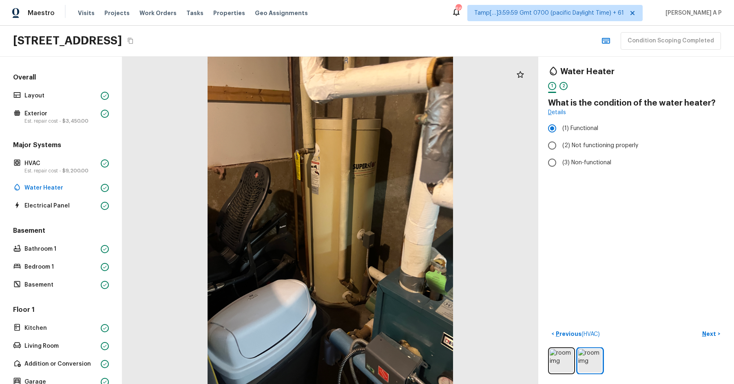
click at [54, 206] on p "Electrical Panel" at bounding box center [60, 206] width 73 height 8
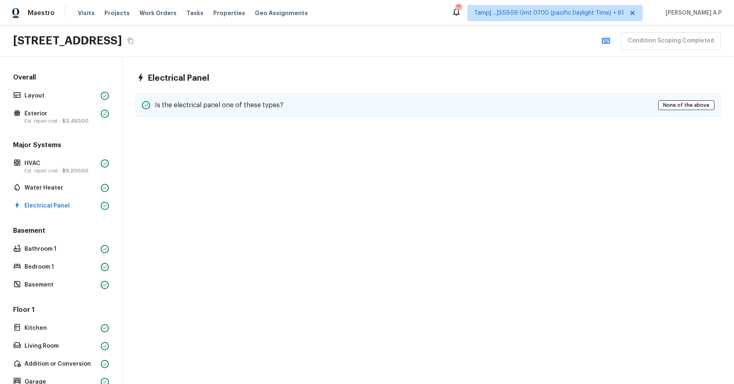
click at [196, 101] on h5 "Is the electrical panel one of these types?" at bounding box center [219, 105] width 128 height 9
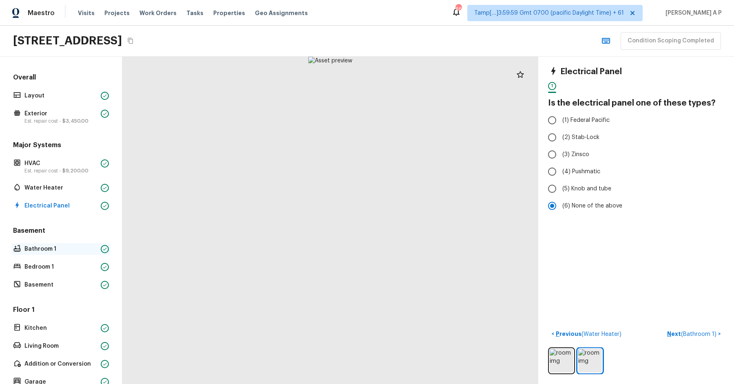
click at [82, 251] on p "Bathroom 1" at bounding box center [60, 249] width 73 height 8
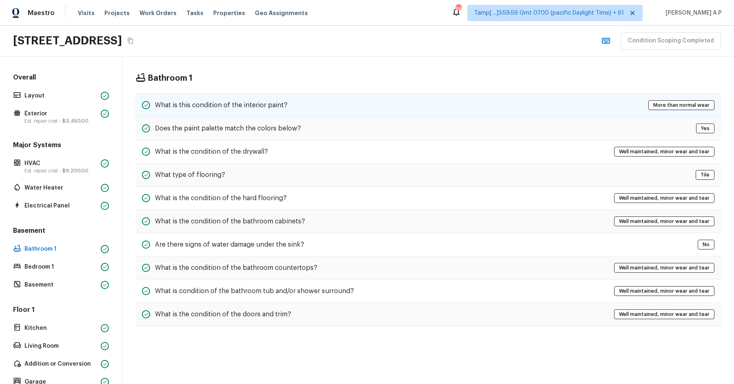
click at [226, 101] on h5 "What is this condition of the interior paint?" at bounding box center [221, 105] width 132 height 9
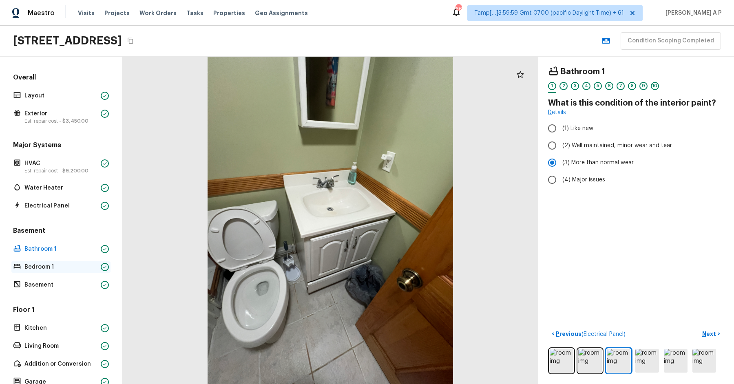
click at [47, 264] on p "Bedroom 1" at bounding box center [60, 267] width 73 height 8
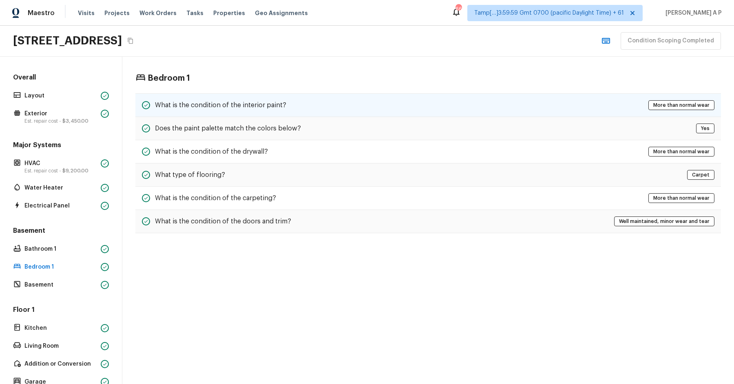
click at [194, 102] on h5 "What is the condition of the interior paint?" at bounding box center [220, 105] width 131 height 9
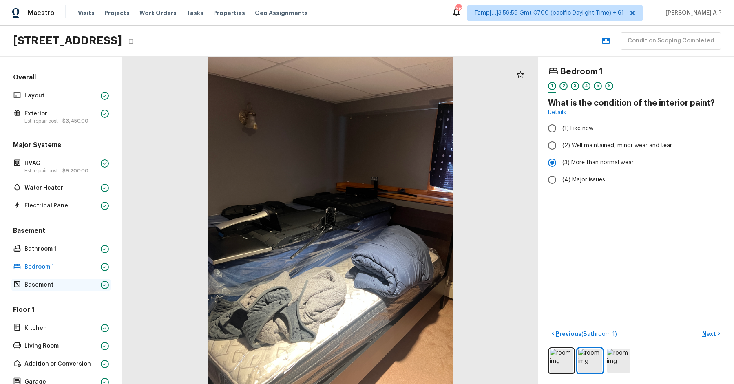
click at [31, 279] on div "Basement" at bounding box center [60, 284] width 99 height 11
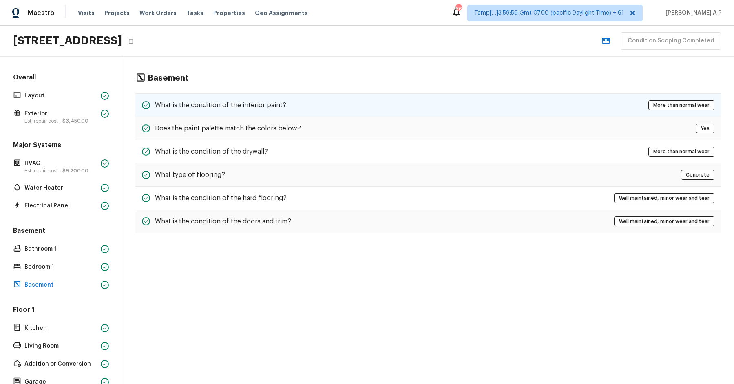
click at [224, 104] on h5 "What is the condition of the interior paint?" at bounding box center [220, 105] width 131 height 9
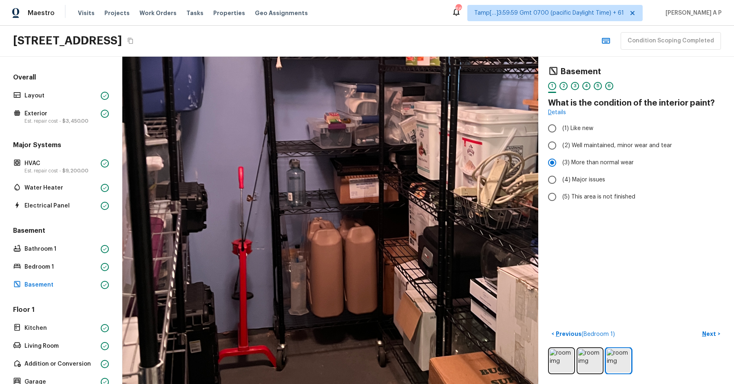
drag, startPoint x: 282, startPoint y: 170, endPoint x: 285, endPoint y: 32, distance: 137.8
click at [285, 32] on div "Maestro Visits Projects Work Orders Tasks Properties Geo Assignments 660 Tamp[……" at bounding box center [367, 192] width 734 height 384
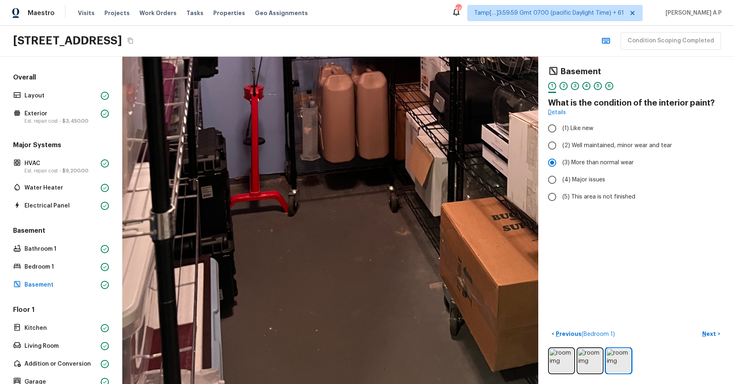
drag, startPoint x: 273, startPoint y: 216, endPoint x: 272, endPoint y: 143, distance: 73.0
click at [273, 143] on div at bounding box center [415, 42] width 1038 height 817
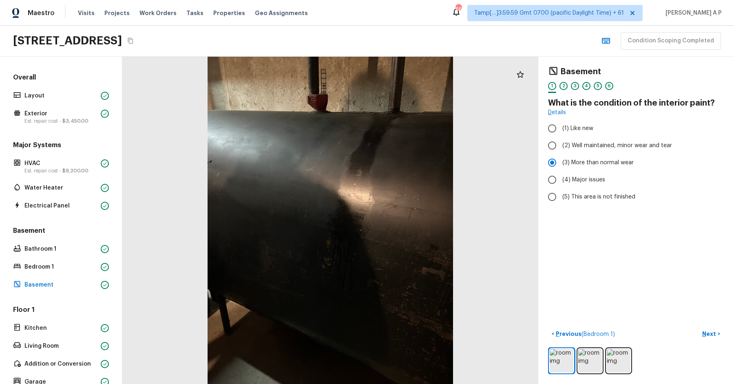
click at [85, 320] on div "Floor 1 Kitchen Living Room Addition or Conversion Garage" at bounding box center [60, 346] width 99 height 82
click at [81, 324] on p "Kitchen" at bounding box center [60, 328] width 73 height 8
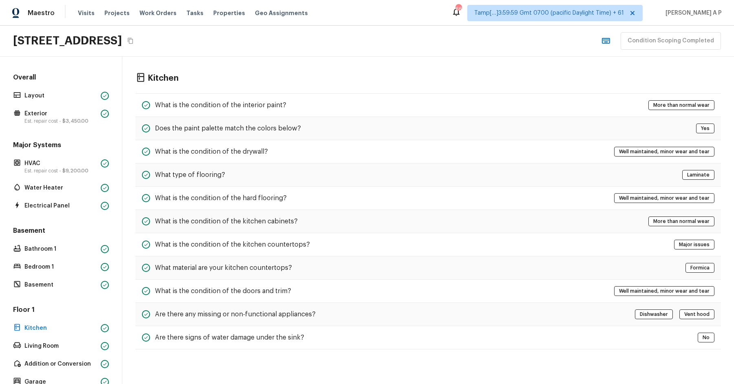
click at [239, 87] on div "Kitchen What is the condition of the interior paint? More than normal wear Does…" at bounding box center [427, 211] width 611 height 309
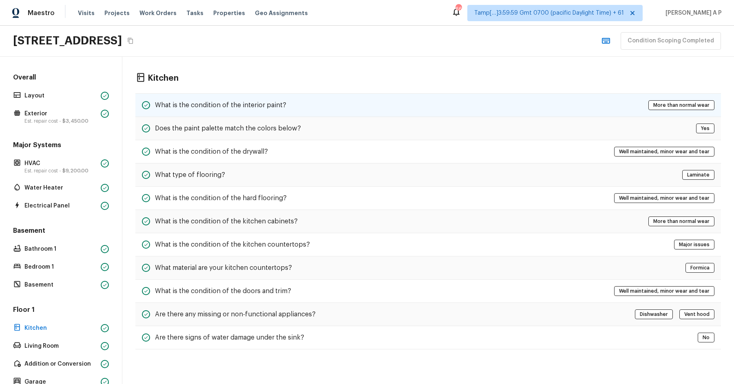
click at [233, 102] on h5 "What is the condition of the interior paint?" at bounding box center [220, 105] width 131 height 9
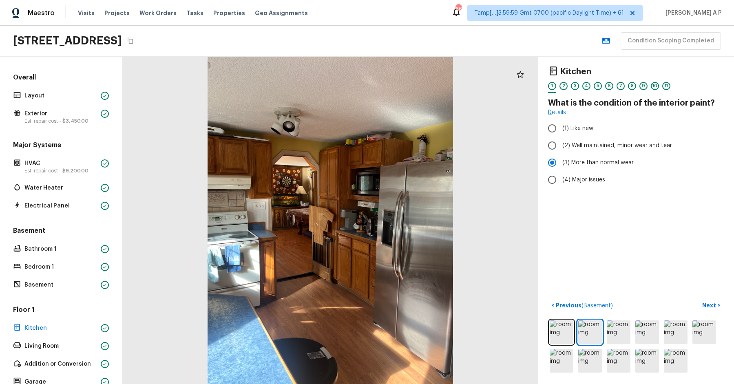
scroll to position [9, 0]
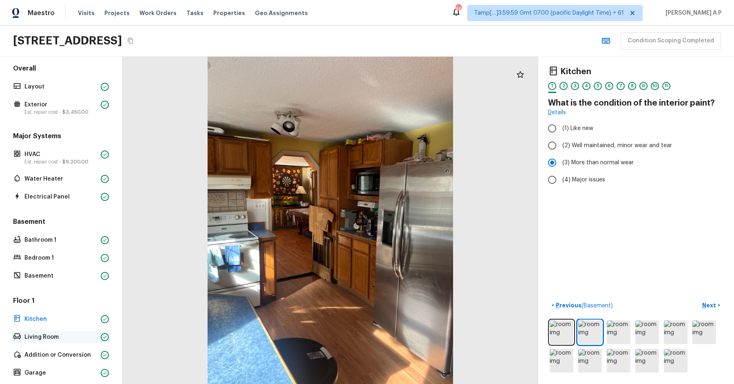
click at [47, 339] on p "Living Room" at bounding box center [60, 337] width 73 height 8
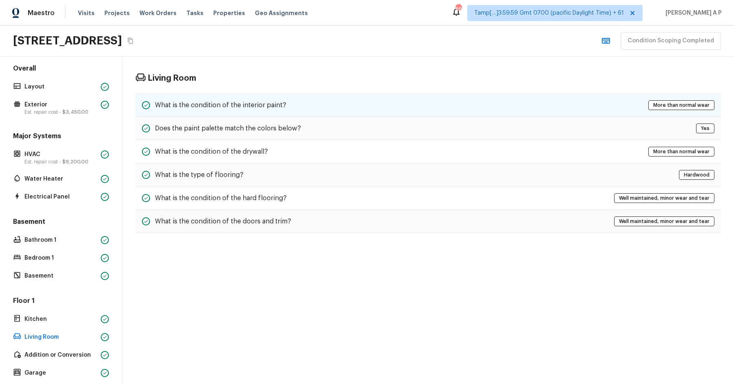
click at [265, 115] on div "What is the condition of the interior paint? More than normal wear" at bounding box center [427, 105] width 585 height 24
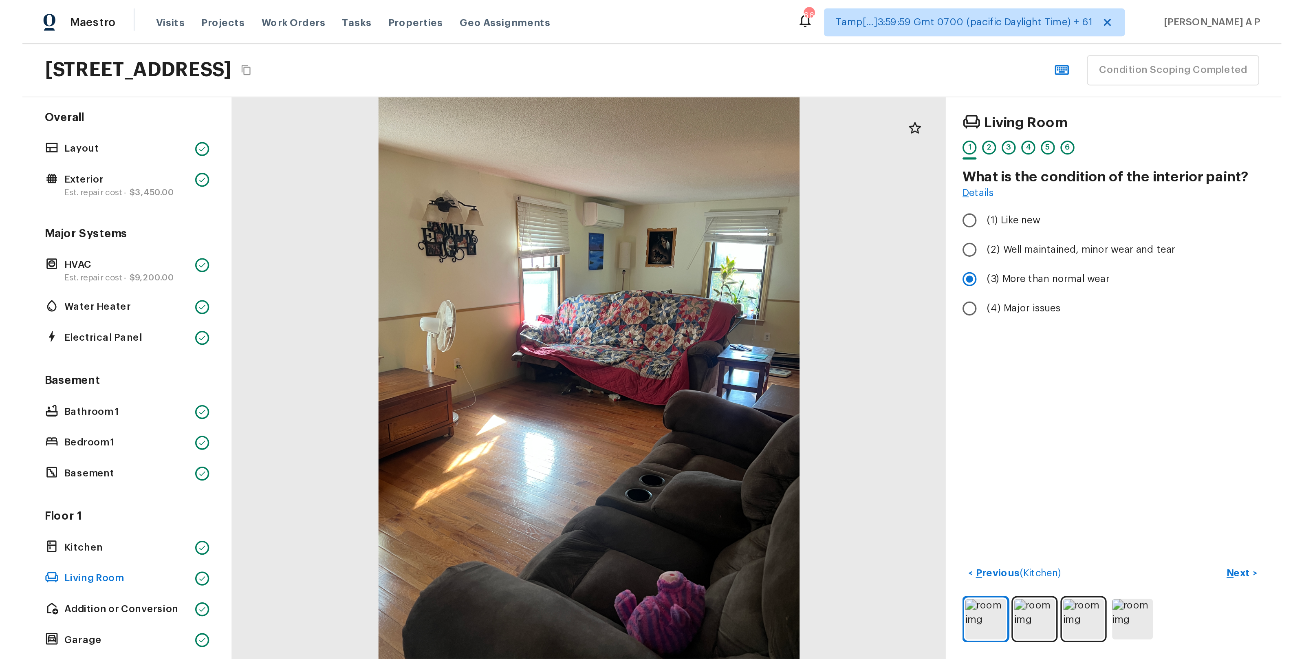
scroll to position [0, 0]
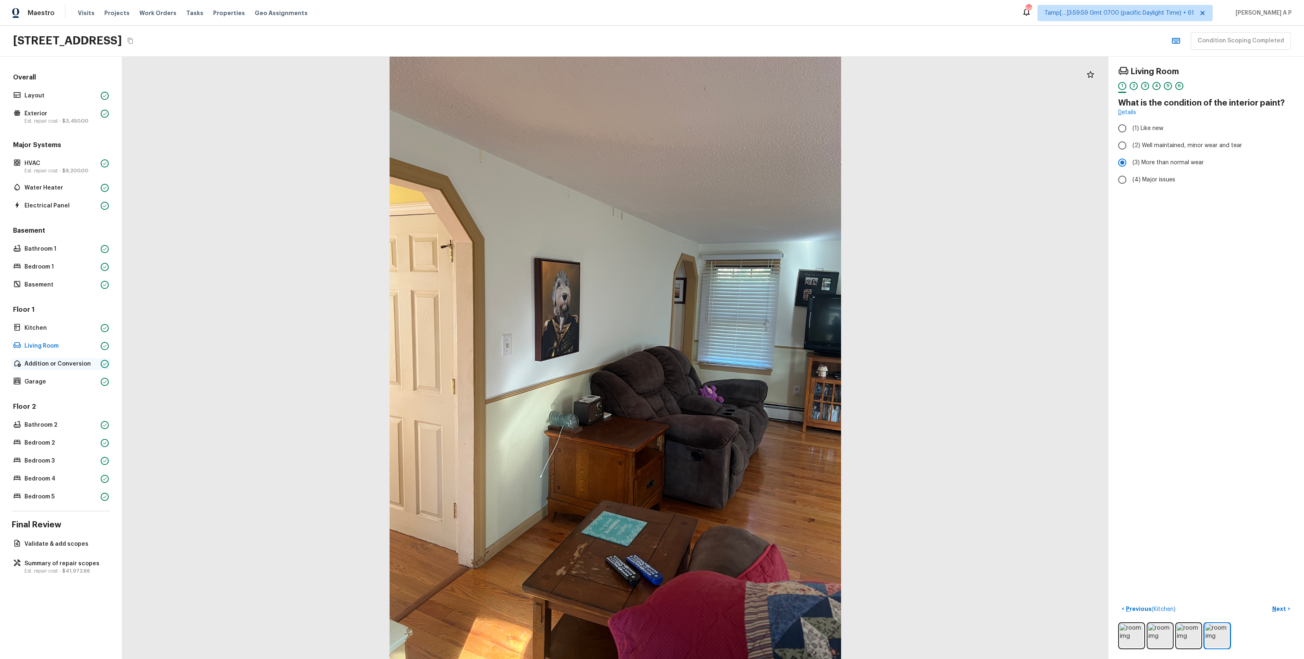
click at [78, 358] on div "Addition or Conversion" at bounding box center [60, 363] width 99 height 11
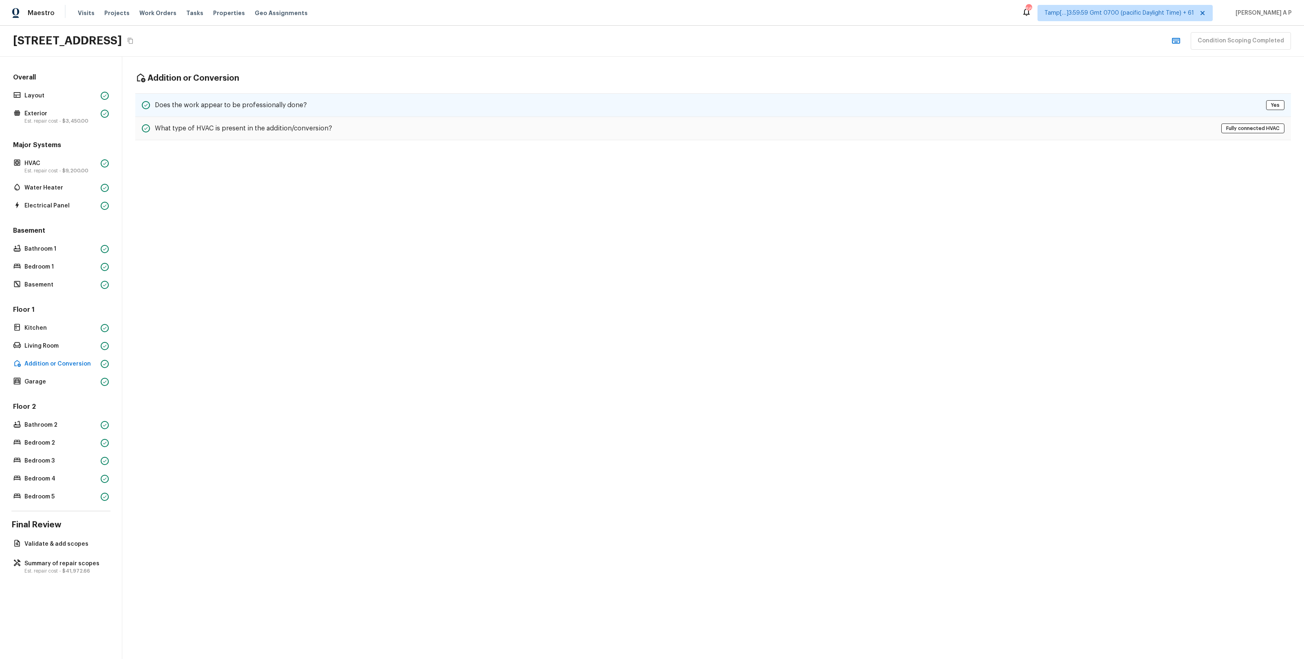
click at [337, 98] on div "Does the work appear to be professionally done? Yes" at bounding box center [713, 105] width 1156 height 24
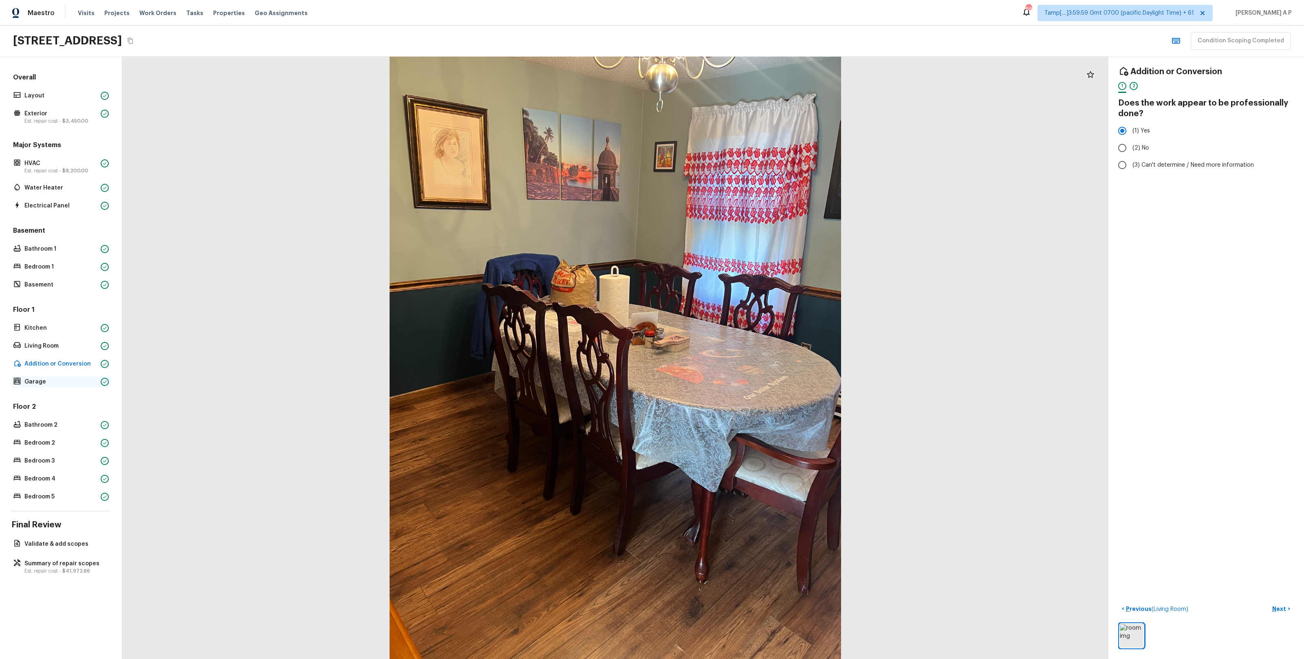
click at [46, 376] on div "Garage" at bounding box center [60, 381] width 99 height 11
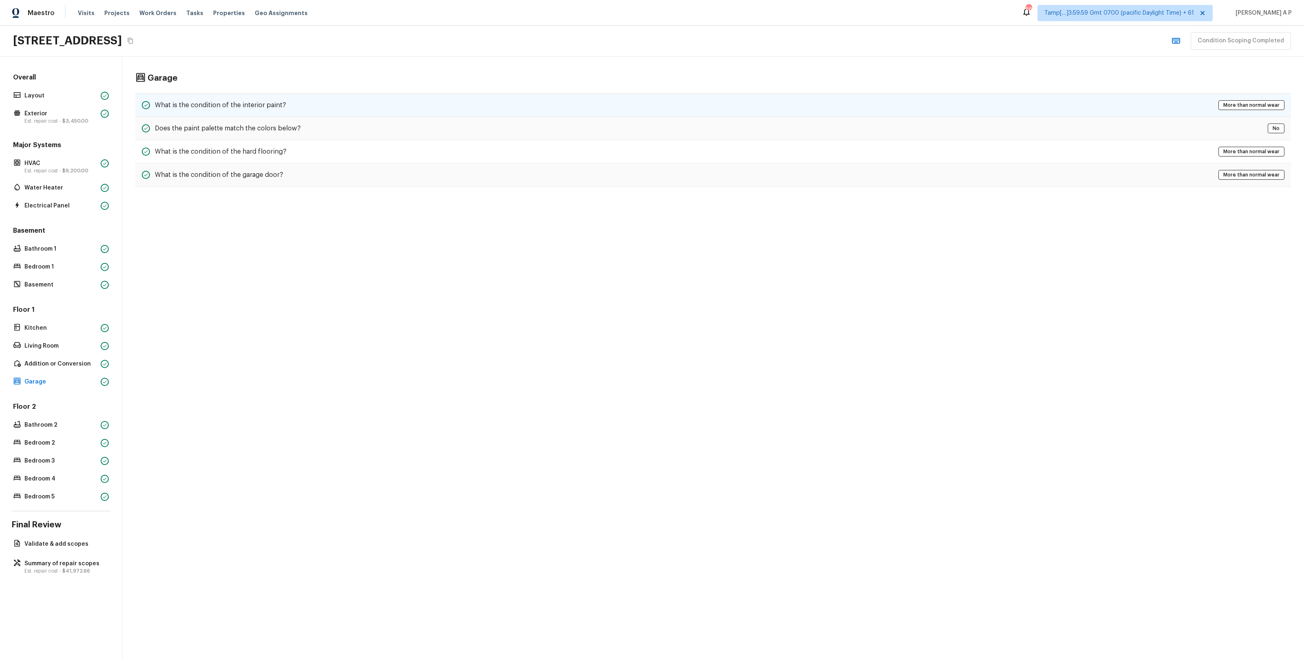
click at [307, 102] on div "What is the condition of the interior paint? More than normal wear" at bounding box center [713, 105] width 1156 height 24
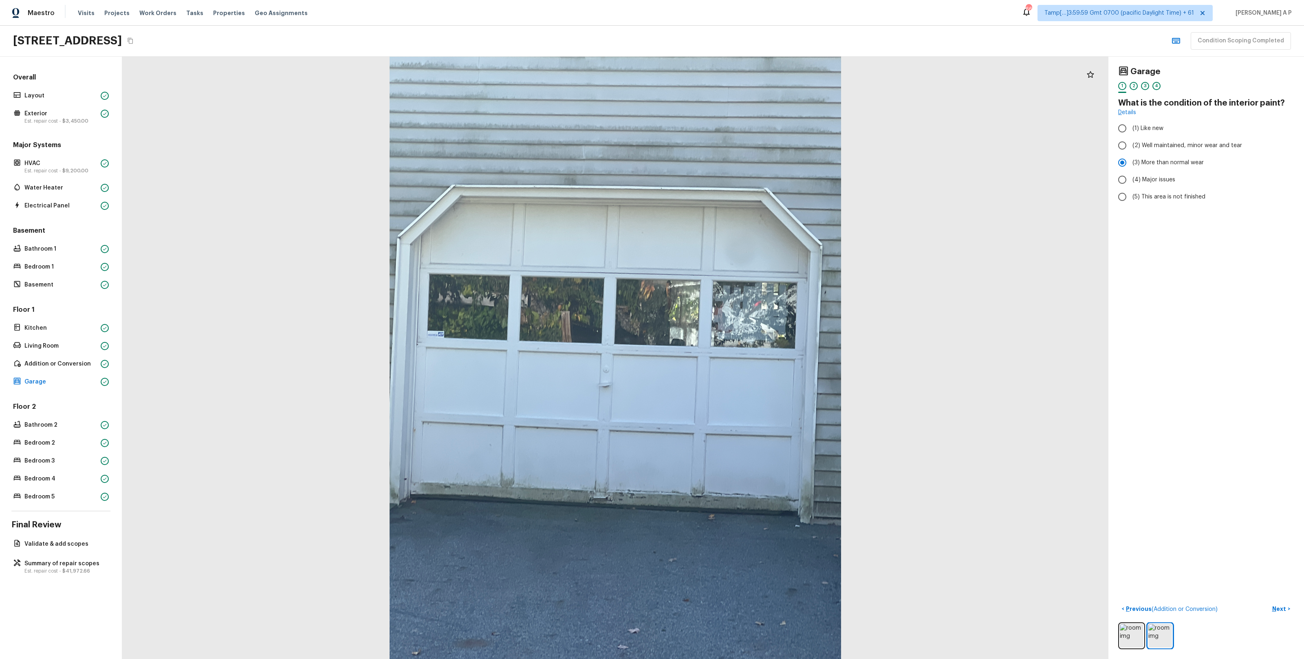
click at [733, 293] on div at bounding box center [615, 358] width 987 height 603
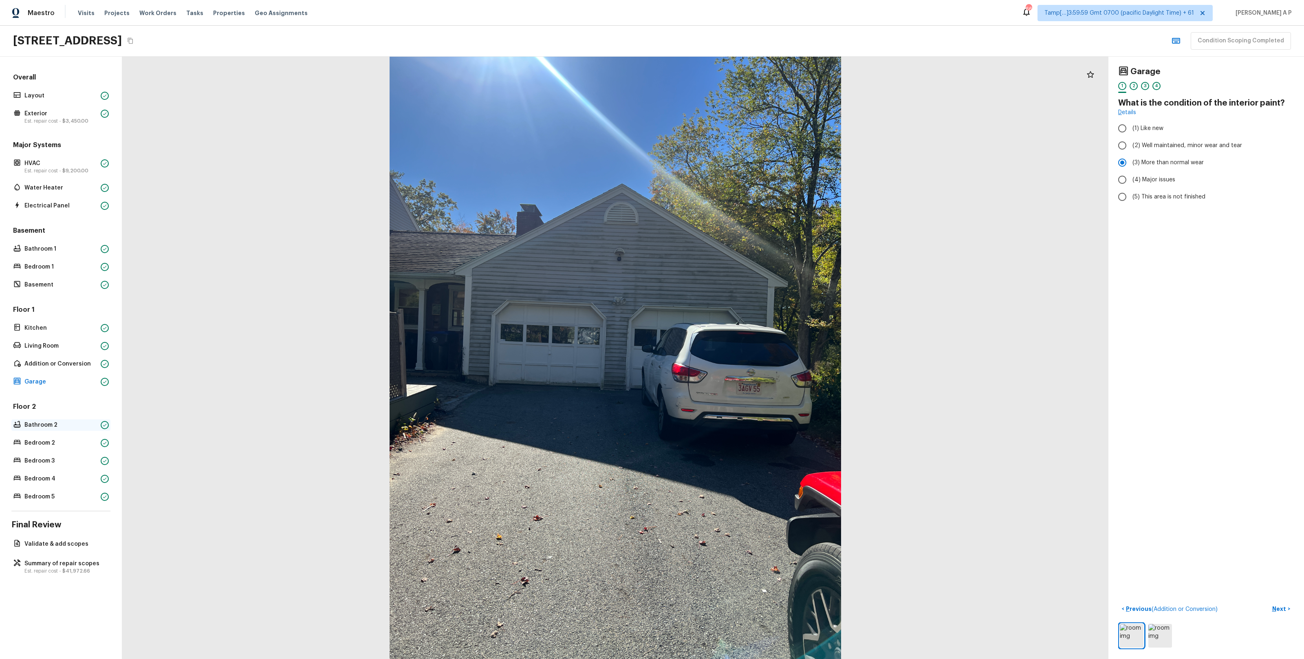
click at [60, 384] on p "Bathroom 2" at bounding box center [60, 425] width 73 height 8
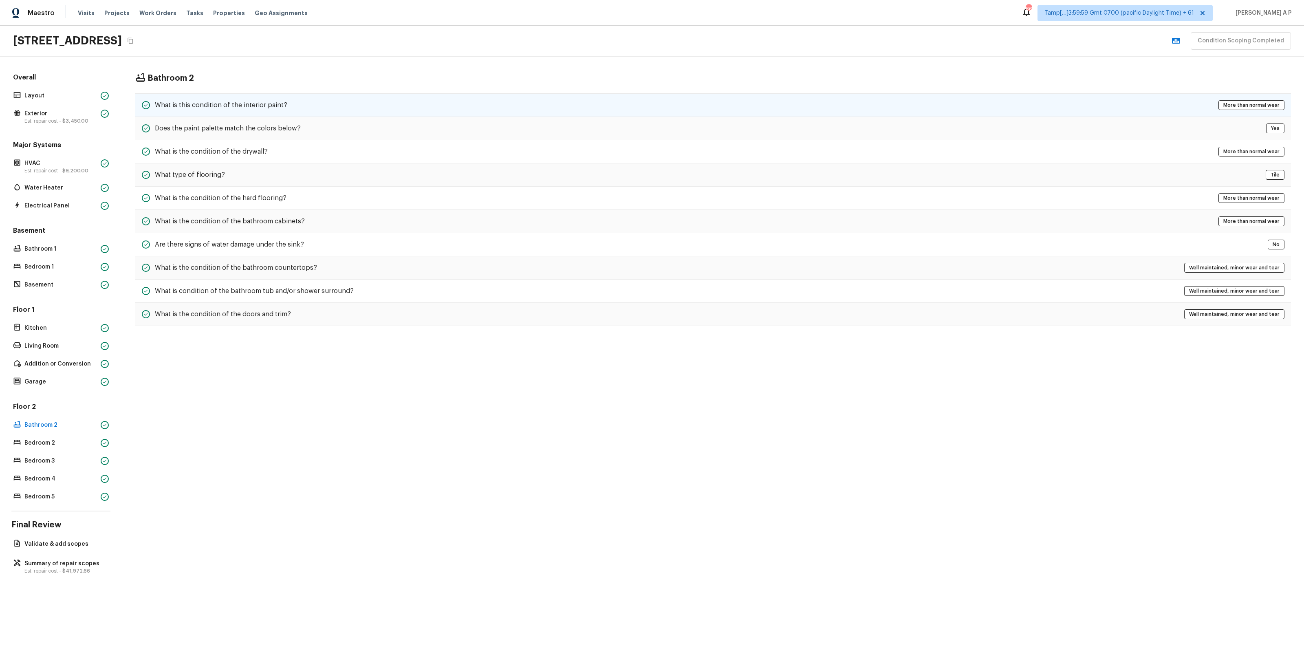
click at [385, 113] on div "What is this condition of the interior paint? More than normal wear" at bounding box center [713, 105] width 1156 height 24
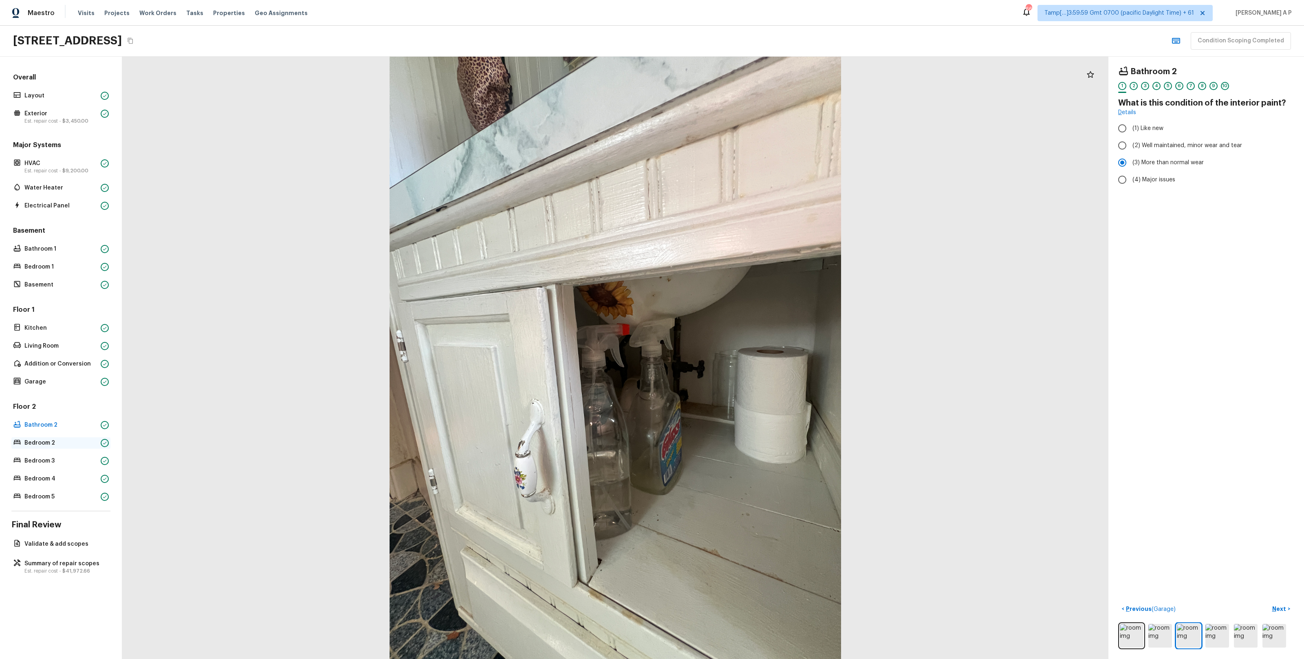
click at [88, 384] on p "Bedroom 2" at bounding box center [60, 443] width 73 height 8
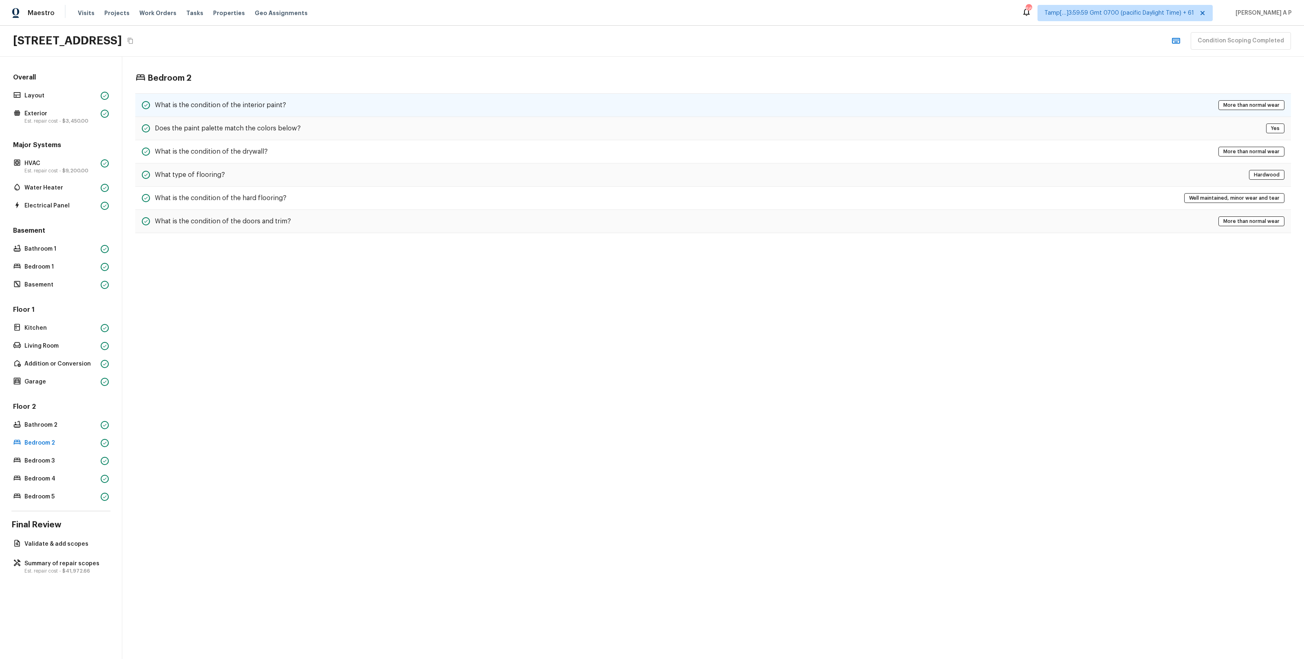
click at [372, 99] on div "What is the condition of the interior paint? More than normal wear" at bounding box center [713, 105] width 1156 height 24
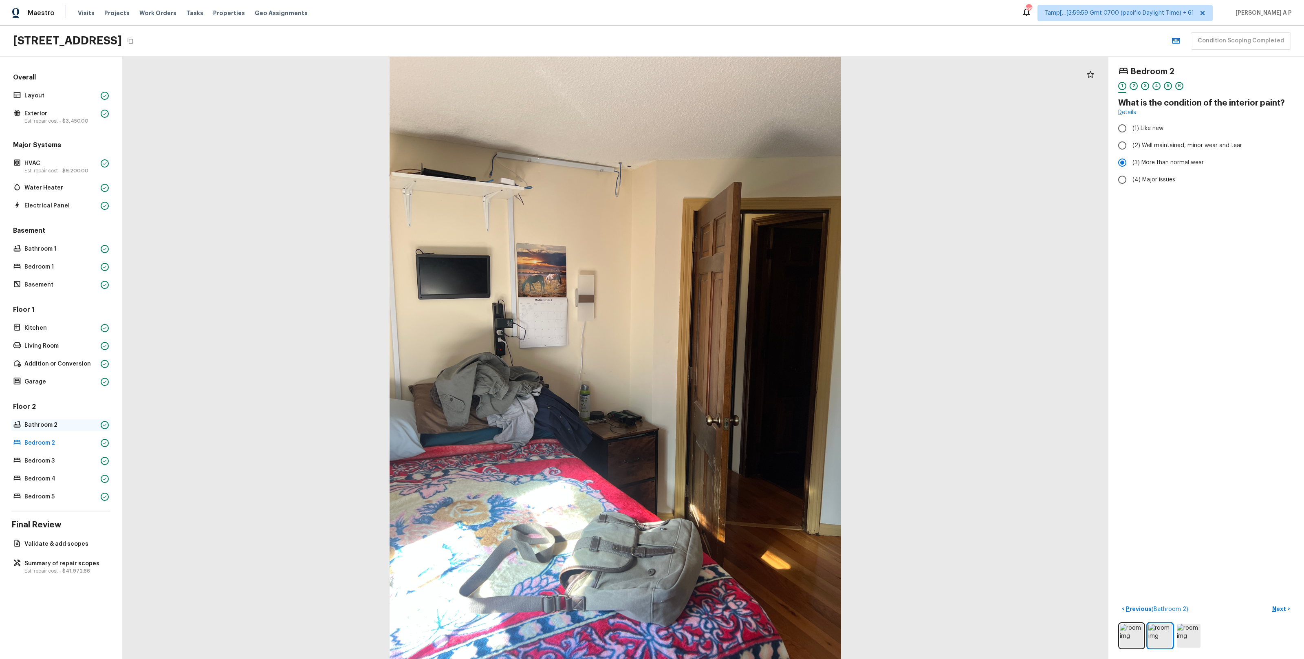
click at [73, 384] on p "Bathroom 2" at bounding box center [60, 425] width 73 height 8
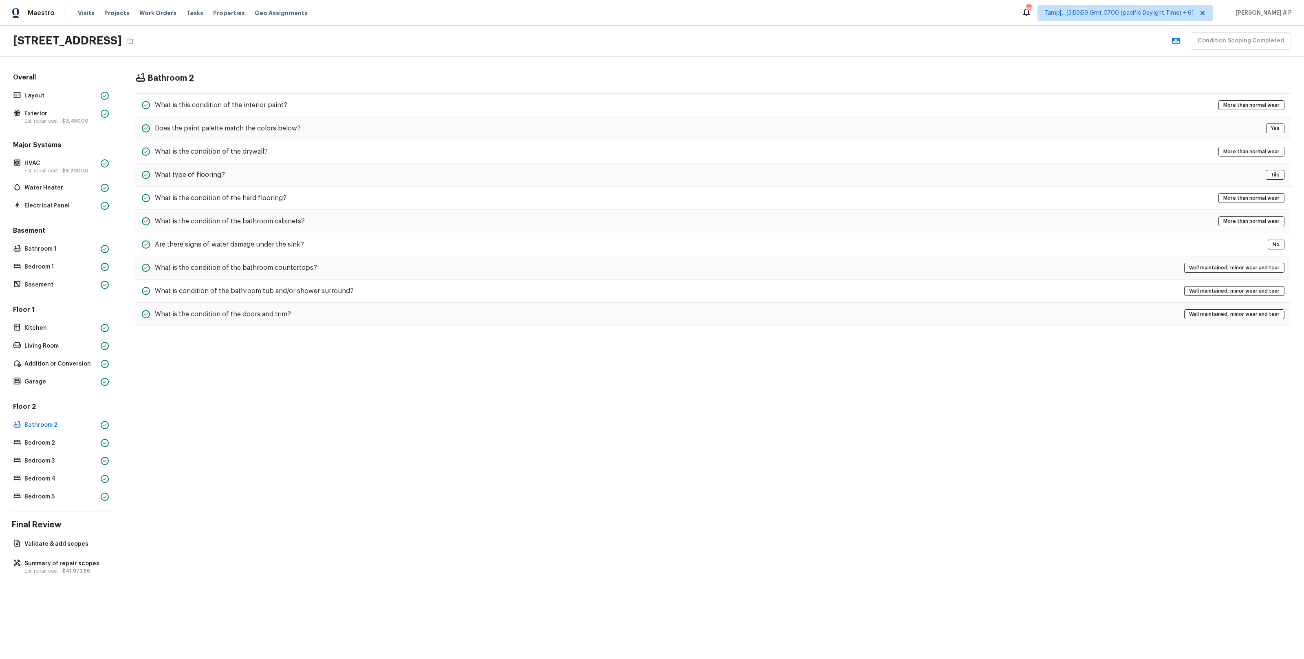
click at [350, 92] on div "Bathroom 2 What is this condition of the interior paint? More than normal wear …" at bounding box center [713, 200] width 1182 height 286
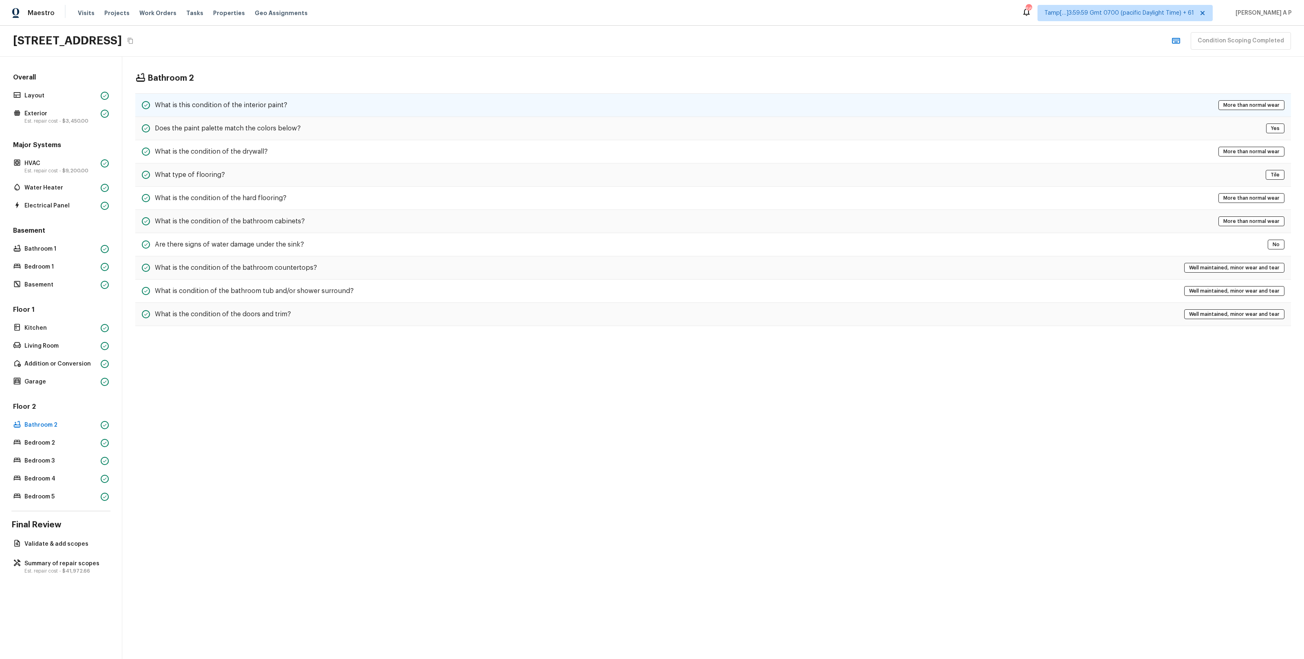
click at [348, 96] on div "What is this condition of the interior paint? More than normal wear" at bounding box center [713, 105] width 1156 height 24
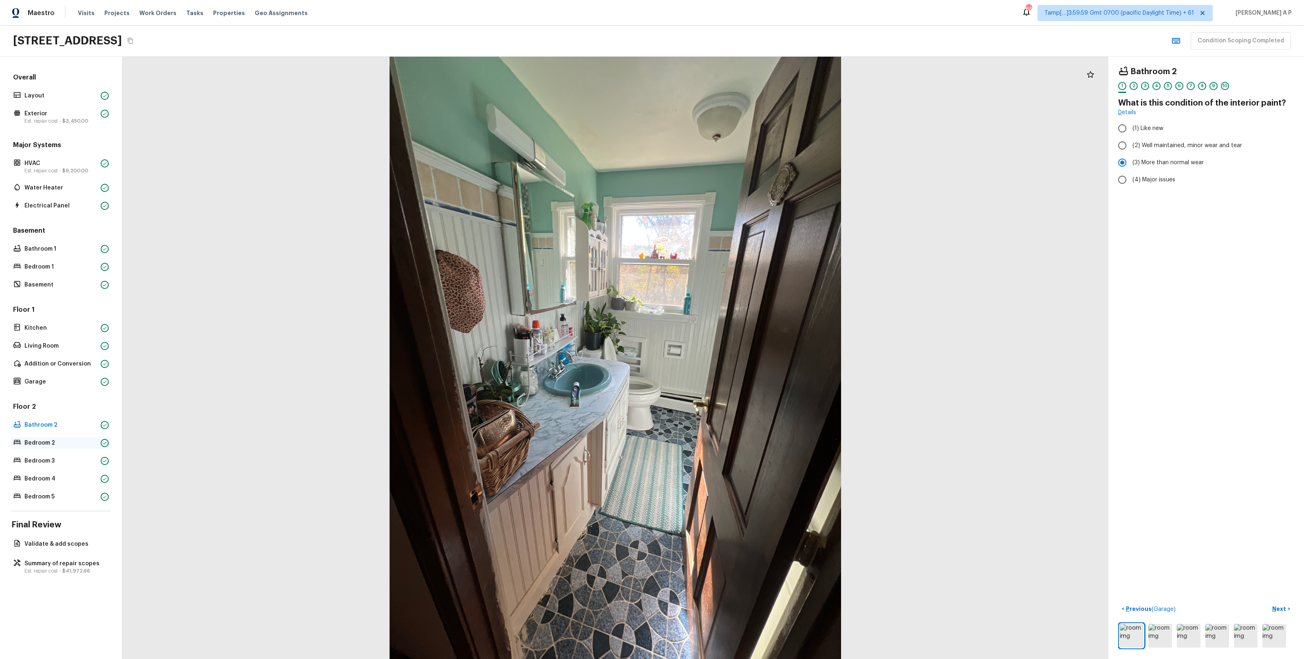
click at [68, 384] on p "Bedroom 2" at bounding box center [60, 443] width 73 height 8
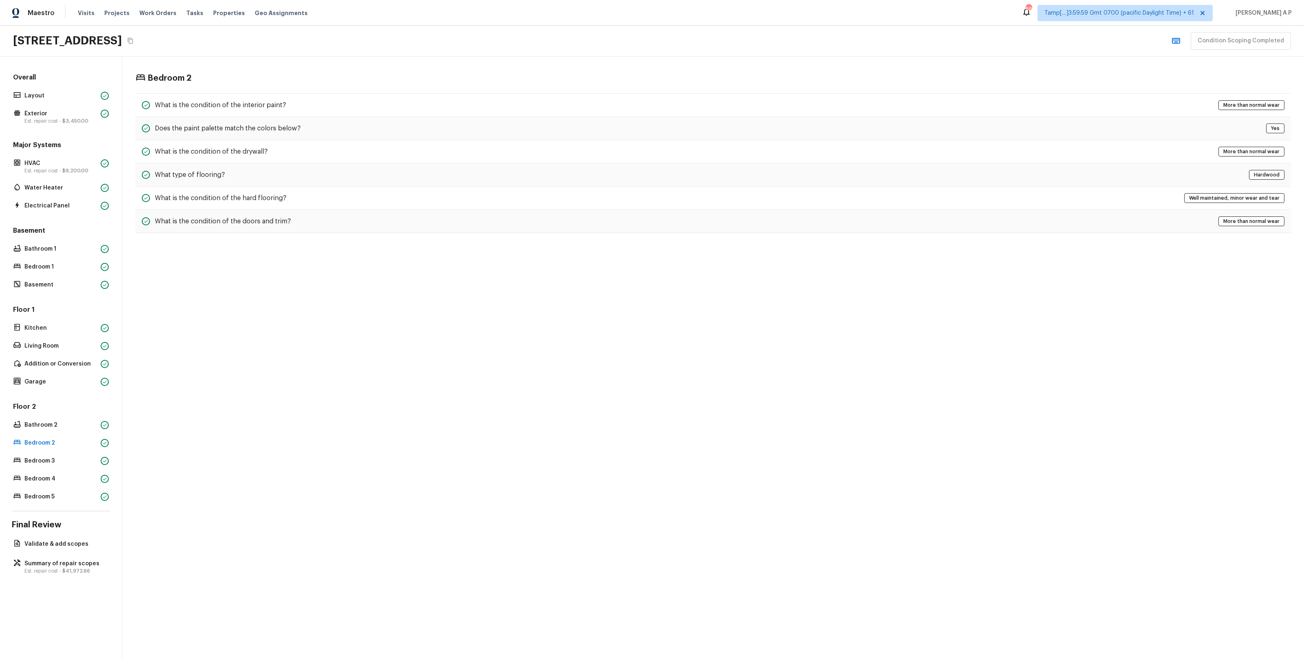
click at [365, 93] on div "Bedroom 2 What is the condition of the interior paint? More than normal wear Do…" at bounding box center [713, 153] width 1182 height 193
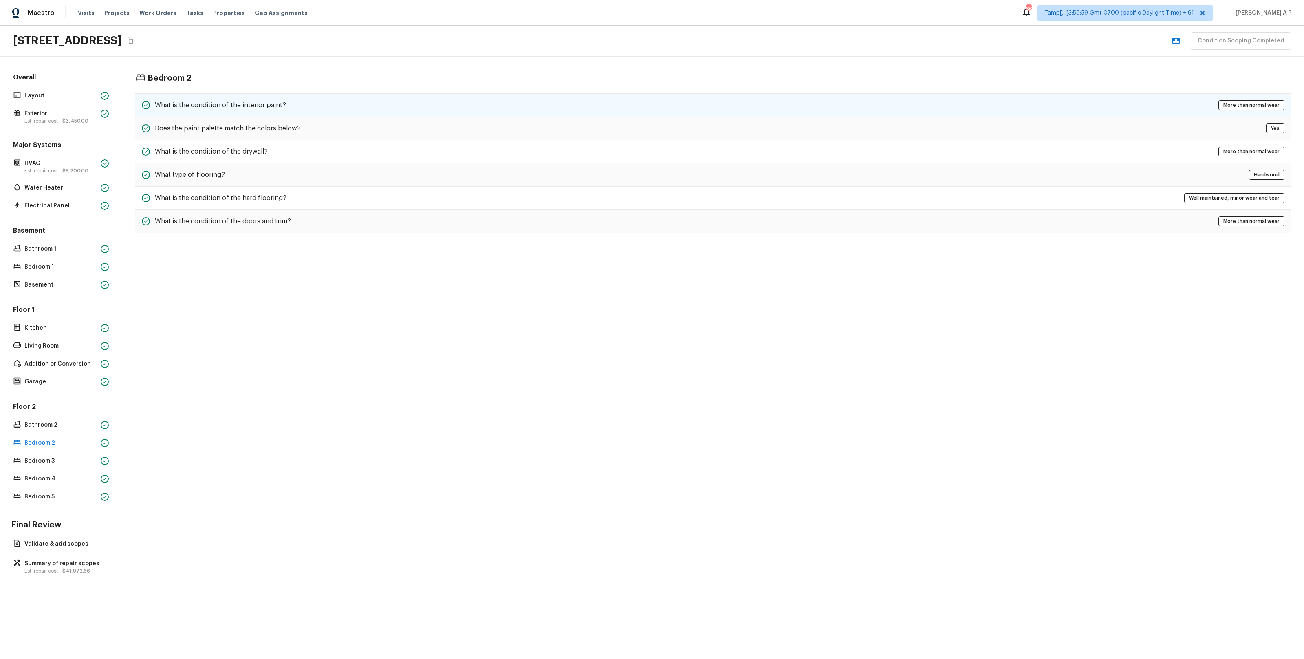
click at [361, 102] on div "What is the condition of the interior paint? More than normal wear" at bounding box center [713, 105] width 1156 height 24
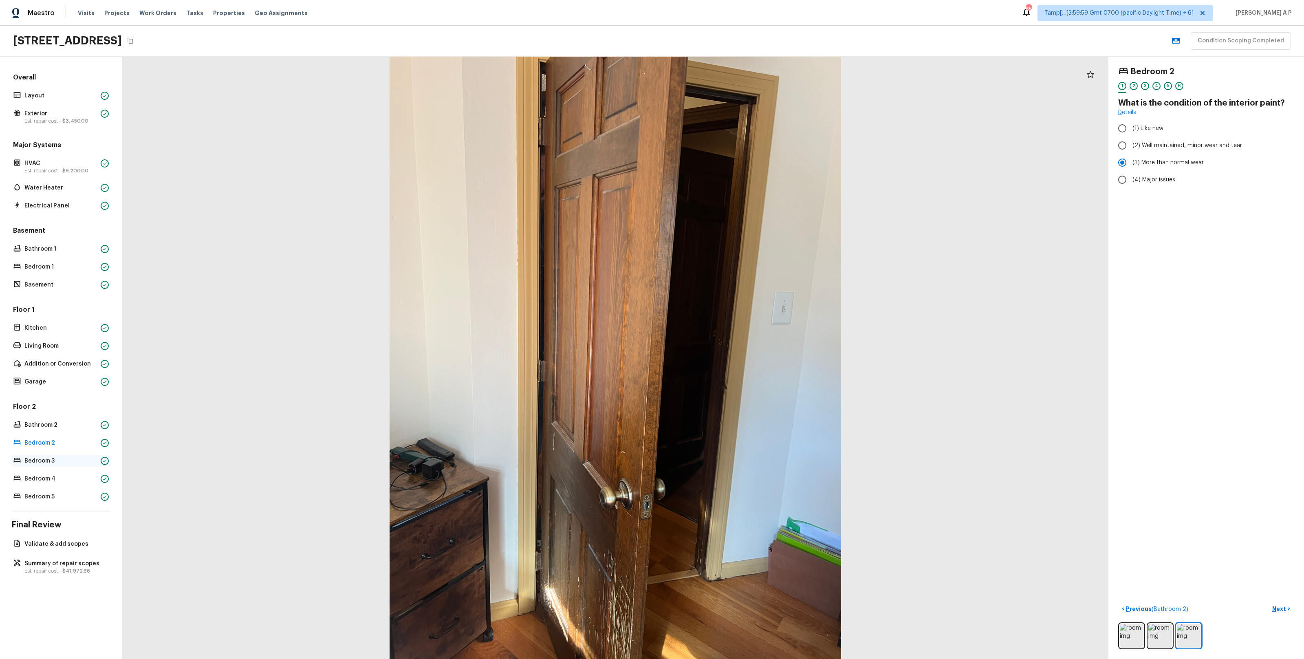
click at [70, 384] on div "Bedroom 3" at bounding box center [60, 460] width 99 height 11
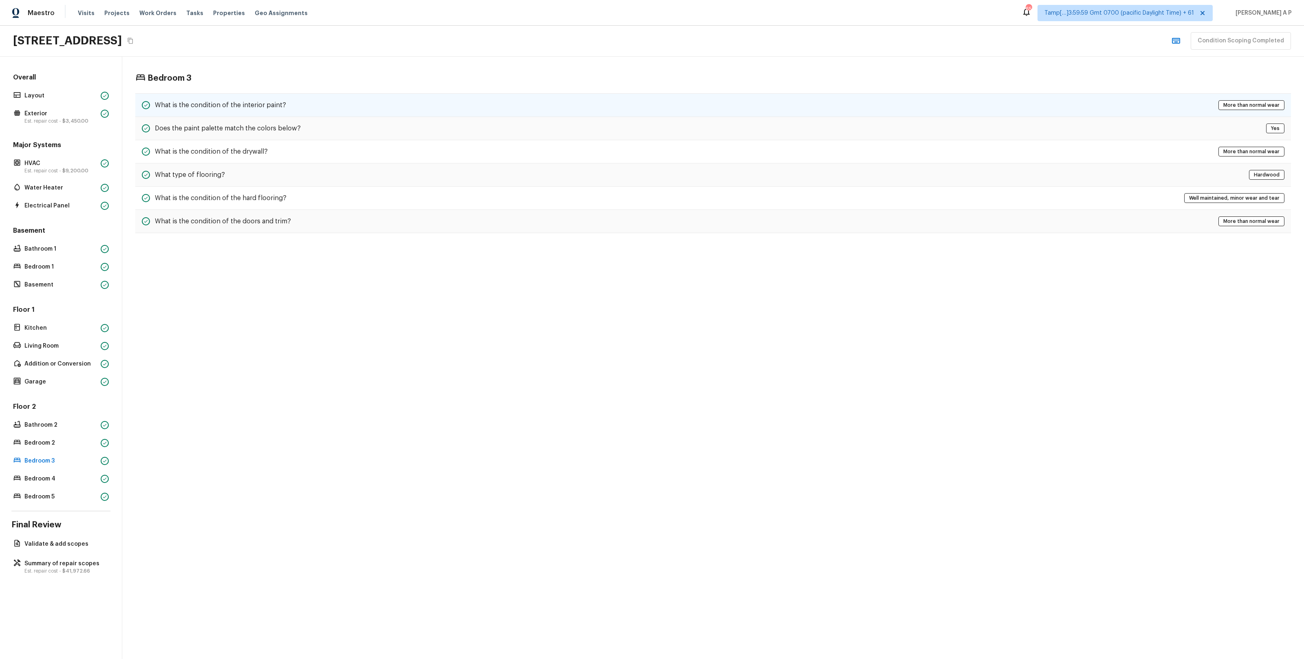
click at [368, 101] on div "What is the condition of the interior paint? More than normal wear" at bounding box center [713, 105] width 1156 height 24
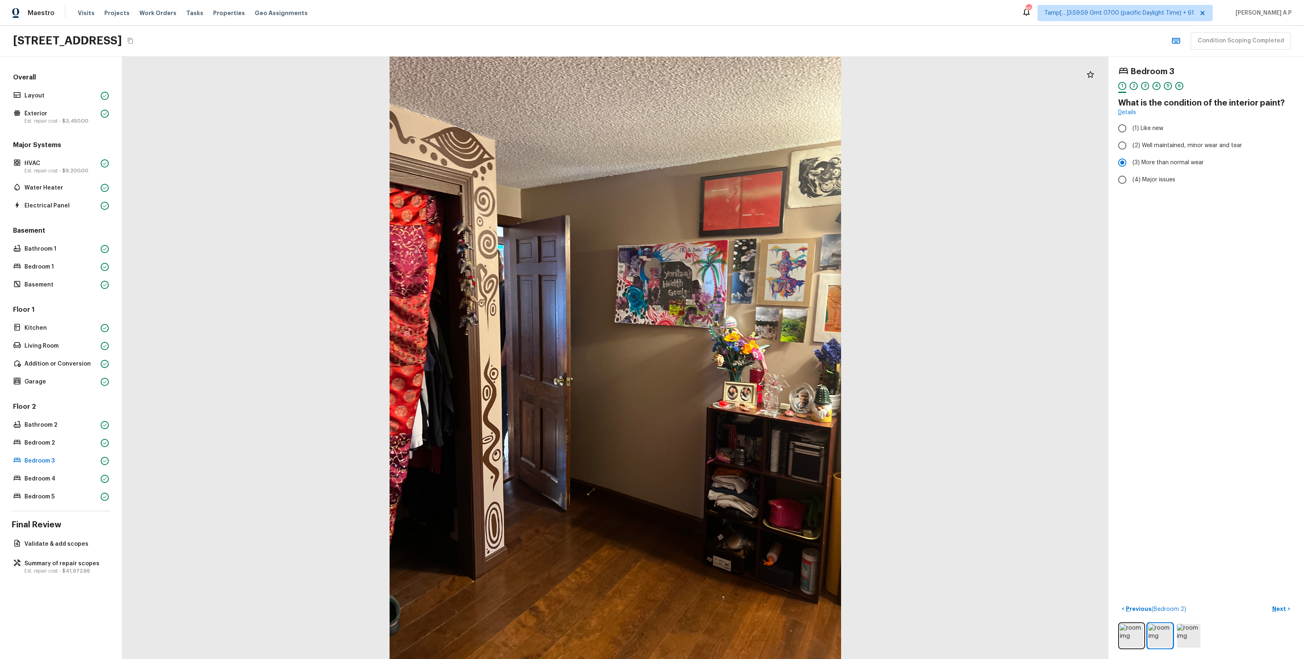
click at [733, 384] on div at bounding box center [615, 358] width 987 height 603
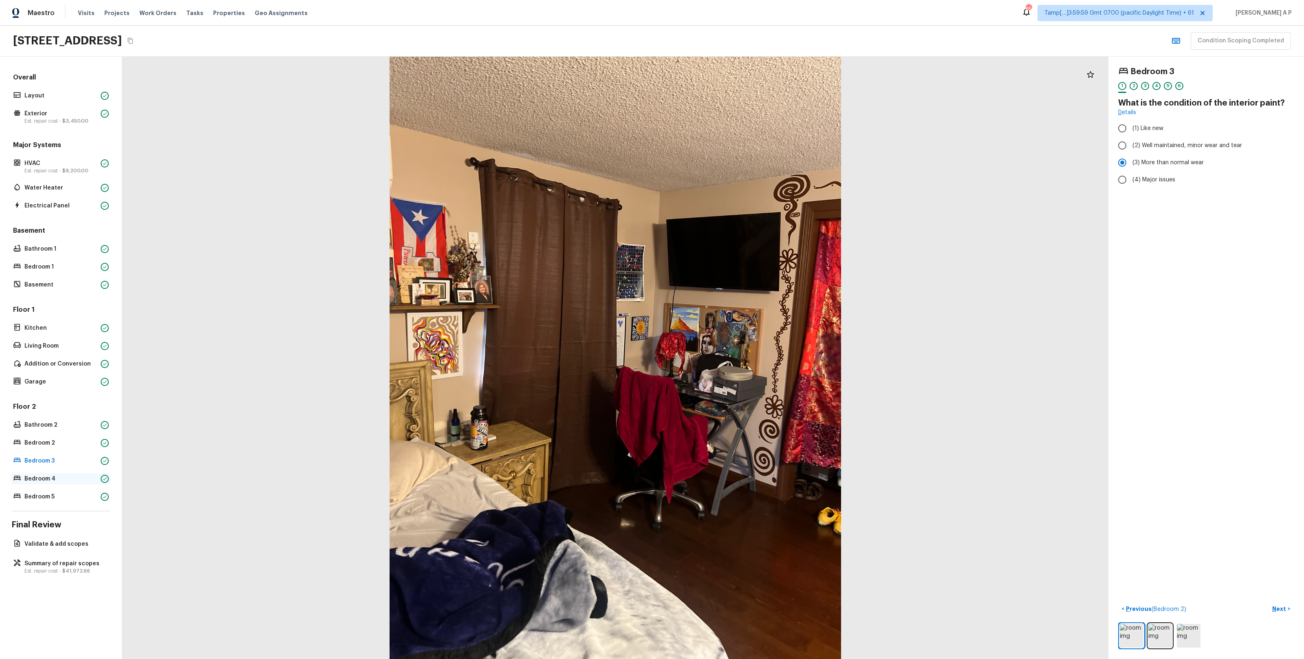
click at [66, 384] on p "Bedroom 4" at bounding box center [60, 479] width 73 height 8
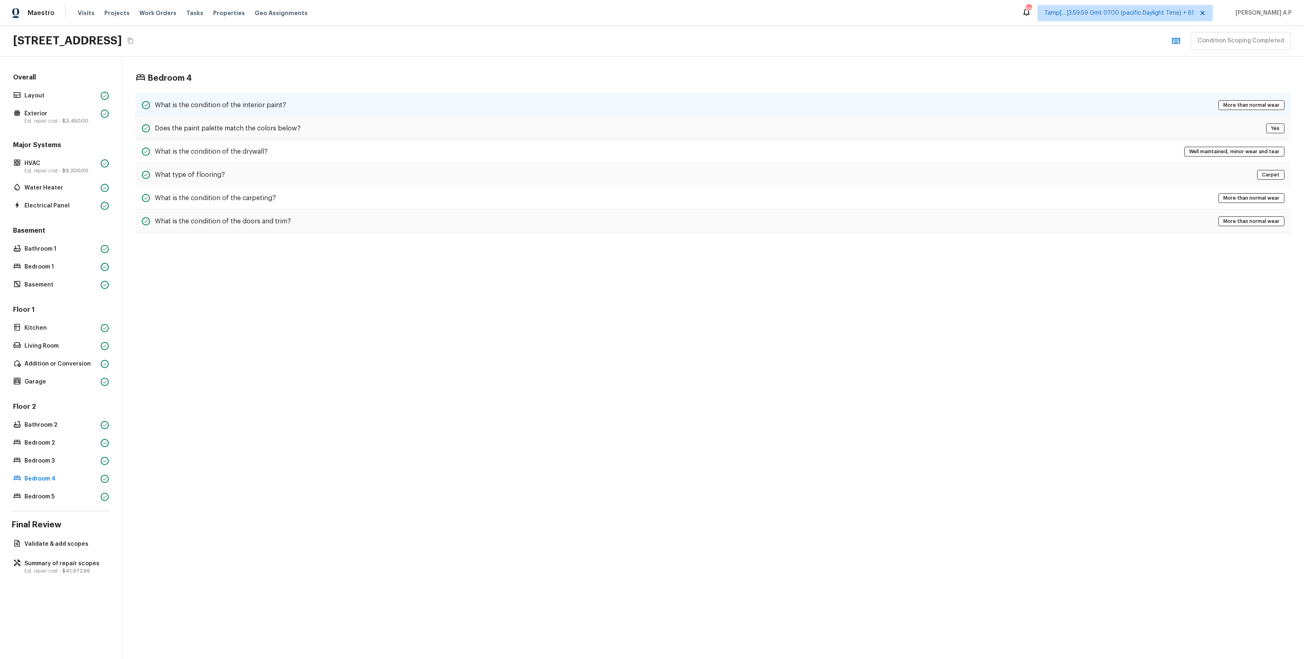
click at [394, 100] on div "What is the condition of the interior paint? More than normal wear" at bounding box center [713, 105] width 1156 height 24
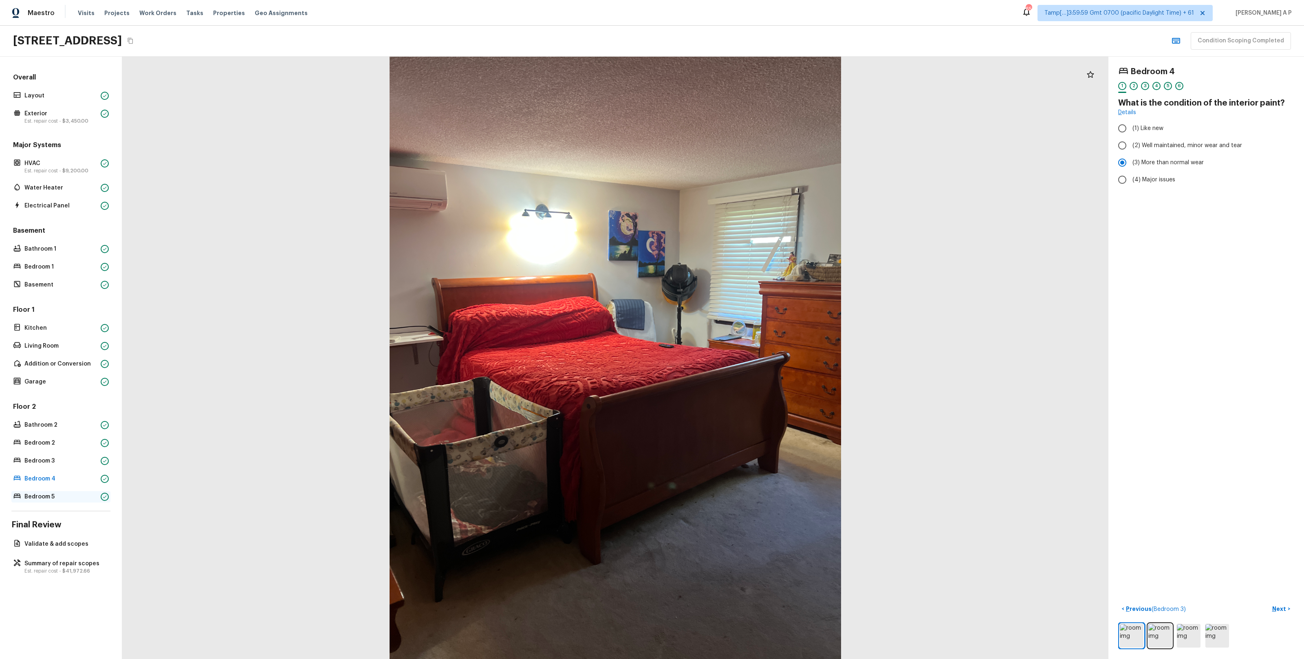
click at [83, 384] on p "Bedroom 5" at bounding box center [60, 497] width 73 height 8
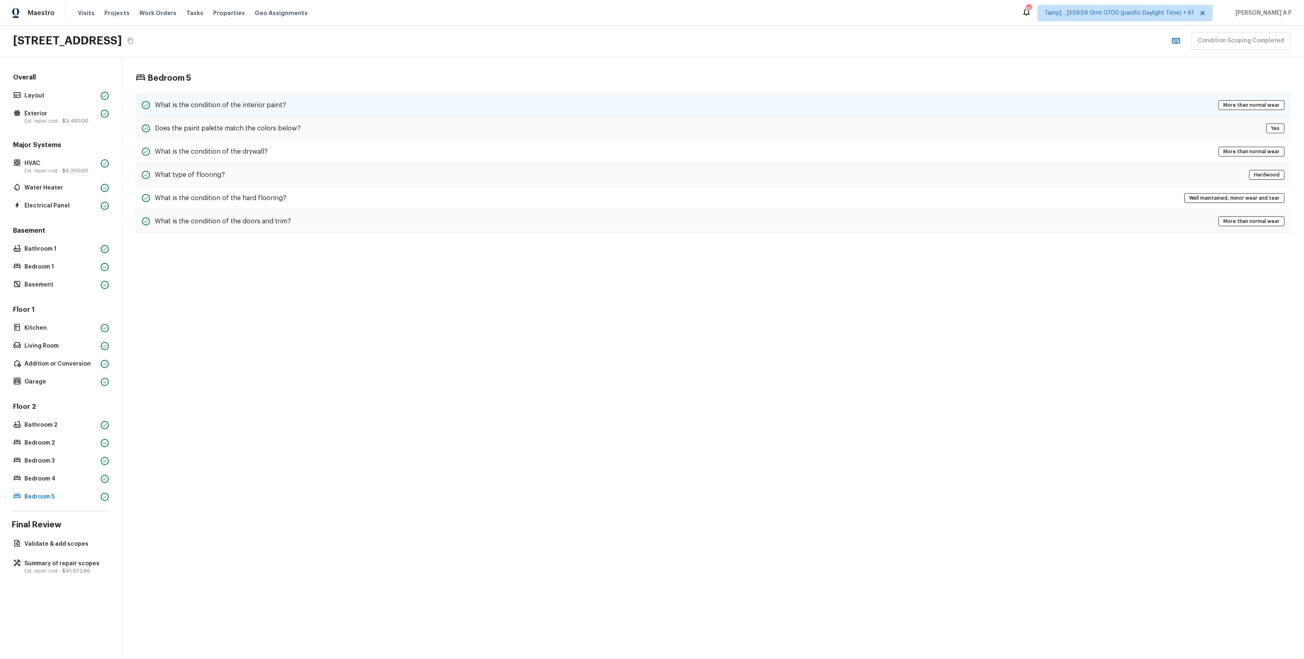
click at [305, 102] on div "What is the condition of the interior paint? More than normal wear" at bounding box center [713, 105] width 1156 height 24
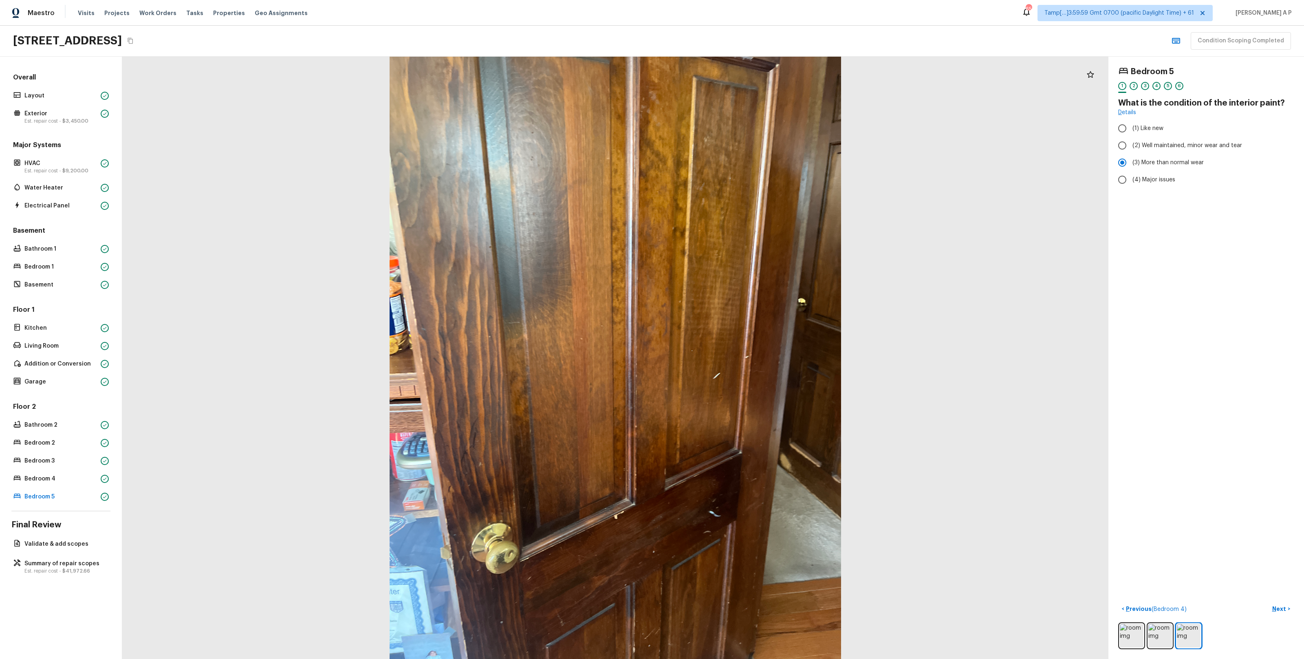
click at [532, 59] on div at bounding box center [615, 358] width 987 height 603
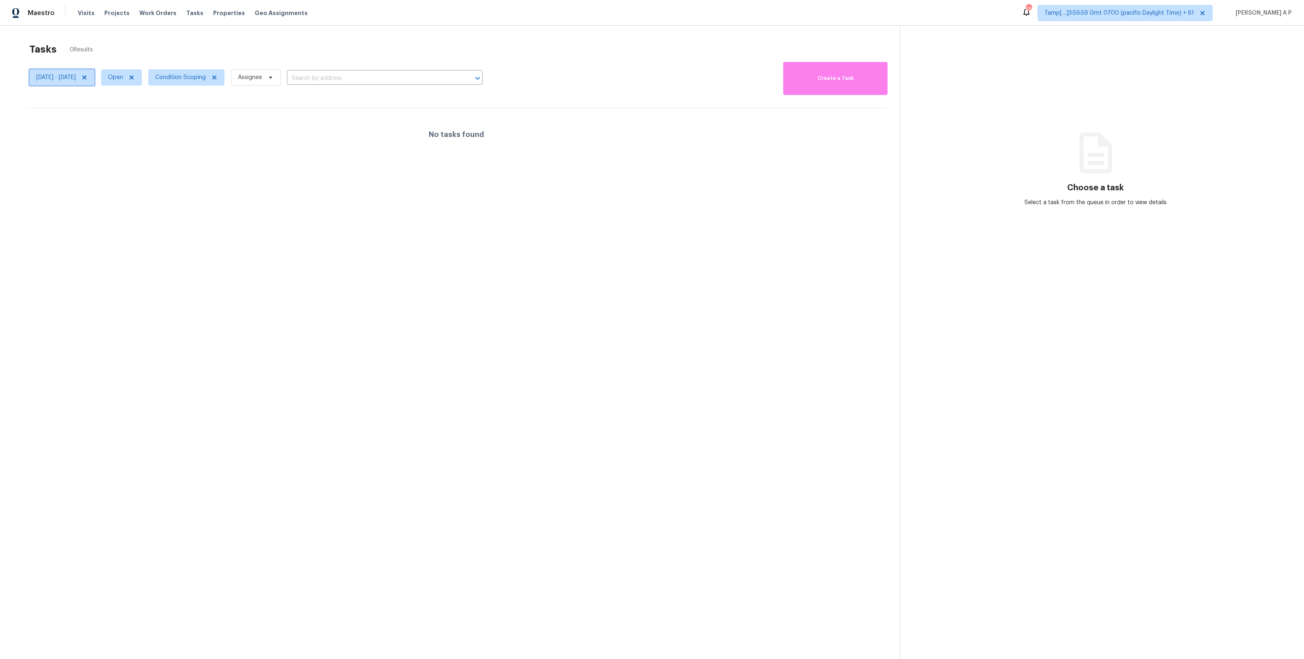
click at [76, 81] on span "Tue, Oct 14 - Tue, Oct 14" at bounding box center [56, 77] width 40 height 8
click at [123, 74] on span "Open" at bounding box center [115, 77] width 15 height 8
click at [150, 113] on label "Closed" at bounding box center [145, 112] width 29 height 8
click at [136, 113] on input "Closed" at bounding box center [133, 110] width 5 height 5
checkbox input "true"
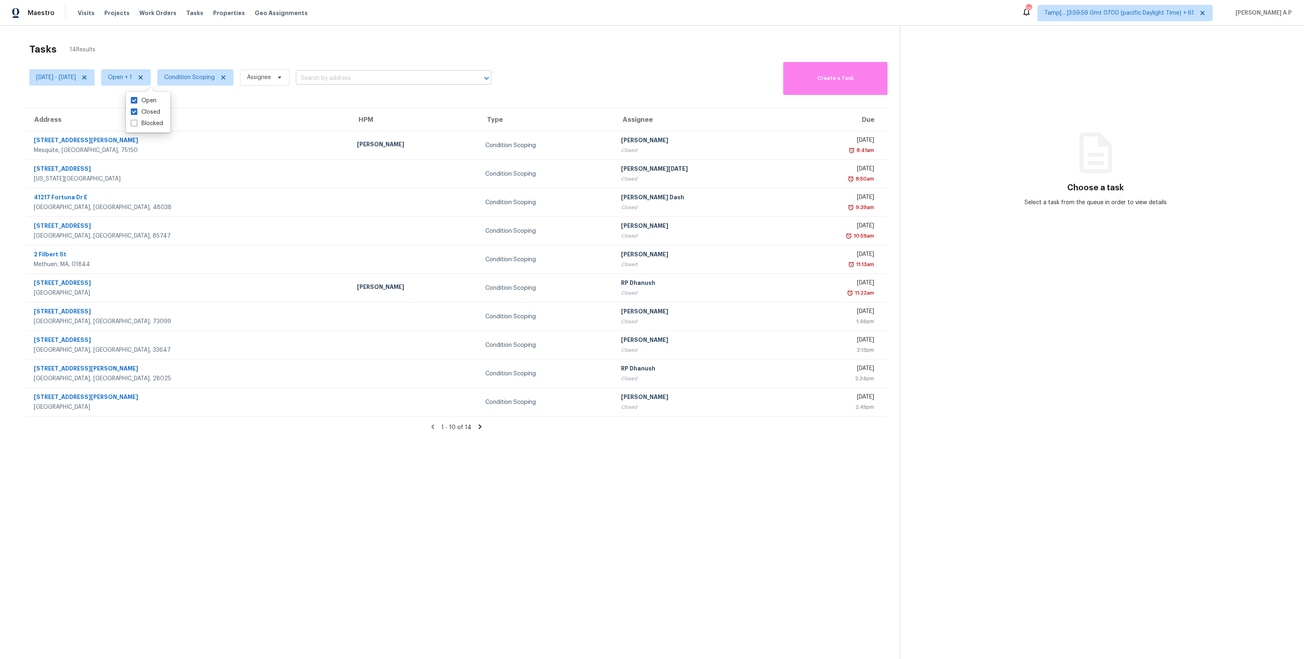
click at [343, 74] on input "text" at bounding box center [382, 78] width 173 height 13
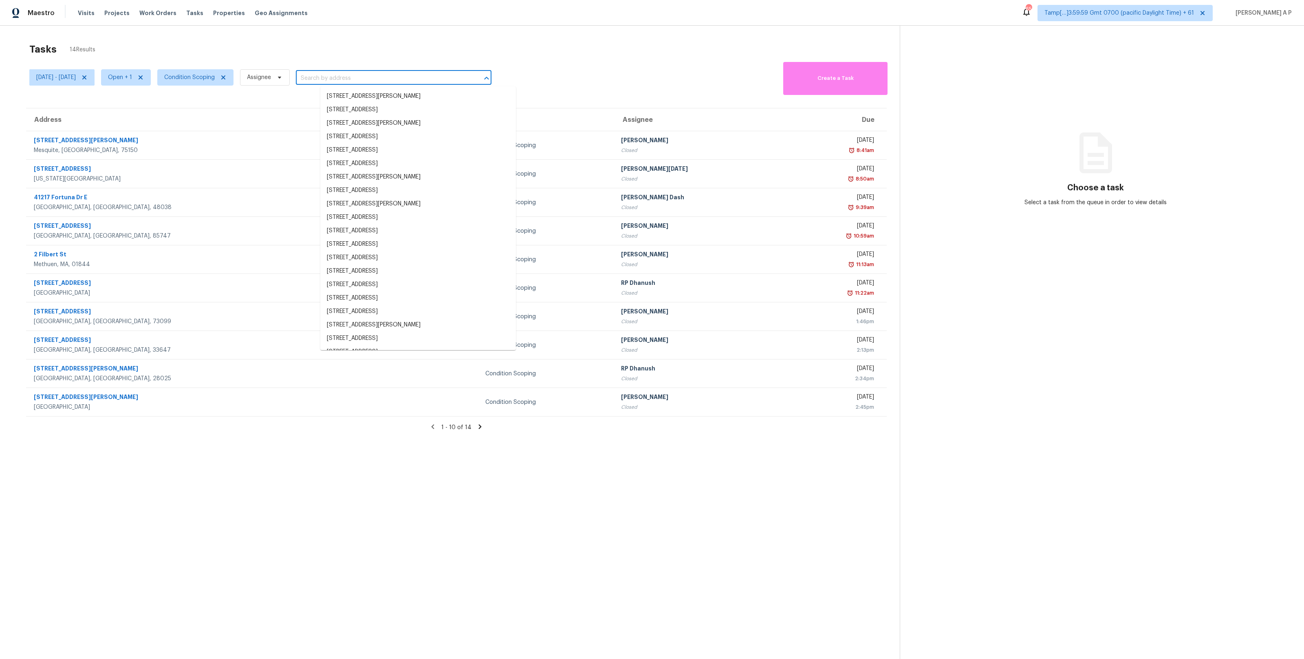
paste input ""515 W Love Rd San Tan Valley, AZ, 85143""
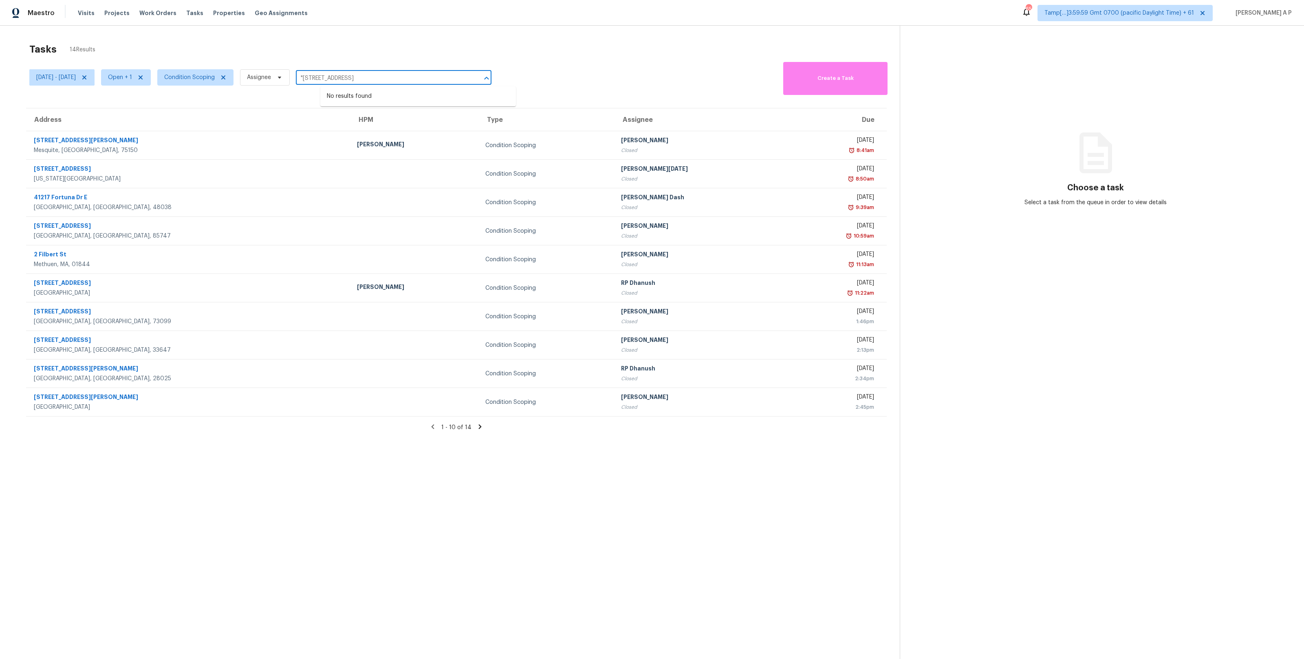
type input "515 W Love Rd San Tan Valley, AZ, 85143"
click at [375, 99] on li "[STREET_ADDRESS]" at bounding box center [418, 96] width 196 height 13
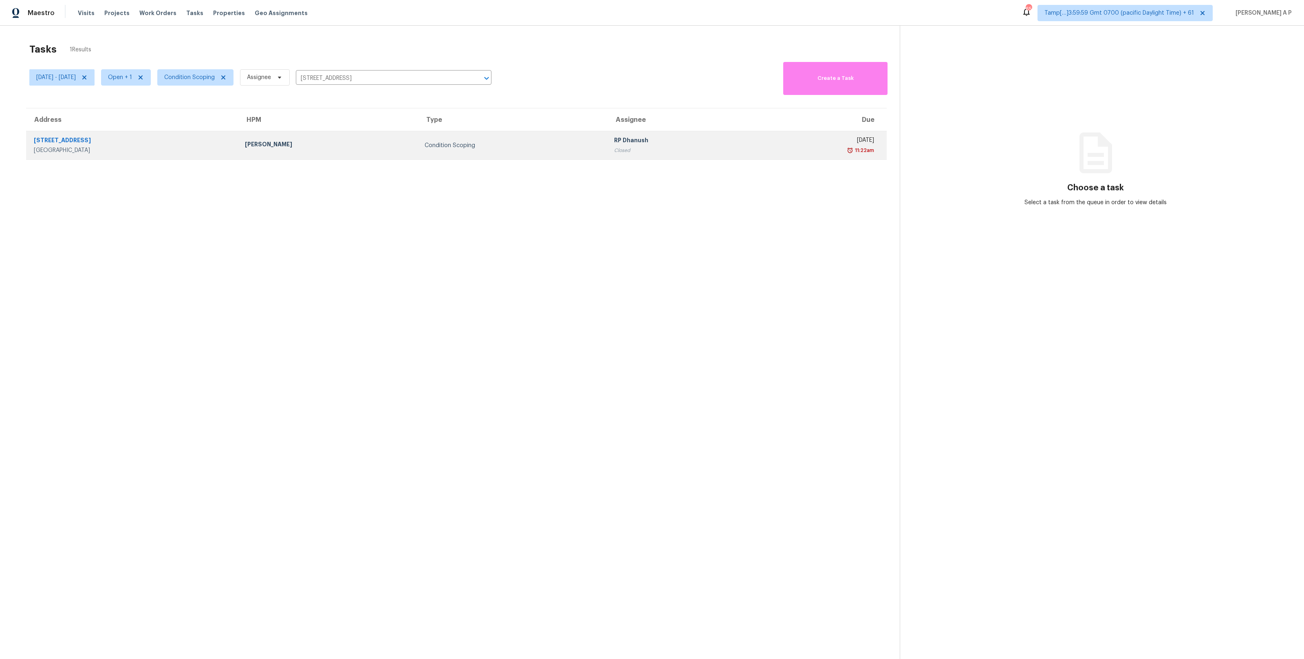
click at [620, 142] on div "RP Dhanush" at bounding box center [678, 141] width 128 height 10
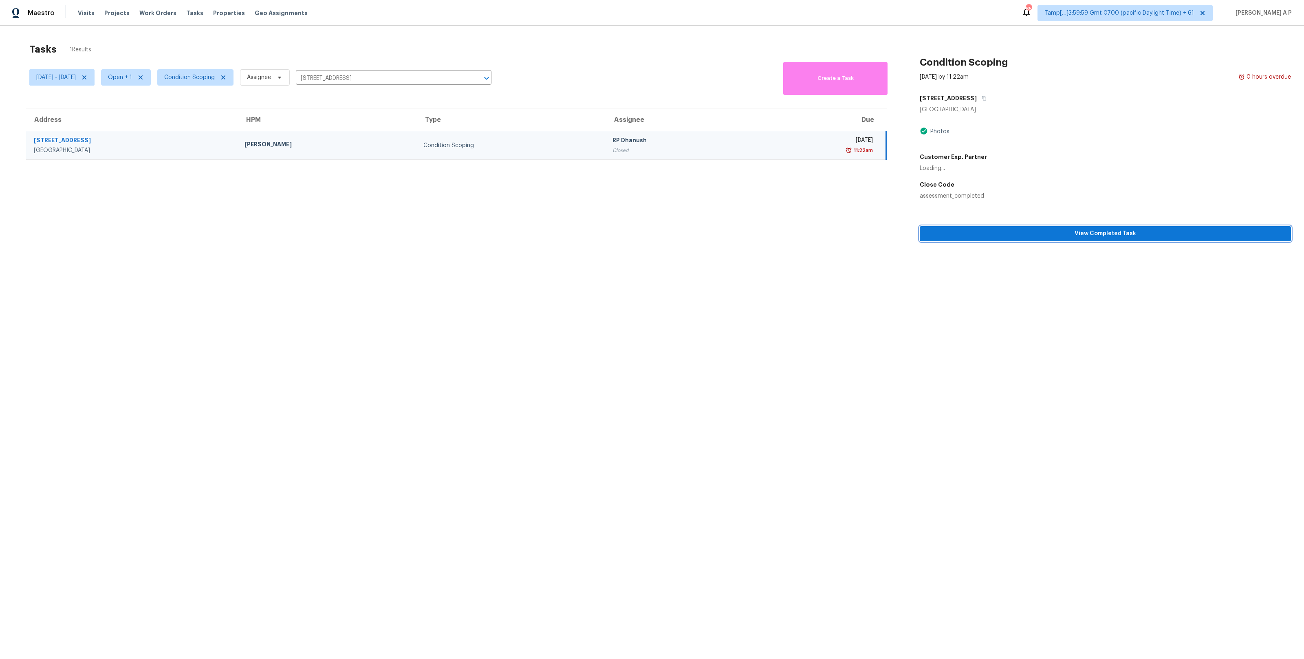
click at [733, 236] on span "View Completed Task" at bounding box center [1106, 234] width 358 height 10
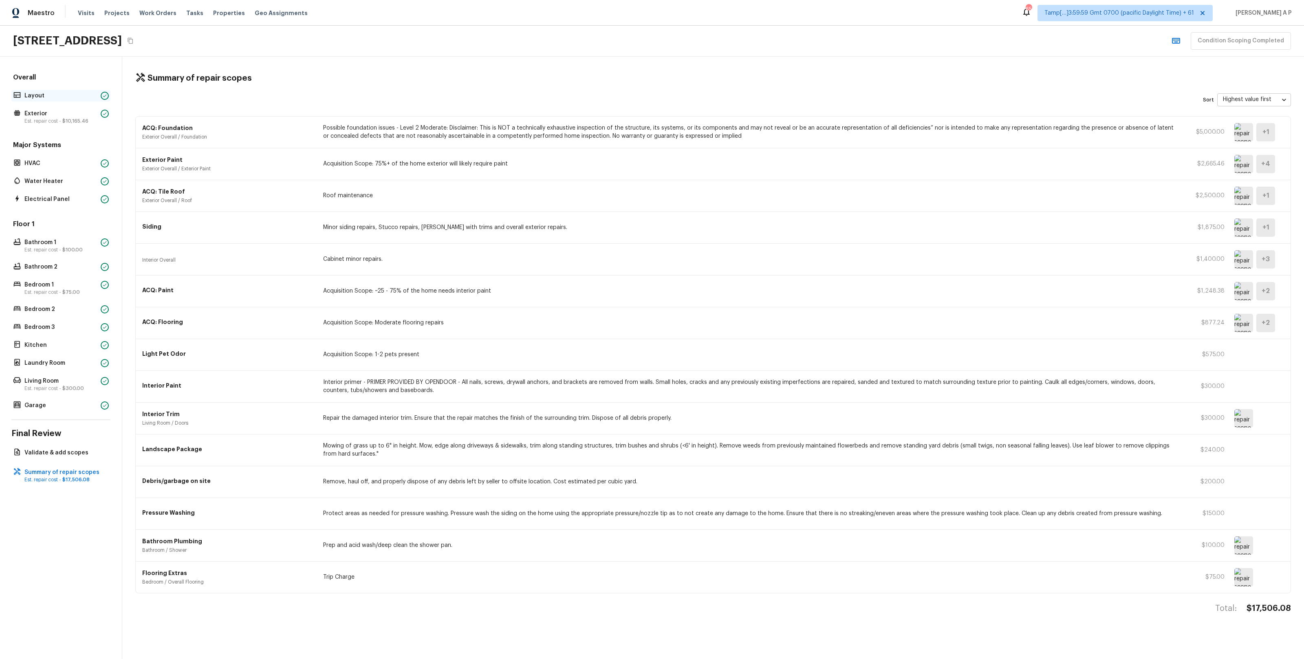
click at [78, 95] on p "Layout" at bounding box center [60, 96] width 73 height 8
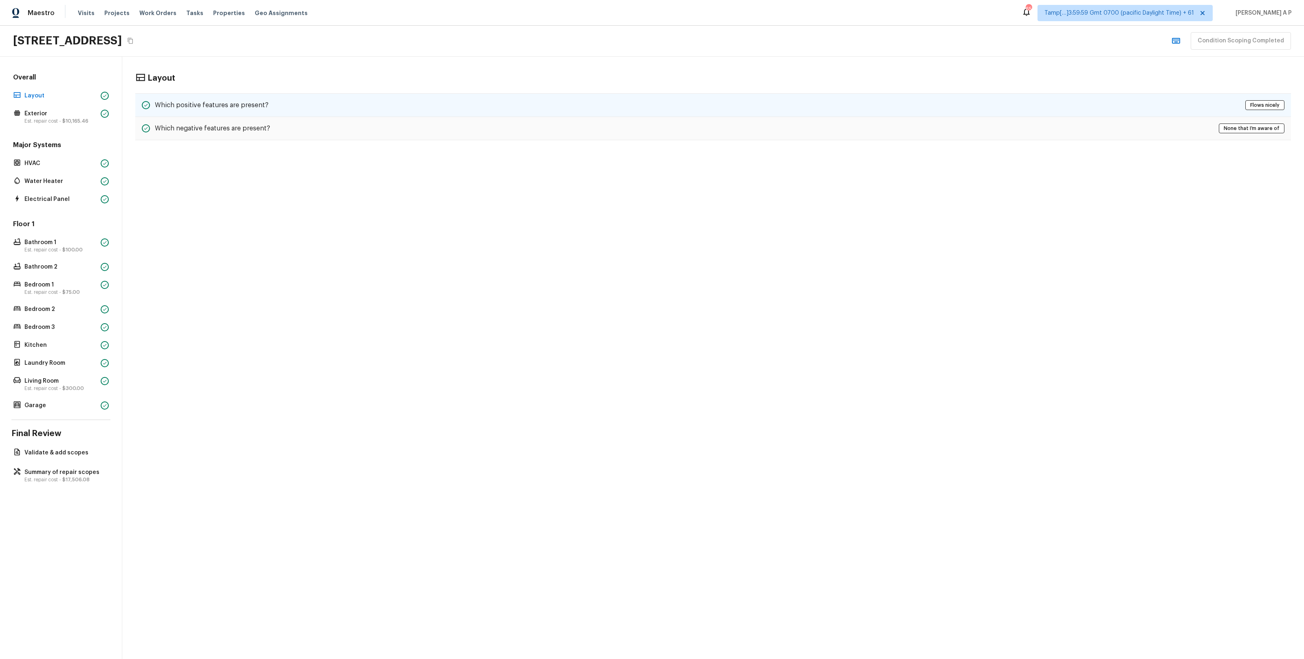
click at [214, 106] on h5 "Which positive features are present?" at bounding box center [212, 105] width 114 height 9
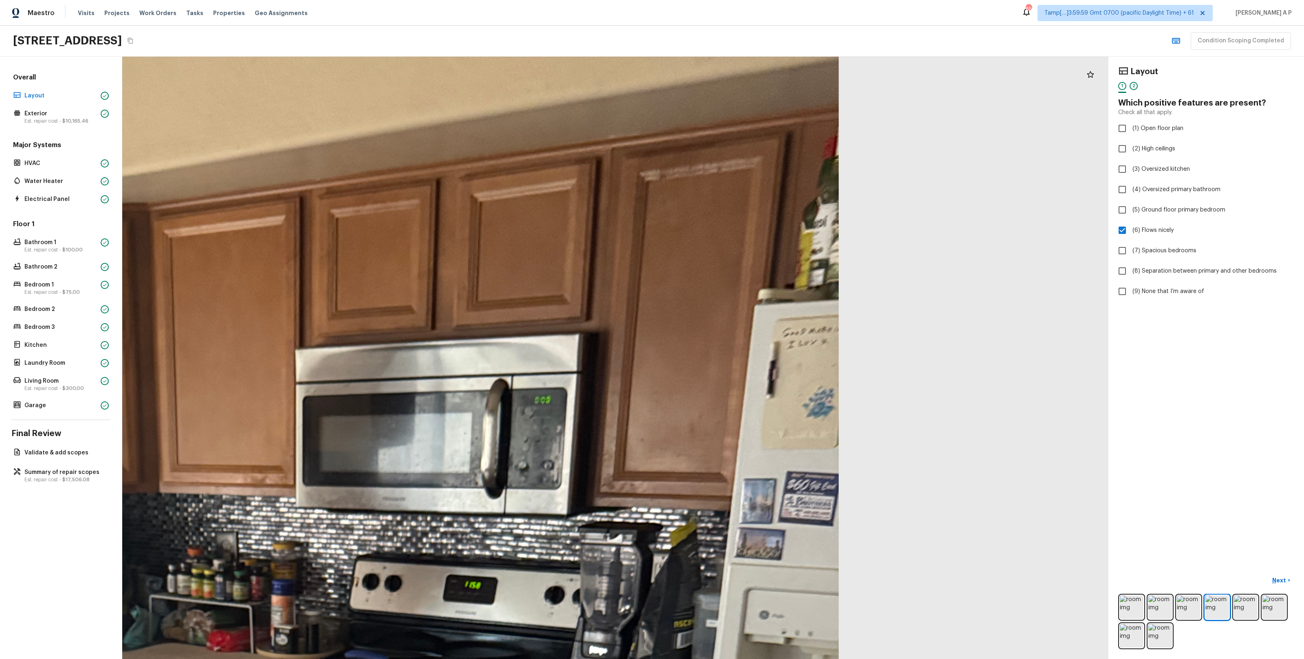
drag, startPoint x: 732, startPoint y: 137, endPoint x: 609, endPoint y: 22, distance: 167.3
click at [609, 22] on div "Maestro Visits Projects Work Orders Tasks Properties Geo Assignments 656 Tamp[……" at bounding box center [652, 329] width 1304 height 659
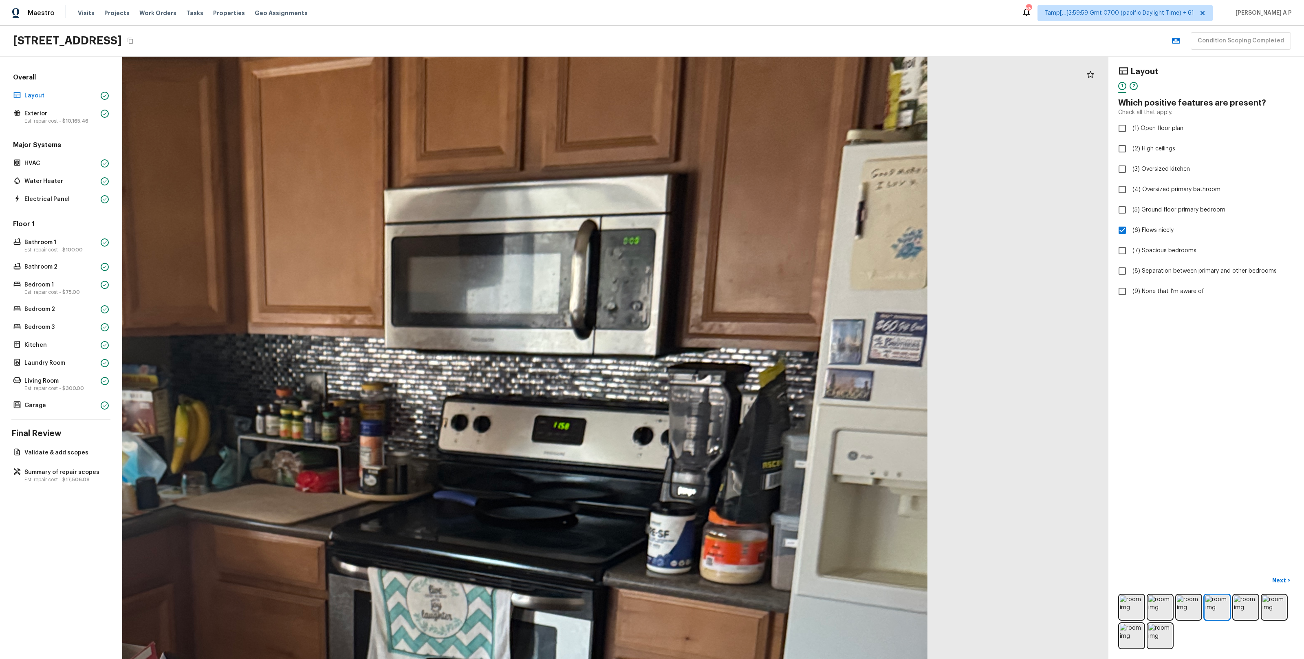
drag, startPoint x: 552, startPoint y: 205, endPoint x: 582, endPoint y: 108, distance: 102.0
click at [582, 108] on div at bounding box center [299, 623] width 2743 height 1675
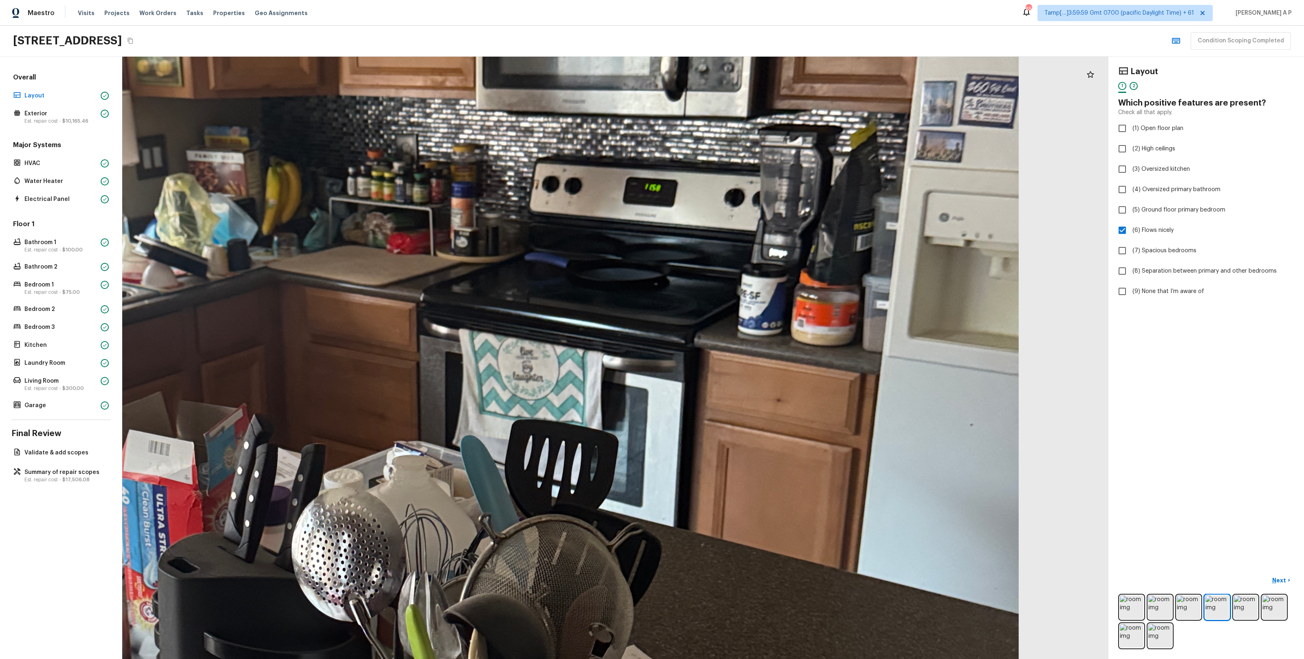
drag, startPoint x: 518, startPoint y: 249, endPoint x: 579, endPoint y: 119, distance: 143.9
click at [579, 119] on div at bounding box center [390, 384] width 2743 height 1675
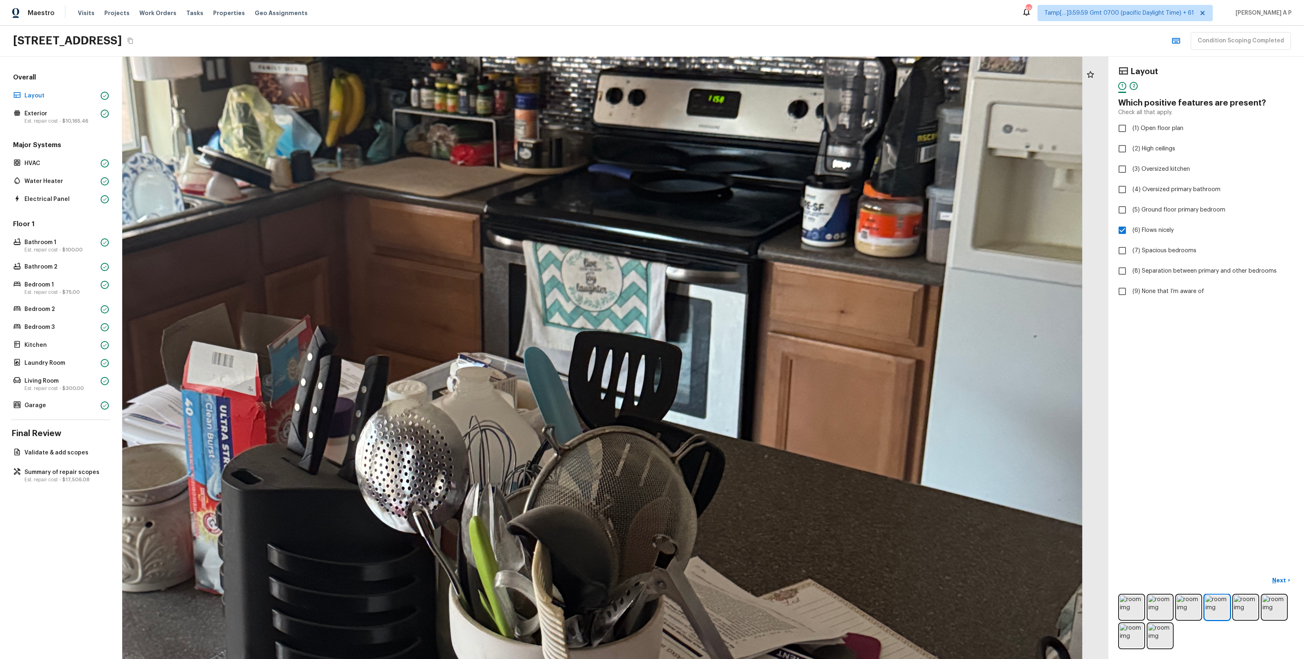
drag, startPoint x: 467, startPoint y: 267, endPoint x: 530, endPoint y: 180, distance: 107.4
click at [530, 180] on div at bounding box center [454, 296] width 2743 height 1675
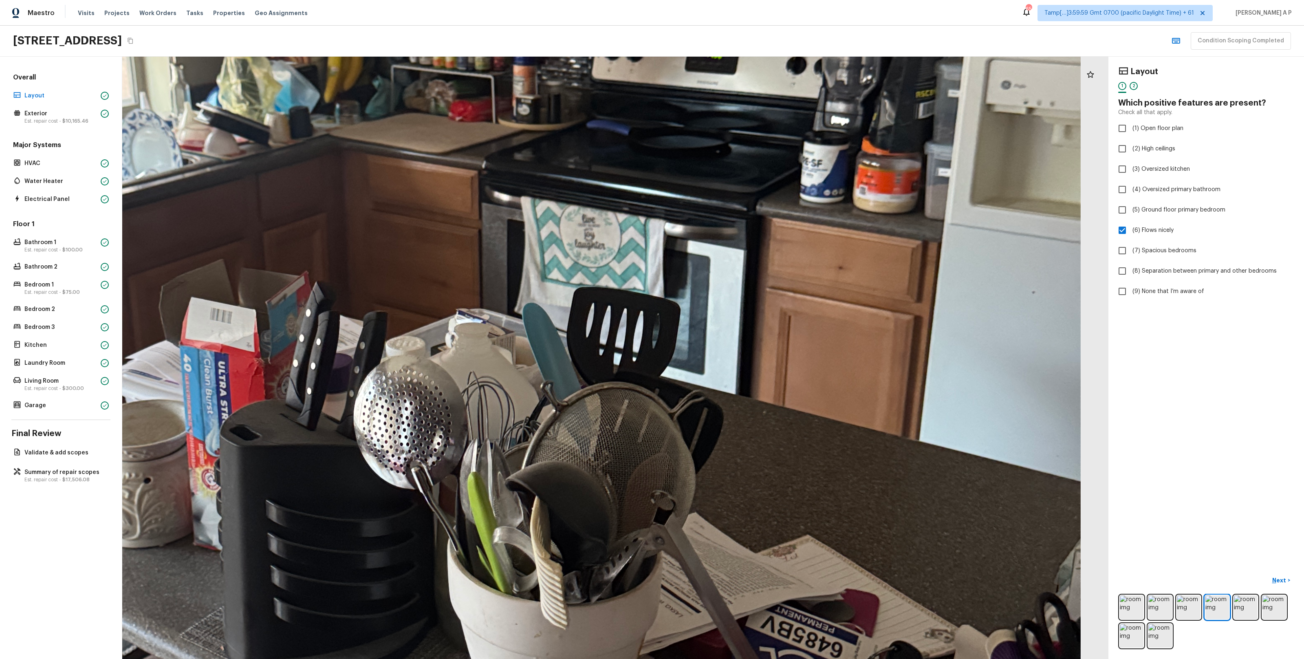
drag, startPoint x: 464, startPoint y: 276, endPoint x: 465, endPoint y: 162, distance: 114.6
click at [465, 162] on div at bounding box center [452, 252] width 2743 height 1675
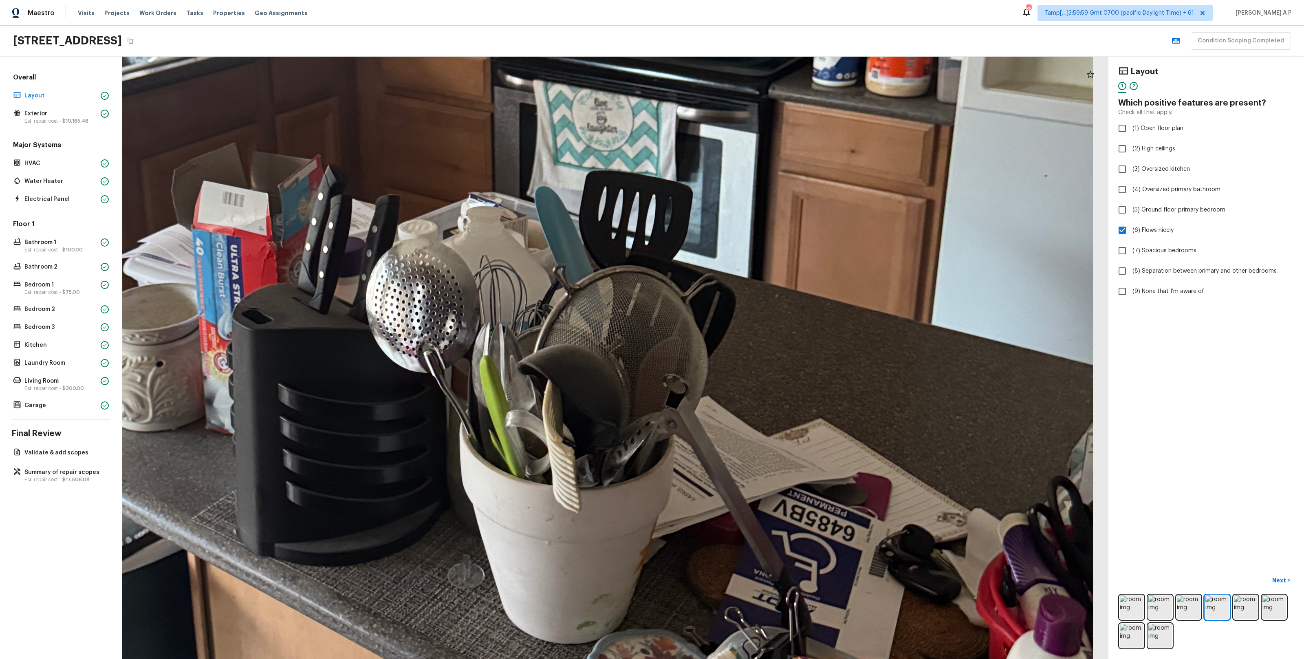
drag, startPoint x: 484, startPoint y: 266, endPoint x: 520, endPoint y: 152, distance: 119.6
click at [520, 152] on div at bounding box center [464, 135] width 2743 height 1675
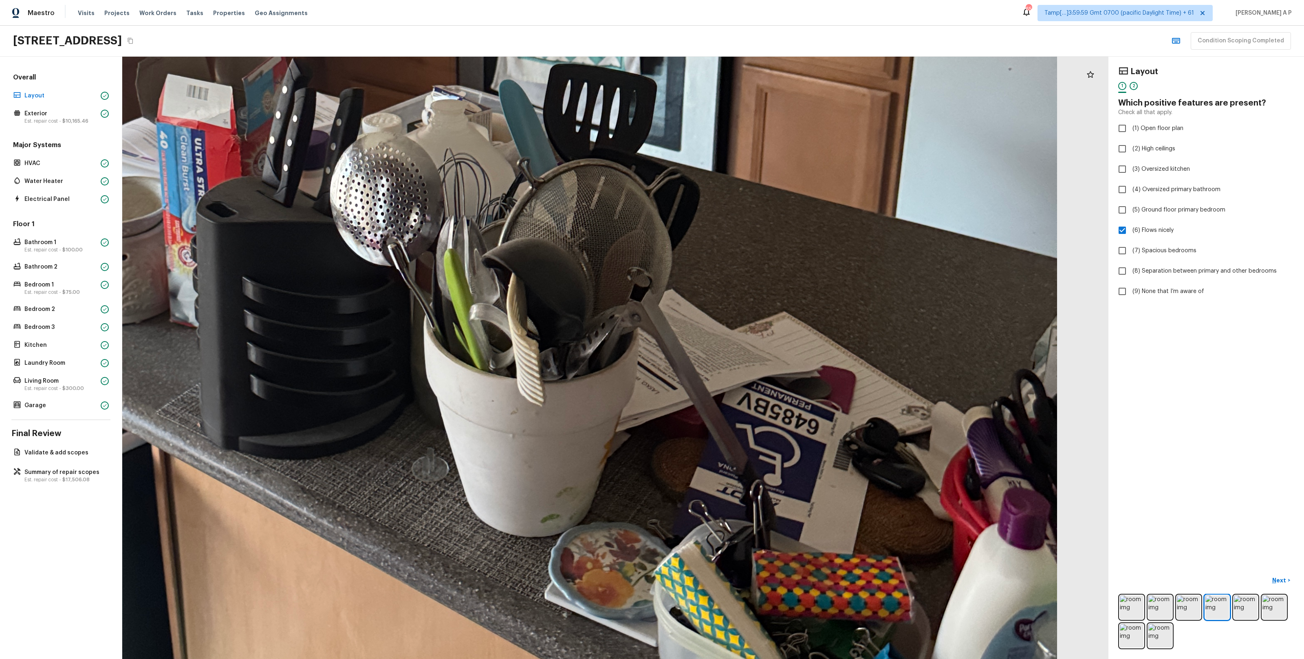
drag, startPoint x: 536, startPoint y: 248, endPoint x: 439, endPoint y: 218, distance: 101.5
click at [439, 218] on div at bounding box center [429, 28] width 2743 height 1675
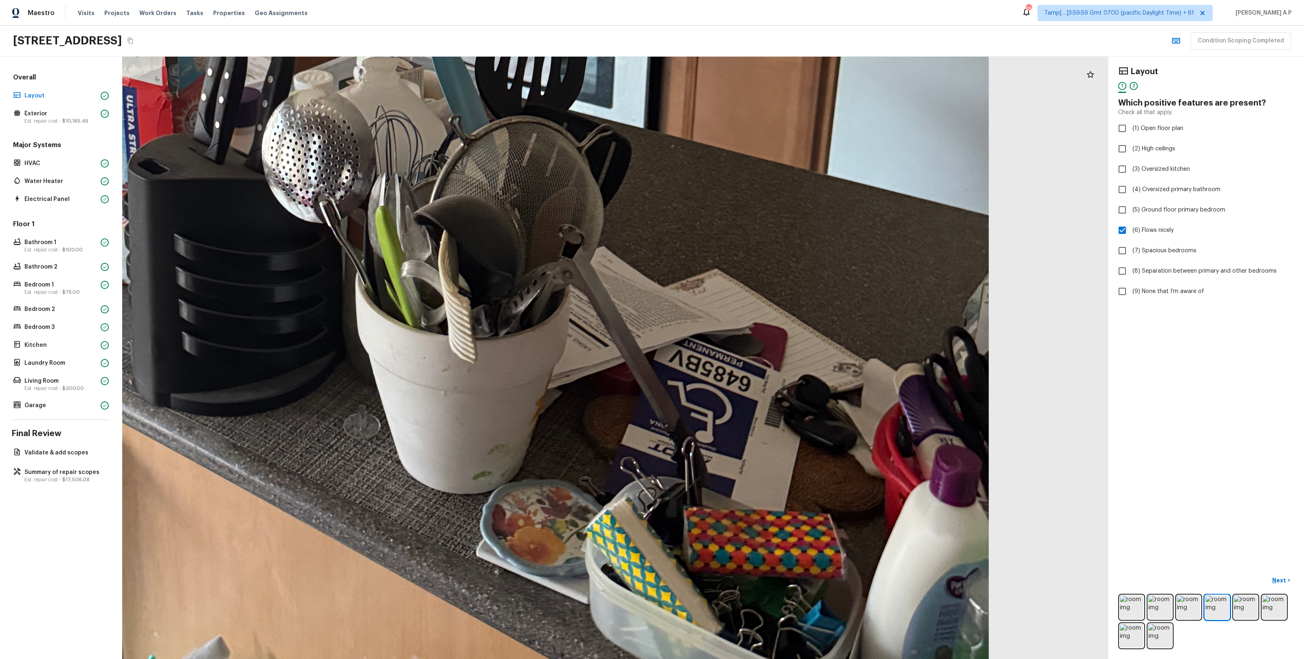
drag, startPoint x: 492, startPoint y: 287, endPoint x: 390, endPoint y: 227, distance: 118.0
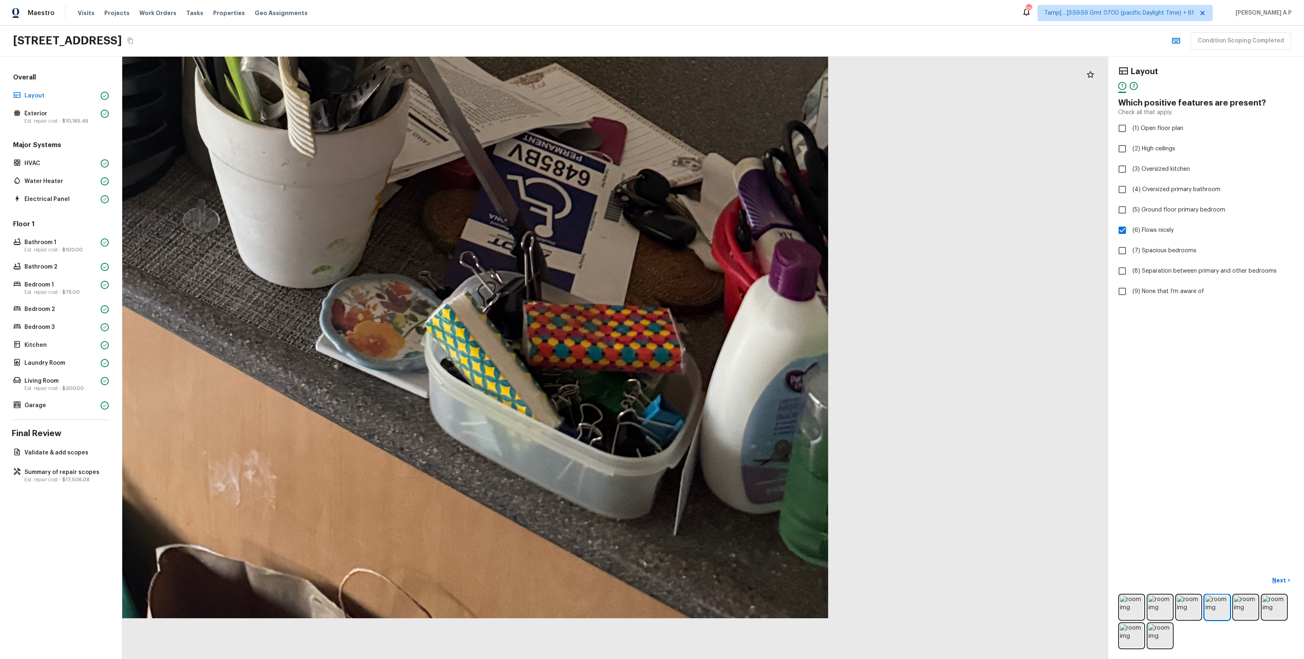
drag, startPoint x: 453, startPoint y: 304, endPoint x: 453, endPoint y: 117, distance: 186.7
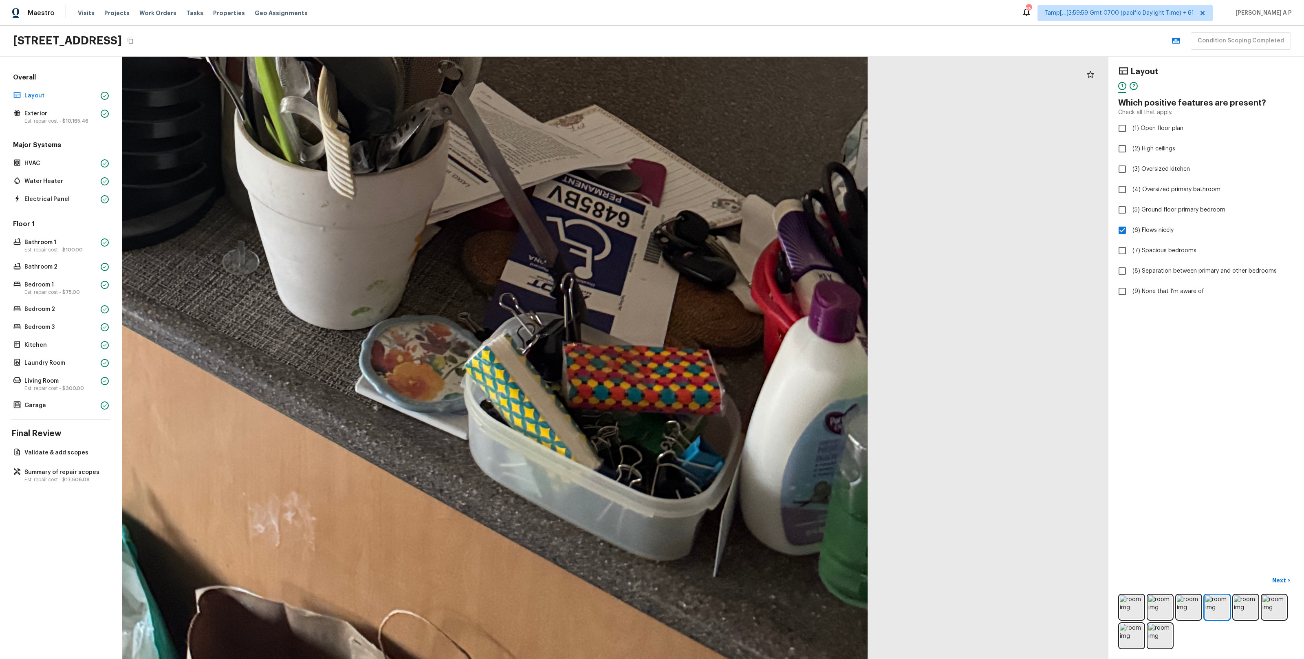
drag, startPoint x: 445, startPoint y: 159, endPoint x: 569, endPoint y: 186, distance: 127.7
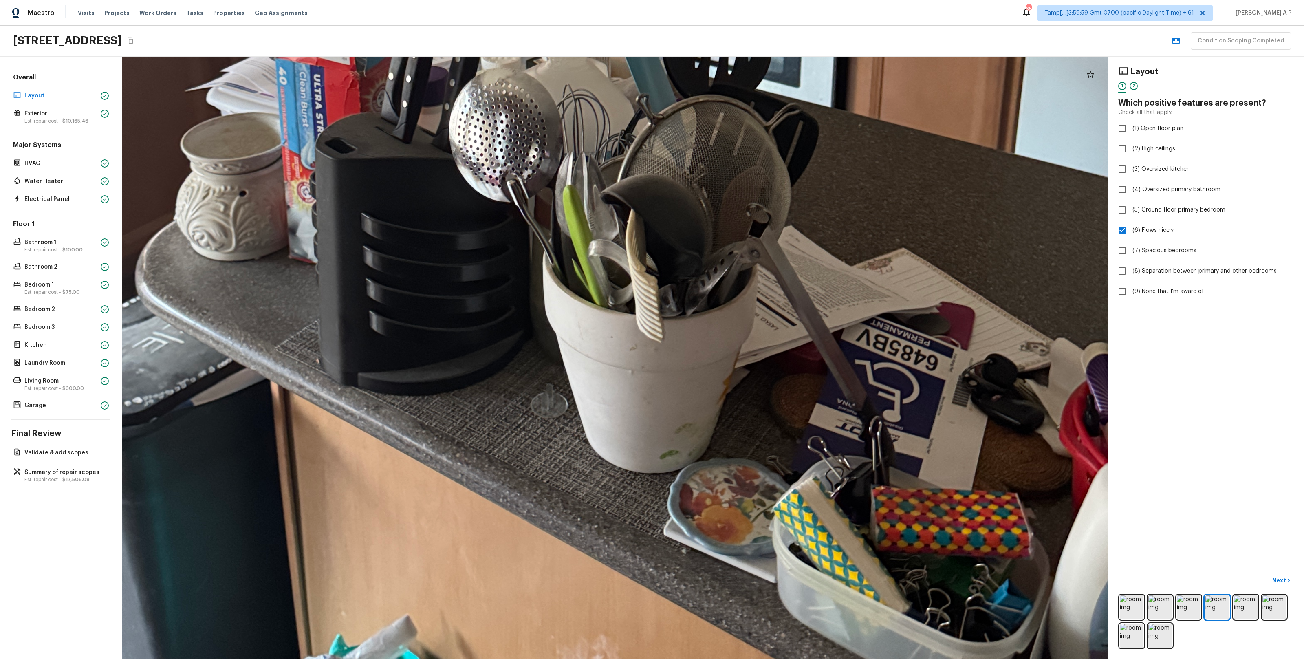
drag, startPoint x: 561, startPoint y: 190, endPoint x: 665, endPoint y: 231, distance: 111.5
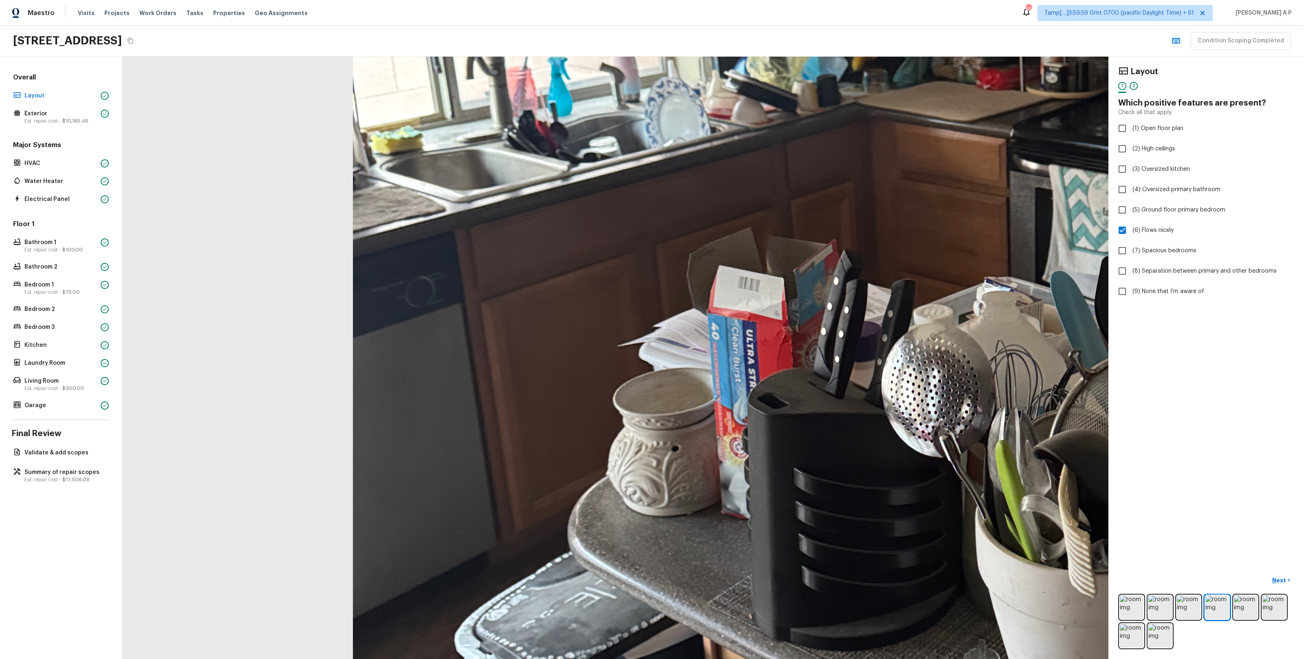
drag, startPoint x: 652, startPoint y: 236, endPoint x: 714, endPoint y: 245, distance: 62.6
click at [713, 244] on div at bounding box center [980, 220] width 2743 height 1675
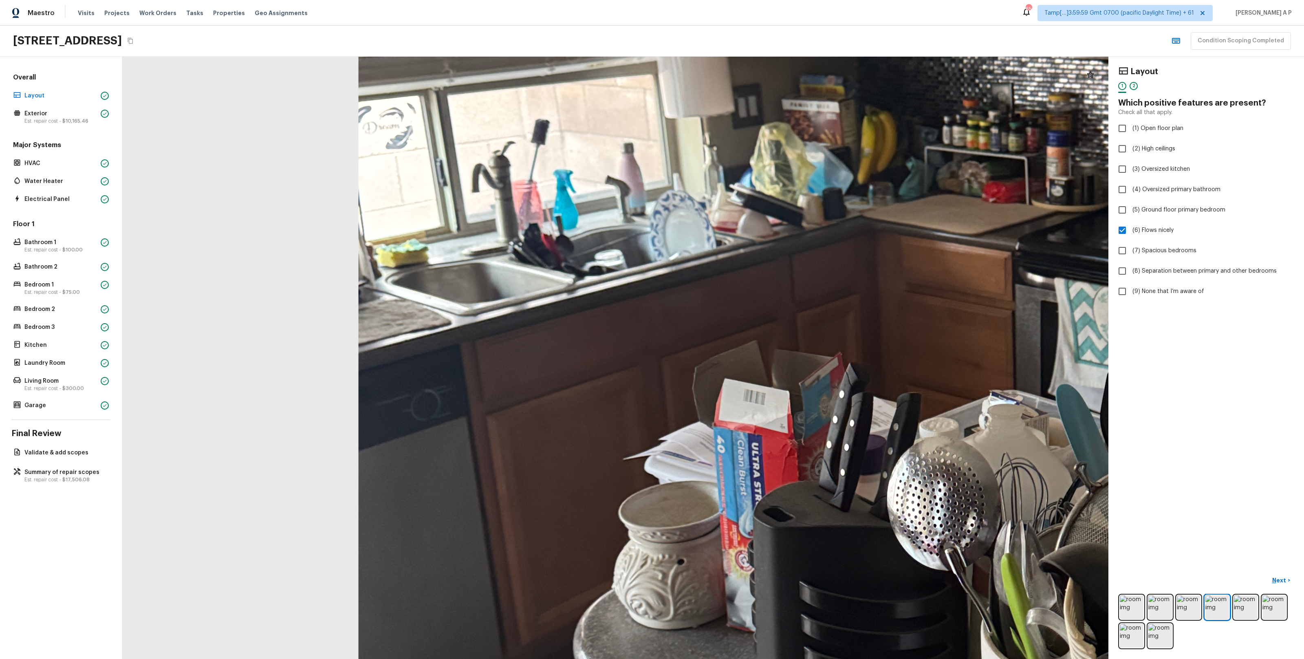
drag, startPoint x: 718, startPoint y: 246, endPoint x: 641, endPoint y: 334, distance: 117.0
click at [642, 335] on div at bounding box center [986, 333] width 2743 height 1675
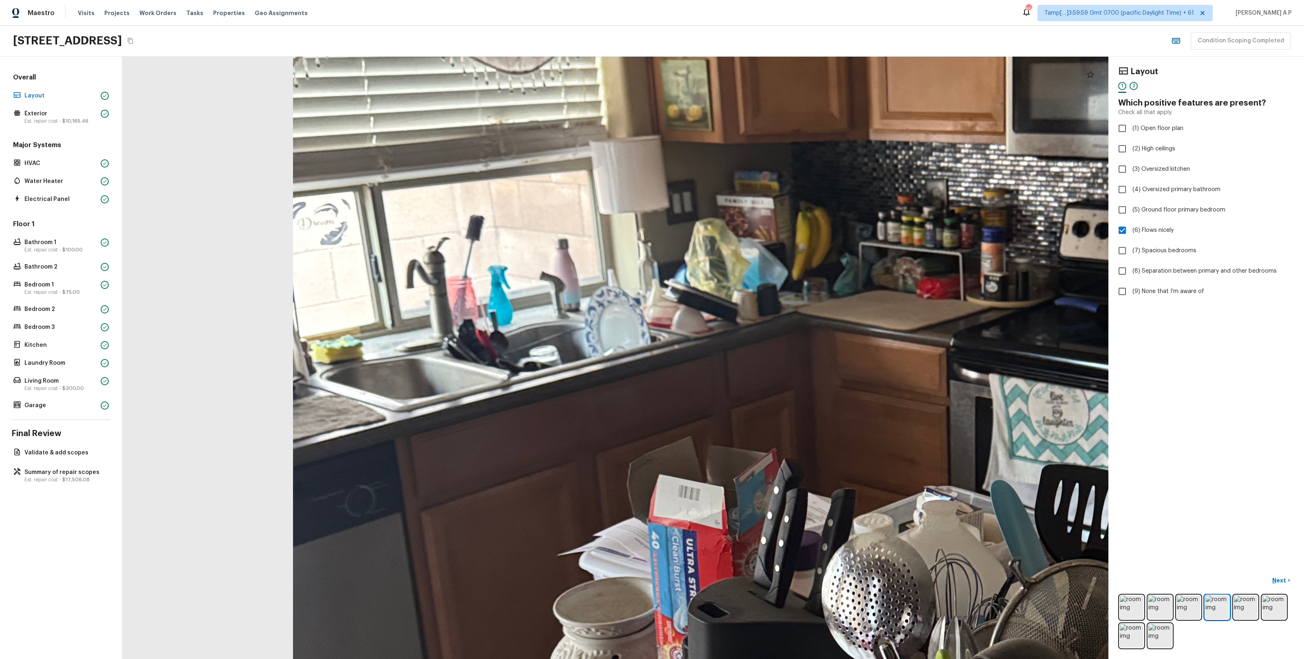
drag, startPoint x: 726, startPoint y: 288, endPoint x: 658, endPoint y: 330, distance: 80.7
click at [661, 329] on div at bounding box center [921, 429] width 2743 height 1675
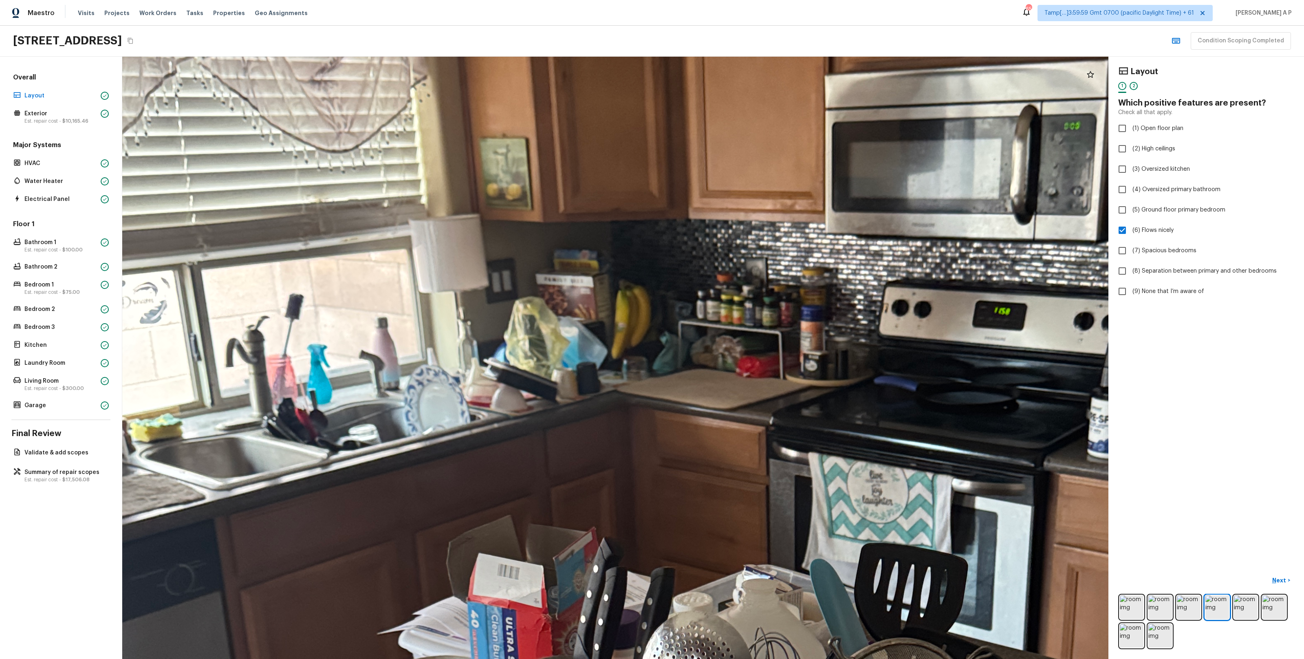
drag, startPoint x: 661, startPoint y: 327, endPoint x: 568, endPoint y: 340, distance: 93.9
click at [569, 340] on div at bounding box center [740, 508] width 2743 height 1675
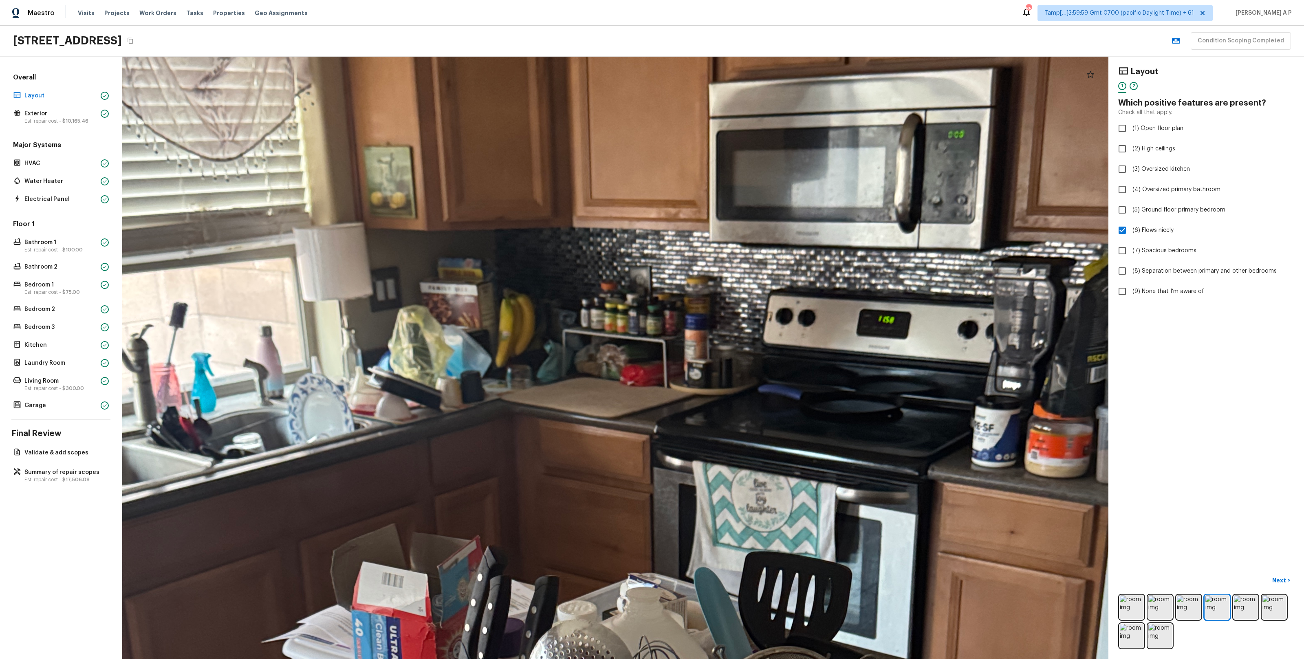
drag, startPoint x: 574, startPoint y: 337, endPoint x: 487, endPoint y: 337, distance: 86.8
click at [489, 337] on div at bounding box center [624, 516] width 2743 height 1675
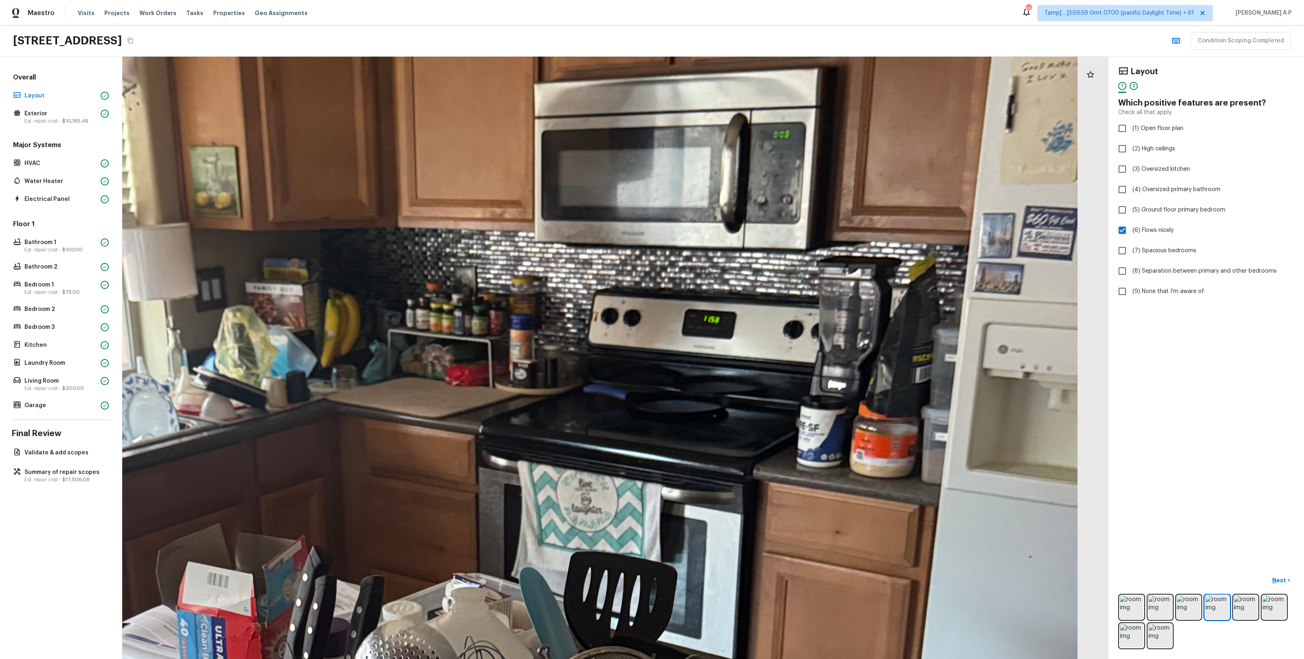
drag, startPoint x: 495, startPoint y: 337, endPoint x: 415, endPoint y: 337, distance: 80.3
click at [416, 337] on div at bounding box center [449, 516] width 2743 height 1675
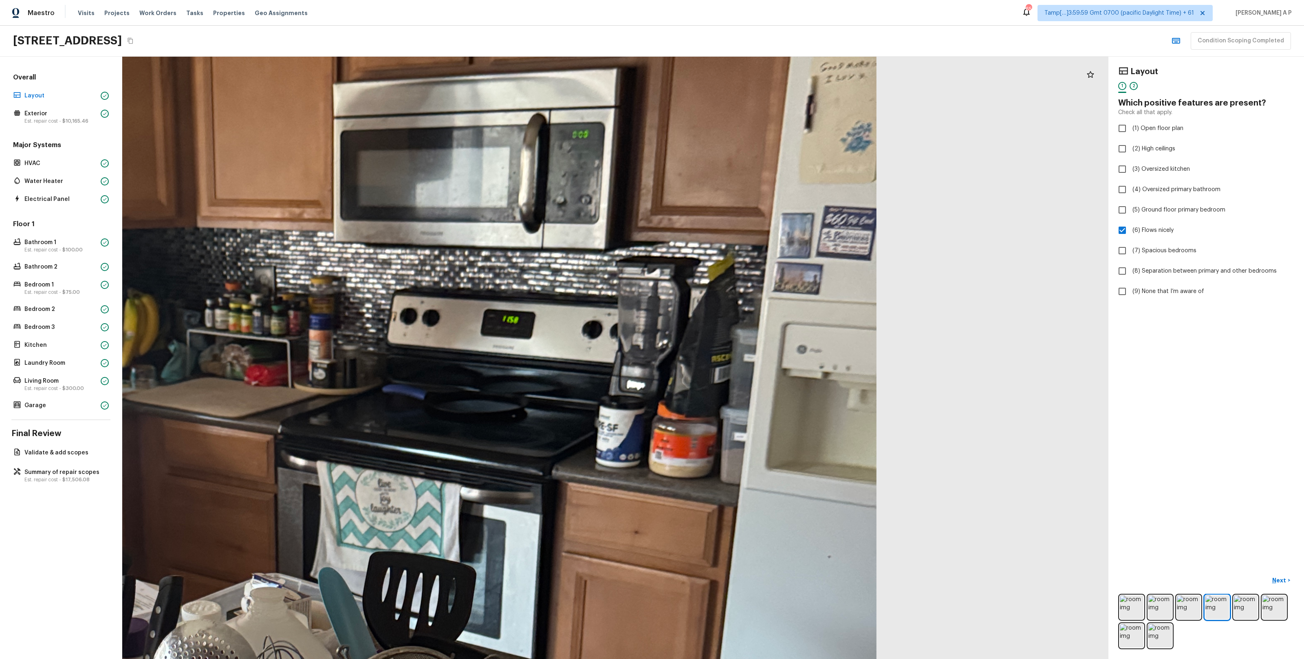
drag, startPoint x: 420, startPoint y: 337, endPoint x: 353, endPoint y: 337, distance: 67.3
click at [354, 337] on div at bounding box center [248, 516] width 2743 height 1675
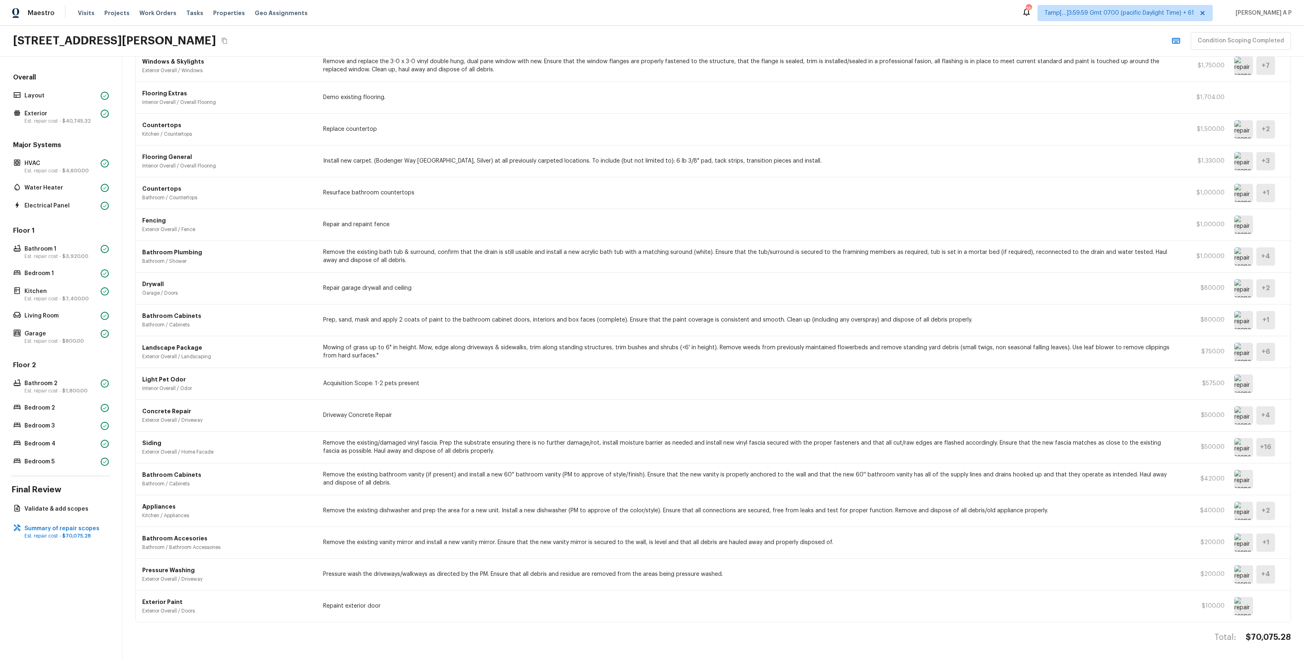
scroll to position [231, 0]
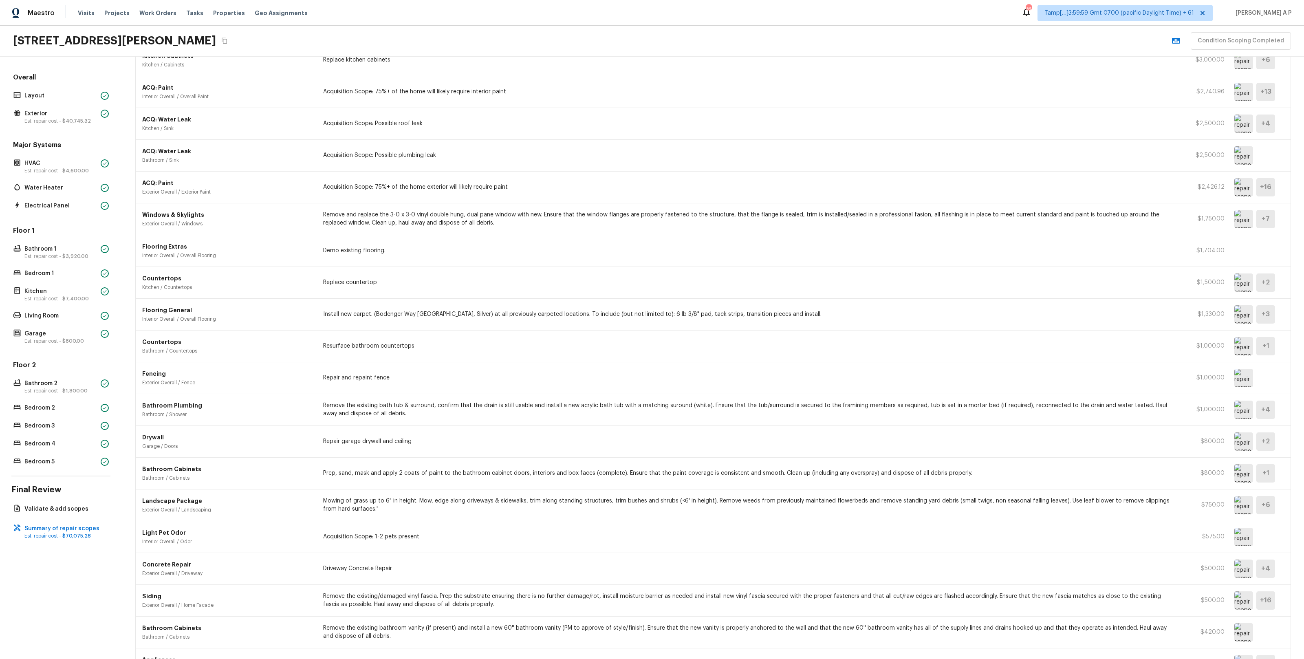
click at [1241, 222] on img at bounding box center [1244, 219] width 19 height 18
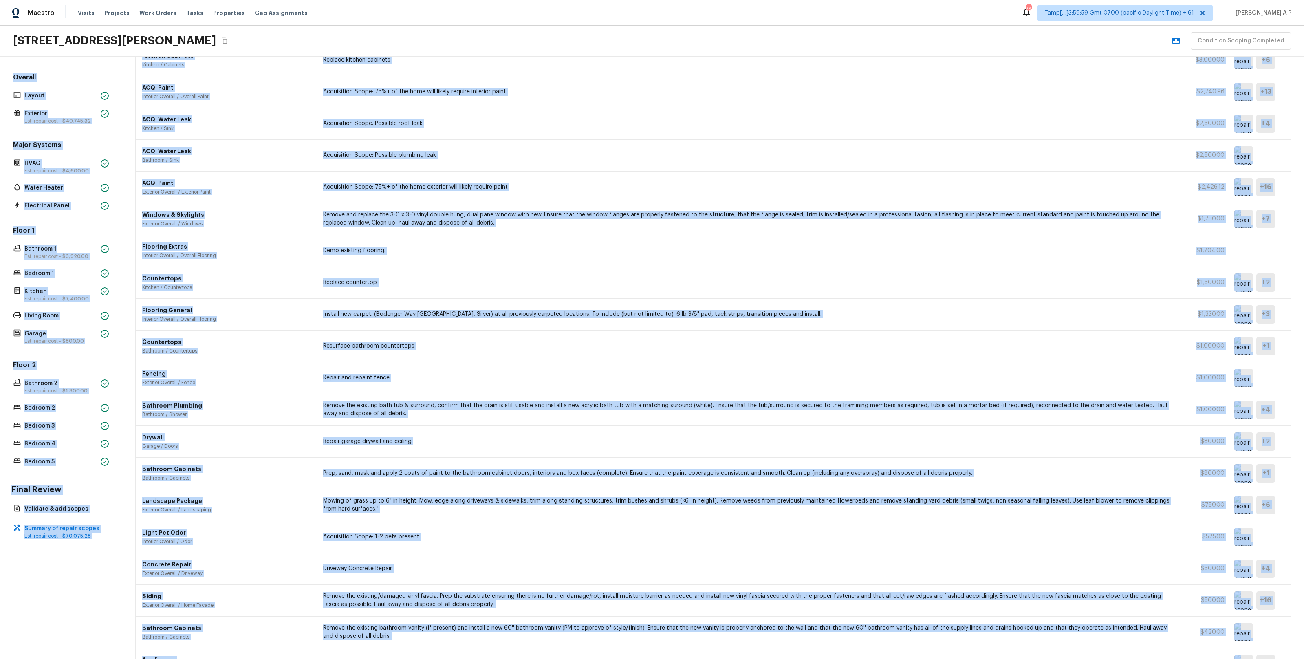
click at [1241, 222] on img at bounding box center [1244, 219] width 19 height 18
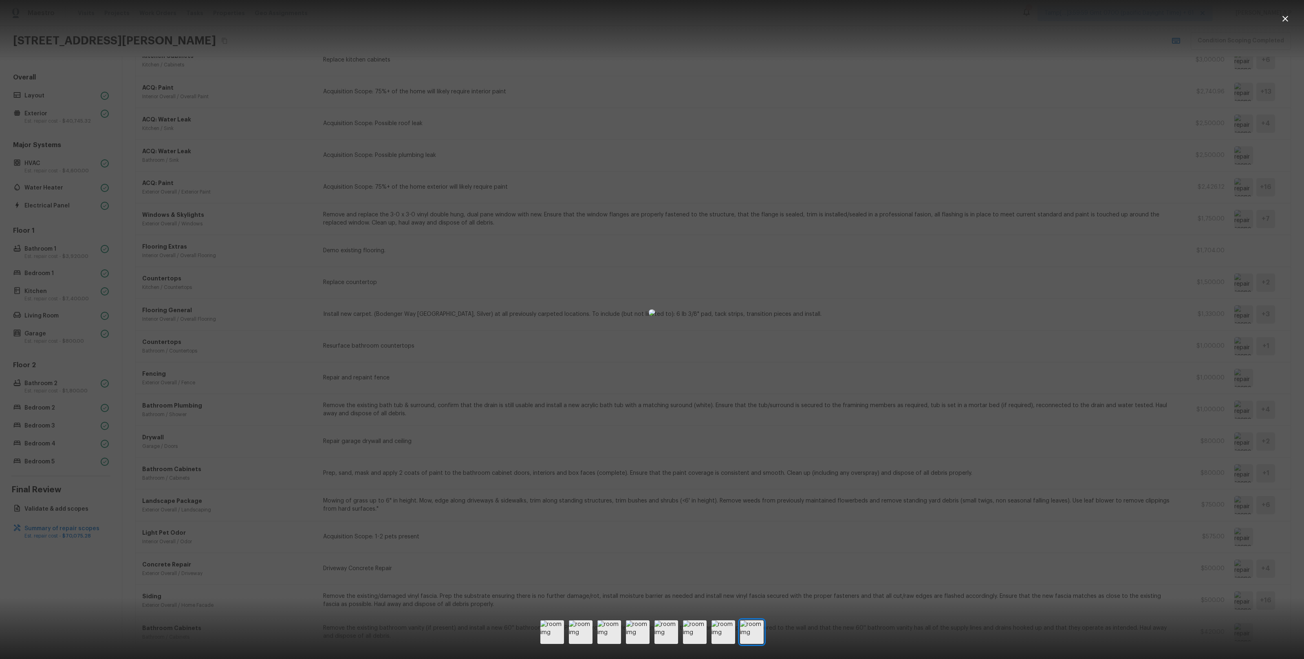
click at [1183, 257] on div at bounding box center [652, 312] width 1304 height 599
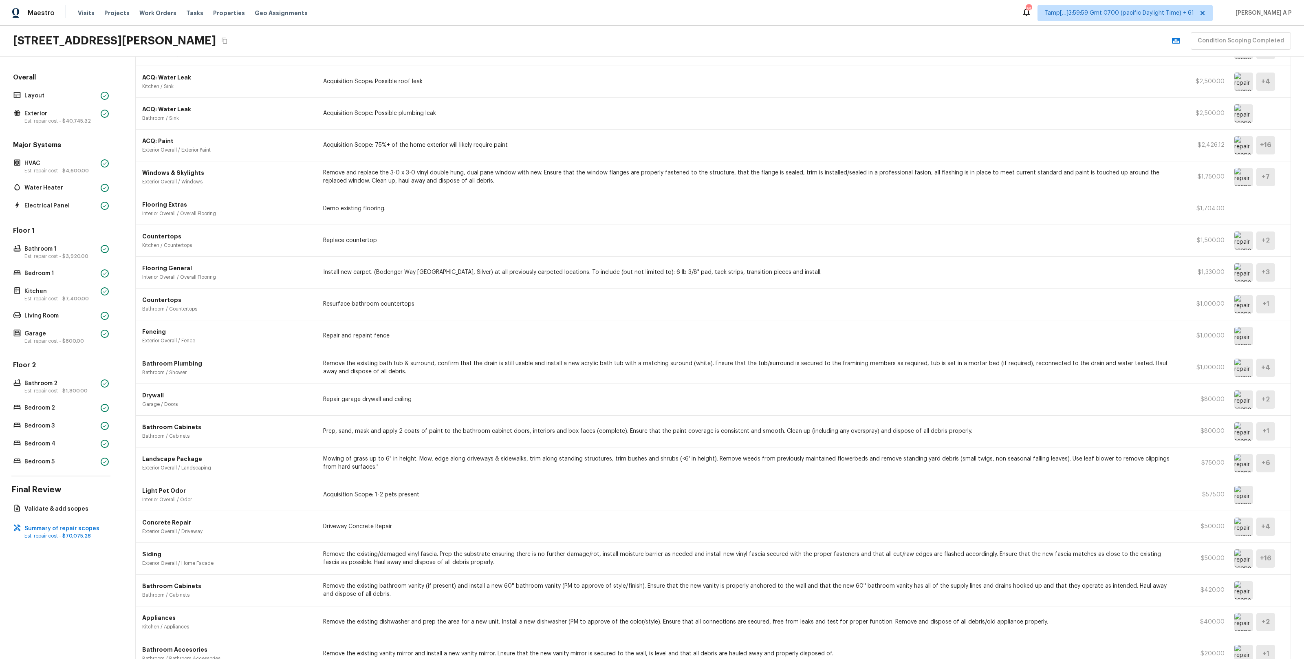
scroll to position [307, 0]
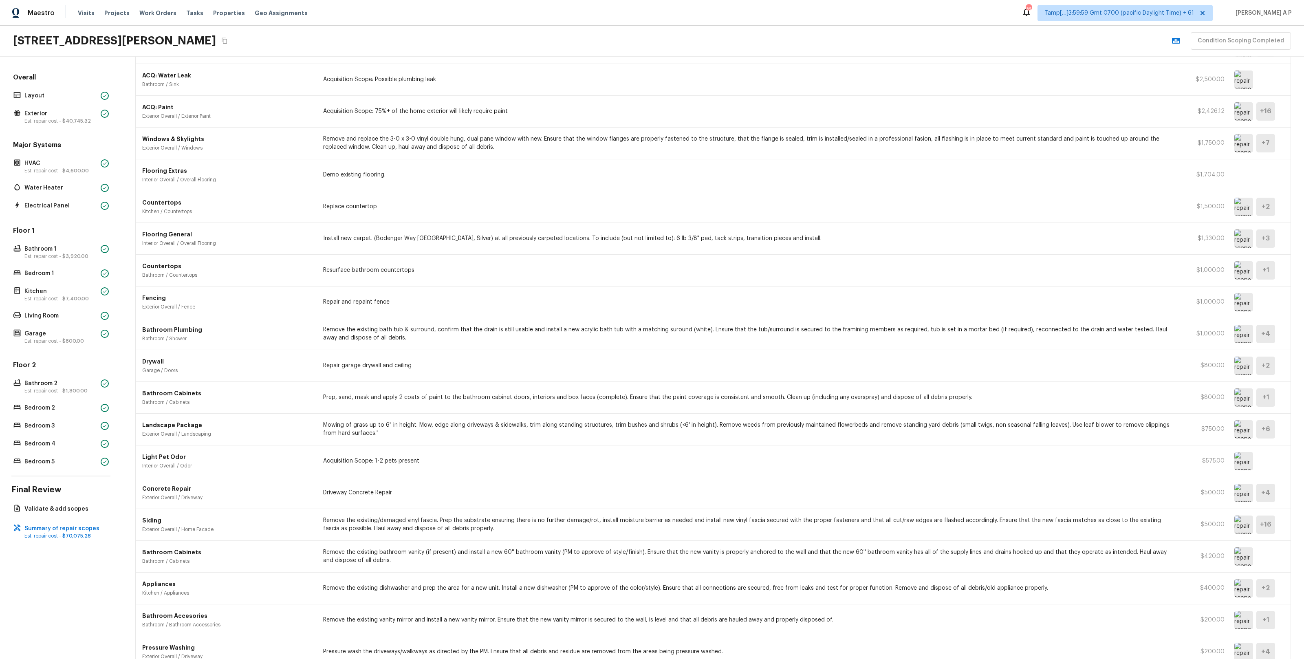
click at [1241, 432] on img at bounding box center [1244, 429] width 19 height 18
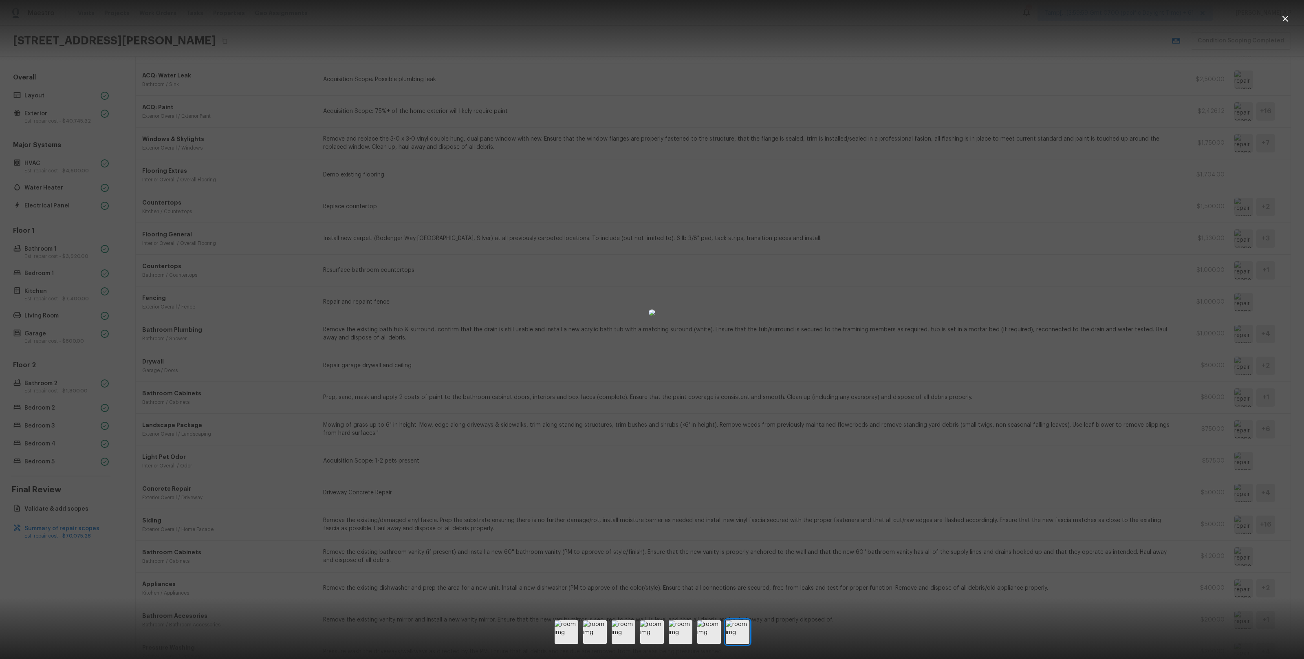
click at [1125, 447] on div at bounding box center [652, 312] width 1304 height 599
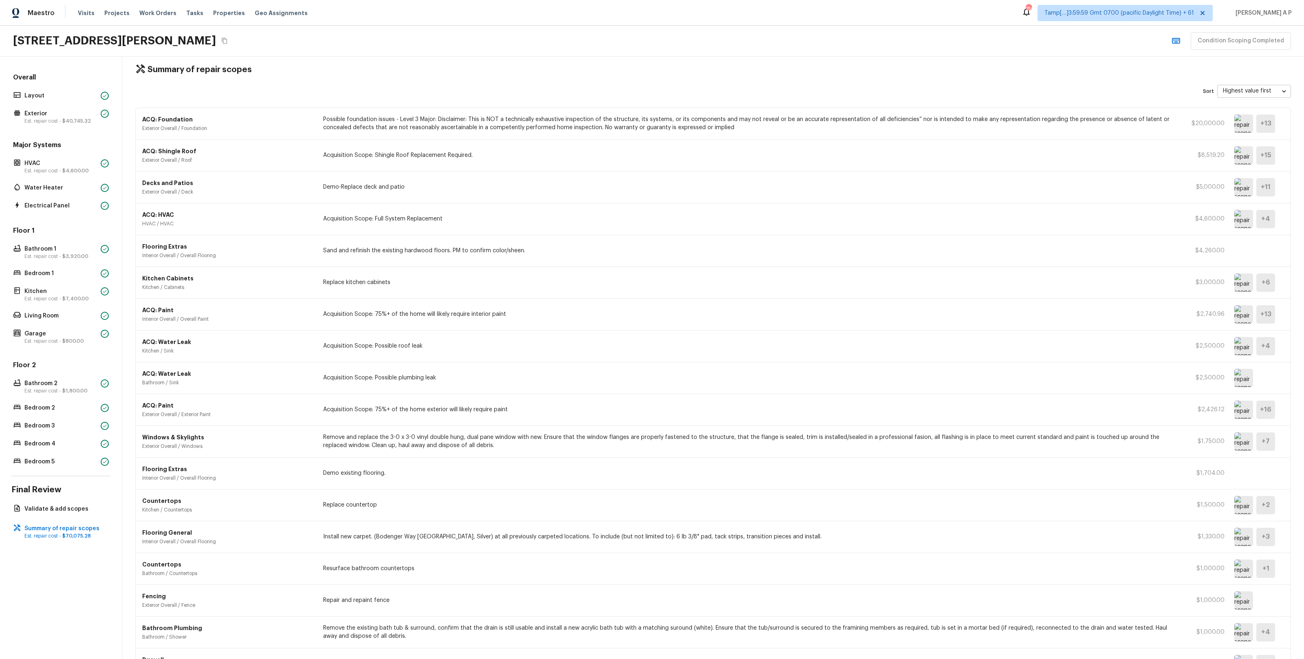
scroll to position [0, 0]
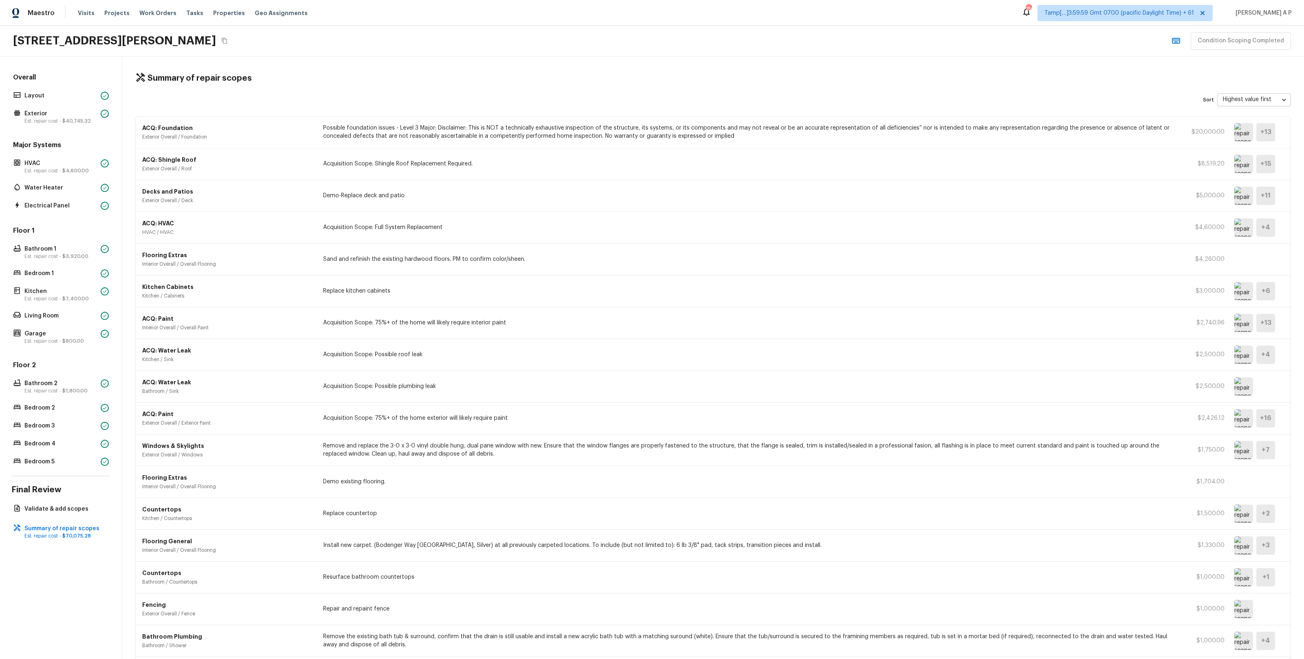
click at [372, 139] on p "Possible foundation issues - Level 3 Major: Disclaimer: This is NOT a technical…" at bounding box center [750, 132] width 855 height 16
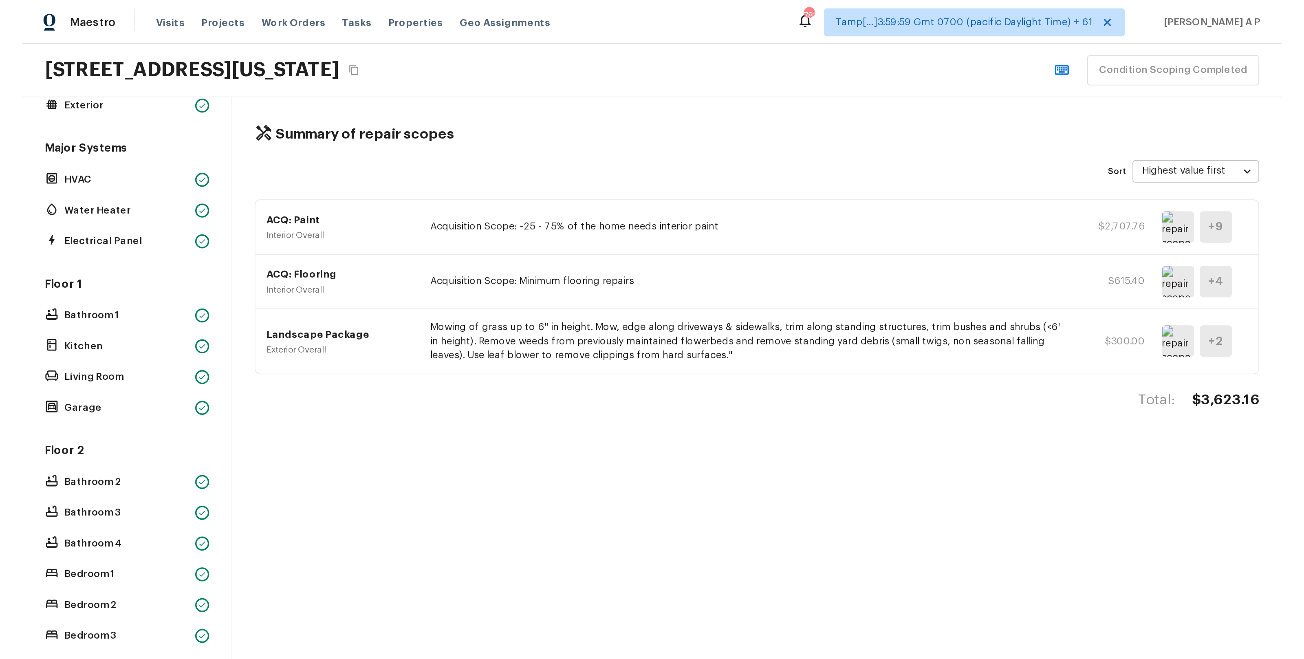
scroll to position [169, 0]
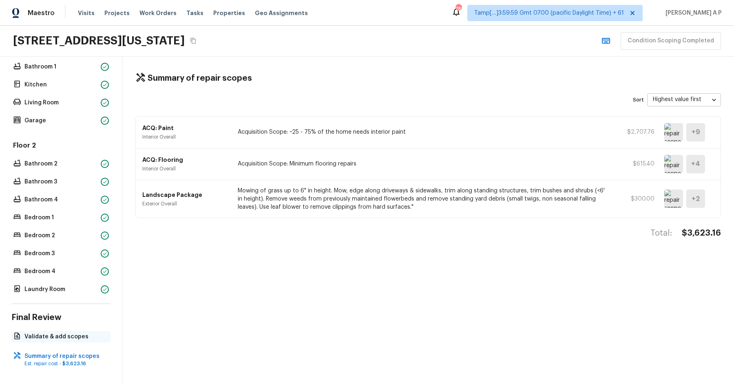
click at [46, 336] on p "Validate & add scopes" at bounding box center [64, 337] width 81 height 8
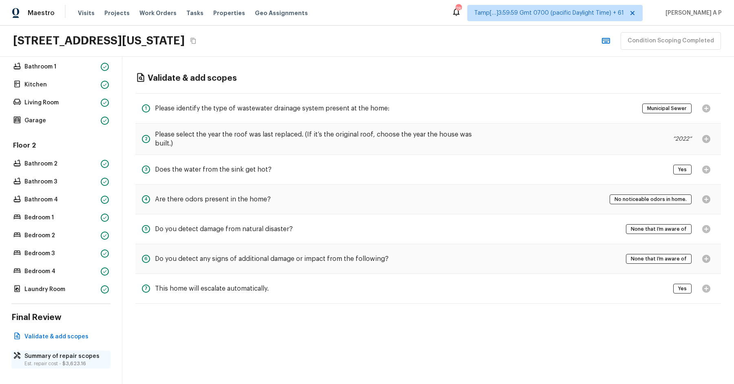
click at [52, 360] on p "Est. repair cost - $3,623.16" at bounding box center [64, 363] width 81 height 7
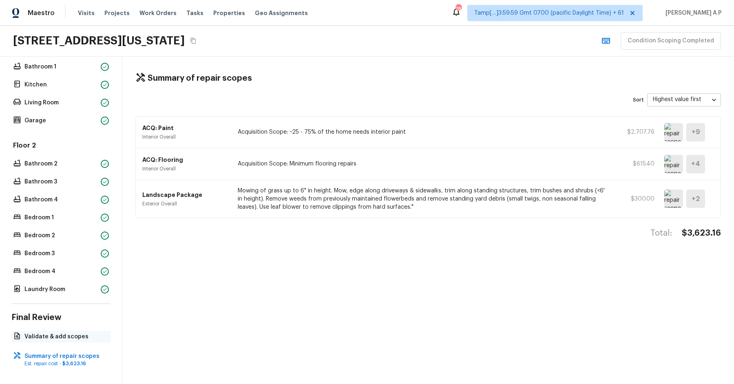
click at [51, 338] on p "Validate & add scopes" at bounding box center [64, 337] width 81 height 8
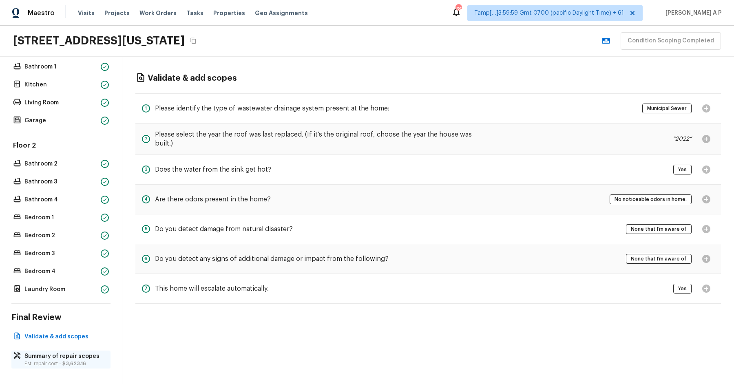
click at [43, 360] on p "Est. repair cost - $3,623.16" at bounding box center [64, 363] width 81 height 7
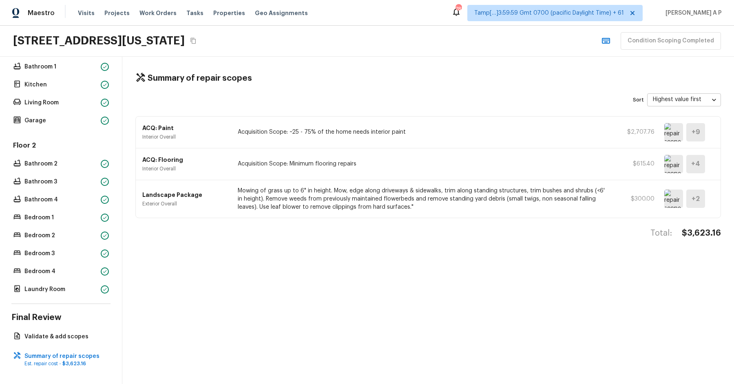
click at [48, 328] on div "Overall Layout Exterior Major Systems HVAC Water Heater Electrical Panel Floor …" at bounding box center [61, 220] width 122 height 327
click at [48, 333] on p "Validate & add scopes" at bounding box center [64, 337] width 81 height 8
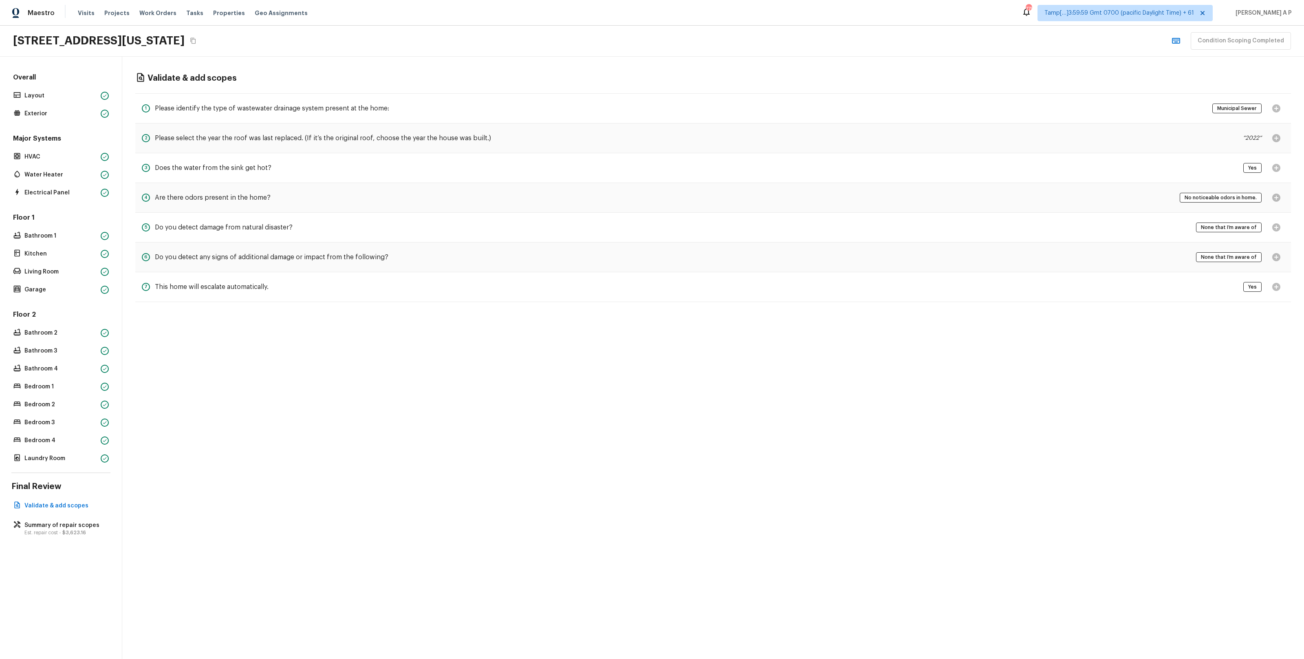
scroll to position [0, 0]
click at [38, 528] on p "Summary of repair scopes" at bounding box center [64, 525] width 81 height 8
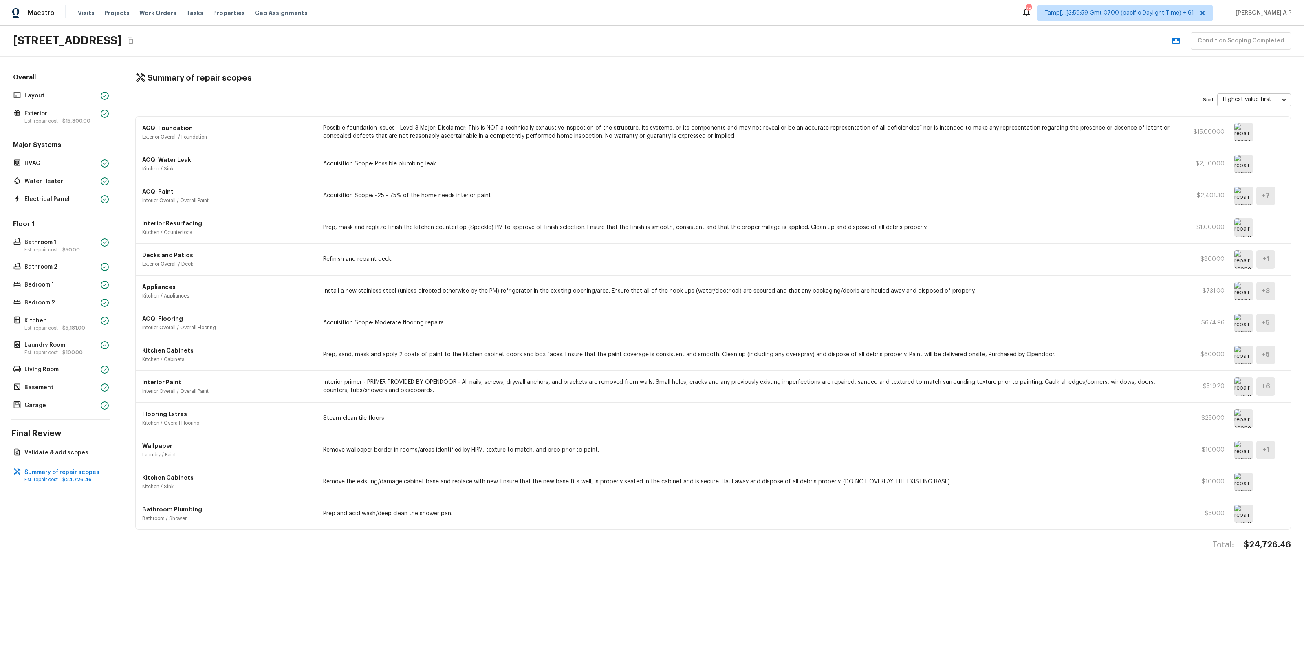
click at [288, 382] on p "Interior Paint" at bounding box center [227, 382] width 171 height 8
click at [1238, 449] on img at bounding box center [1244, 450] width 19 height 18
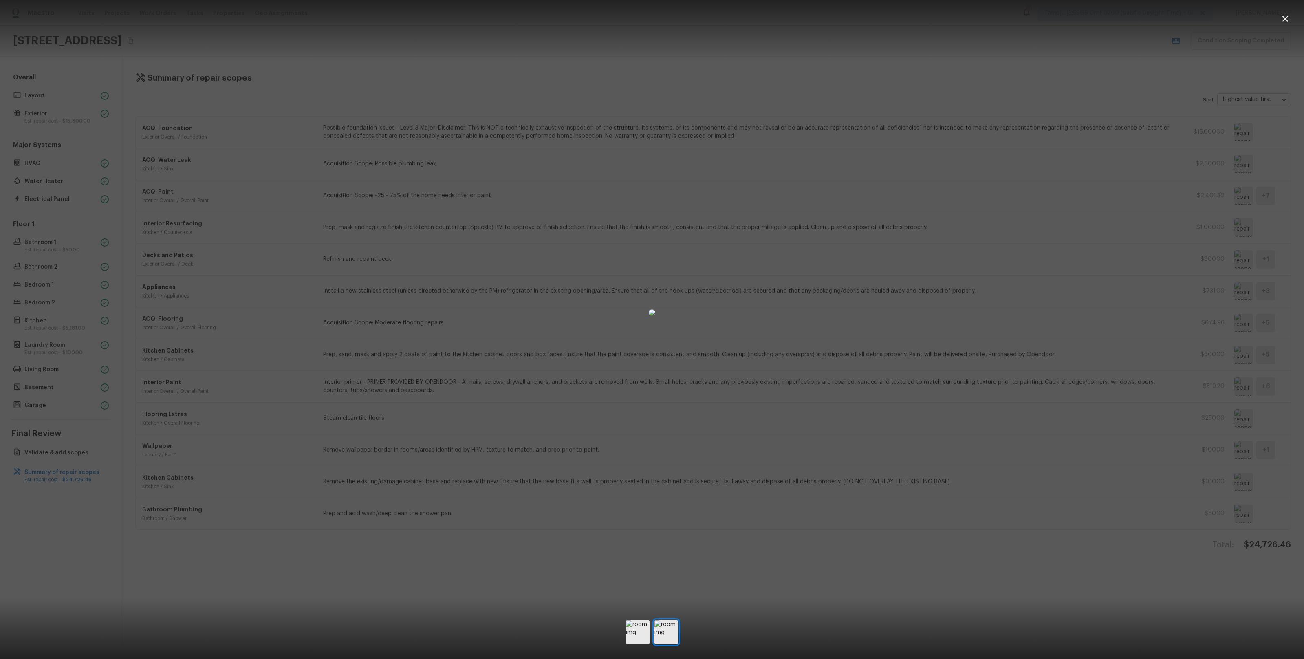
click at [1121, 437] on div at bounding box center [652, 312] width 1304 height 599
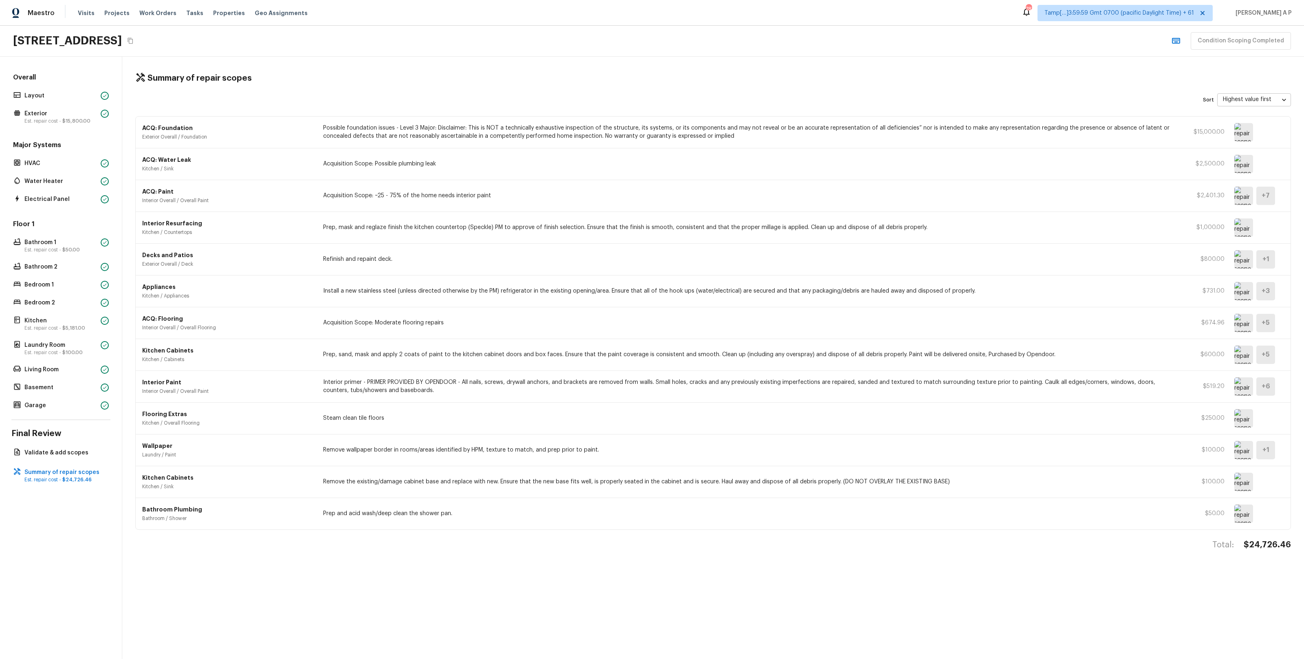
click at [1246, 384] on img at bounding box center [1244, 386] width 19 height 18
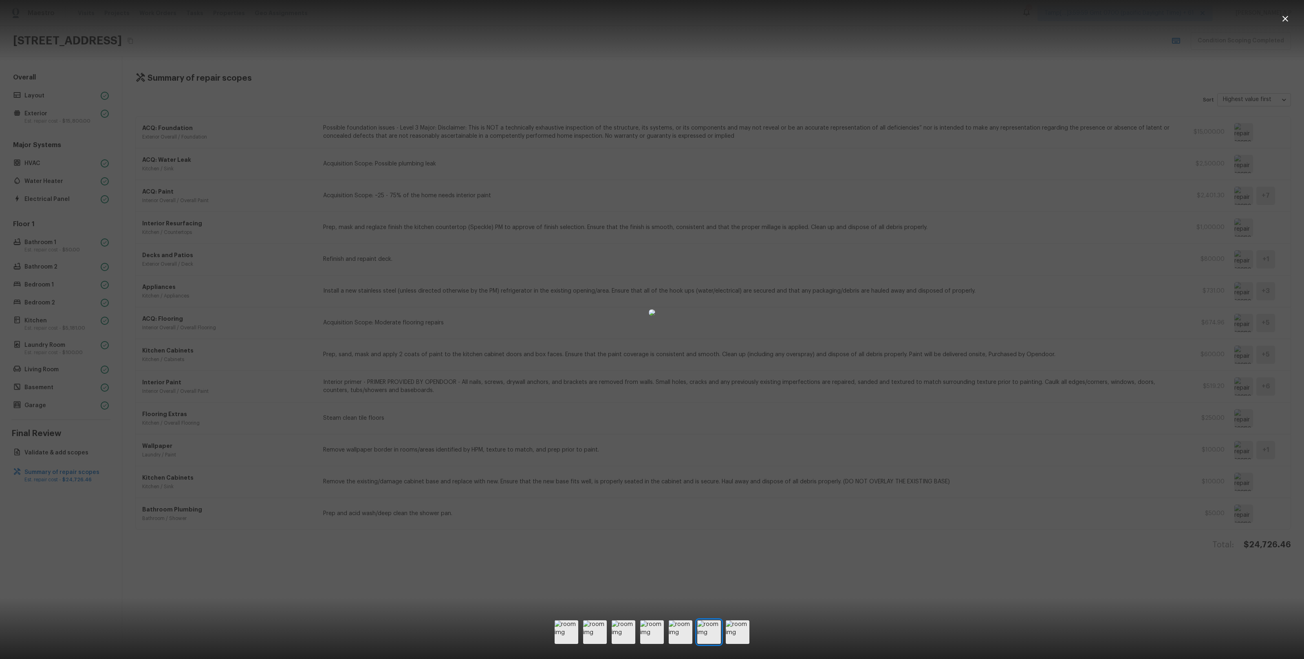
click at [1115, 338] on div at bounding box center [652, 312] width 1304 height 599
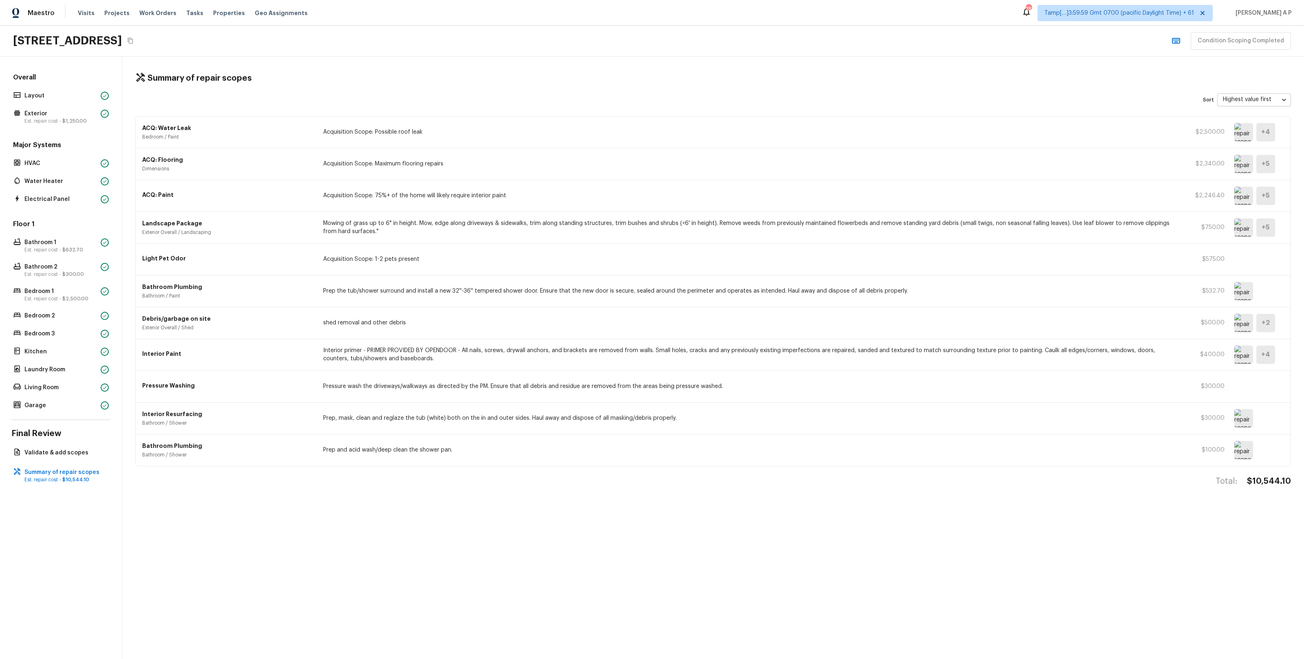
click at [420, 139] on div "ACQ: Water Leak Bedroom / Paint Acquisition Scope: Possible roof leak $2,500.00…" at bounding box center [713, 133] width 1155 height 32
click at [450, 159] on div "ACQ: Flooring Dimensions Acquisition Scope: Maximum flooring repairs $2,340.00 …" at bounding box center [713, 164] width 1155 height 32
click at [449, 170] on div "ACQ: Flooring Dimensions Acquisition Scope: Maximum flooring repairs $2,340.00 …" at bounding box center [713, 164] width 1155 height 32
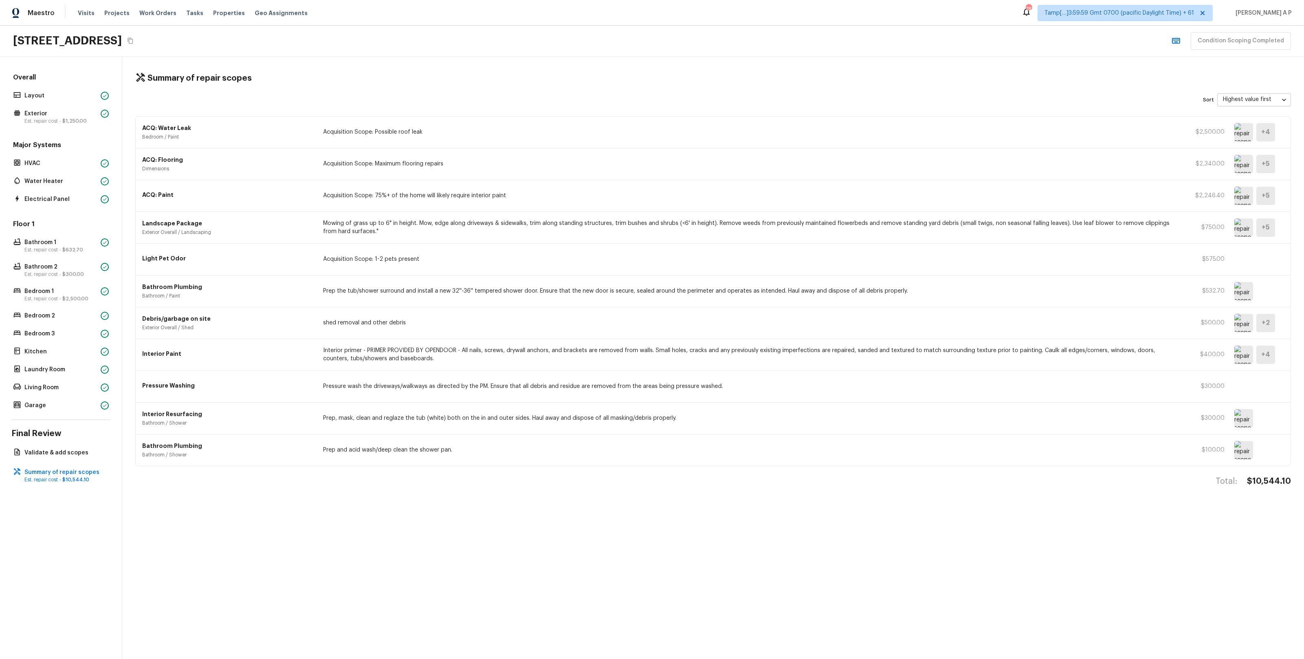
click at [466, 199] on p "Acquisition Scope: 75%+ of the home will likely require interior paint" at bounding box center [750, 196] width 855 height 8
click at [463, 219] on div "Landscape Package Exterior Overall / Landscaping Mowing of grass up to 6" in he…" at bounding box center [713, 228] width 1155 height 32
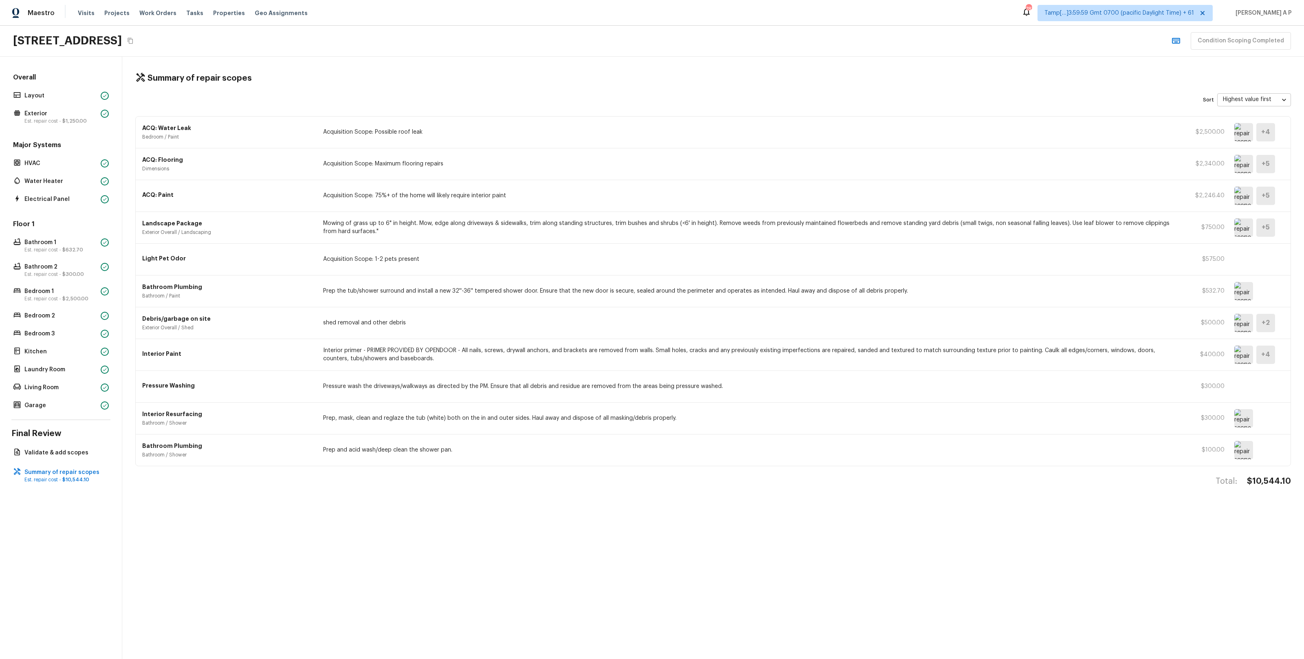
click at [430, 261] on p "Acquisition Scope: 1-2 pets present" at bounding box center [750, 259] width 855 height 8
click at [430, 279] on div "Bathroom Plumbing Bathroom / Paint Prep the tub/shower surround and install a n…" at bounding box center [713, 292] width 1155 height 32
click at [430, 287] on p "Prep the tub/shower surround and install a new 32''-36'' tempered shower door. …" at bounding box center [750, 291] width 855 height 8
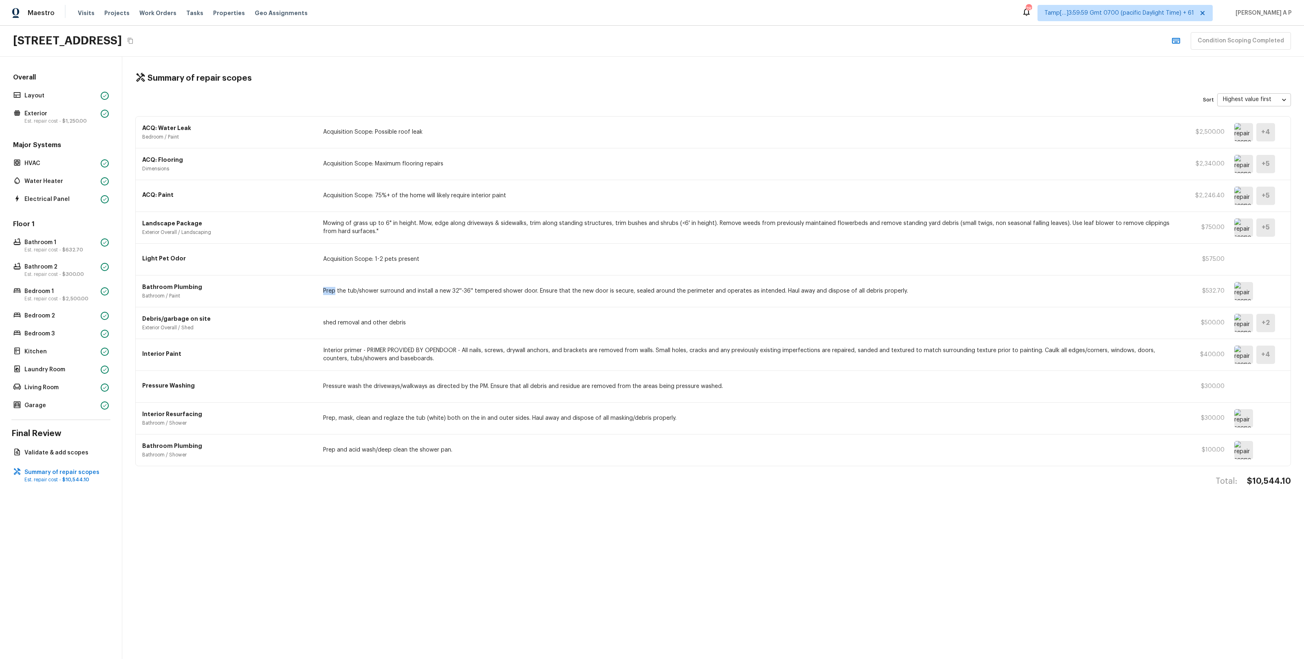
click at [430, 287] on p "Prep the tub/shower surround and install a new 32''-36'' tempered shower door. …" at bounding box center [750, 291] width 855 height 8
click at [404, 327] on p "shed removal and other debris" at bounding box center [750, 323] width 855 height 8
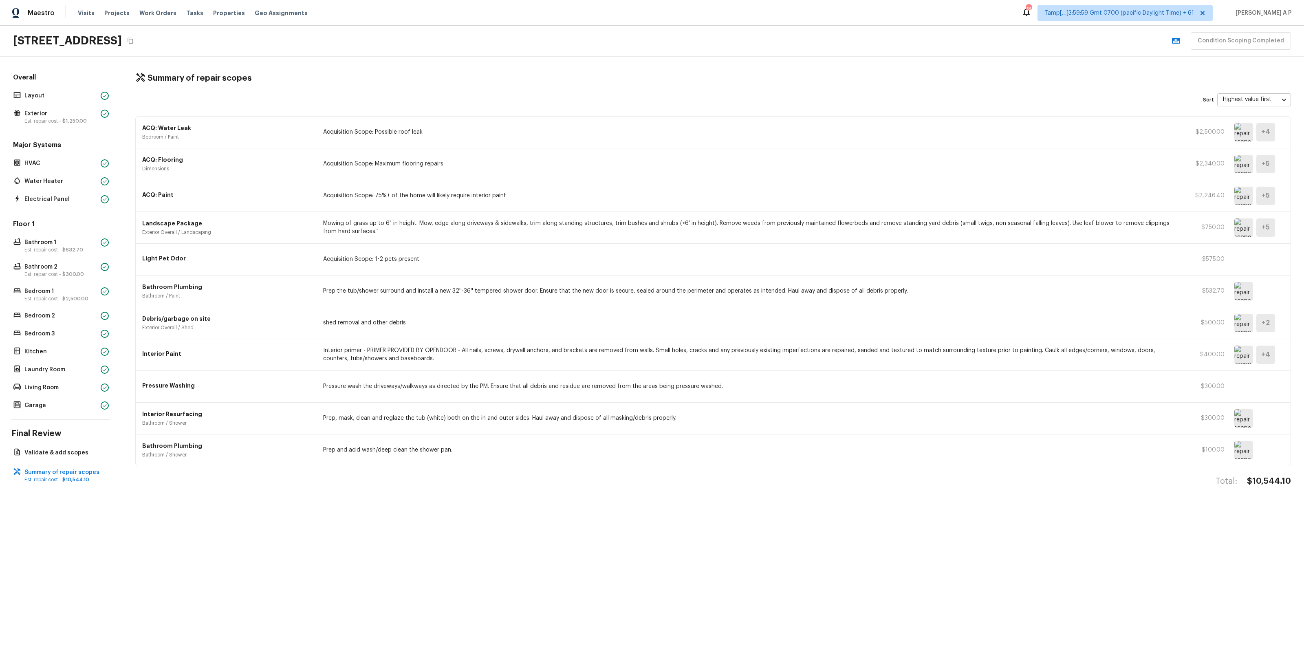
click at [411, 349] on p "Interior primer - PRIMER PROVIDED BY OPENDOOR - All nails, screws, drywall anch…" at bounding box center [750, 355] width 855 height 16
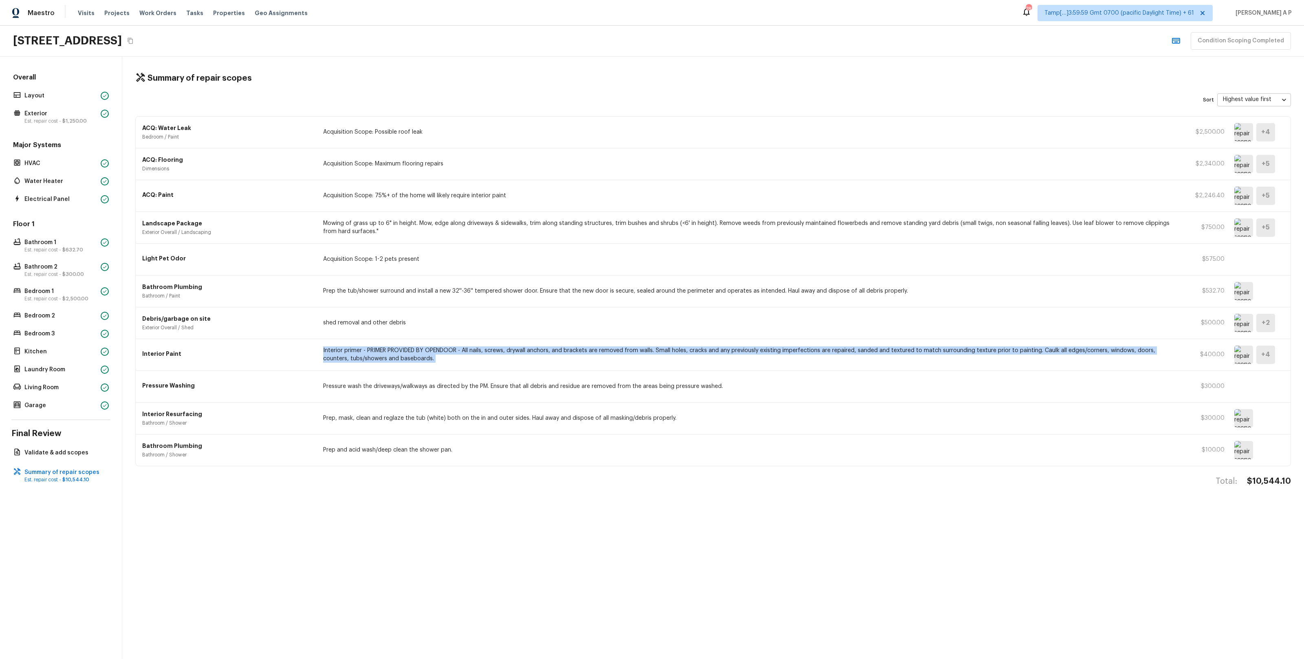
click at [411, 349] on p "Interior primer - PRIMER PROVIDED BY OPENDOOR - All nails, screws, drywall anch…" at bounding box center [750, 355] width 855 height 16
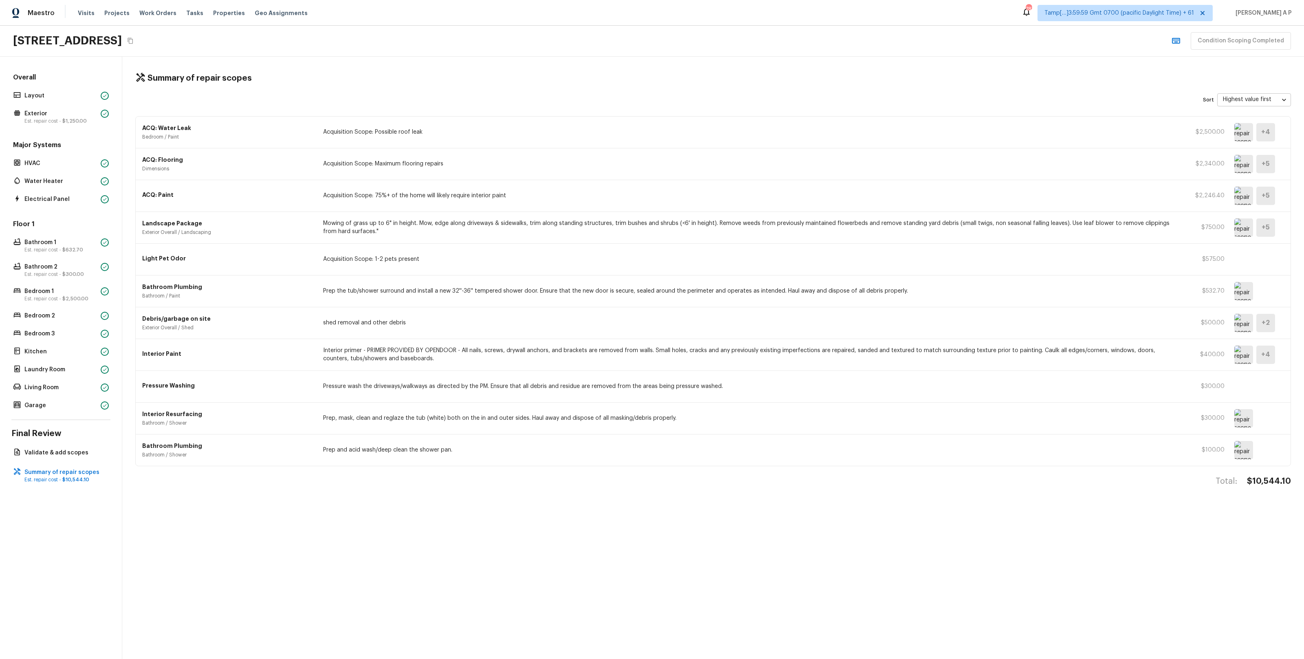
click at [418, 391] on p "Pressure wash the driveways/walkways as directed by the PM. Ensure that all deb…" at bounding box center [750, 386] width 855 height 8
click at [425, 420] on p "Prep, mask, clean and reglaze the tub (white) both on the in and outer sides. H…" at bounding box center [750, 418] width 855 height 8
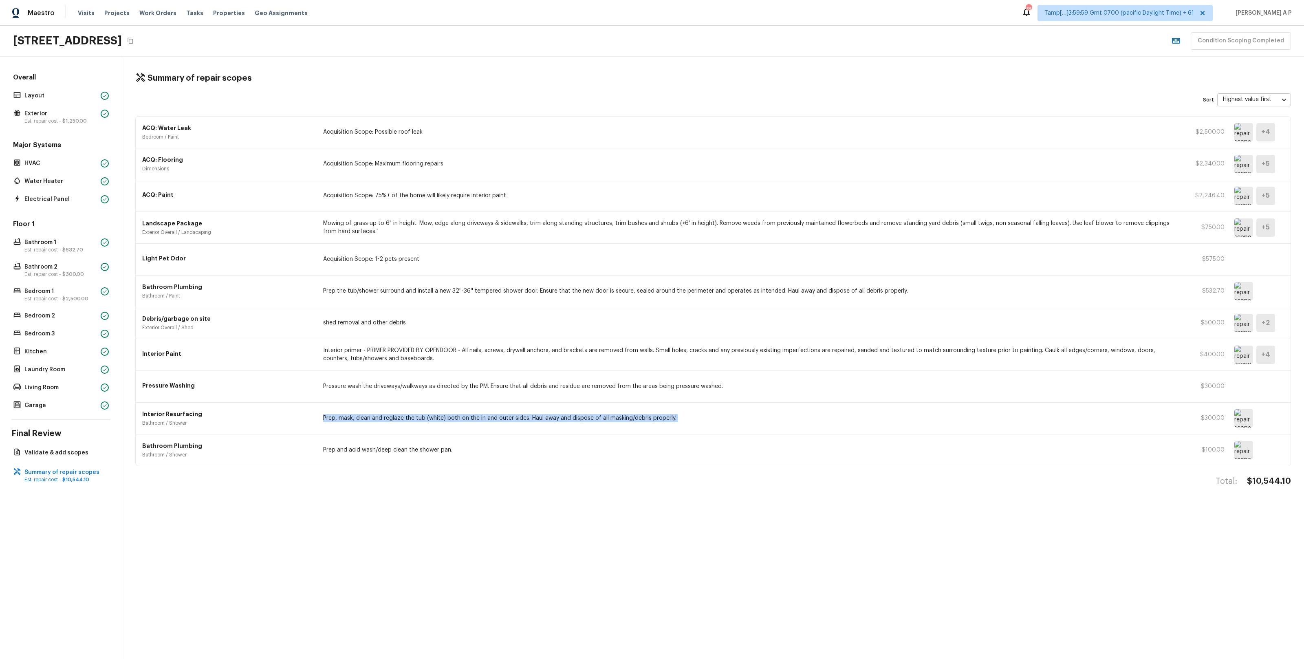
click at [425, 420] on p "Prep, mask, clean and reglaze the tub (white) both on the in and outer sides. H…" at bounding box center [750, 418] width 855 height 8
click at [428, 461] on div "Bathroom Plumbing Bathroom / Shower Prep and acid wash/deep clean the shower pa…" at bounding box center [713, 450] width 1155 height 31
click at [428, 459] on div "Bathroom Plumbing Bathroom / Shower Prep and acid wash/deep clean the shower pa…" at bounding box center [713, 450] width 1155 height 31
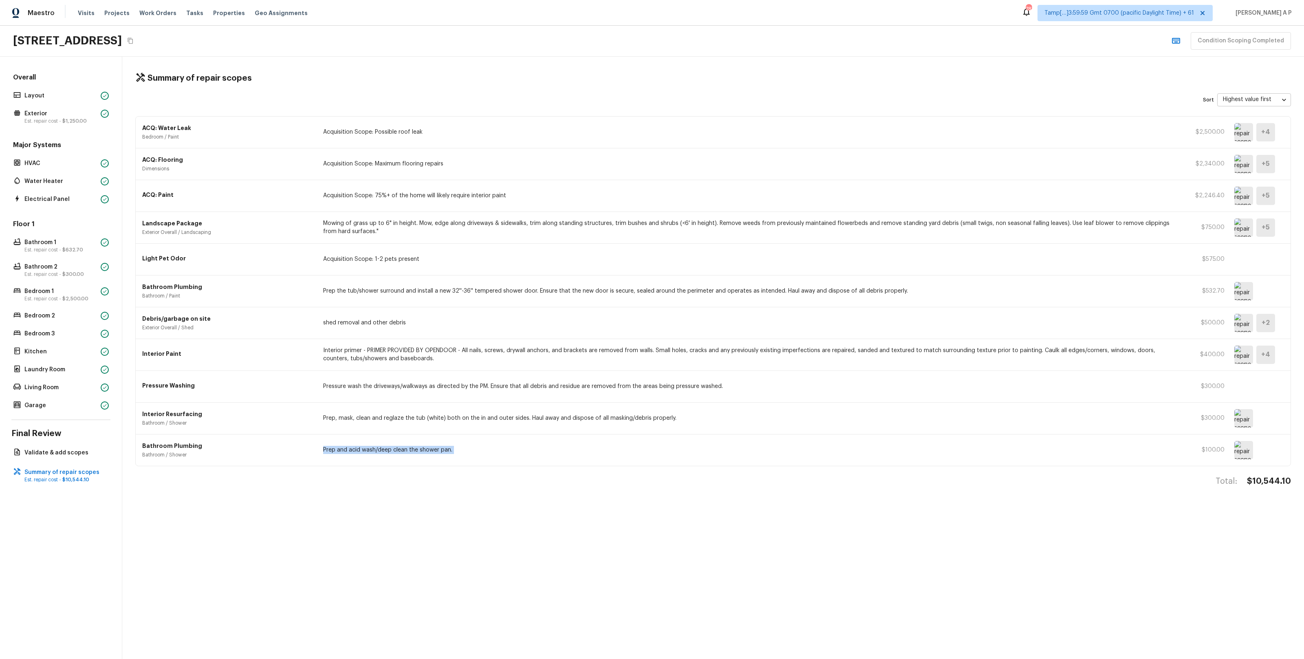
click at [428, 454] on p "Prep and acid wash/deep clean the shower pan." at bounding box center [750, 450] width 855 height 8
click at [1254, 288] on div at bounding box center [1255, 291] width 40 height 18
click at [1243, 291] on img at bounding box center [1244, 291] width 19 height 18
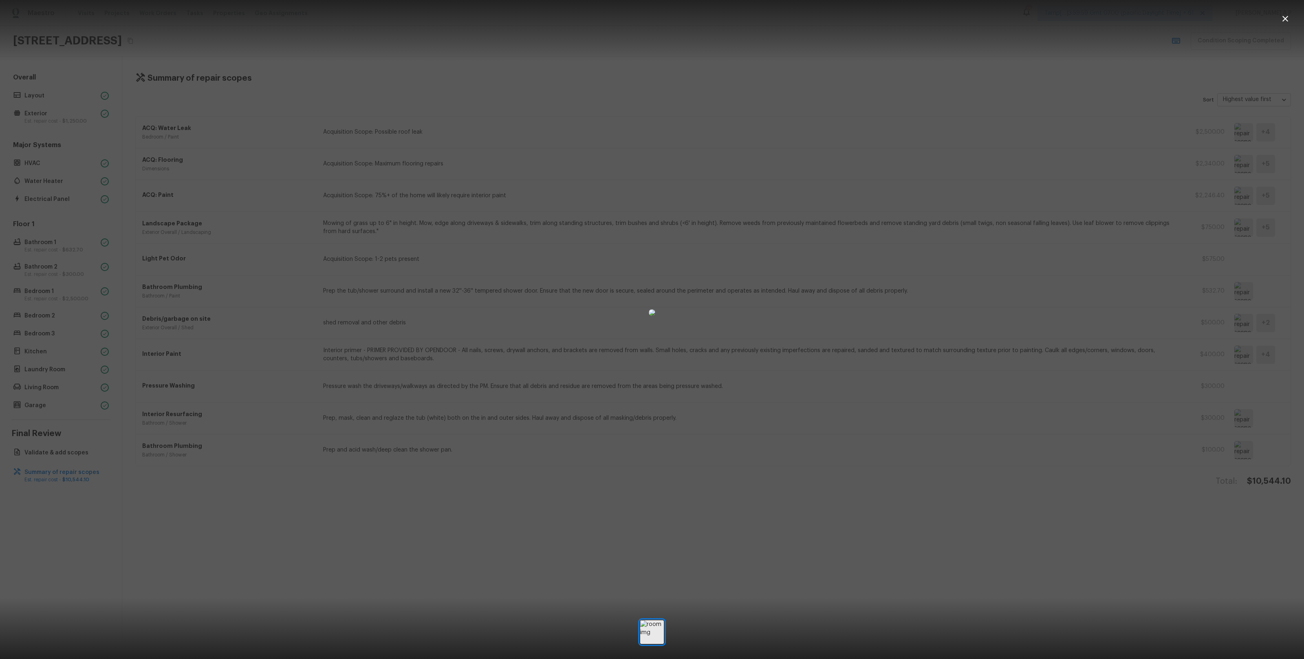
click at [1123, 338] on div at bounding box center [652, 312] width 1304 height 599
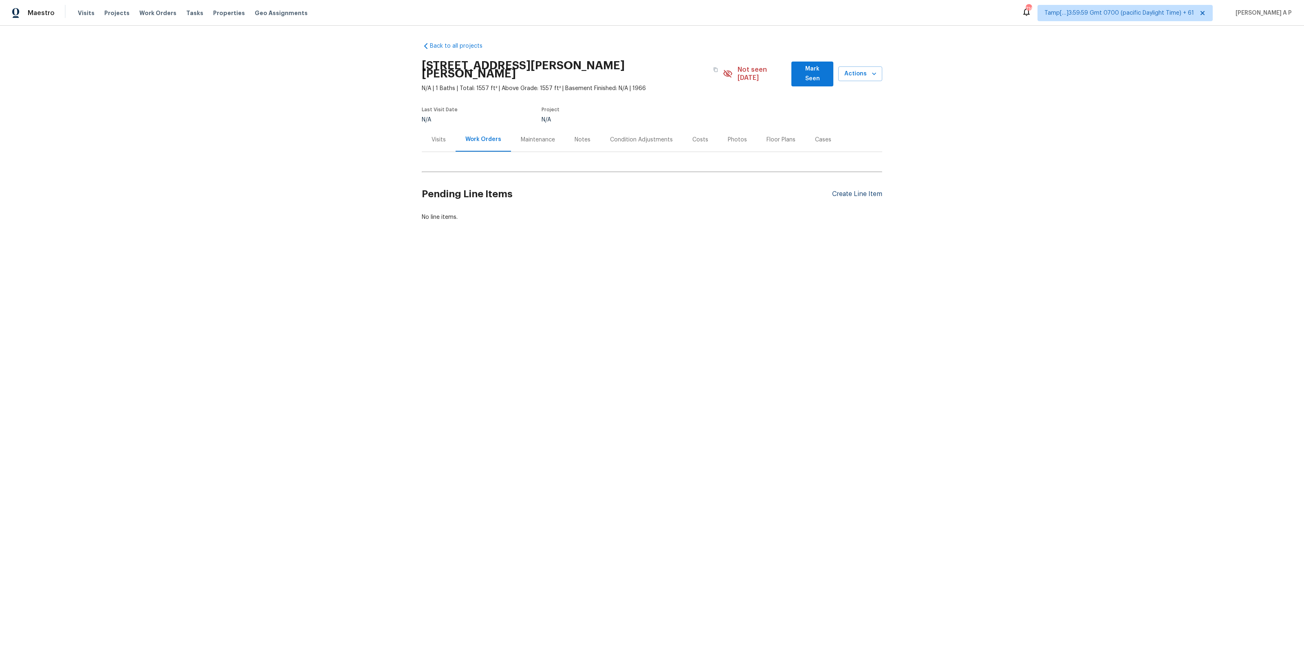
click at [848, 190] on div "Create Line Item" at bounding box center [857, 194] width 50 height 8
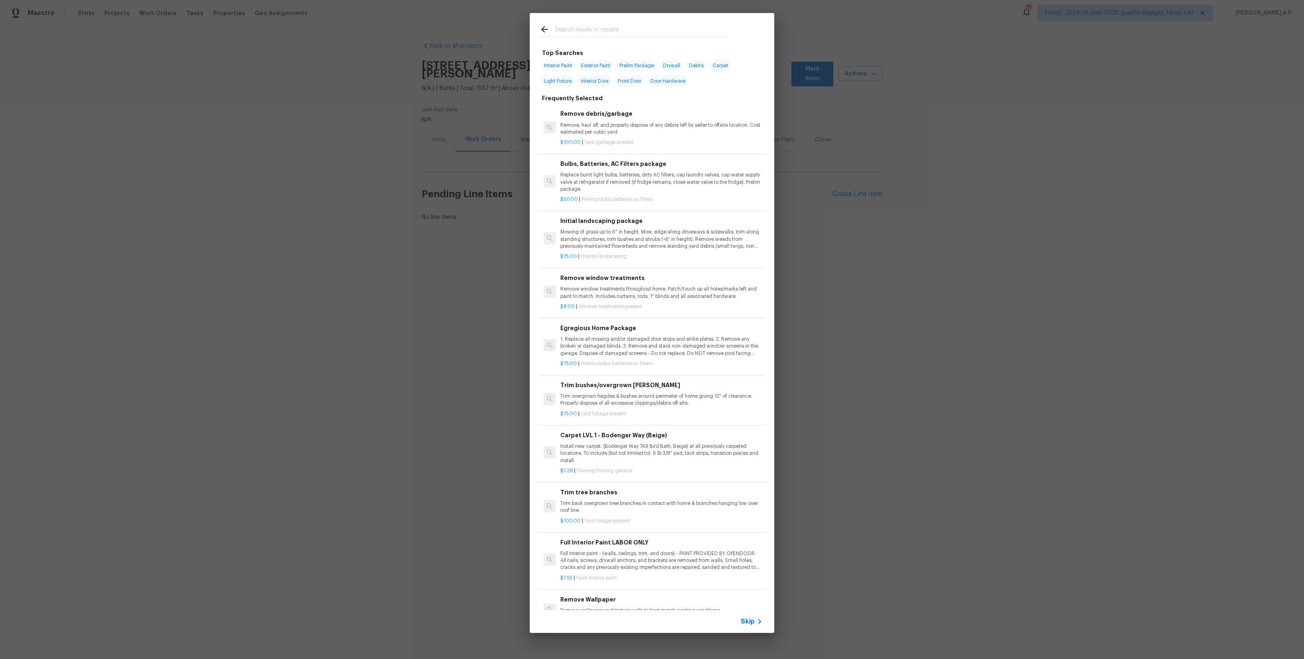
click at [756, 621] on icon at bounding box center [760, 622] width 10 height 10
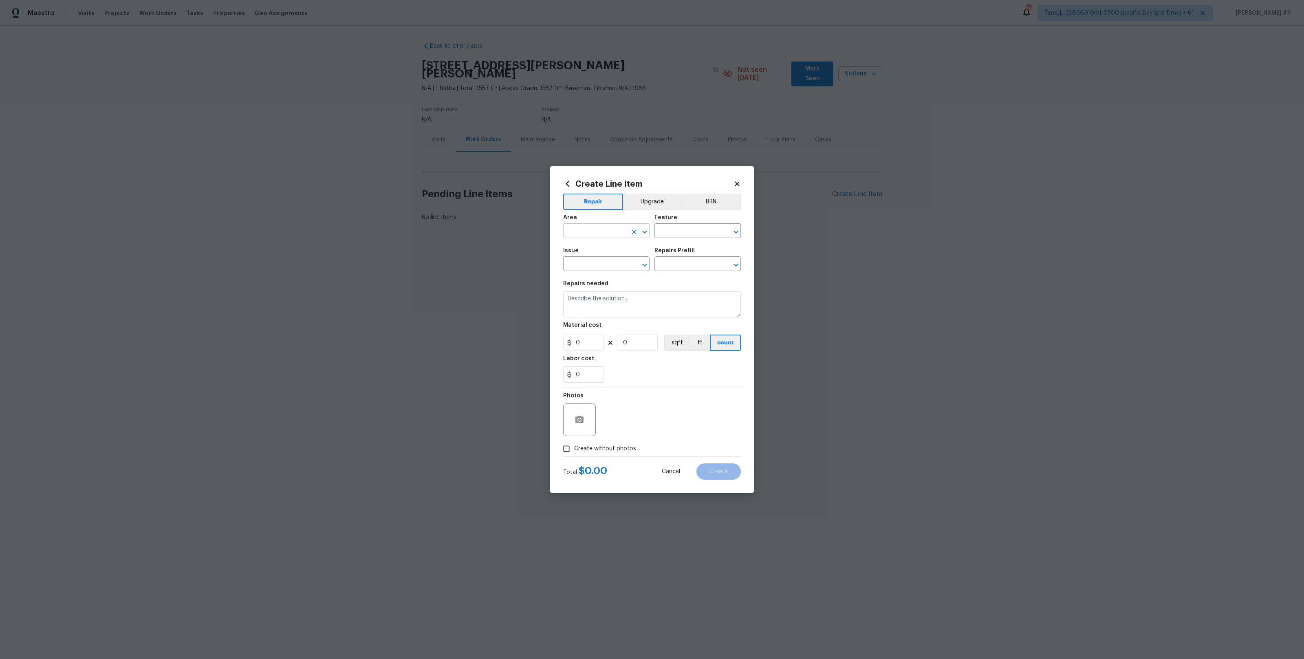
click at [603, 227] on input "text" at bounding box center [595, 231] width 64 height 13
type input "d"
type input "j"
click at [604, 261] on li "Interior Overall" at bounding box center [606, 262] width 86 height 13
type input "Interior Overall"
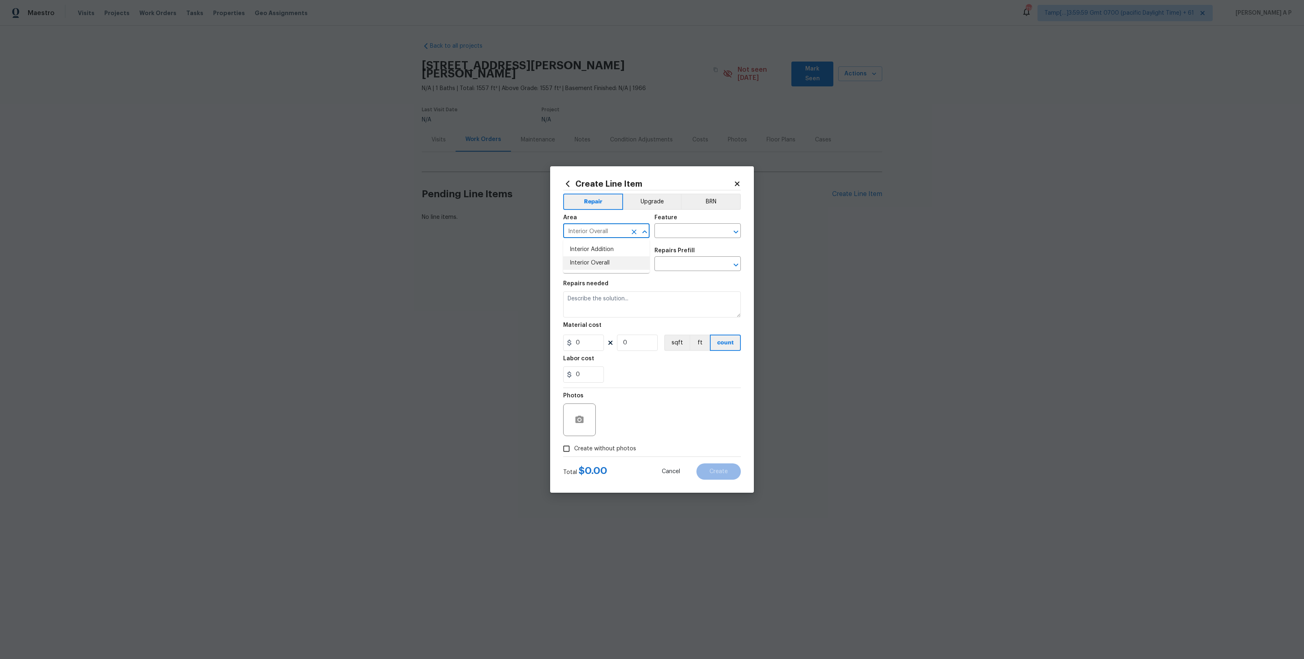
click at [604, 260] on input "text" at bounding box center [595, 264] width 64 height 13
click at [601, 414] on li "Interior Door" at bounding box center [606, 409] width 86 height 13
click at [604, 271] on input "Interior Door" at bounding box center [595, 264] width 64 height 13
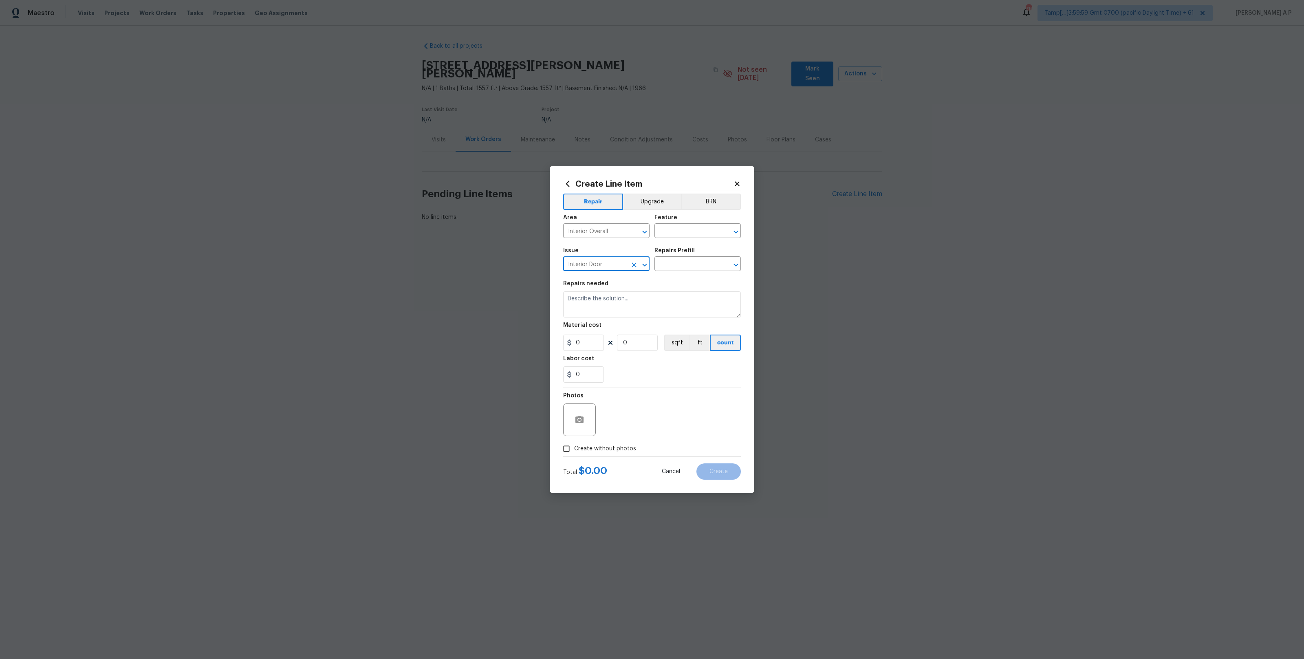
type input "j"
click at [616, 422] on li "Interior Door Hardware" at bounding box center [606, 423] width 86 height 13
type input "Interior Door Hardware"
click at [698, 266] on input "text" at bounding box center [687, 264] width 64 height 13
type input "l"
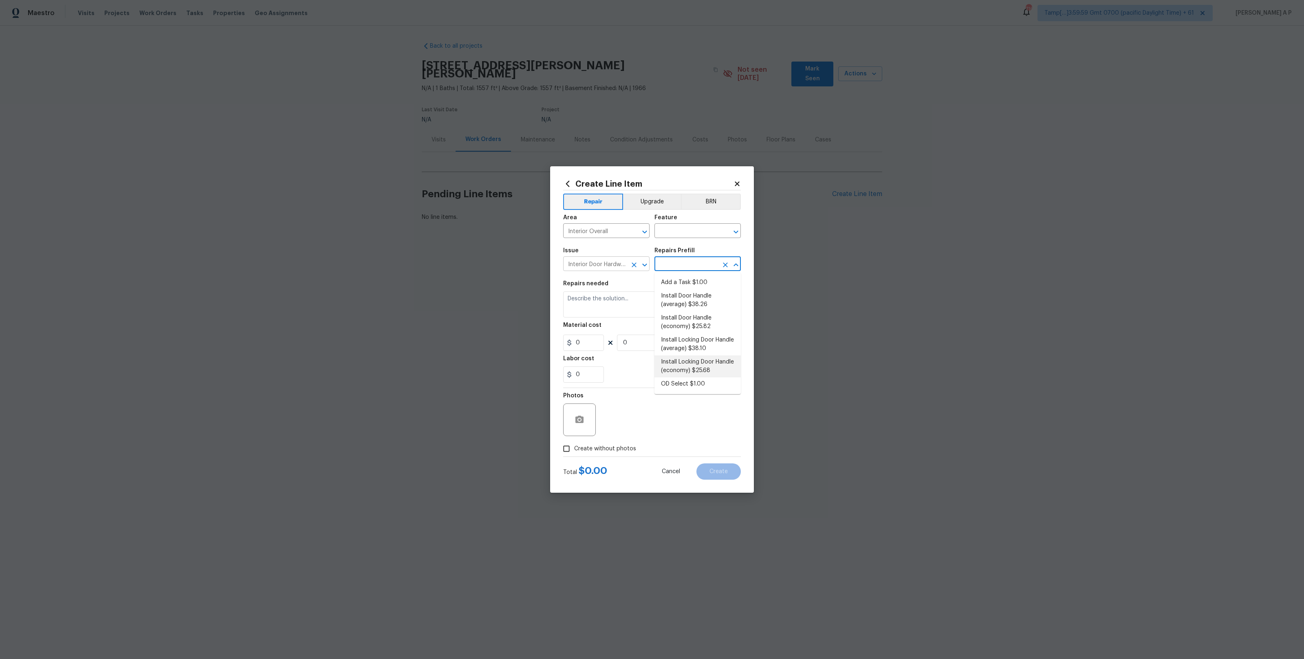
click at [628, 268] on div "Interior Door Hardware ​" at bounding box center [606, 264] width 86 height 13
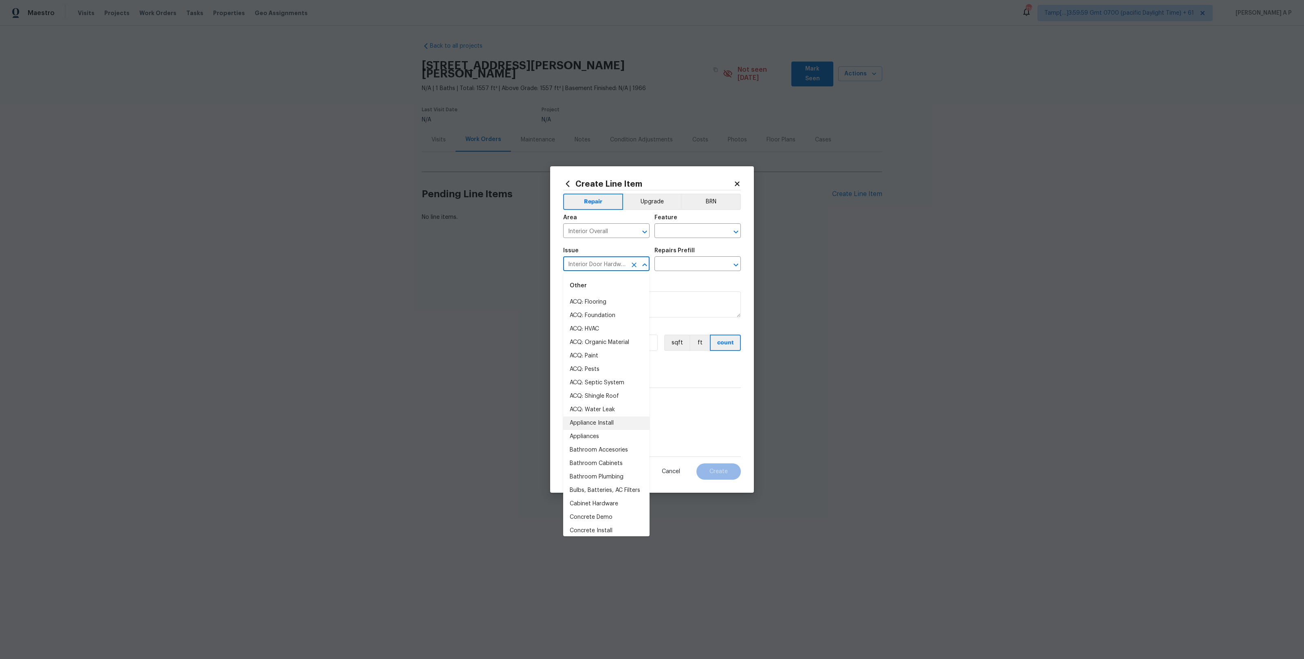
scroll to position [0, 2]
click at [628, 268] on div "Interior Door Hardware ​" at bounding box center [606, 264] width 86 height 13
click at [622, 411] on li "Interior Door" at bounding box center [606, 409] width 86 height 13
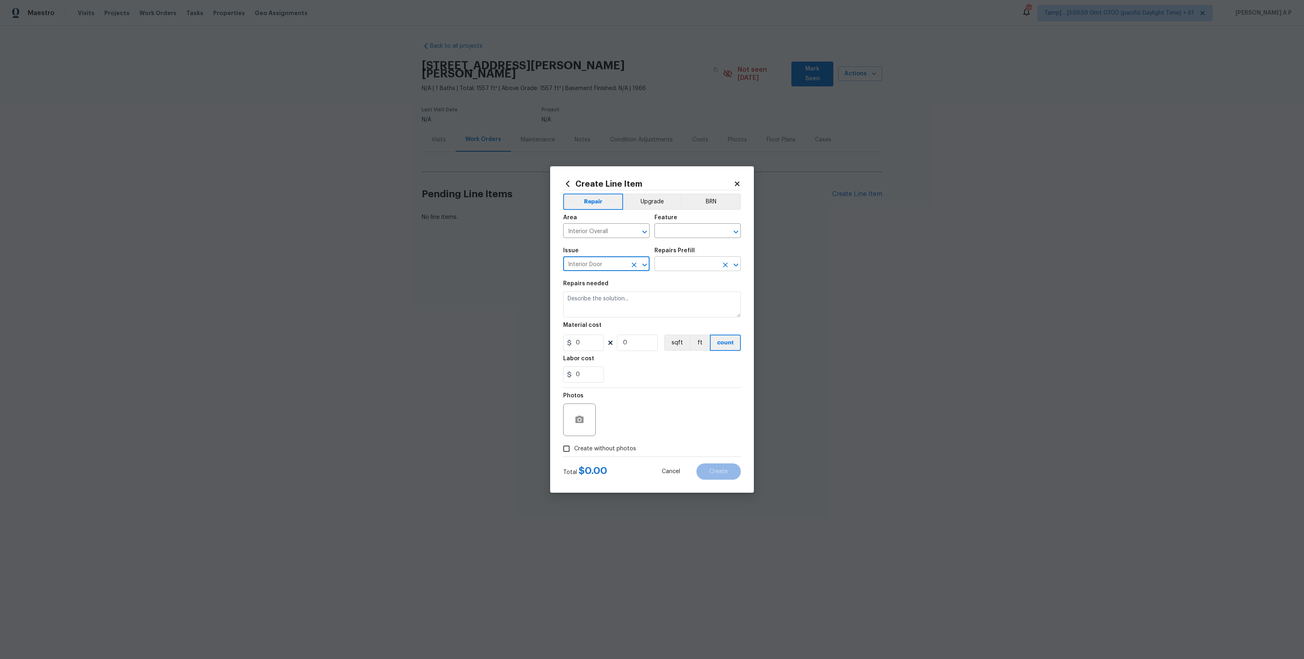
type input "Interior Door"
click at [689, 263] on input "text" at bounding box center [687, 264] width 64 height 13
type input "l"
type input "n"
type input "k"
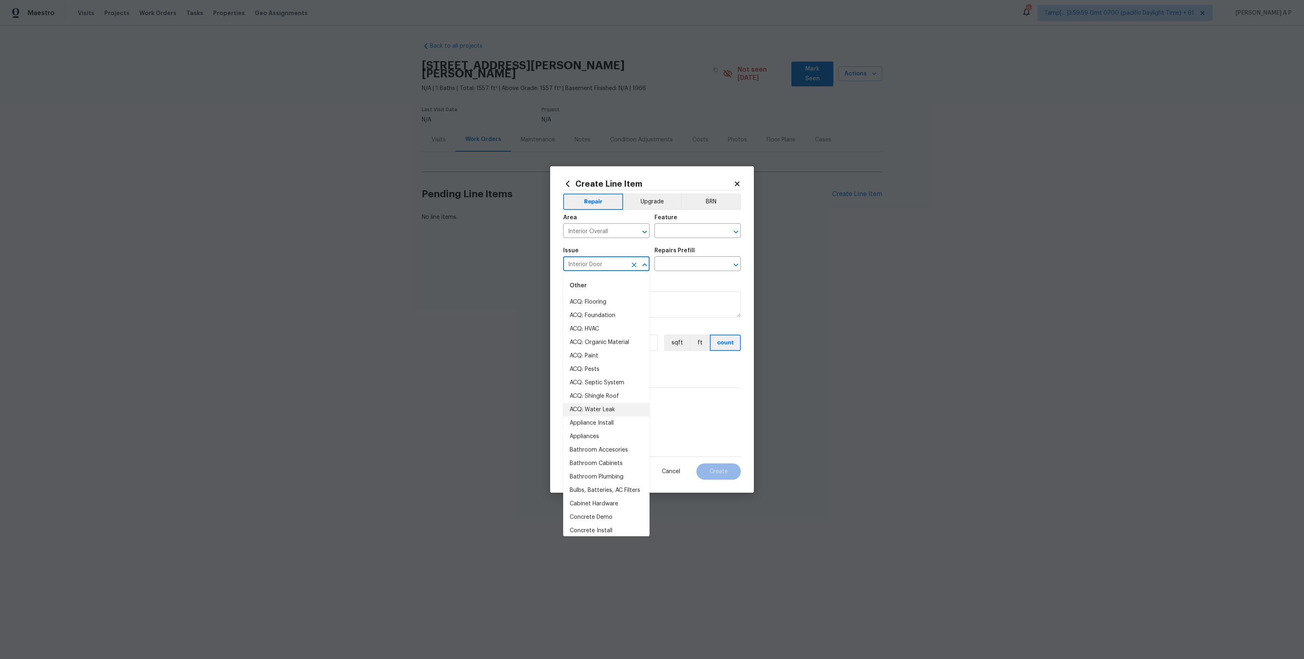
click at [620, 265] on input "Interior Door" at bounding box center [595, 264] width 64 height 13
type input "l"
click at [684, 234] on input "text" at bounding box center [687, 231] width 64 height 13
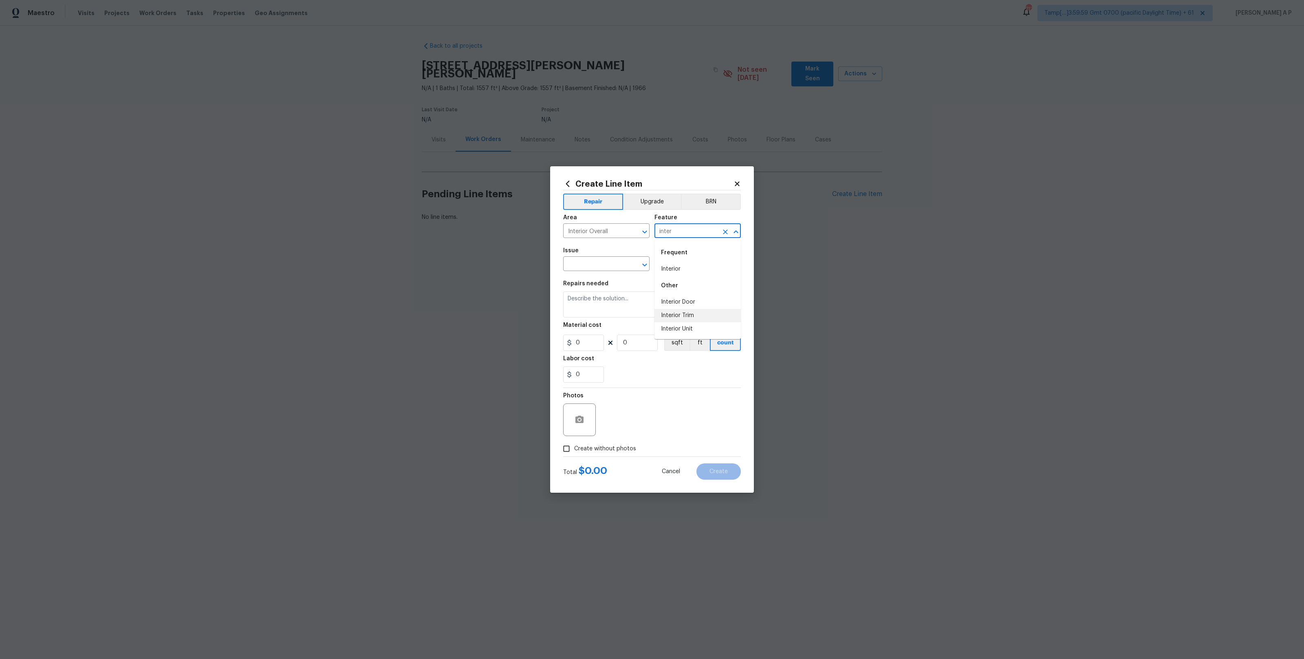
click at [692, 311] on li "Interior Trim" at bounding box center [698, 315] width 86 height 13
type input "Interior Trim"
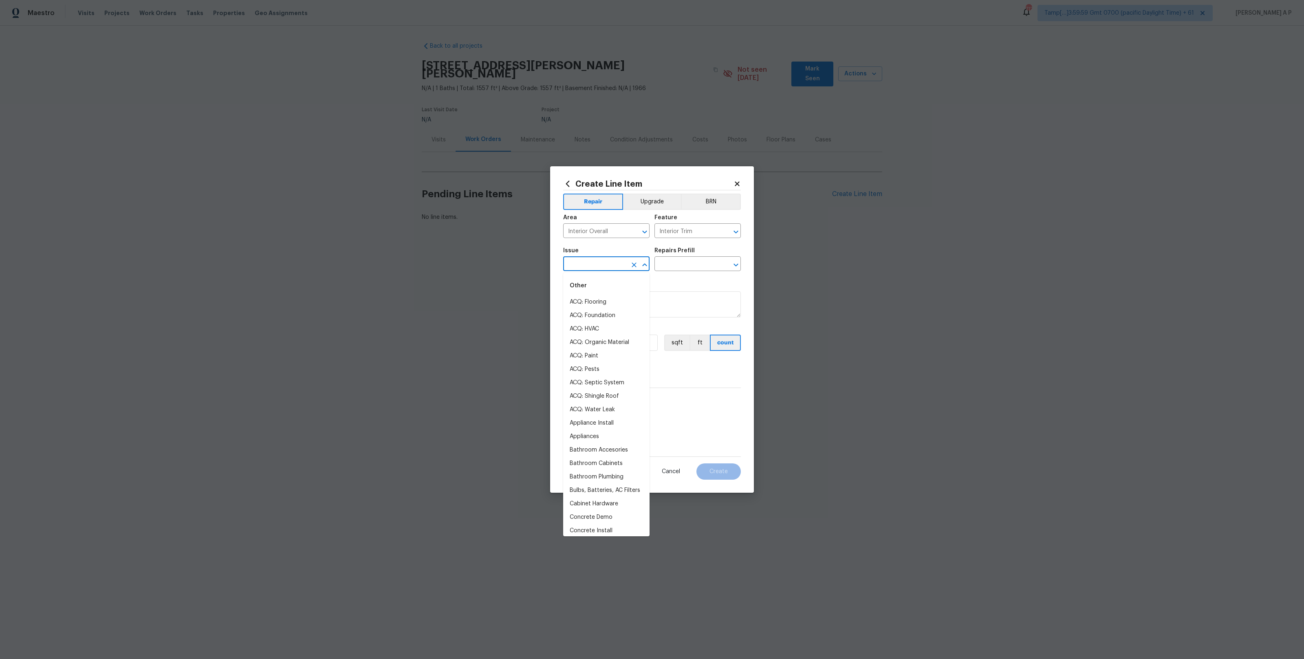
click at [616, 270] on input "text" at bounding box center [595, 264] width 64 height 13
type input "d"
click at [624, 335] on li "Interior Trim" at bounding box center [606, 328] width 86 height 13
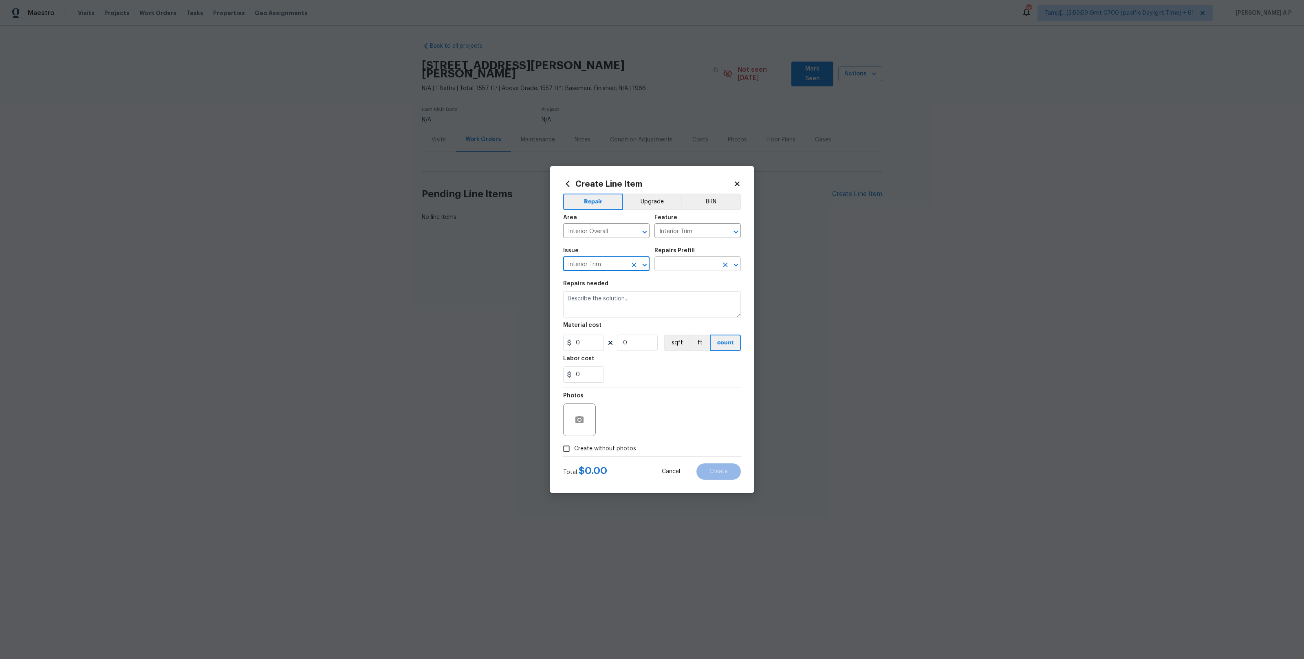
type input "Interior Trim"
click at [690, 262] on input "text" at bounding box center [687, 264] width 64 height 13
type input "l"
type input "k"
type input "door"
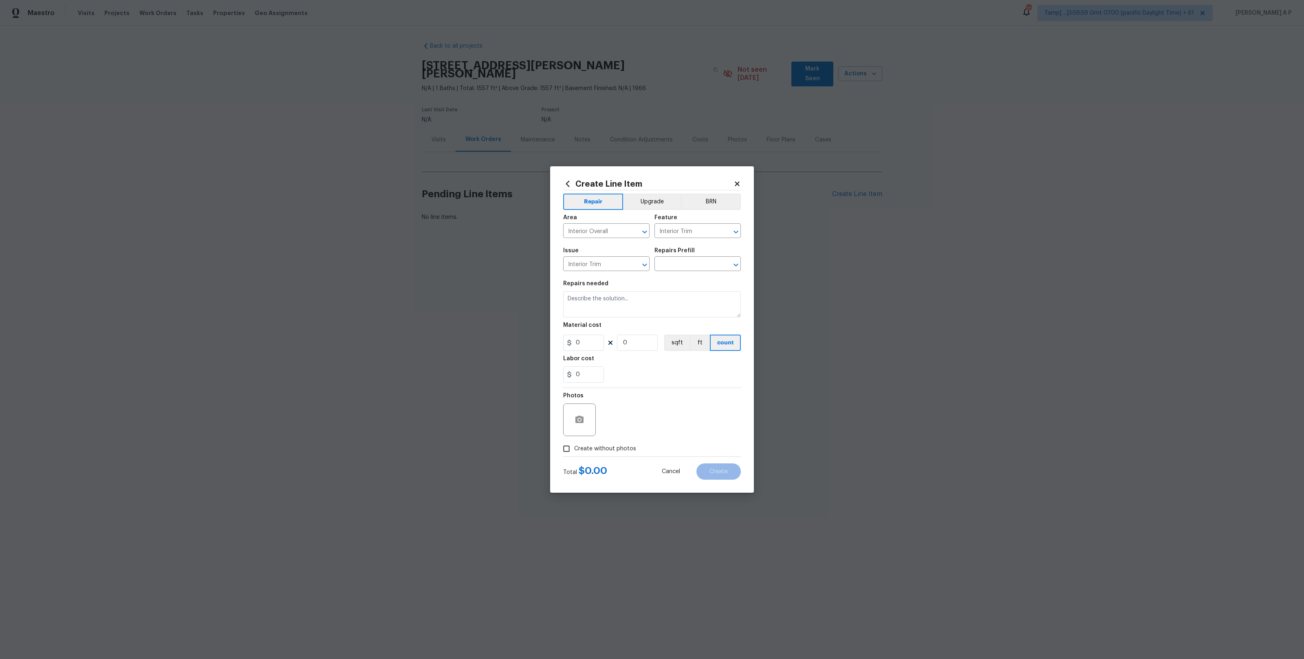
click at [642, 281] on div "Repairs needed" at bounding box center [652, 286] width 178 height 11
click at [635, 259] on button "Clear" at bounding box center [634, 264] width 11 height 11
type input "w"
click at [607, 410] on li "Interior Door" at bounding box center [606, 409] width 86 height 13
type input "Interior Door"
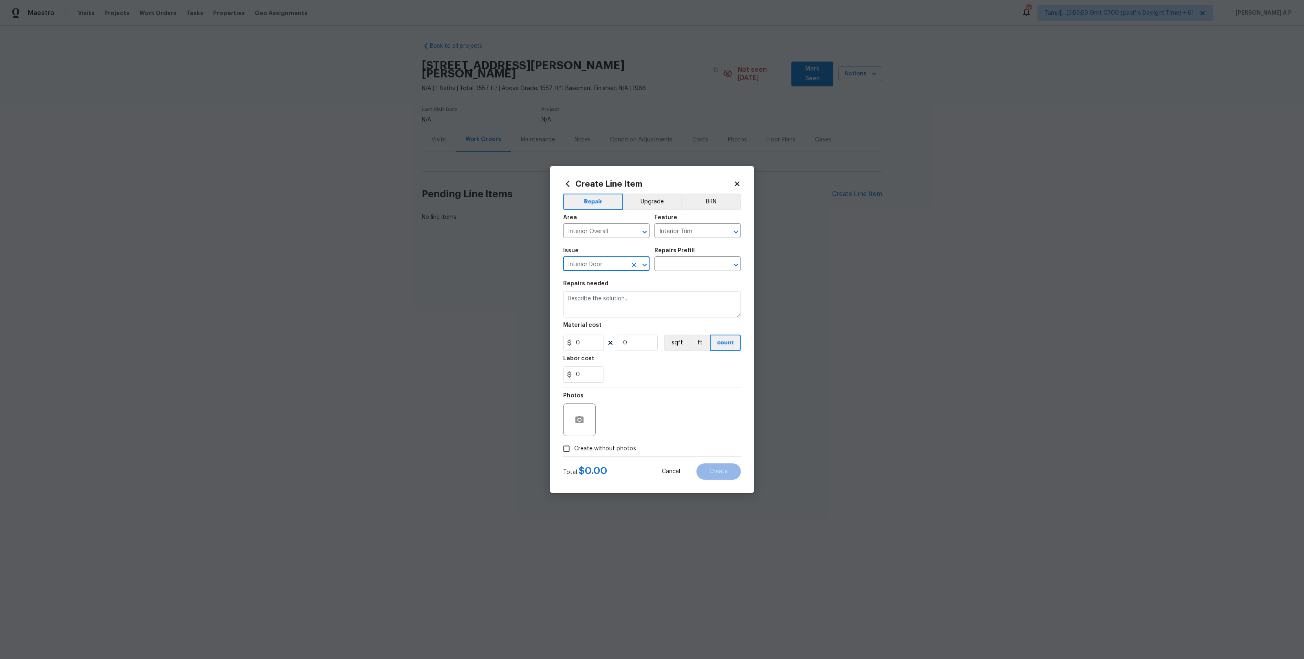
click at [694, 271] on div "Issue Interior Door ​ Repairs Prefill ​" at bounding box center [652, 259] width 178 height 33
click at [694, 276] on section "Repairs needed Material cost 0 0 sqft ft count Labor cost 0" at bounding box center [652, 332] width 178 height 112
click at [702, 264] on input "text" at bounding box center [687, 264] width 64 height 13
type input "l"
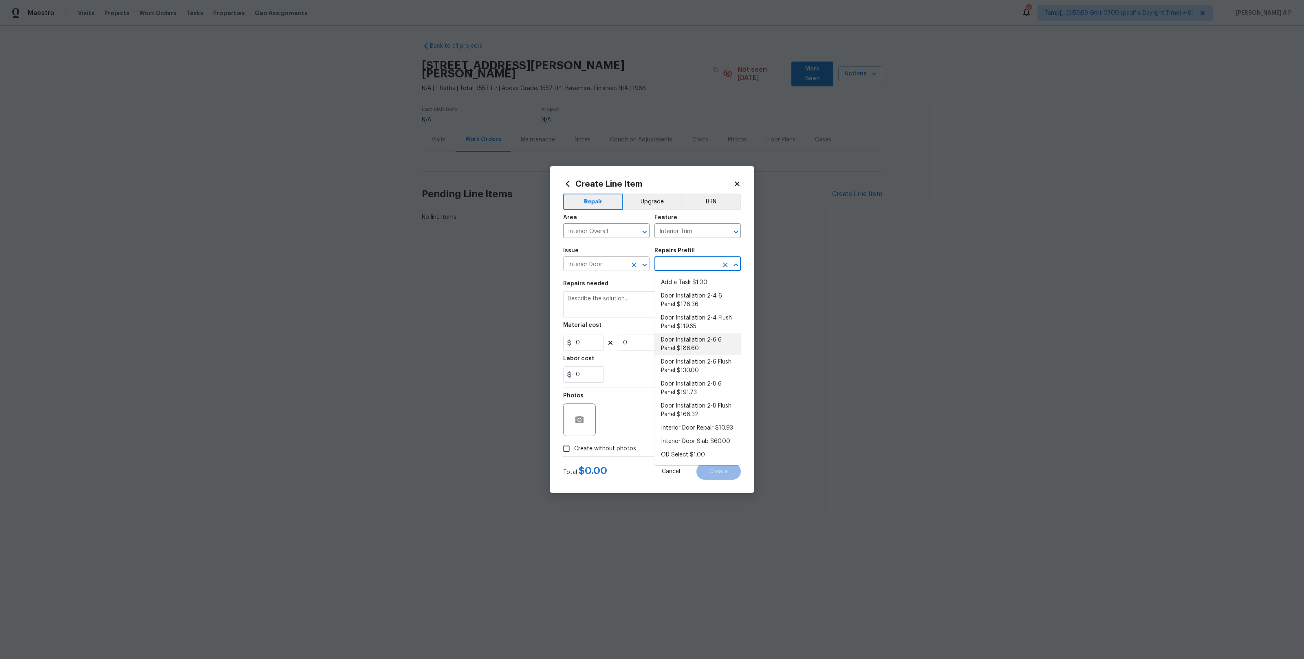
click at [624, 265] on input "Interior Door" at bounding box center [595, 264] width 64 height 13
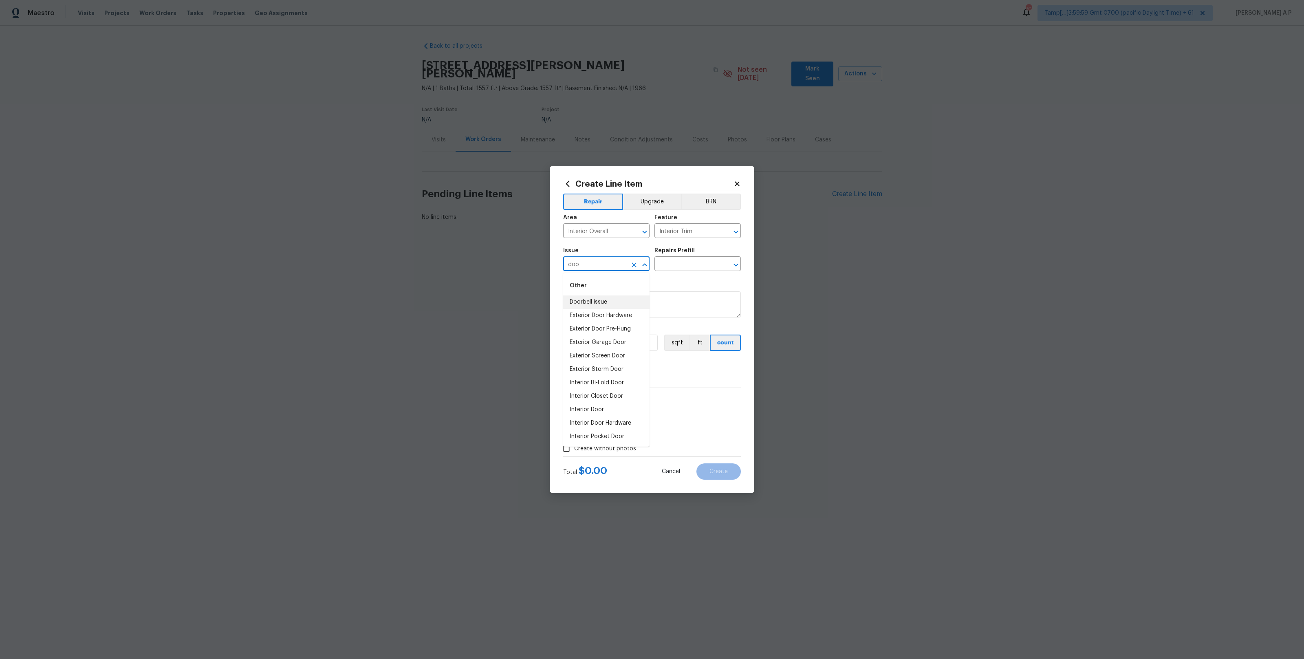
click at [611, 302] on li "Doorbell issue" at bounding box center [606, 302] width 86 height 13
type input "Doorbell issue"
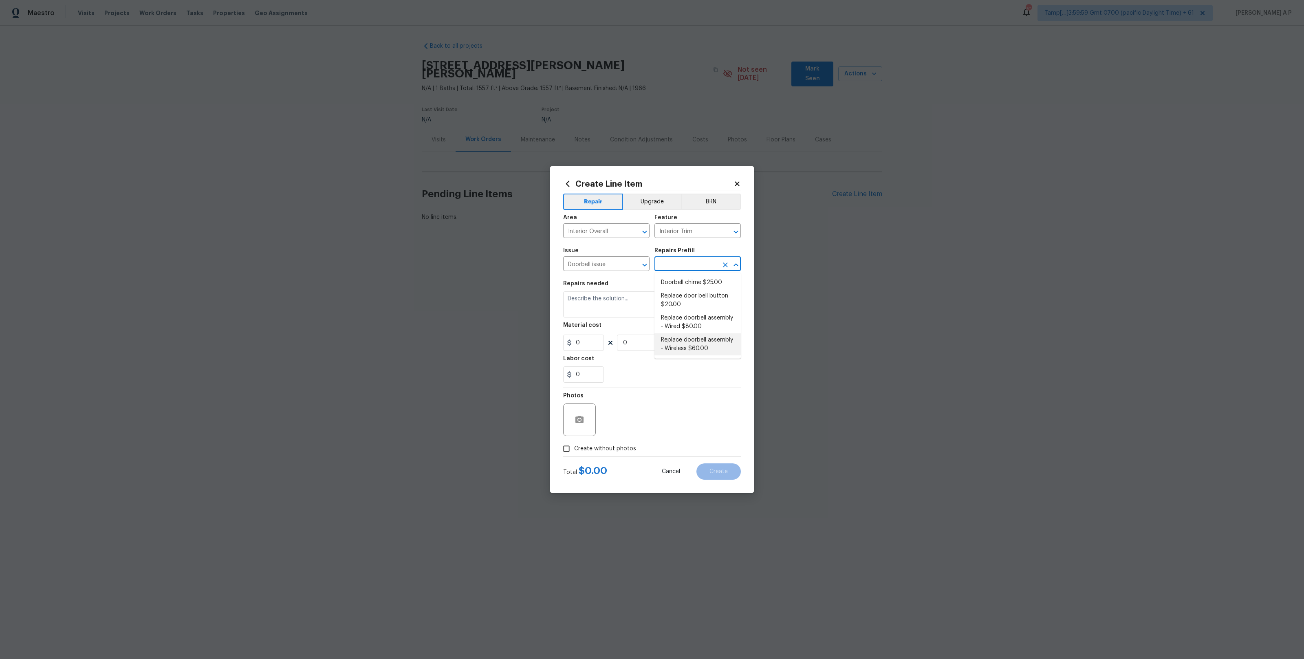
click at [707, 263] on input "text" at bounding box center [687, 264] width 64 height 13
click at [741, 185] on icon at bounding box center [737, 183] width 7 height 7
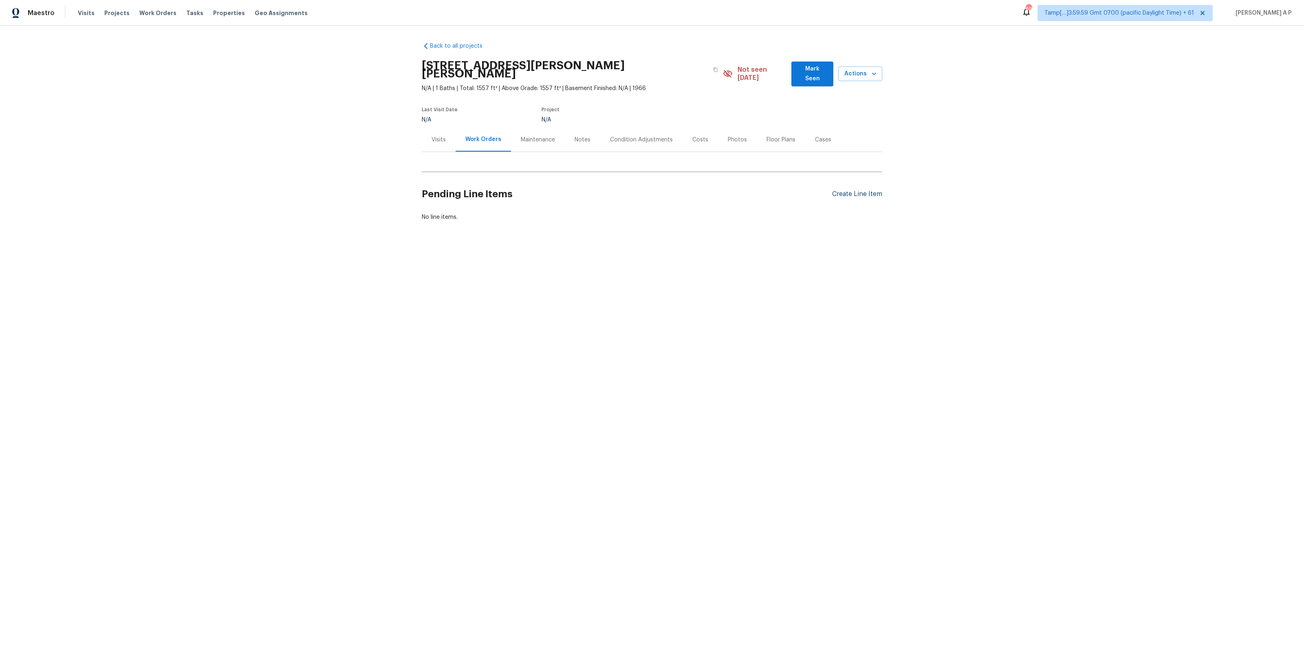
click at [870, 190] on div "Create Line Item" at bounding box center [857, 194] width 50 height 8
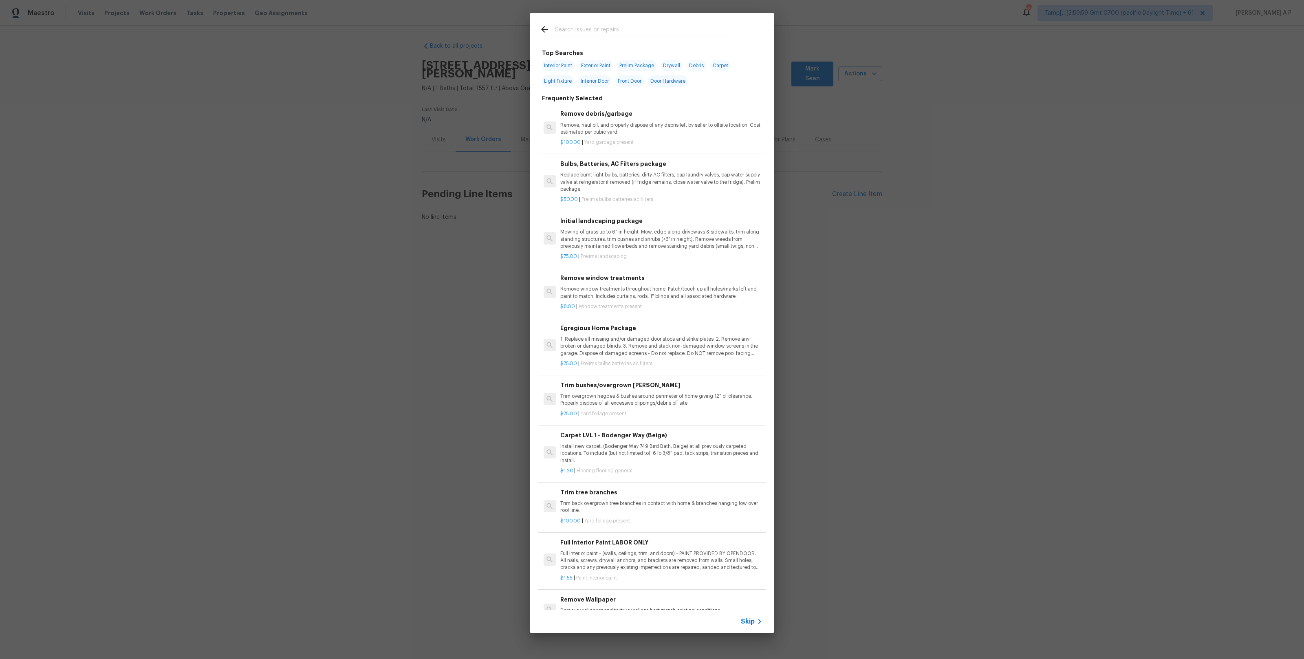
click at [749, 614] on div "Skip" at bounding box center [652, 621] width 245 height 23
click at [749, 618] on span "Skip" at bounding box center [748, 622] width 14 height 8
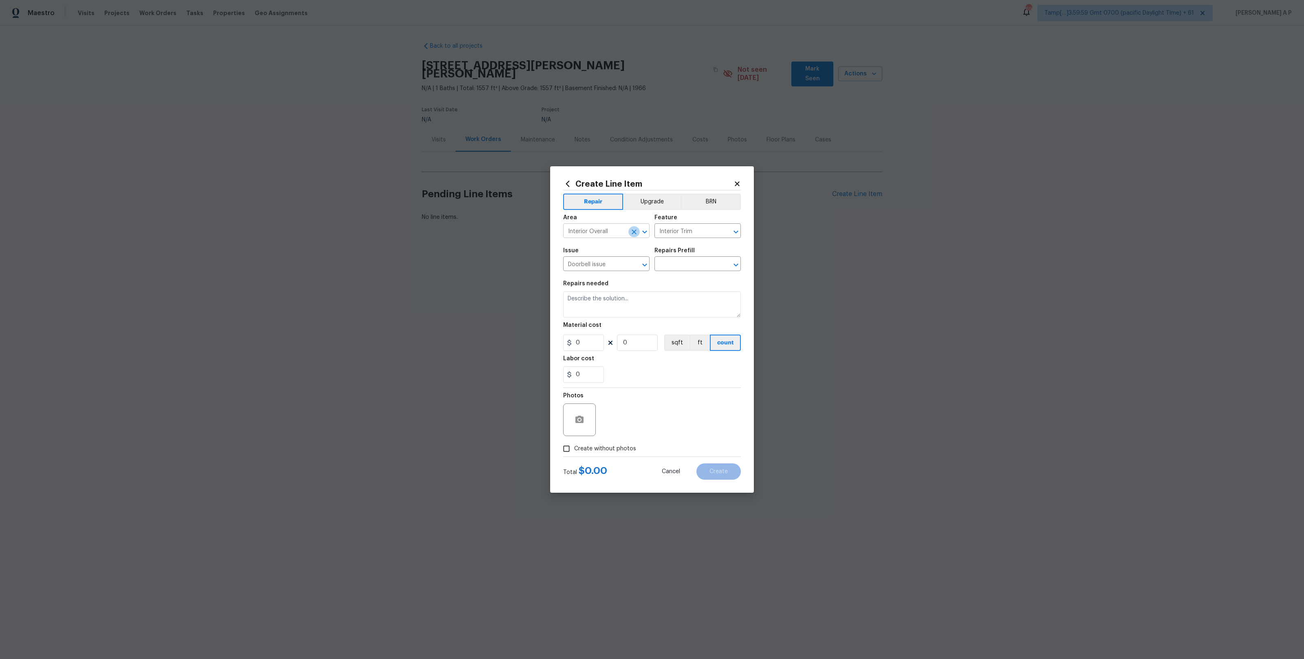
click at [632, 229] on icon "Clear" at bounding box center [634, 232] width 8 height 8
click at [635, 269] on button "Clear" at bounding box center [634, 264] width 11 height 11
click at [722, 231] on icon "Clear" at bounding box center [726, 232] width 8 height 8
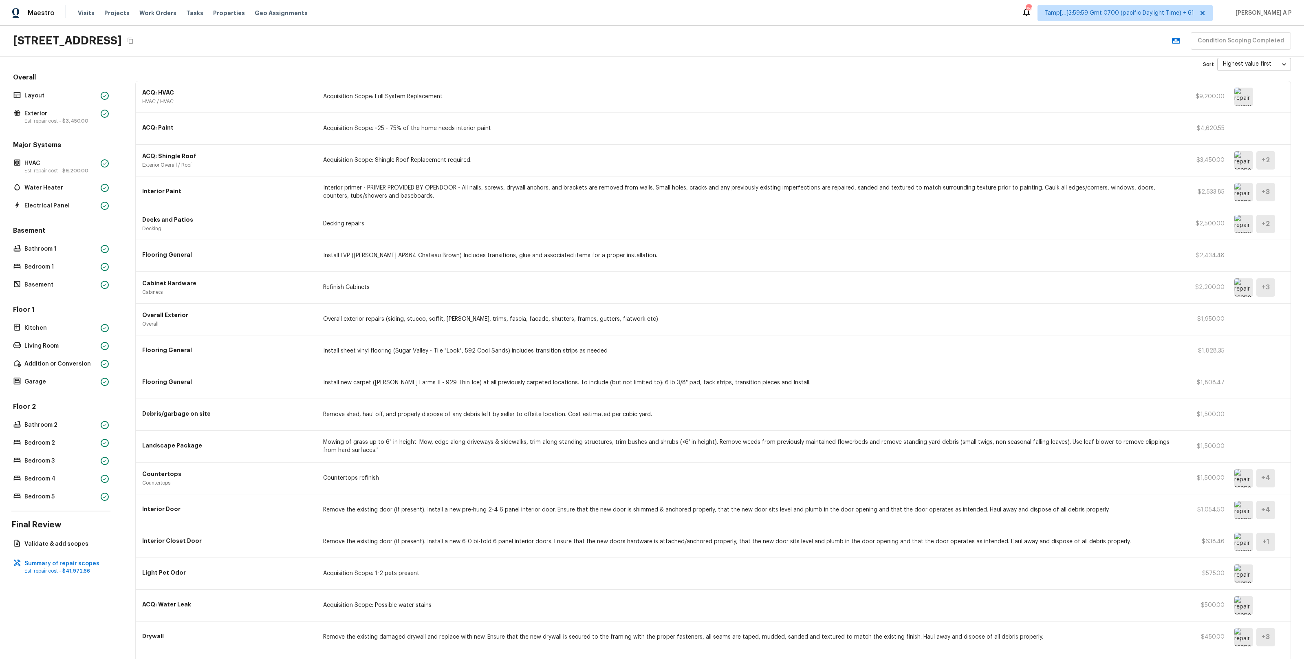
scroll to position [12, 0]
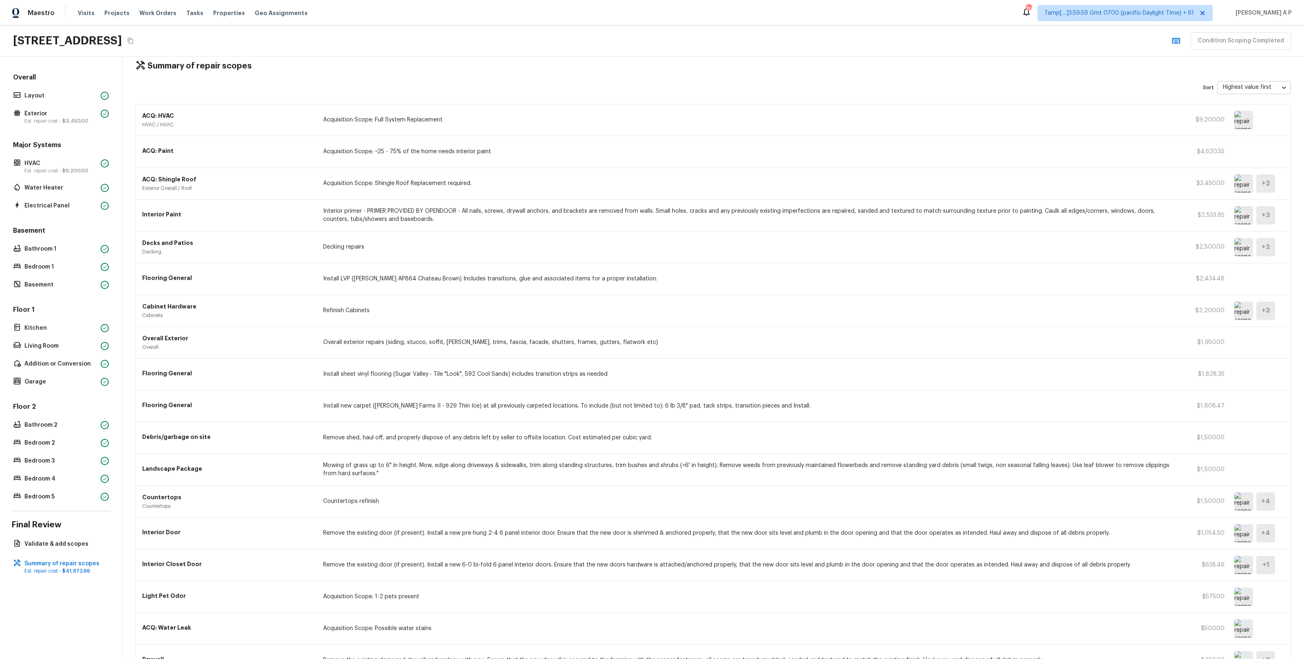
click at [421, 157] on div "ACQ: Paint Acquisition Scope: ~25 - 75% of the home needs interior paint $4,620…" at bounding box center [713, 152] width 1155 height 32
click at [337, 272] on div "Flooring General Install LVP ([PERSON_NAME] AP864 Chateau Brown) Includes trans…" at bounding box center [713, 279] width 1155 height 32
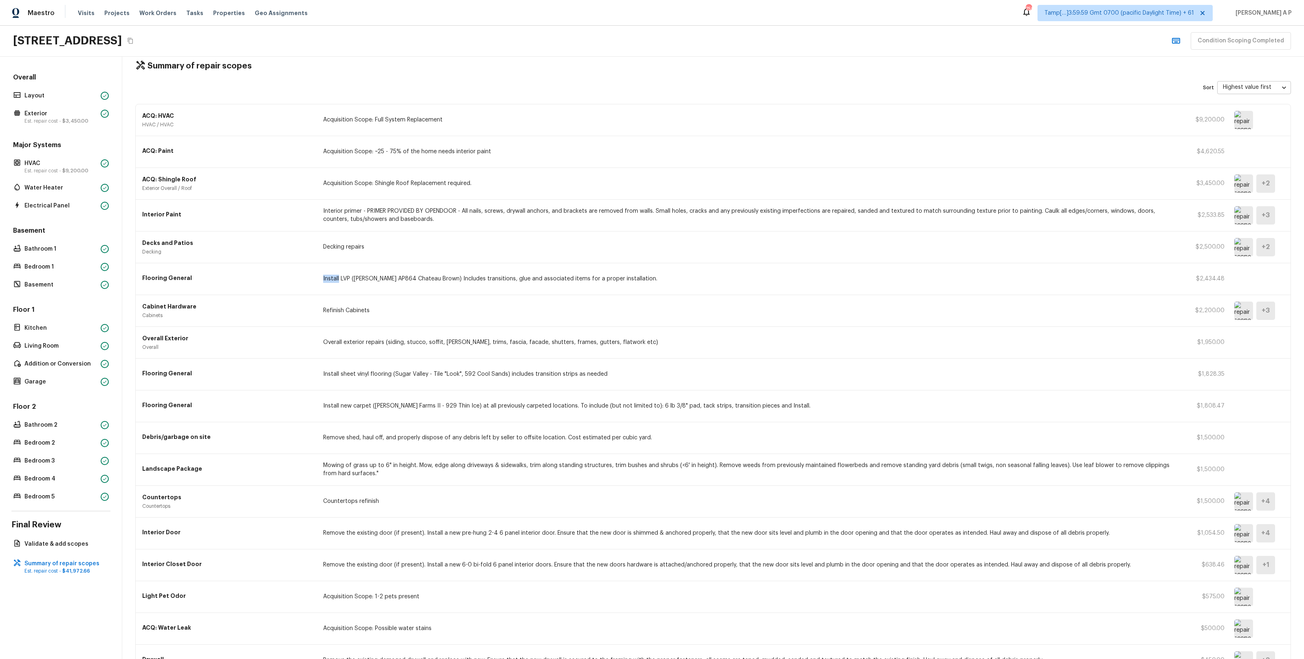
click at [337, 274] on div "Flooring General Install LVP ([PERSON_NAME] AP864 Chateau Brown) Includes trans…" at bounding box center [713, 279] width 1155 height 32
click at [359, 312] on p "Refinish Cabinets" at bounding box center [750, 311] width 855 height 8
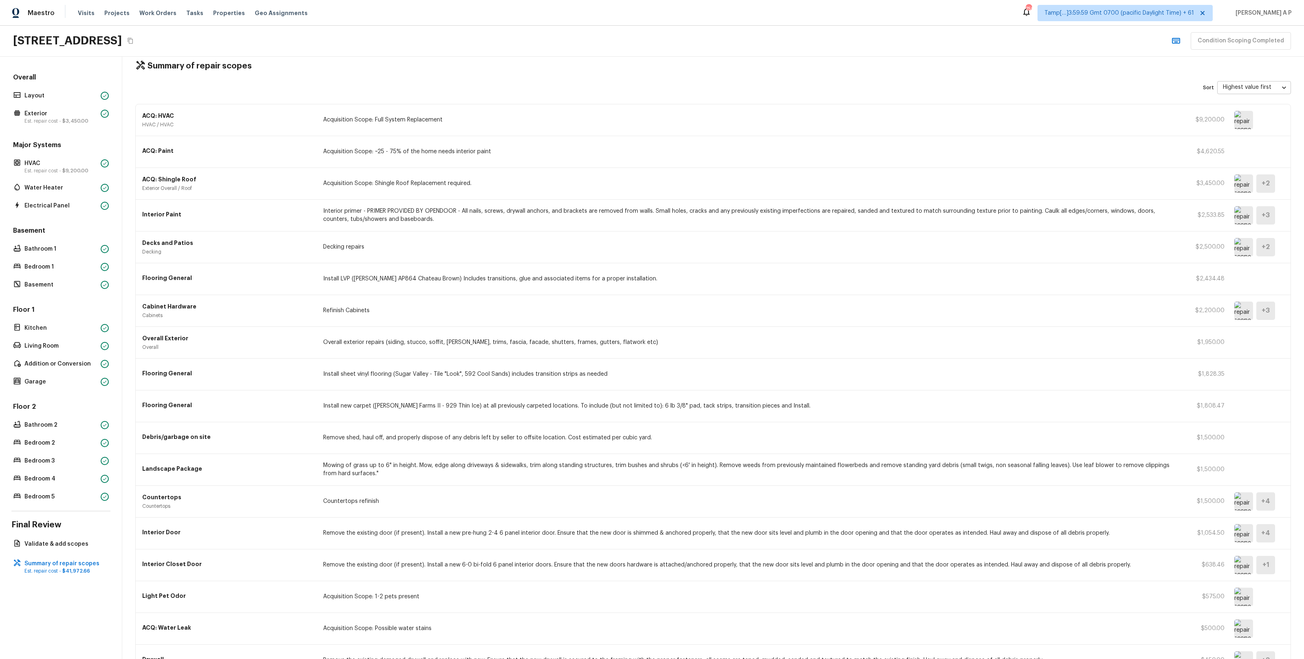
click at [402, 280] on p "Install LVP ([PERSON_NAME] AP864 Chateau Brown) Includes transitions, glue and …" at bounding box center [750, 279] width 855 height 8
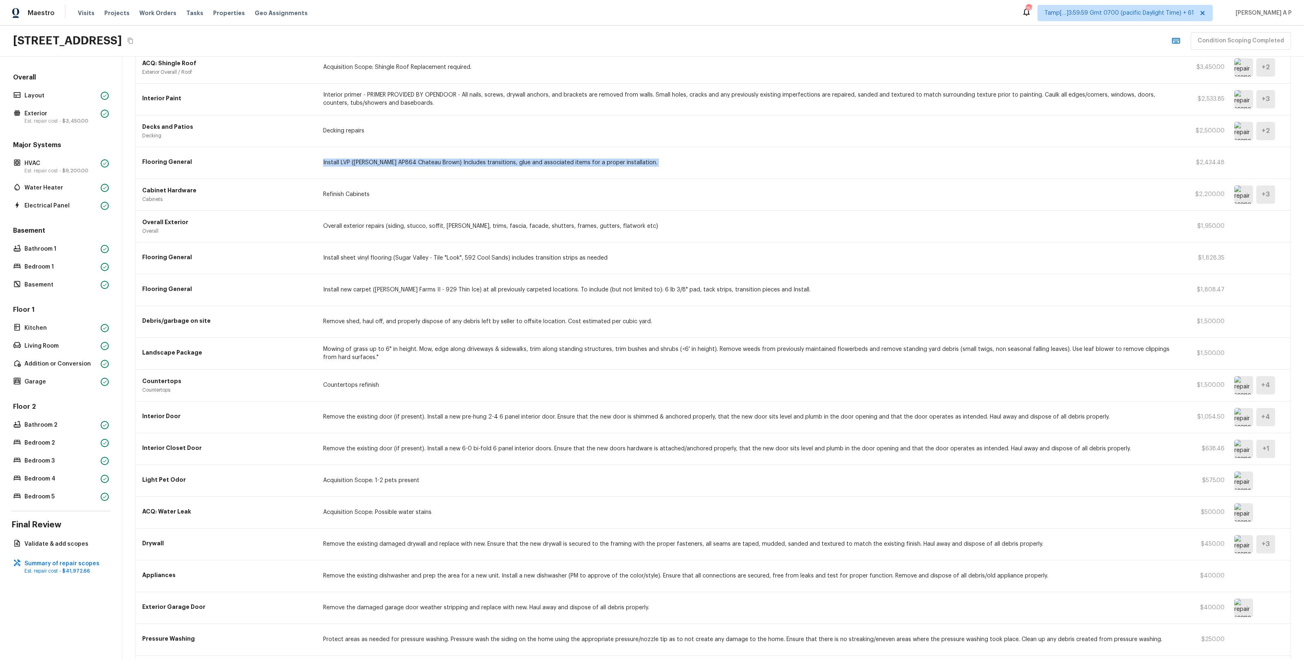
scroll to position [168, 0]
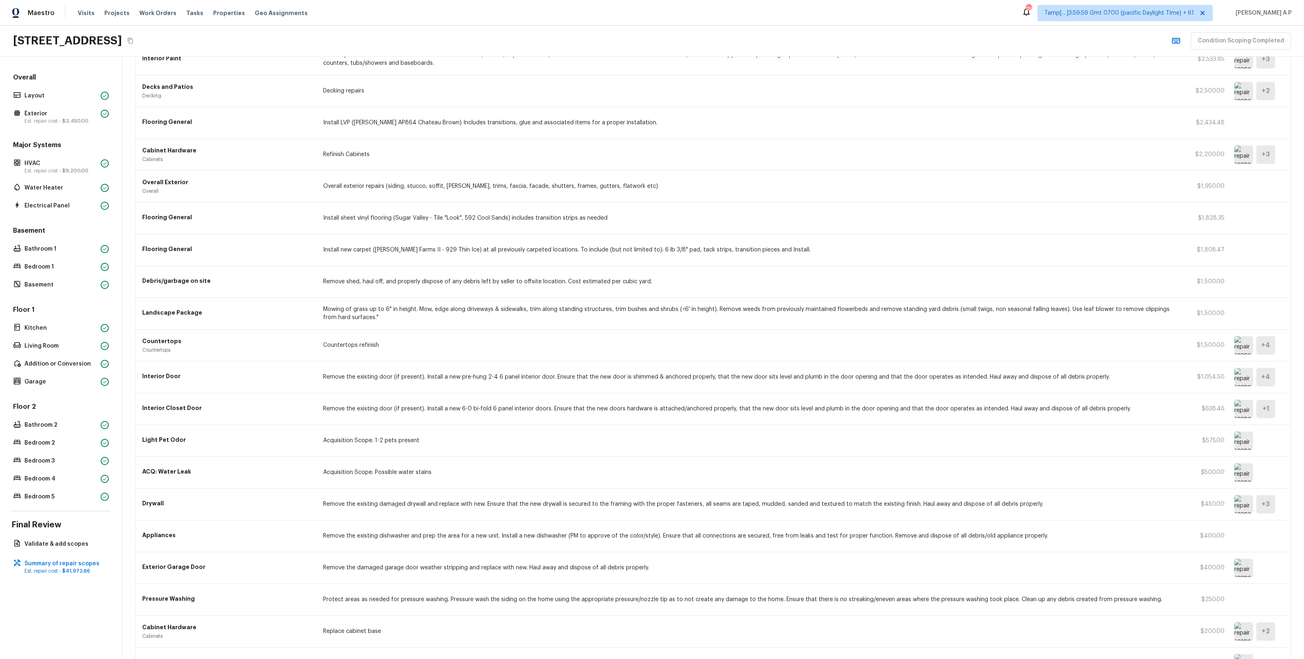
click at [326, 245] on div "Flooring General Install new carpet ([PERSON_NAME] Farms II - 929 Thin Ice) at …" at bounding box center [713, 250] width 1155 height 32
click at [367, 213] on div "Flooring General Install sheet vinyl flooring (Sugar Valley - Tile "Look", 592 …" at bounding box center [713, 219] width 1155 height 32
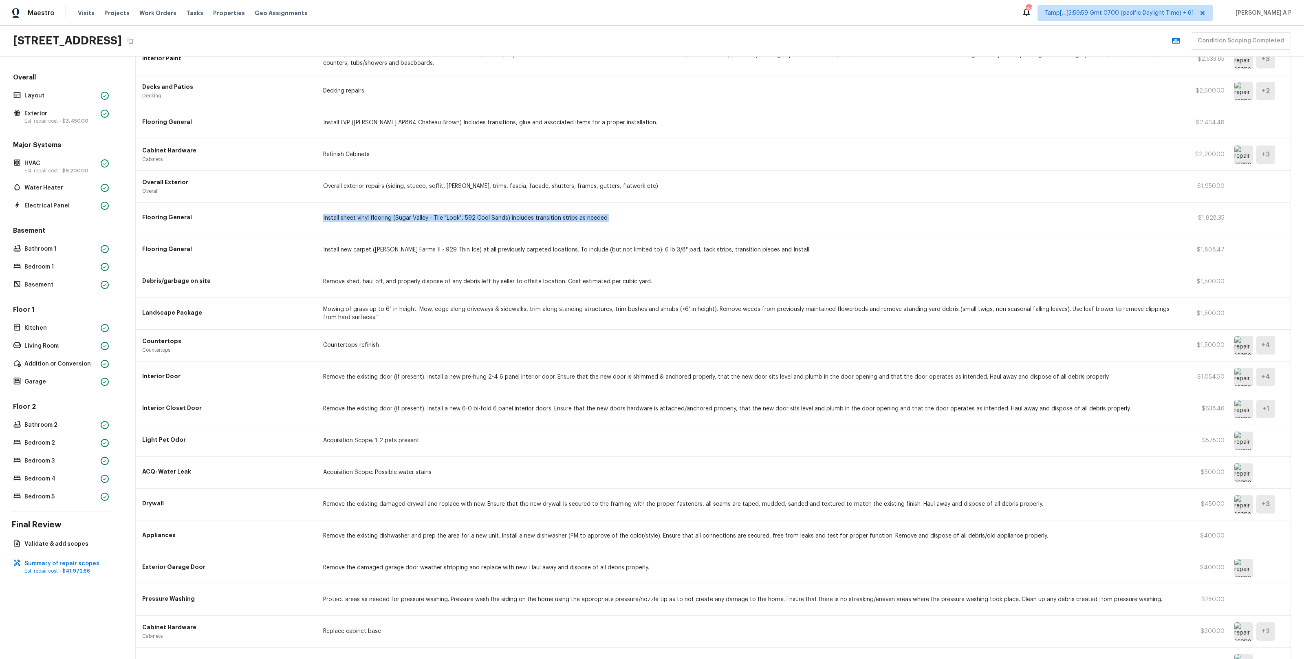
click at [367, 213] on div "Flooring General Install sheet vinyl flooring (Sugar Valley - Tile "Look", 592 …" at bounding box center [713, 219] width 1155 height 32
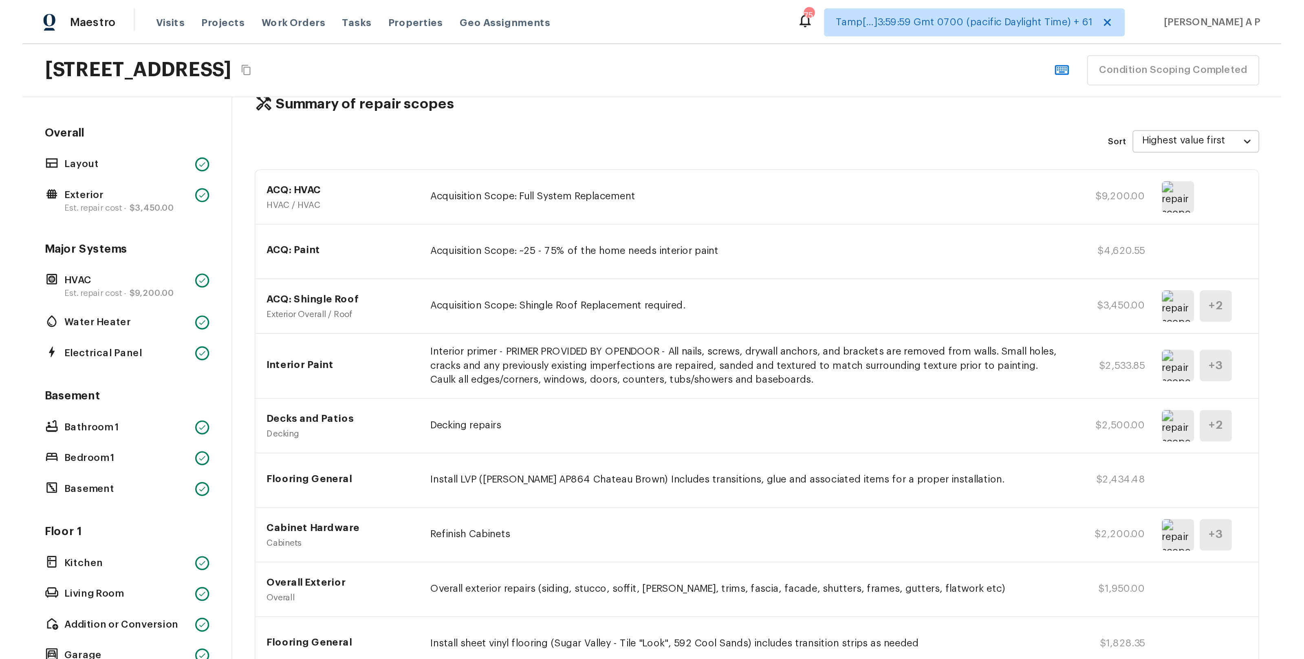
scroll to position [300, 0]
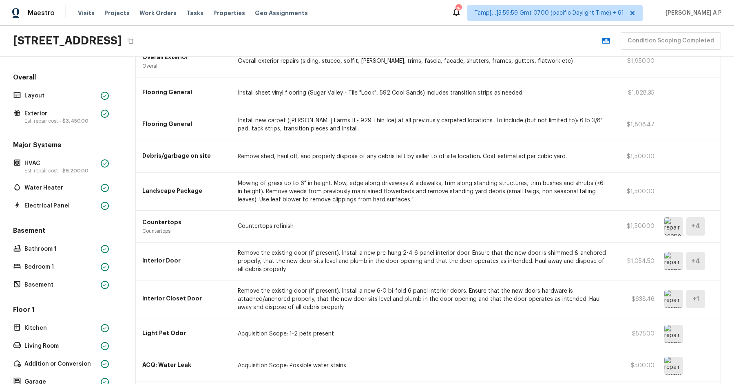
click at [680, 221] on img at bounding box center [673, 226] width 19 height 18
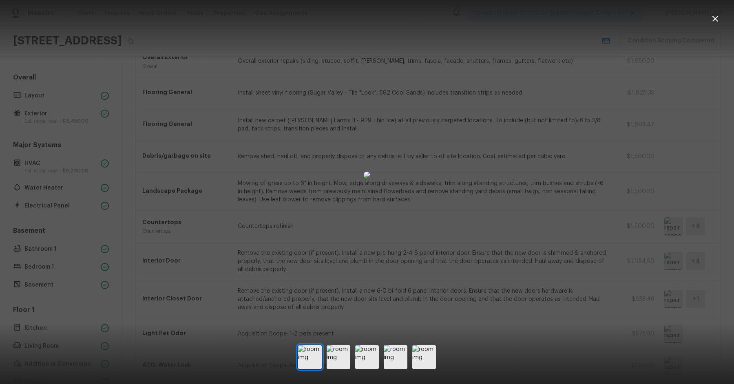
click at [621, 217] on div at bounding box center [367, 175] width 734 height 324
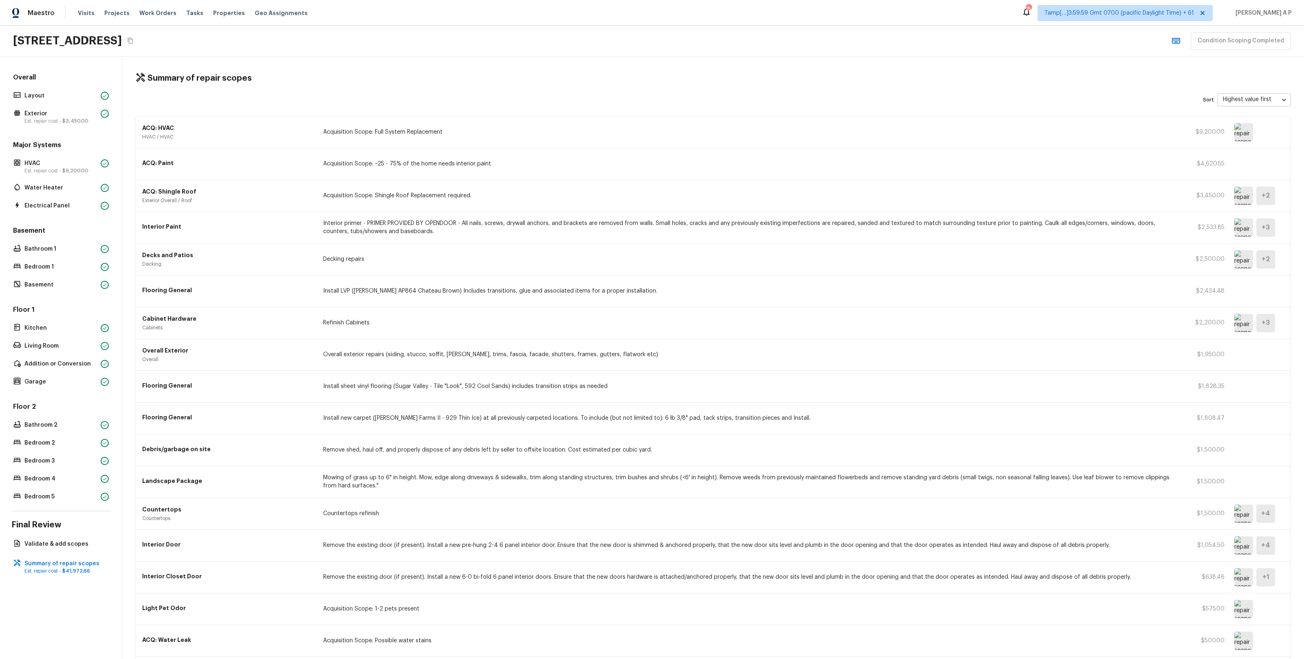
scroll to position [291, 0]
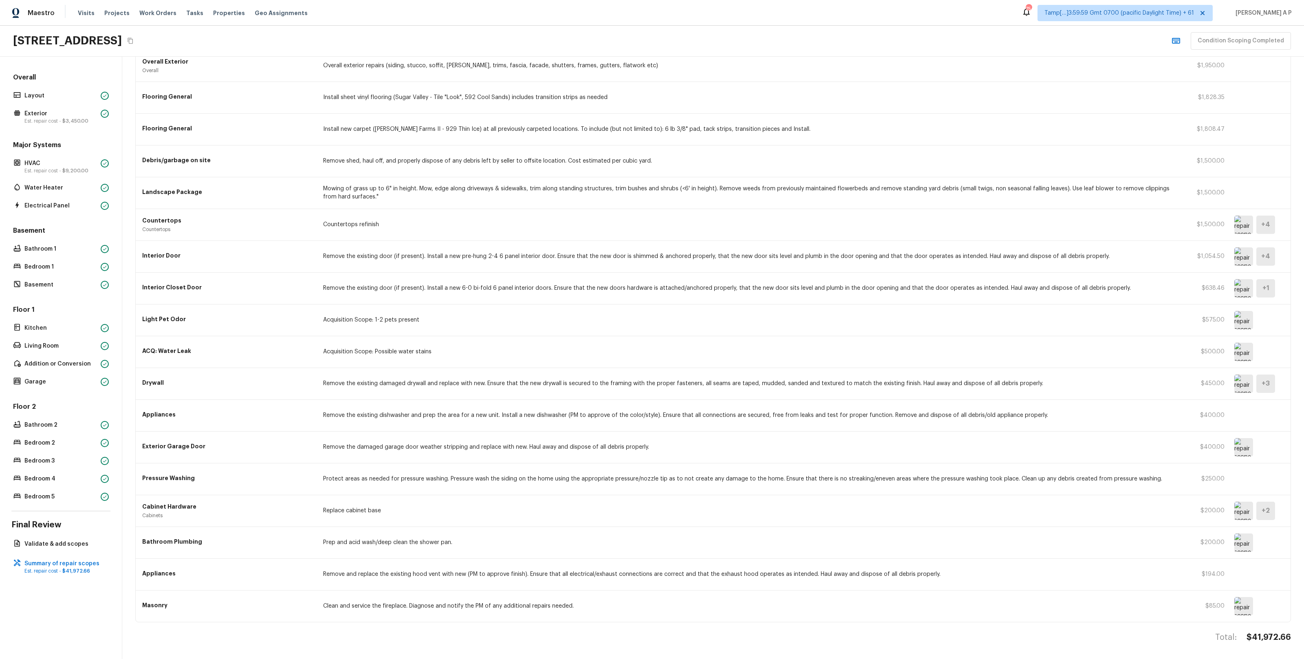
click at [1245, 446] on img at bounding box center [1244, 447] width 19 height 18
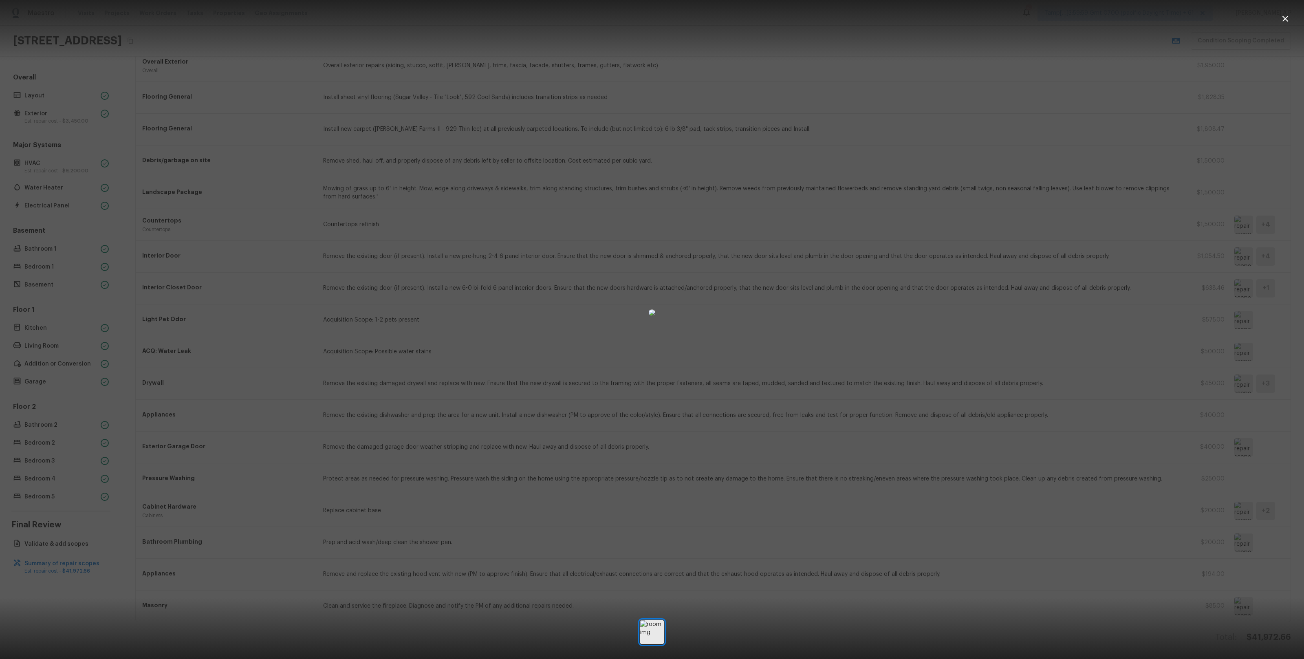
click at [649, 309] on img at bounding box center [652, 312] width 7 height 7
click at [236, 233] on div at bounding box center [652, 312] width 1304 height 599
